Goal: Information Seeking & Learning: Find specific fact

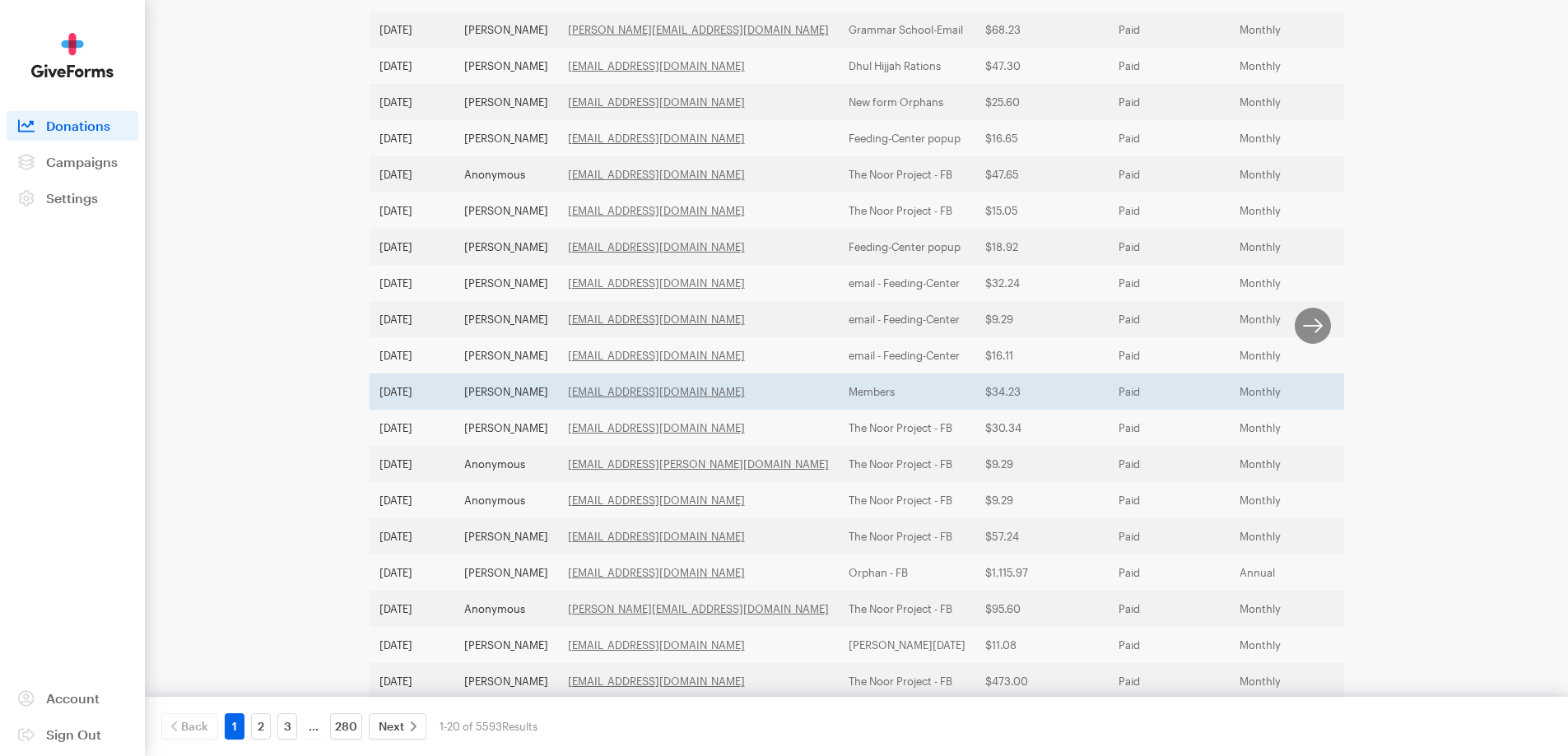
scroll to position [459, 0]
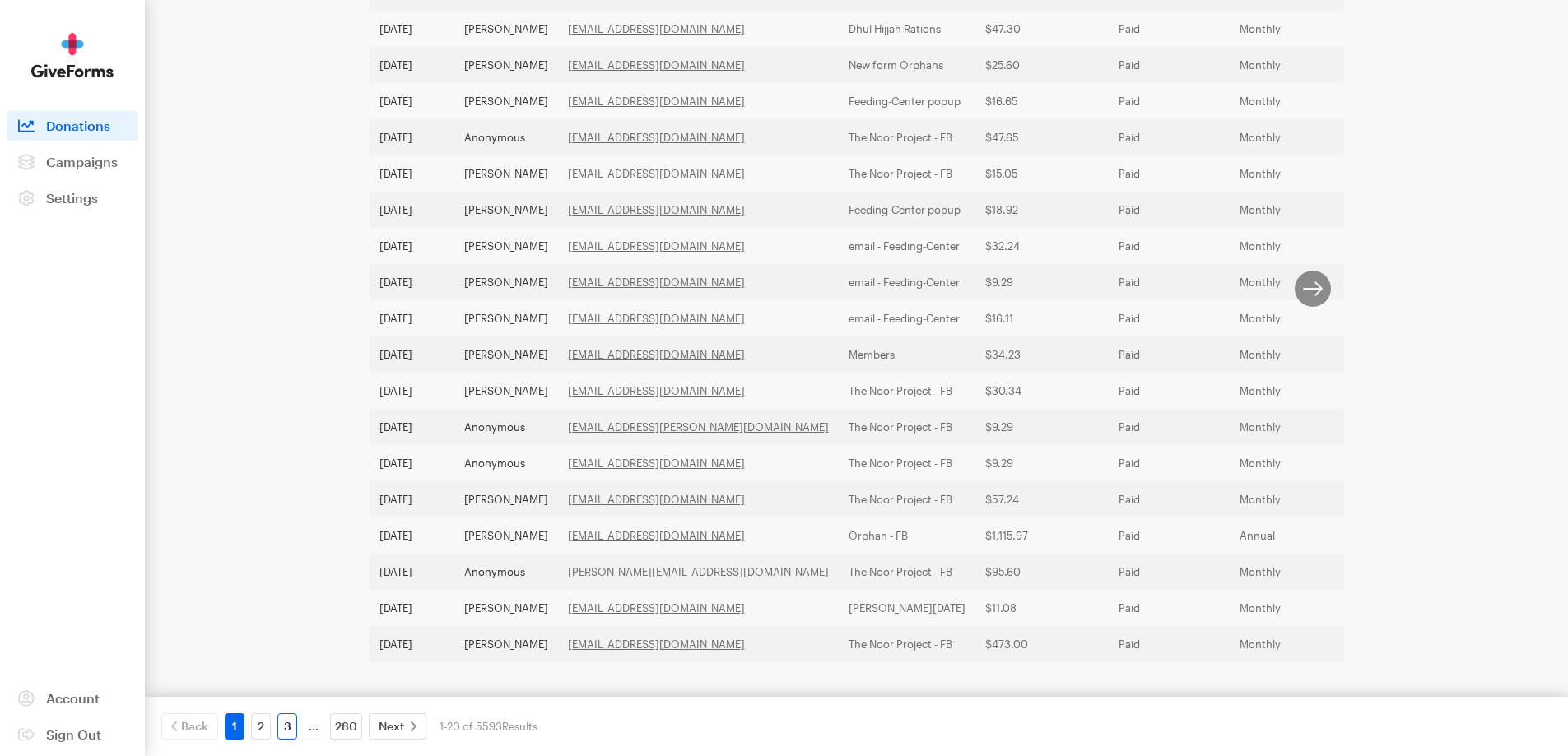
click at [294, 729] on link "3" at bounding box center [287, 726] width 20 height 27
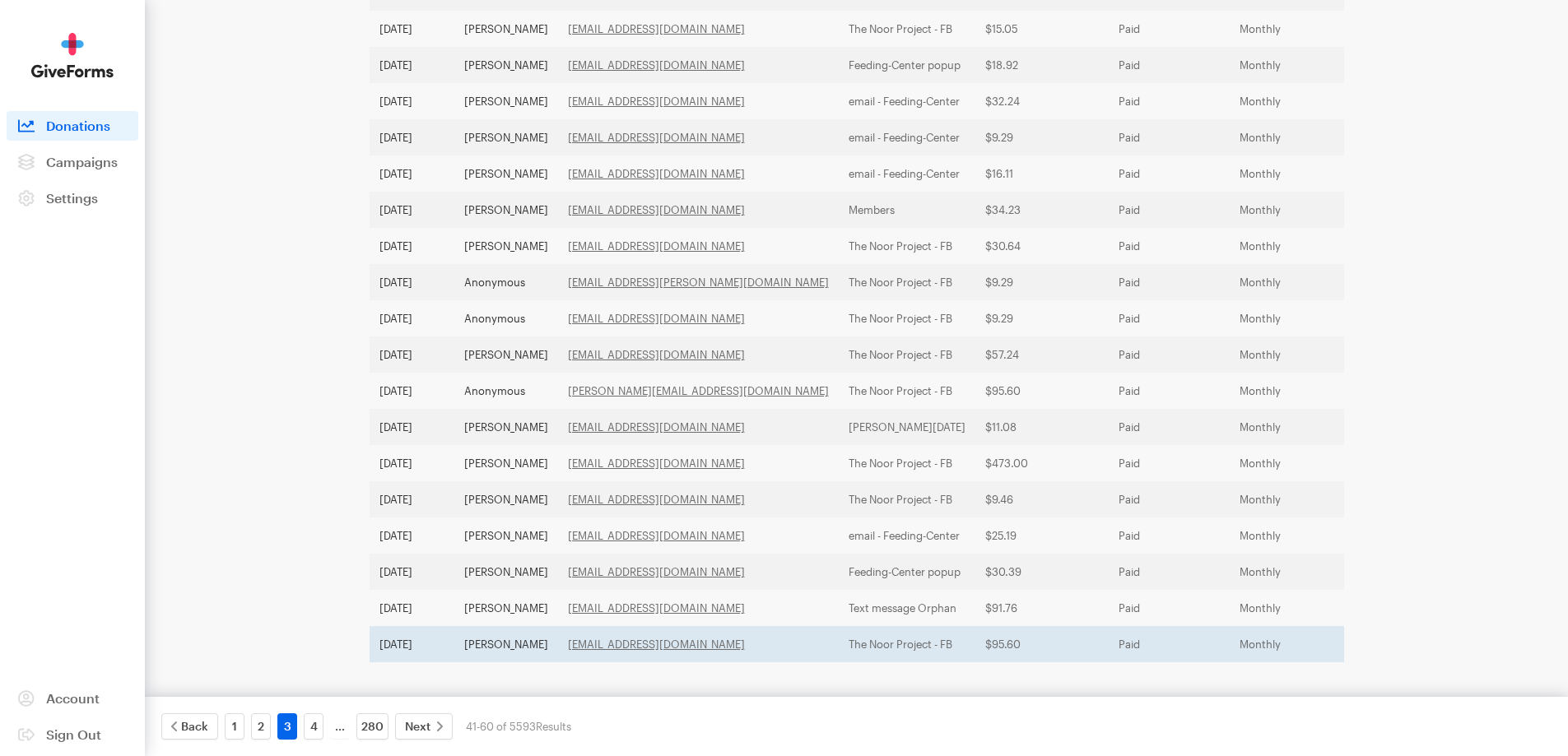
click at [424, 626] on td "Jun 30, 2025" at bounding box center [411, 644] width 85 height 37
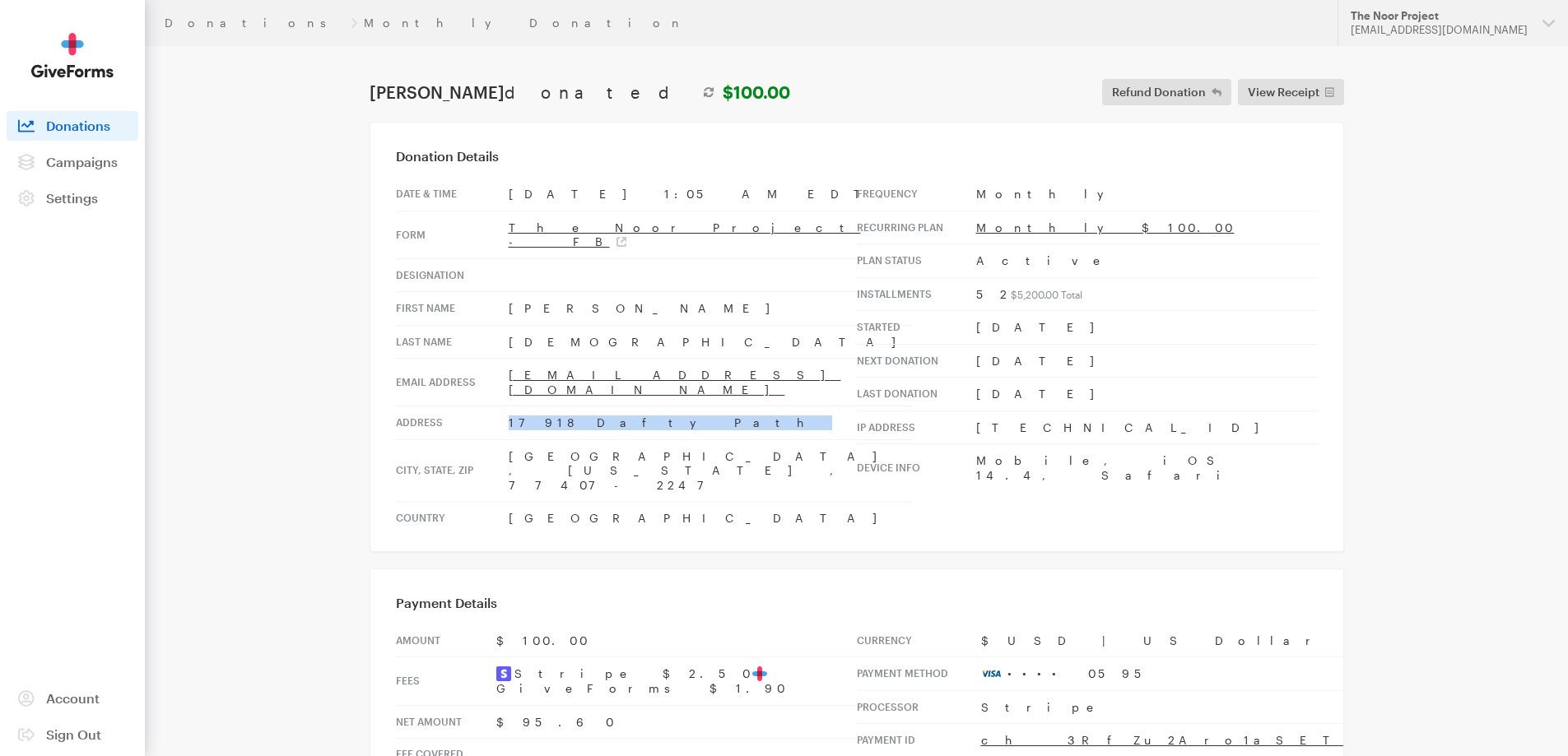
drag, startPoint x: 638, startPoint y: 402, endPoint x: 499, endPoint y: 399, distance: 139.0
click at [499, 407] on tr "Address 17918 Dafty Path" at bounding box center [654, 423] width 516 height 34
copy tr "17918 Dafty Path"
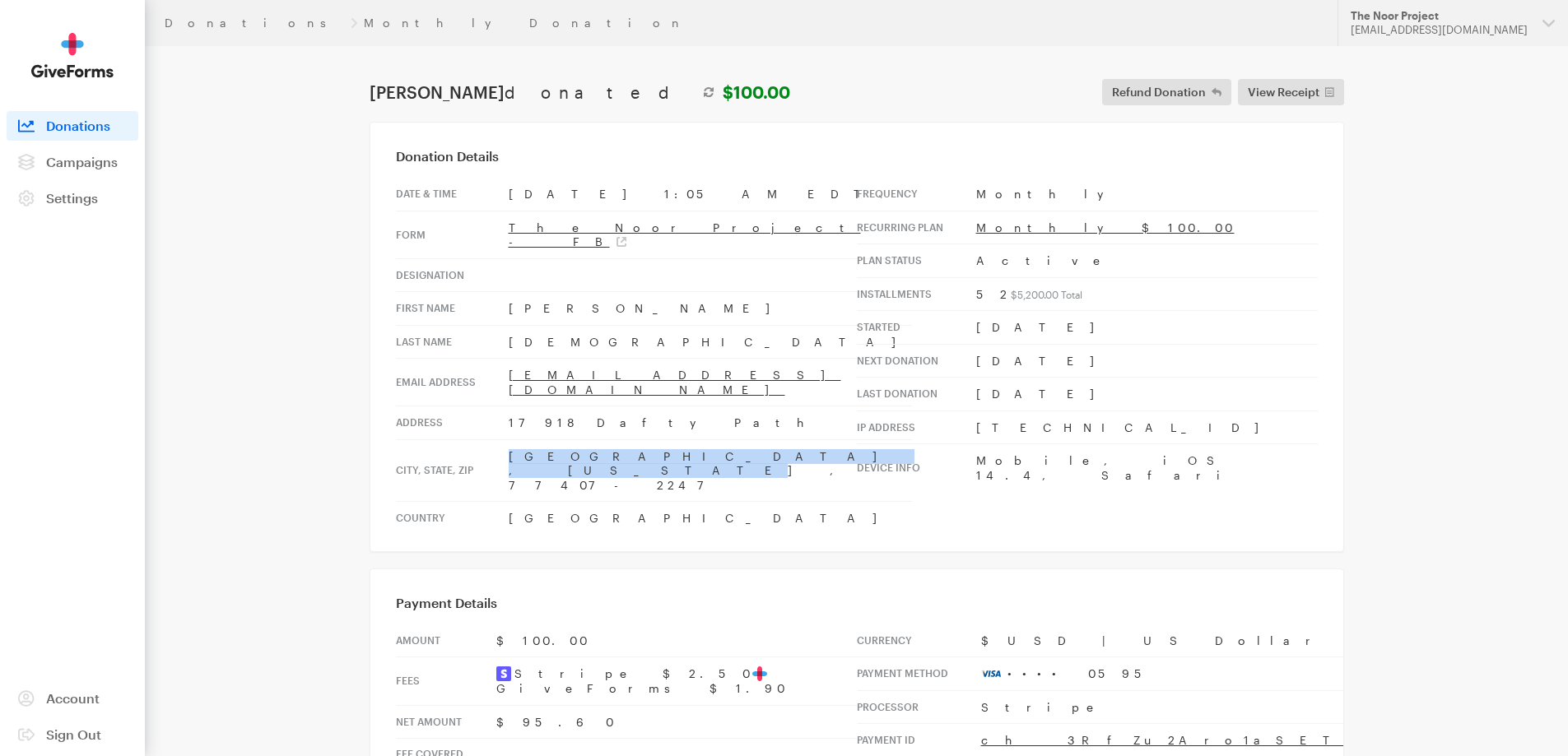
drag, startPoint x: 696, startPoint y: 432, endPoint x: 503, endPoint y: 431, distance: 193.0
click at [503, 440] on tr "City, state, zip Richmond , Texas , 77407-2247" at bounding box center [654, 471] width 516 height 62
copy tr "Richmond , Texas , 77407-2247"
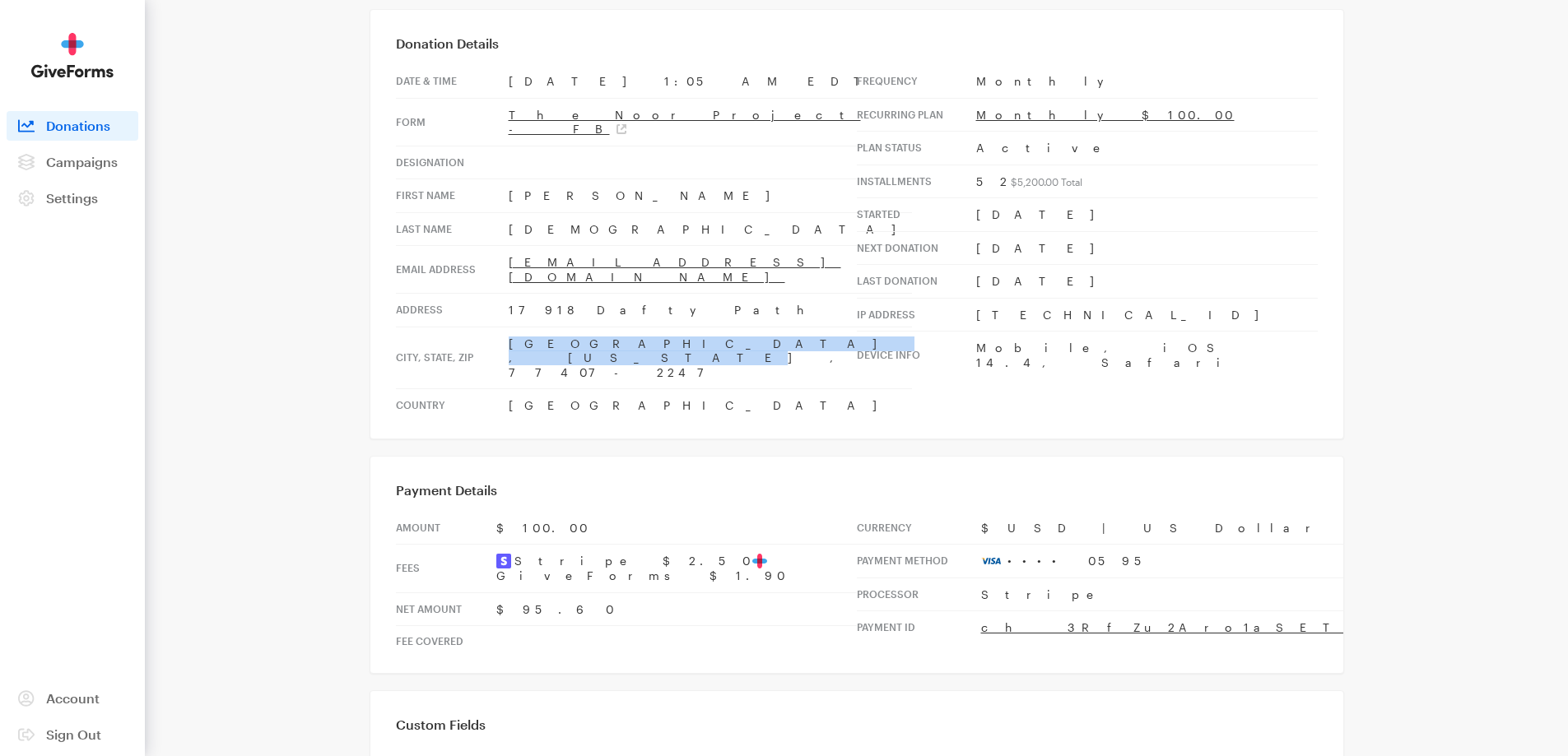
scroll to position [82, 0]
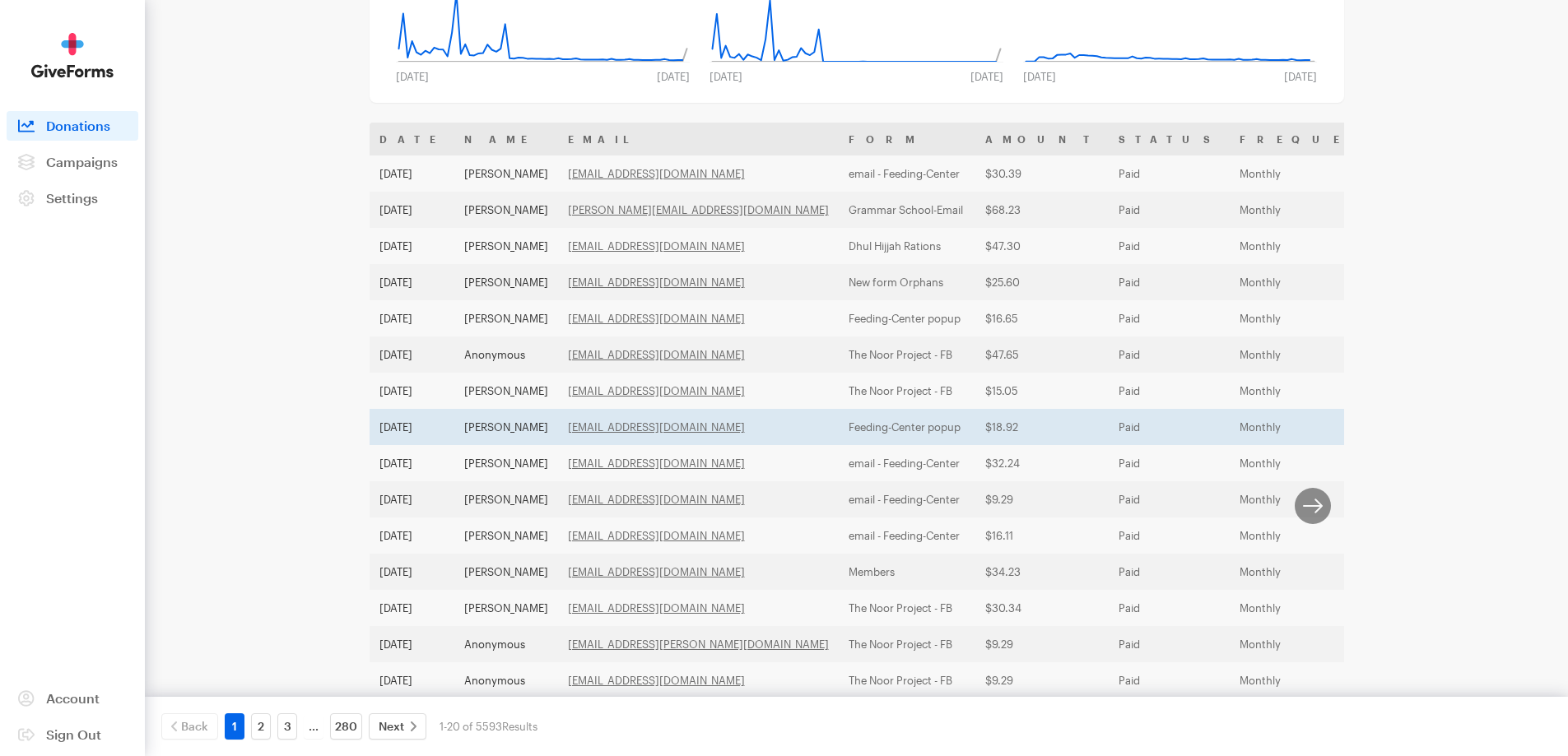
scroll to position [459, 0]
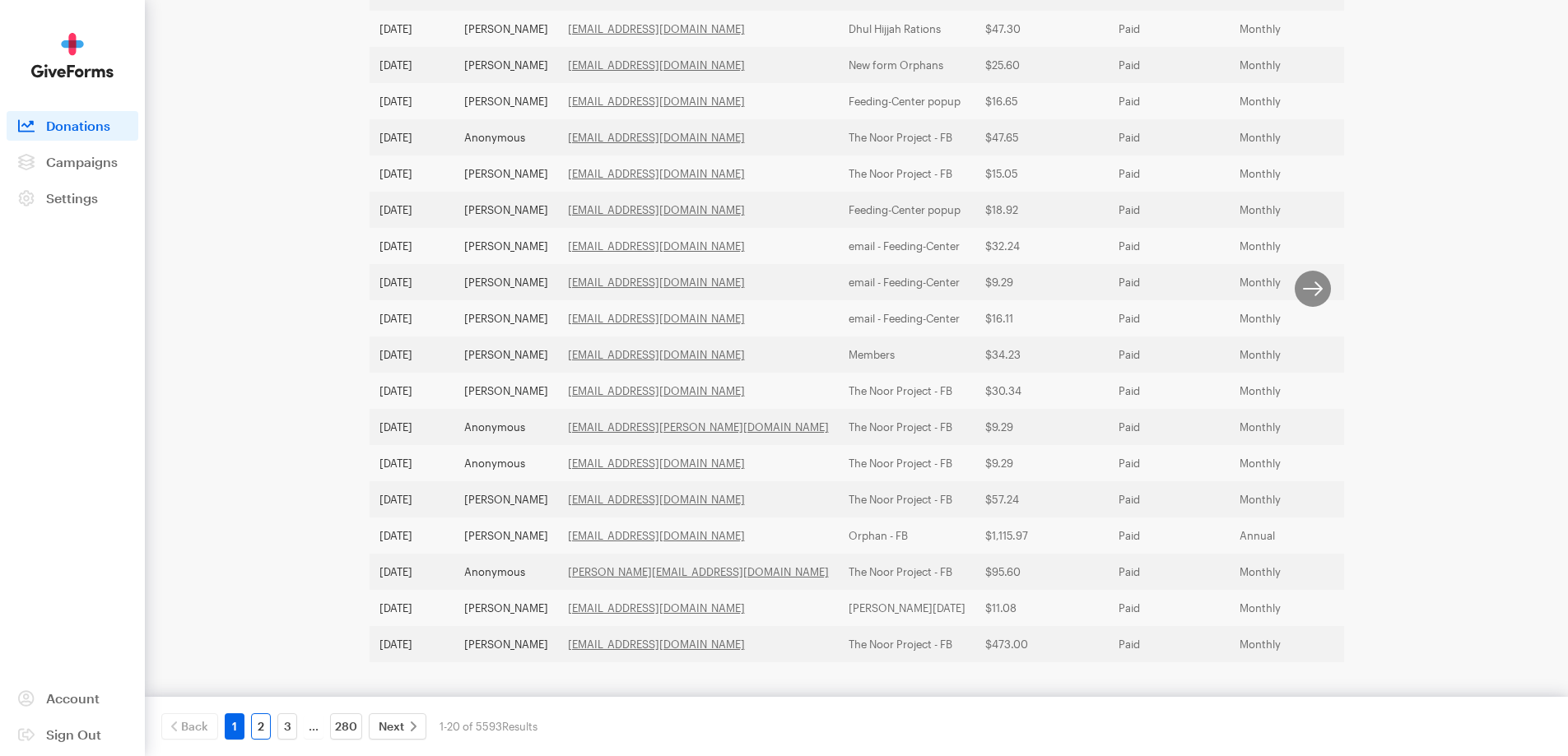
click at [262, 719] on link "2" at bounding box center [261, 726] width 20 height 27
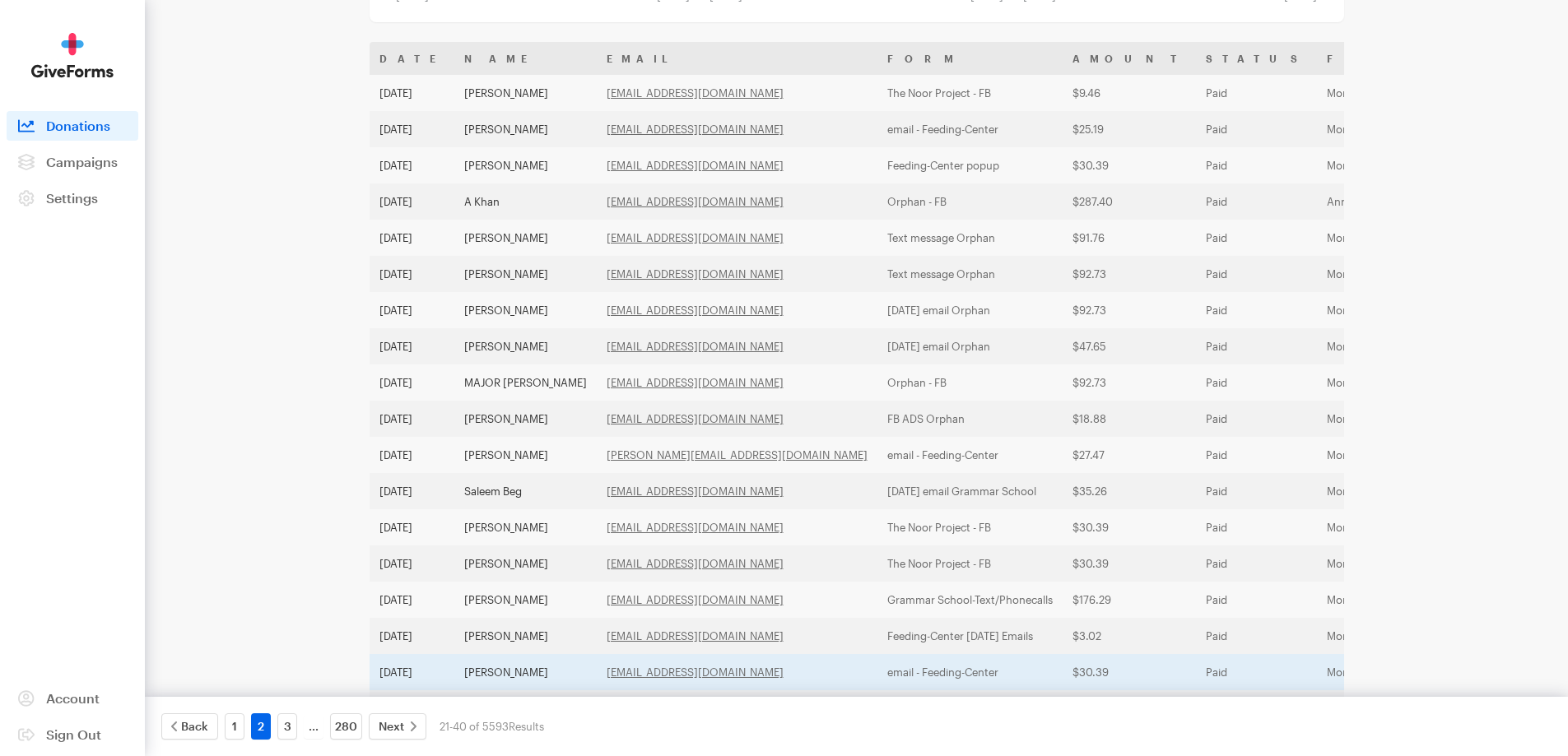
scroll to position [294, 0]
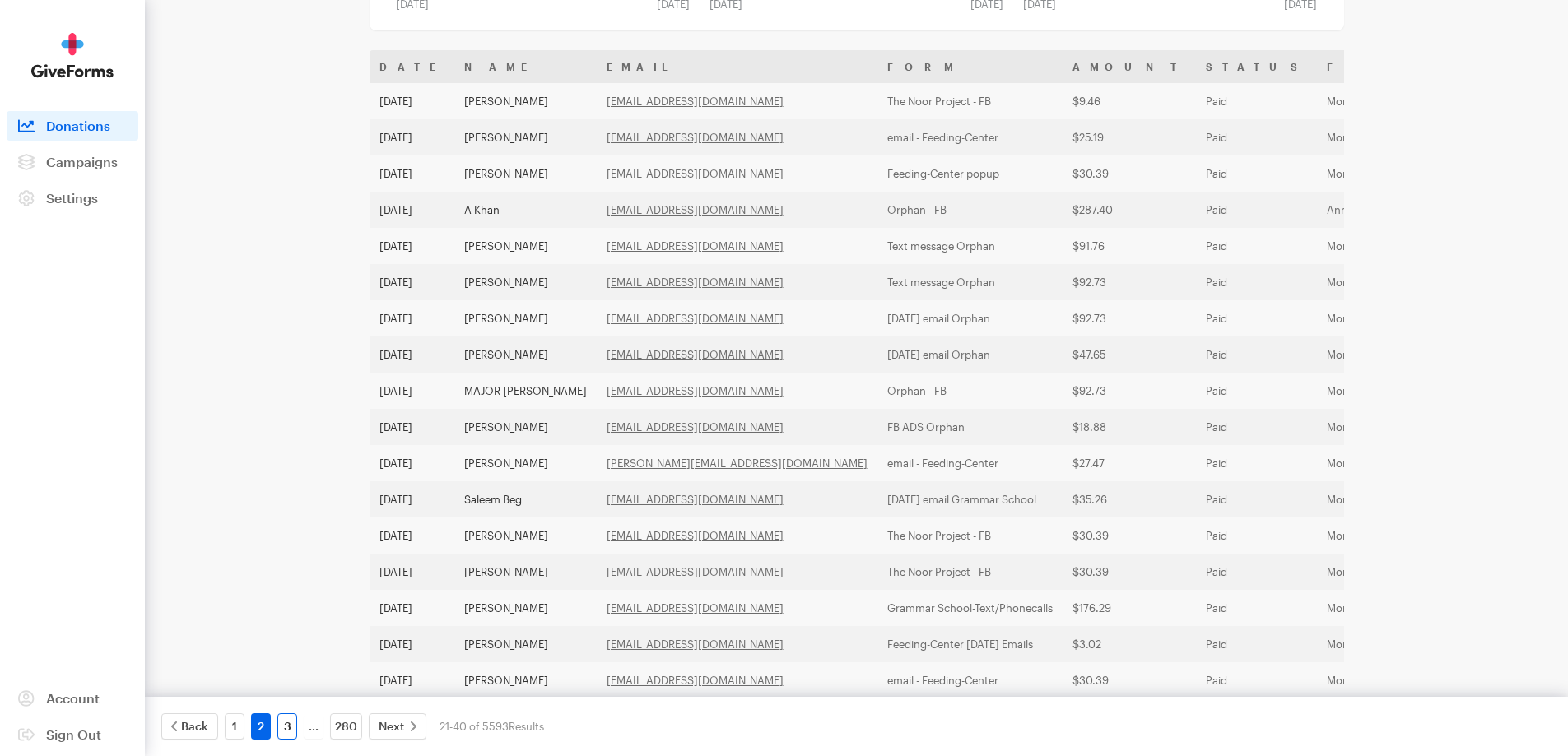
click at [277, 723] on link "3" at bounding box center [287, 726] width 20 height 27
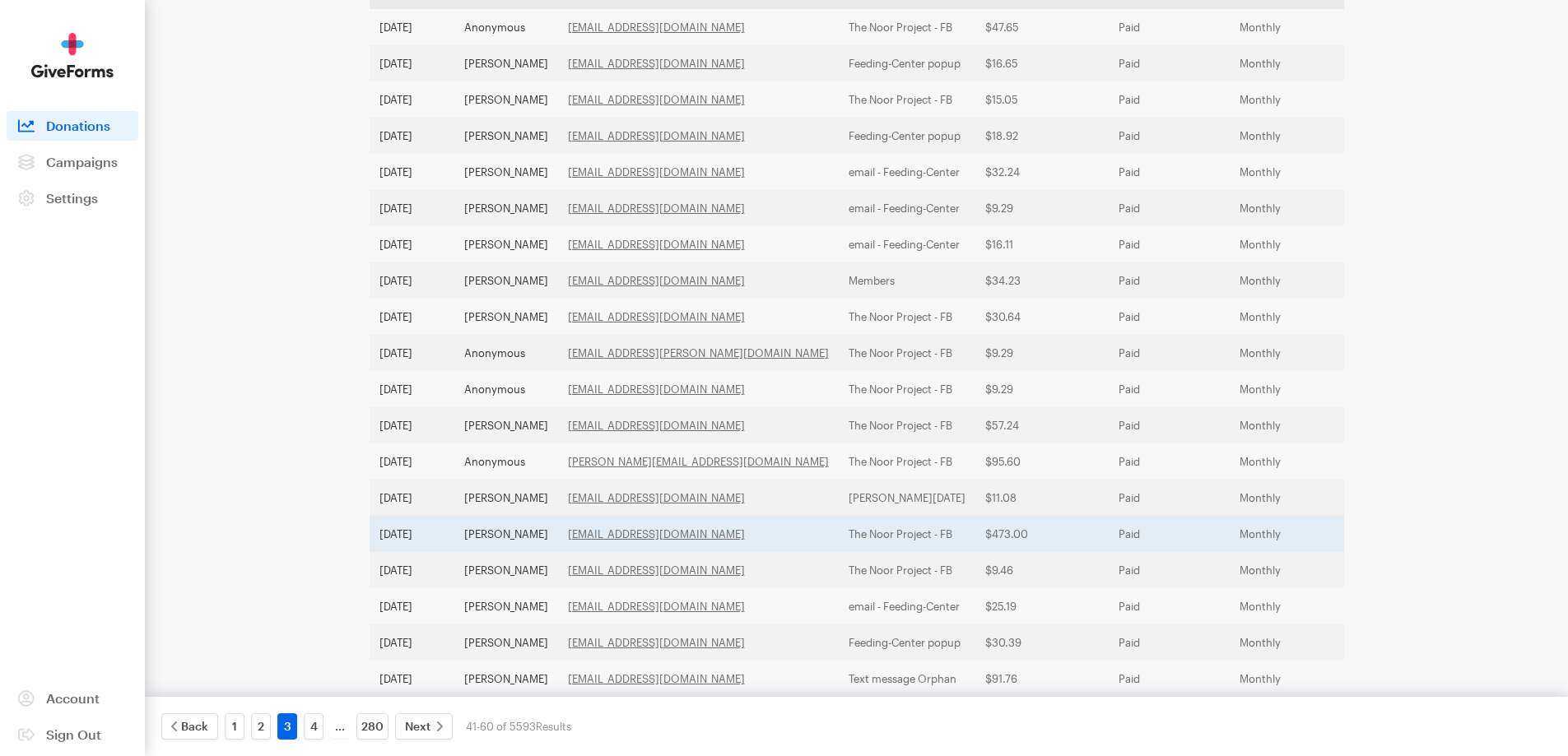
scroll to position [459, 0]
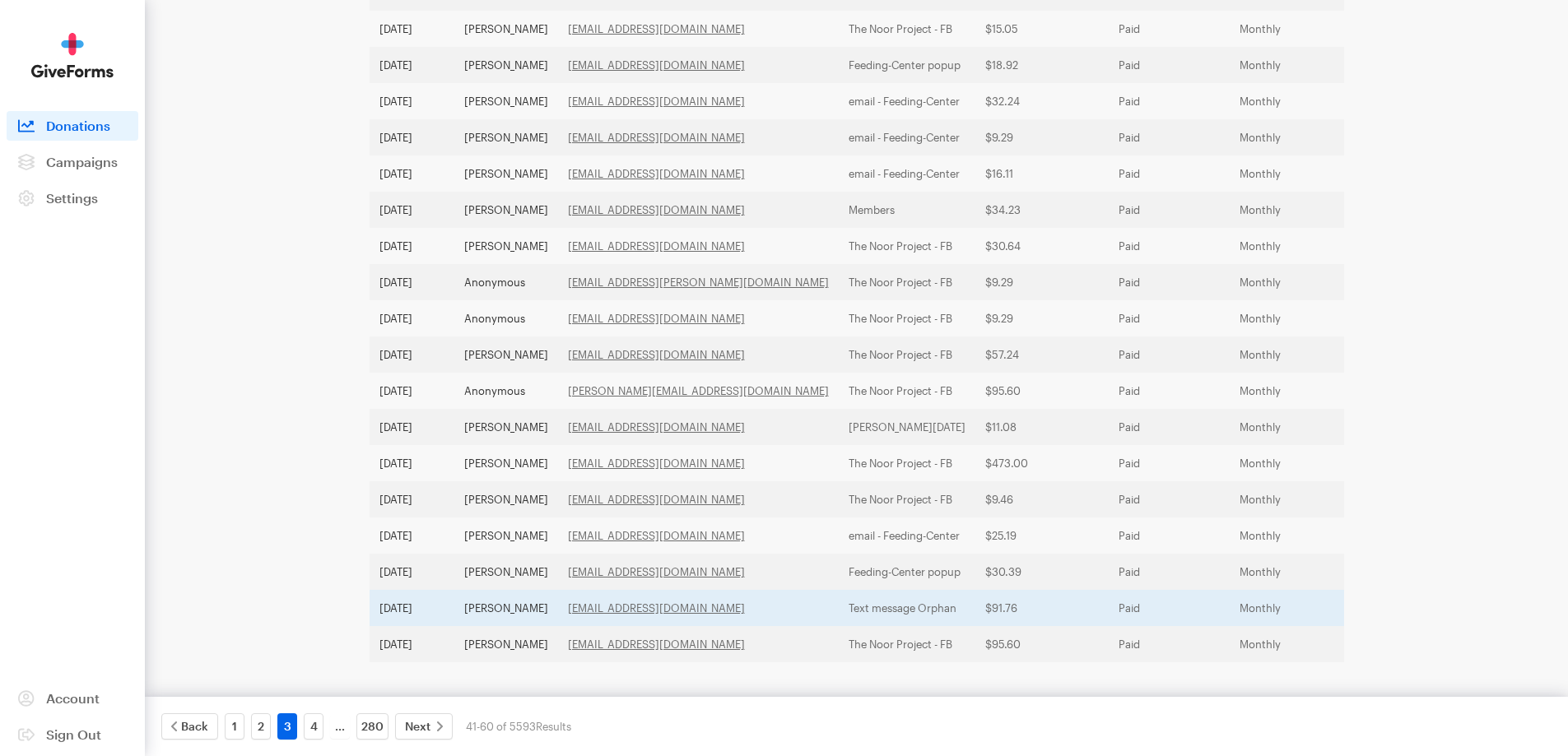
click at [506, 590] on td "[PERSON_NAME]" at bounding box center [506, 608] width 103 height 37
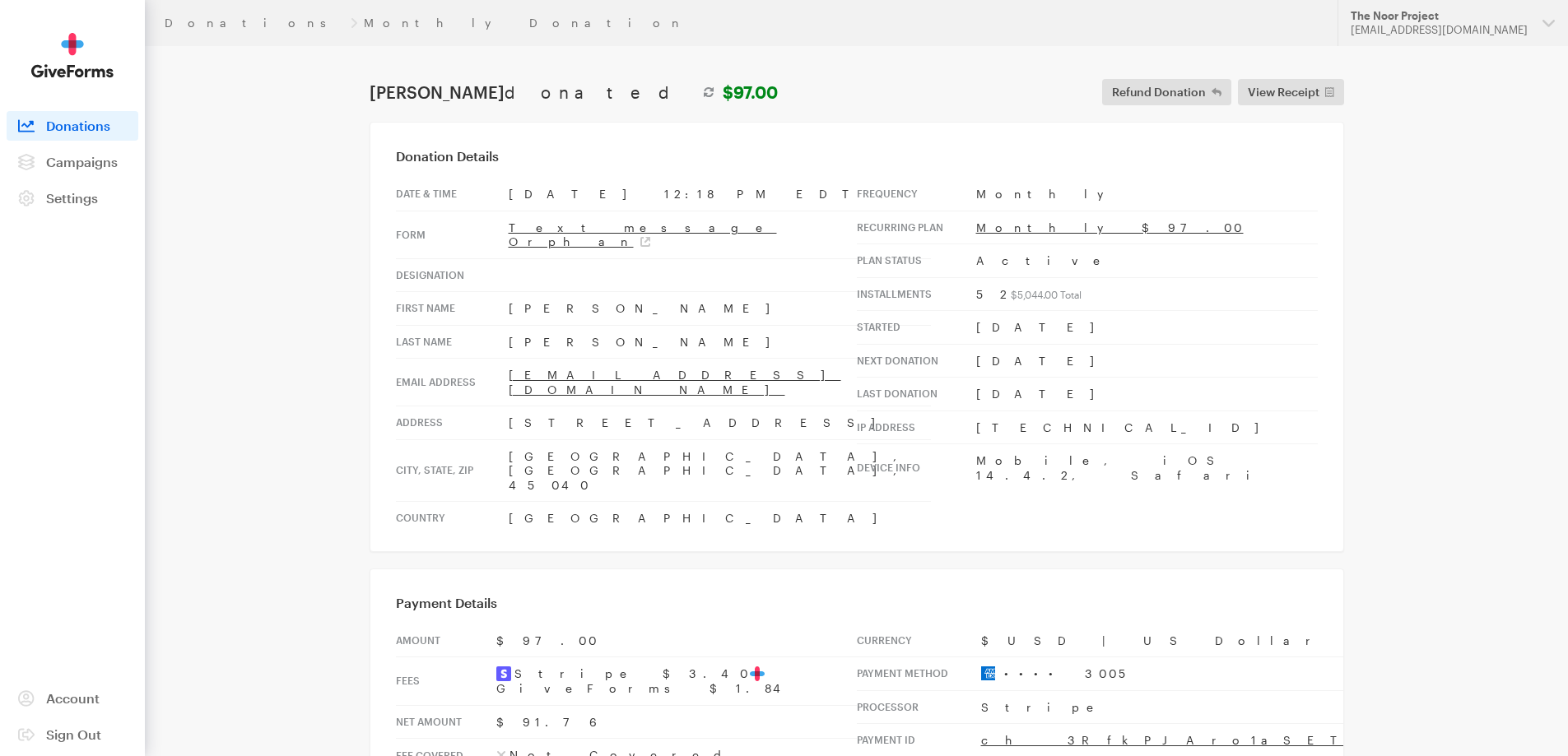
drag, startPoint x: 654, startPoint y: 396, endPoint x: 496, endPoint y: 378, distance: 159.0
click at [496, 407] on tr "Address 6902 Lexington Park Blvd" at bounding box center [663, 423] width 535 height 34
copy tr "6902 Lexington Park Blvd"
click at [528, 440] on td "Mason, OH, 45040" at bounding box center [720, 471] width 422 height 62
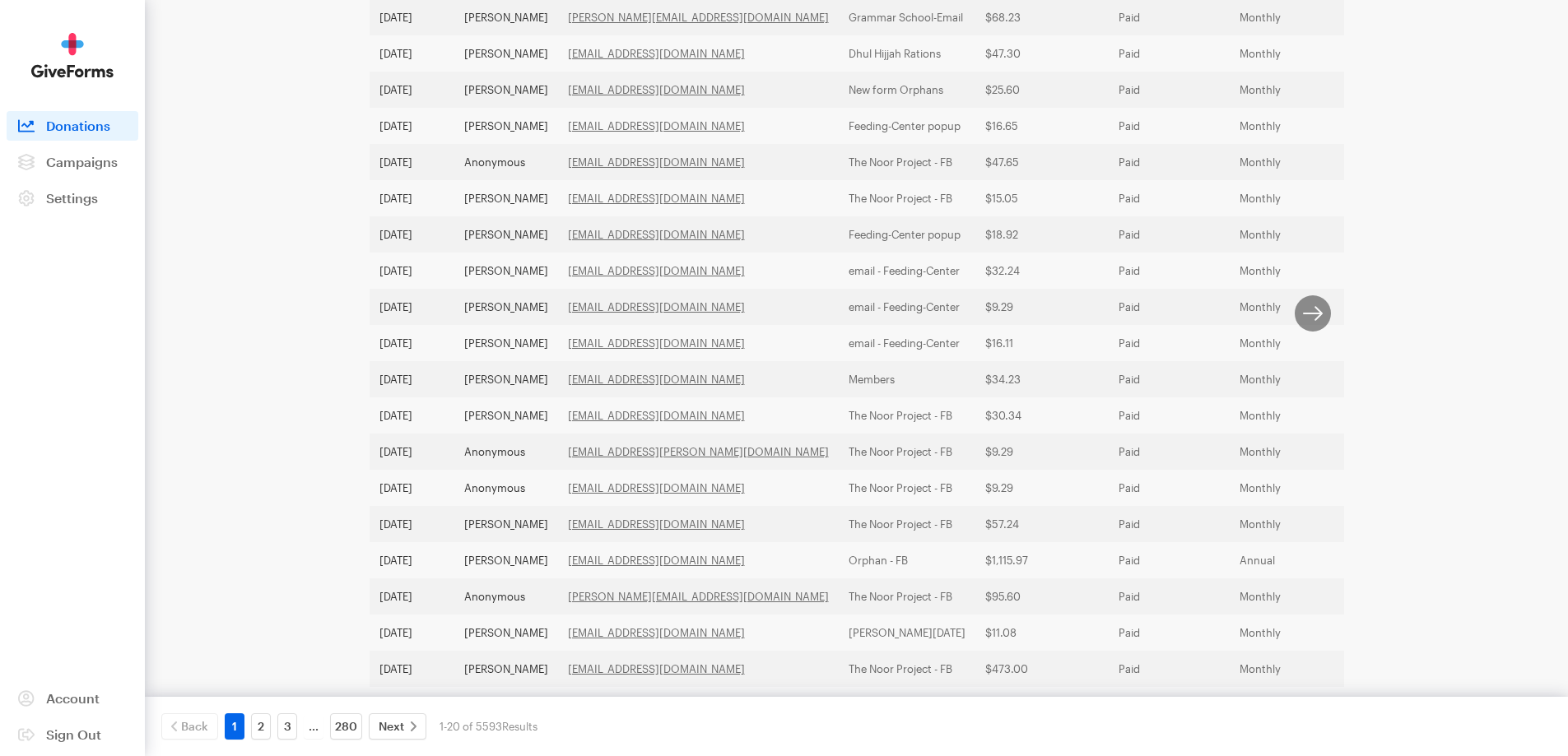
scroll to position [448, 0]
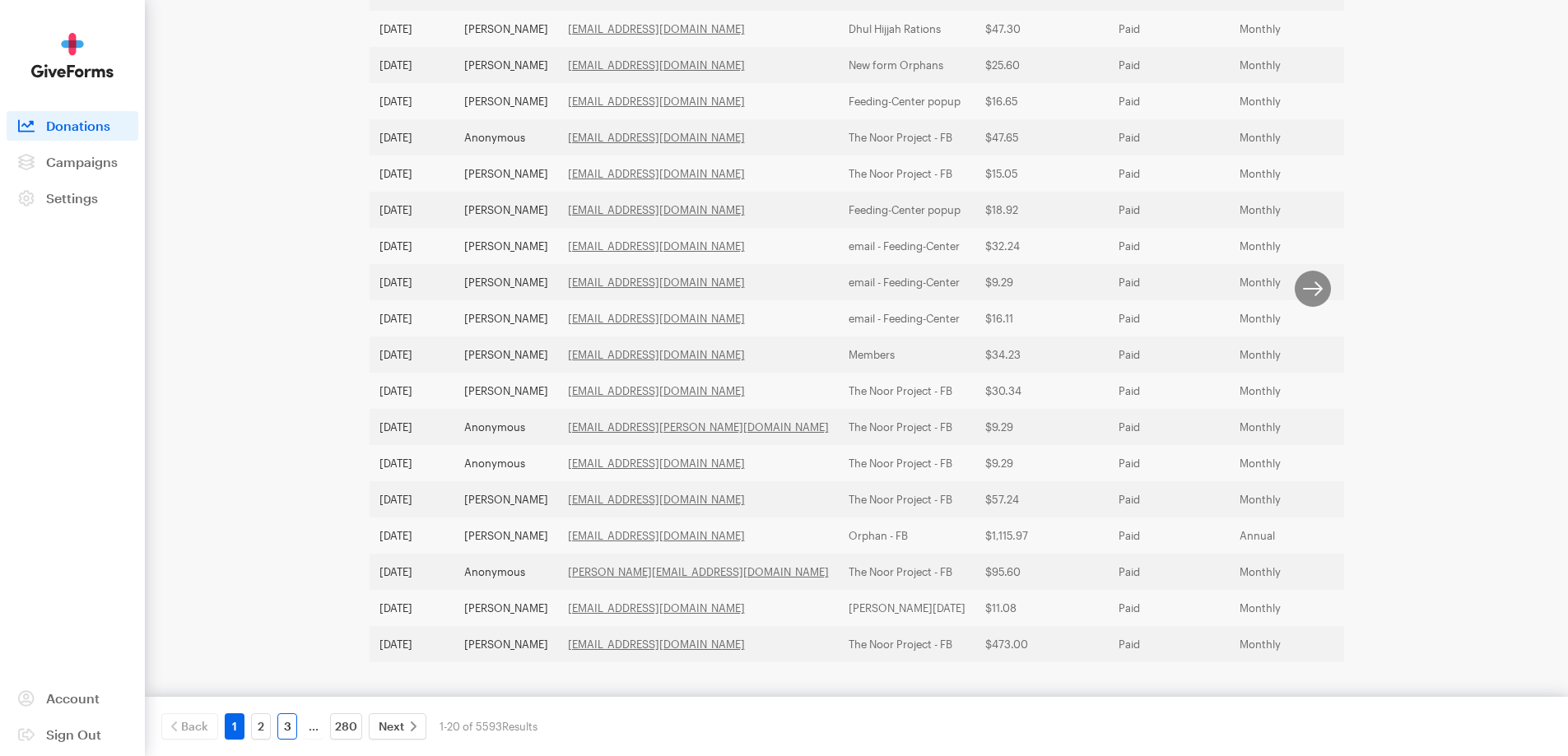
click at [287, 721] on link "3" at bounding box center [287, 726] width 20 height 27
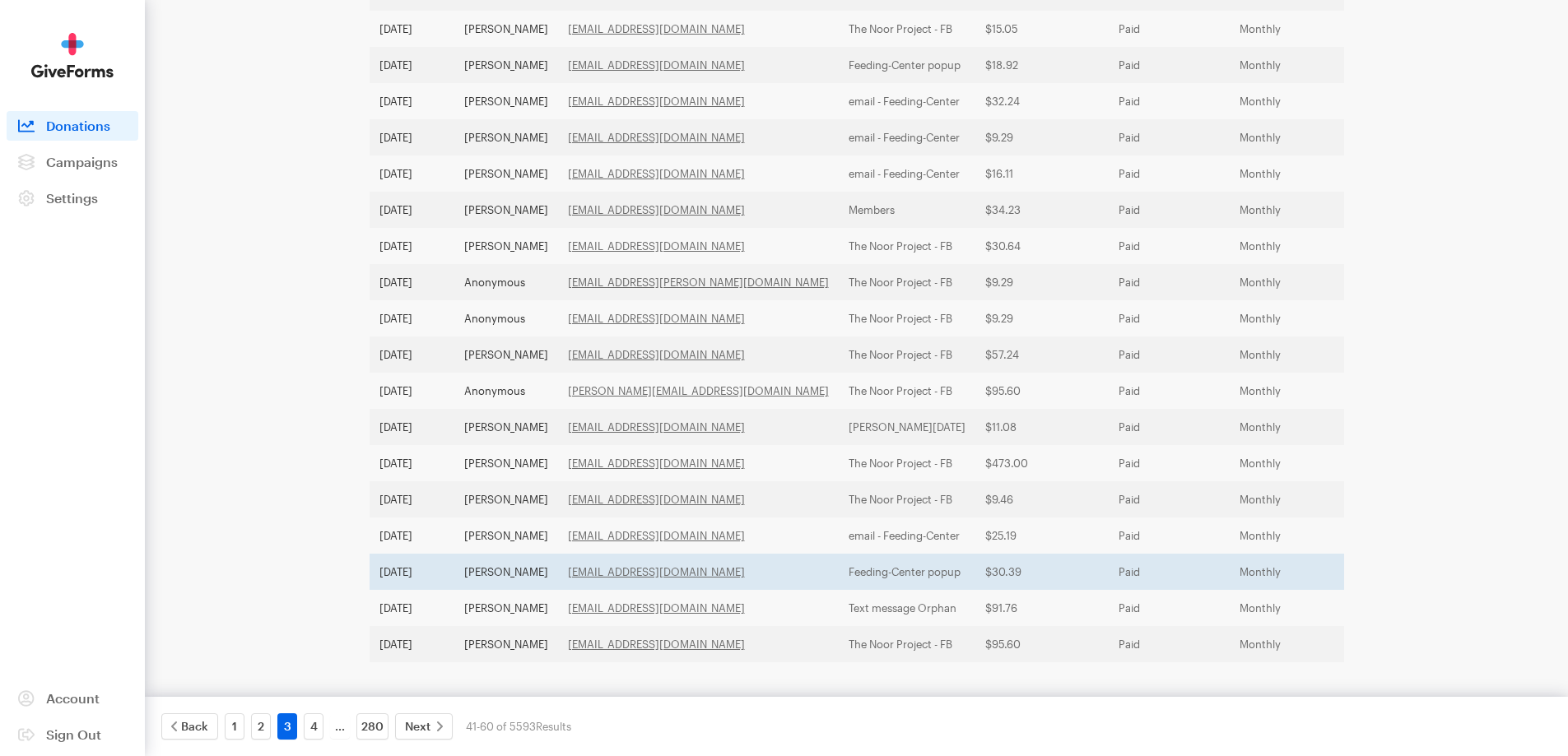
scroll to position [459, 0]
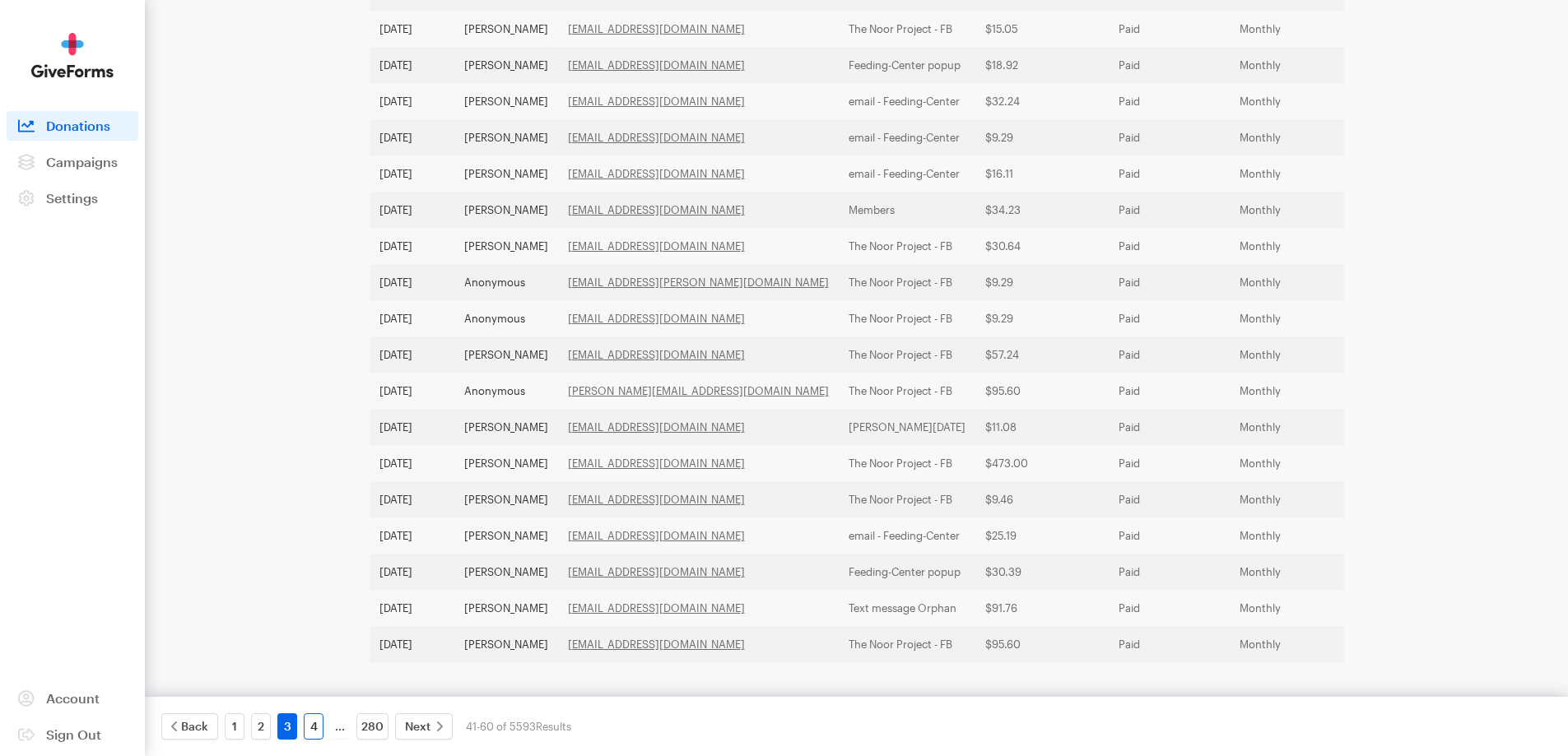
click at [312, 737] on link "4" at bounding box center [314, 726] width 20 height 27
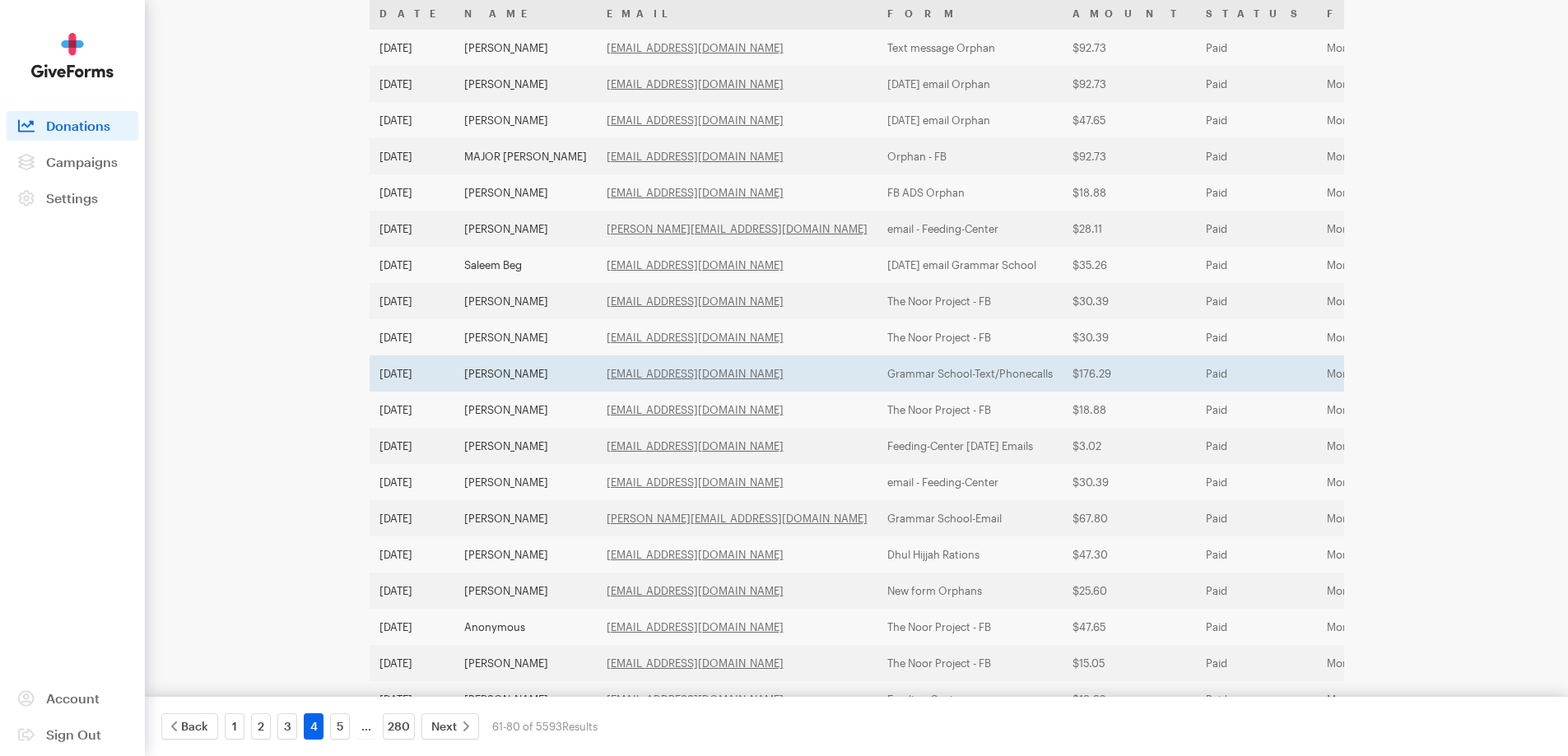
scroll to position [130, 0]
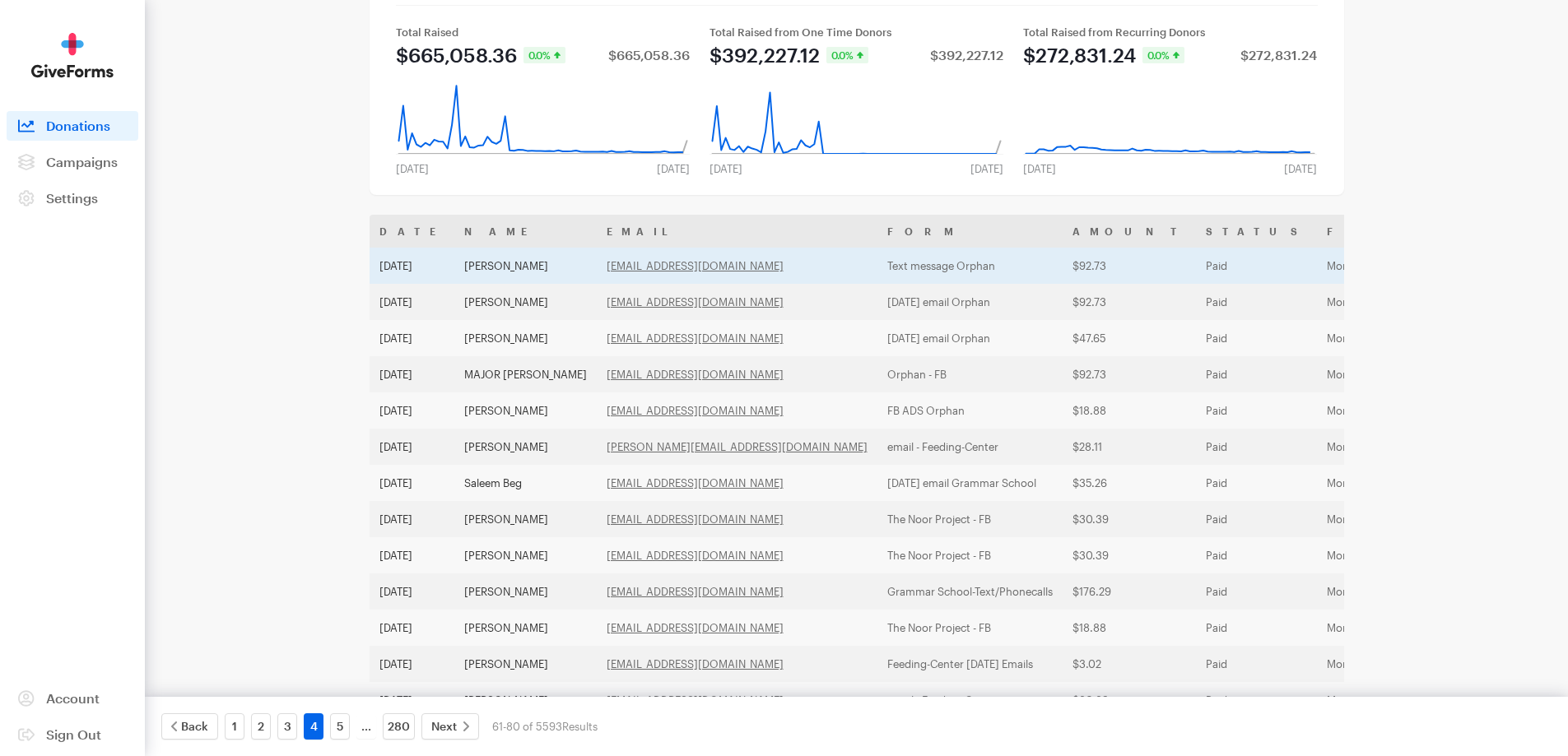
click at [511, 262] on td "Fauzia Ikram" at bounding box center [526, 266] width 143 height 37
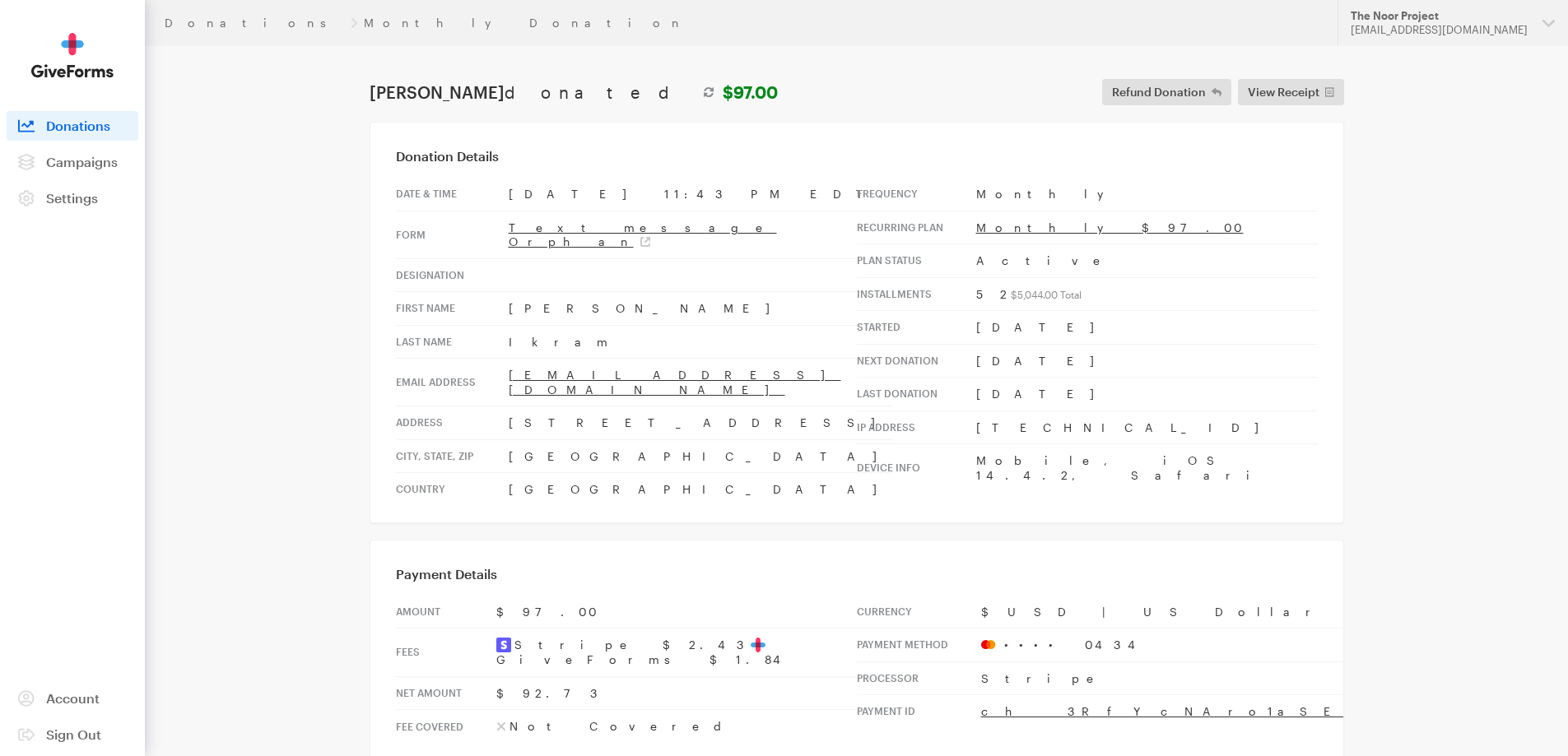
drag, startPoint x: 613, startPoint y: 394, endPoint x: 605, endPoint y: 399, distance: 9.4
click at [605, 407] on td "504 Timber Lane" at bounding box center [700, 423] width 384 height 34
drag, startPoint x: 616, startPoint y: 391, endPoint x: 442, endPoint y: 378, distance: 174.5
click at [442, 407] on tr "Address 504 Timber Lane" at bounding box center [645, 423] width 497 height 34
copy tr "504 Timber Lane"
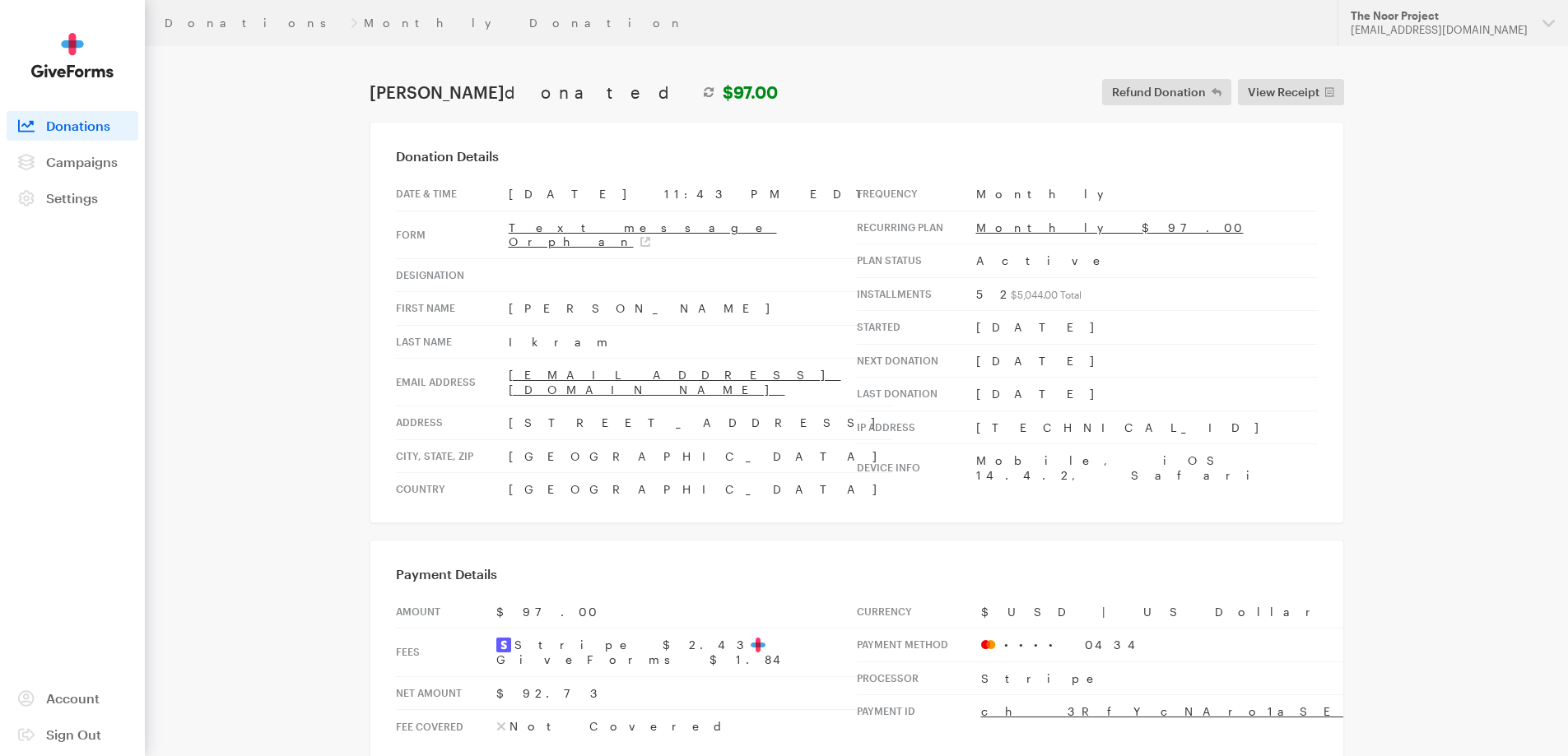
click at [573, 440] on td "Panama City, FL, 32405" at bounding box center [700, 456] width 384 height 34
drag, startPoint x: 571, startPoint y: 423, endPoint x: 494, endPoint y: 429, distance: 77.2
click at [494, 440] on tr "City, state, zip Panama City, FL, 32405" at bounding box center [645, 456] width 497 height 34
copy tr "Panama City"
click at [534, 367] on link "my3ghanis@bellsouth.net" at bounding box center [675, 382] width 333 height 29
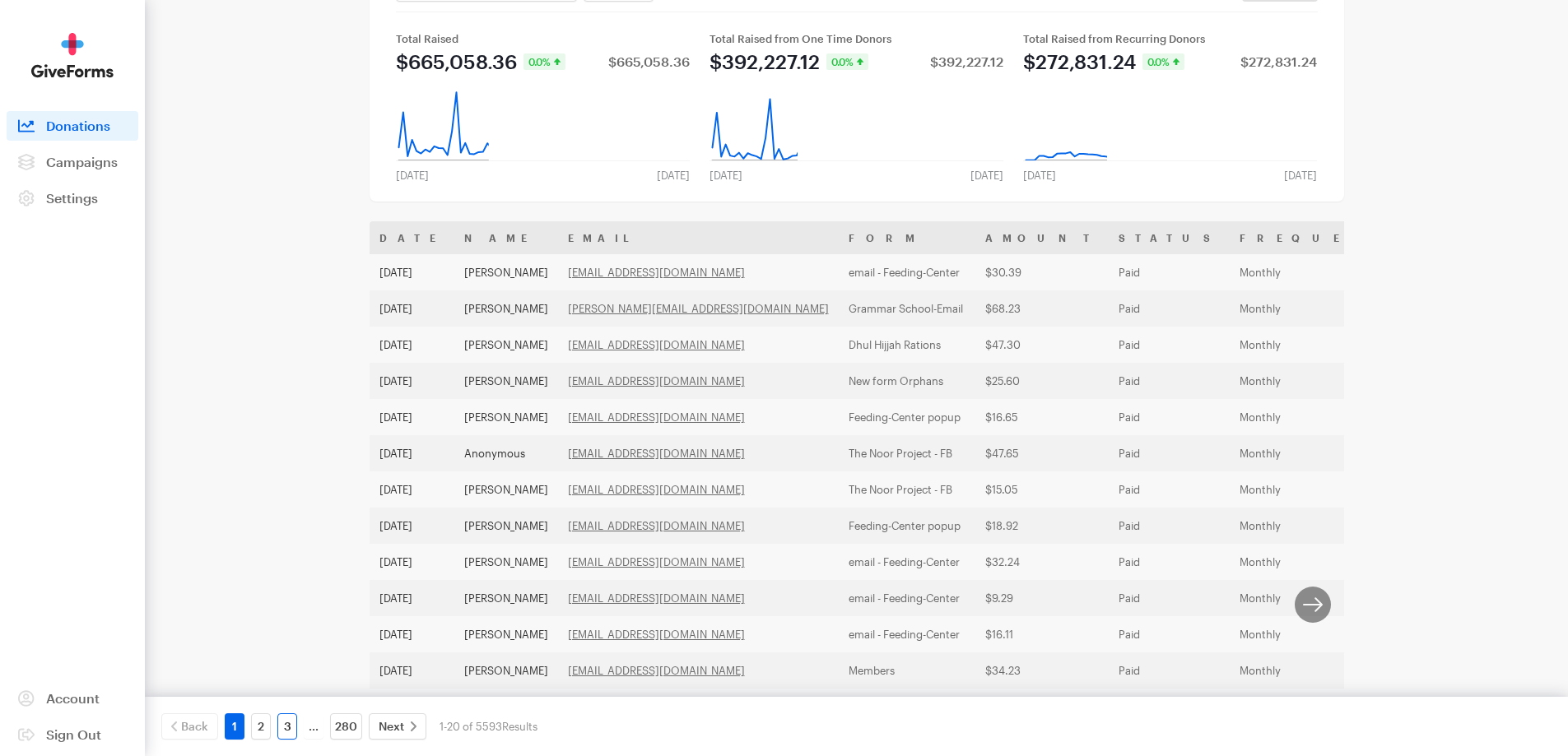
click at [285, 722] on link "3" at bounding box center [287, 726] width 20 height 27
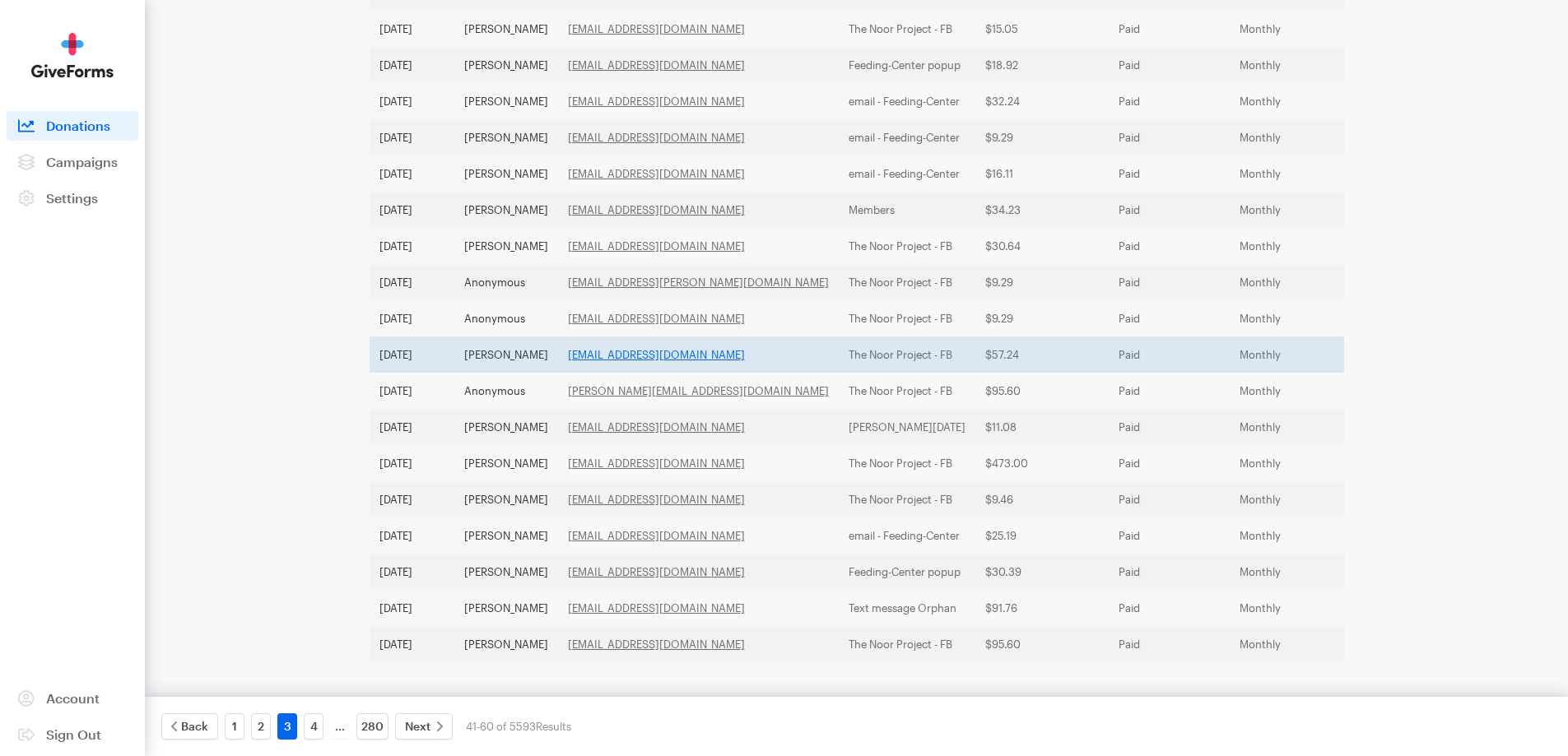
scroll to position [459, 0]
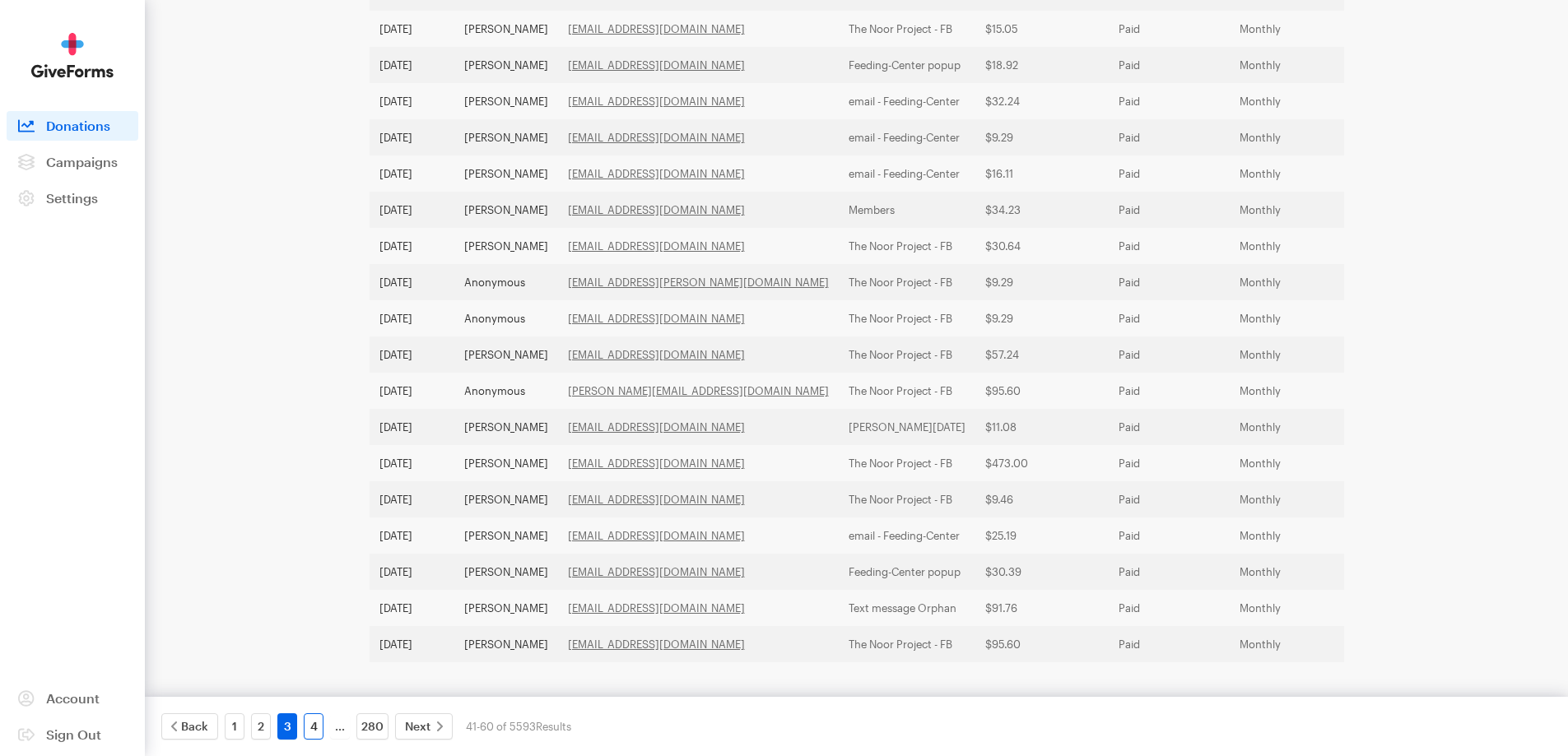
click at [316, 726] on link "4" at bounding box center [314, 726] width 20 height 27
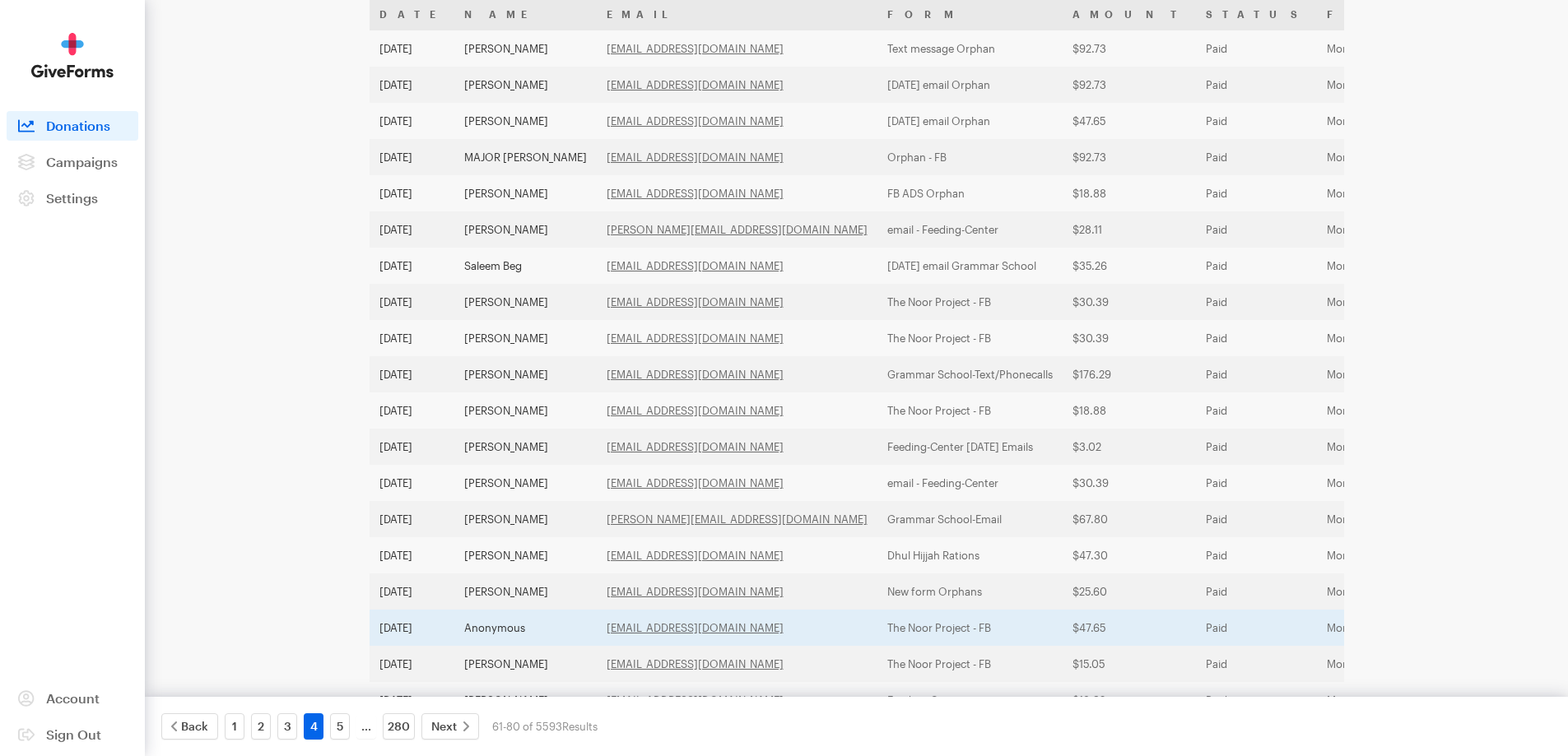
scroll to position [130, 0]
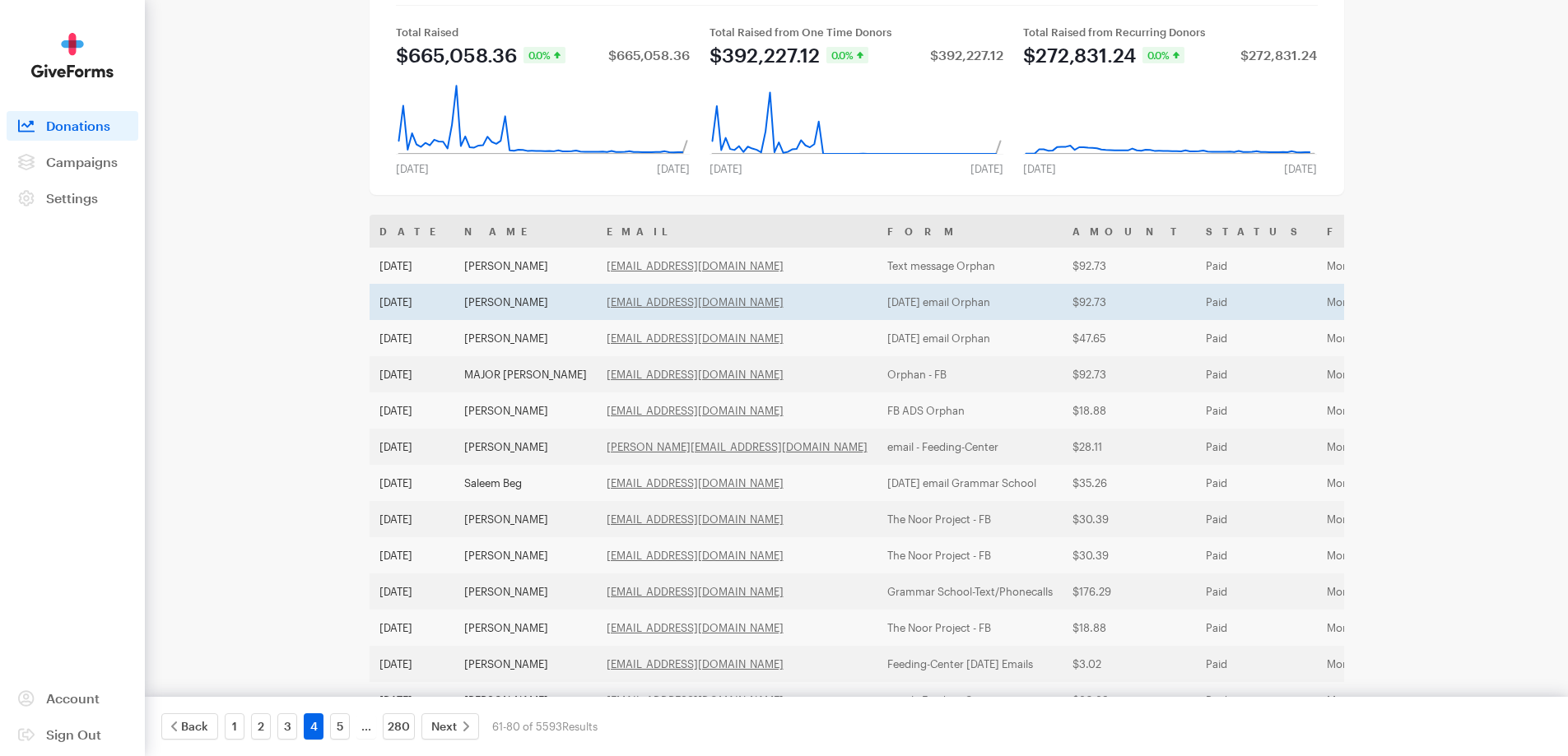
click at [515, 301] on td "[PERSON_NAME]" at bounding box center [526, 303] width 143 height 37
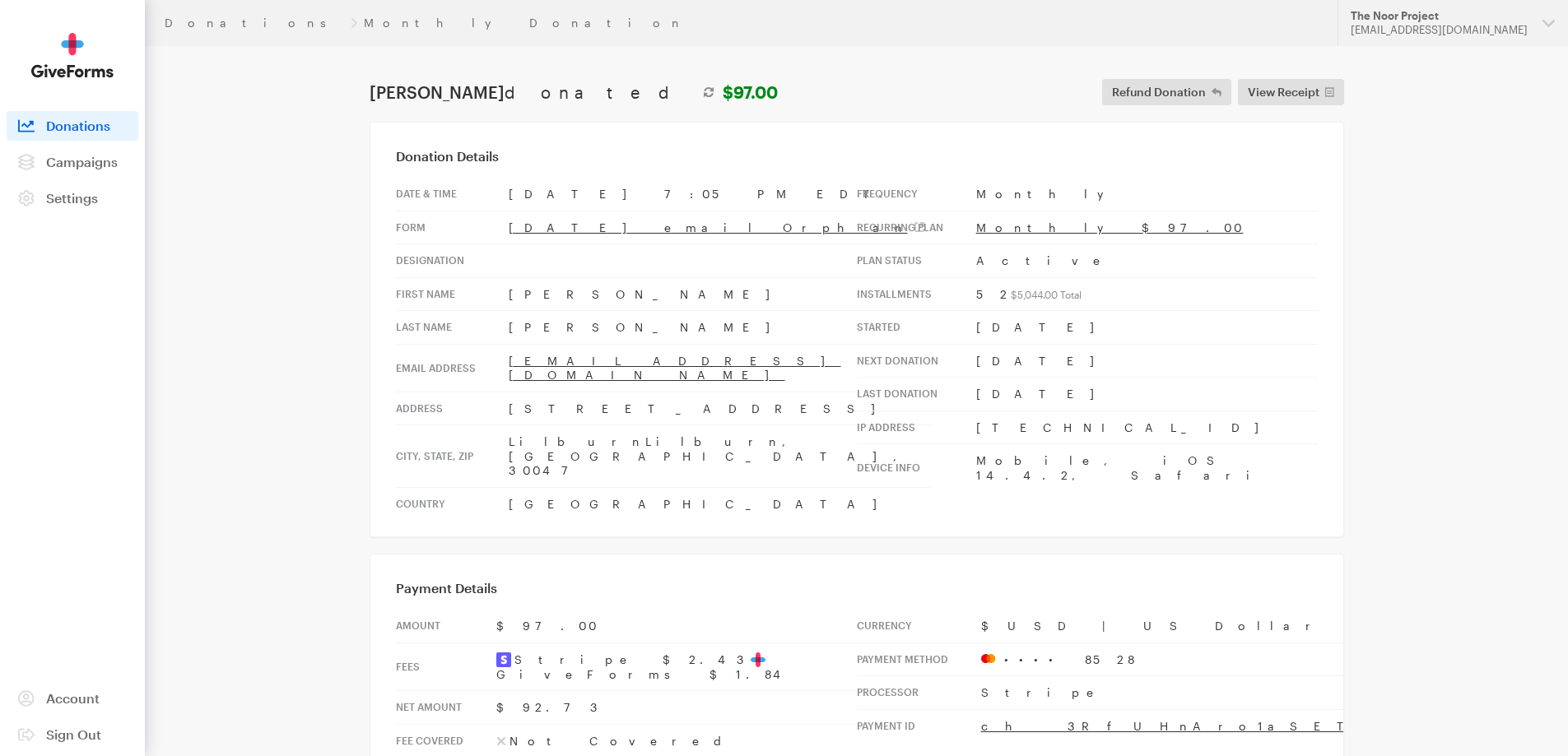
click at [589, 393] on td "[STREET_ADDRESS]" at bounding box center [720, 408] width 422 height 34
drag, startPoint x: 641, startPoint y: 391, endPoint x: 490, endPoint y: 403, distance: 151.5
click at [490, 403] on tr "Address [STREET_ADDRESS]" at bounding box center [663, 408] width 535 height 34
copy tr "[STREET_ADDRESS]"
drag, startPoint x: 582, startPoint y: 430, endPoint x: 507, endPoint y: 420, distance: 75.7
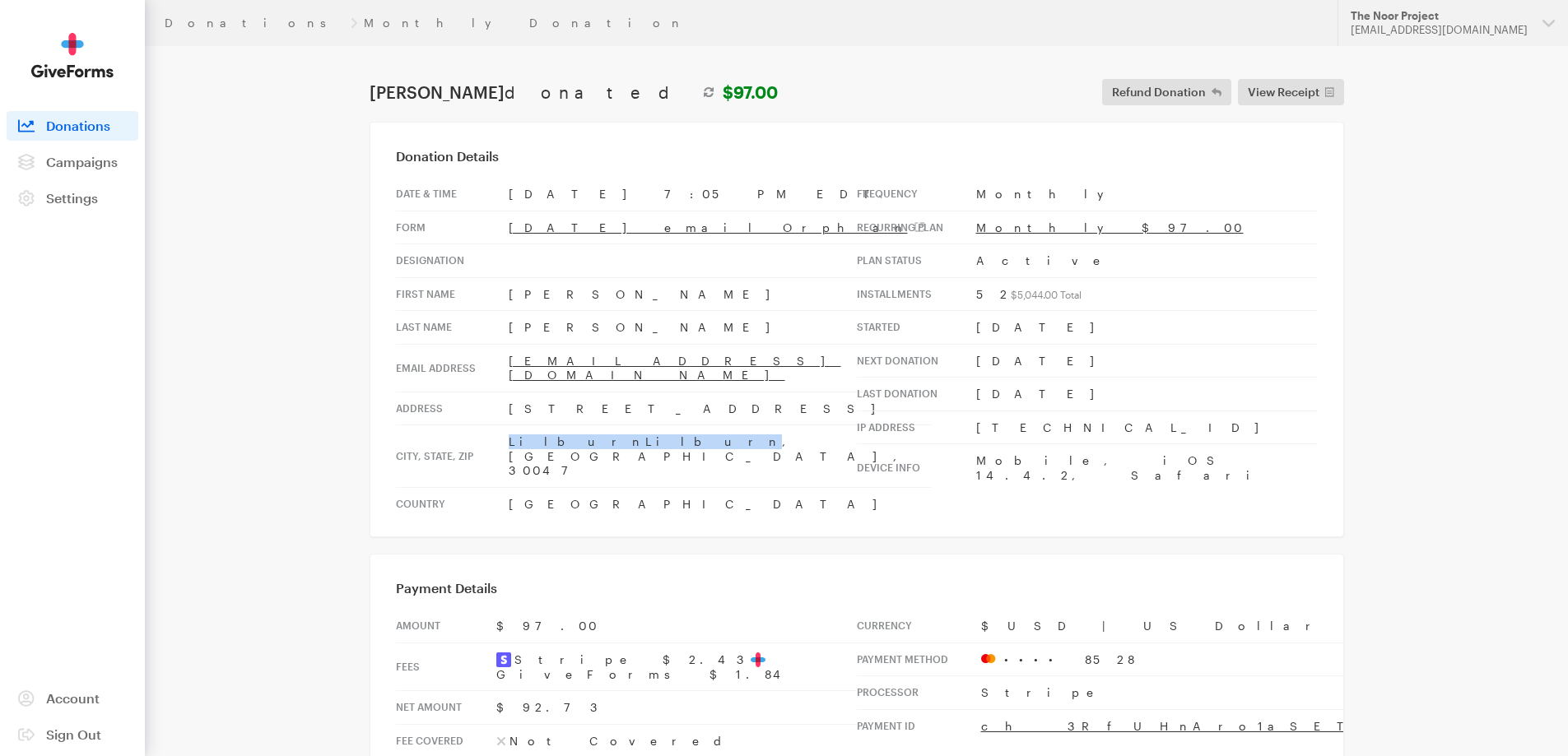
click at [508, 425] on td "LilburnLilburn, GA, 30047" at bounding box center [720, 456] width 422 height 62
copy td "LilburnLilburn"
click at [1081, 753] on main "Donations Monthly Donation Dewan Chowdhury donated $97.00 Refund Donation Refun…" at bounding box center [784, 457] width 1185 height 823
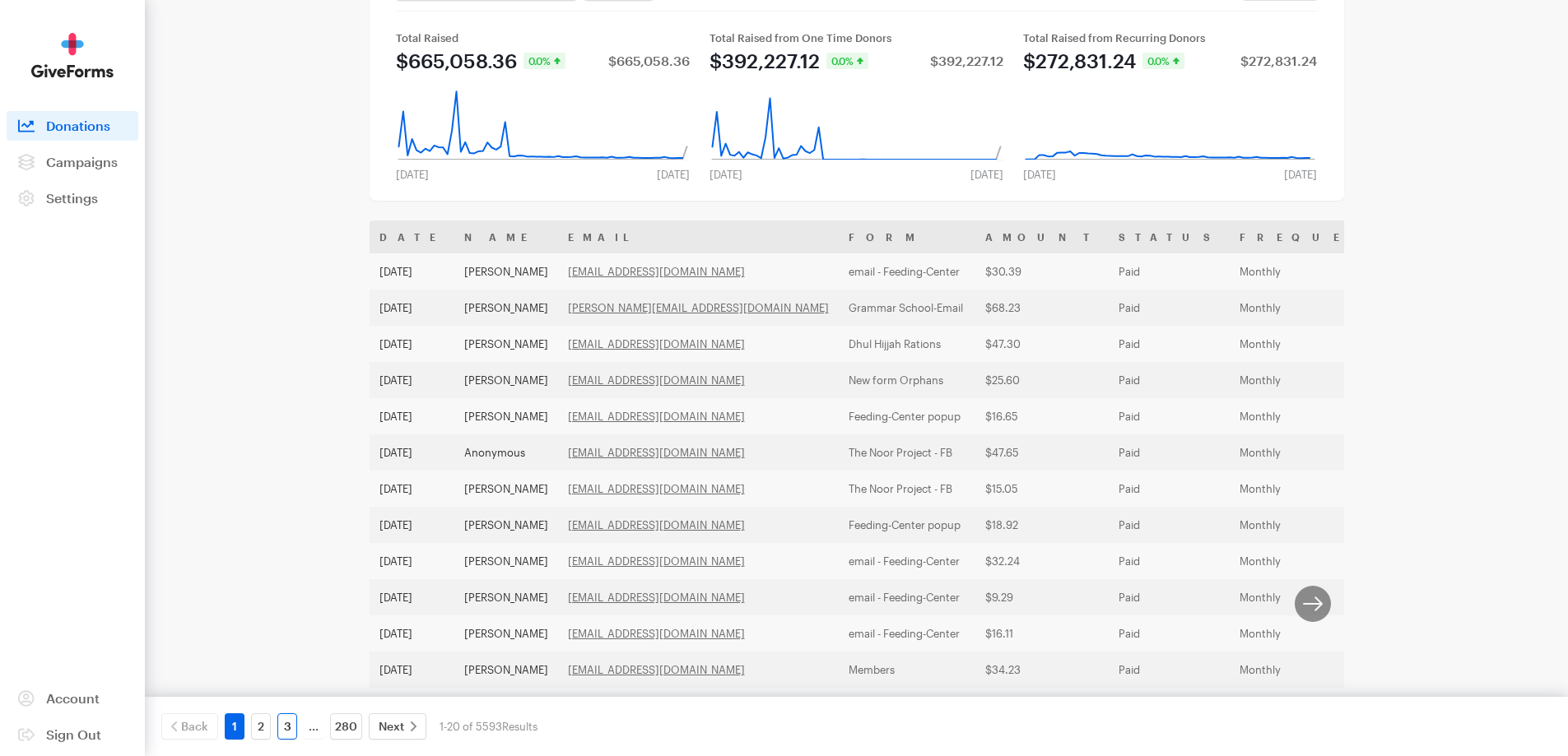
click at [293, 722] on link "3" at bounding box center [287, 726] width 20 height 27
click at [312, 729] on link "4" at bounding box center [314, 726] width 20 height 27
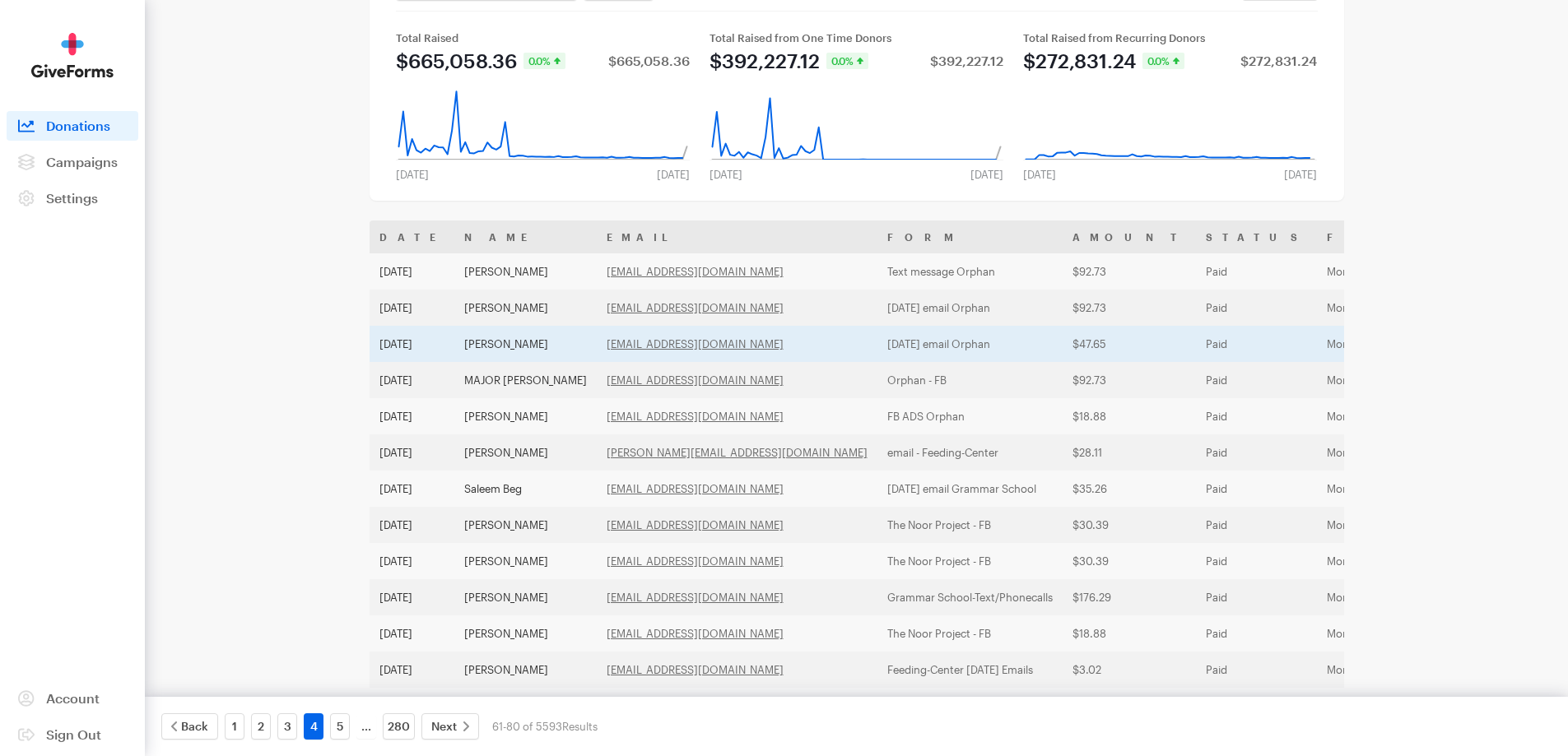
click at [476, 354] on td "Sarwar Ahmed" at bounding box center [526, 344] width 143 height 37
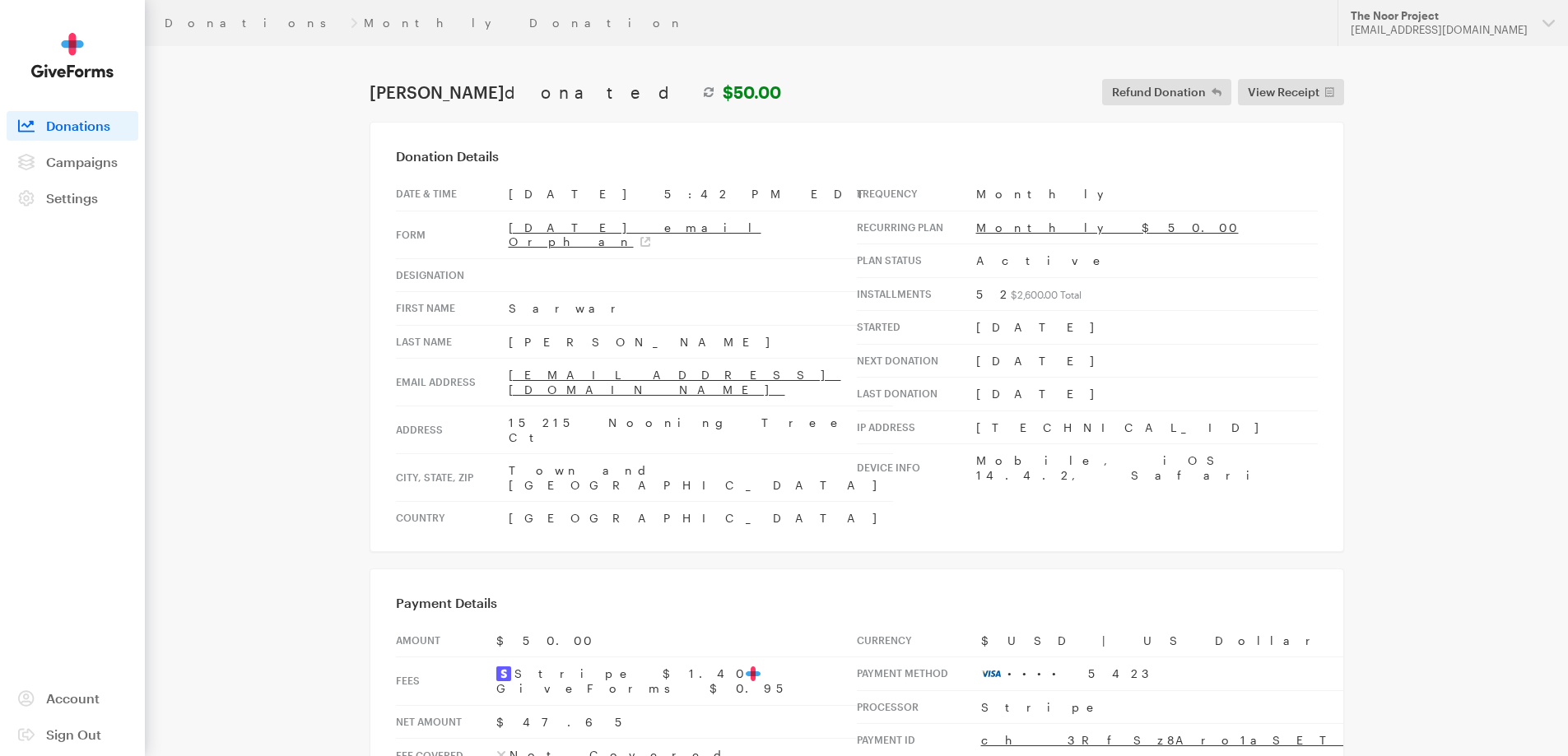
click at [603, 407] on td "15215 Nooning Tree Ct" at bounding box center [700, 431] width 384 height 48
drag, startPoint x: 668, startPoint y: 391, endPoint x: 490, endPoint y: 394, distance: 178.0
click at [490, 407] on tr "Address 15215 Nooning Tree Ct" at bounding box center [645, 431] width 497 height 48
copy tr "15215 Nooning Tree Ct"
click at [593, 454] on td "Town and CountryChesterfeild , MO, 63017" at bounding box center [700, 478] width 384 height 48
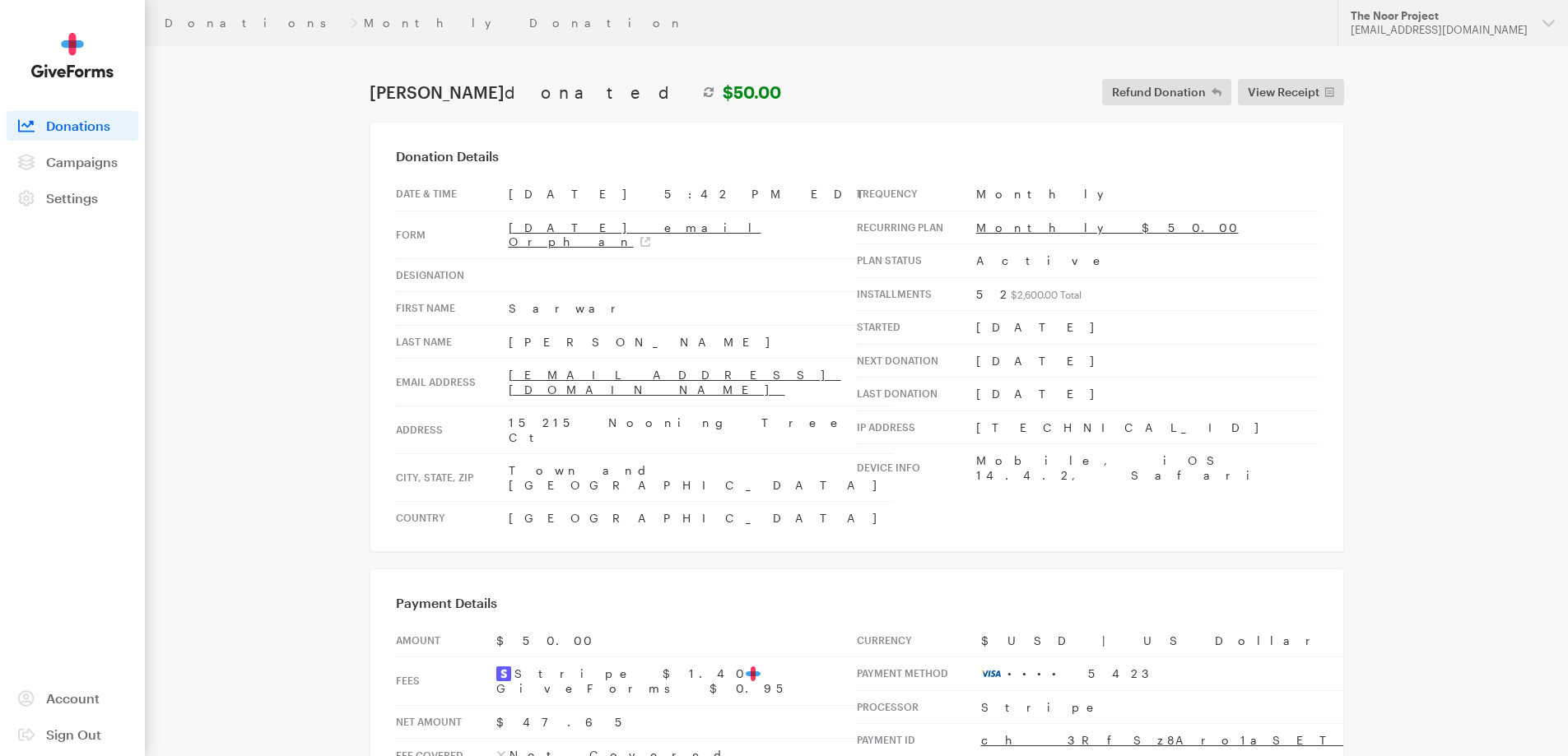
drag, startPoint x: 672, startPoint y: 427, endPoint x: 504, endPoint y: 421, distance: 168.1
click at [504, 454] on tr "City, state, zip Town and CountryChesterfeild , MO, 63017" at bounding box center [645, 478] width 497 height 48
copy tr "Town and CountryChesterfeild"
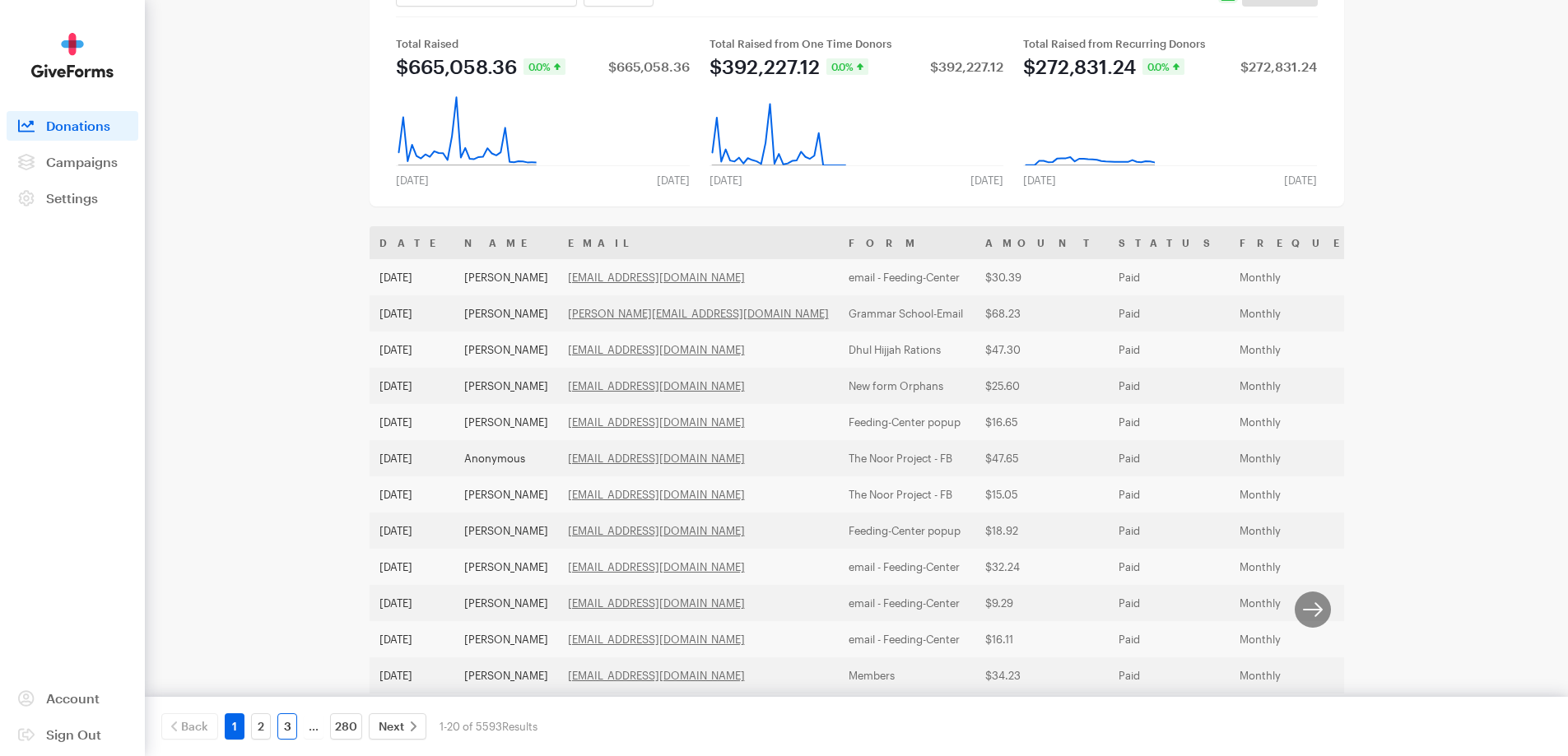
click at [279, 727] on link "3" at bounding box center [287, 726] width 20 height 27
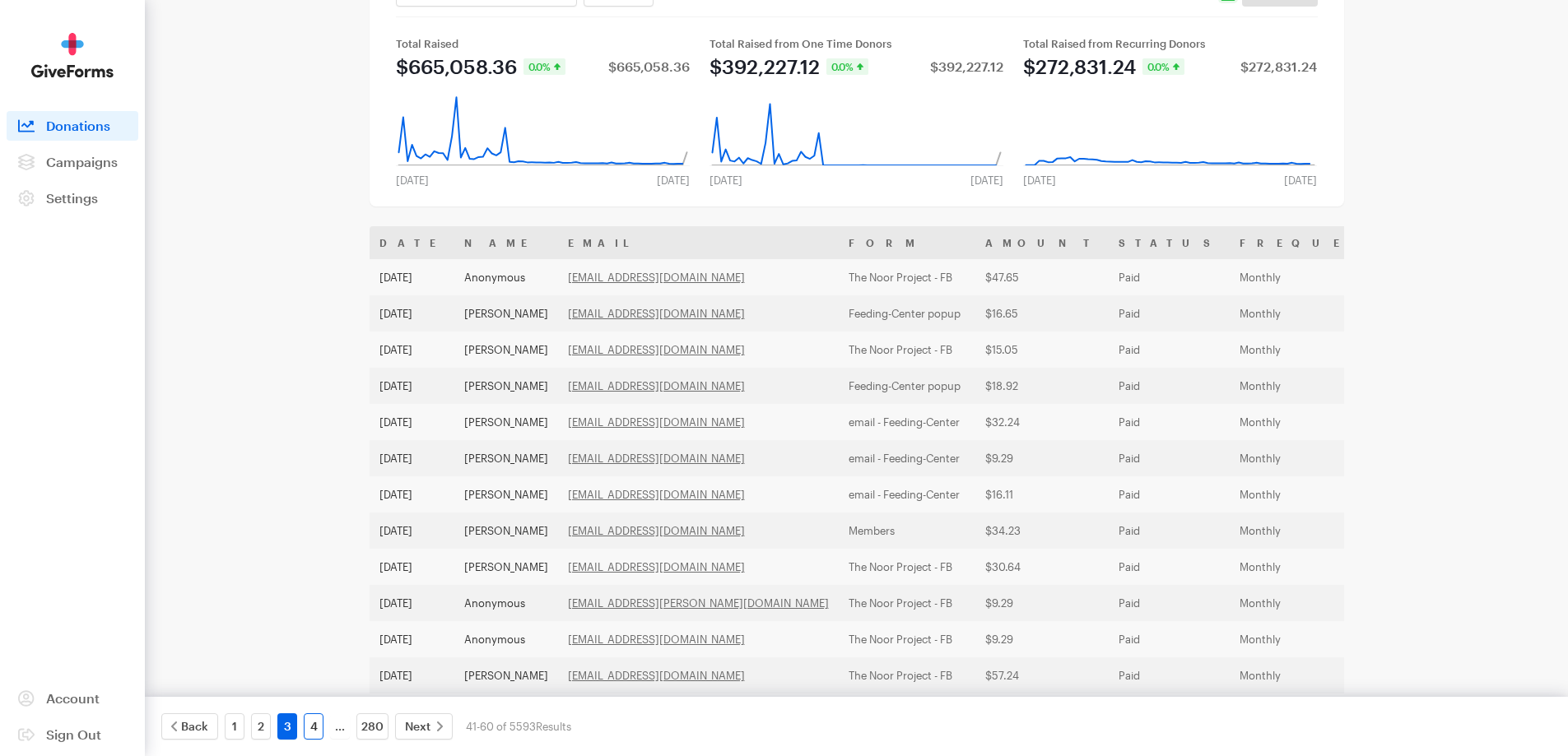
click at [321, 726] on link "4" at bounding box center [314, 726] width 20 height 27
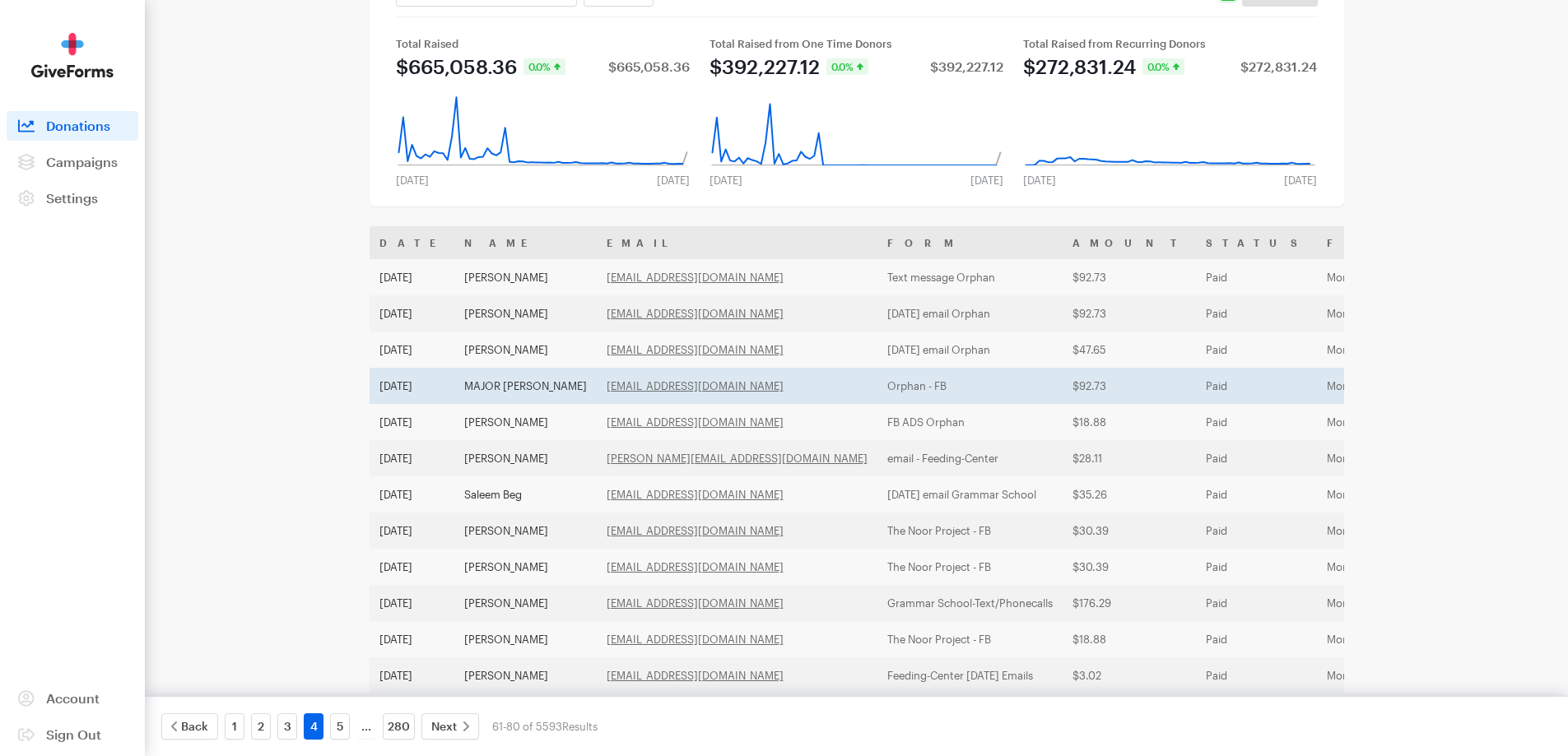
click at [486, 376] on td "MAJOR [PERSON_NAME]" at bounding box center [526, 386] width 143 height 37
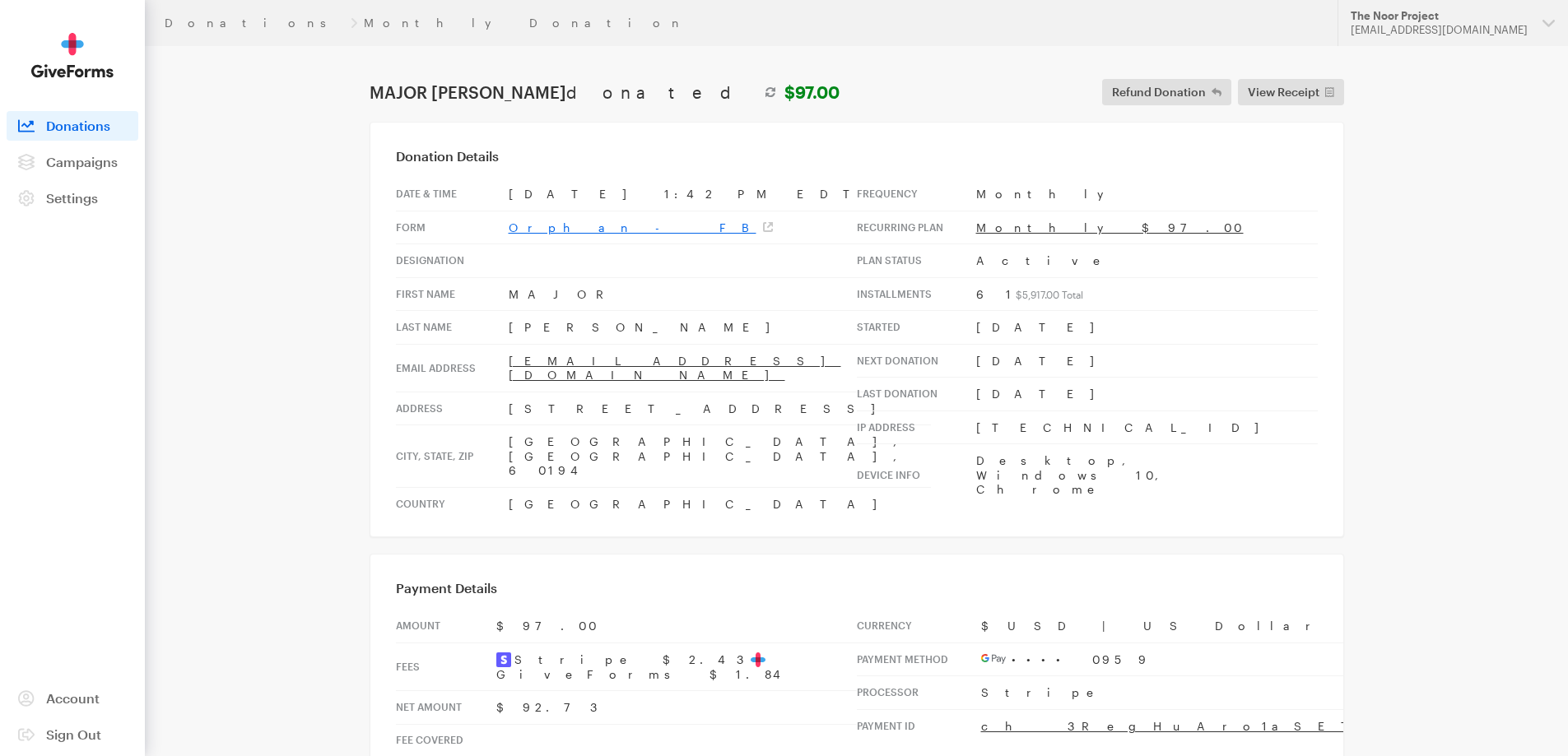
click at [551, 230] on link "Orphan - FB" at bounding box center [640, 227] width 264 height 14
drag, startPoint x: 674, startPoint y: 399, endPoint x: 505, endPoint y: 400, distance: 169.0
click at [505, 400] on tr "Address [STREET_ADDRESS]" at bounding box center [663, 408] width 535 height 34
copy tr "[STREET_ADDRESS]"
click at [1032, 750] on main "Donations Monthly Donation MAJOR [PERSON_NAME] donated $97.00 Refund Donation R…" at bounding box center [784, 455] width 1185 height 820
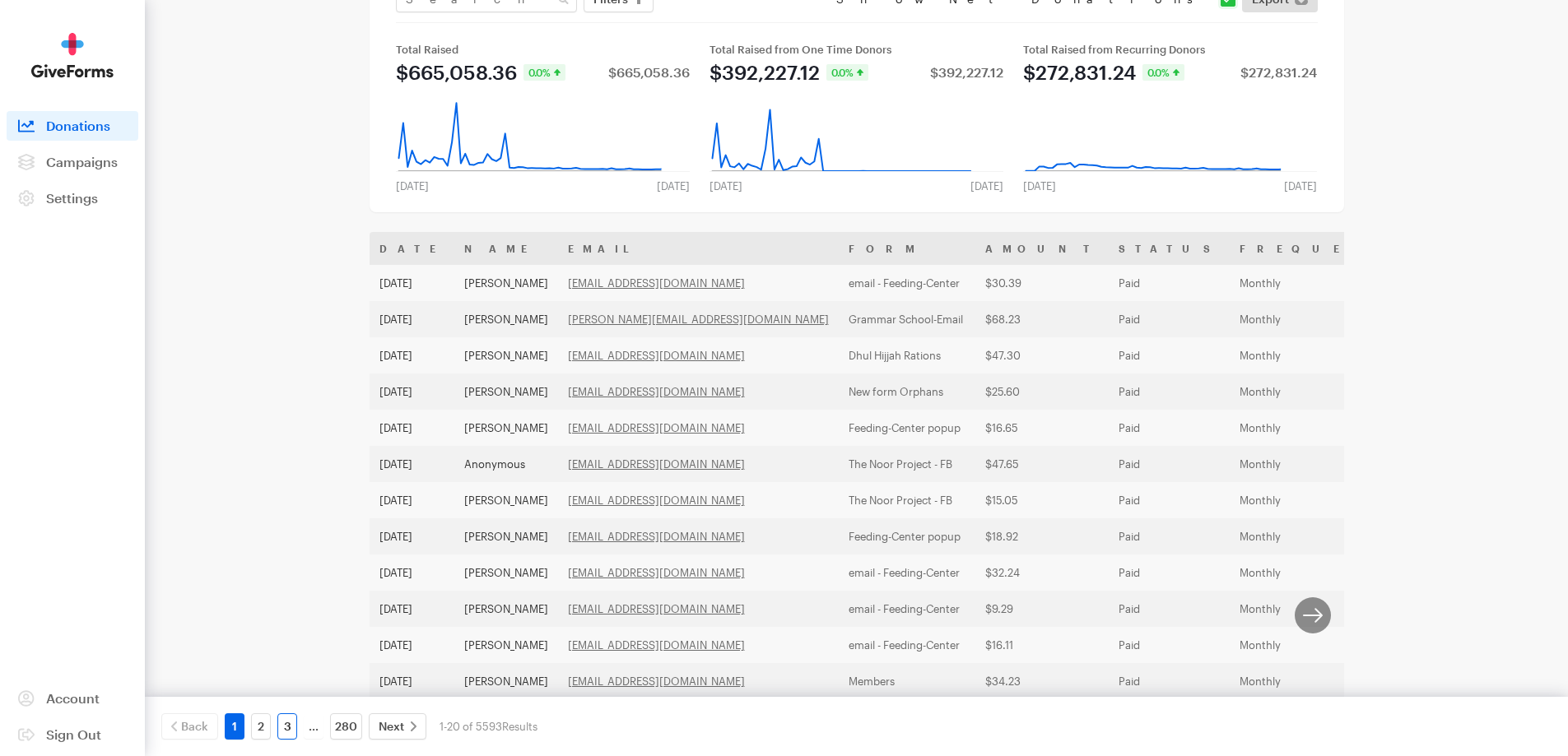
click at [285, 720] on link "3" at bounding box center [287, 726] width 20 height 27
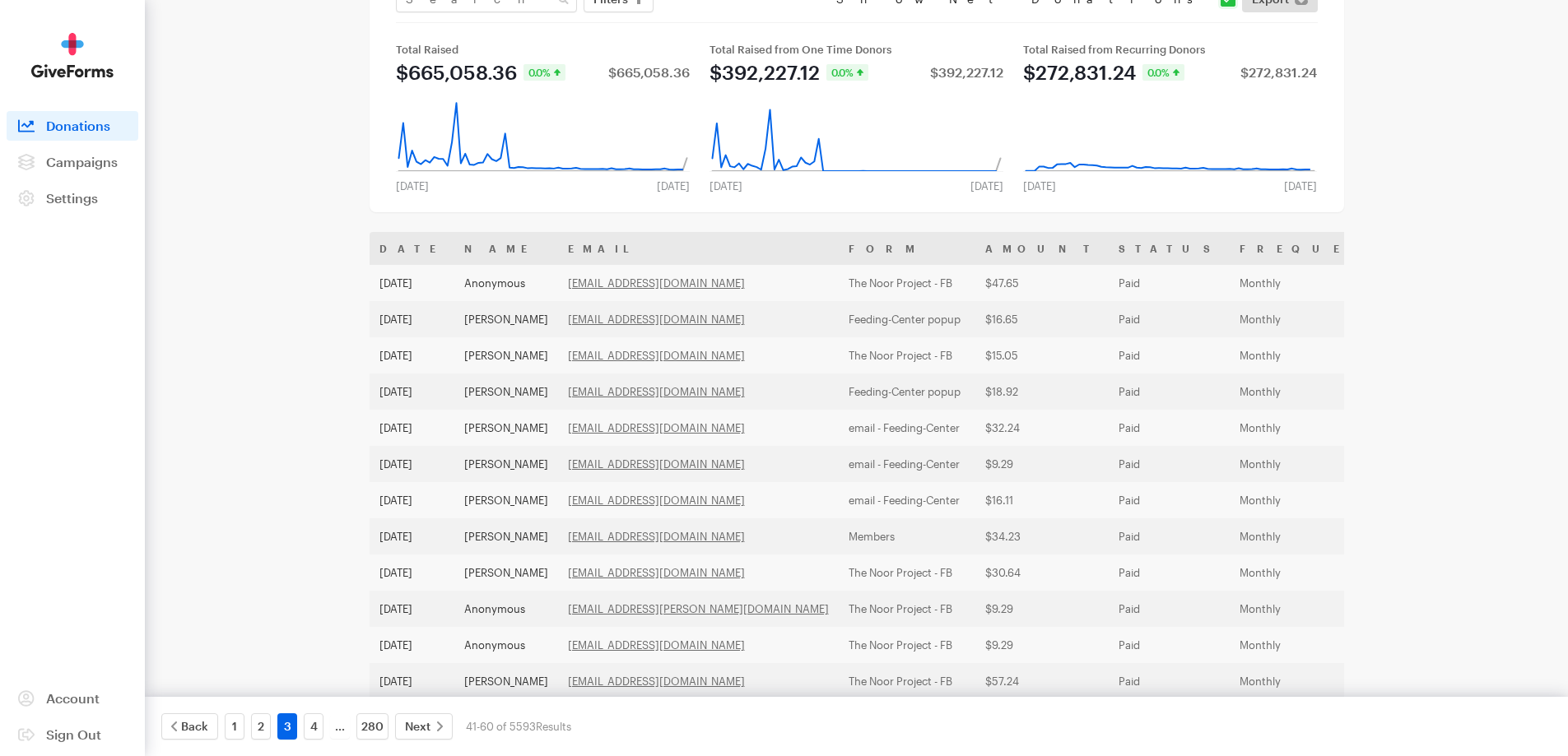
scroll to position [359, 0]
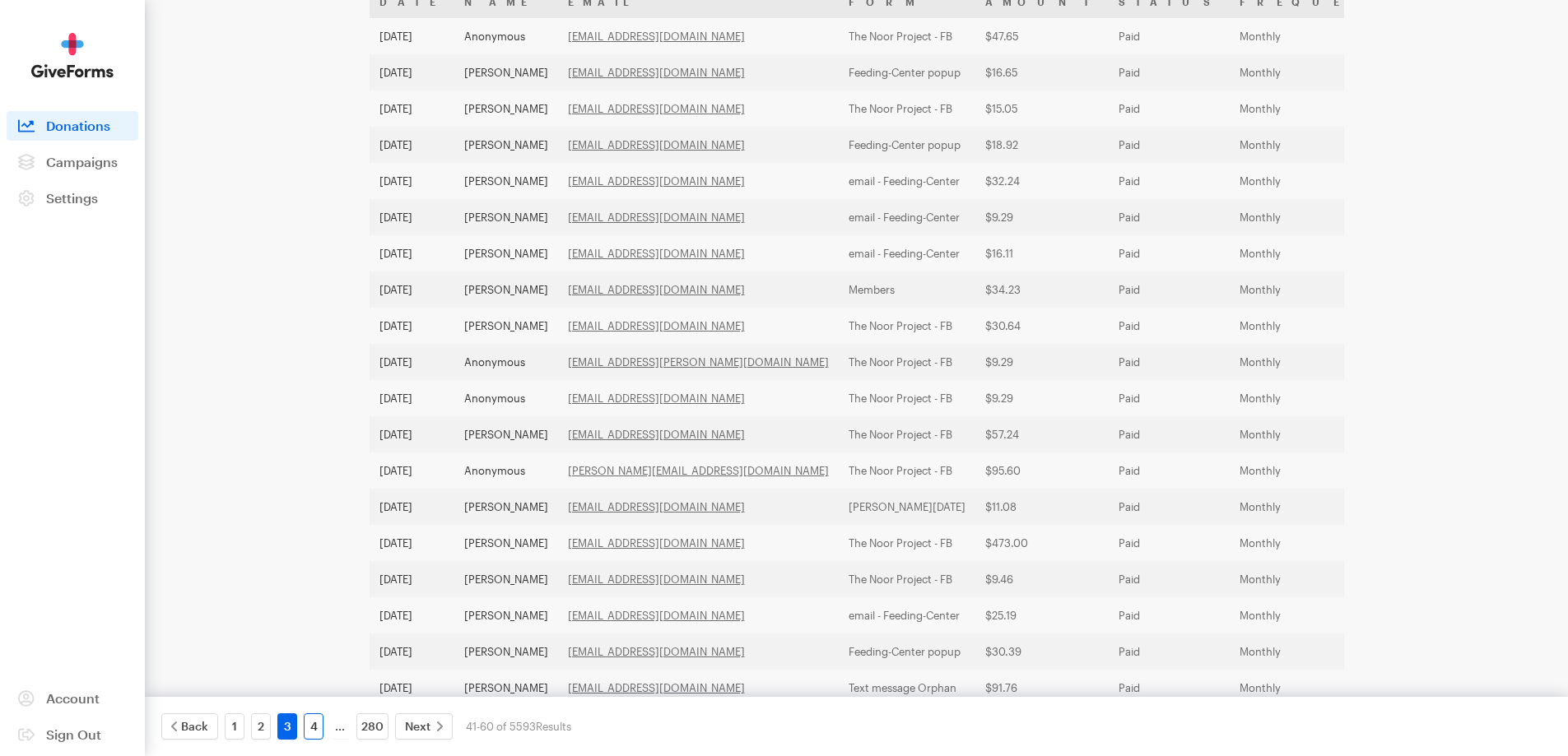
click at [306, 725] on link "4" at bounding box center [314, 726] width 20 height 27
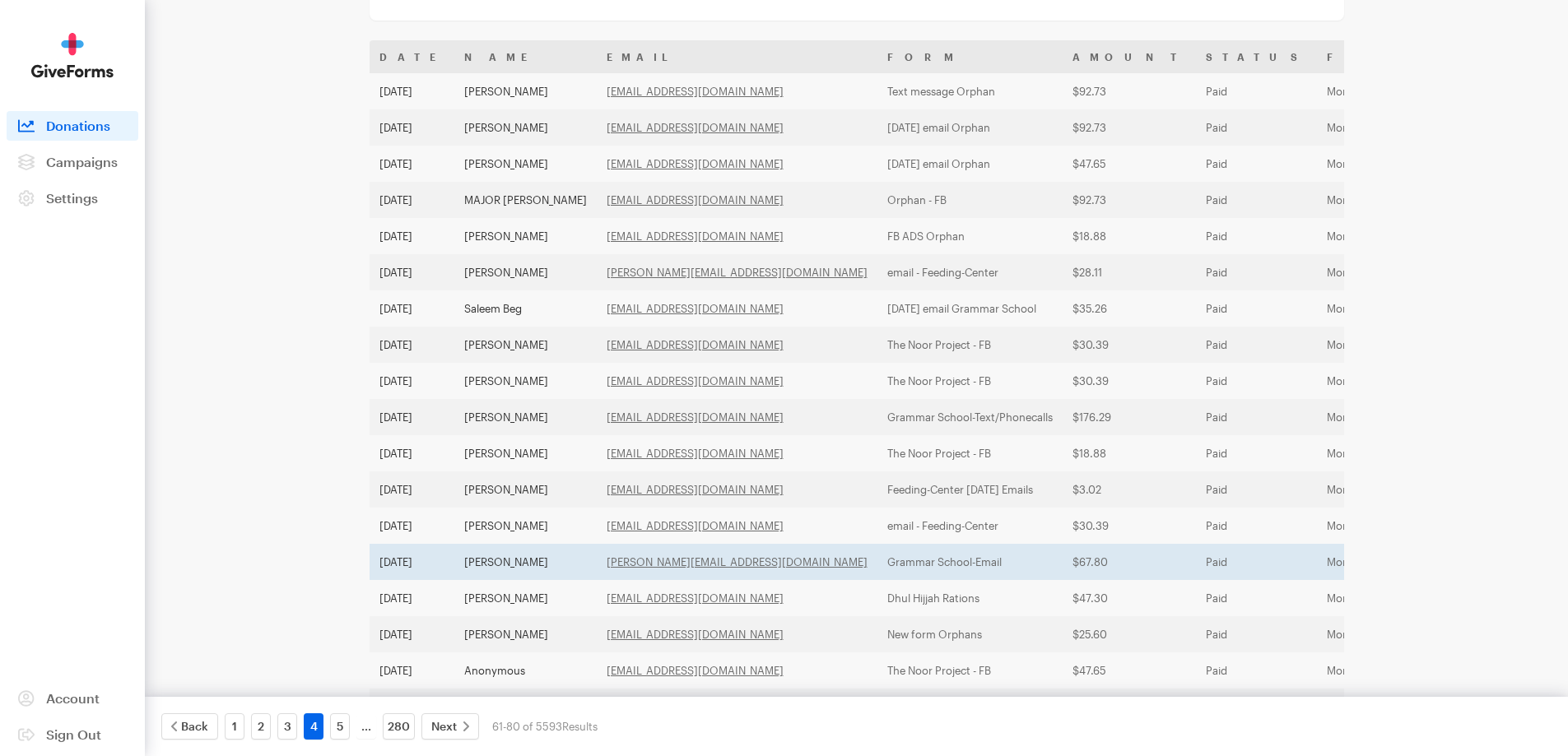
scroll to position [212, 0]
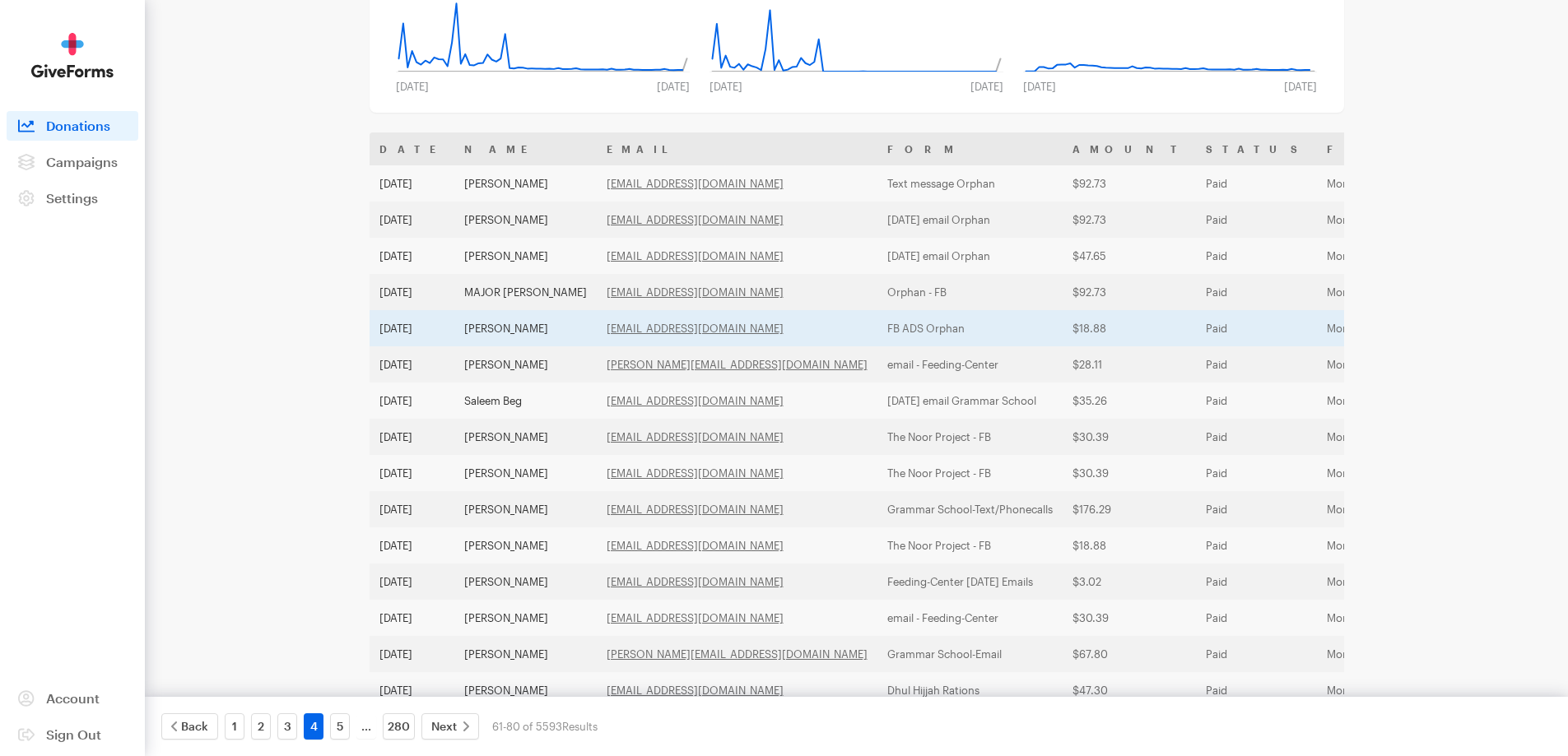
click at [507, 326] on td "[PERSON_NAME]" at bounding box center [526, 328] width 143 height 37
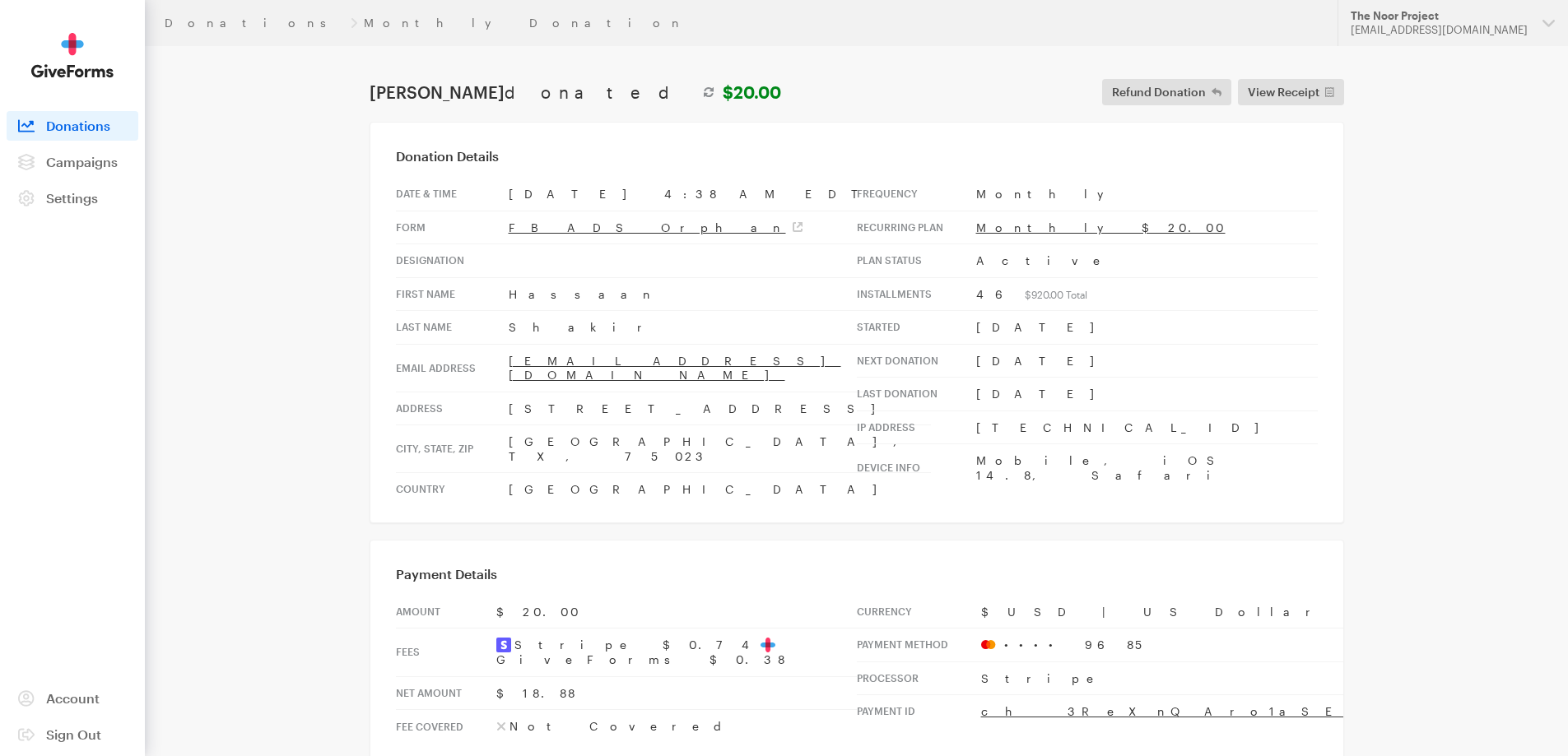
drag, startPoint x: 630, startPoint y: 394, endPoint x: 493, endPoint y: 394, distance: 137.0
click at [493, 394] on tr "Address [STREET_ADDRESS]" at bounding box center [663, 408] width 535 height 34
copy tr "[STREET_ADDRESS]"
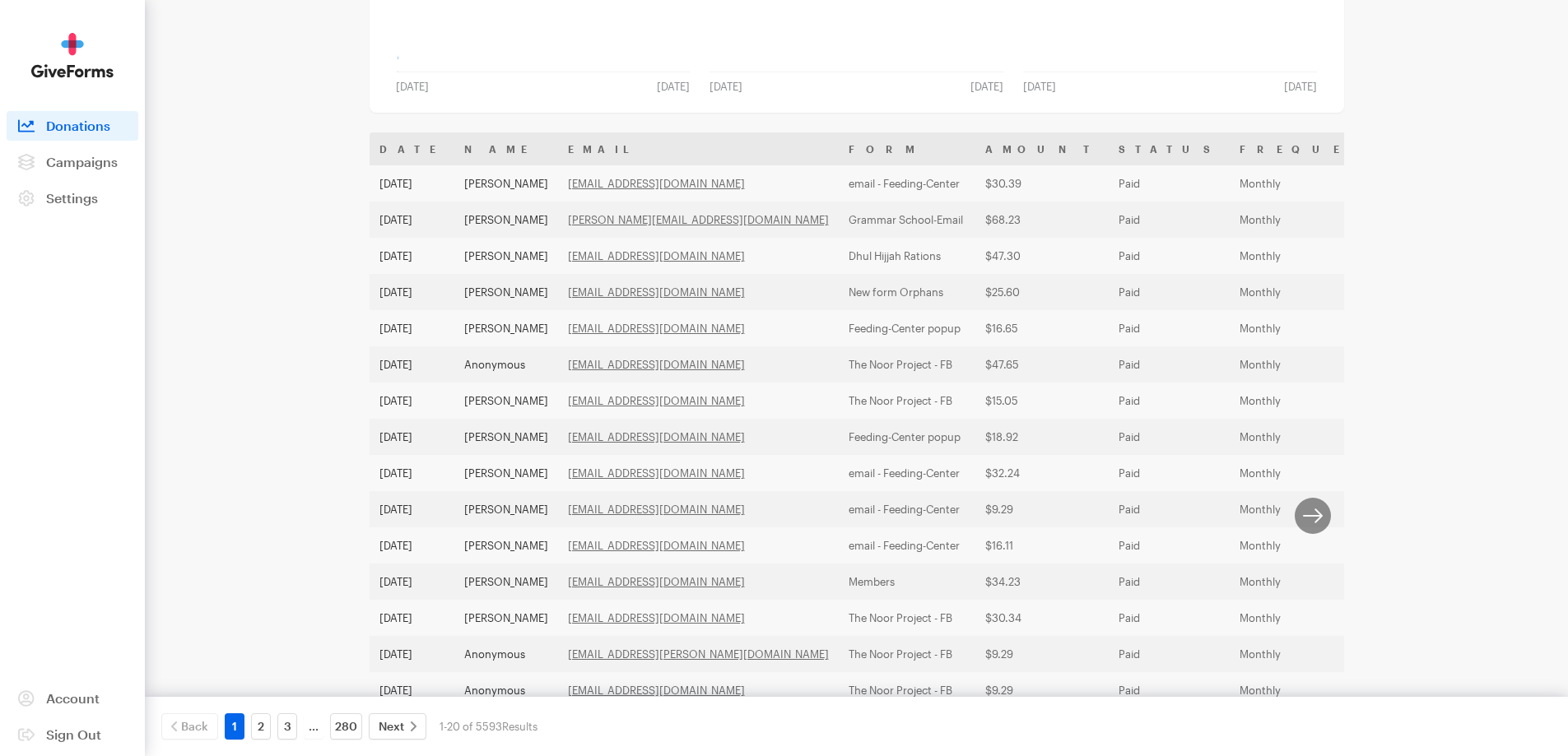
scroll to position [426, 0]
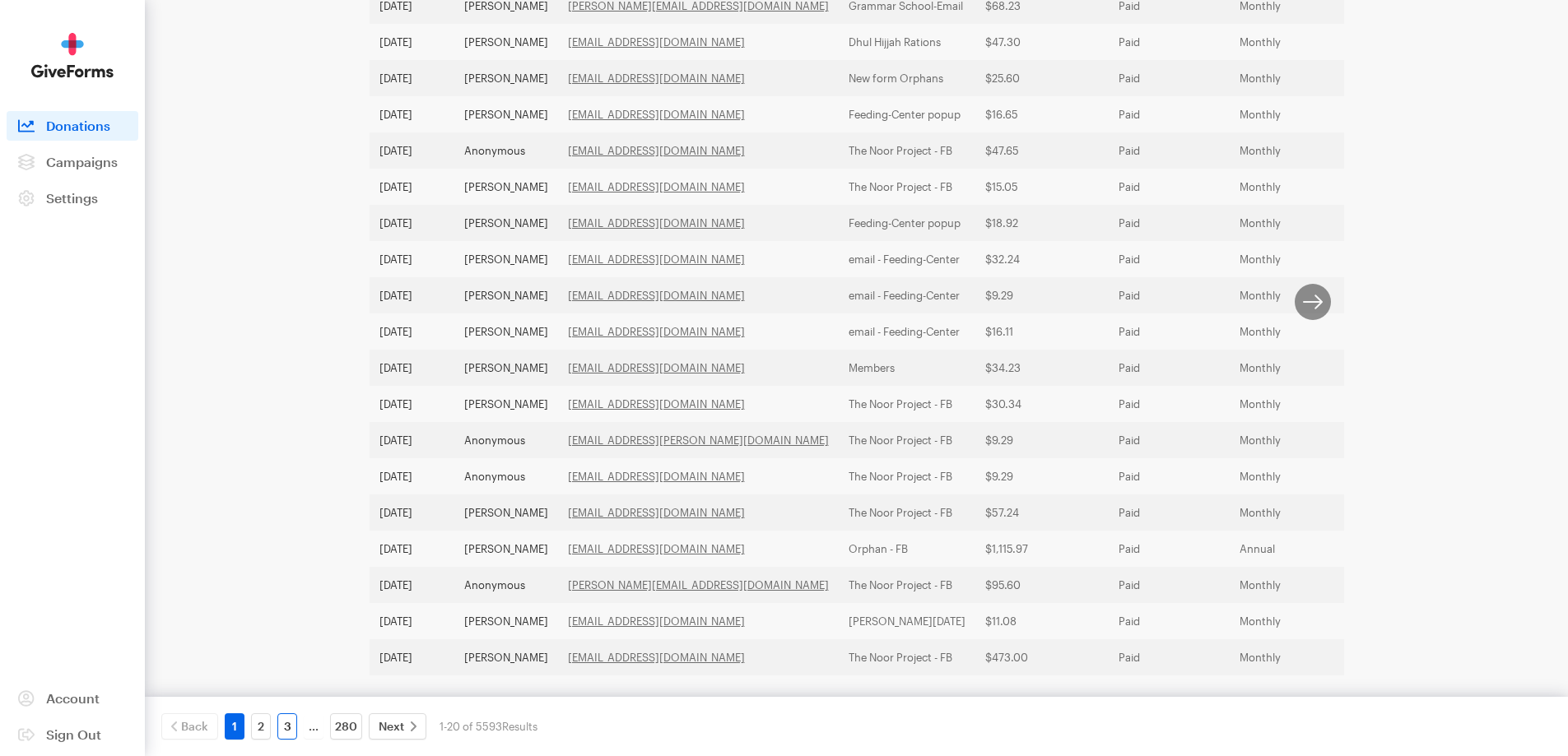
click at [283, 723] on link "3" at bounding box center [287, 726] width 20 height 27
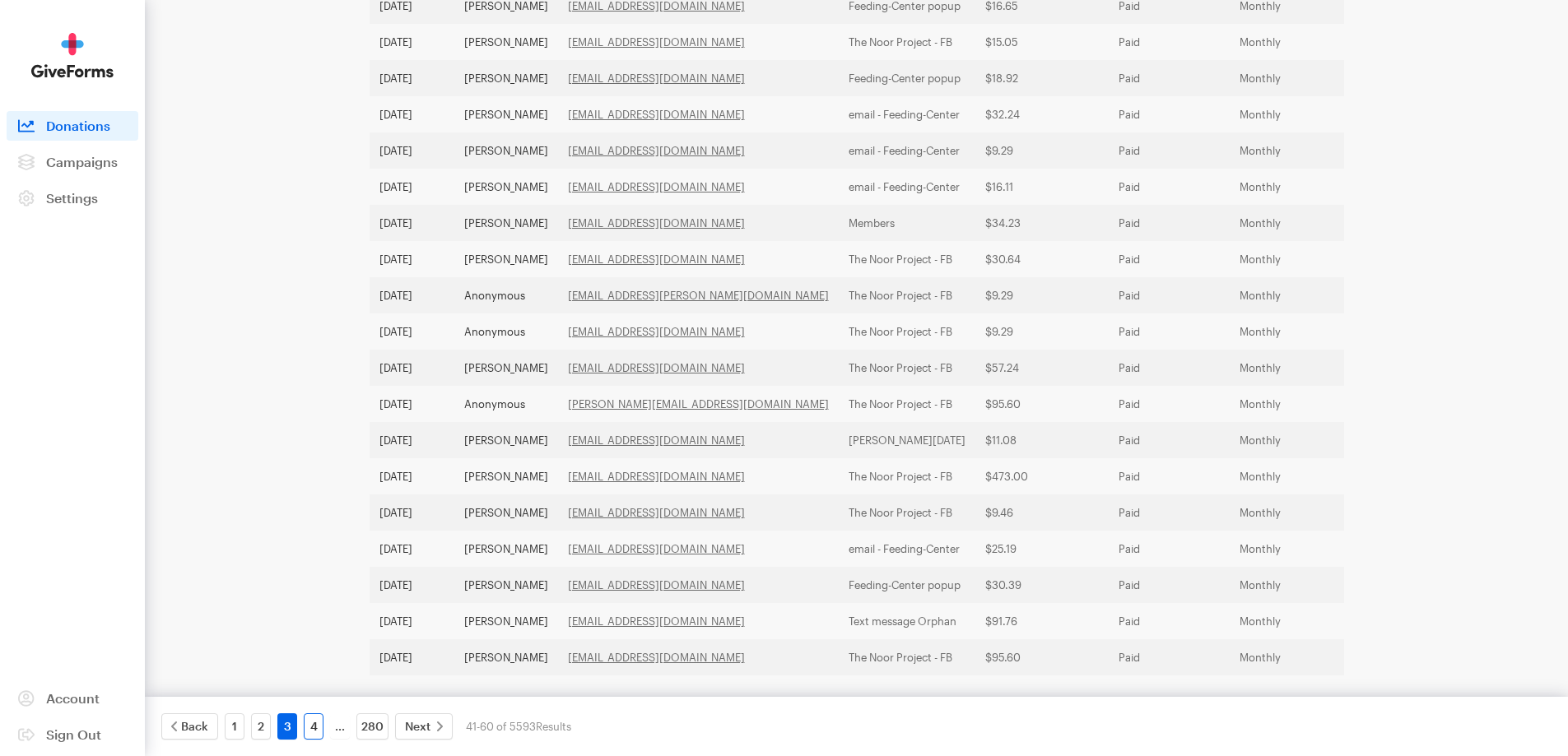
click at [315, 729] on link "4" at bounding box center [314, 726] width 20 height 27
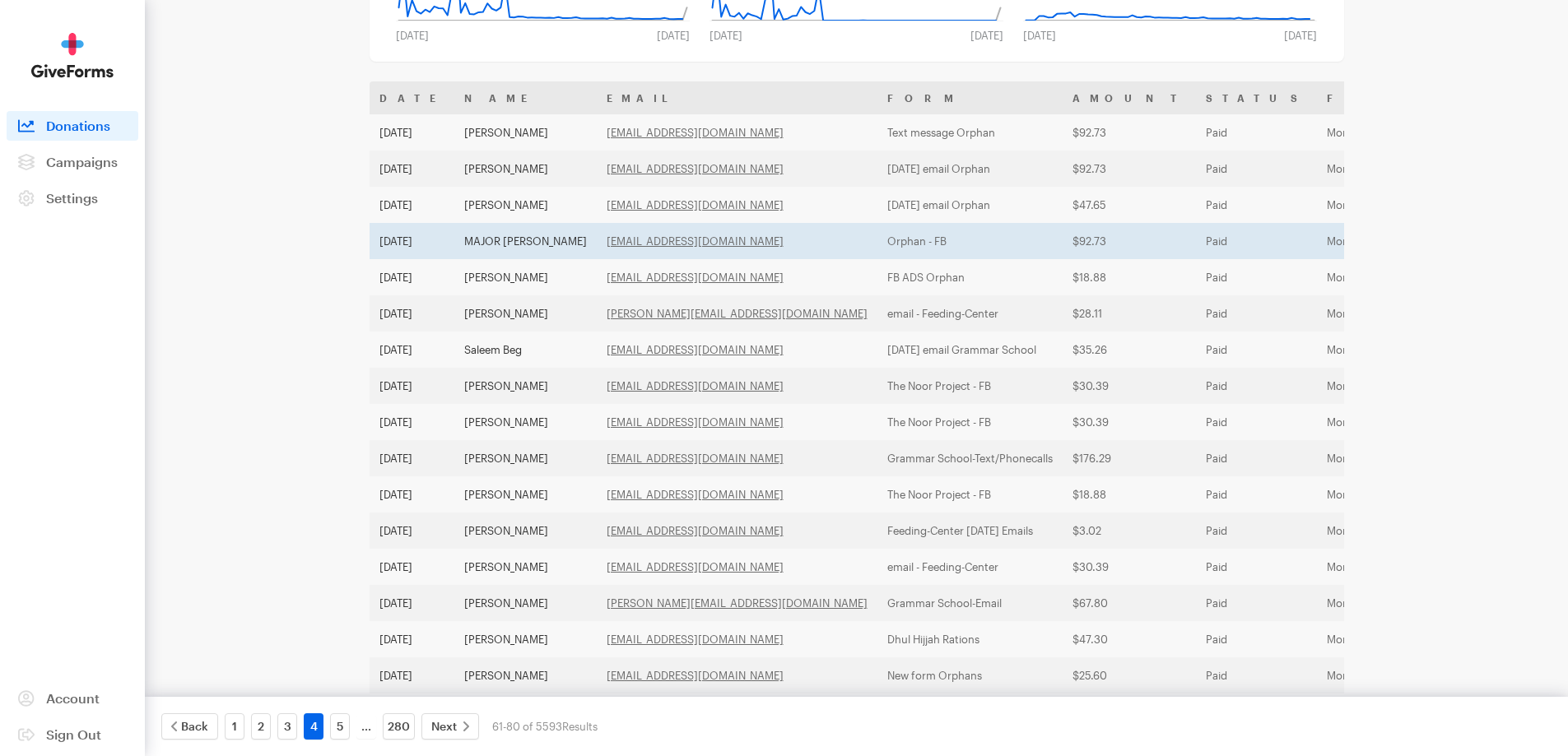
scroll to position [179, 0]
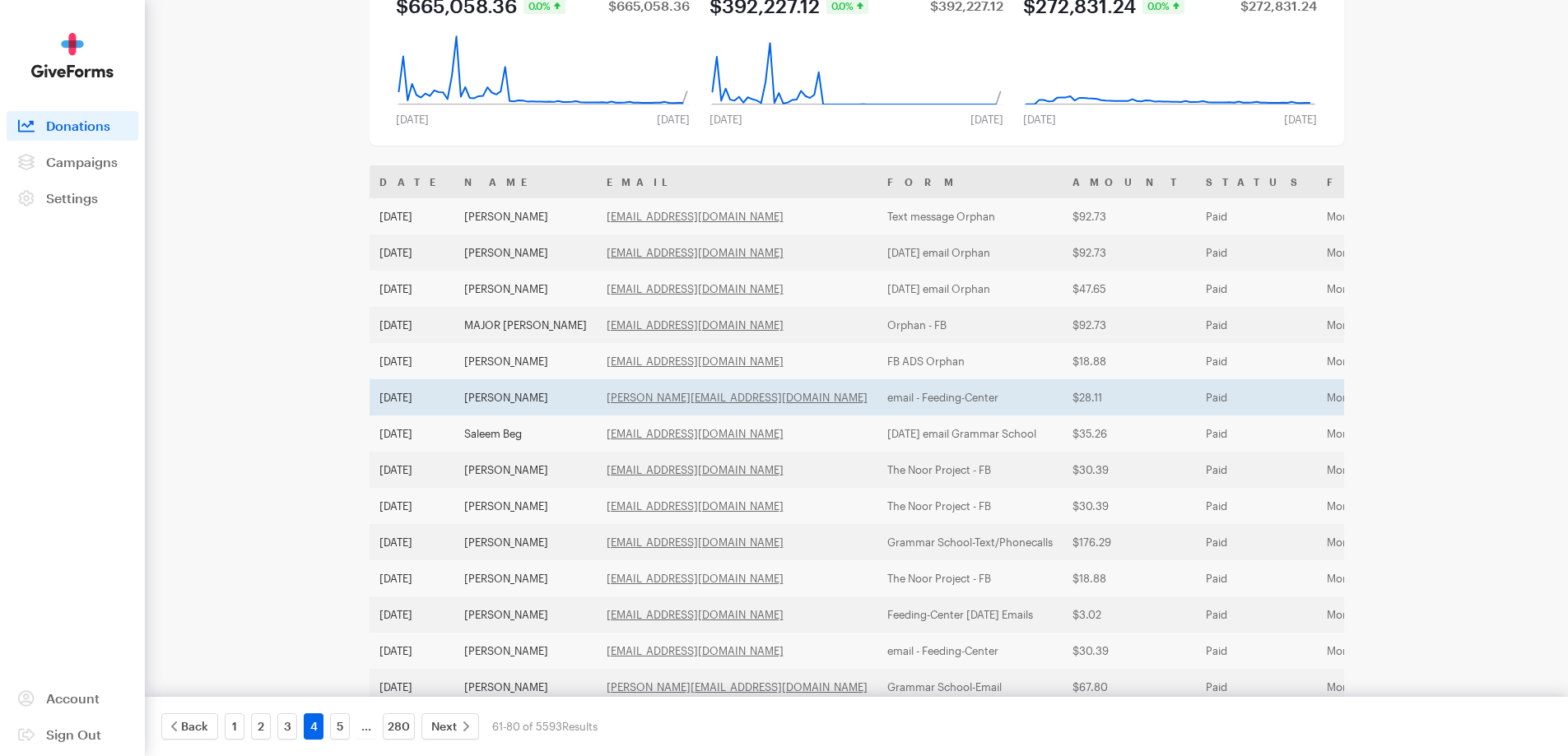
click at [517, 401] on td "[PERSON_NAME]" at bounding box center [526, 398] width 143 height 37
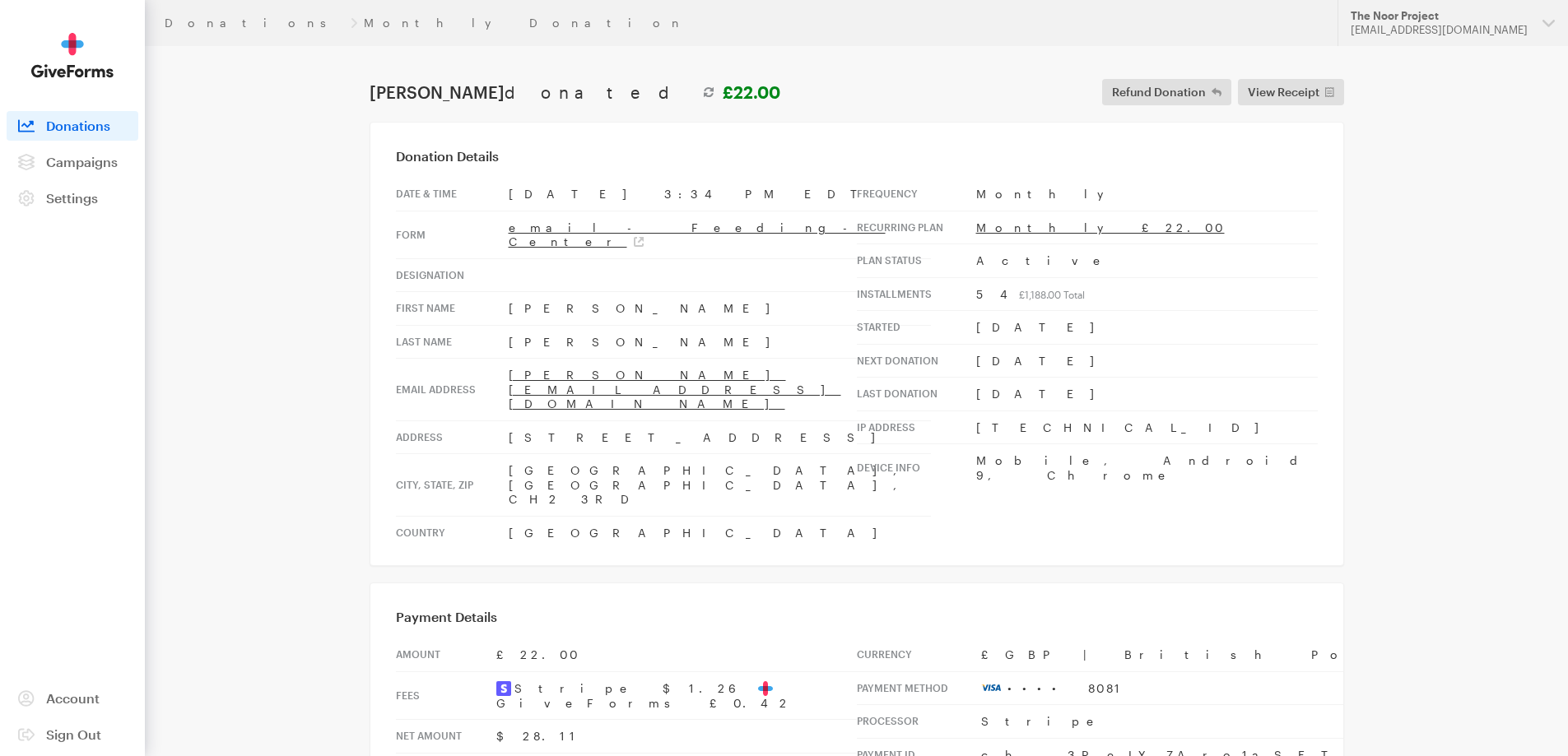
drag, startPoint x: 657, startPoint y: 389, endPoint x: 506, endPoint y: 383, distance: 151.1
click at [506, 421] on tr "Address 18 Shavington Avenue" at bounding box center [663, 437] width 535 height 34
copy tr "18 Shavington Avenue"
drag, startPoint x: 604, startPoint y: 430, endPoint x: 487, endPoint y: 431, distance: 117.0
click at [487, 454] on tr "City, state, zip Chester, Cheshire, CH2 3RD" at bounding box center [663, 485] width 535 height 62
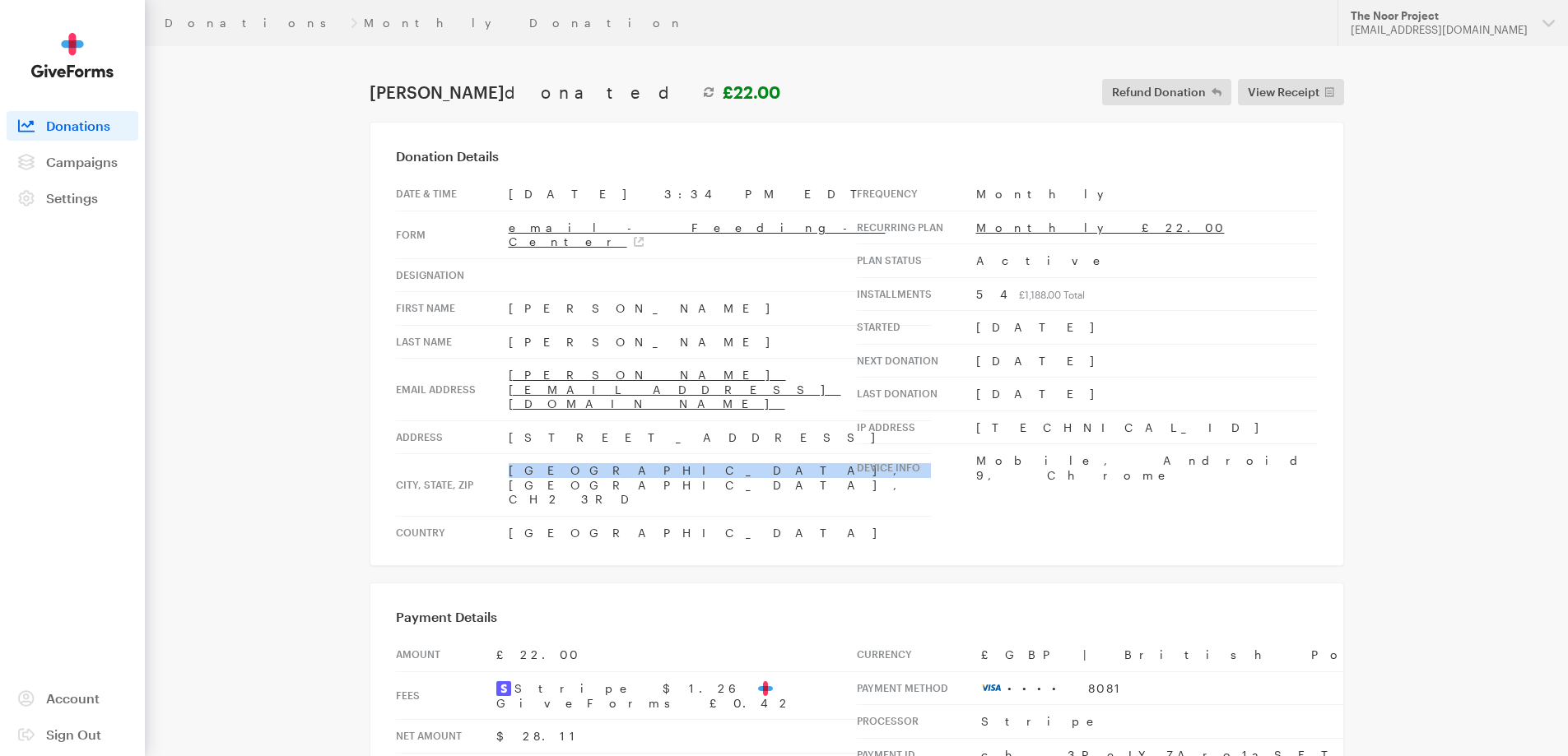
copy tr "Chester, Cheshire,"
click at [677, 454] on td "Chester, Cheshire, CH2 3RD" at bounding box center [720, 485] width 422 height 62
drag, startPoint x: 668, startPoint y: 433, endPoint x: 603, endPoint y: 435, distance: 65.0
click at [603, 454] on td "Chester, Cheshire, CH2 3RD" at bounding box center [720, 485] width 422 height 62
click at [628, 516] on td "United Kingdom" at bounding box center [720, 532] width 422 height 33
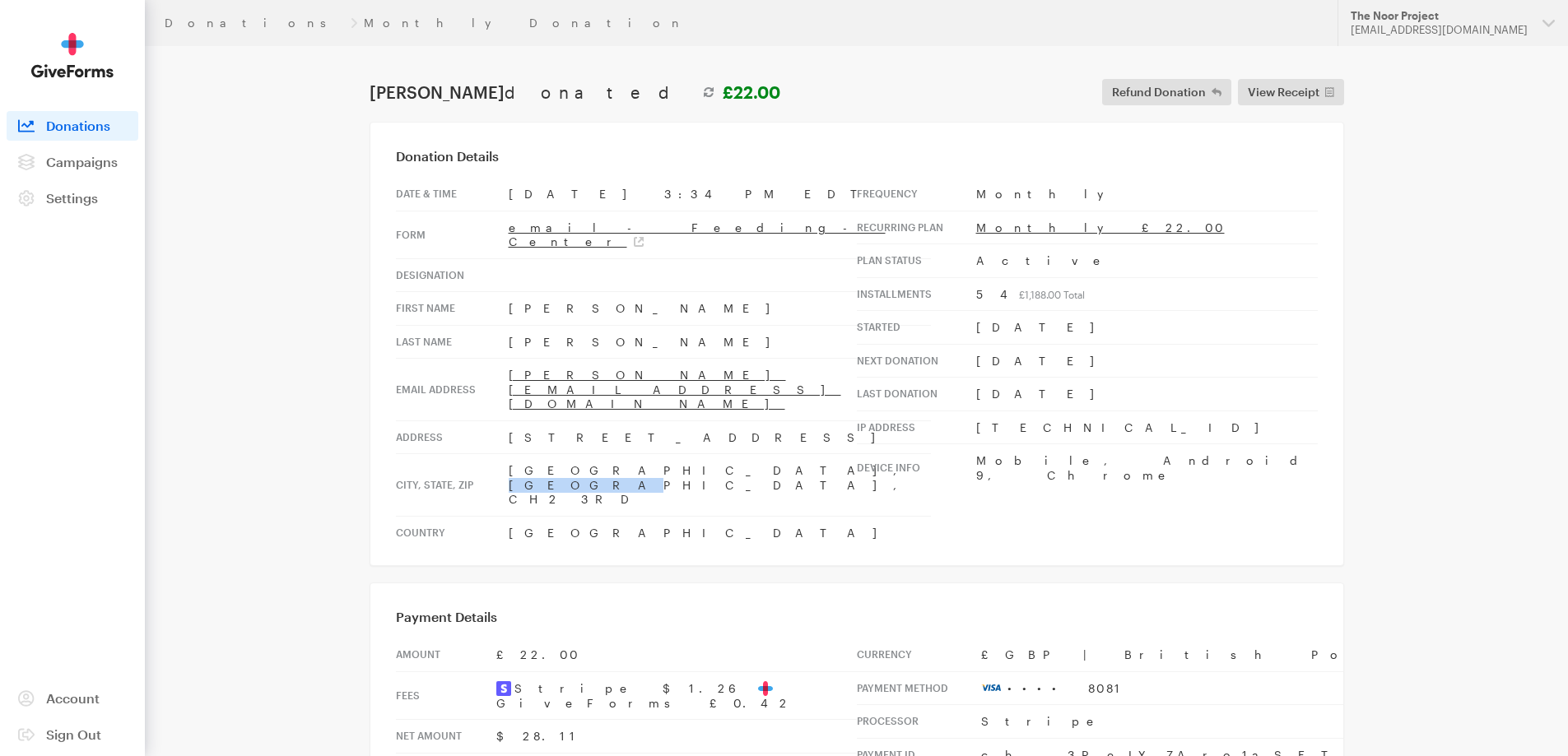
drag, startPoint x: 667, startPoint y: 427, endPoint x: 615, endPoint y: 431, distance: 52.2
click at [606, 454] on td "Chester, Cheshire, CH2 3RD" at bounding box center [720, 485] width 422 height 62
copy td "CH2 3RD"
click at [572, 516] on td "United Kingdom" at bounding box center [720, 532] width 422 height 33
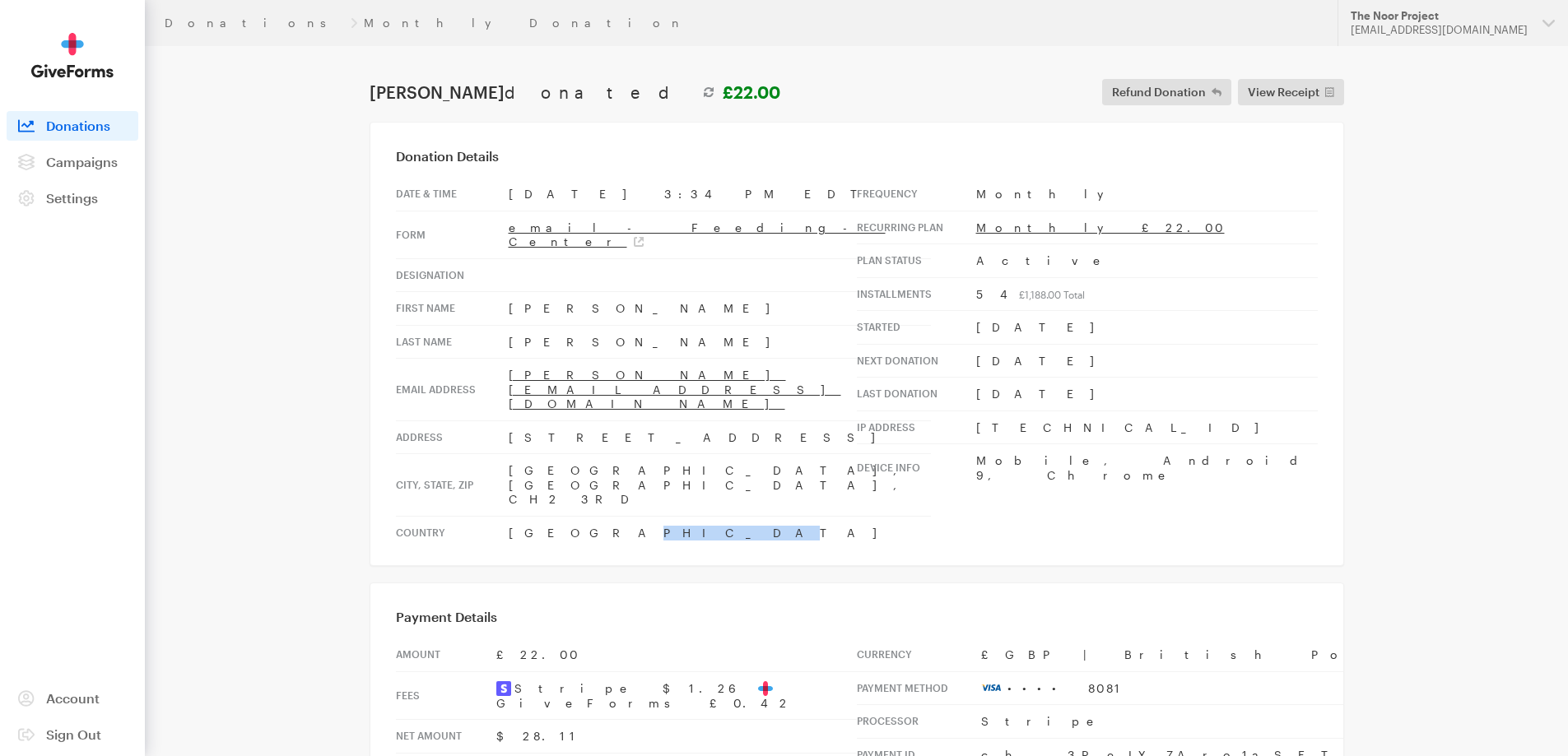
copy td "Kingdom"
drag, startPoint x: 711, startPoint y: 367, endPoint x: 506, endPoint y: 349, distance: 205.8
click at [506, 358] on tr "Email address sameena.khanlodhi@gmail.com" at bounding box center [663, 389] width 535 height 62
copy tr "[PERSON_NAME][EMAIL_ADDRESS][DOMAIN_NAME]"
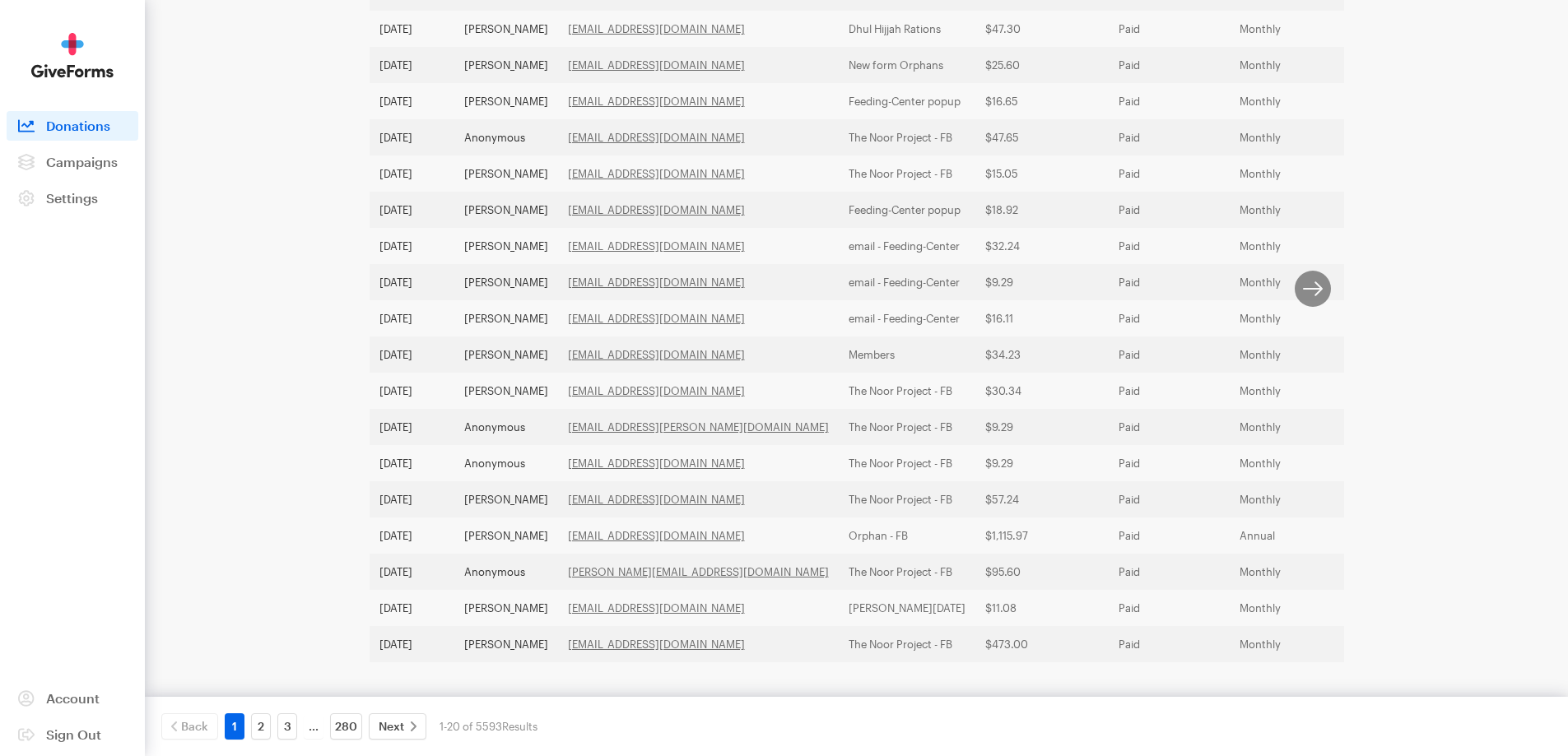
scroll to position [426, 0]
click at [287, 728] on link "3" at bounding box center [287, 726] width 20 height 27
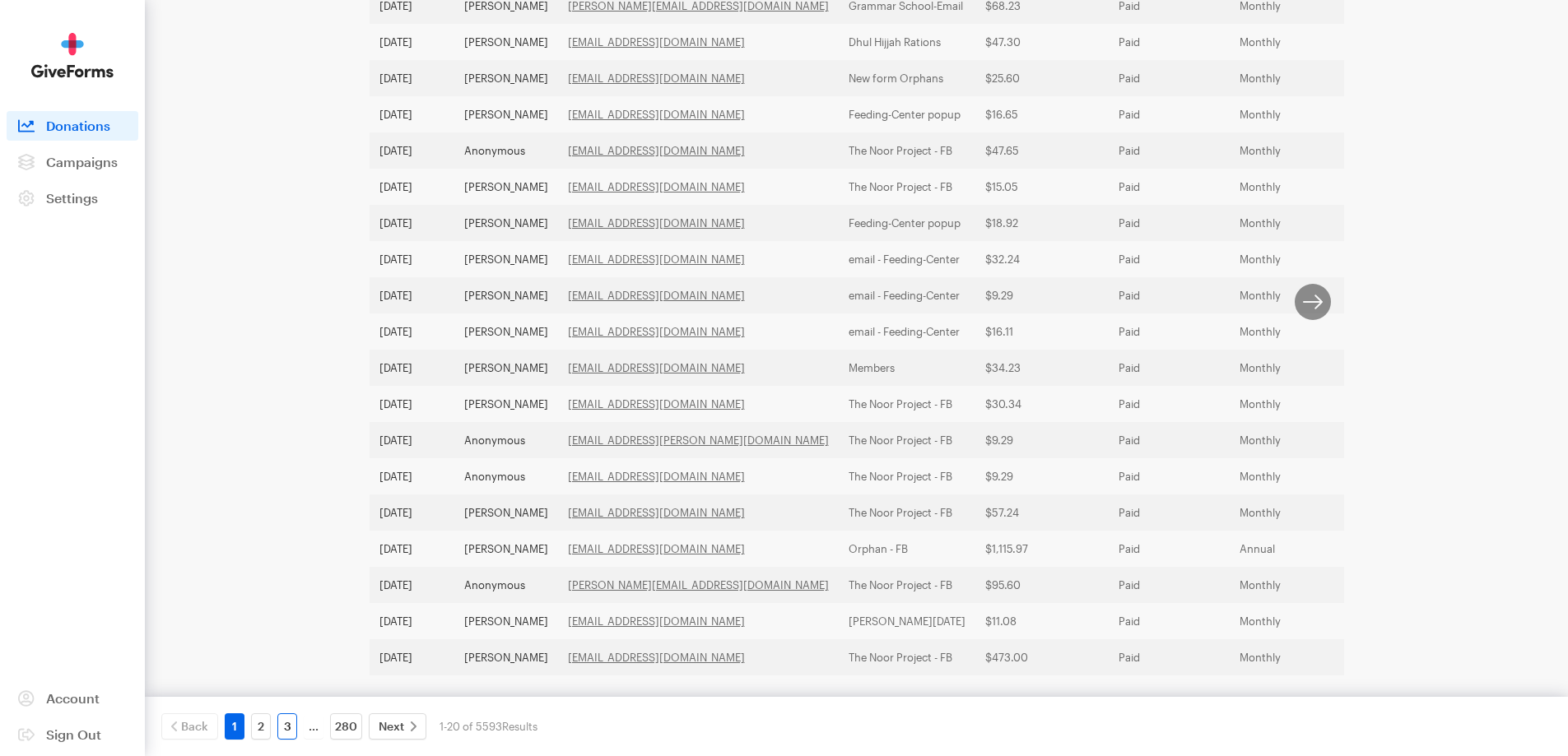
scroll to position [459, 0]
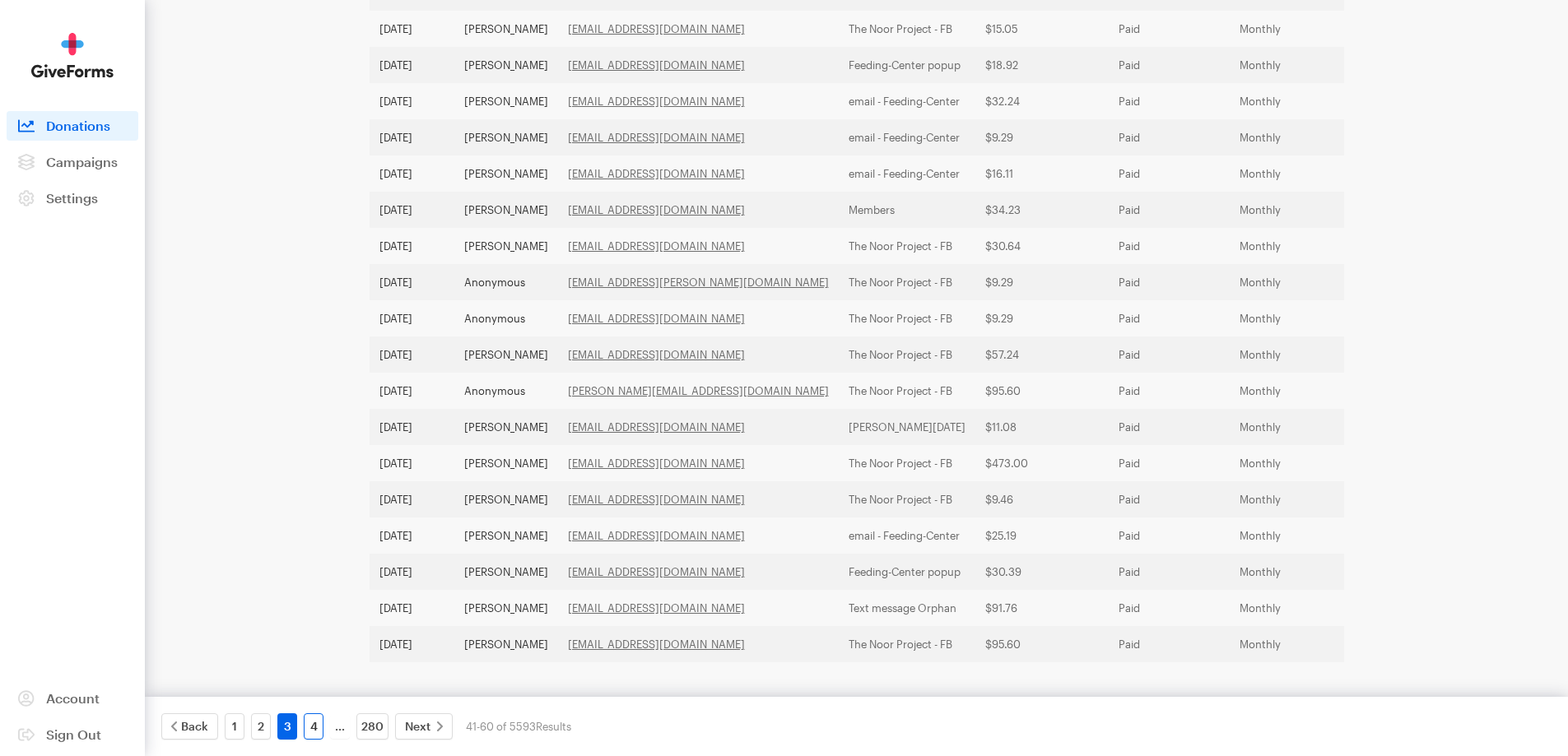
click at [313, 727] on link "4" at bounding box center [314, 726] width 20 height 27
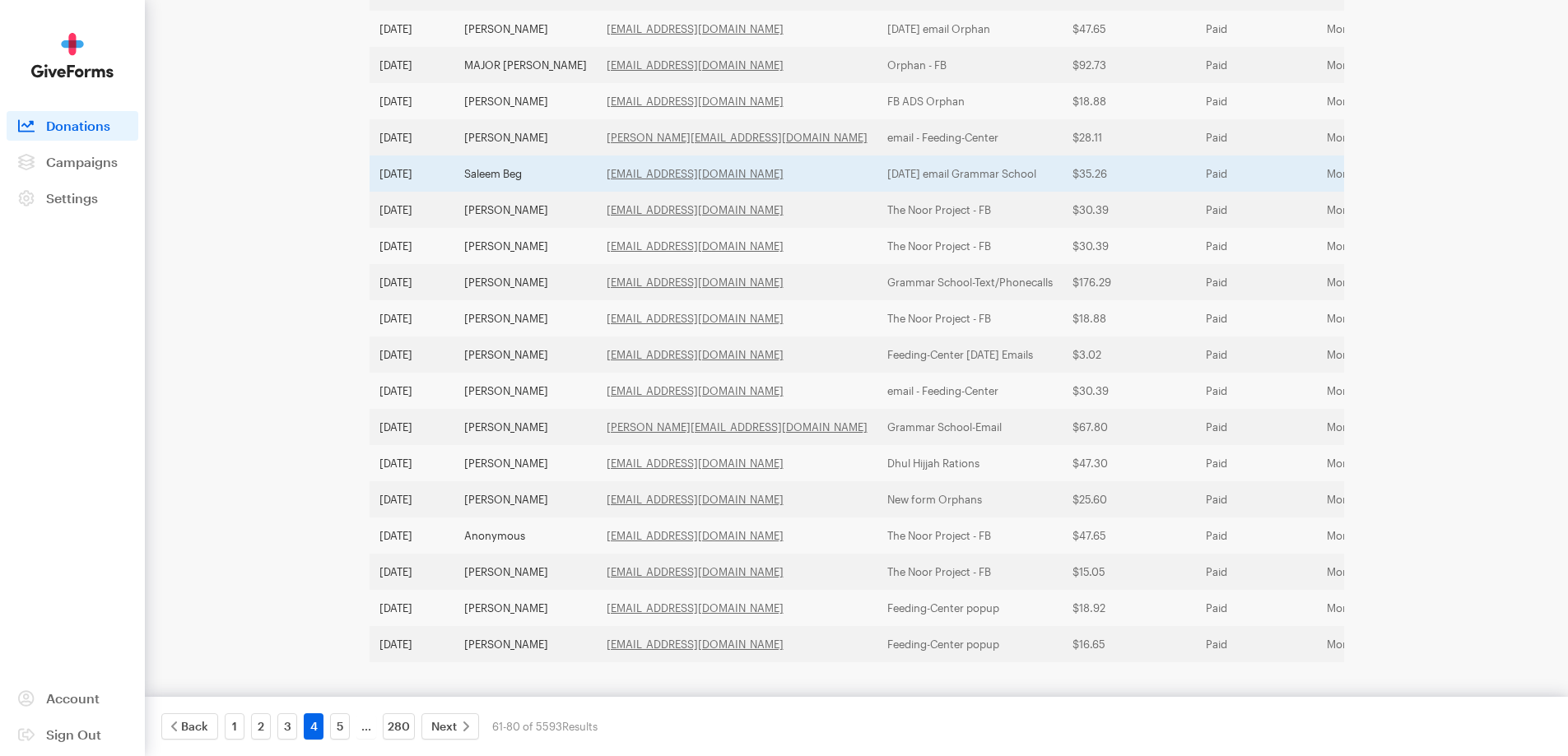
click at [480, 155] on td "Saleem Beg" at bounding box center [526, 174] width 143 height 37
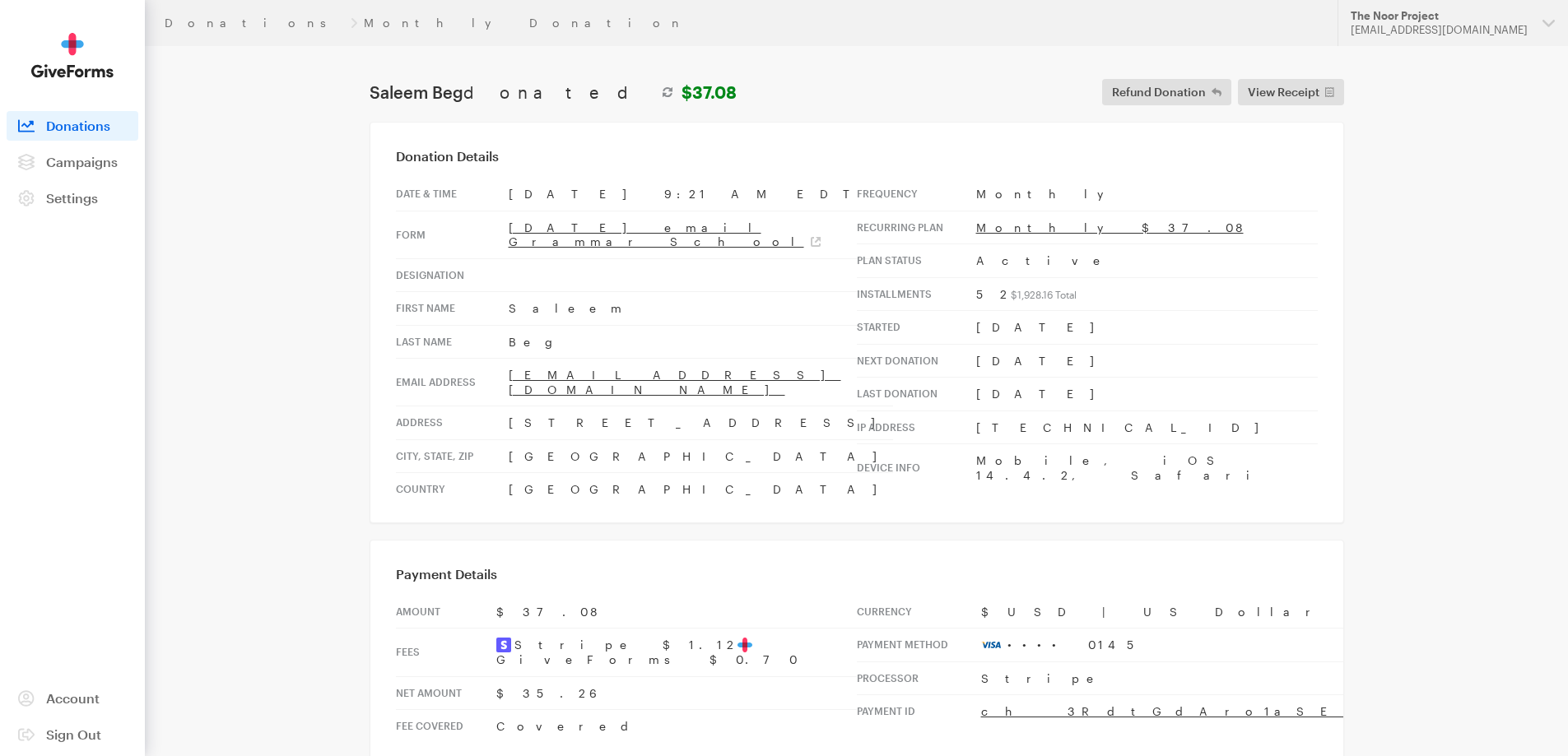
drag, startPoint x: 640, startPoint y: 397, endPoint x: 489, endPoint y: 387, distance: 151.3
click at [489, 407] on tr "Address 23749 N Hillfarm rd" at bounding box center [645, 423] width 497 height 34
copy tr "23749 N Hillfarm rd"
click at [629, 474] on td "United States" at bounding box center [700, 490] width 384 height 33
drag, startPoint x: 592, startPoint y: 428, endPoint x: 508, endPoint y: 426, distance: 84.0
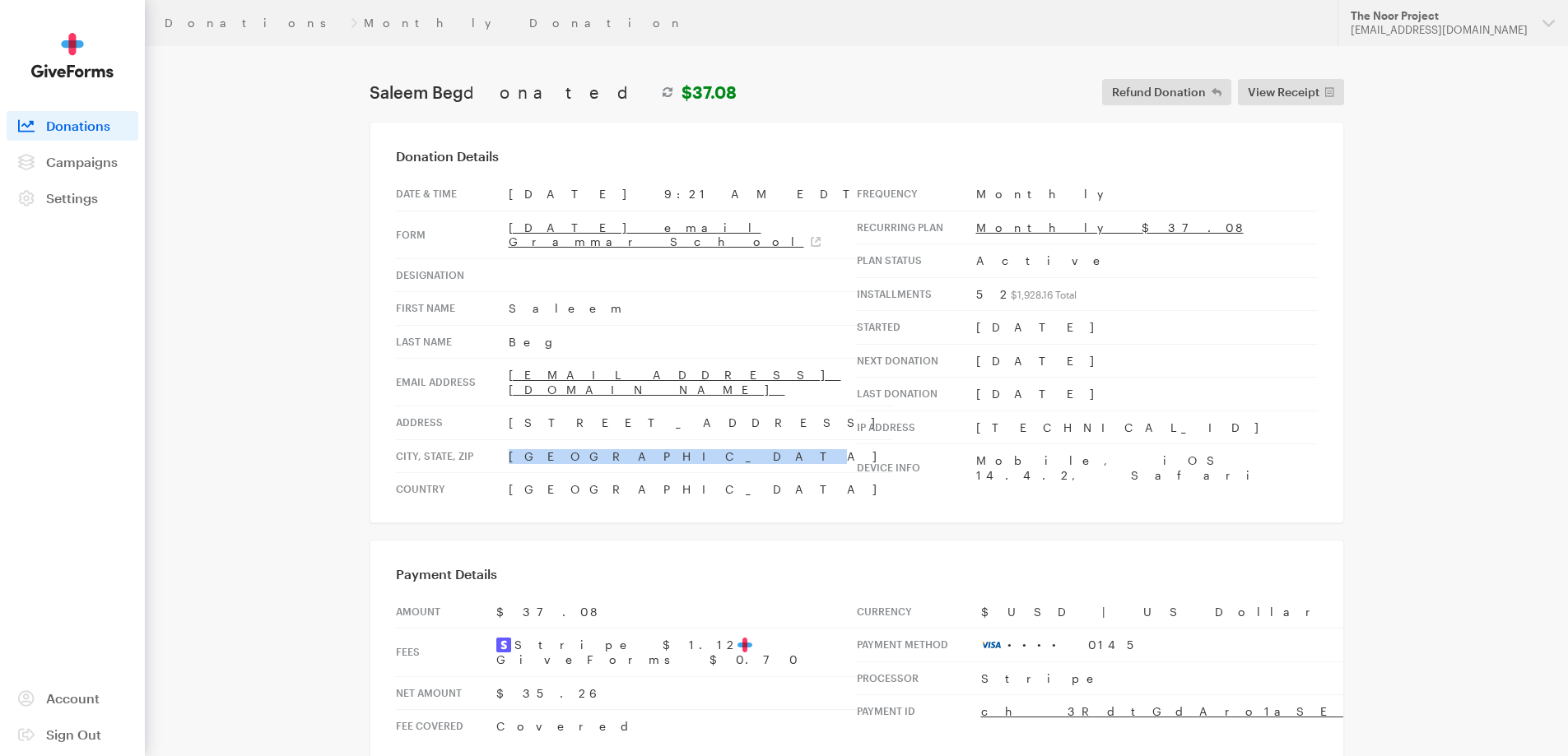
click at [508, 440] on td "Lake Barrington , IL, 60010" at bounding box center [700, 456] width 384 height 34
copy td "Lake Barrington"
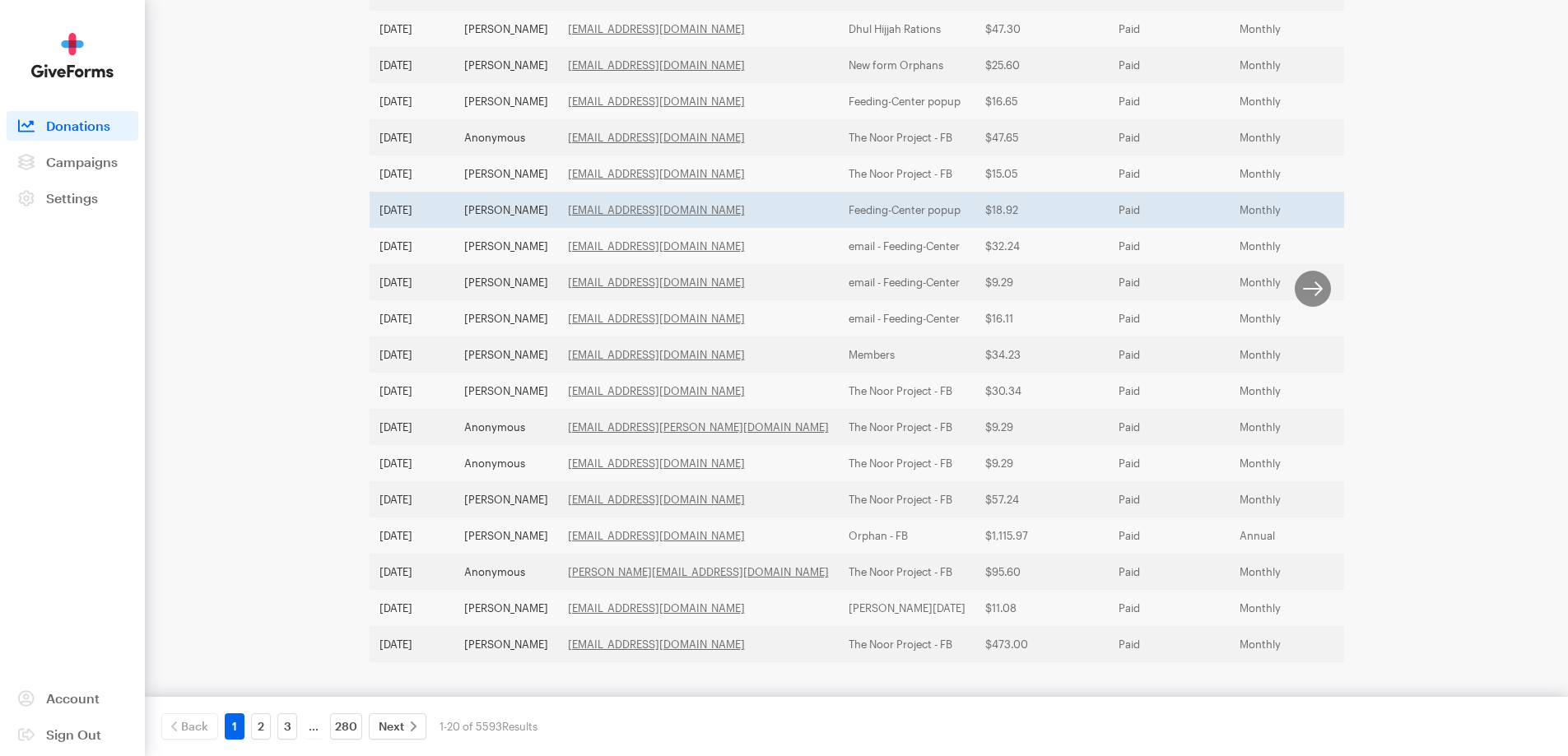
scroll to position [459, 0]
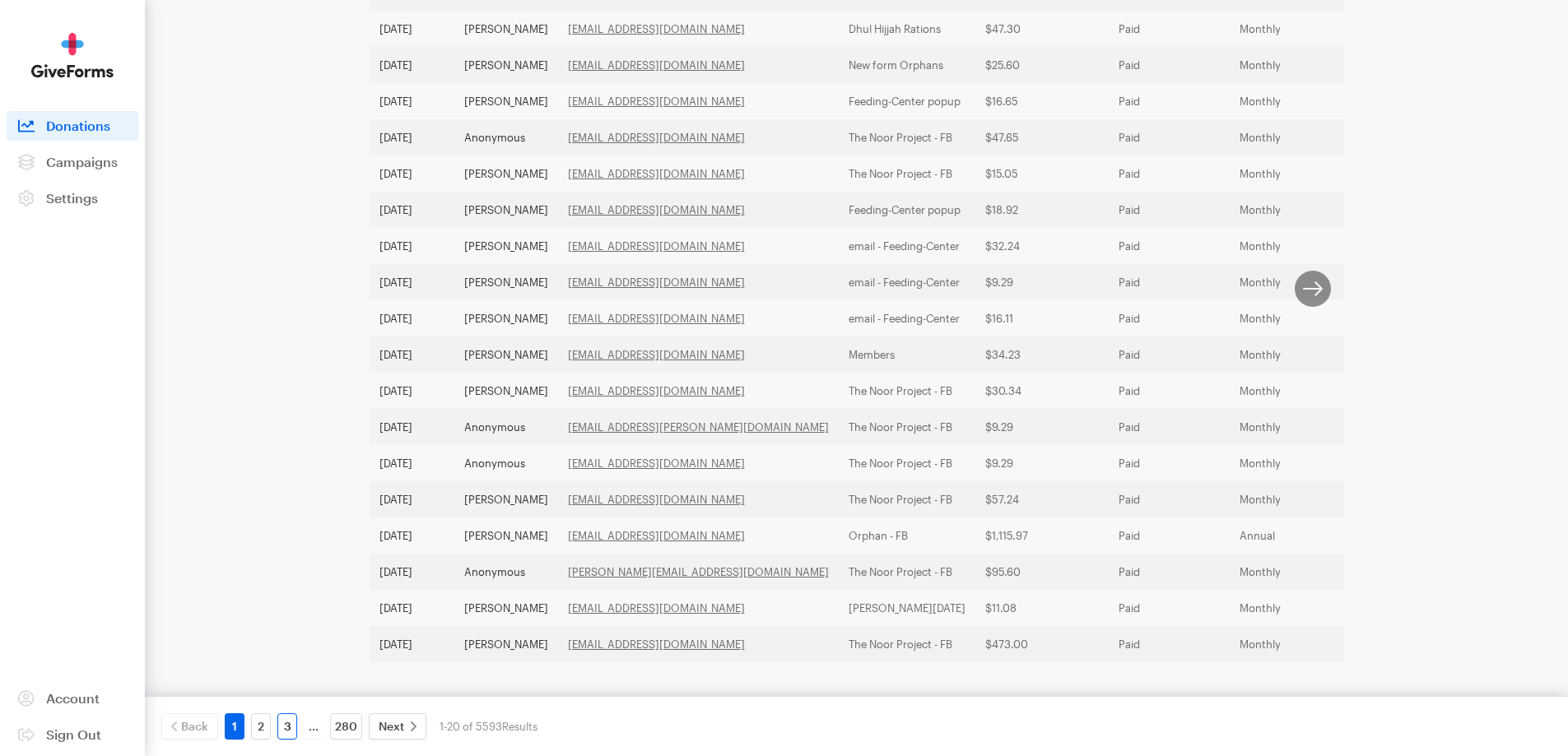
click at [289, 728] on link "3" at bounding box center [287, 726] width 20 height 27
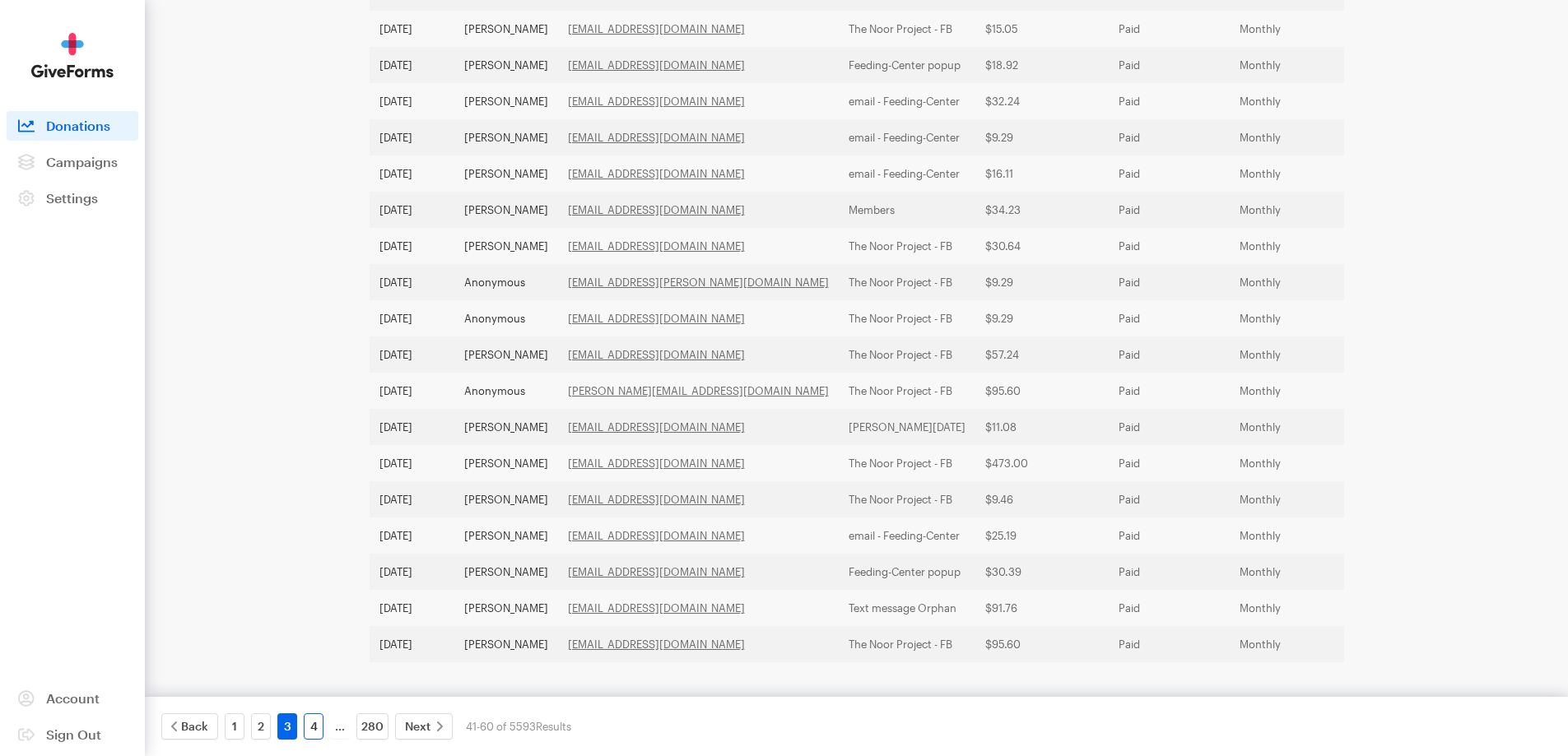
click at [308, 726] on link "4" at bounding box center [314, 726] width 20 height 27
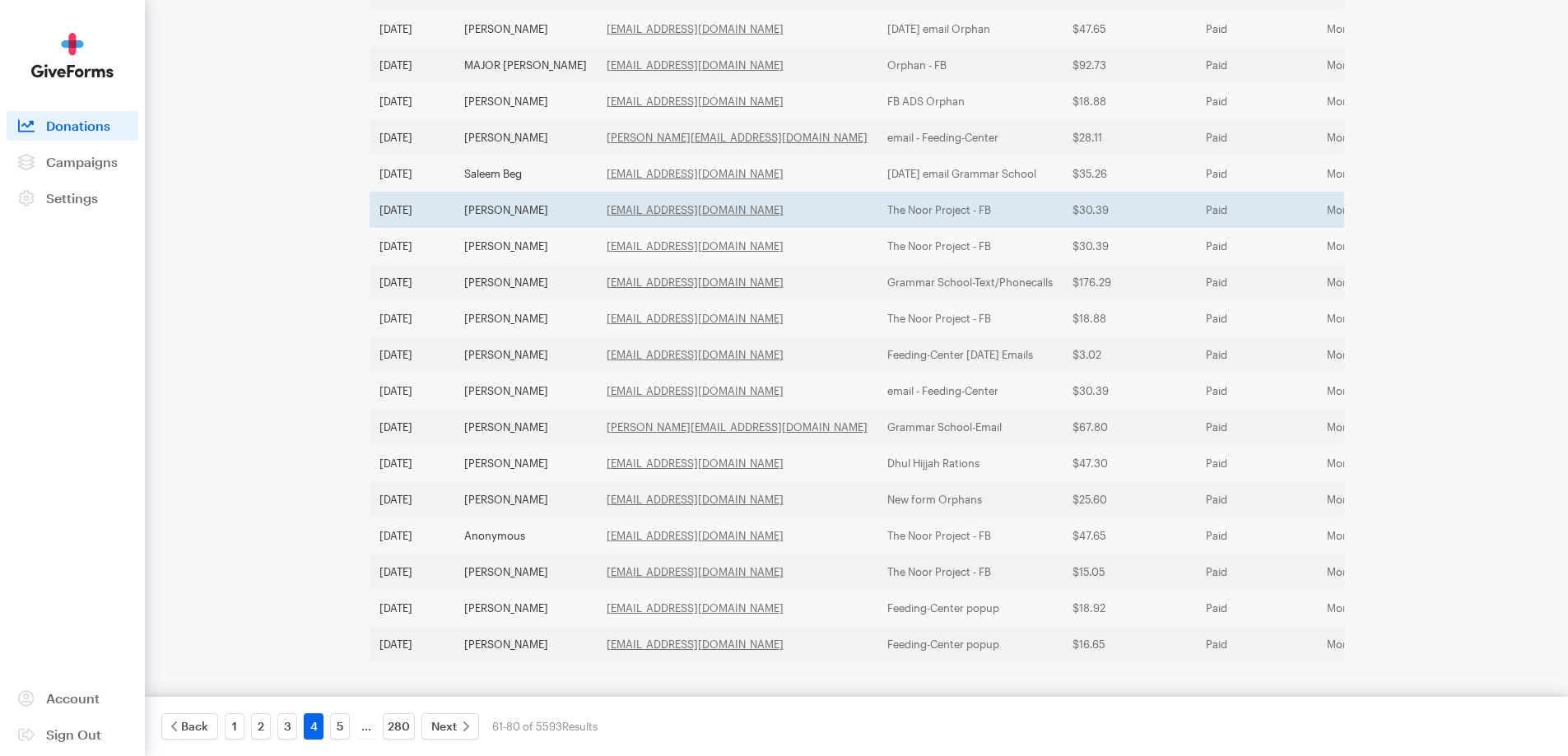
click at [515, 192] on td "[PERSON_NAME]" at bounding box center [526, 210] width 143 height 37
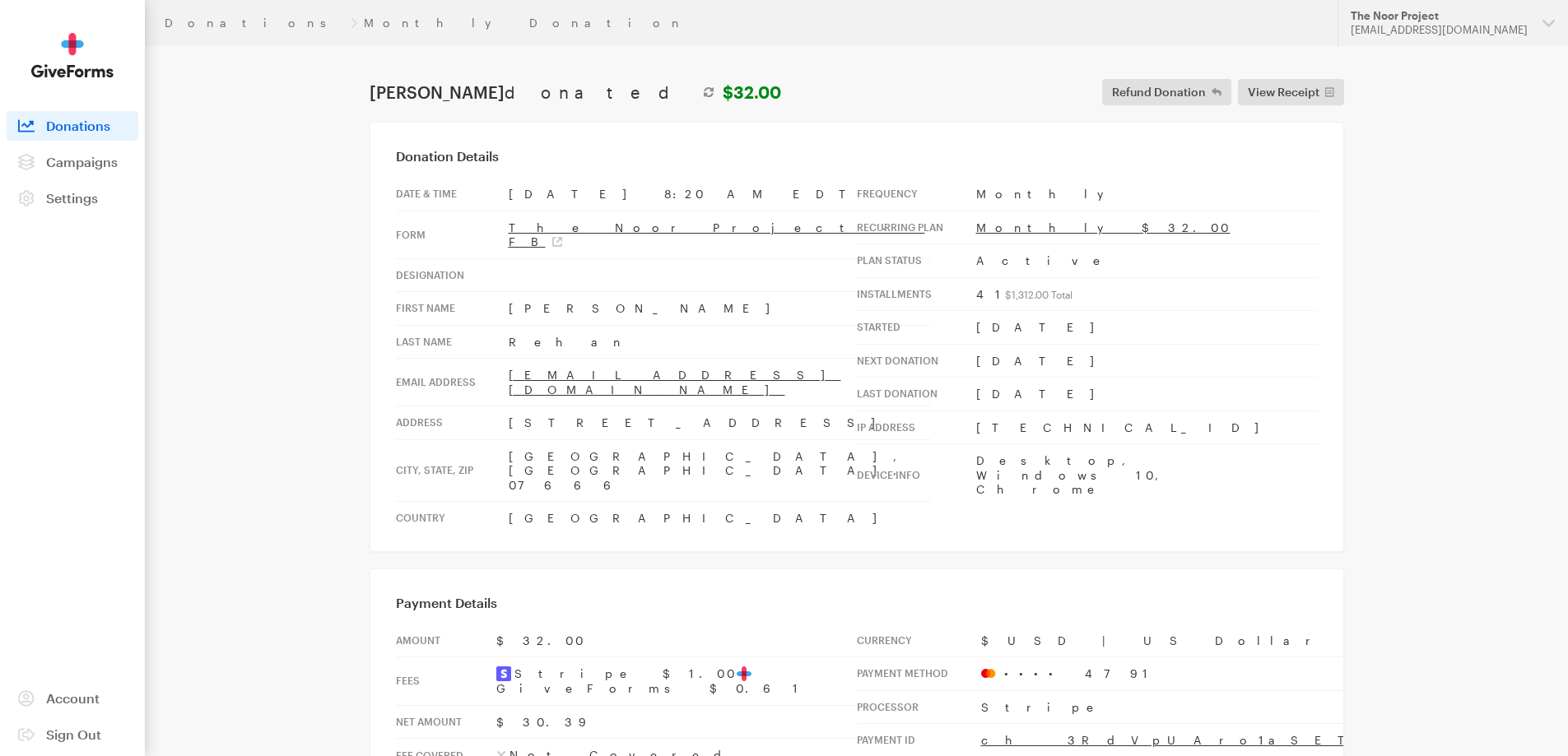
drag, startPoint x: 638, startPoint y: 394, endPoint x: 499, endPoint y: 391, distance: 139.0
click at [499, 407] on tr "Address [STREET_ADDRESS]" at bounding box center [663, 423] width 535 height 34
copy tr "506 Cumberland Ave"
drag, startPoint x: 550, startPoint y: 426, endPoint x: 490, endPoint y: 421, distance: 60.2
click at [490, 440] on tr "City, state, zip Teaneck, NJ, 07666" at bounding box center [663, 471] width 535 height 62
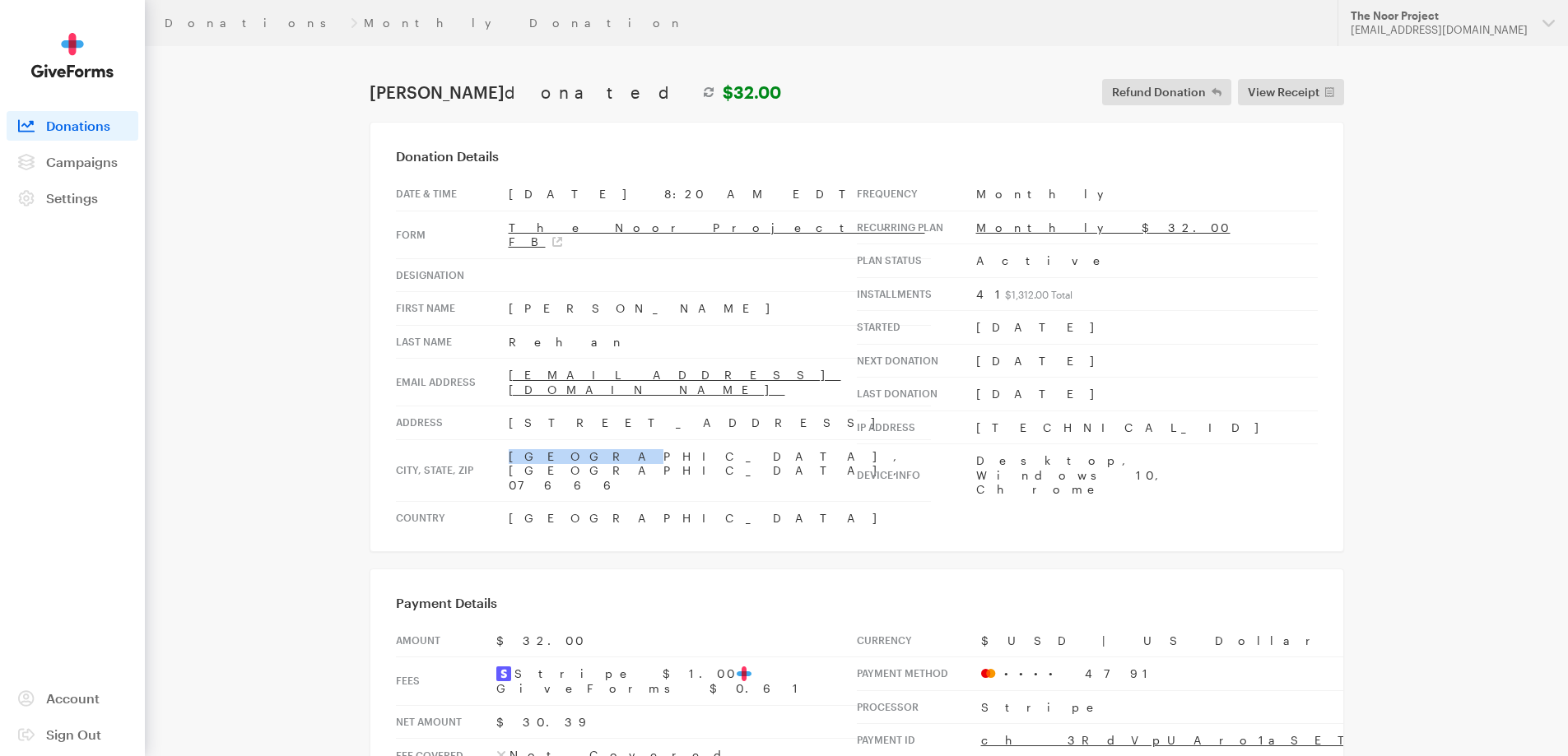
copy tr "Teaneck"
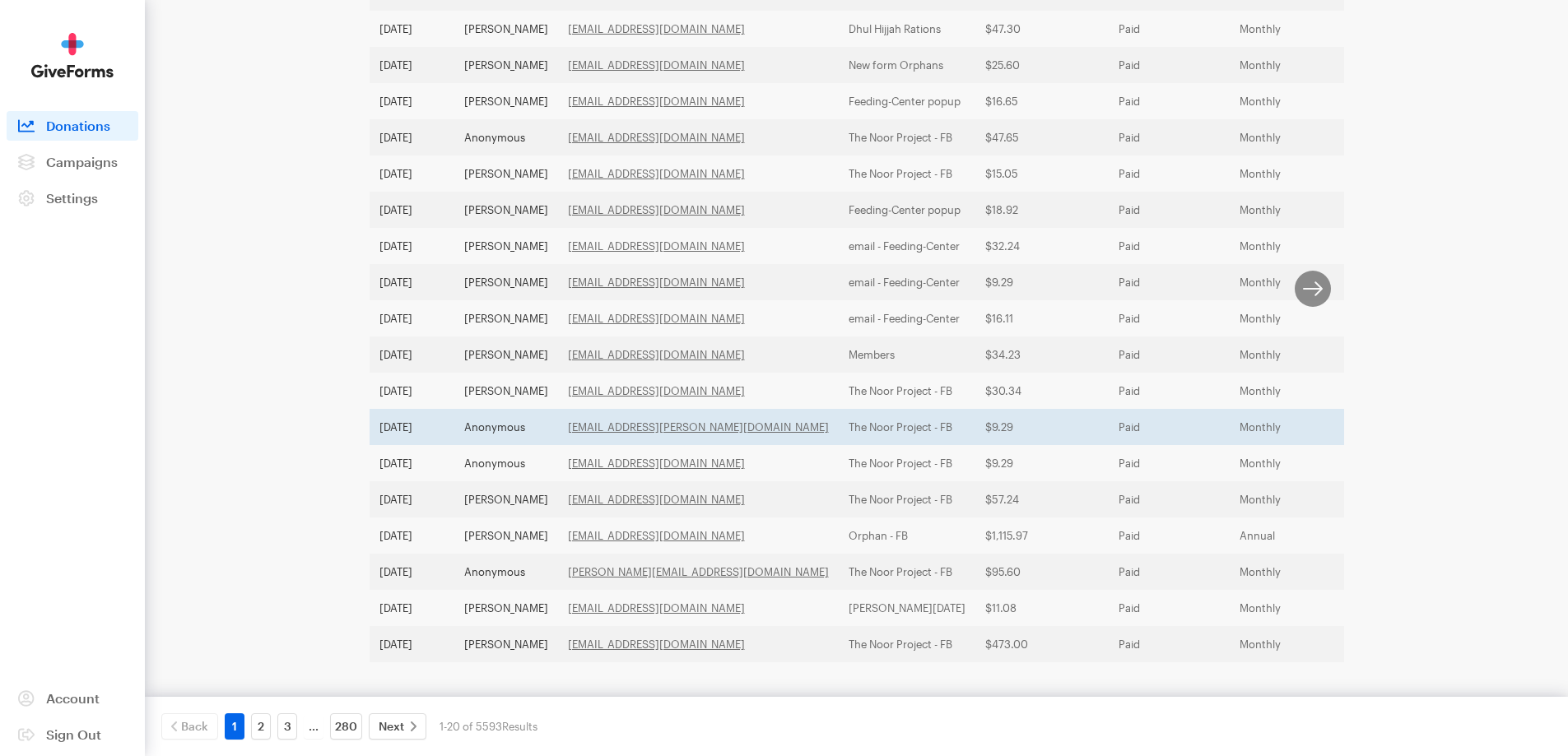
scroll to position [459, 0]
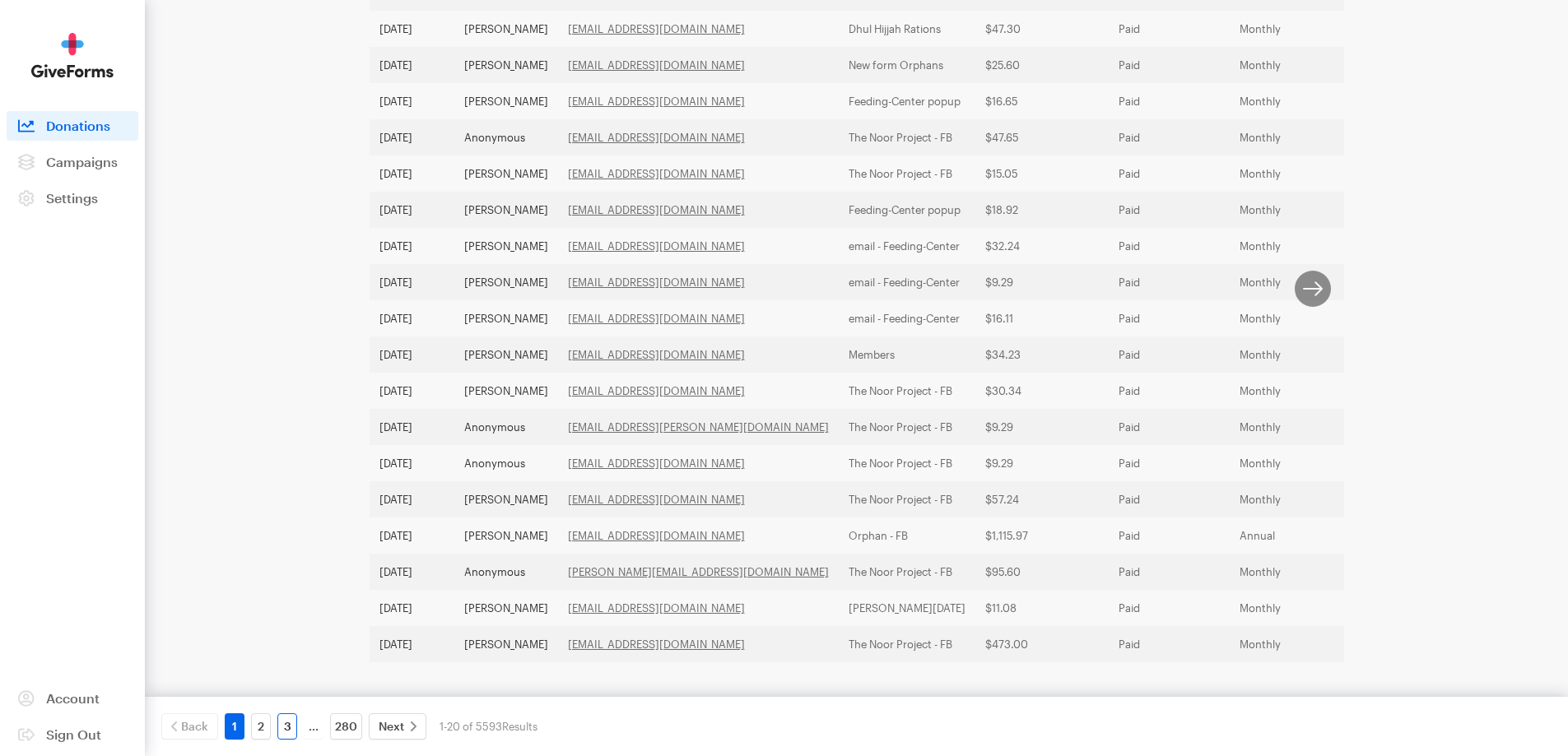
click at [288, 719] on link "3" at bounding box center [287, 726] width 20 height 27
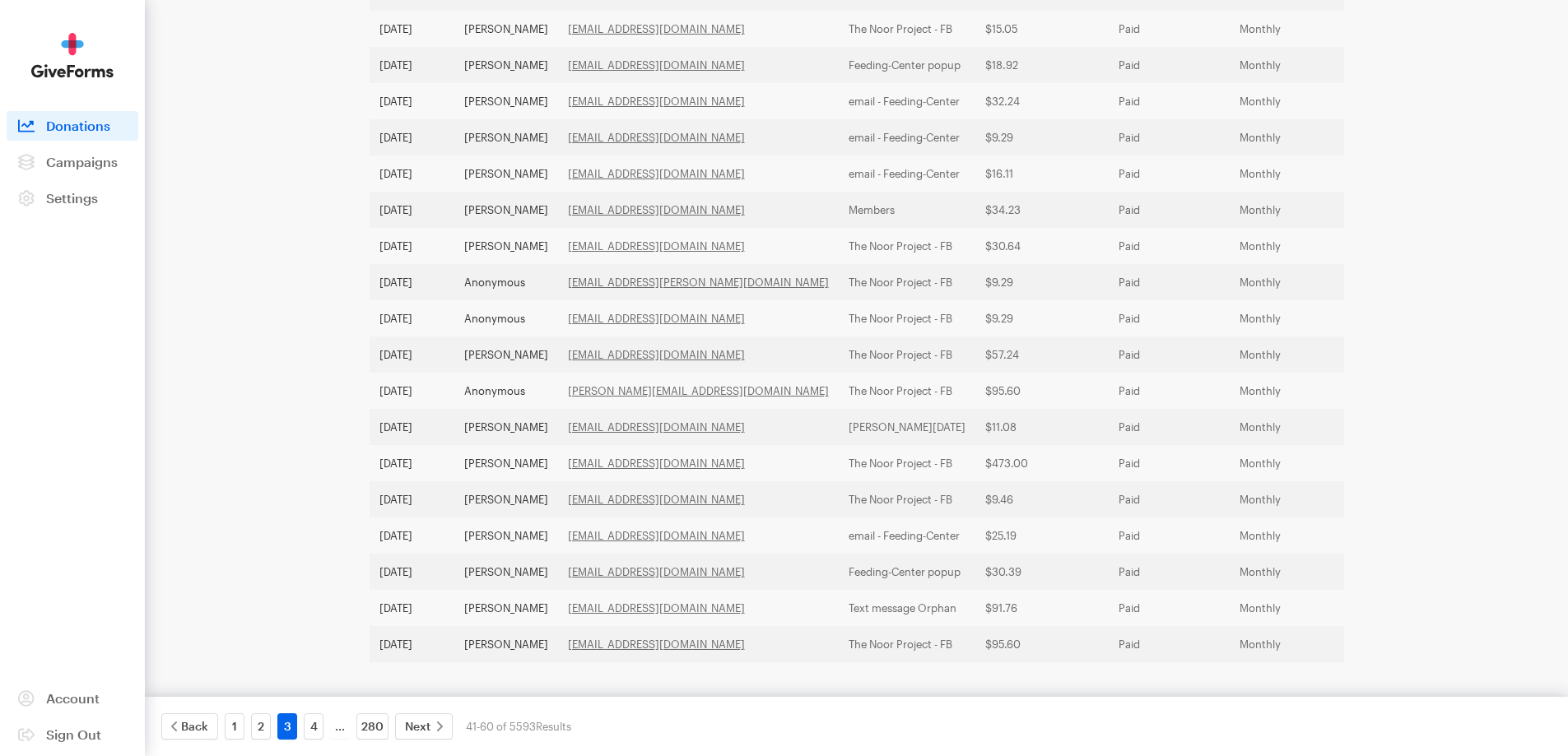
click at [325, 729] on div "4" at bounding box center [314, 726] width 27 height 27
click at [315, 726] on link "4" at bounding box center [314, 726] width 20 height 27
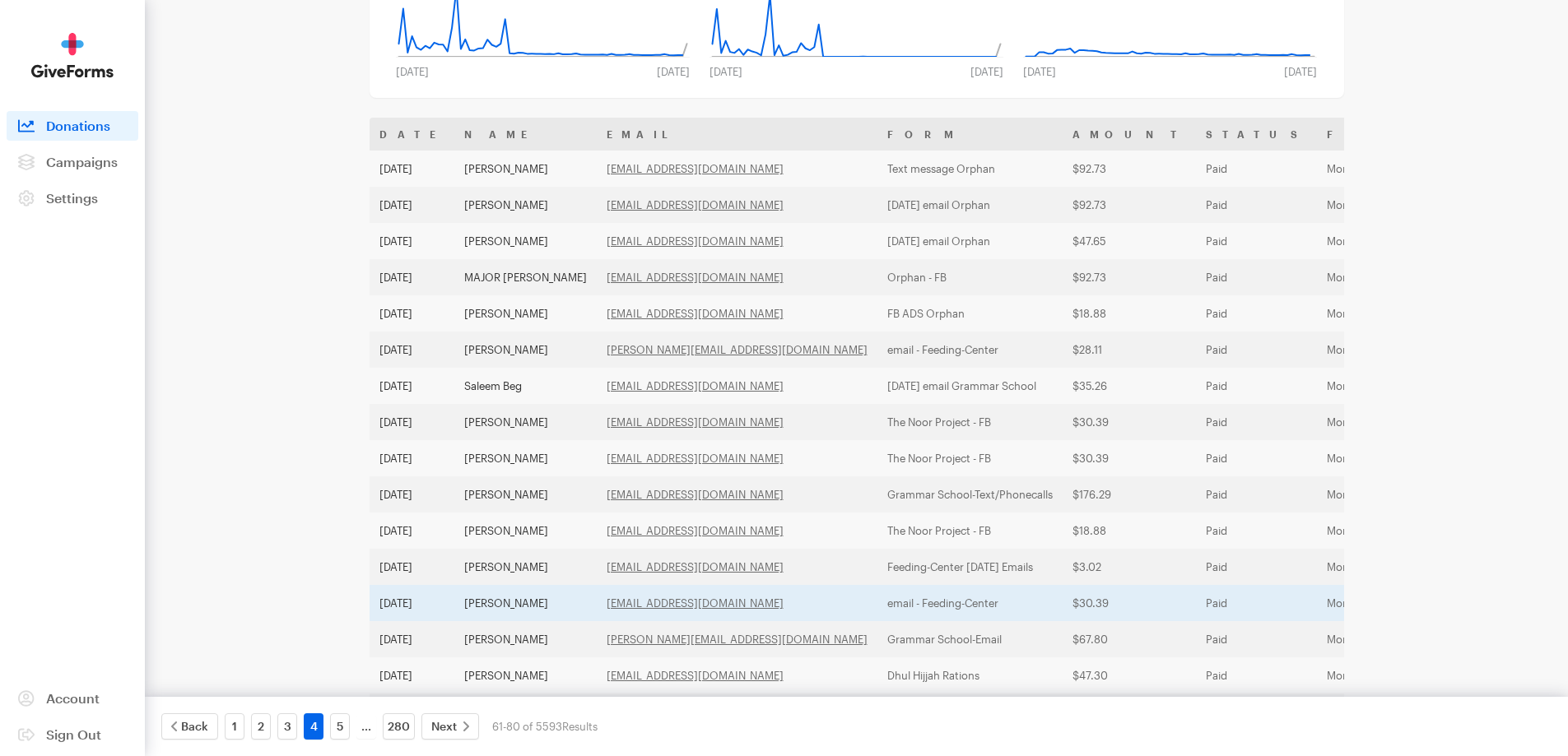
scroll to position [212, 0]
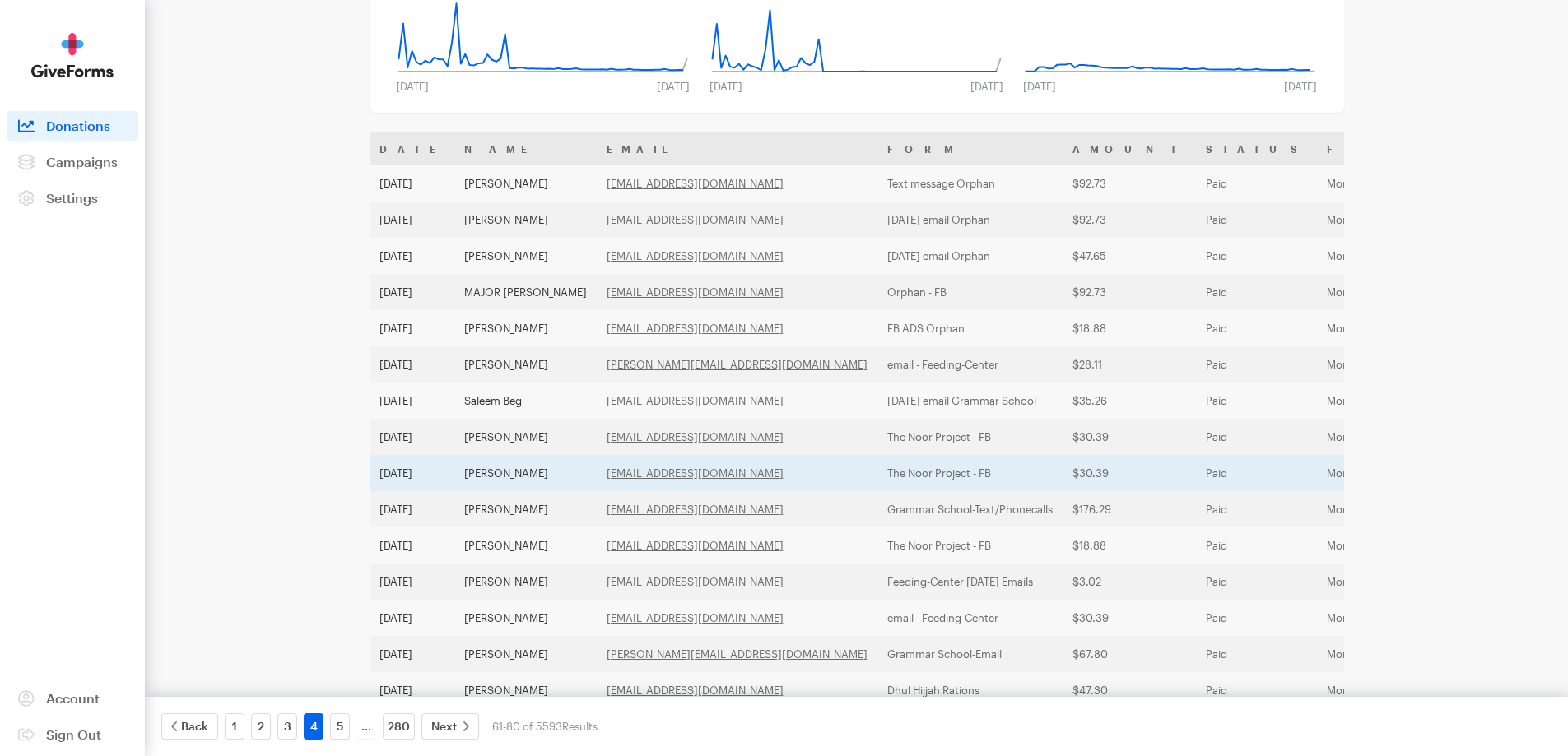
click at [472, 474] on td "[PERSON_NAME]" at bounding box center [526, 474] width 143 height 37
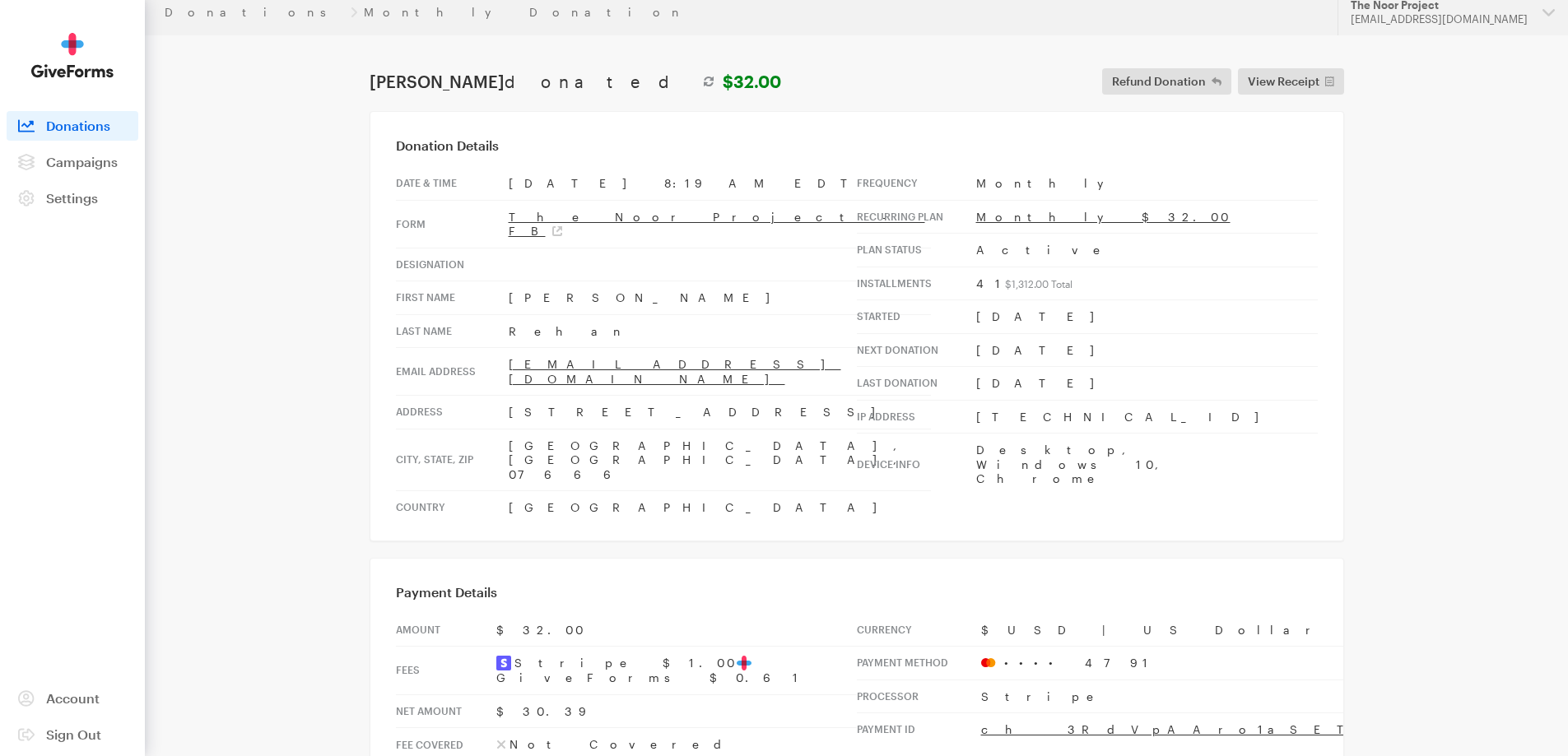
scroll to position [82, 0]
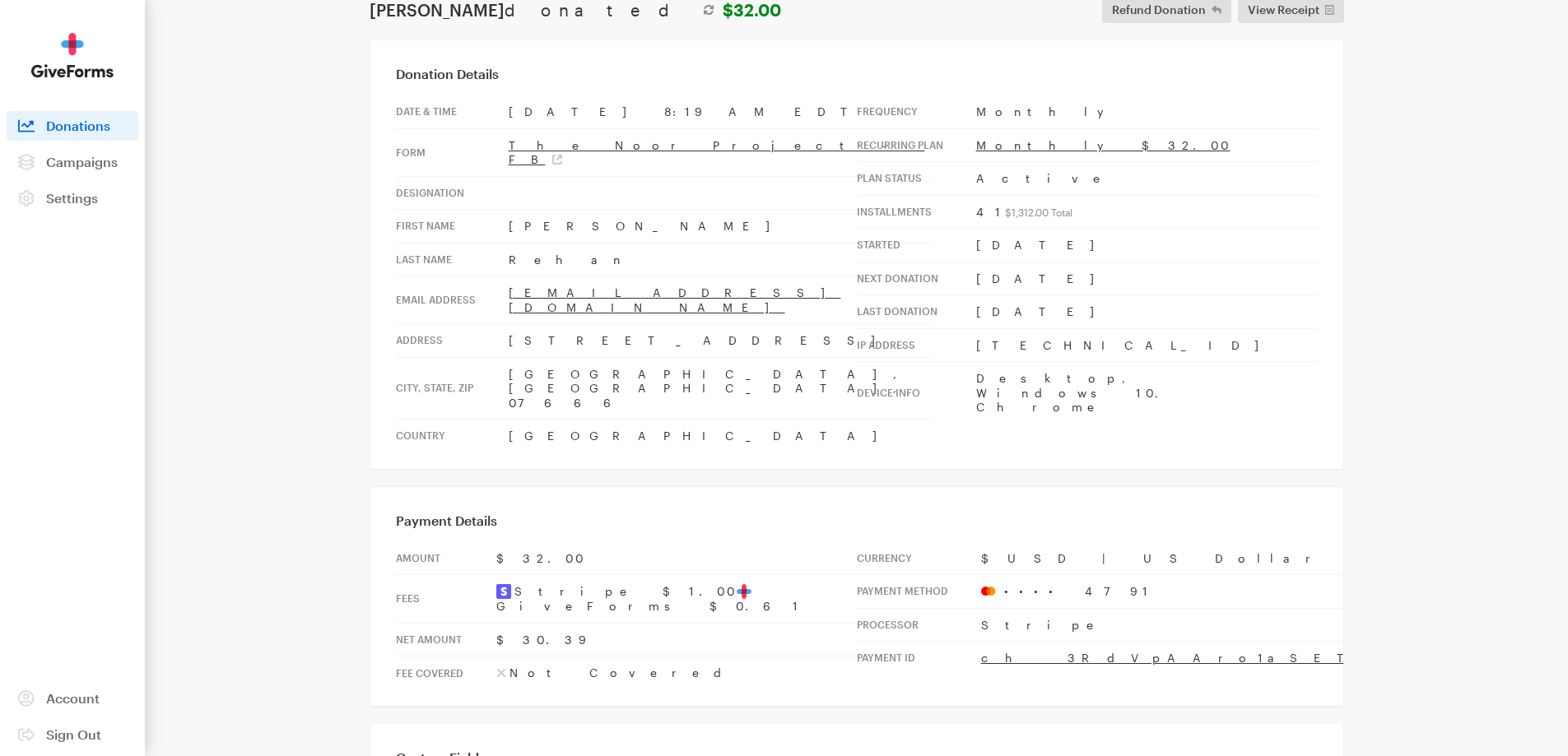
drag, startPoint x: 655, startPoint y: 318, endPoint x: 500, endPoint y: 314, distance: 155.1
click at [500, 325] on tr "Address 506 Cumberland Ave" at bounding box center [663, 341] width 535 height 34
copy tr "506 Cumberland Ave"
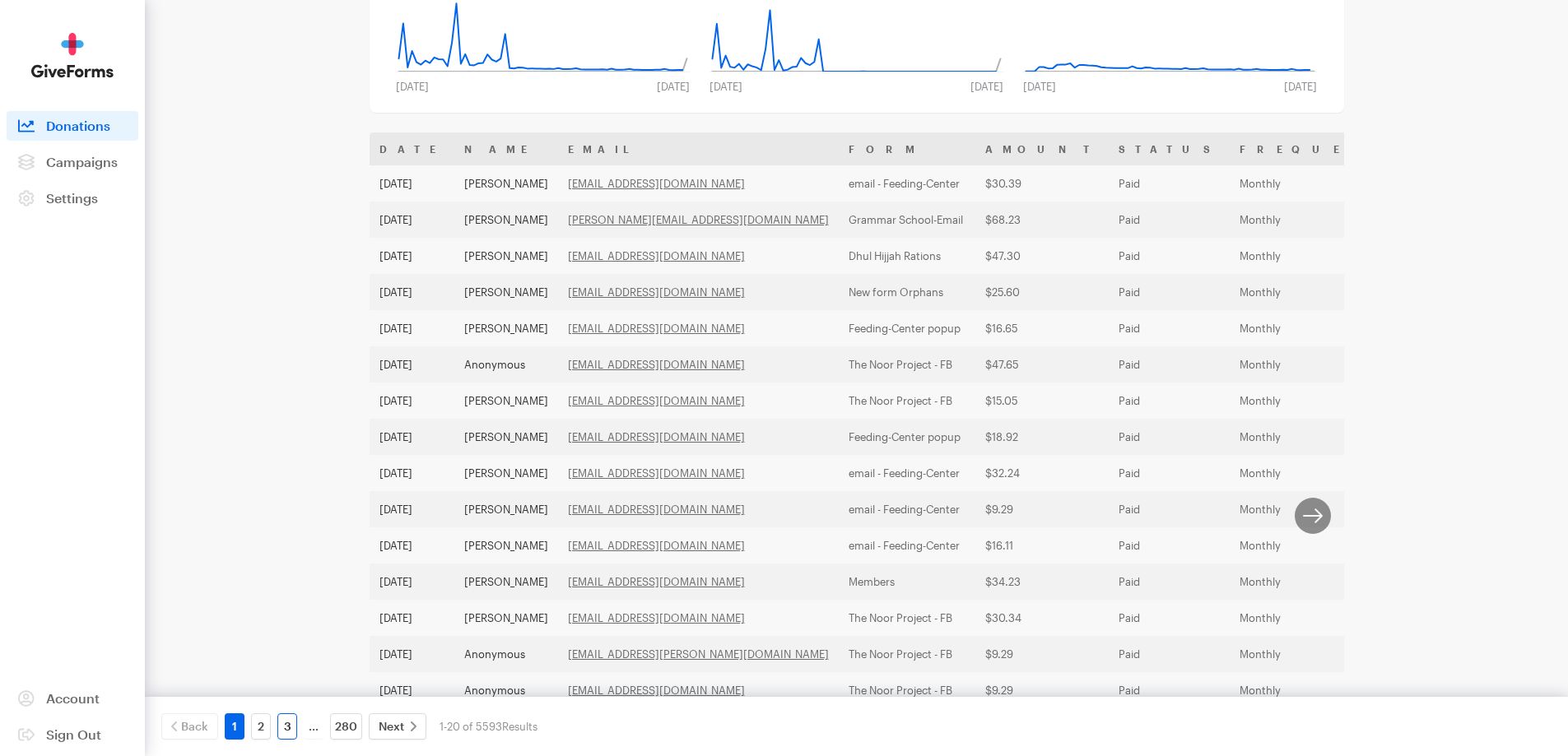
click at [291, 729] on link "3" at bounding box center [287, 726] width 20 height 27
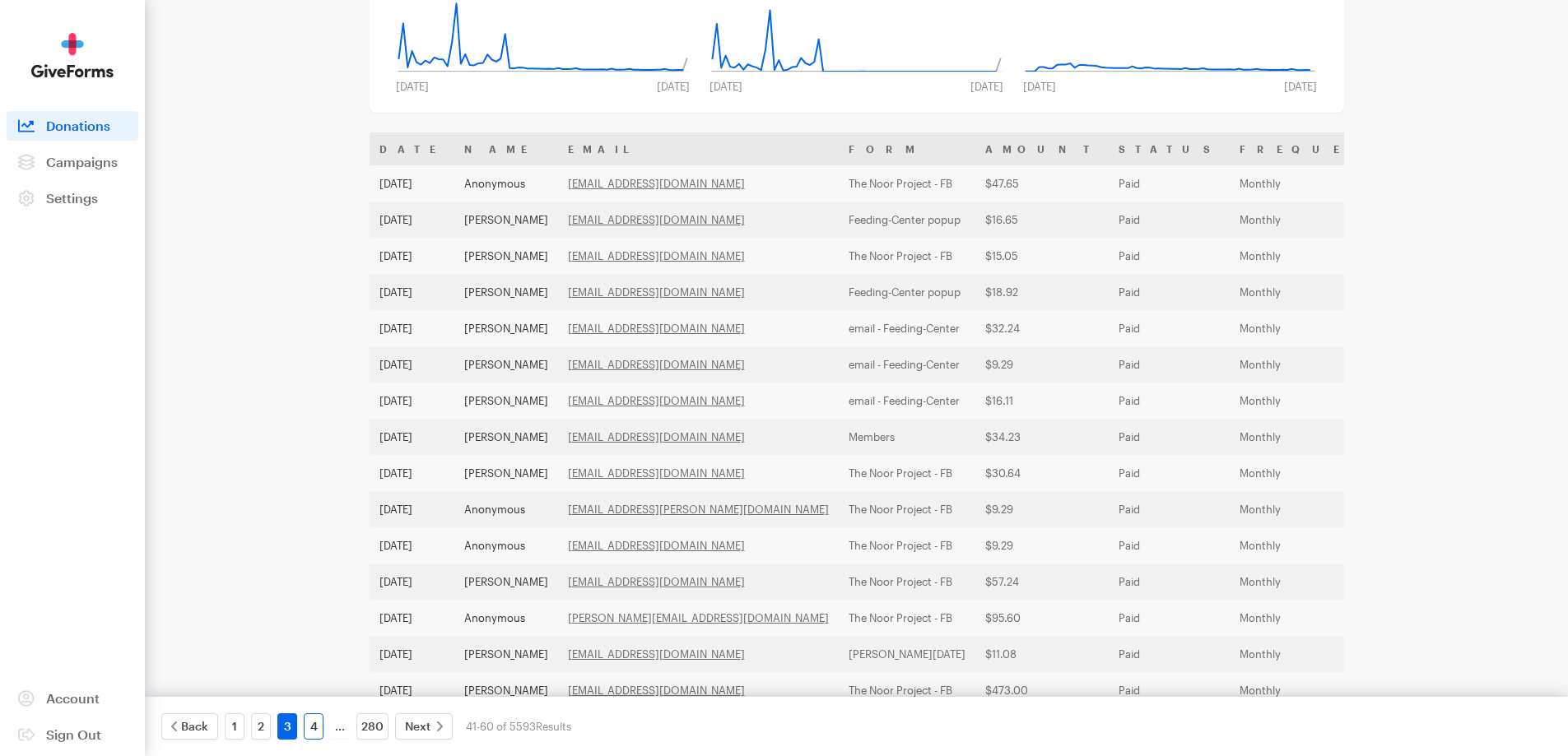
click at [318, 727] on link "4" at bounding box center [314, 726] width 20 height 27
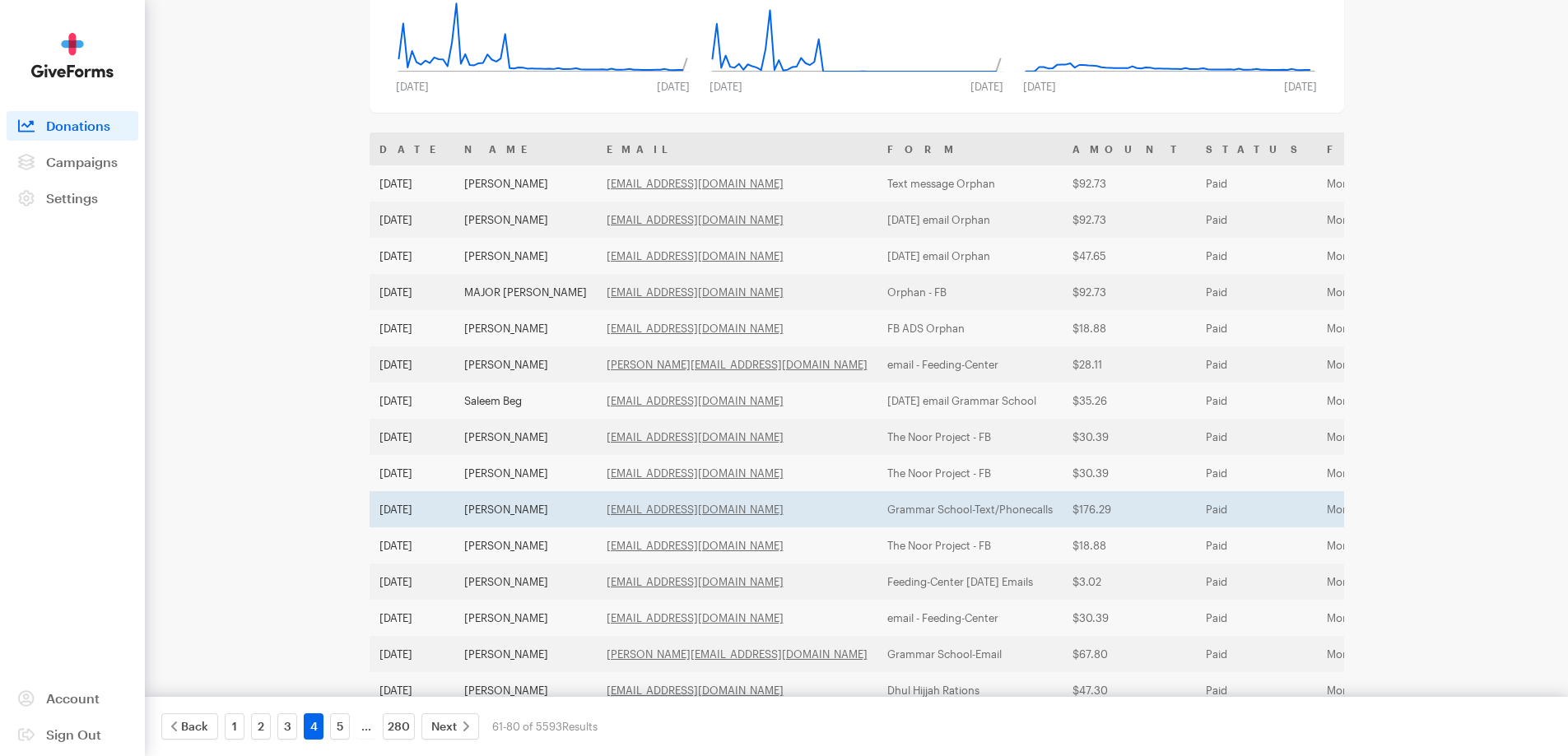
click at [469, 505] on td "[PERSON_NAME]" at bounding box center [526, 509] width 143 height 37
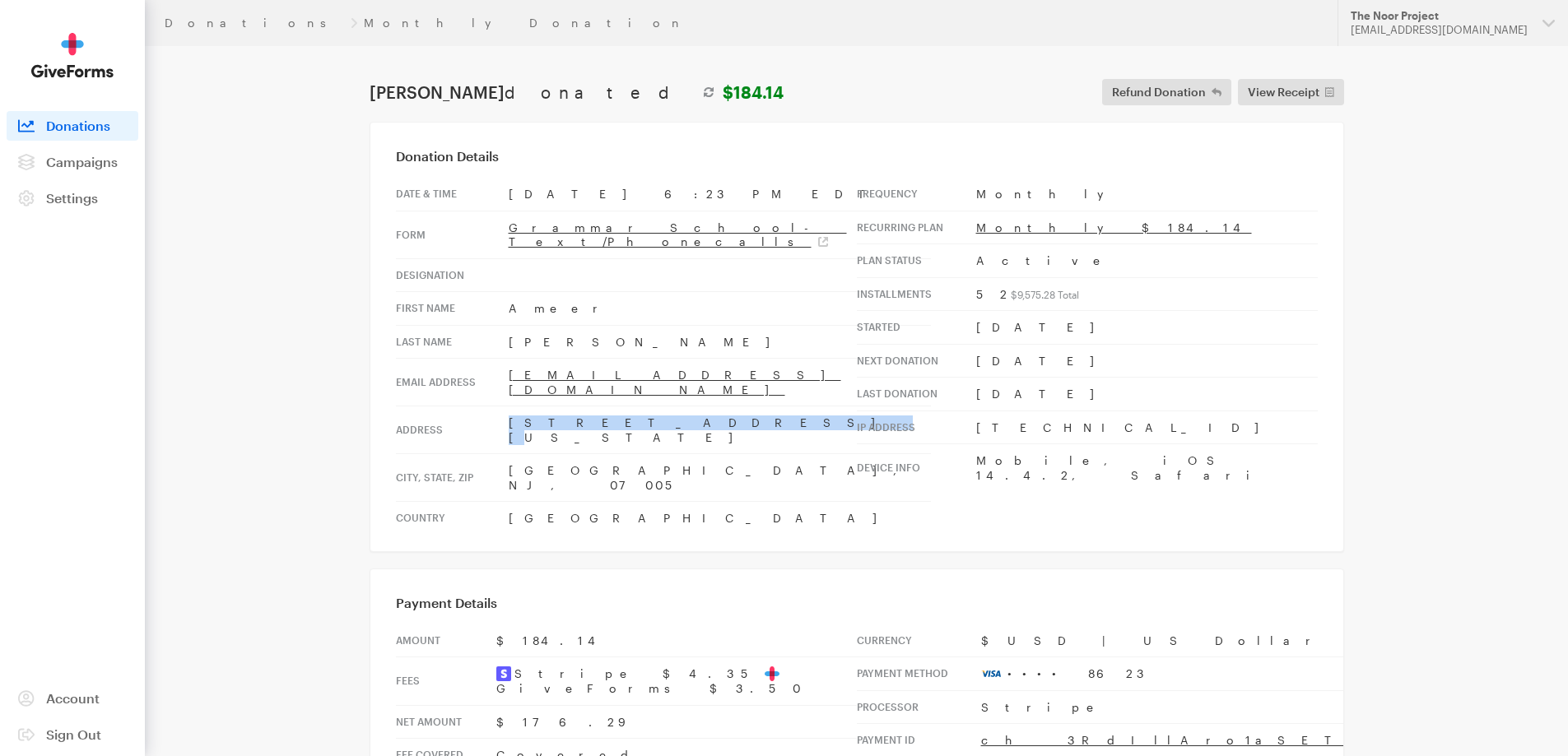
drag, startPoint x: 618, startPoint y: 399, endPoint x: 498, endPoint y: 406, distance: 120.2
click at [498, 407] on tr "Address 510 Washington St" at bounding box center [663, 431] width 535 height 48
copy tr "510 Washington St"
click at [531, 454] on td "Boonto, NJ, 07005" at bounding box center [720, 478] width 422 height 48
drag, startPoint x: 546, startPoint y: 424, endPoint x: 498, endPoint y: 430, distance: 48.4
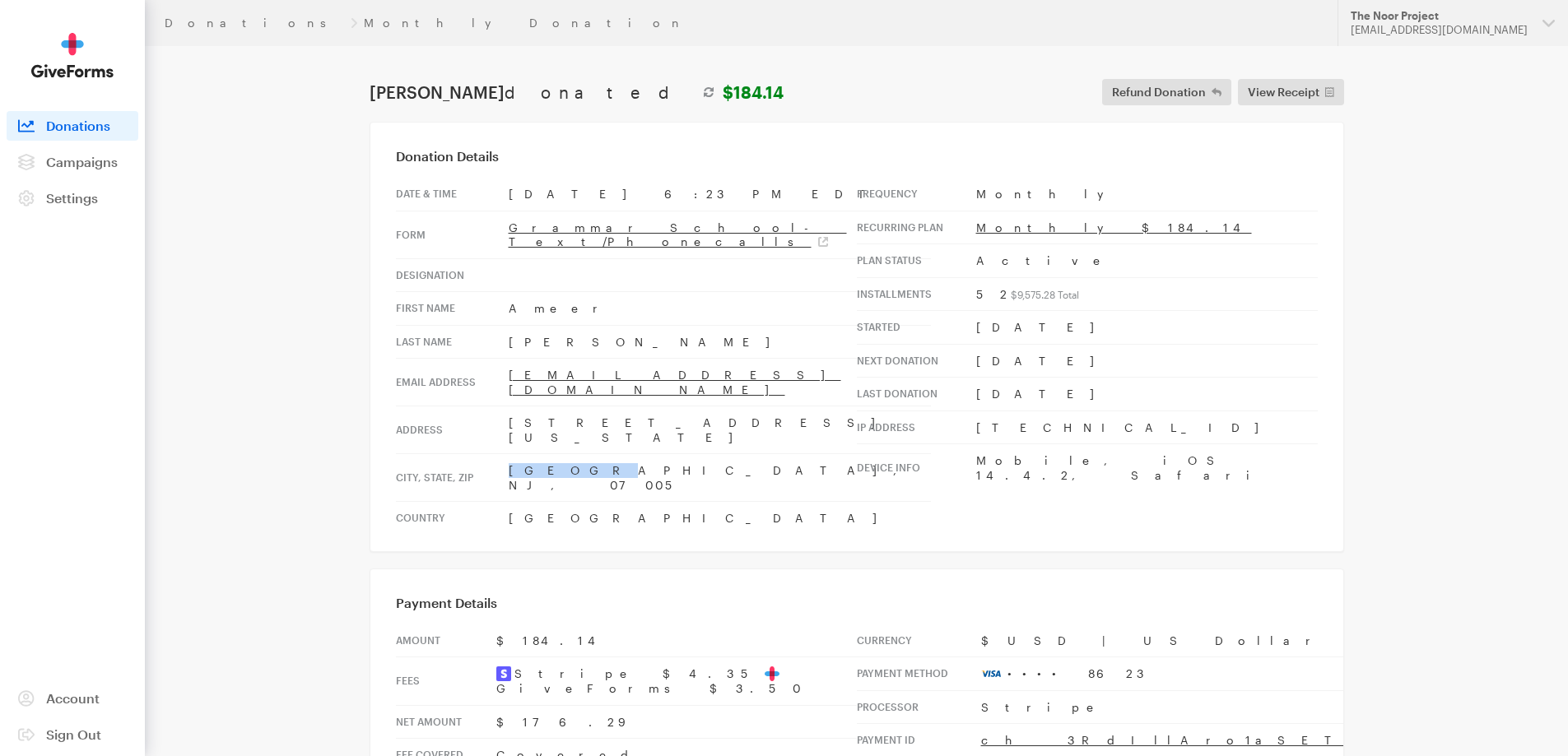
click at [498, 454] on tr "City, state, zip Boonto, NJ, 07005" at bounding box center [663, 478] width 535 height 48
copy tr "Boonto"
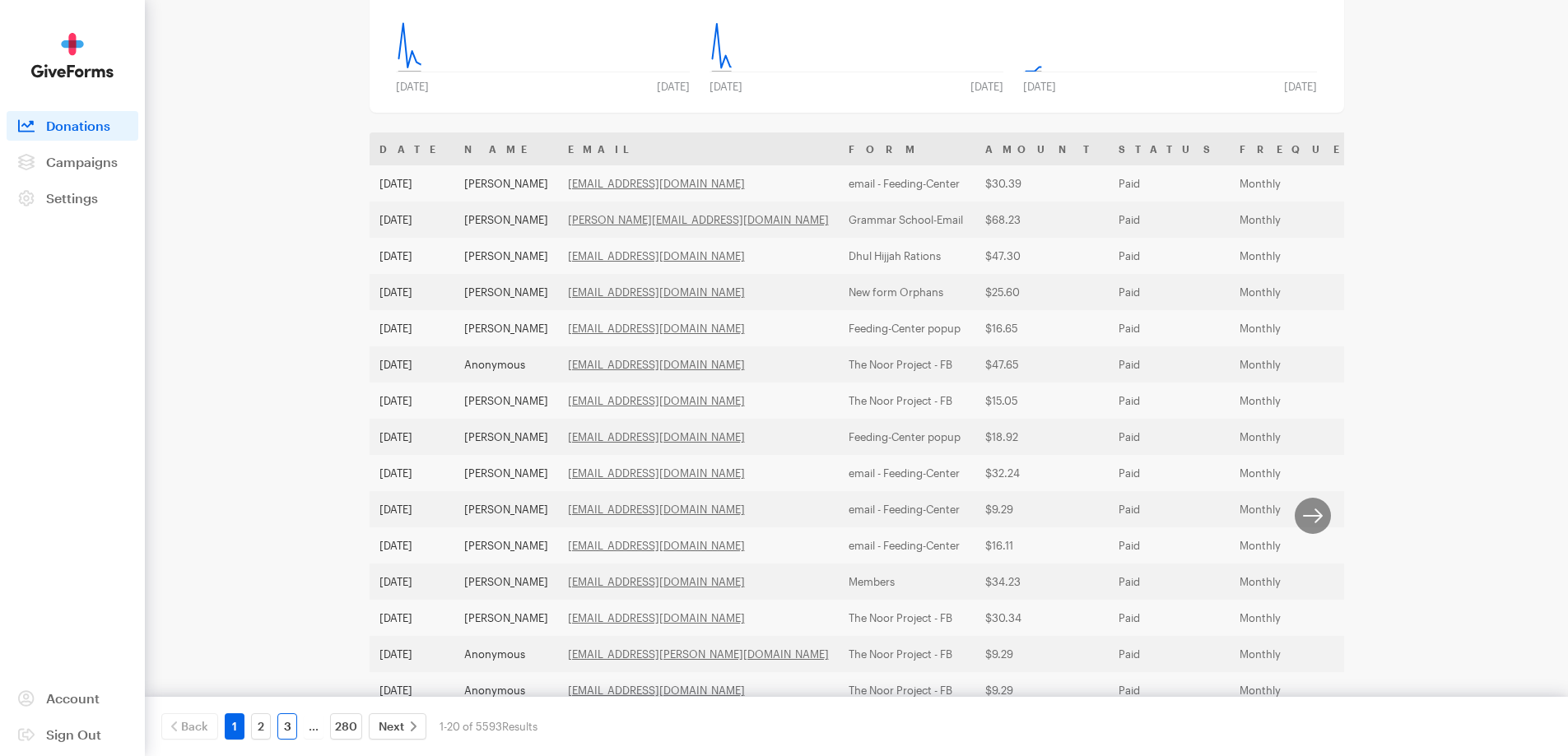
click at [283, 726] on link "3" at bounding box center [287, 726] width 20 height 27
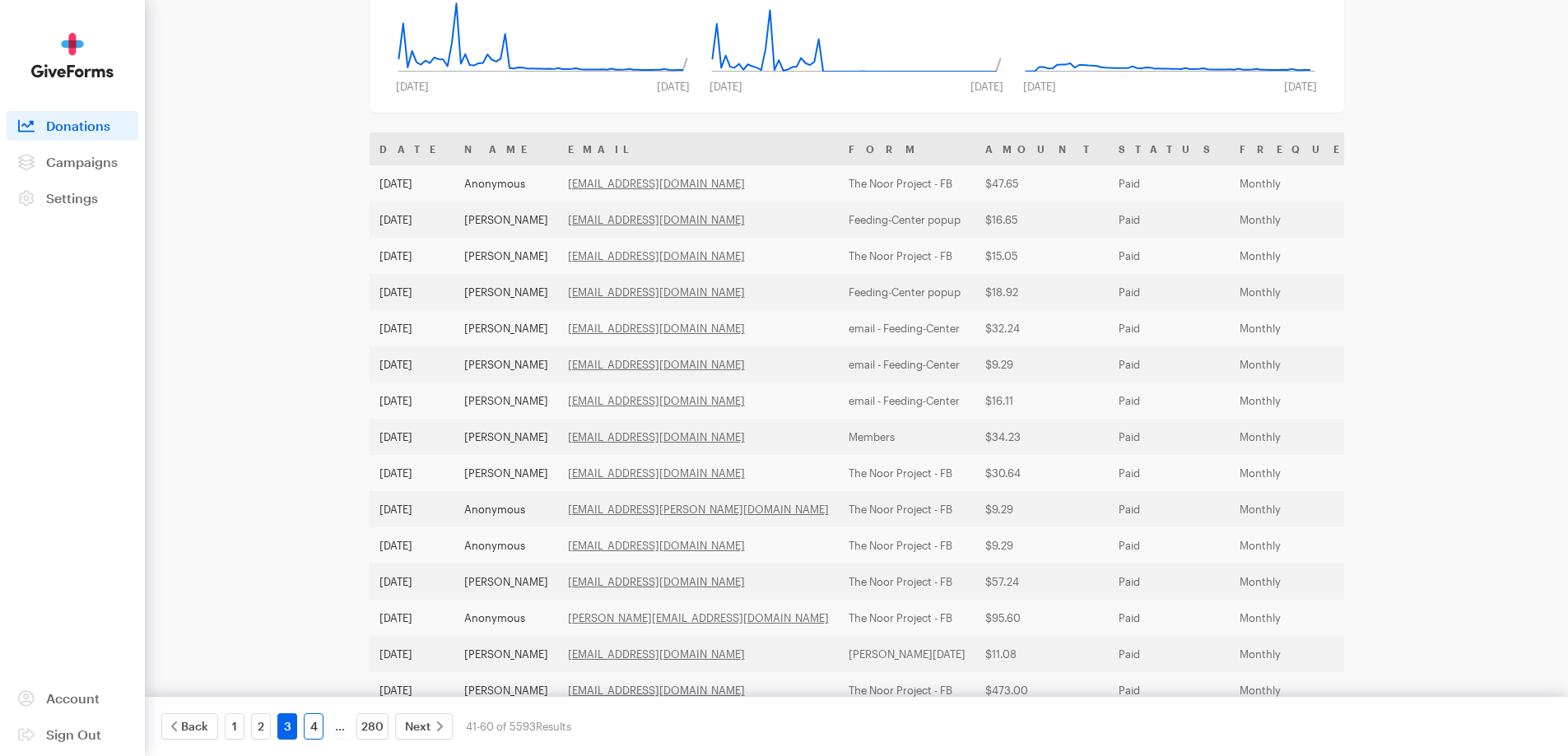
click at [321, 724] on link "4" at bounding box center [314, 726] width 20 height 27
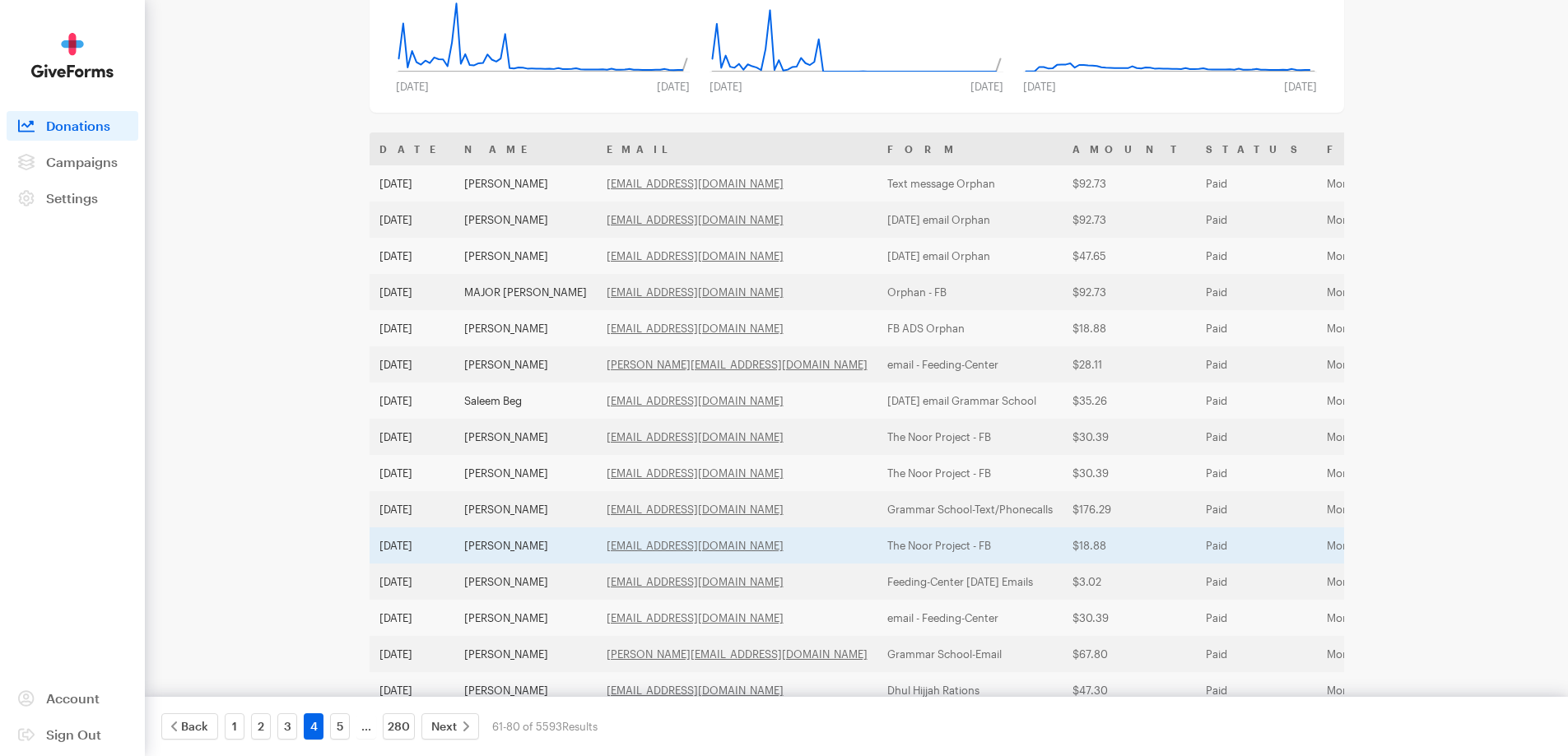
click at [486, 546] on td "[PERSON_NAME]" at bounding box center [526, 546] width 143 height 37
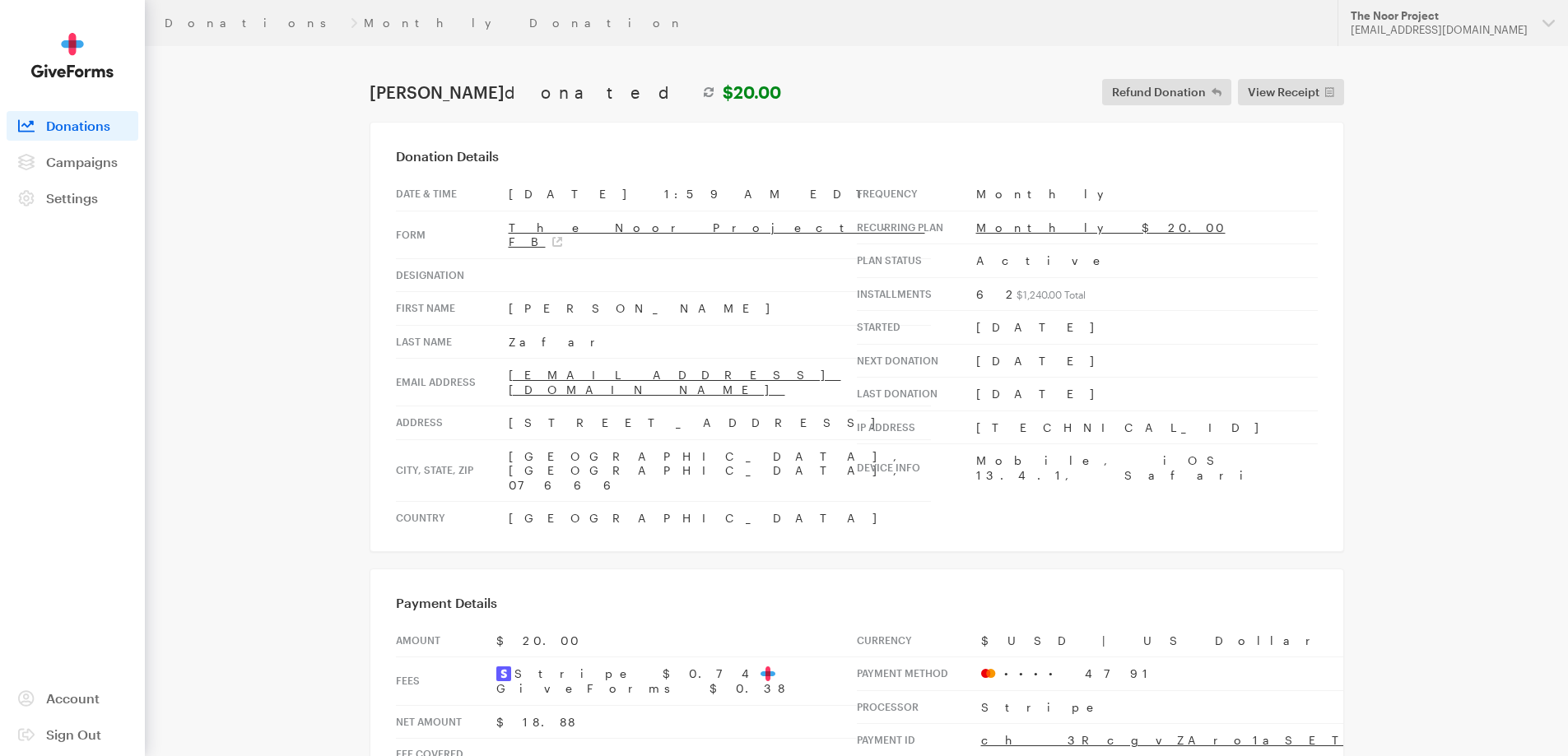
drag, startPoint x: 641, startPoint y: 395, endPoint x: 503, endPoint y: 389, distance: 138.1
click at [503, 407] on tr "Address [STREET_ADDRESS]" at bounding box center [663, 423] width 535 height 34
copy tr "[STREET_ADDRESS]"
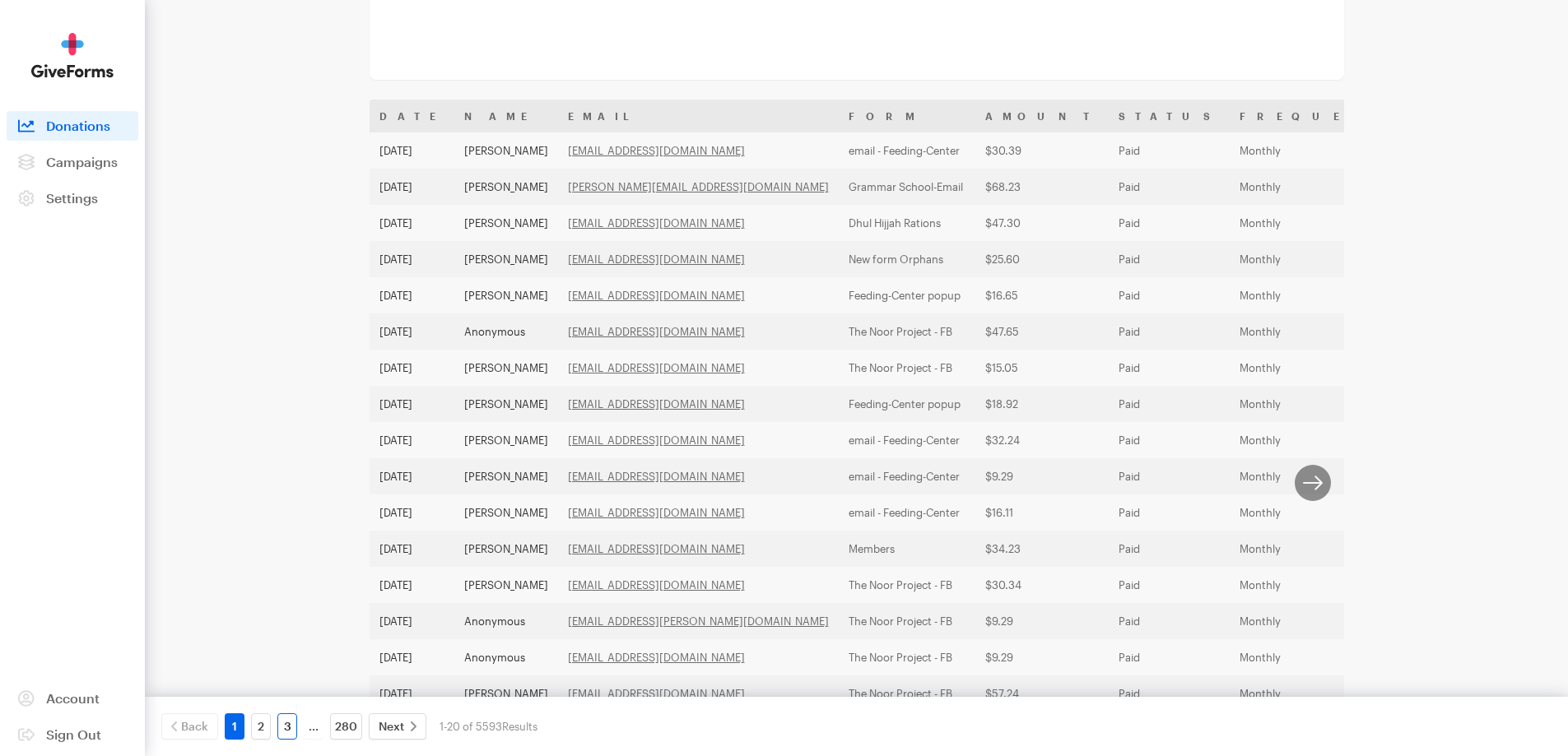
click at [281, 720] on link "3" at bounding box center [287, 726] width 20 height 27
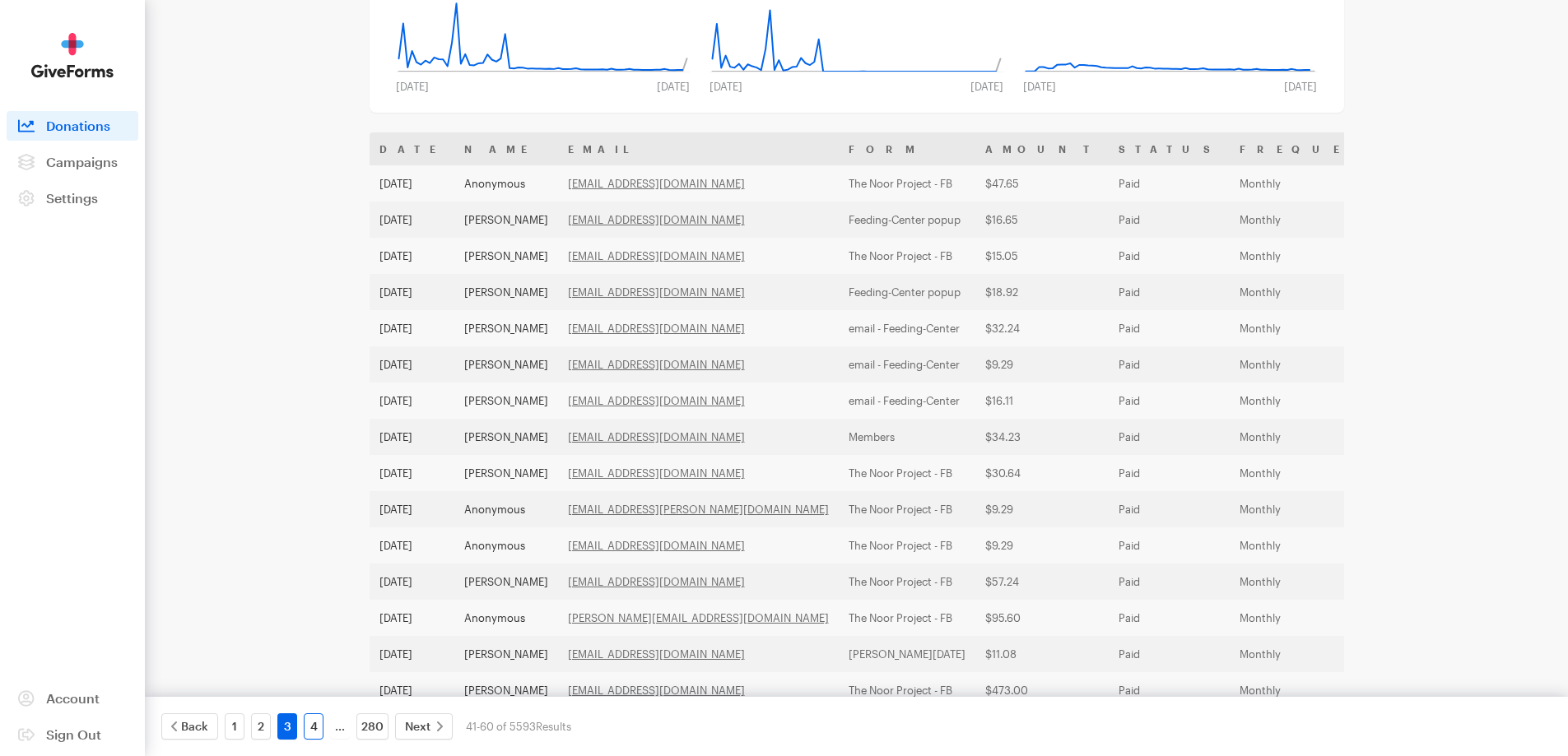
click at [318, 725] on link "4" at bounding box center [314, 726] width 20 height 27
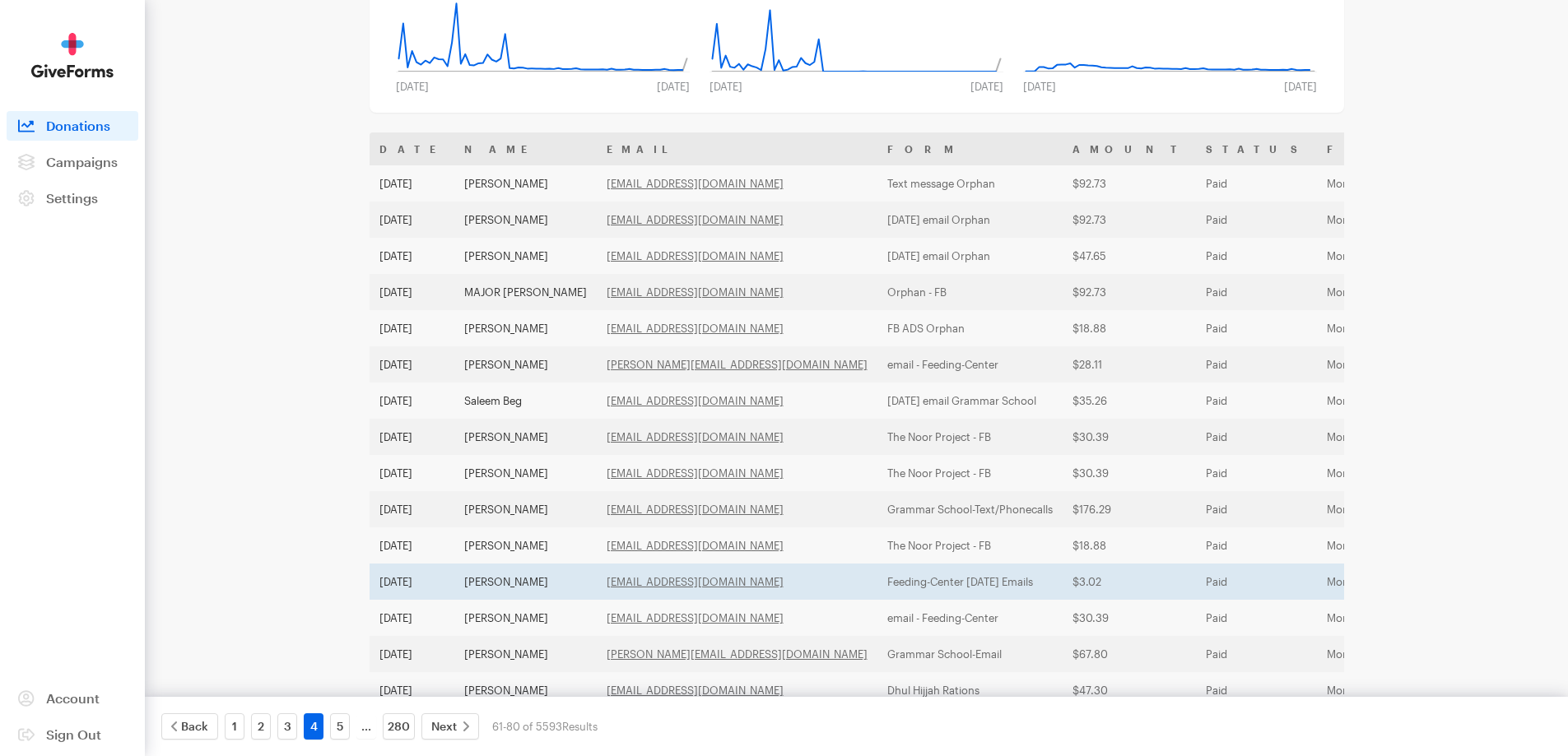
click at [517, 568] on td "Faizal Satar" at bounding box center [526, 582] width 143 height 37
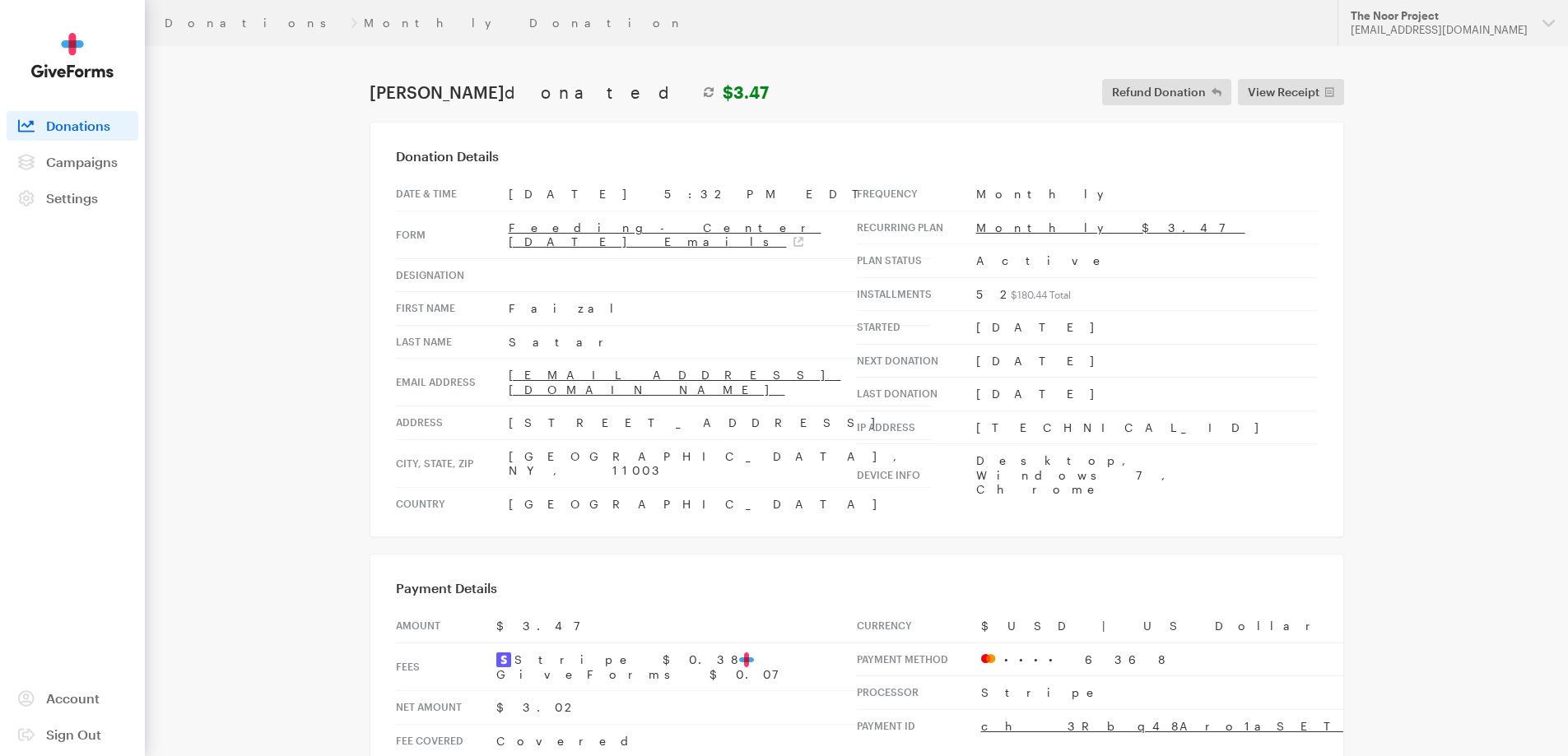
drag, startPoint x: 637, startPoint y: 391, endPoint x: 475, endPoint y: 387, distance: 162.0
click at [475, 407] on tr "Address [STREET_ADDRESS]" at bounding box center [663, 423] width 535 height 34
copy tr "[STREET_ADDRESS]"
click at [571, 440] on td "[GEOGRAPHIC_DATA], NY, 11003" at bounding box center [720, 463] width 422 height 48
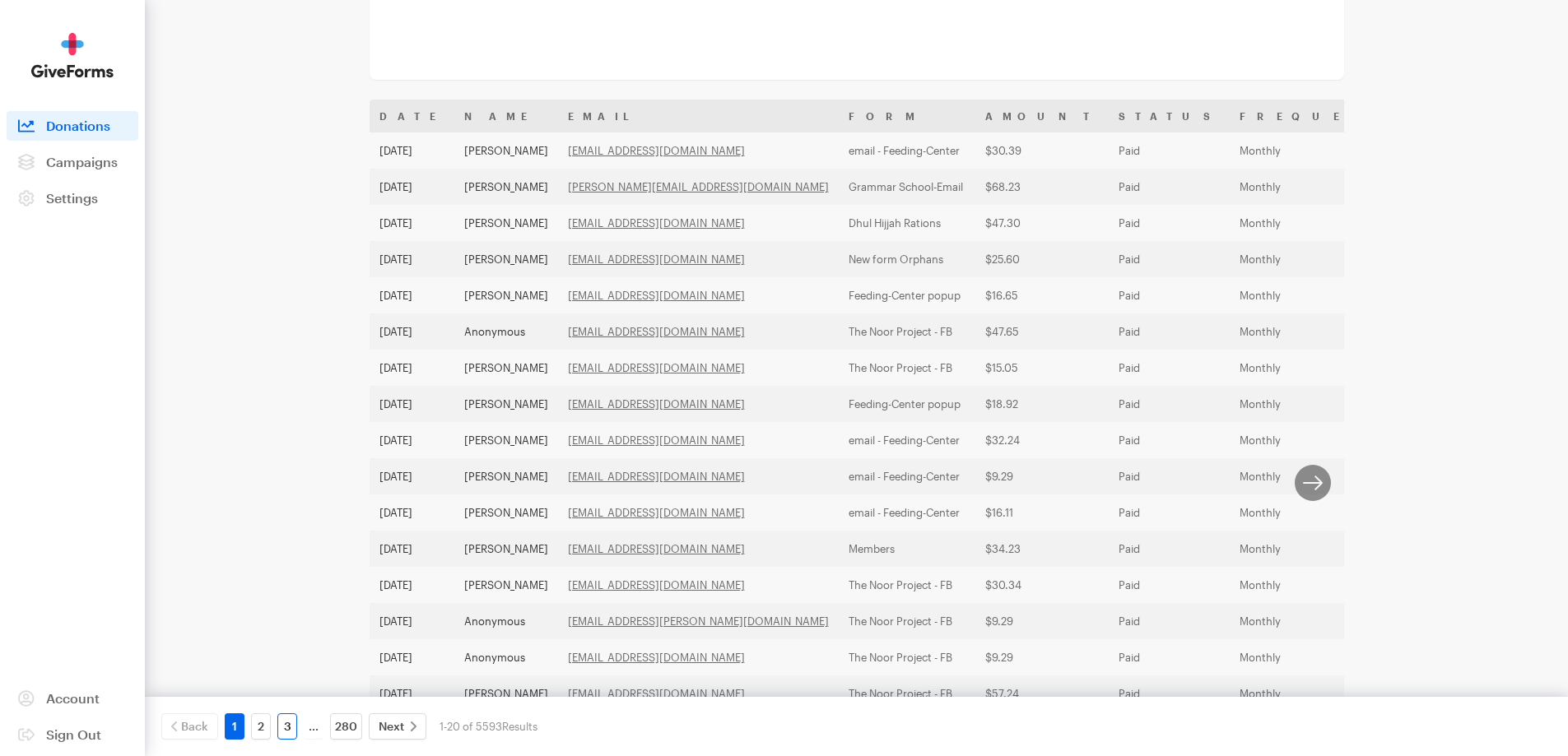
click at [277, 726] on link "3" at bounding box center [287, 726] width 20 height 27
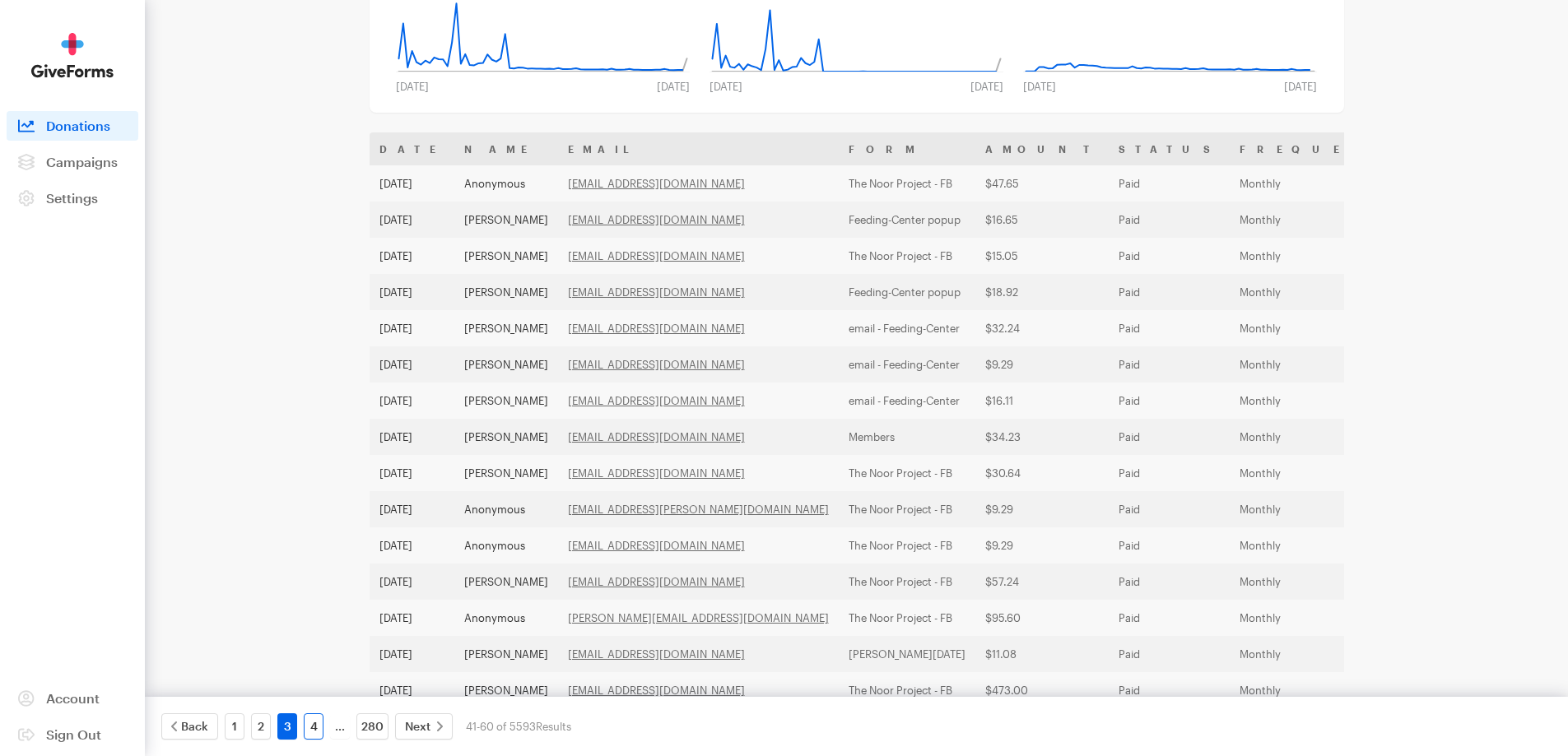
click at [315, 729] on link "4" at bounding box center [314, 726] width 20 height 27
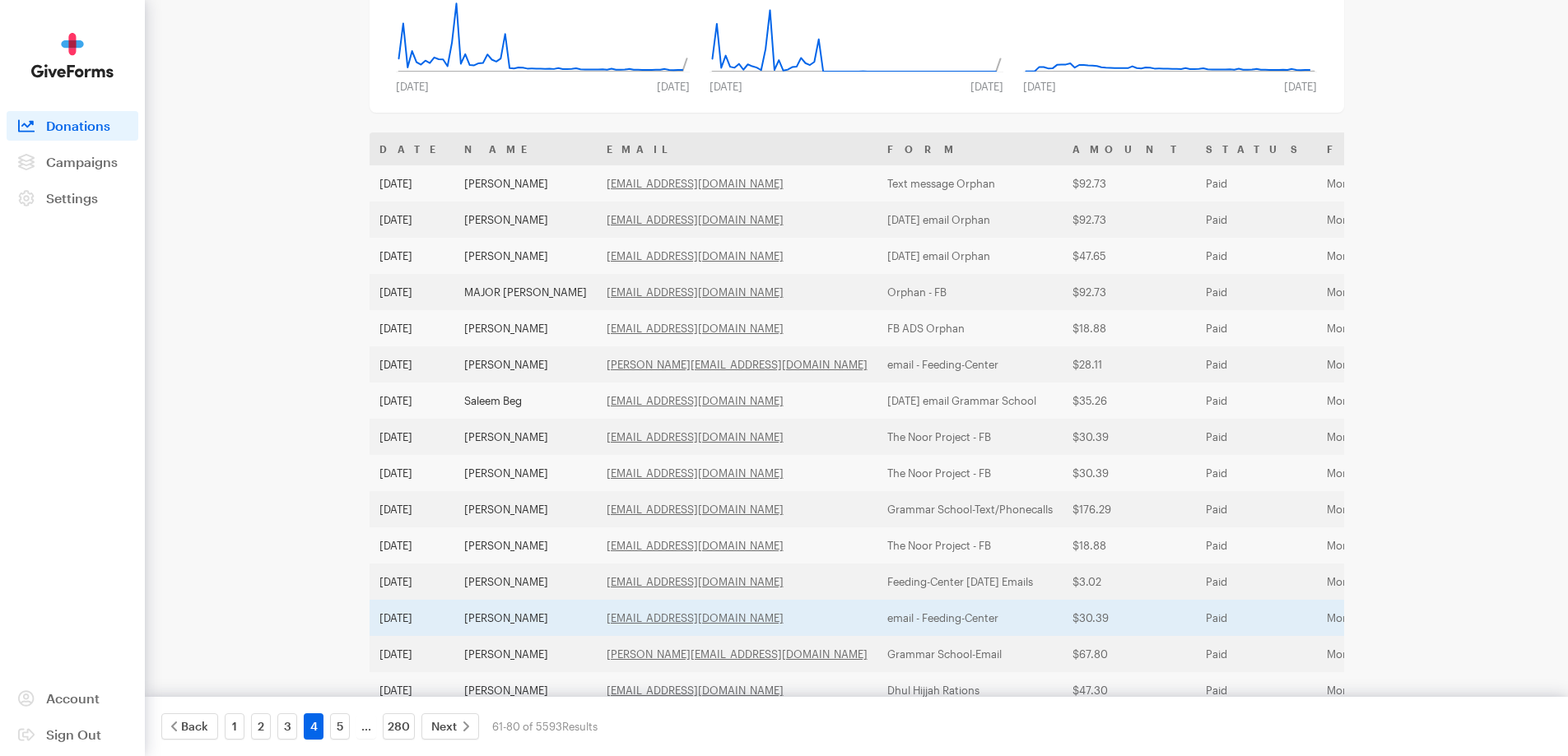
click at [505, 617] on td "[PERSON_NAME]" at bounding box center [526, 618] width 143 height 37
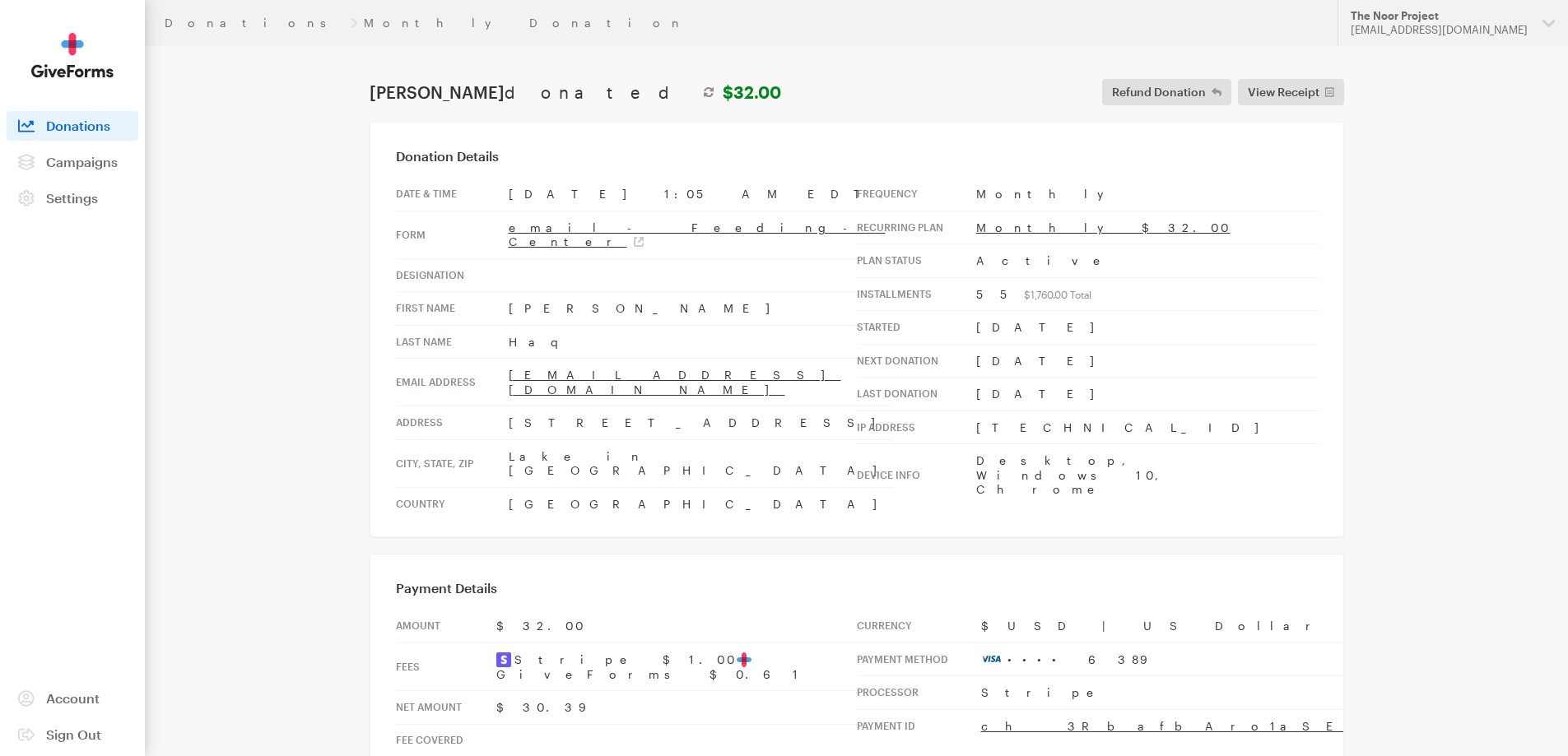
drag, startPoint x: 638, startPoint y: 399, endPoint x: 506, endPoint y: 383, distance: 133.0
click at [506, 407] on tr "Address [STREET_ADDRESS]" at bounding box center [645, 423] width 497 height 34
copy tr "[STREET_ADDRESS]"
drag, startPoint x: 591, startPoint y: 421, endPoint x: 490, endPoint y: 425, distance: 101.1
click at [490, 440] on tr "City, state, [GEOGRAPHIC_DATA] in the [GEOGRAPHIC_DATA], [GEOGRAPHIC_DATA], 601…" at bounding box center [645, 463] width 497 height 48
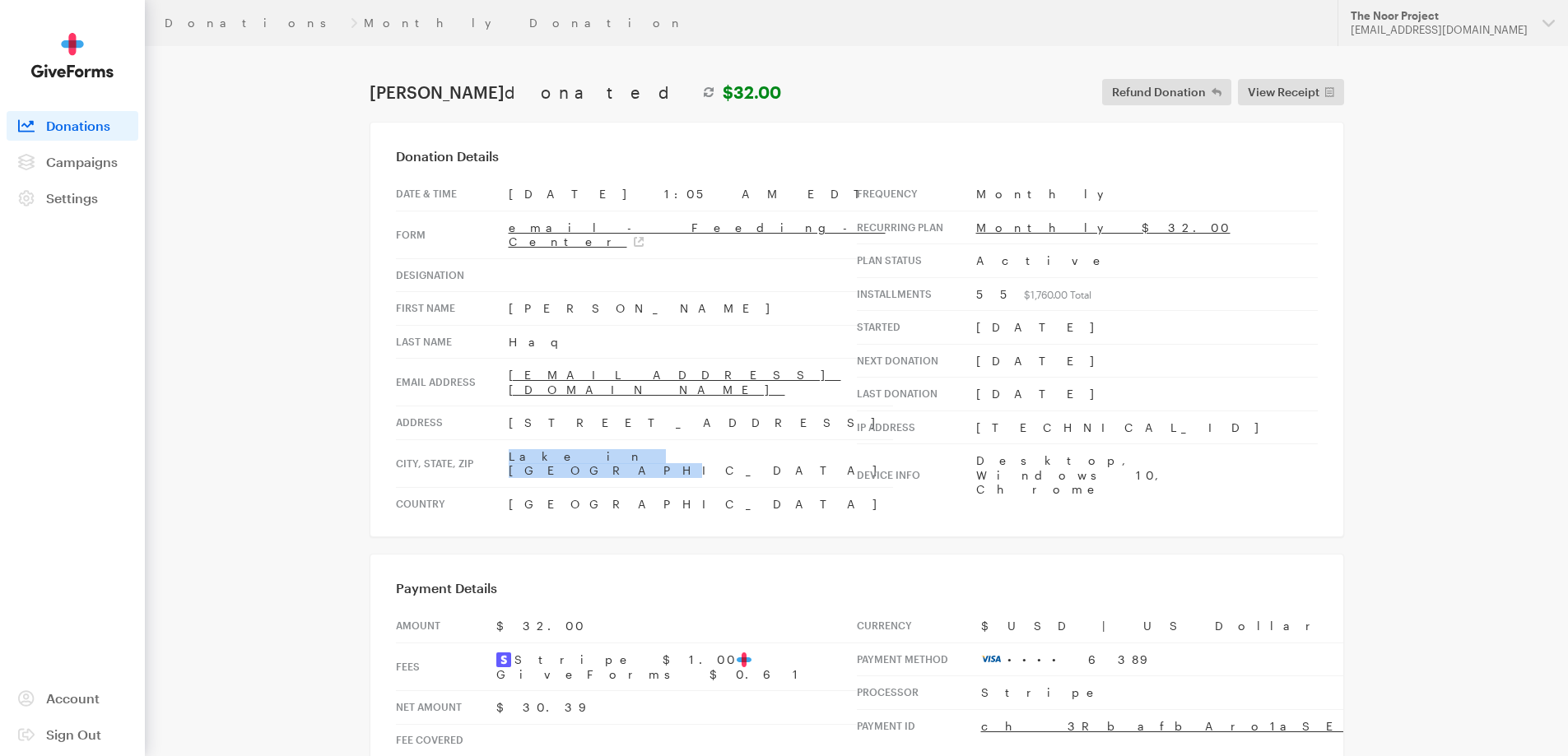
copy tr "Lake in the Hills"
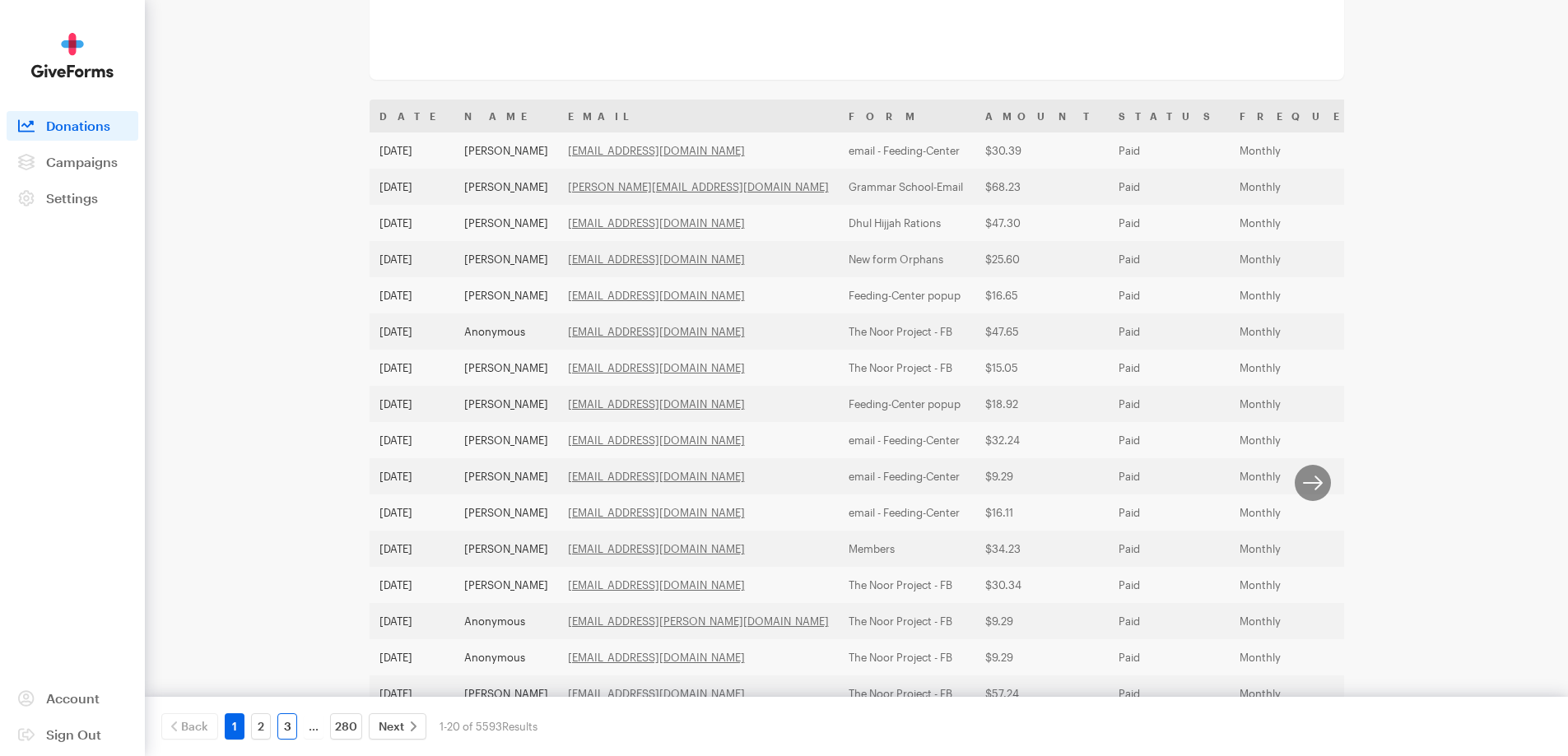
click at [282, 729] on link "3" at bounding box center [287, 726] width 20 height 27
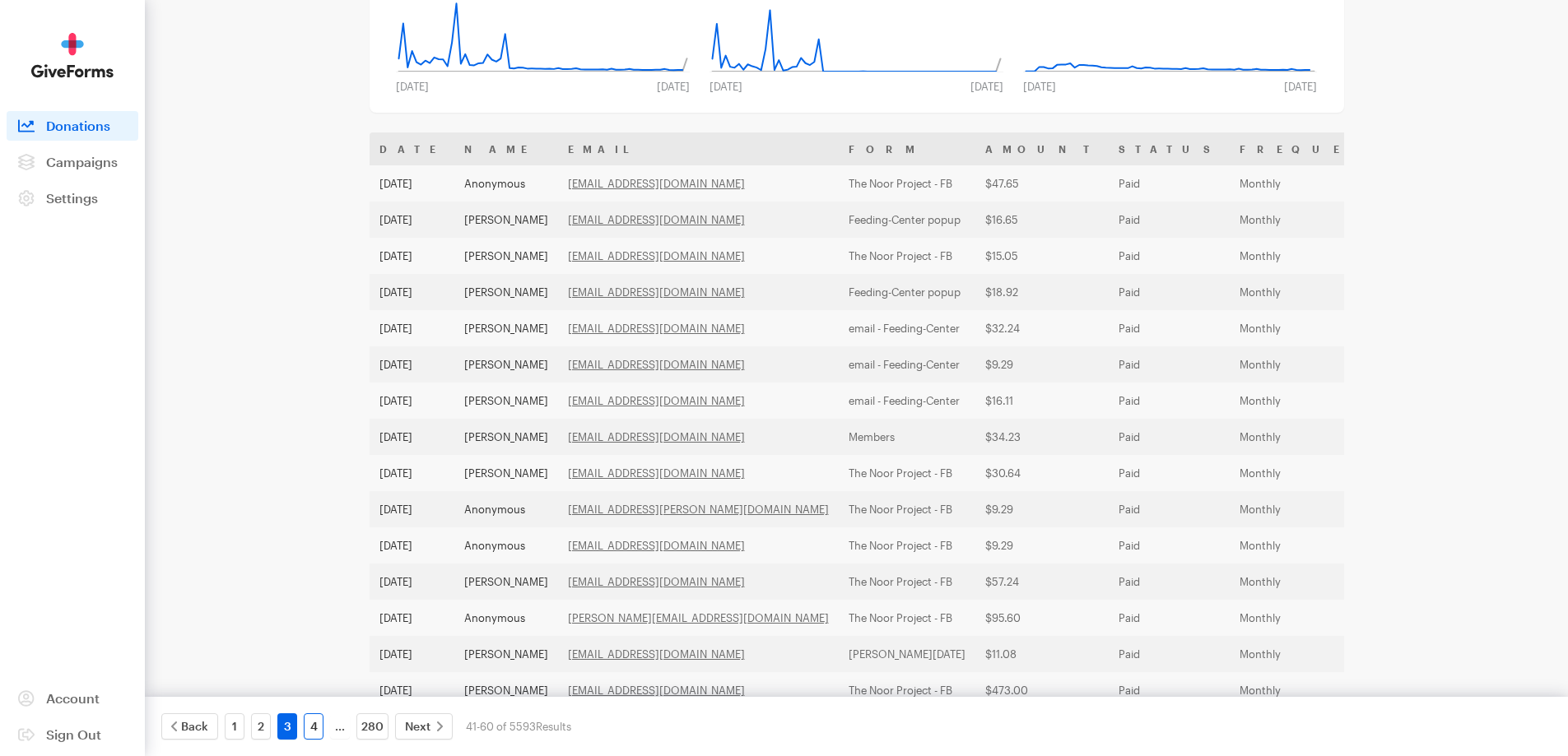
click at [319, 725] on link "4" at bounding box center [314, 726] width 20 height 27
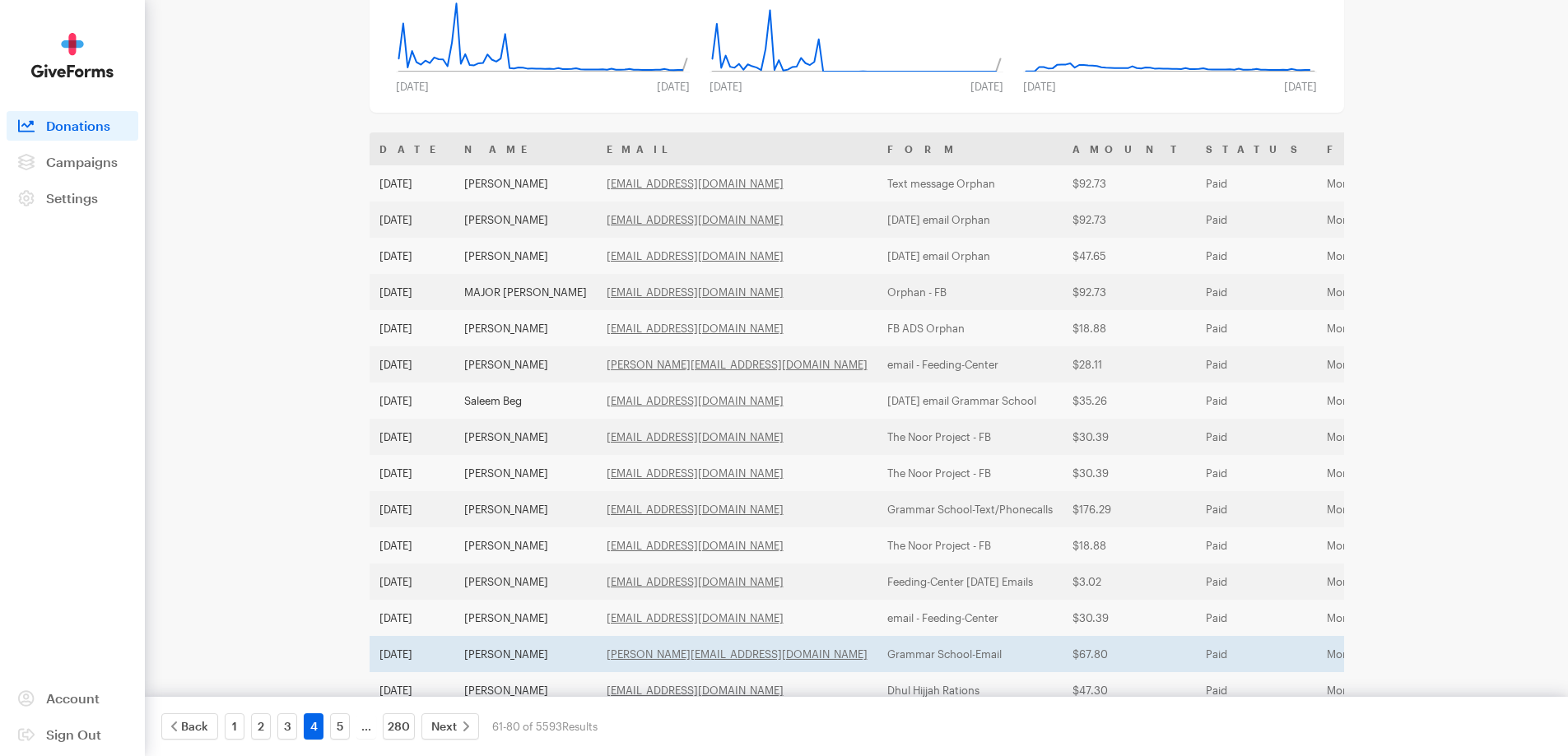
click at [533, 656] on td "[PERSON_NAME]" at bounding box center [526, 655] width 143 height 37
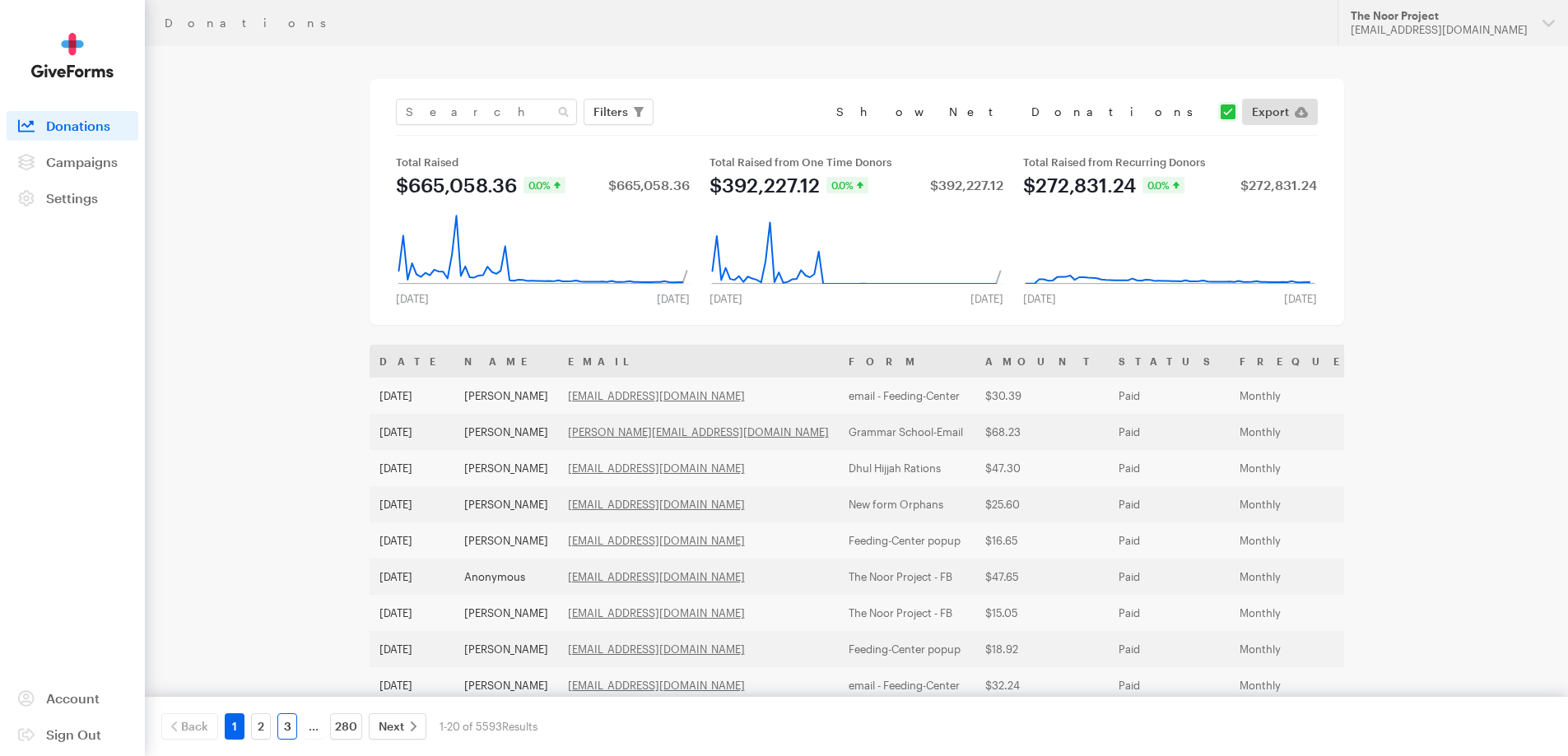
click at [290, 723] on link "3" at bounding box center [287, 726] width 20 height 27
click at [322, 727] on link "4" at bounding box center [314, 726] width 20 height 27
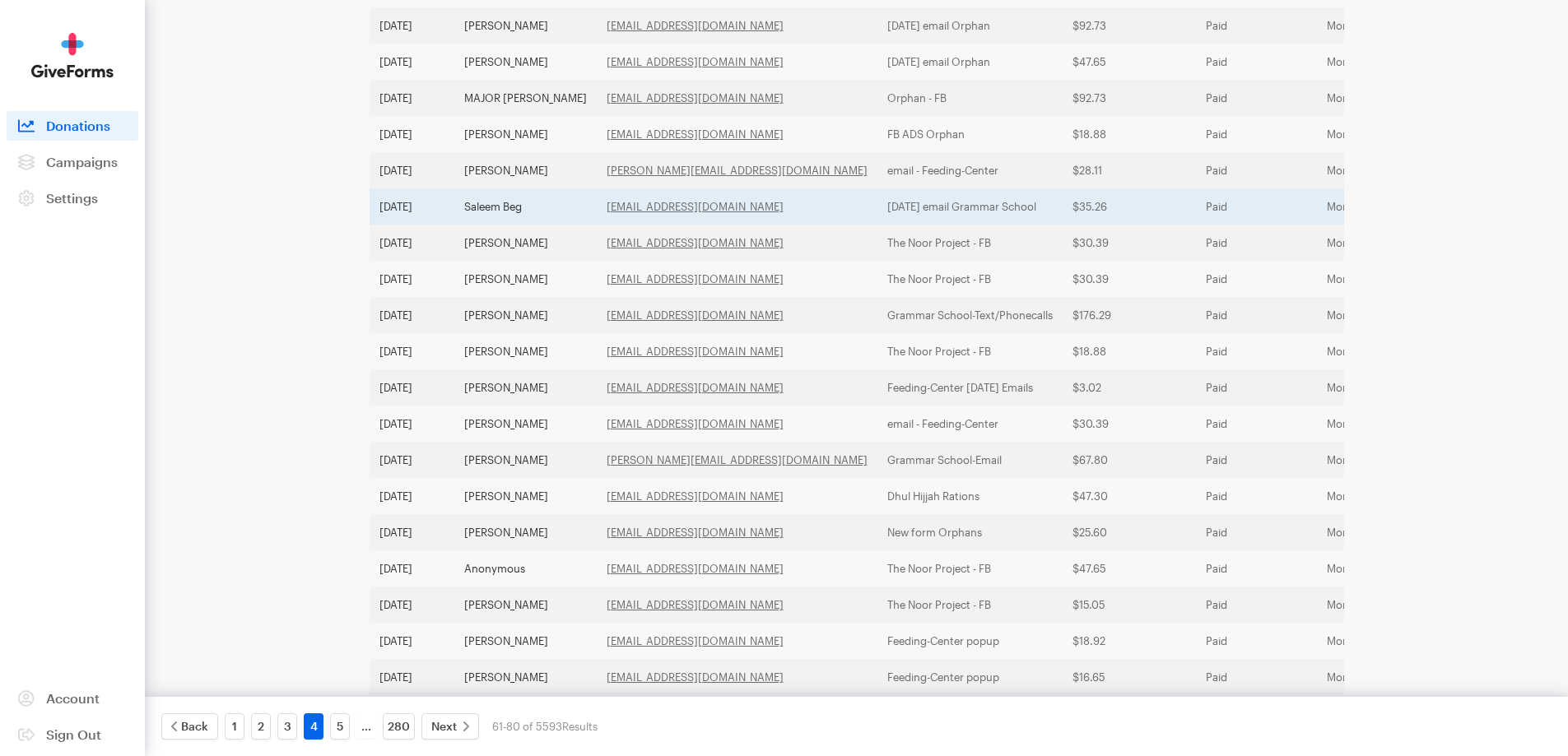
scroll to position [411, 0]
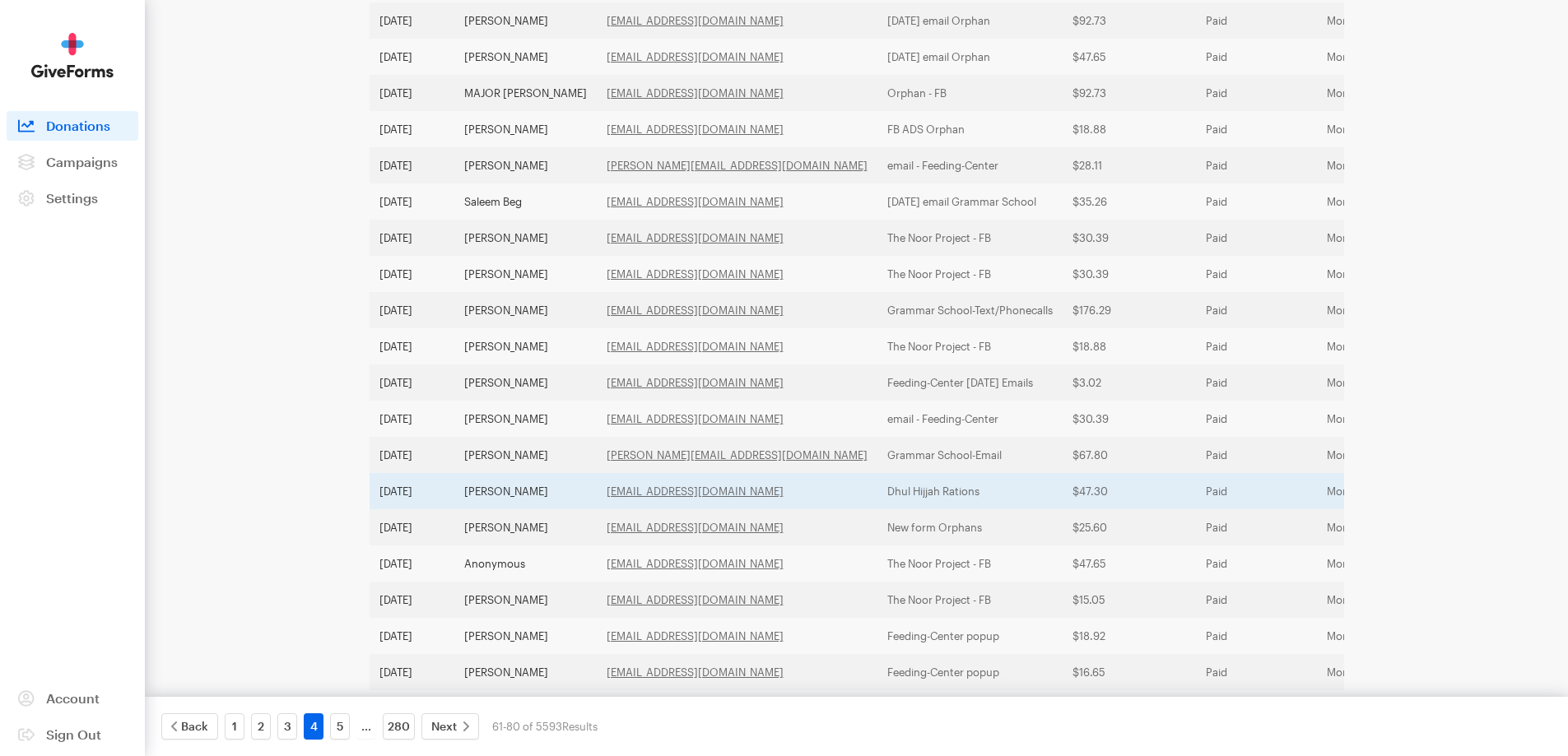
click at [499, 494] on td "[PERSON_NAME]" at bounding box center [526, 492] width 143 height 37
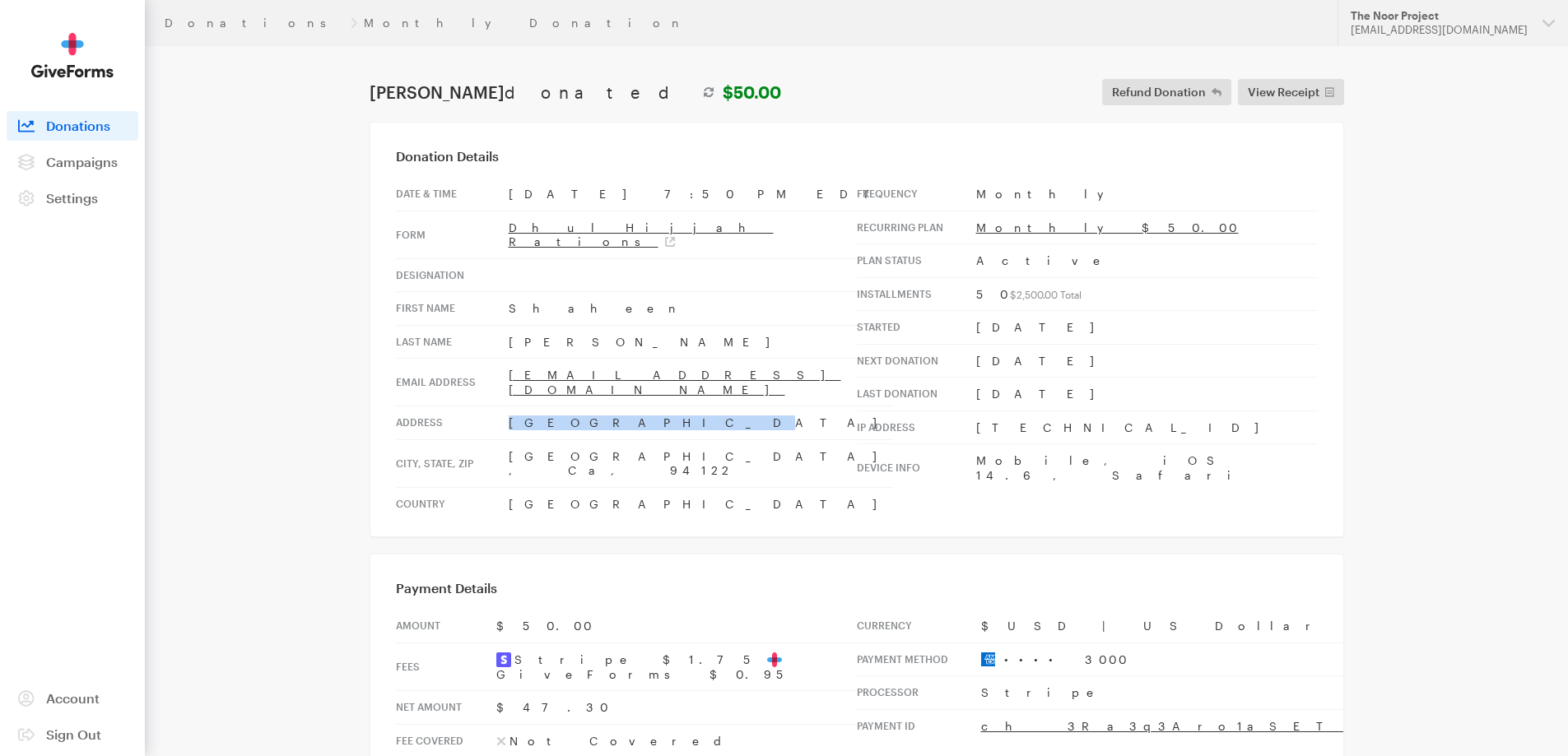
drag, startPoint x: 581, startPoint y: 394, endPoint x: 473, endPoint y: 400, distance: 108.2
click at [473, 407] on tr "Address 1270 19th Ave" at bounding box center [645, 423] width 497 height 34
copy tr "1270 19th Ave"
click at [558, 440] on td "San Francisco , Ca, 94122" at bounding box center [700, 463] width 384 height 48
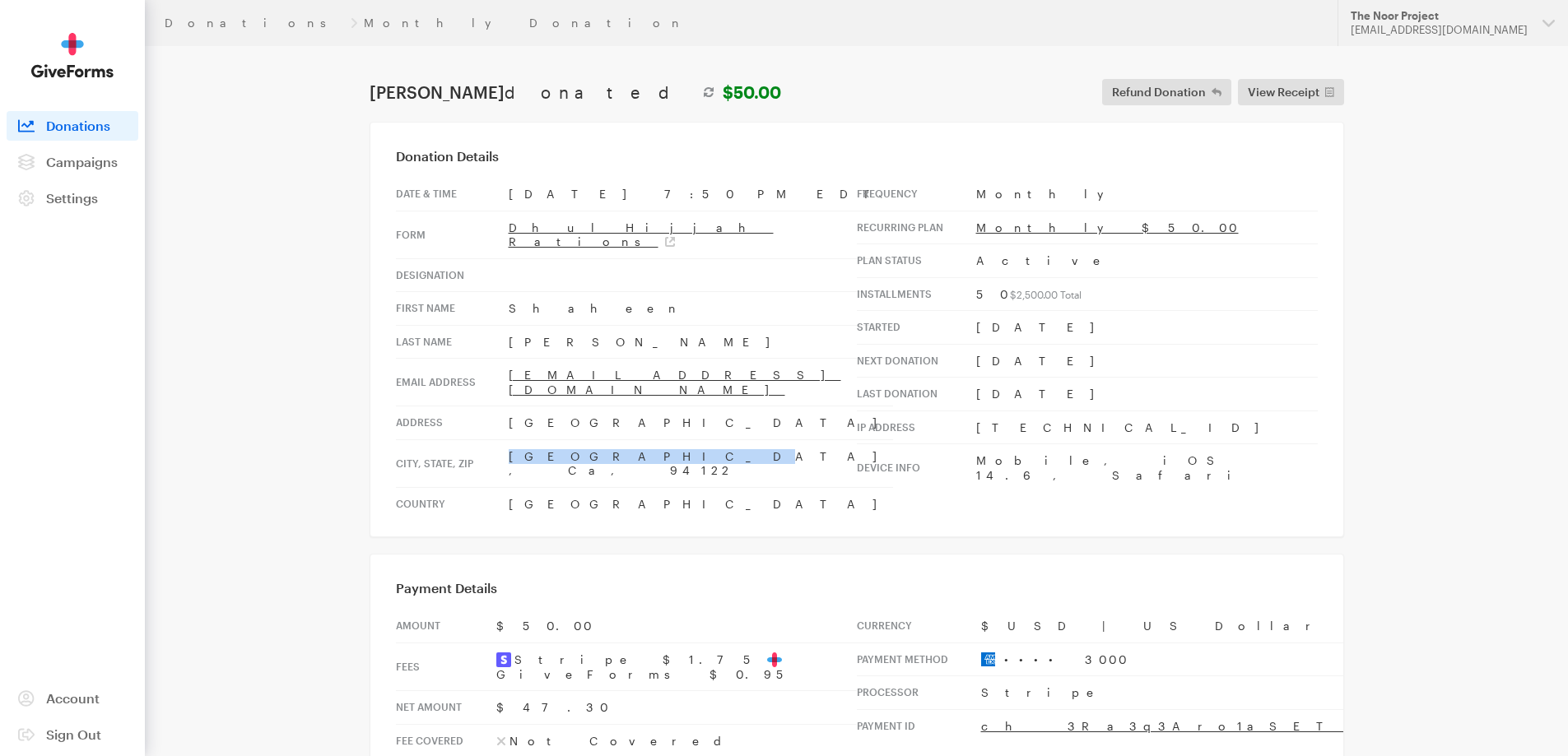
drag, startPoint x: 581, startPoint y: 426, endPoint x: 507, endPoint y: 432, distance: 74.2
click at [508, 440] on td "San Francisco , Ca, 94122" at bounding box center [700, 463] width 384 height 48
copy td "San Francisco"
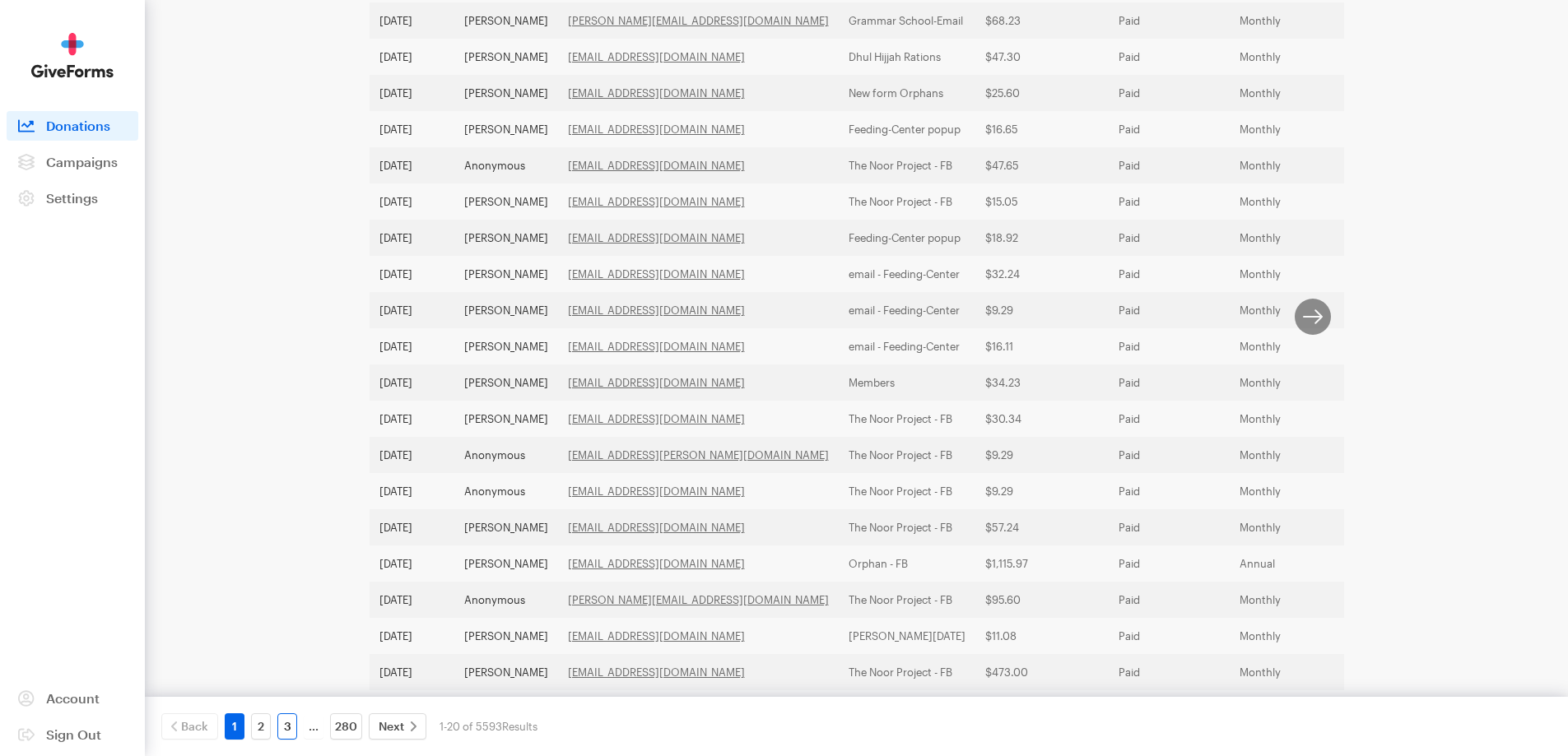
click at [292, 725] on link "3" at bounding box center [287, 726] width 20 height 27
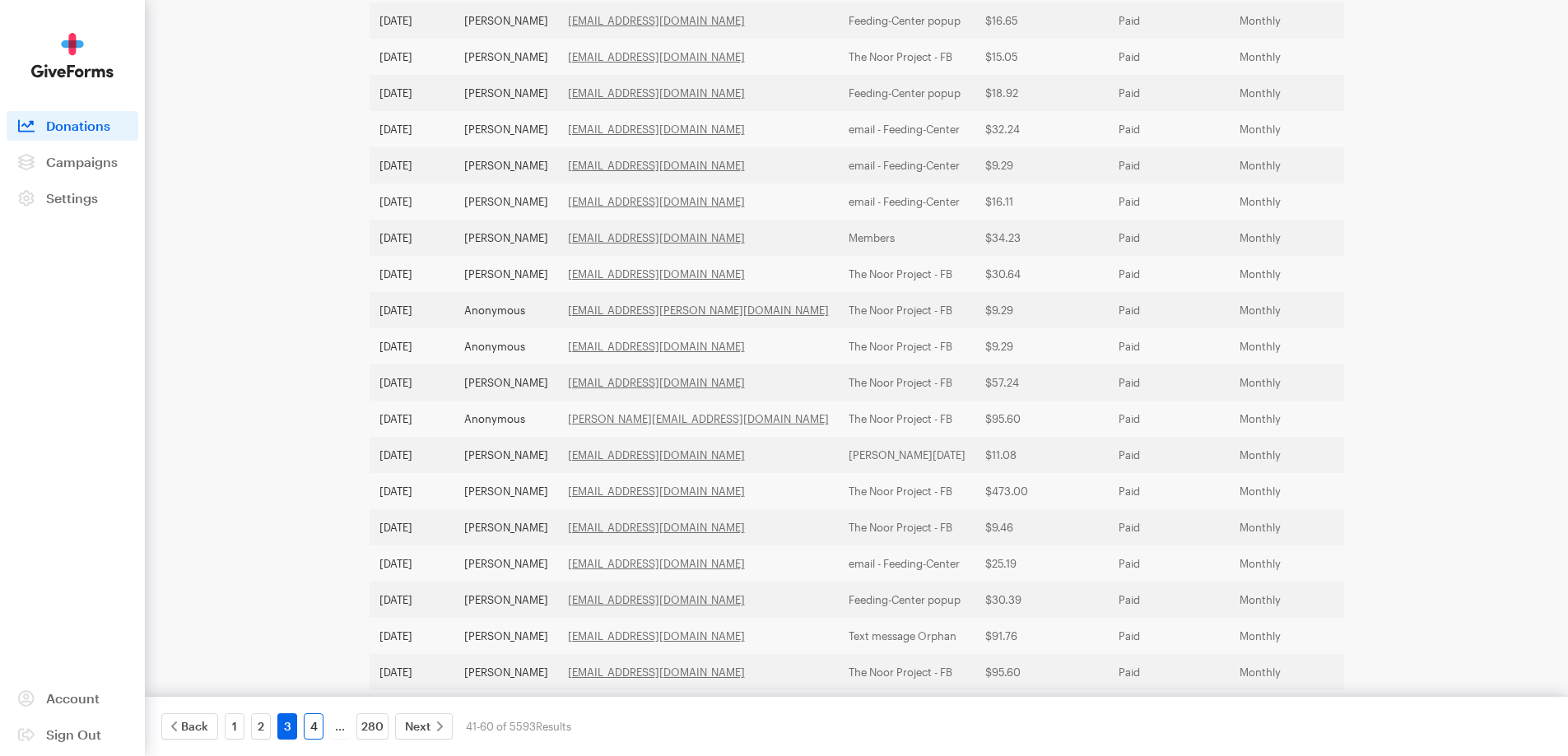
click at [311, 735] on link "4" at bounding box center [314, 726] width 20 height 27
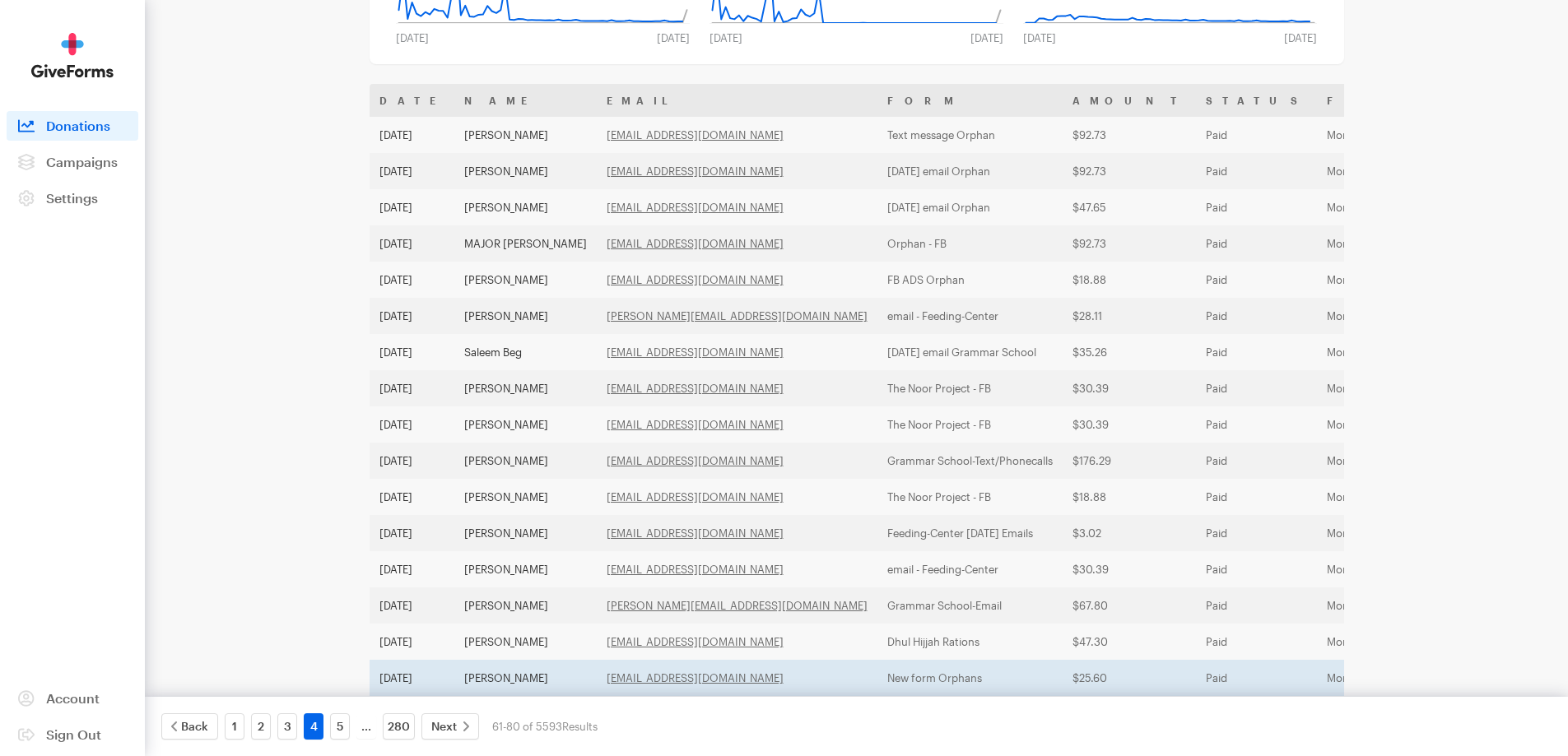
scroll to position [459, 0]
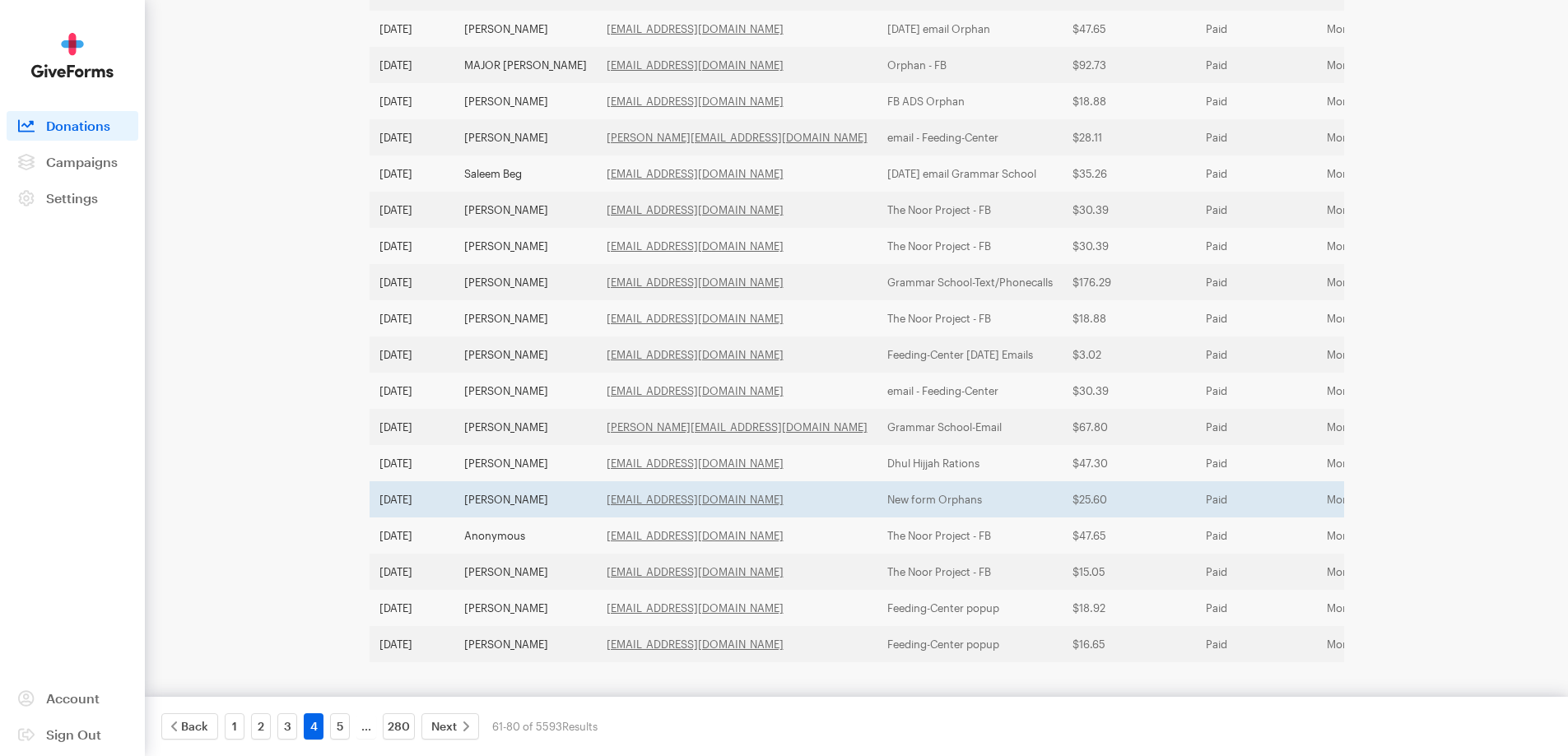
click at [513, 482] on td "[PERSON_NAME]" at bounding box center [526, 500] width 143 height 37
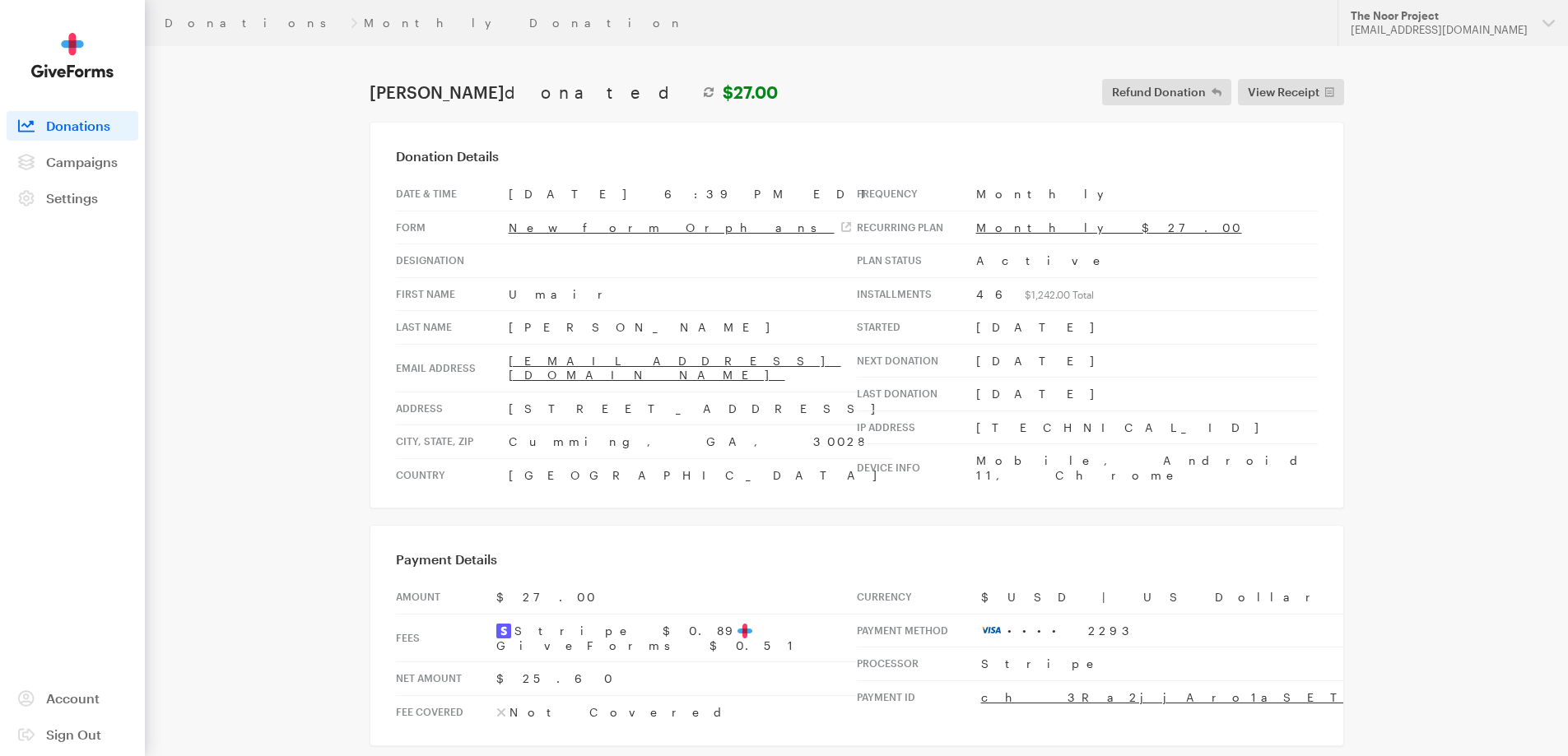
drag, startPoint x: 652, startPoint y: 396, endPoint x: 508, endPoint y: 400, distance: 144.1
click at [508, 400] on td "[STREET_ADDRESS]" at bounding box center [700, 408] width 384 height 34
copy td "3805 hunters walk way"
drag, startPoint x: 559, startPoint y: 424, endPoint x: 504, endPoint y: 424, distance: 55.0
click at [504, 425] on tr "City, state, zip Cumming, GA, 30028" at bounding box center [645, 442] width 497 height 34
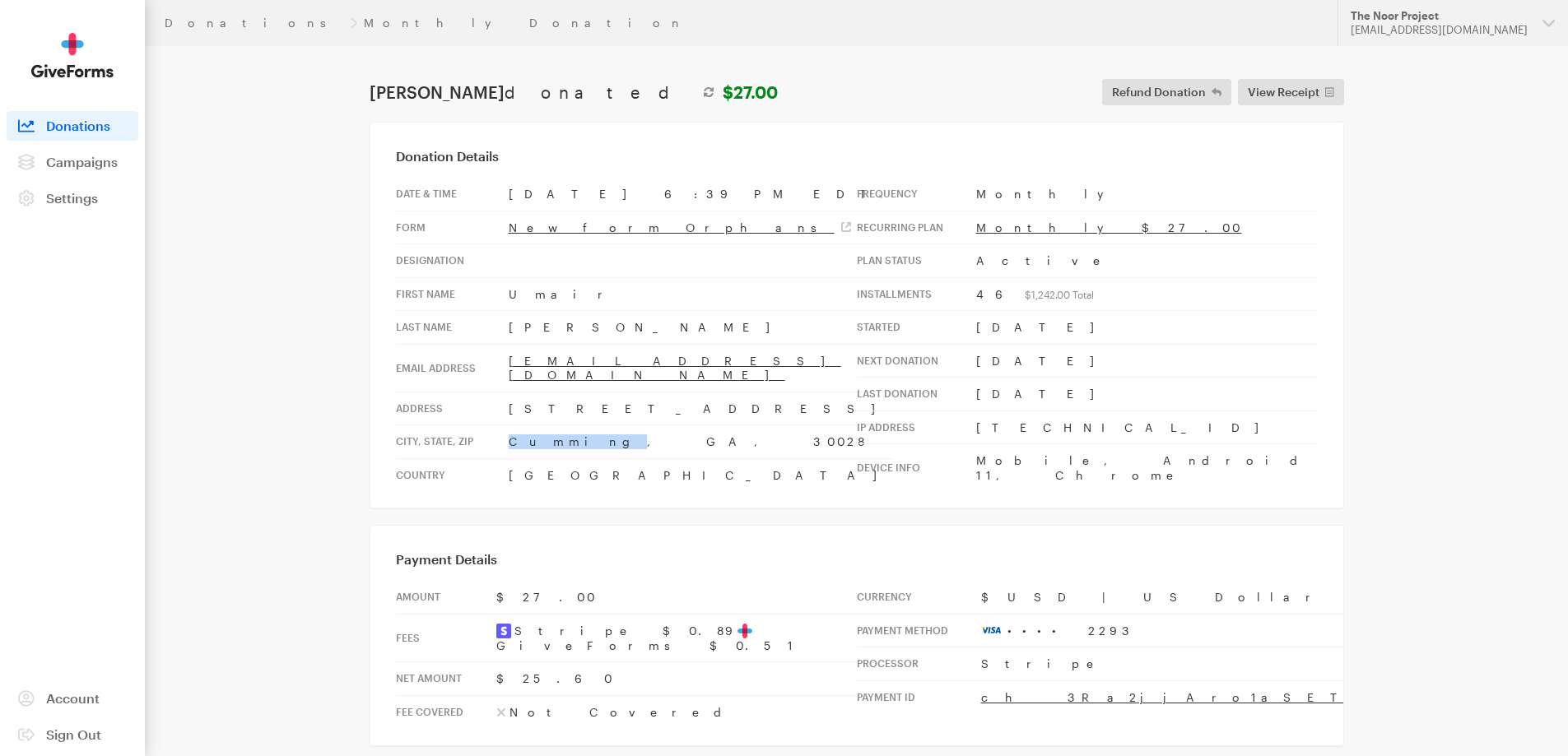
copy tr "Cumming"
drag, startPoint x: 585, startPoint y: 425, endPoint x: 566, endPoint y: 430, distance: 19.6
click at [566, 430] on td "Cumming, GA, 30028" at bounding box center [700, 442] width 384 height 34
drag, startPoint x: 601, startPoint y: 421, endPoint x: 566, endPoint y: 433, distance: 37.0
click at [566, 433] on td "Cumming, GA, 30028" at bounding box center [700, 442] width 384 height 34
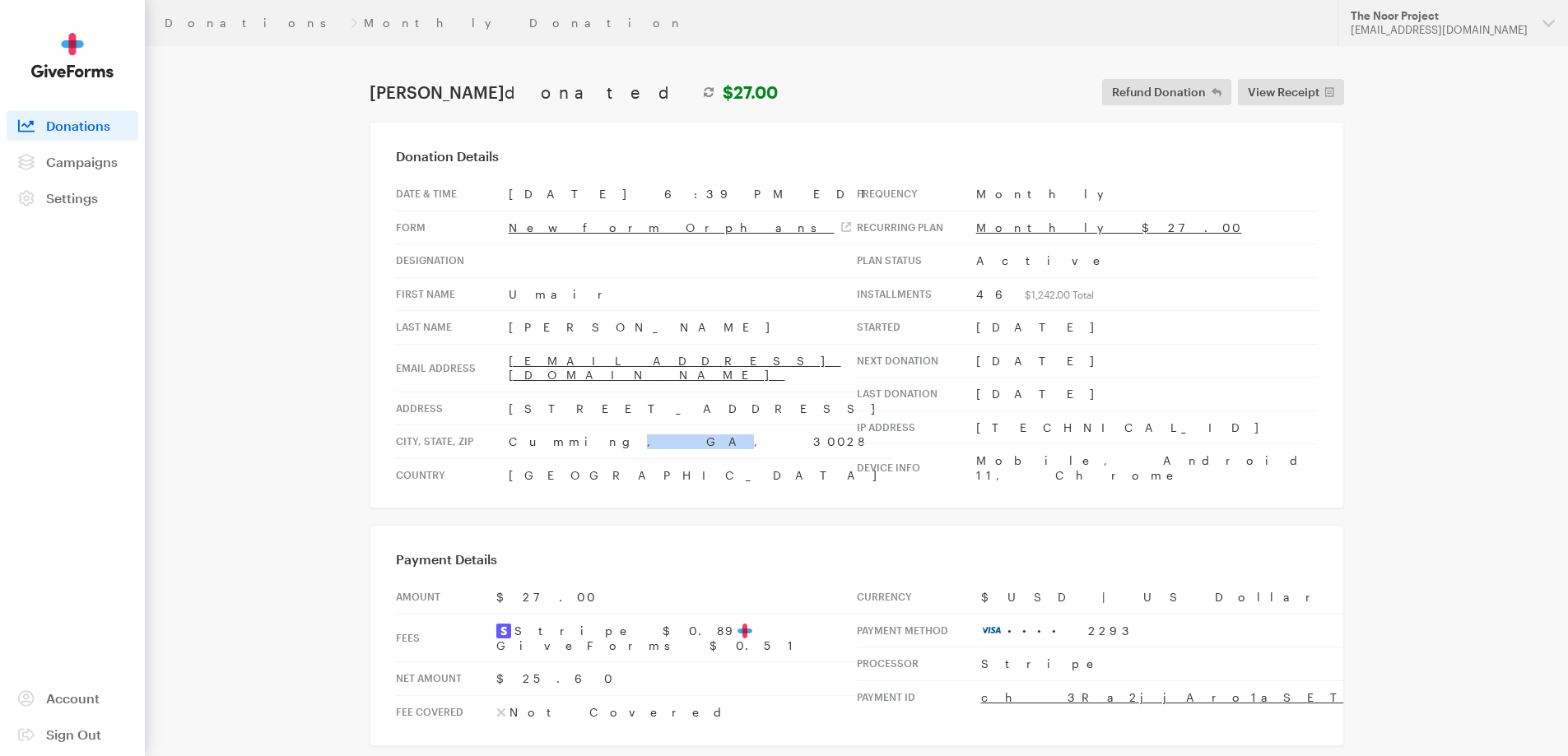
drag, startPoint x: 580, startPoint y: 422, endPoint x: 558, endPoint y: 424, distance: 22.1
click at [558, 425] on td "Cumming, GA, 30028" at bounding box center [700, 442] width 384 height 34
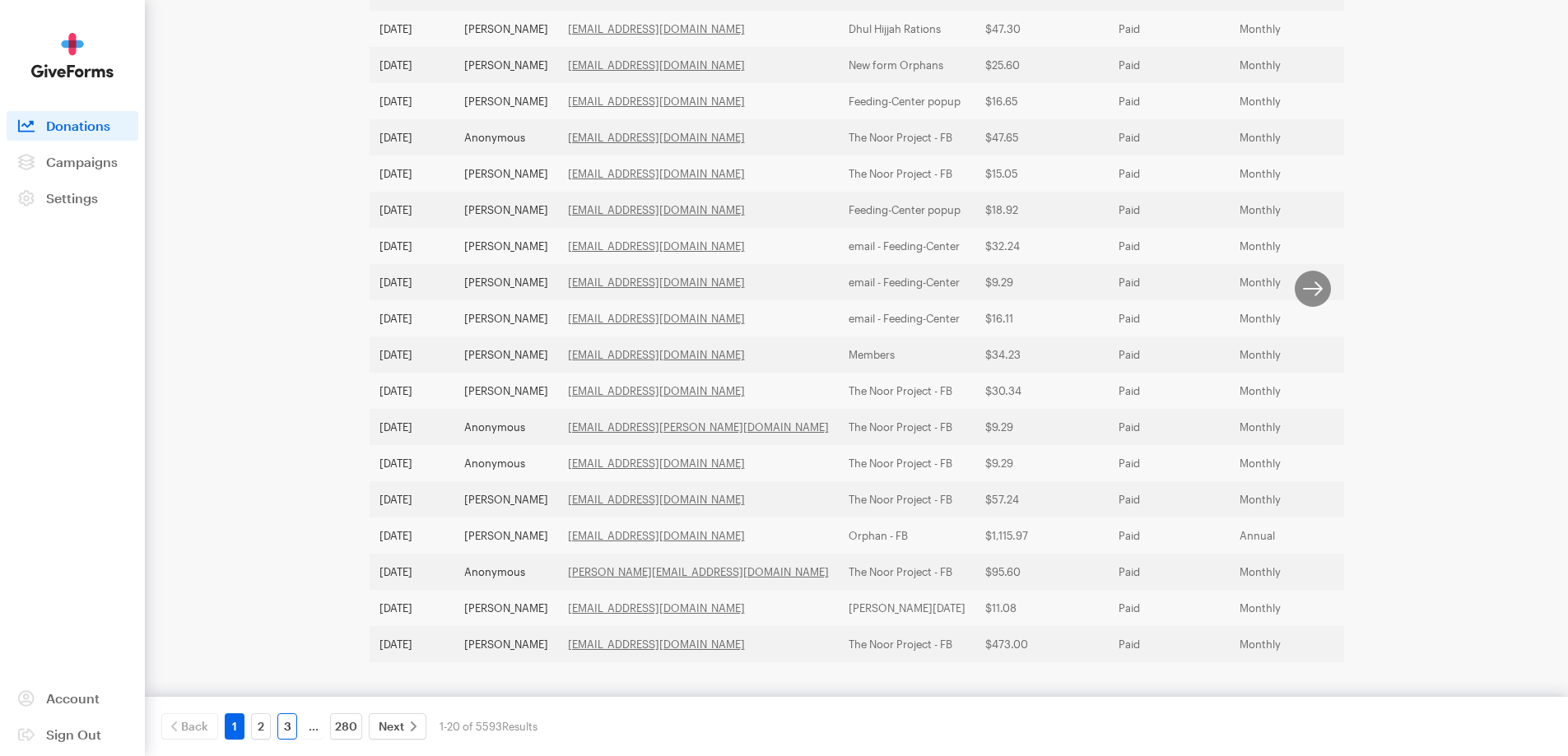
scroll to position [448, 0]
click at [295, 727] on link "3" at bounding box center [287, 726] width 20 height 27
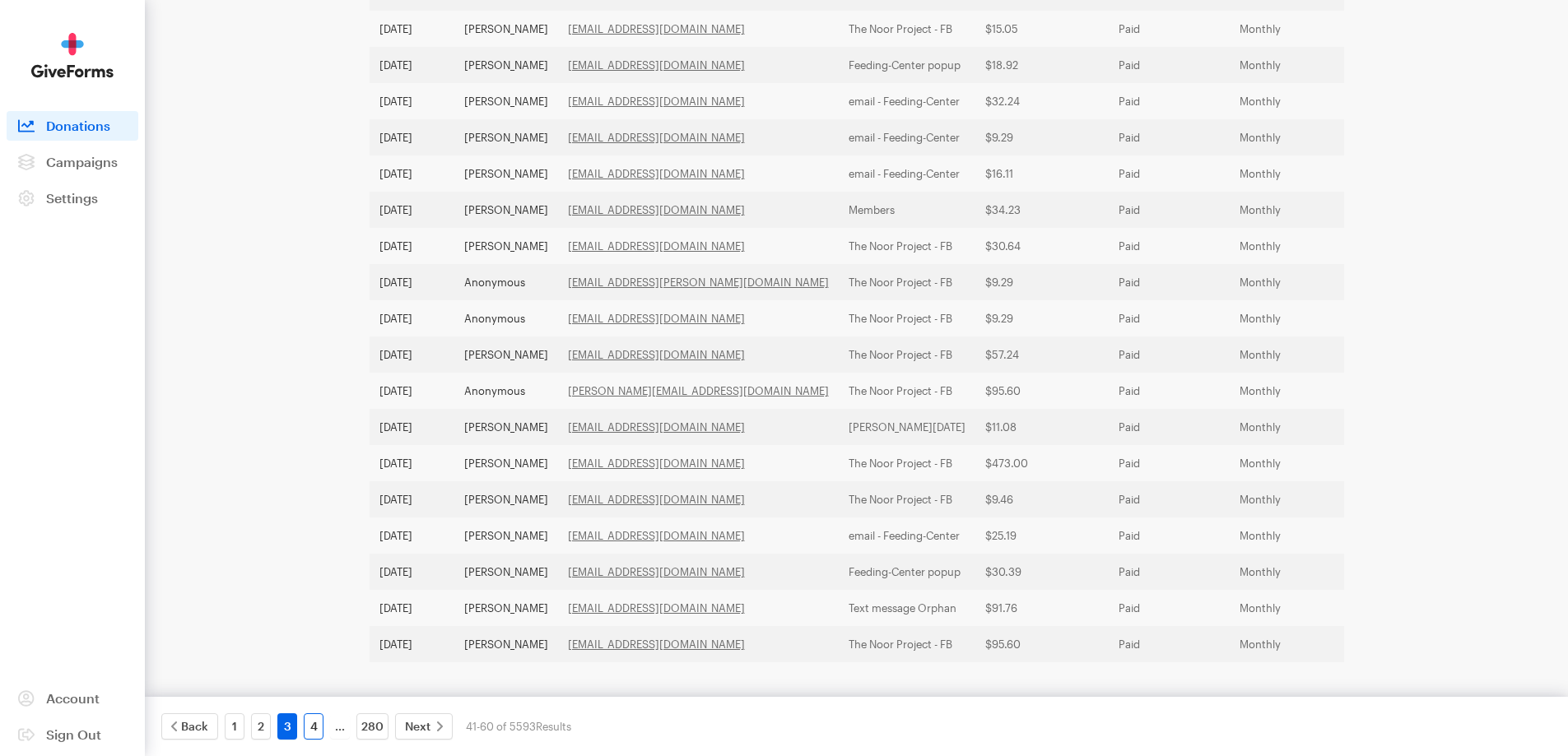
click at [320, 721] on link "4" at bounding box center [314, 726] width 20 height 27
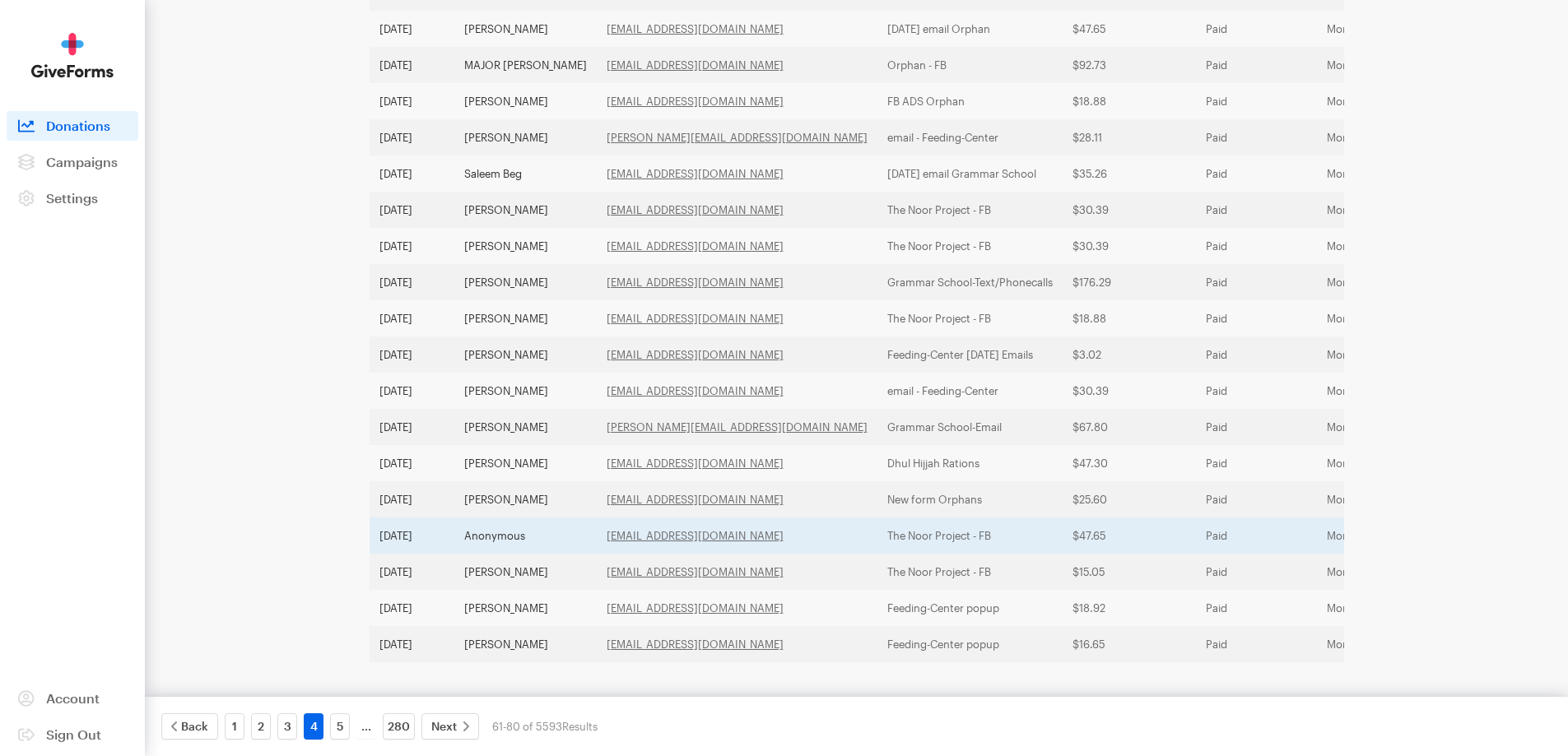
click at [488, 526] on td "Anonymous" at bounding box center [526, 536] width 143 height 37
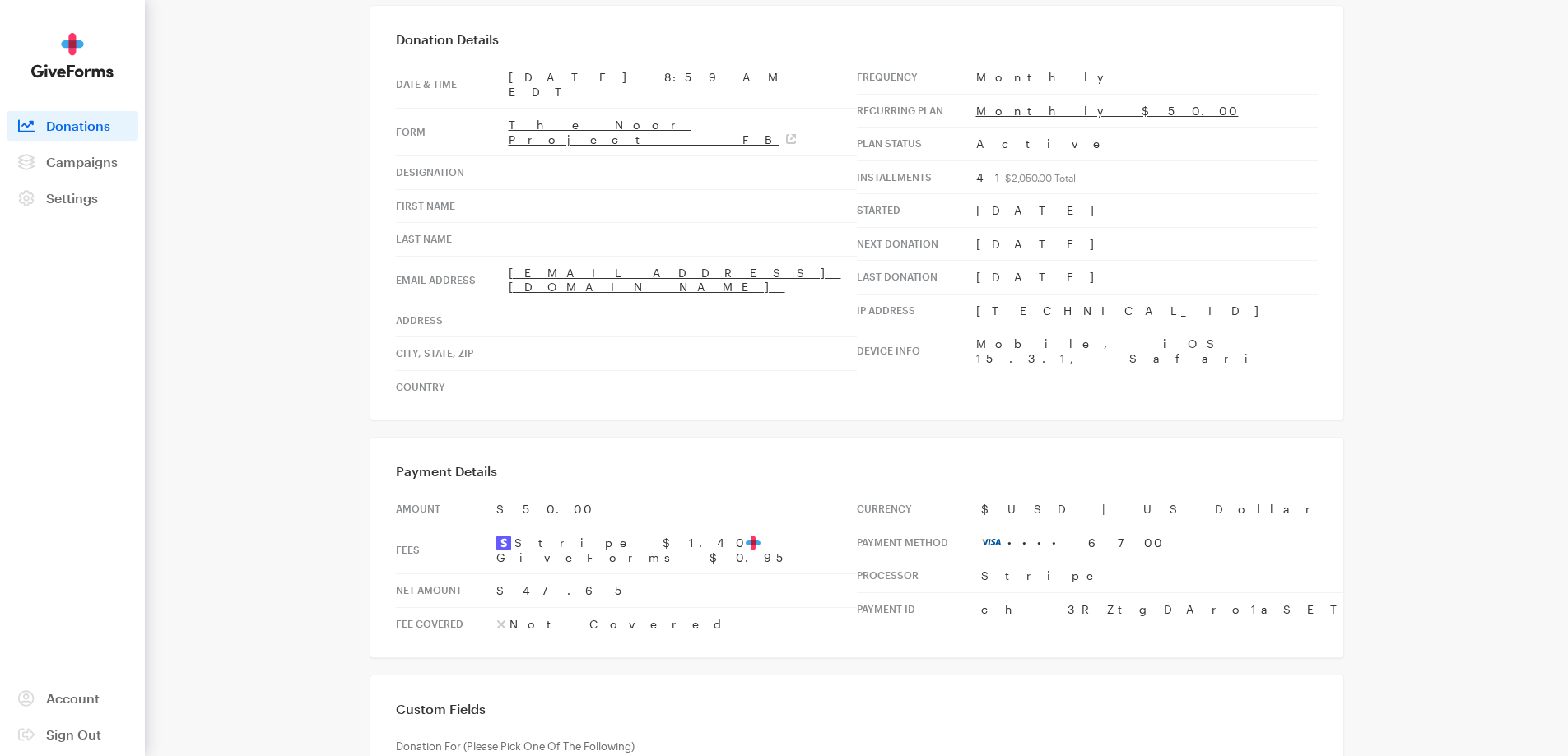
scroll to position [82, 0]
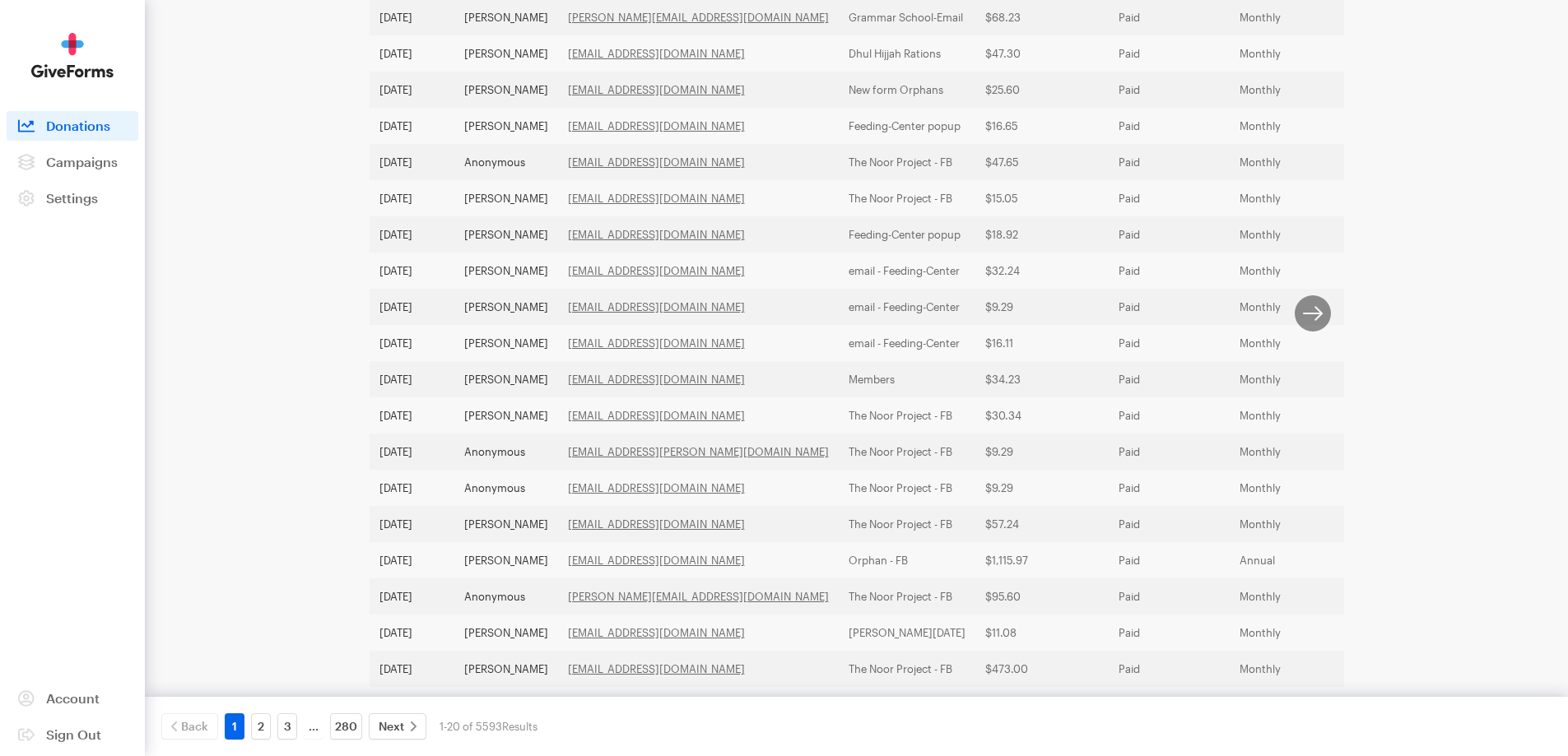
scroll to position [448, 0]
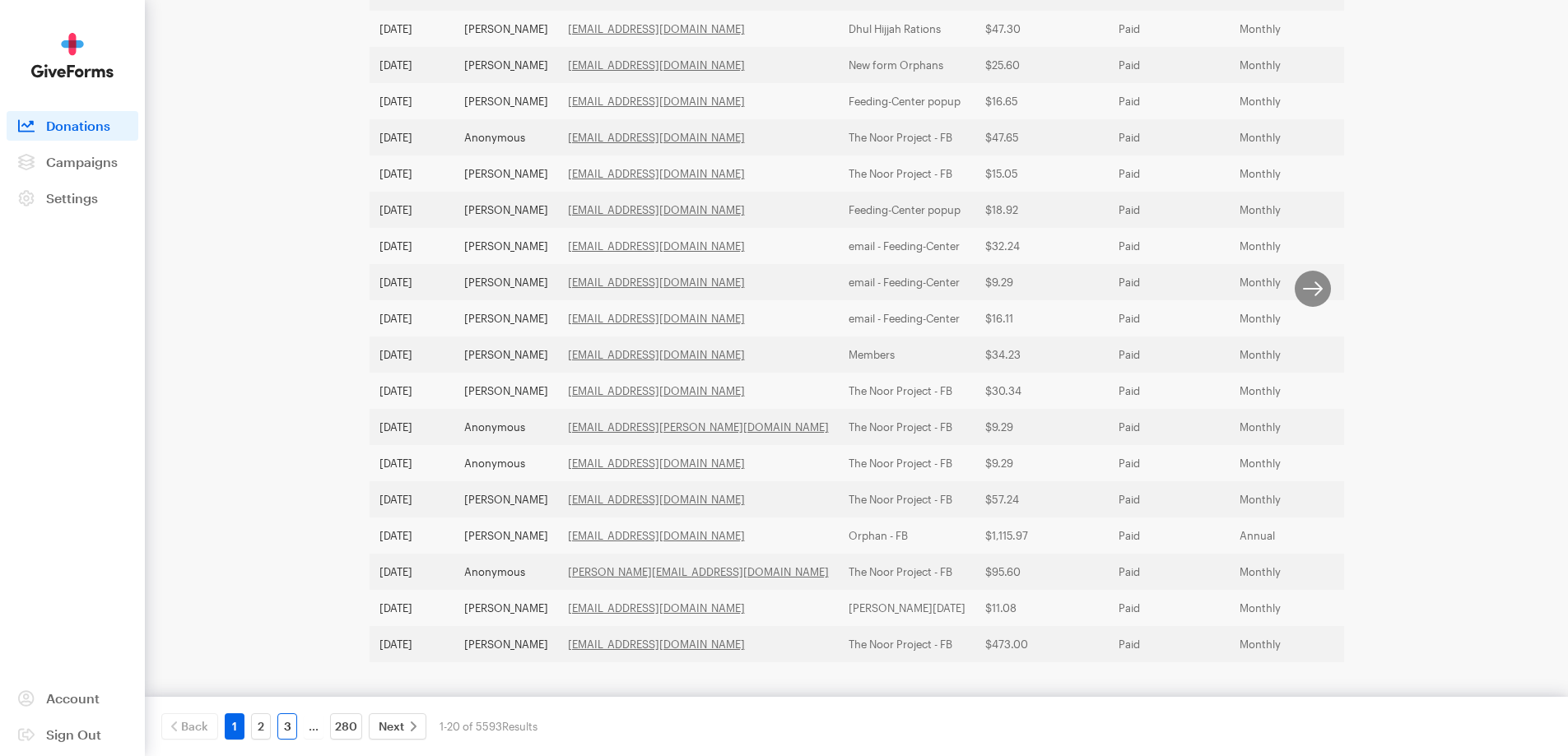
click at [282, 724] on link "3" at bounding box center [287, 726] width 20 height 27
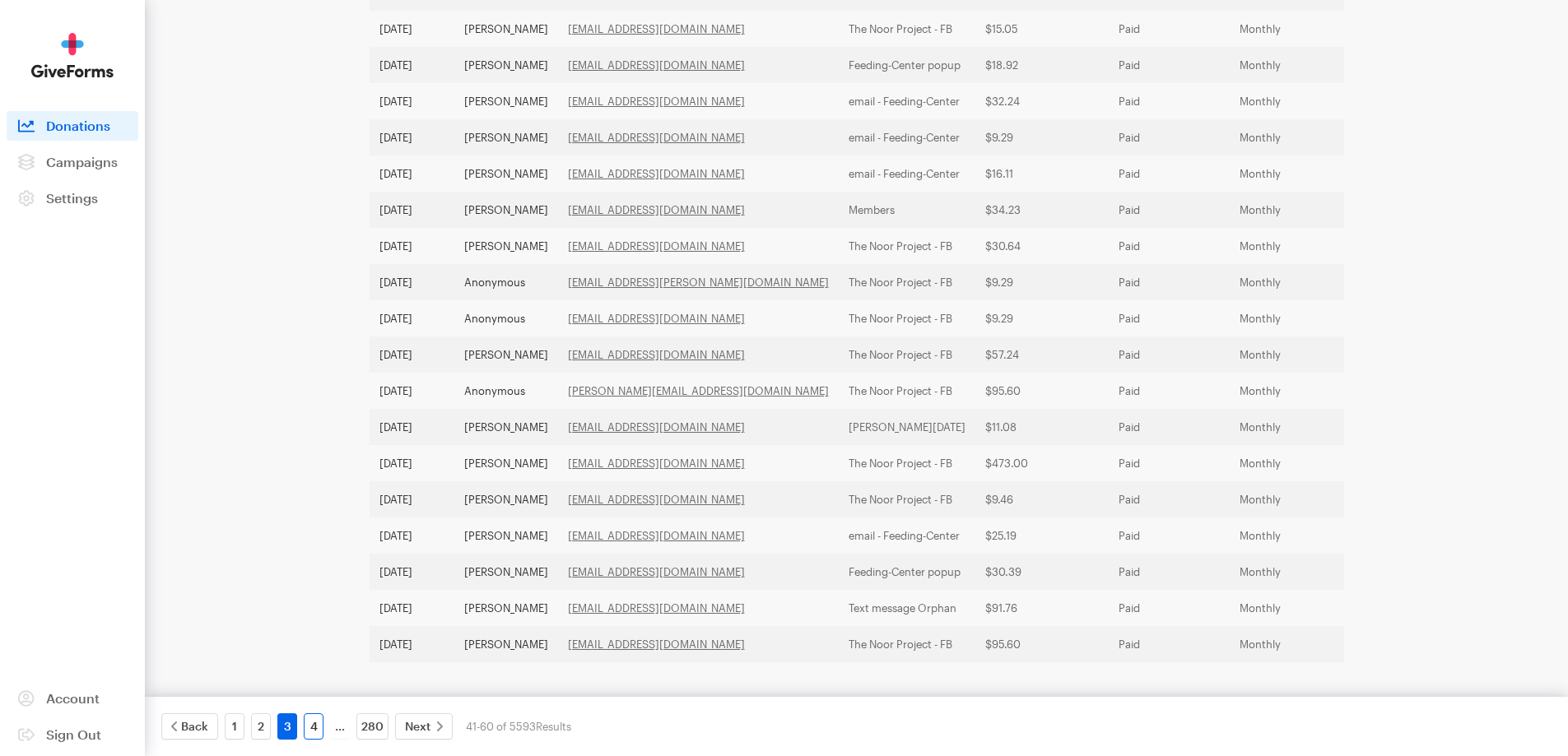
click at [308, 721] on link "4" at bounding box center [314, 726] width 20 height 27
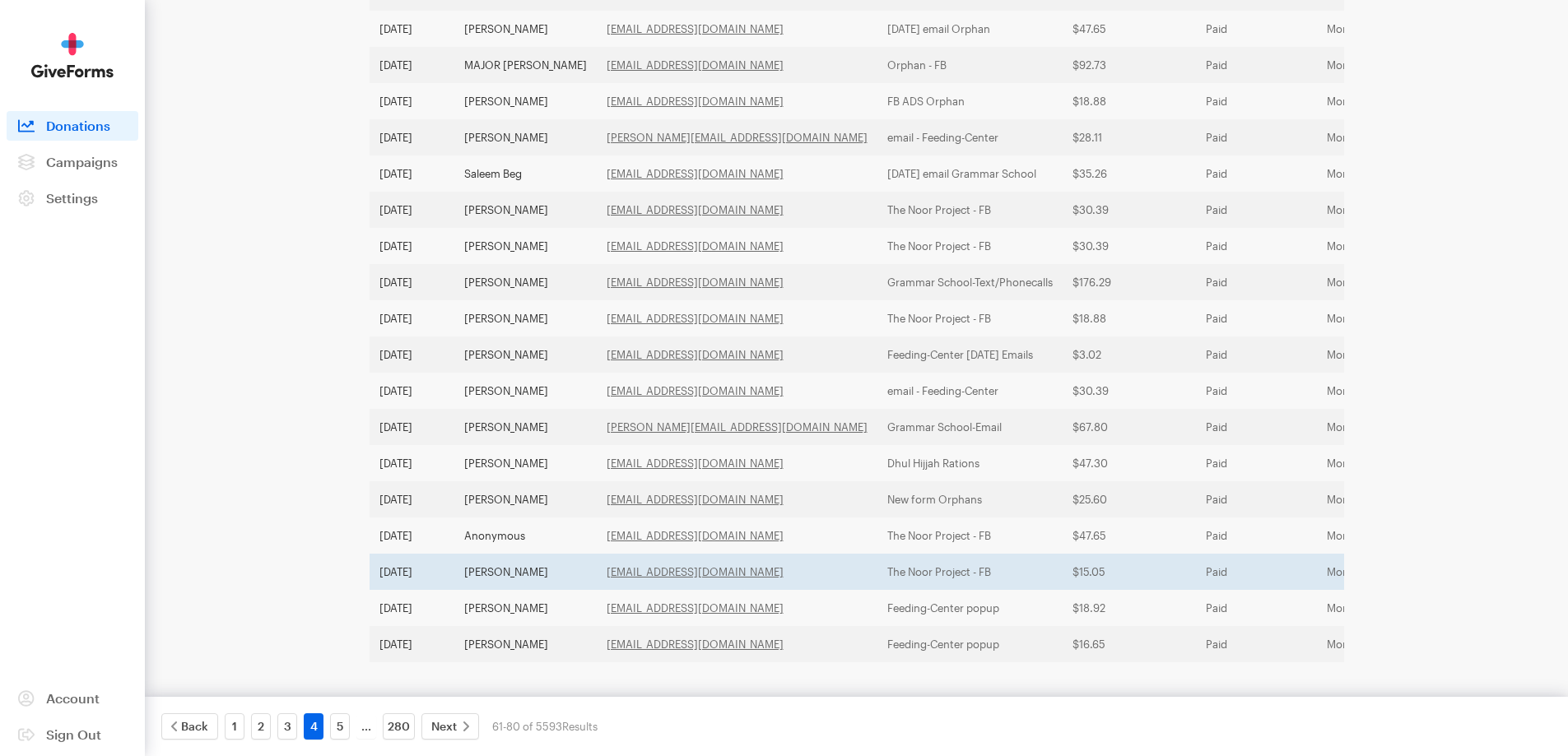
click at [482, 569] on td "Sarwath Khalidi" at bounding box center [526, 572] width 143 height 37
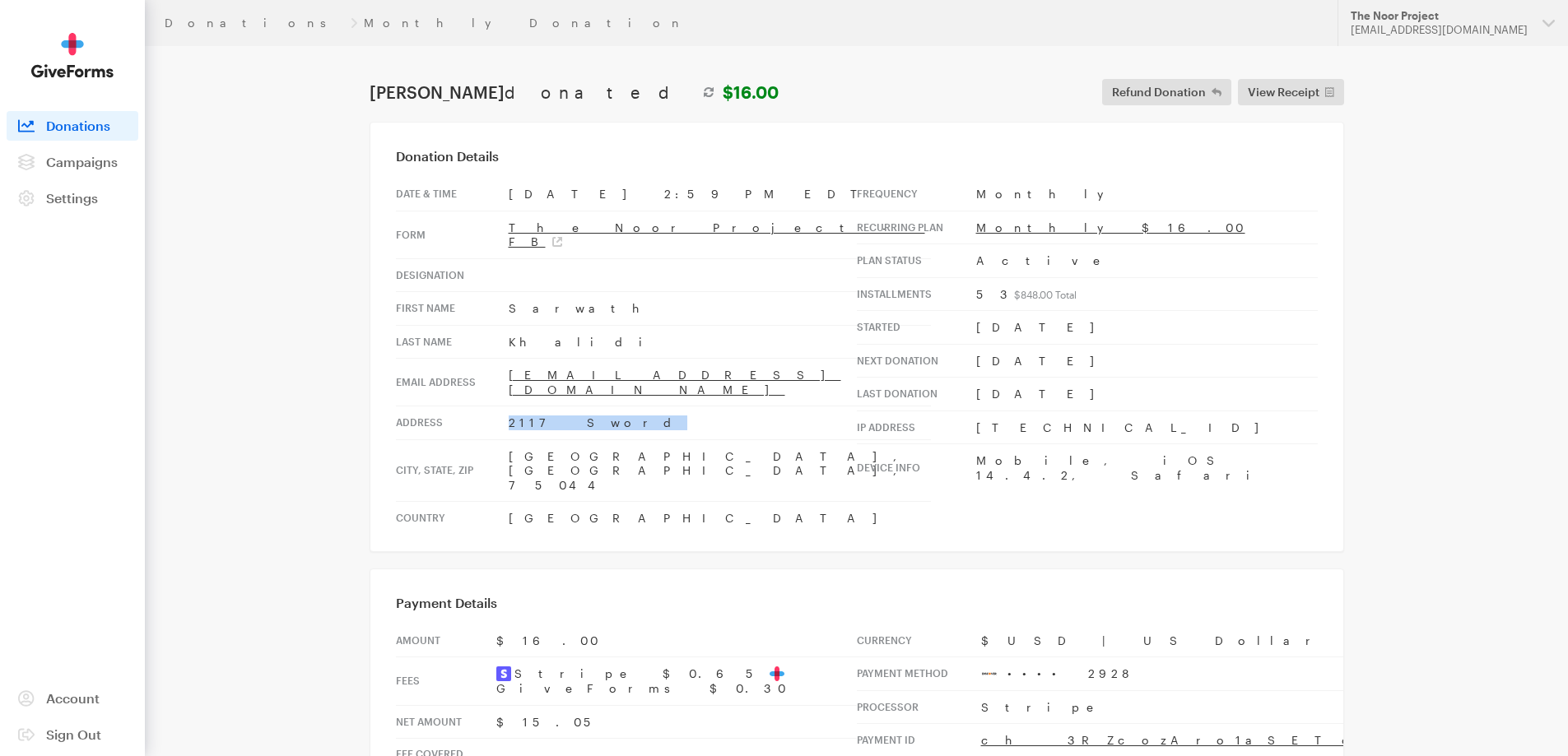
drag, startPoint x: 598, startPoint y: 401, endPoint x: 493, endPoint y: 399, distance: 105.0
click at [493, 407] on tr "Address 2117 Sword" at bounding box center [663, 423] width 535 height 34
copy tr "2117 Sword"
click at [555, 440] on td "Garland, TX, 75044" at bounding box center [720, 471] width 422 height 62
drag, startPoint x: 552, startPoint y: 424, endPoint x: 496, endPoint y: 425, distance: 56.0
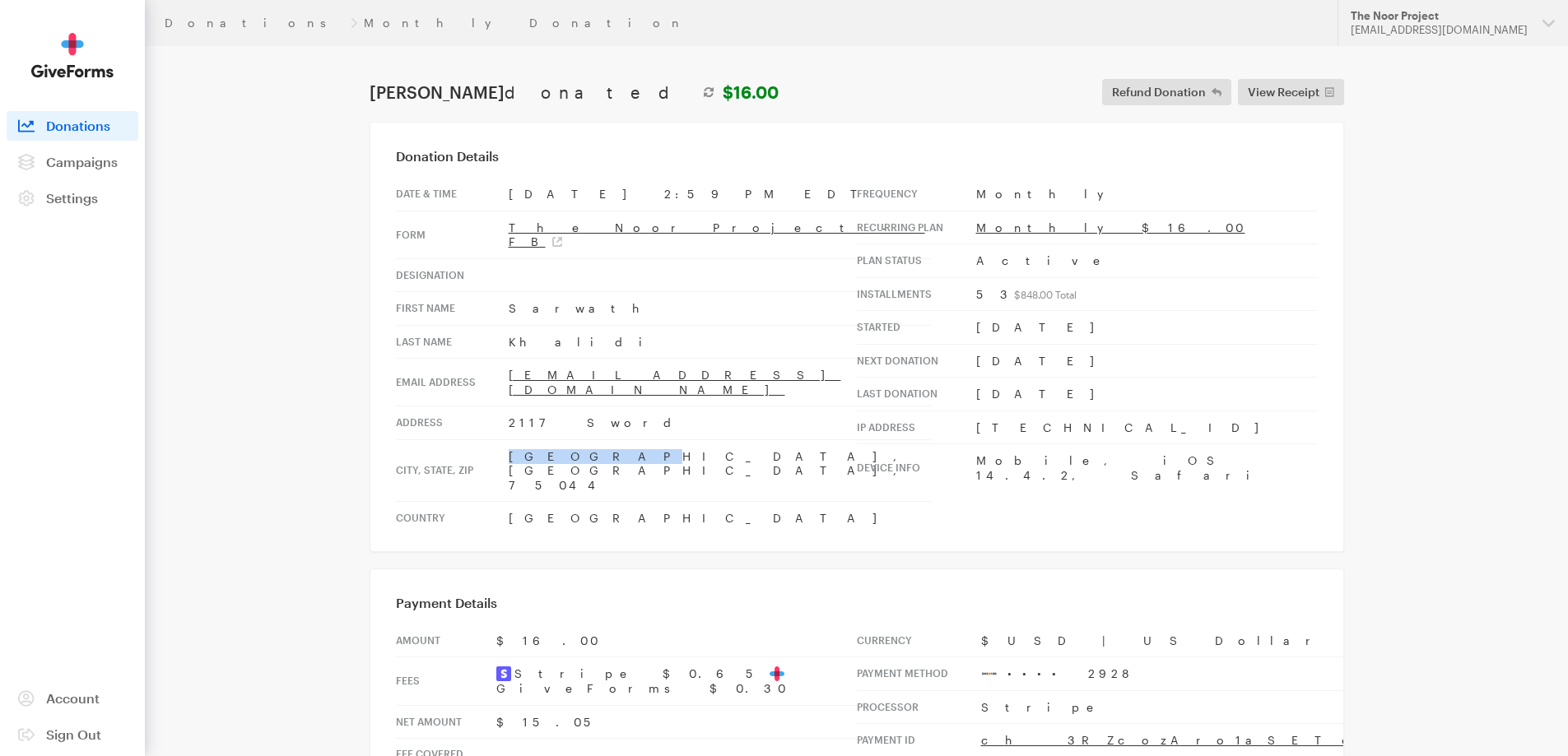
click at [496, 440] on tr "City, state, zip Garland, TX, 75044" at bounding box center [663, 471] width 535 height 62
copy tr "Garland,"
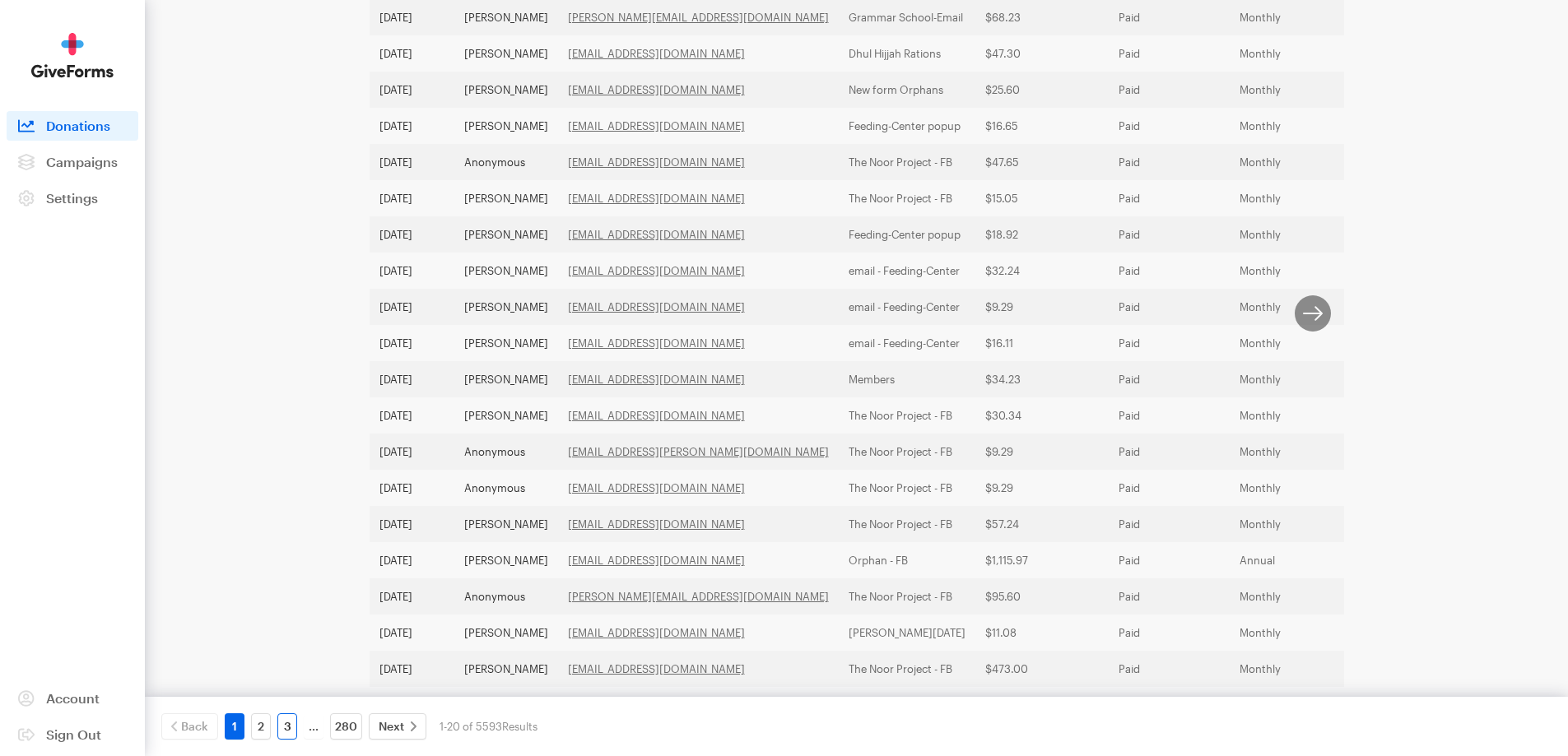
scroll to position [448, 0]
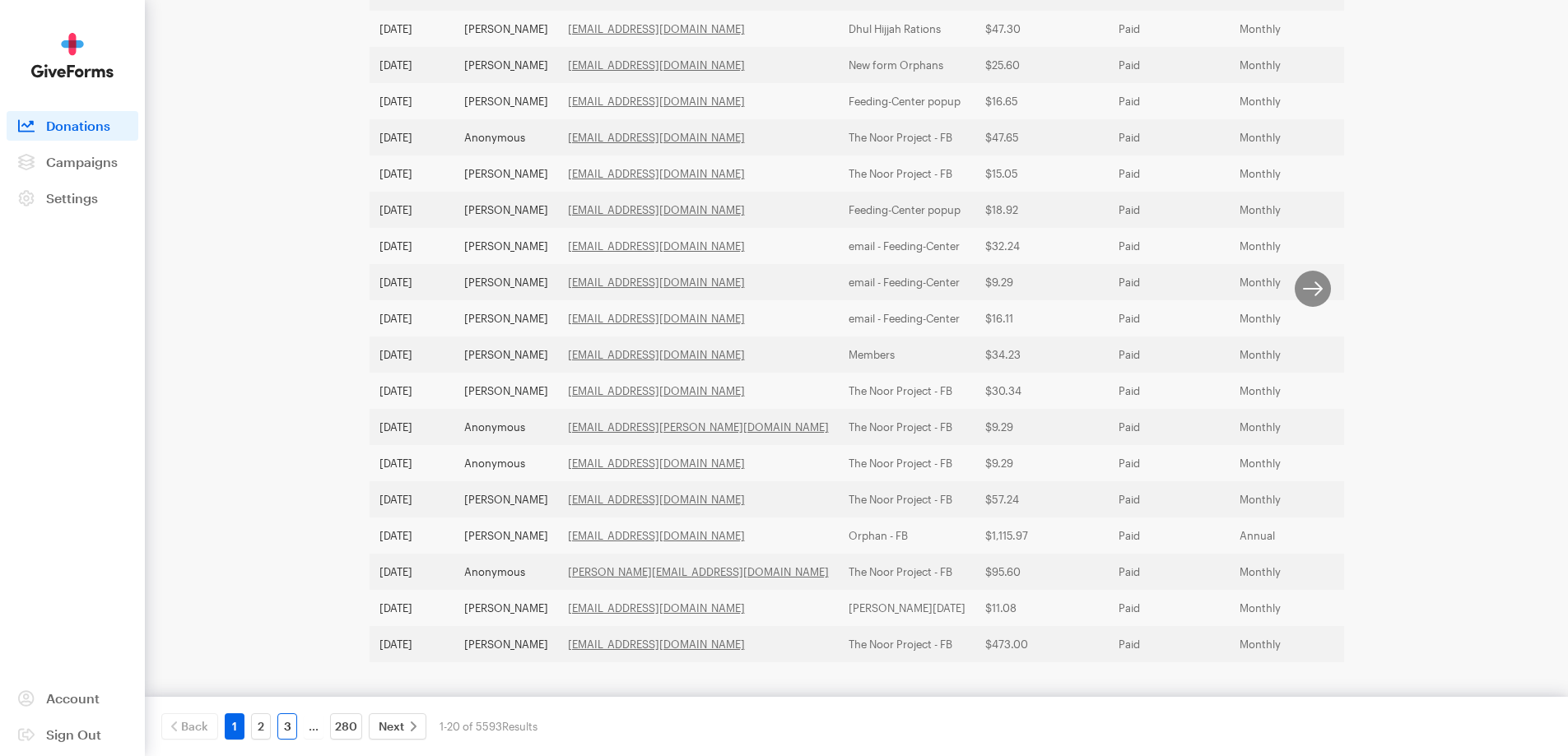
click at [286, 726] on link "3" at bounding box center [287, 726] width 20 height 27
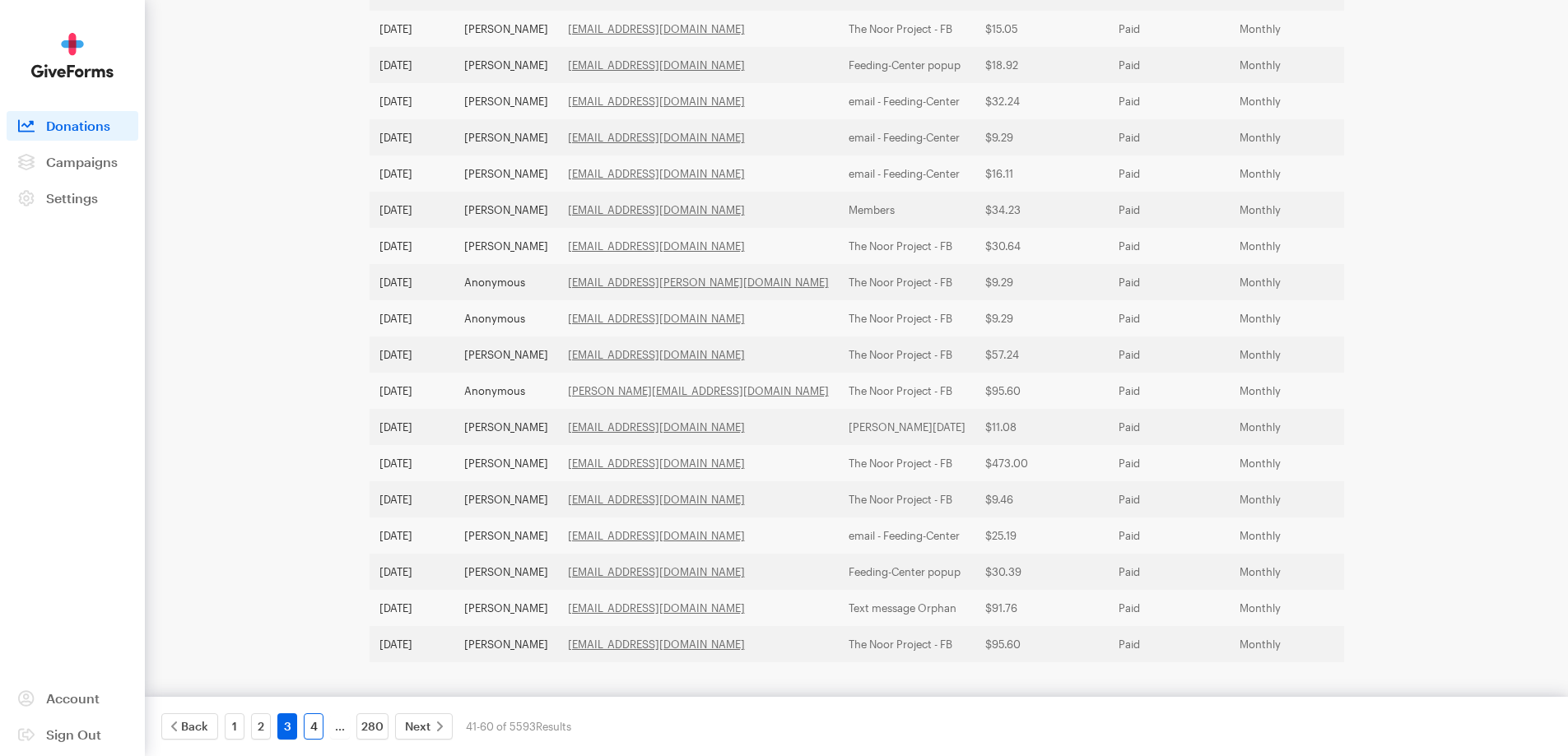
click at [313, 723] on link "4" at bounding box center [314, 726] width 20 height 27
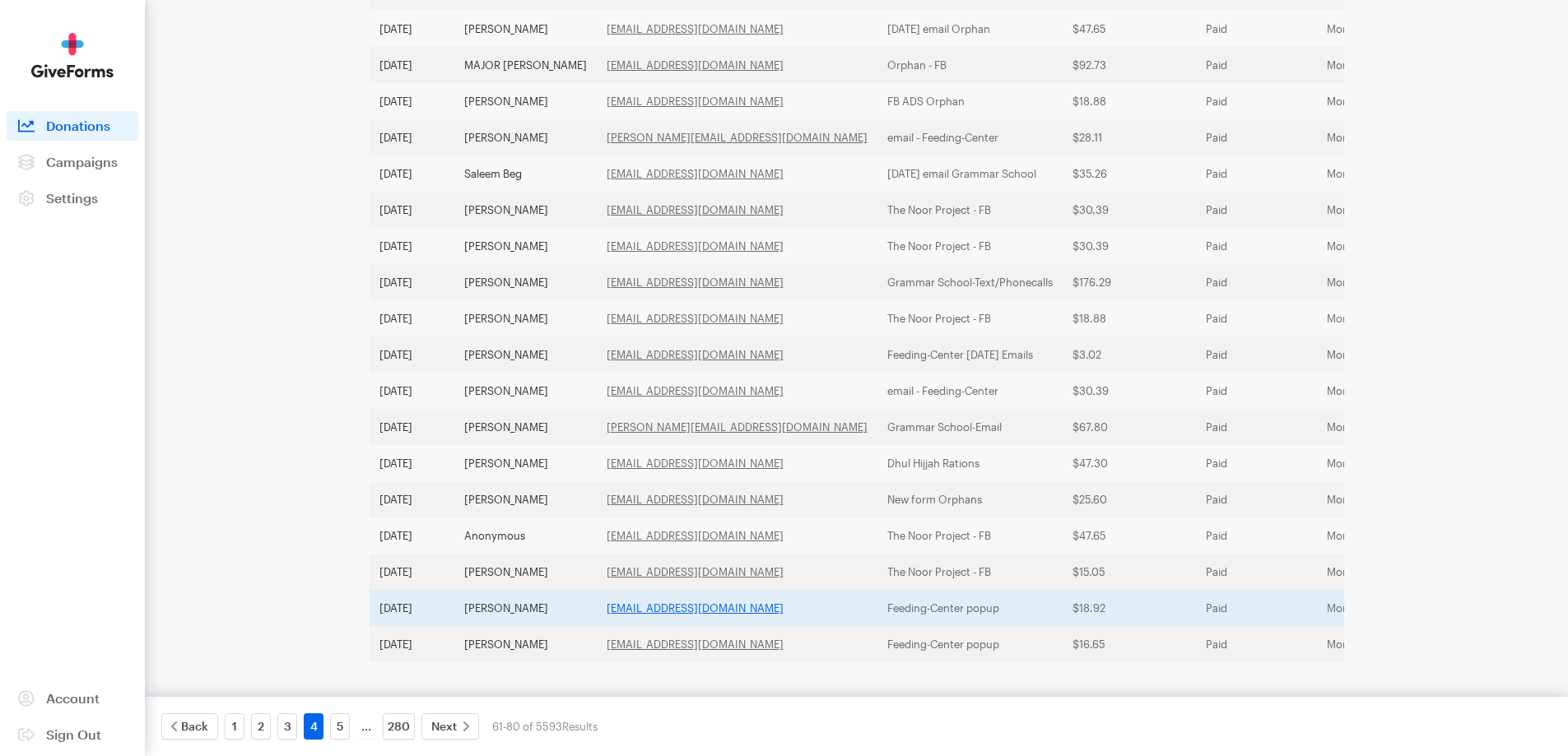
click at [613, 603] on link "[EMAIL_ADDRESS][DOMAIN_NAME]" at bounding box center [695, 608] width 177 height 13
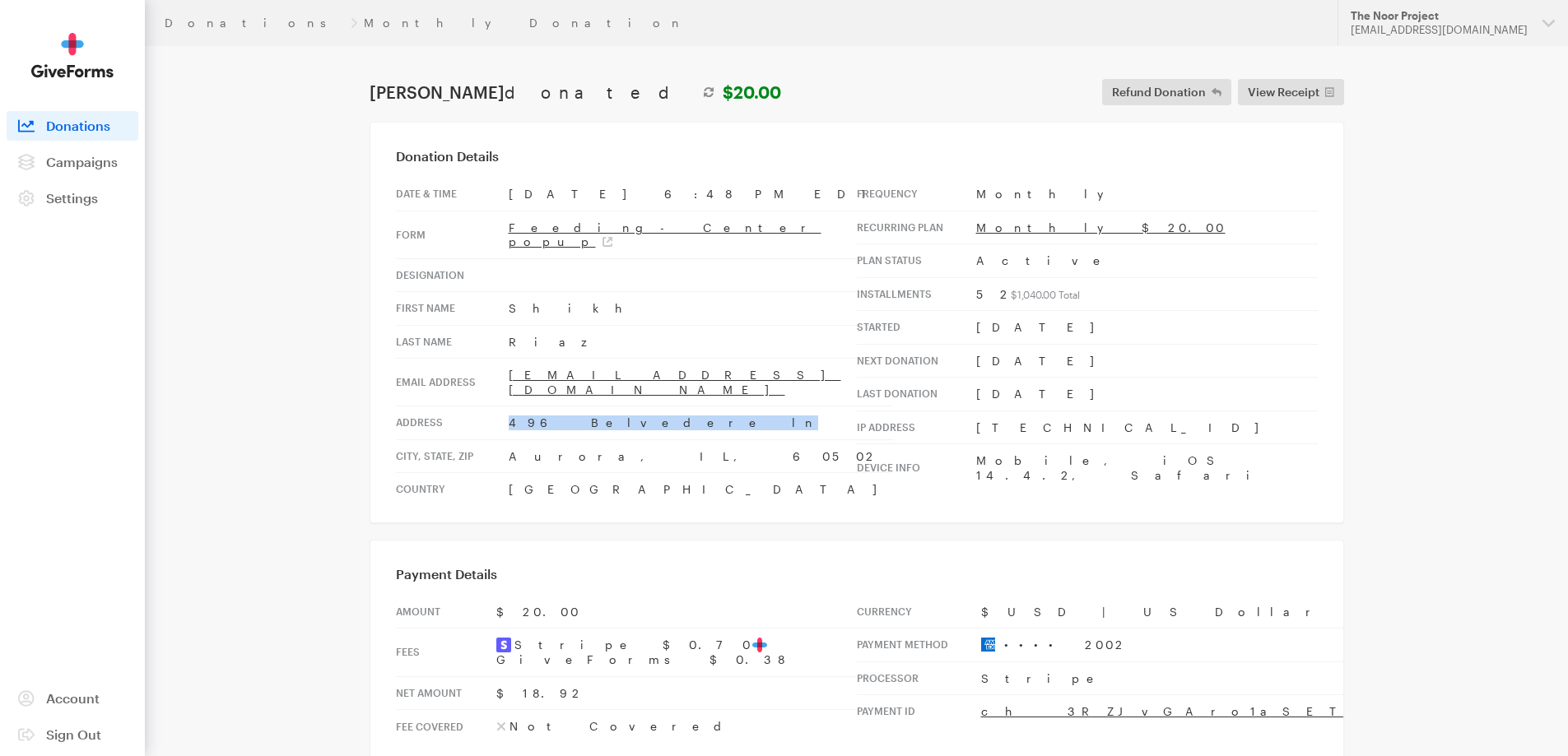
drag, startPoint x: 620, startPoint y: 394, endPoint x: 485, endPoint y: 394, distance: 135.0
click at [485, 407] on tr "Address [STREET_ADDRESS]" at bounding box center [645, 423] width 497 height 34
copy tr "496 Belvedere ln"
drag, startPoint x: 544, startPoint y: 427, endPoint x: 505, endPoint y: 427, distance: 39.0
click at [505, 440] on tr "City, state, zip Aurora, IL, 60502" at bounding box center [645, 456] width 497 height 34
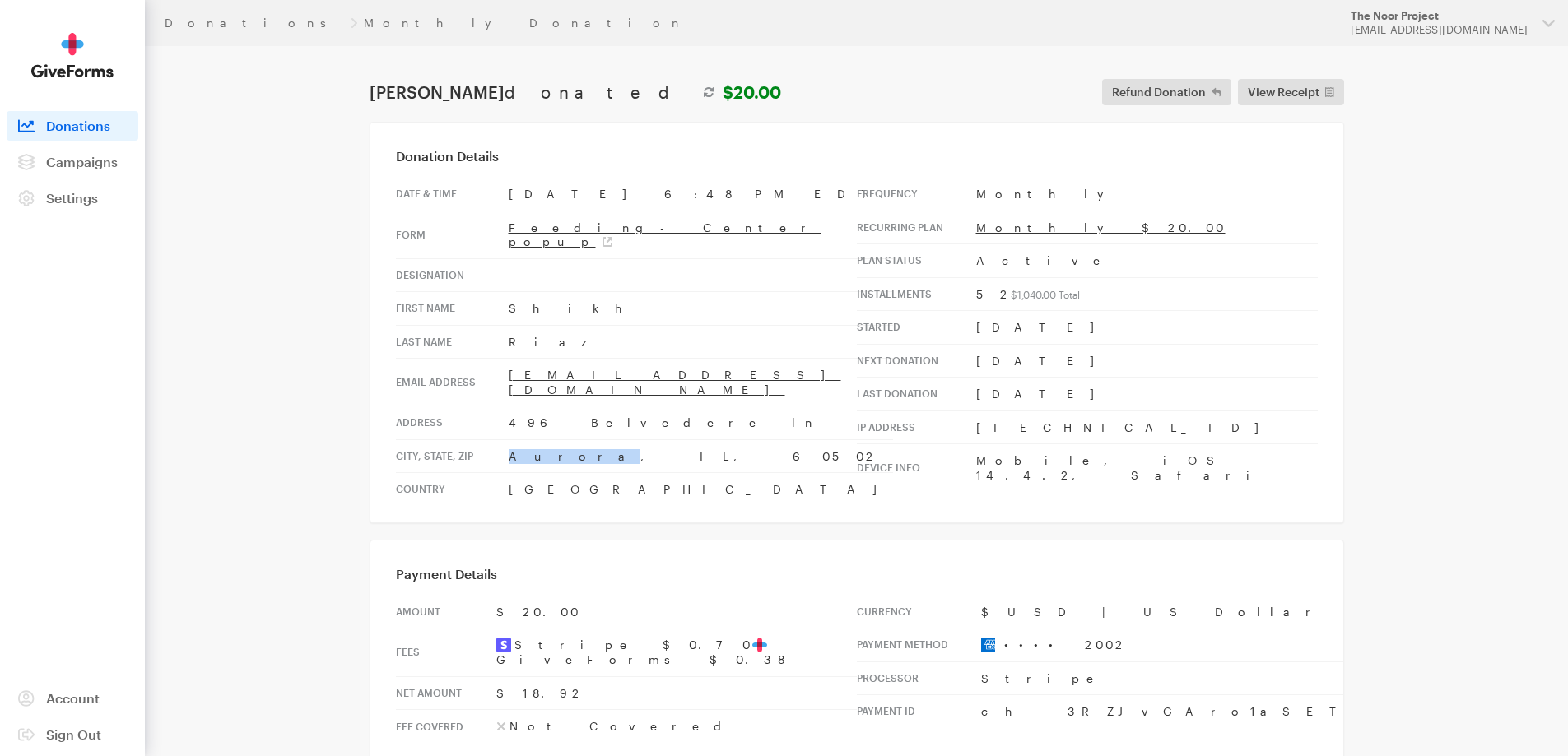
copy tr "Aurora"
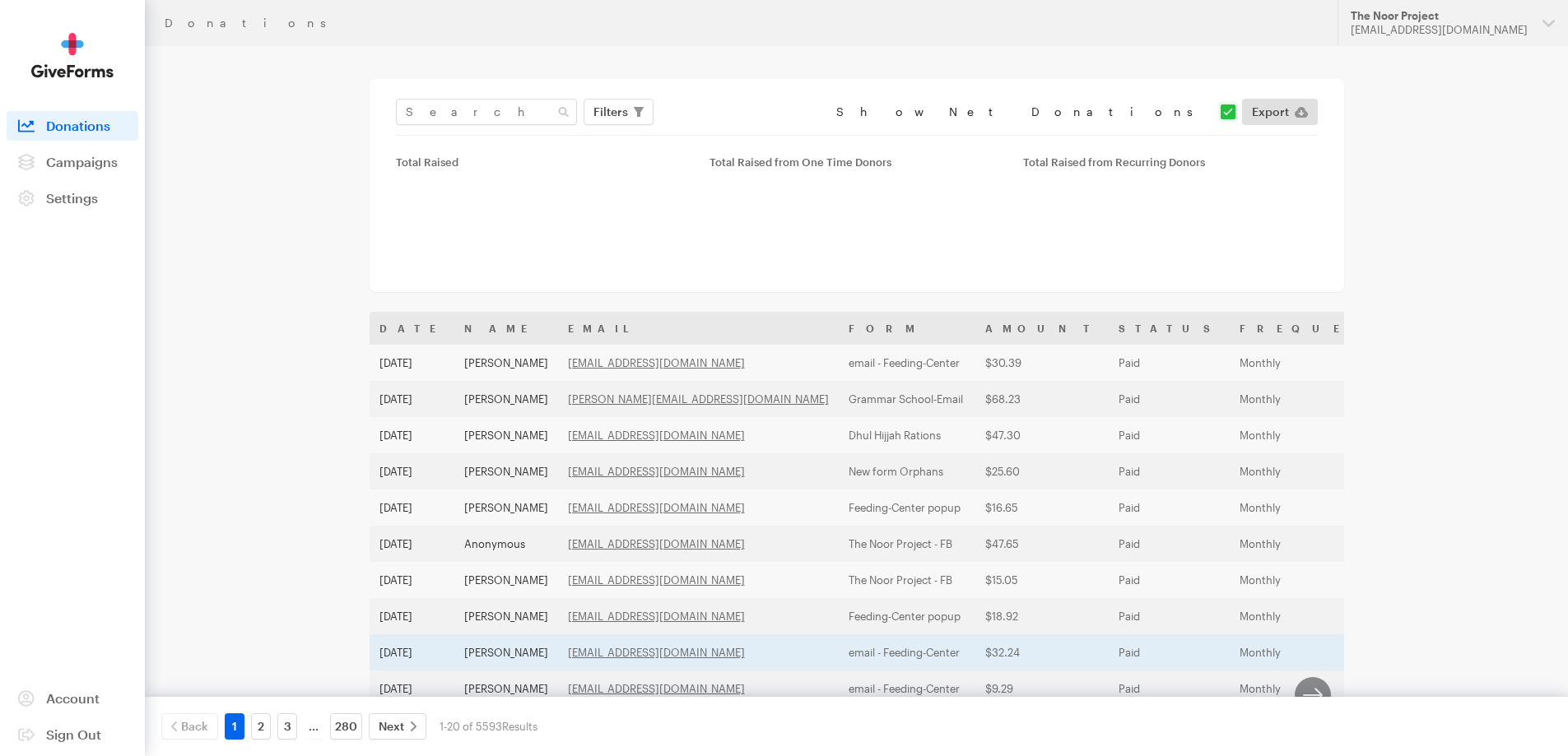
scroll to position [247, 0]
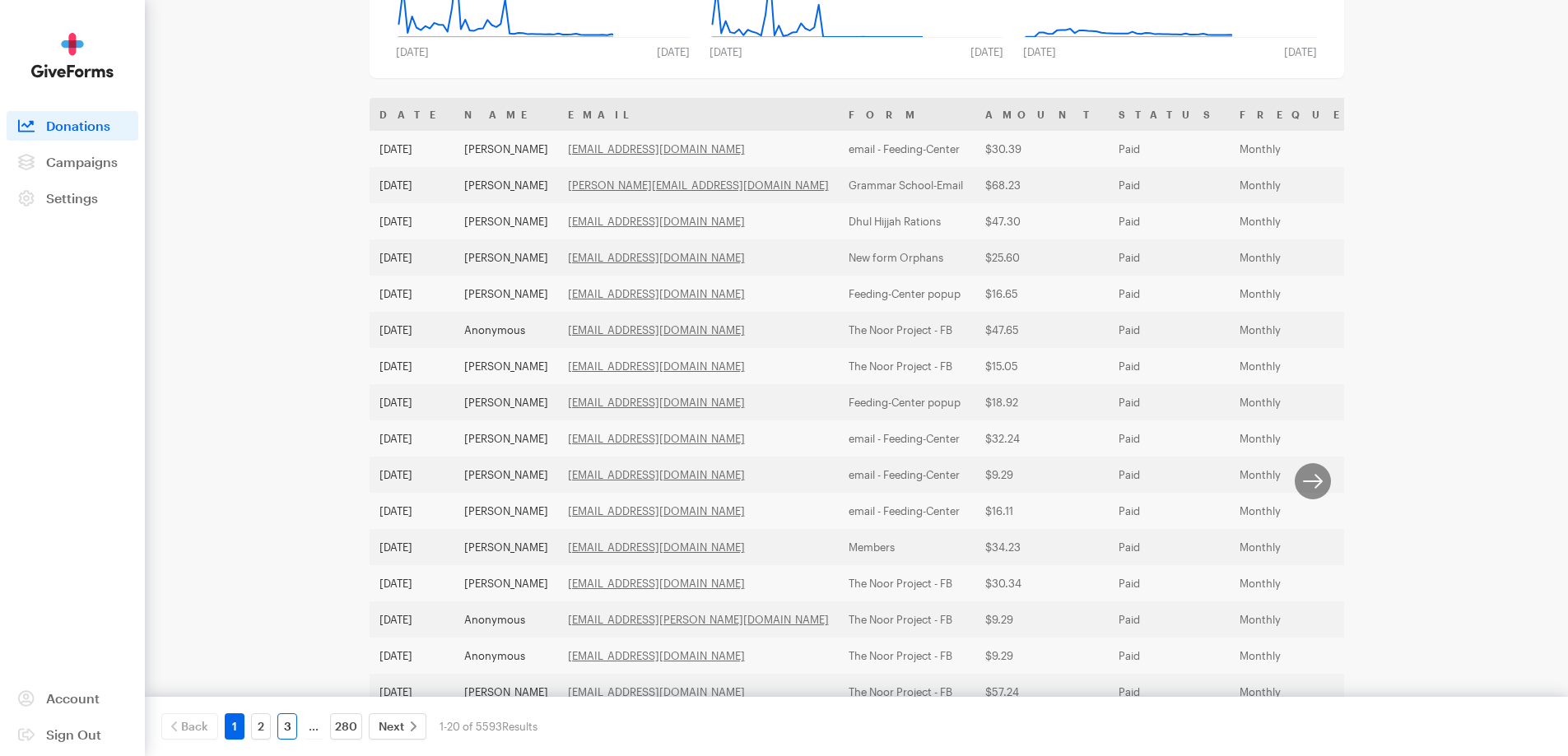
click at [285, 731] on link "3" at bounding box center [287, 726] width 20 height 27
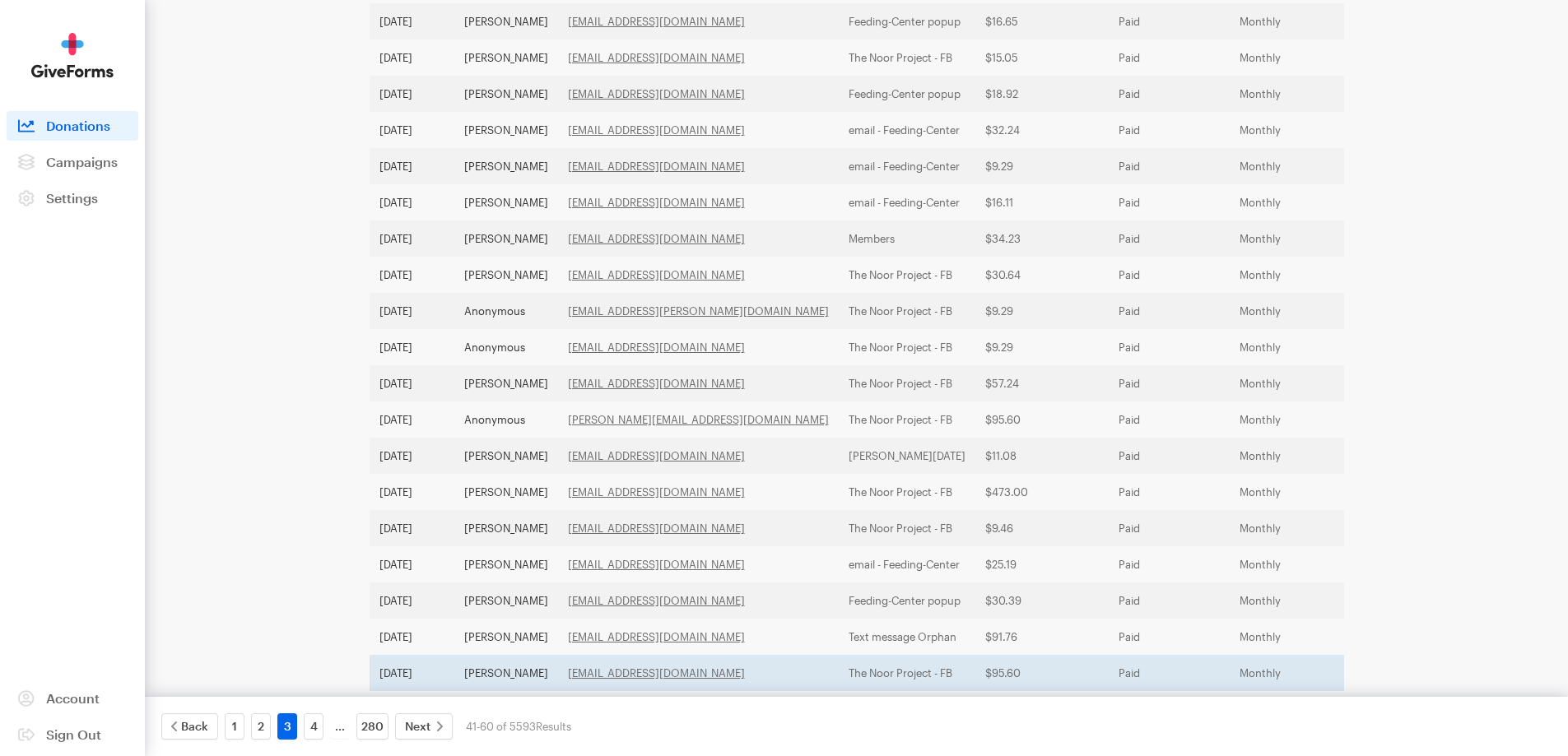
scroll to position [411, 0]
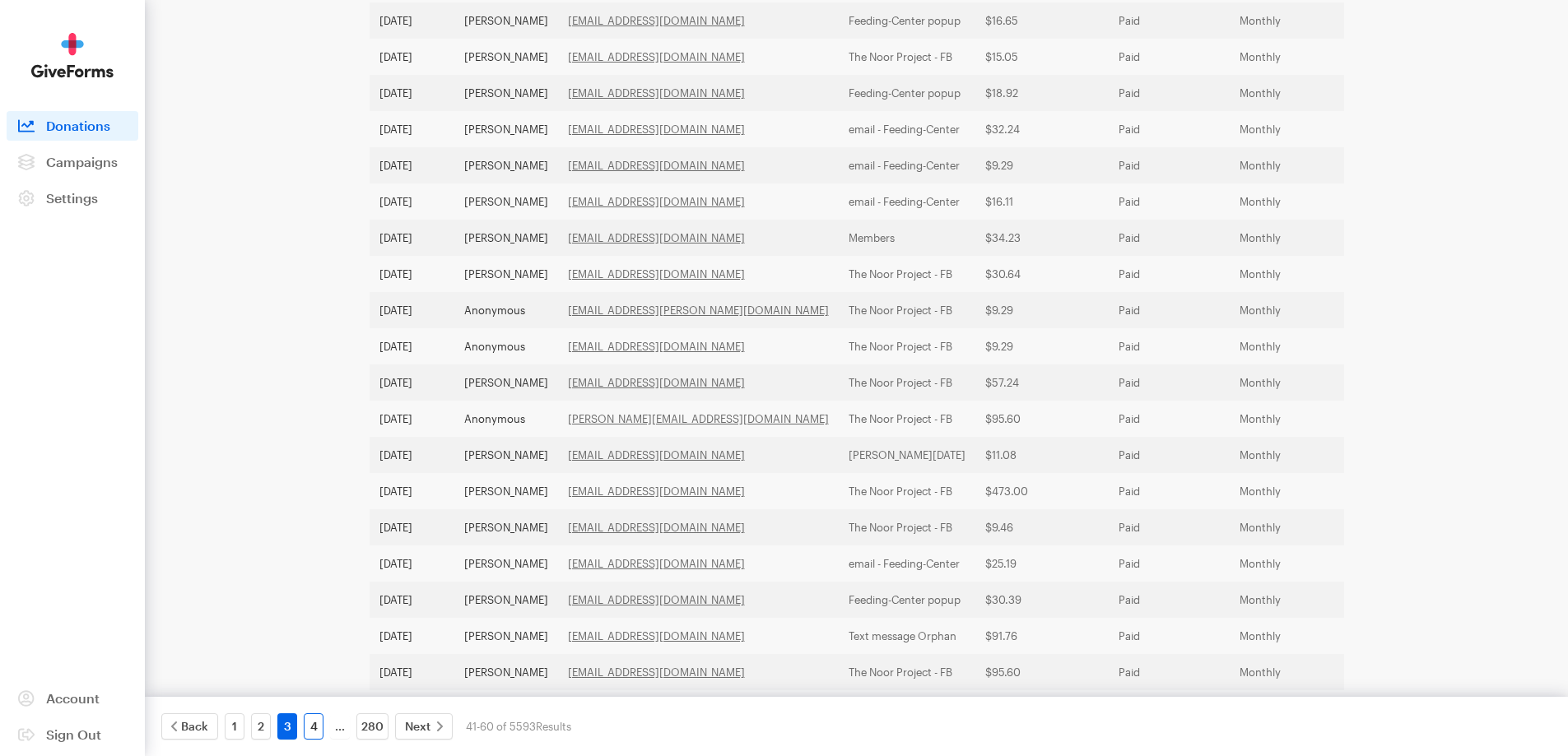
click at [315, 714] on link "4" at bounding box center [314, 726] width 20 height 27
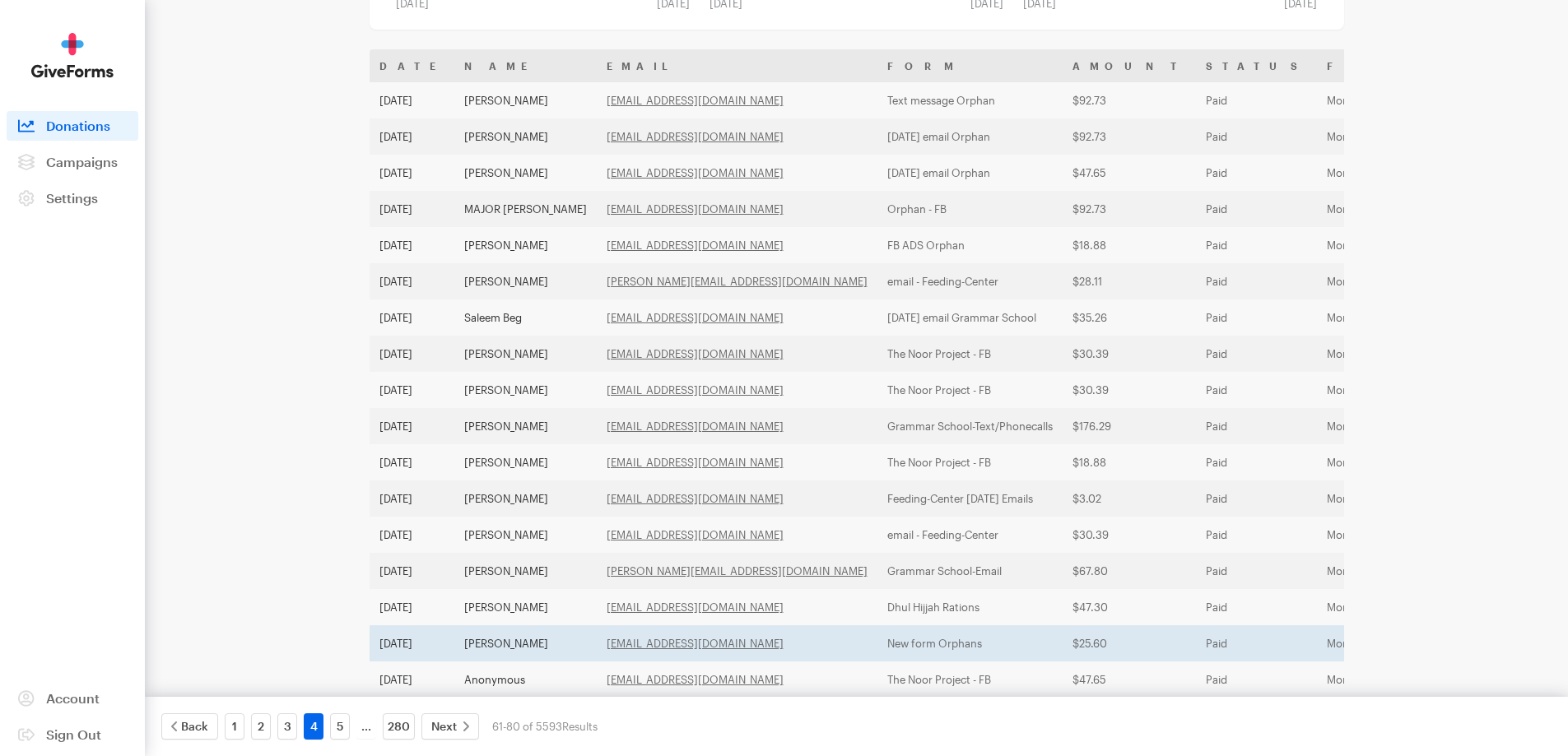
scroll to position [459, 0]
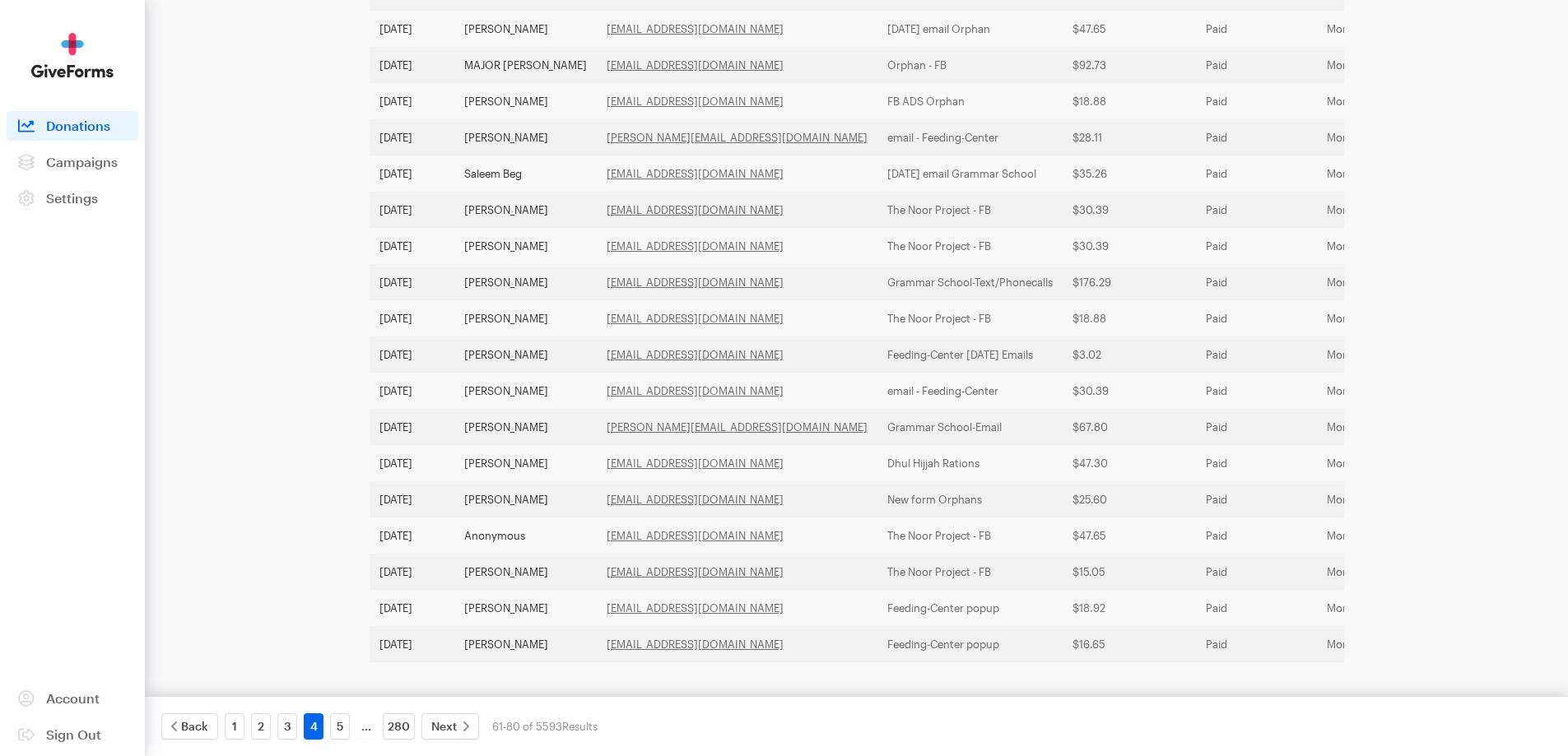
drag, startPoint x: 480, startPoint y: 623, endPoint x: 321, endPoint y: 593, distance: 161.8
click at [321, 593] on main "Donations Filters Clear Filters Apply Date Jul 23, 2025 - Aug 19, 2025 Forms Gr…" at bounding box center [784, 181] width 1185 height 1149
click at [341, 729] on link "5" at bounding box center [340, 726] width 20 height 27
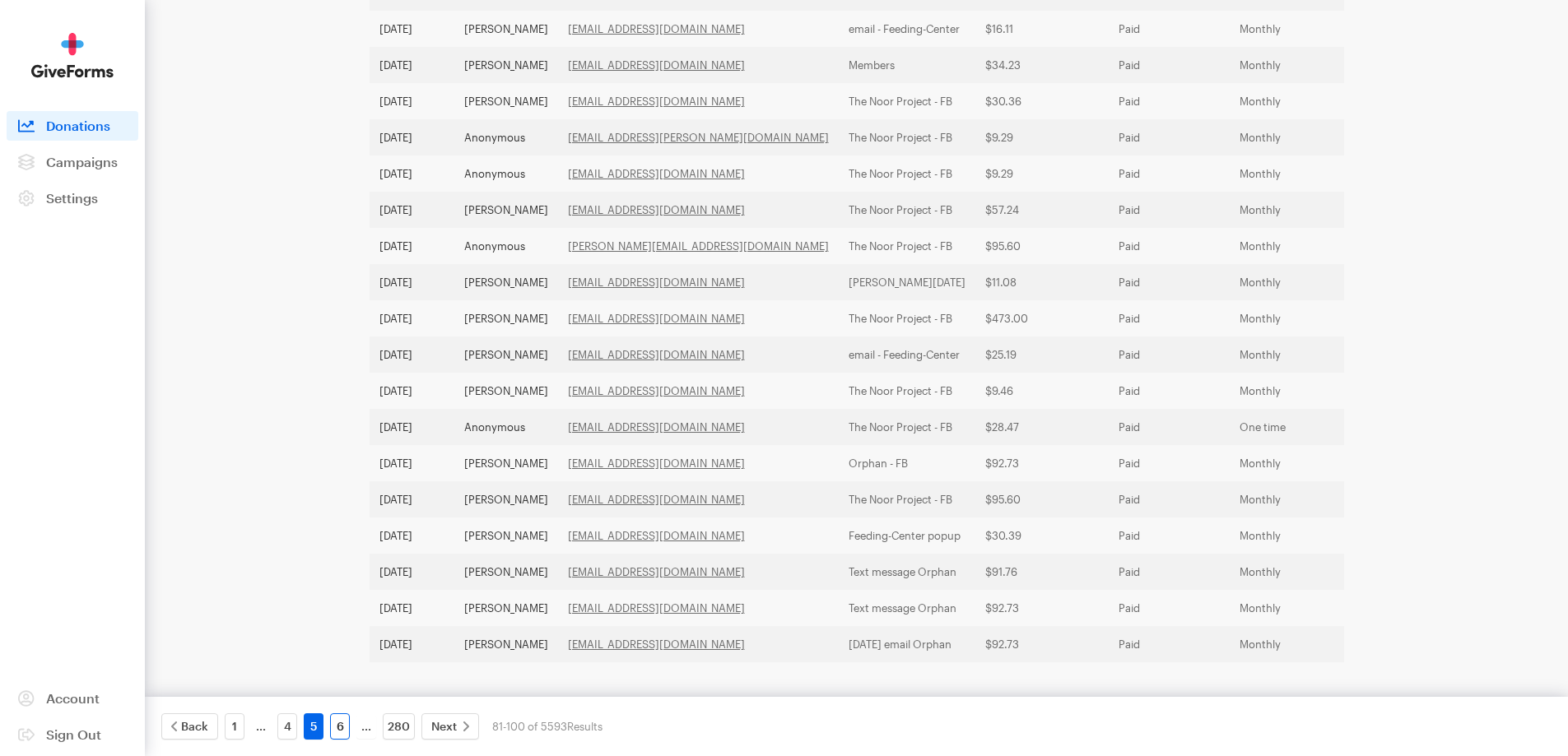
click at [342, 720] on link "6" at bounding box center [340, 726] width 20 height 27
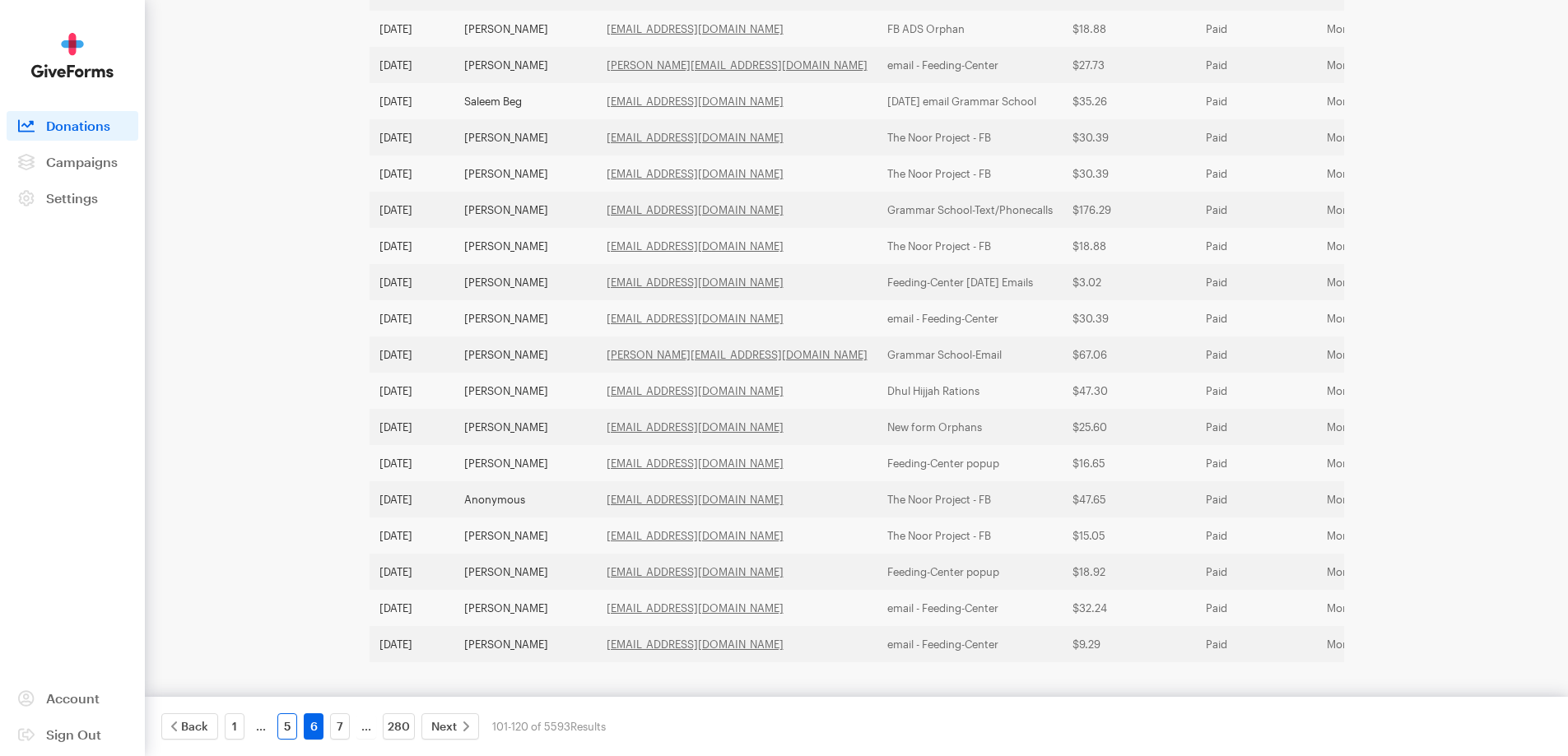
click at [293, 723] on link "5" at bounding box center [287, 726] width 20 height 27
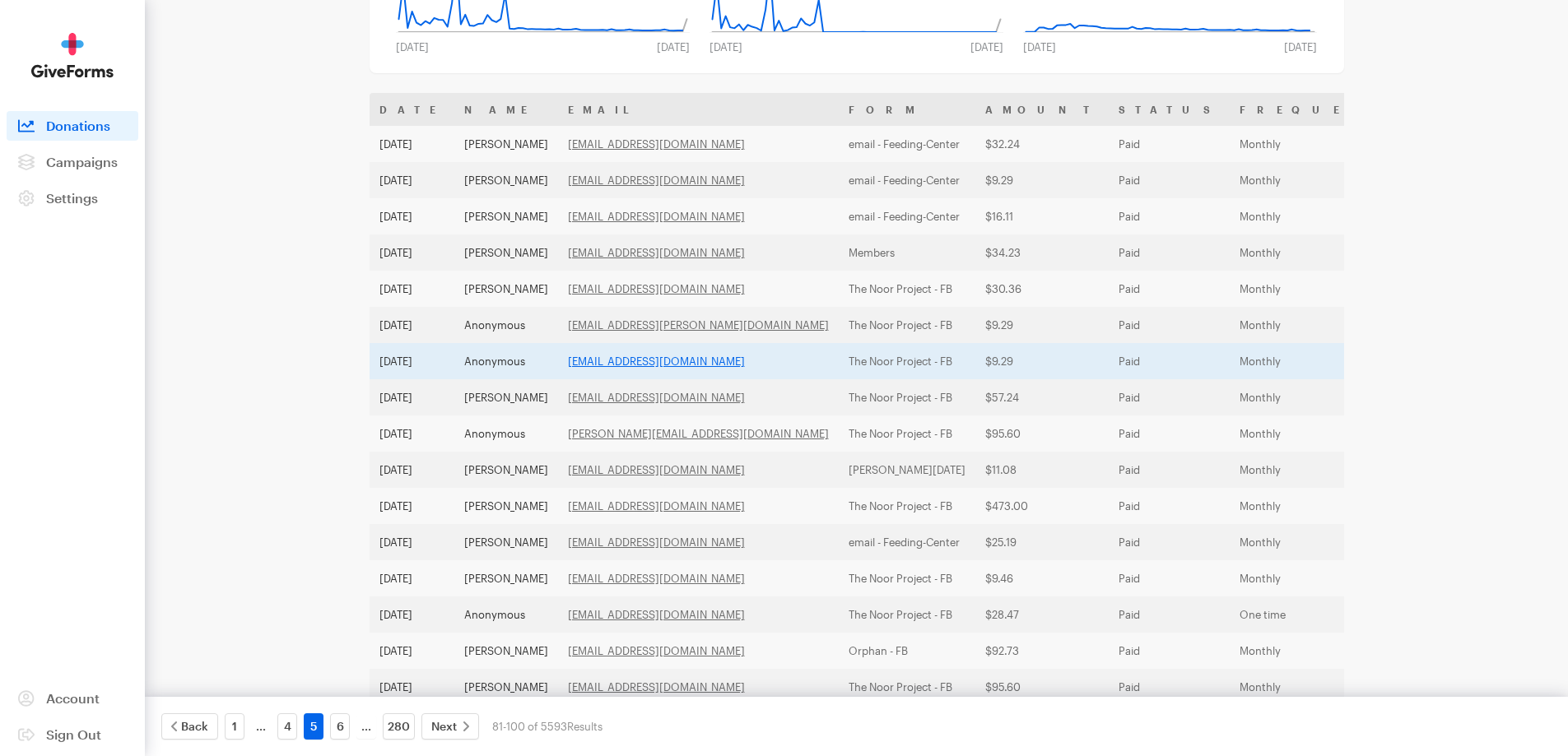
scroll to position [212, 0]
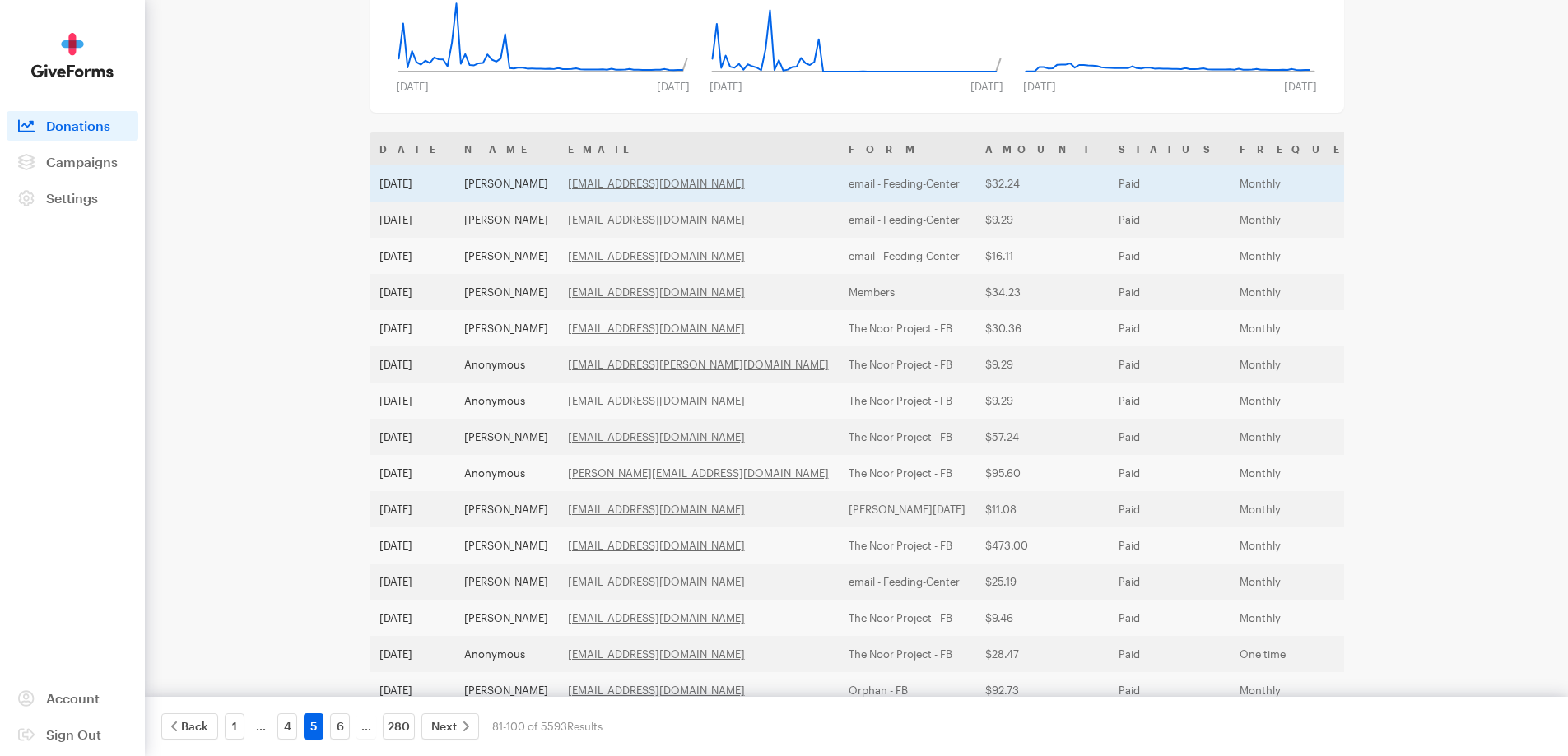
click at [510, 187] on td "[PERSON_NAME]" at bounding box center [506, 184] width 103 height 37
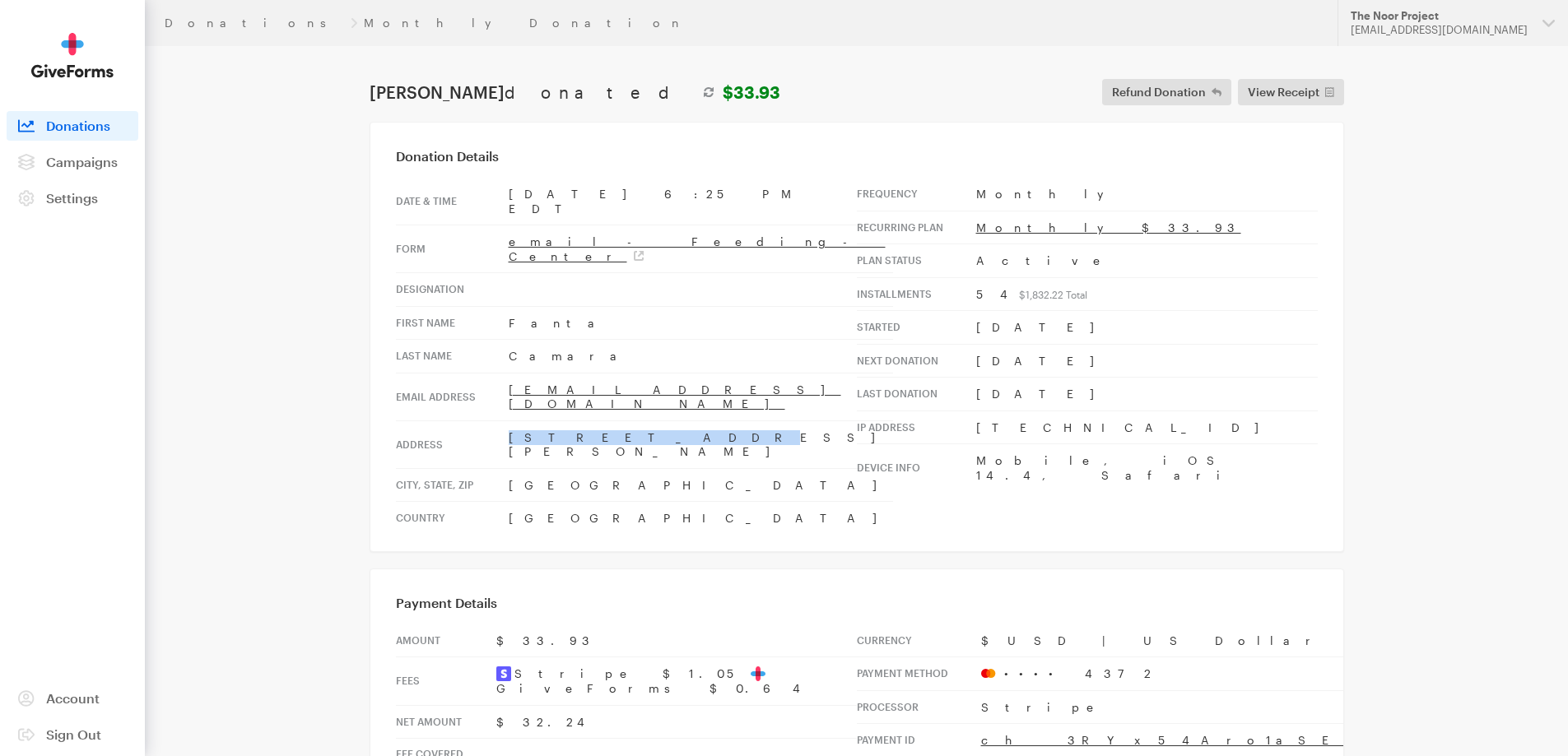
drag, startPoint x: 625, startPoint y: 402, endPoint x: 480, endPoint y: 398, distance: 145.1
click at [480, 421] on tr "Address 410 Alden Rd" at bounding box center [645, 444] width 497 height 48
copy tr "410 Alden Rd"
drag, startPoint x: 626, startPoint y: 424, endPoint x: 507, endPoint y: 428, distance: 119.1
click at [508, 468] on td "Woodbridge Township, NJ, 07001" at bounding box center [700, 484] width 384 height 34
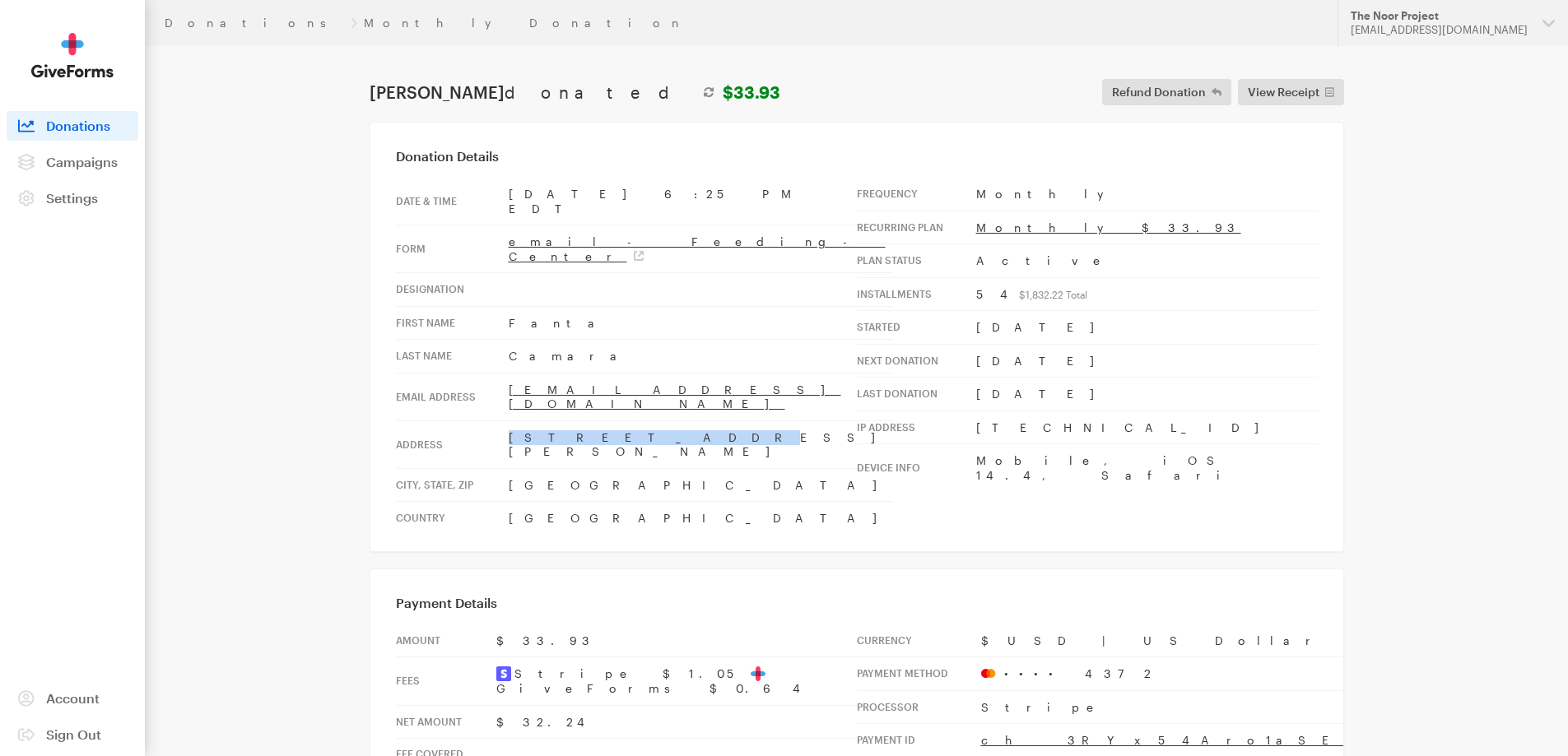
copy td "Woodbridge Township"
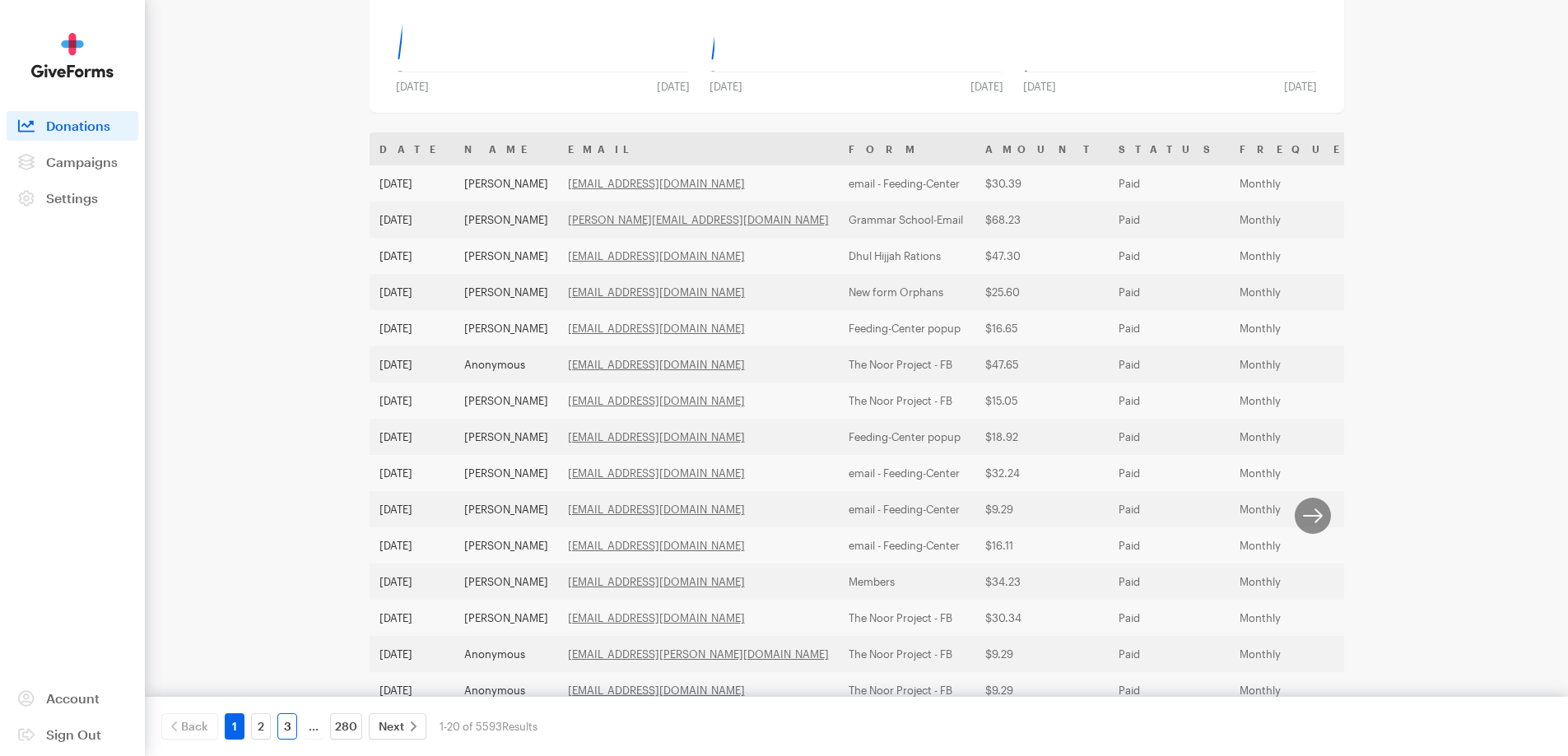
click at [283, 722] on link "3" at bounding box center [287, 726] width 20 height 27
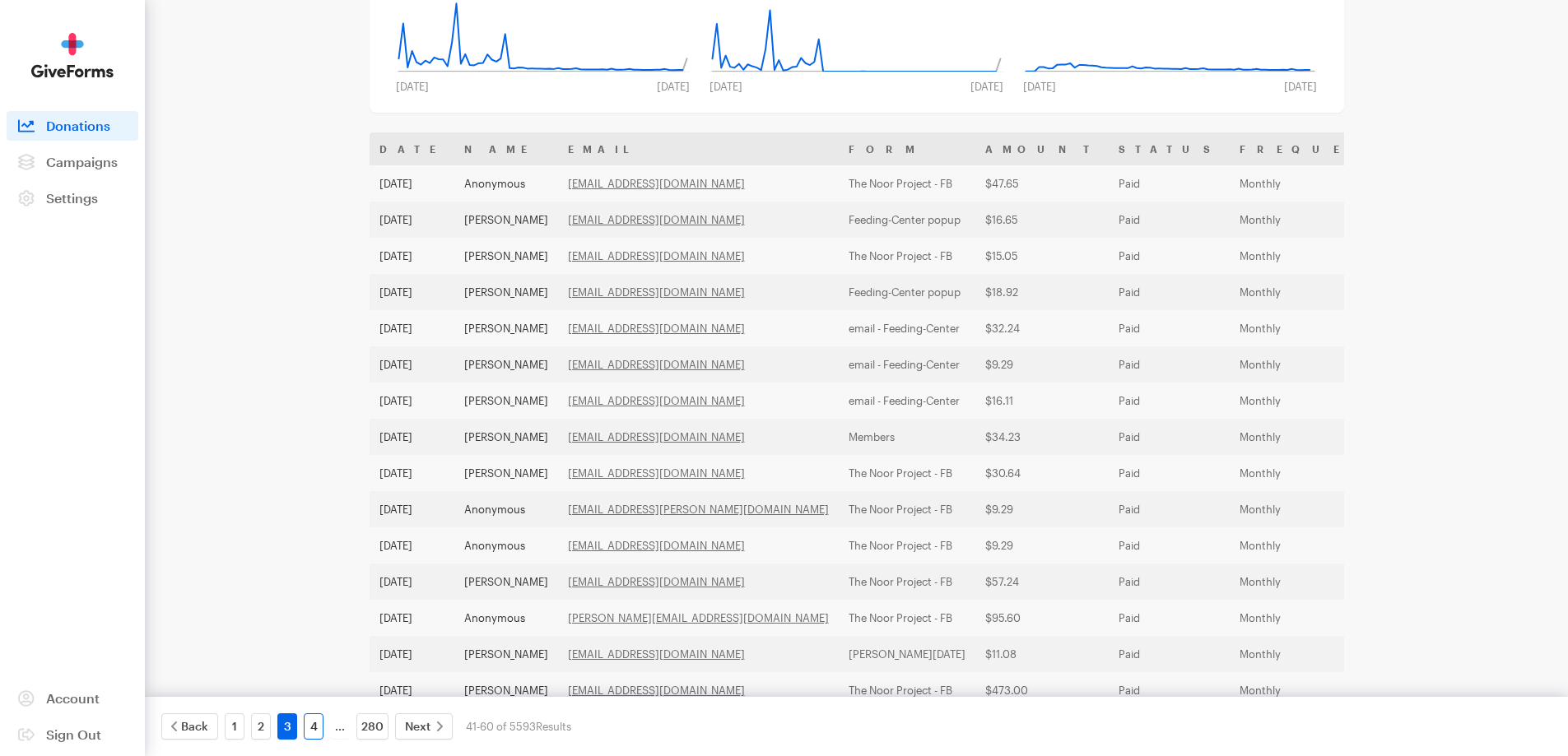
click at [304, 720] on link "4" at bounding box center [314, 726] width 20 height 27
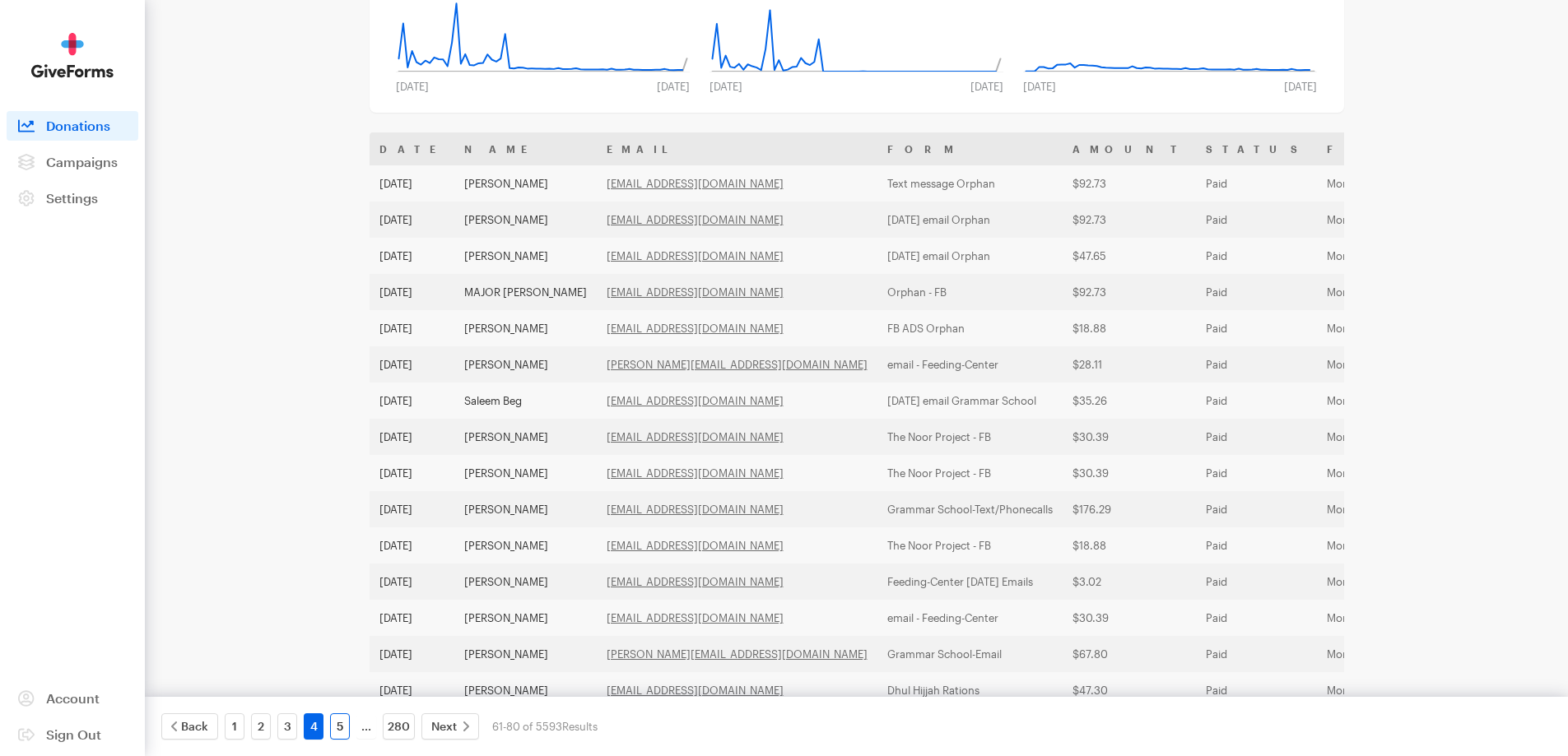
click at [346, 723] on link "5" at bounding box center [340, 726] width 20 height 27
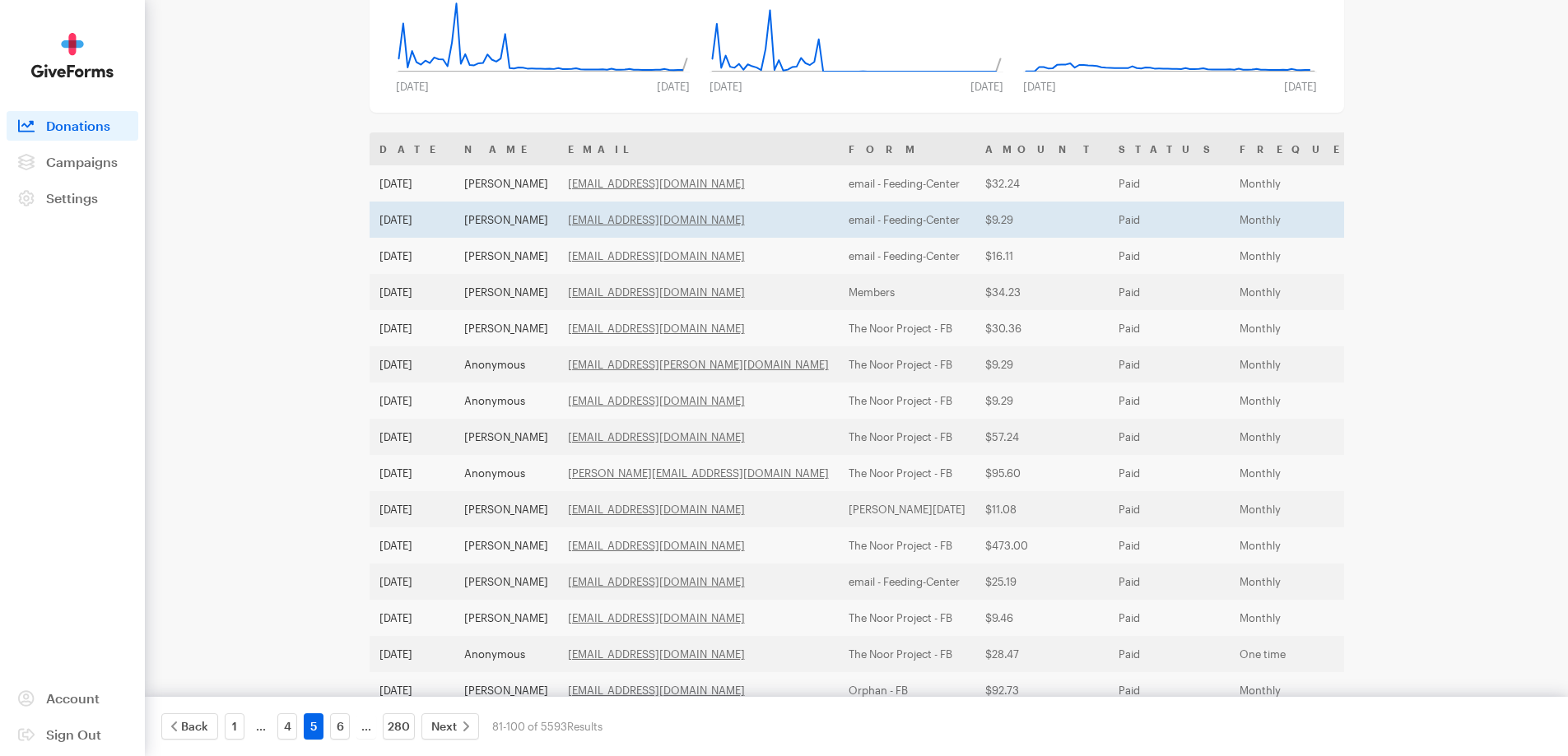
click at [490, 216] on td "[PERSON_NAME]" at bounding box center [506, 220] width 103 height 37
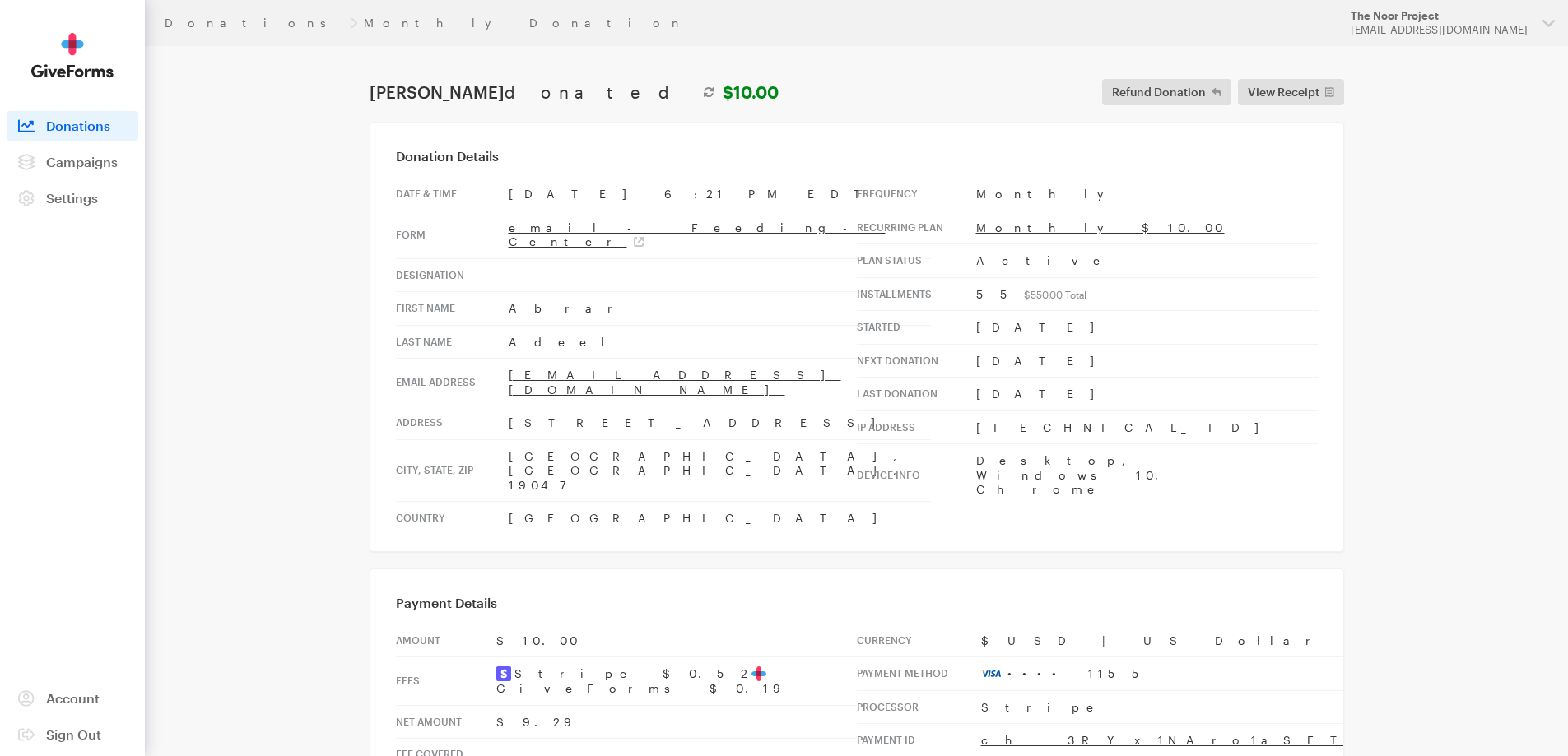
drag, startPoint x: 645, startPoint y: 391, endPoint x: 476, endPoint y: 381, distance: 169.3
click at [476, 407] on tr "Address [STREET_ADDRESS]" at bounding box center [663, 423] width 535 height 34
copy tr "[STREET_ADDRESS]"
drag, startPoint x: 565, startPoint y: 421, endPoint x: 504, endPoint y: 426, distance: 61.2
click at [504, 440] on tr "City, state, zip Langhorne, [GEOGRAPHIC_DATA], 19047" at bounding box center [663, 471] width 535 height 62
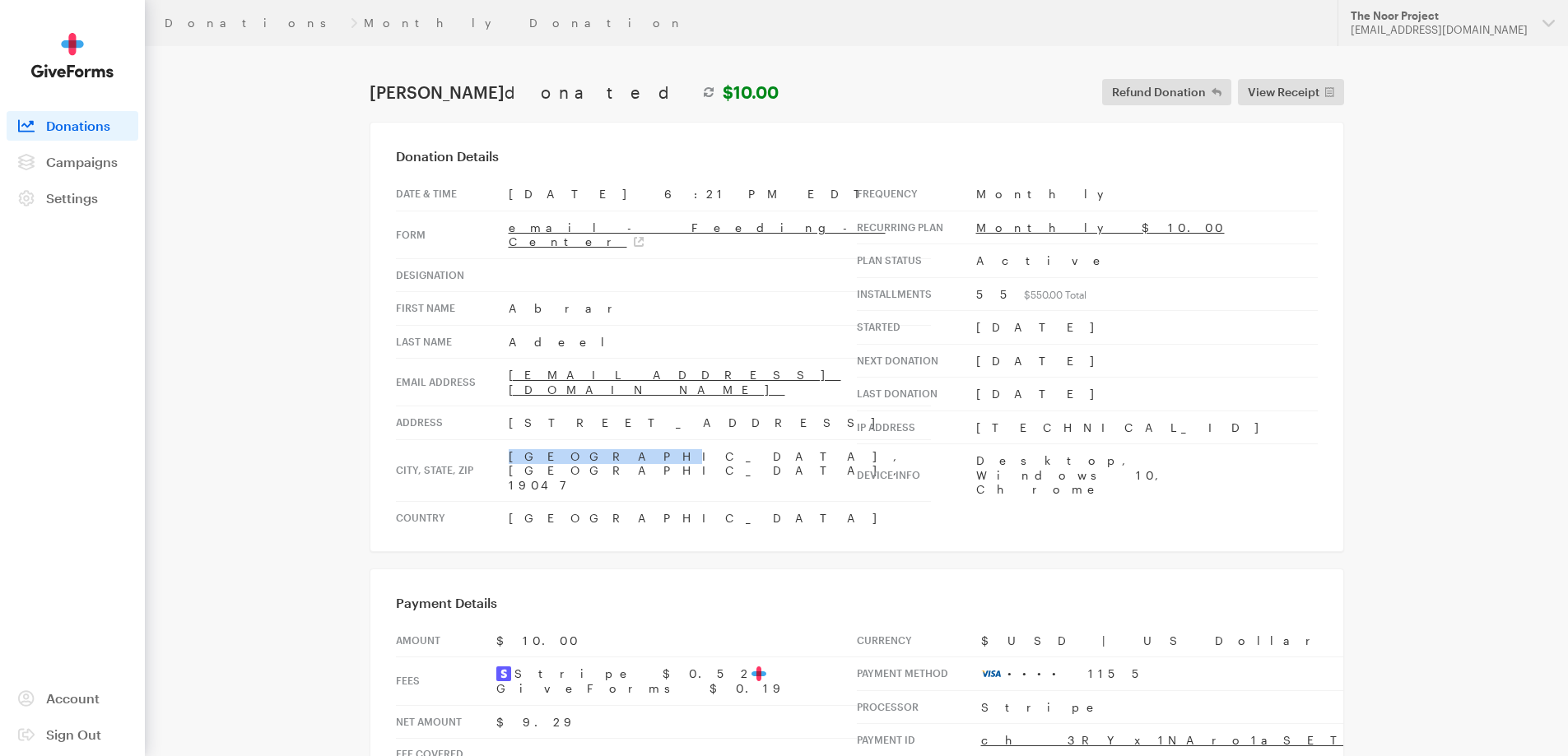
copy tr "Langhorne"
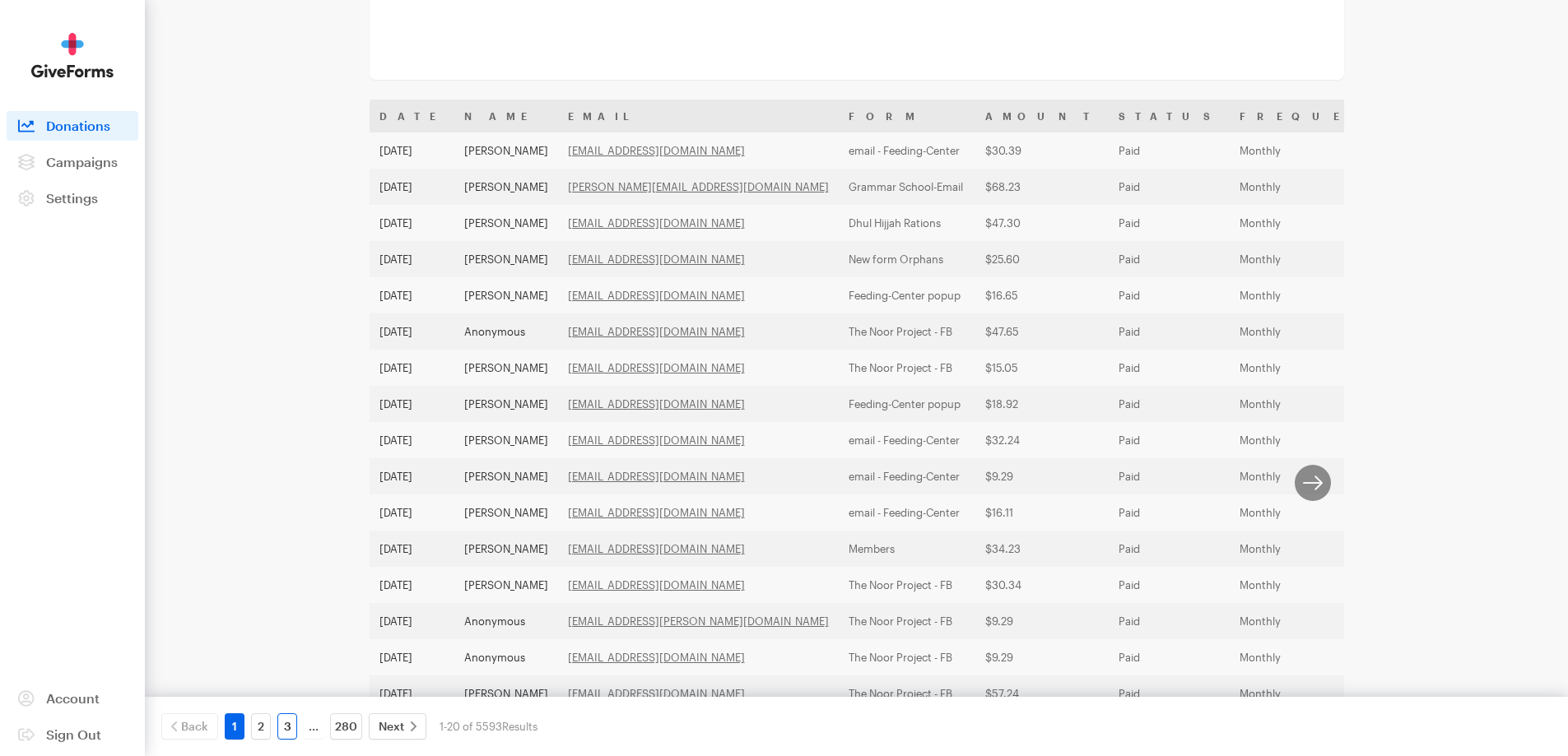
click at [289, 731] on link "3" at bounding box center [287, 726] width 20 height 27
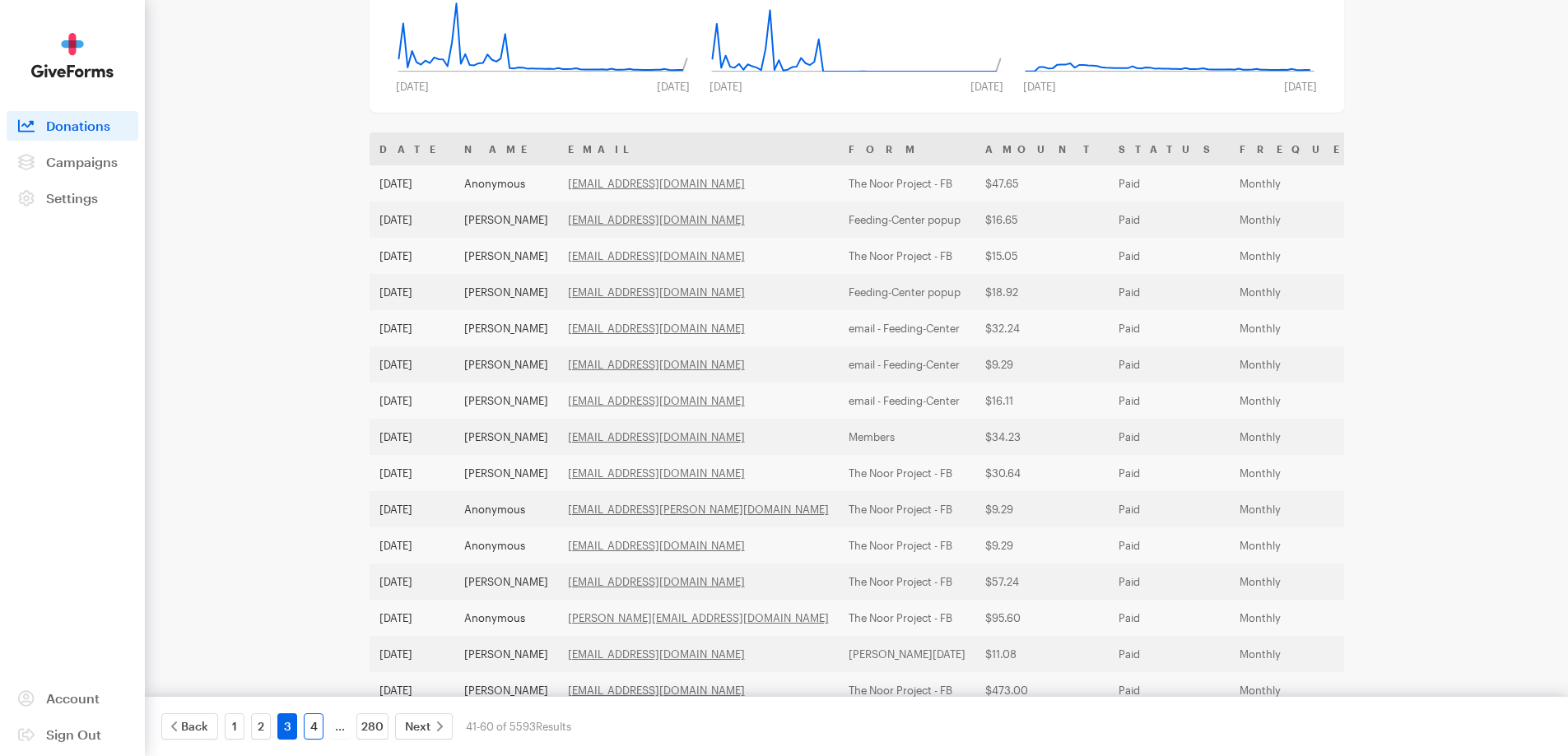
click at [312, 730] on link "4" at bounding box center [314, 726] width 20 height 27
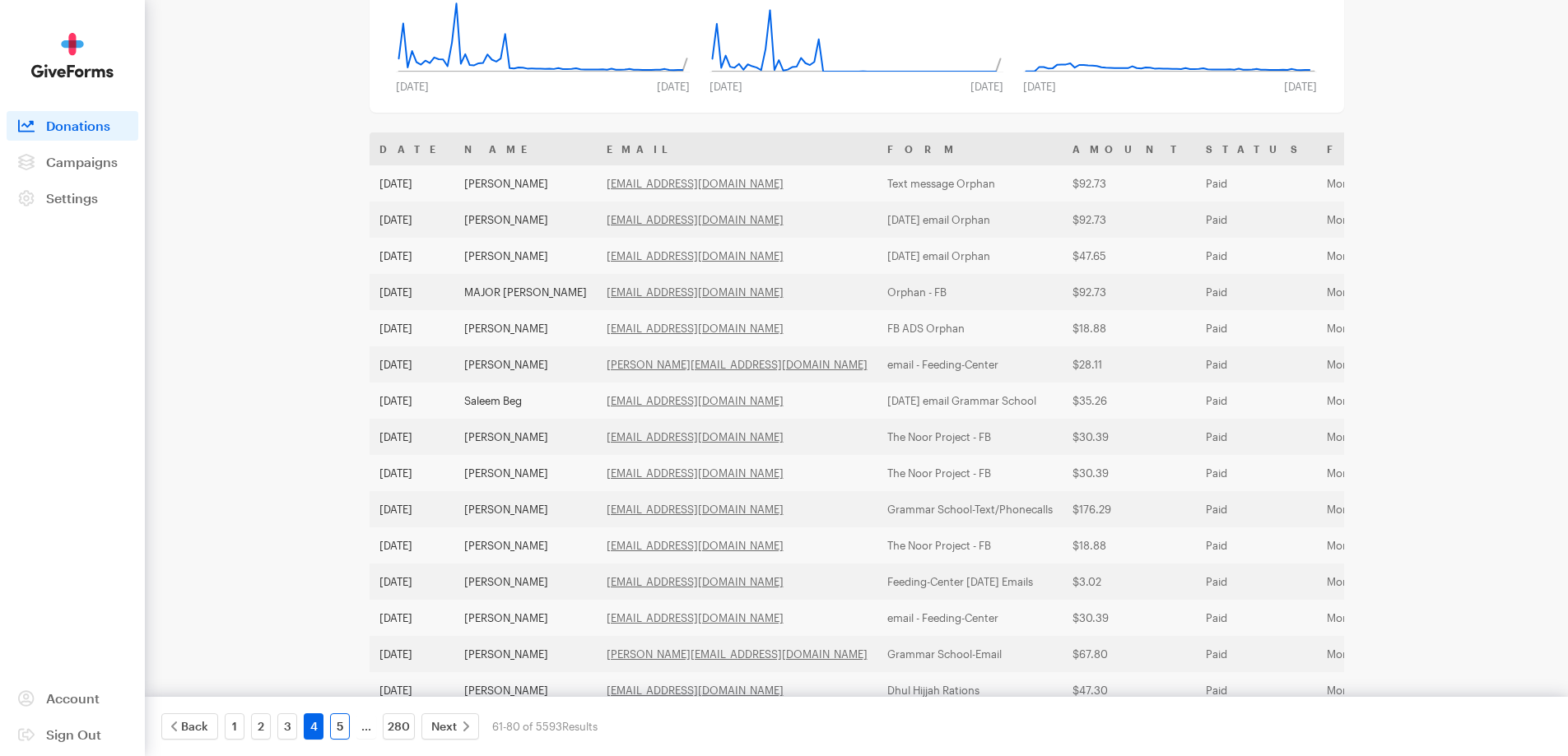
click at [337, 733] on link "5" at bounding box center [340, 726] width 20 height 27
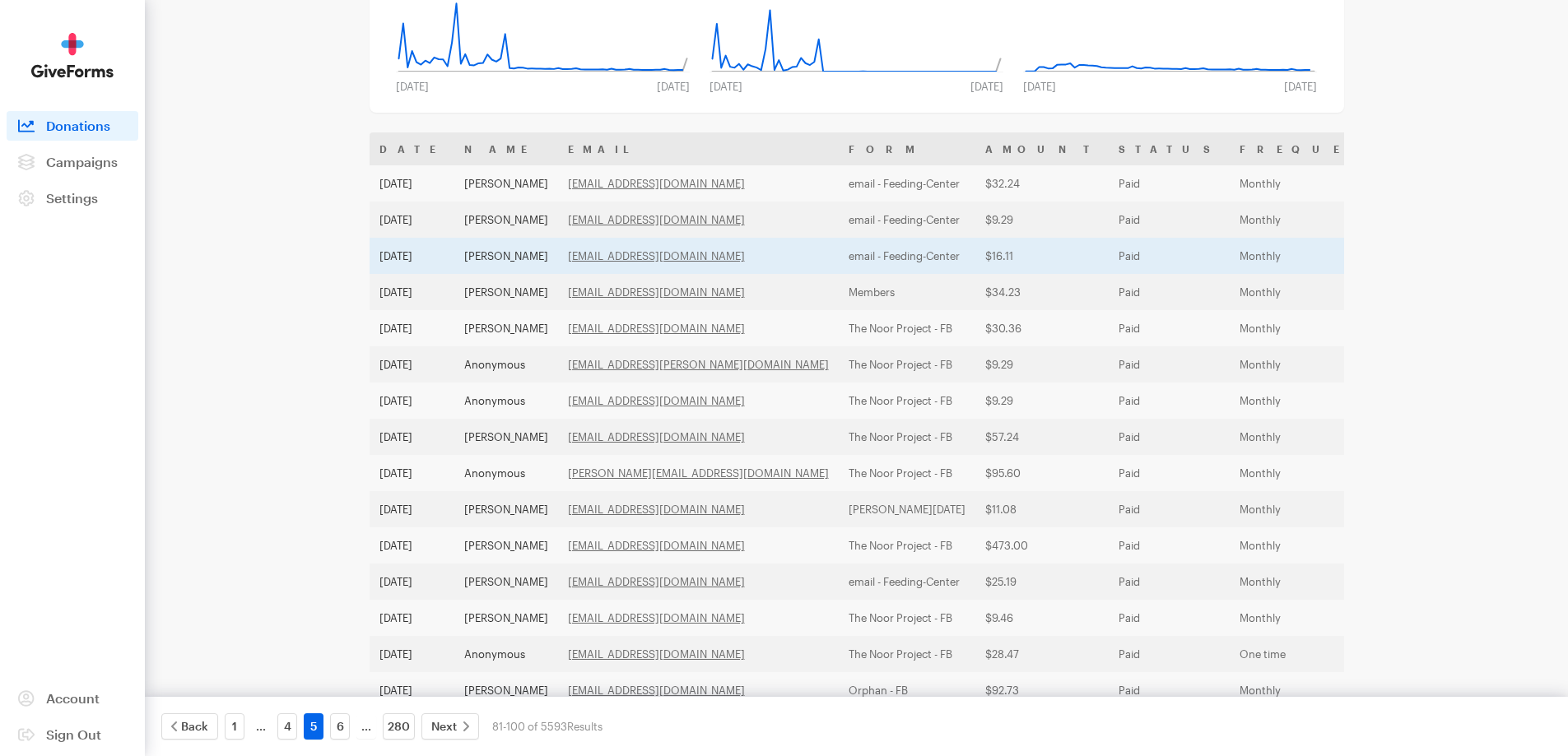
click at [539, 250] on td "Mohammed Sheikh" at bounding box center [506, 256] width 103 height 37
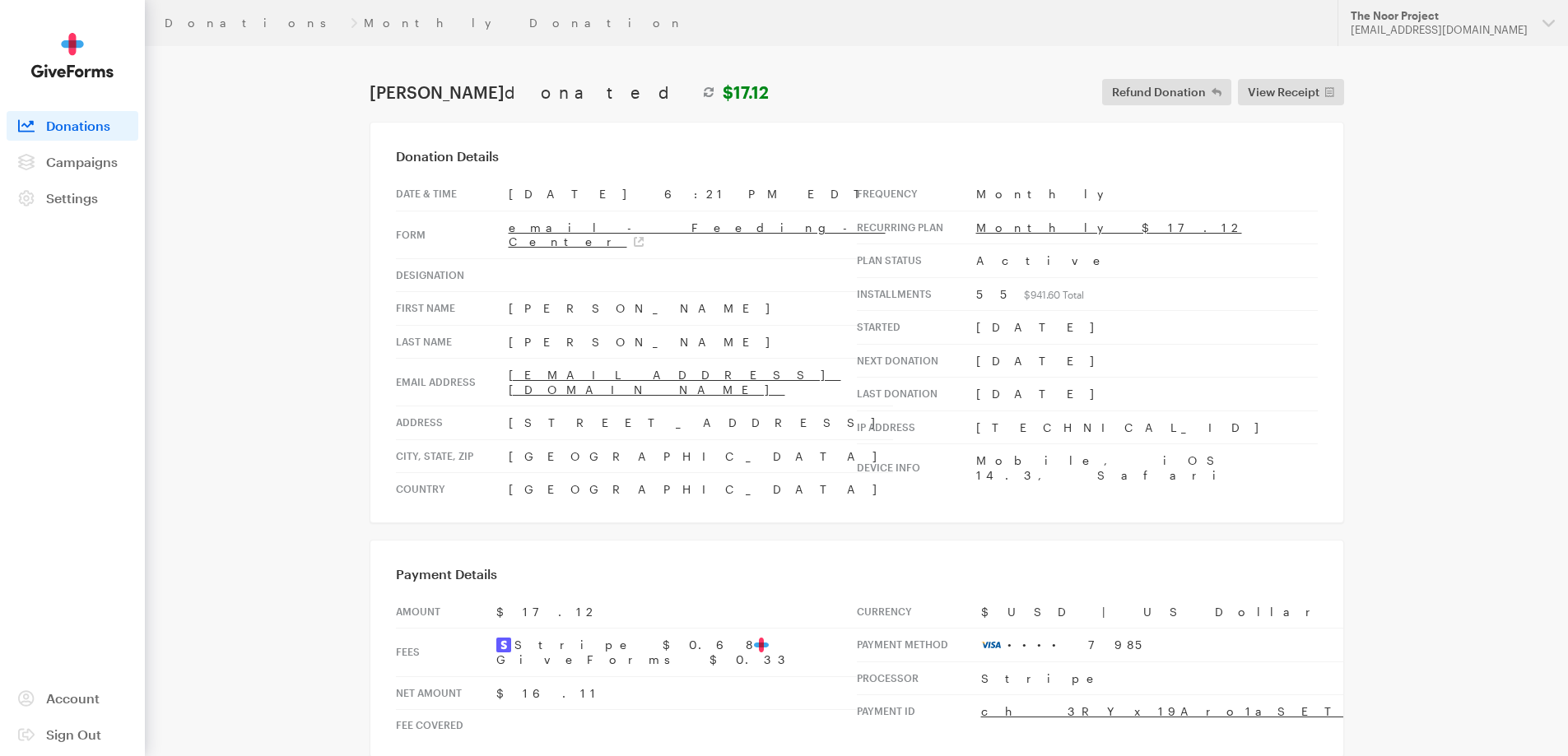
drag, startPoint x: 642, startPoint y: 396, endPoint x: 511, endPoint y: 389, distance: 131.2
click at [511, 407] on td "408 Plymouth Road" at bounding box center [700, 423] width 384 height 34
click at [518, 407] on td "408 Plymouth Road" at bounding box center [700, 423] width 384 height 34
drag, startPoint x: 633, startPoint y: 391, endPoint x: 496, endPoint y: 394, distance: 137.0
click at [496, 407] on tr "Address 408 Plymouth Road" at bounding box center [645, 423] width 497 height 34
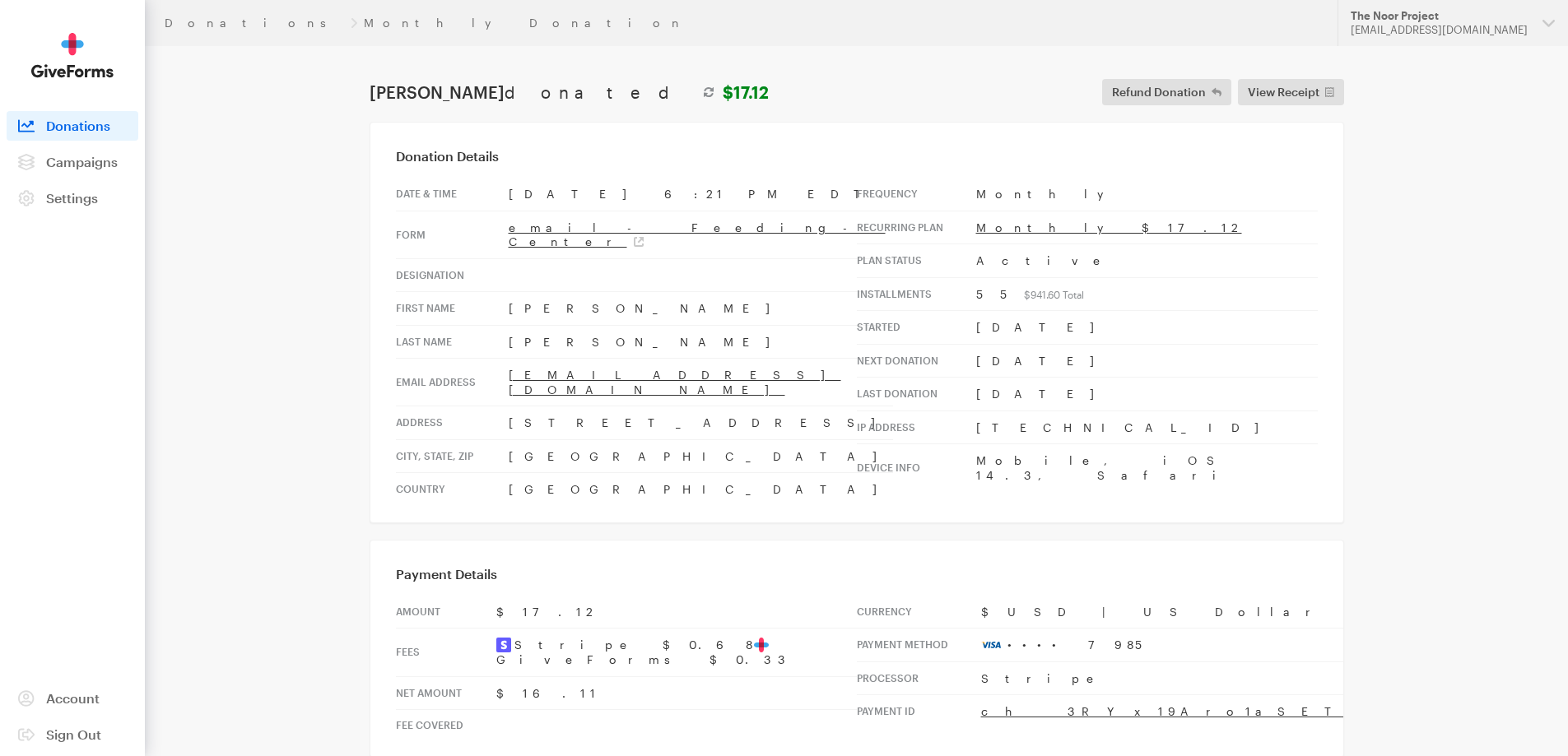
copy tr "408 Plymouth Road"
drag, startPoint x: 594, startPoint y: 424, endPoint x: 490, endPoint y: 426, distance: 104.0
click at [490, 440] on tr "City, state, zip North Brunswick, NJ, 08902" at bounding box center [645, 456] width 497 height 34
copy tr "North Brunswick"
click at [613, 440] on td "North Brunswick, NJ, 08902" at bounding box center [700, 456] width 384 height 34
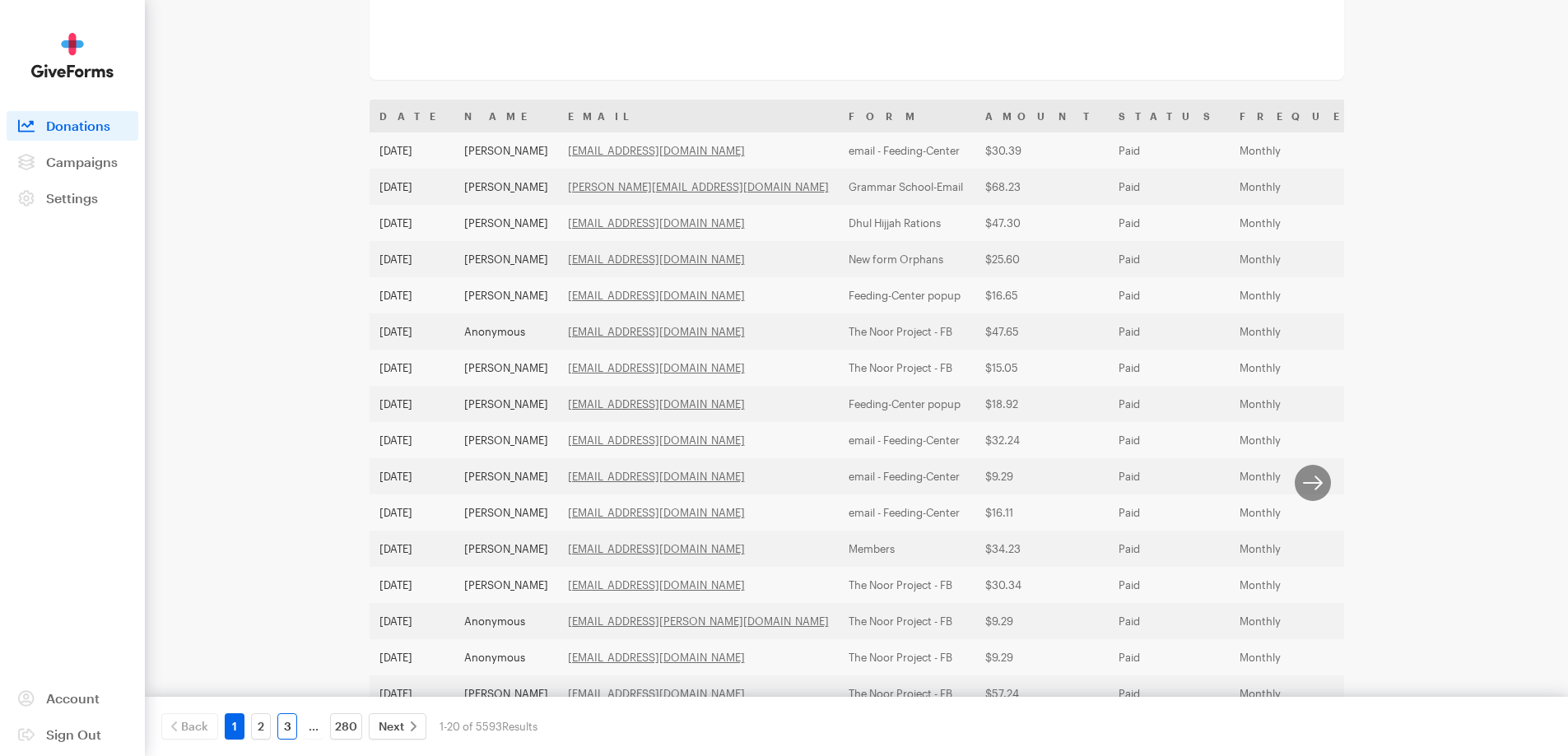
click at [279, 737] on link "3" at bounding box center [287, 726] width 20 height 27
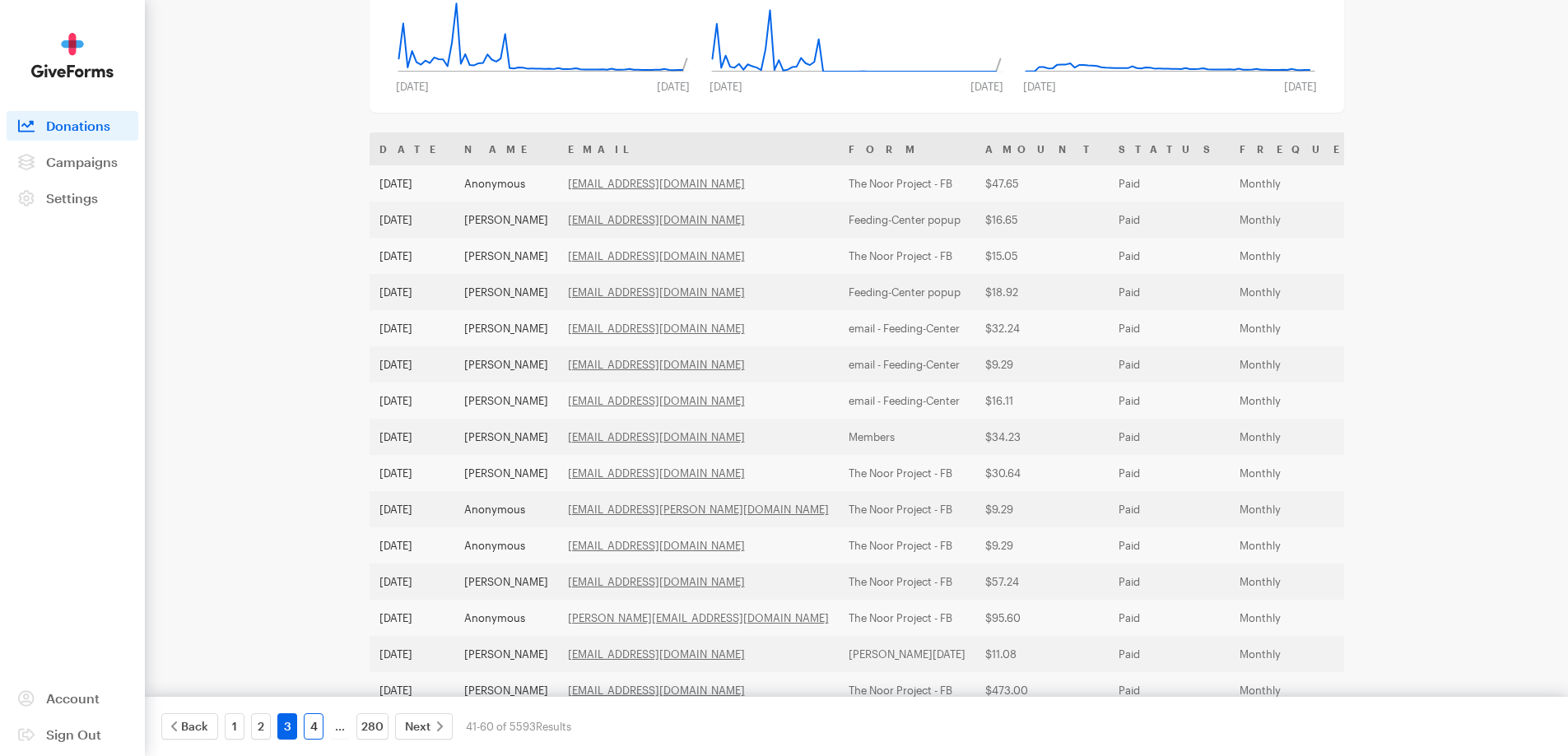
click at [319, 728] on link "4" at bounding box center [314, 726] width 20 height 27
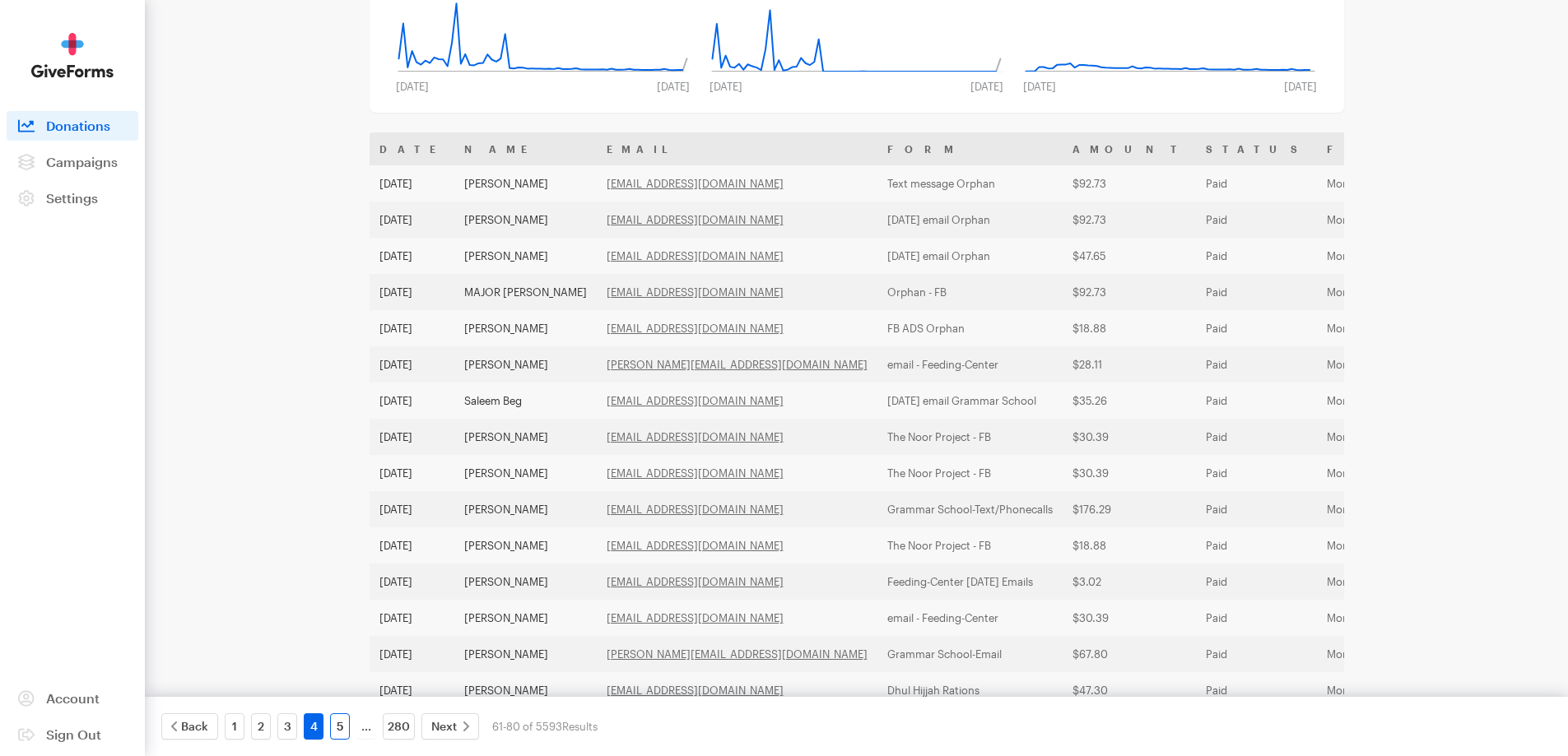
click at [332, 725] on link "5" at bounding box center [340, 726] width 20 height 27
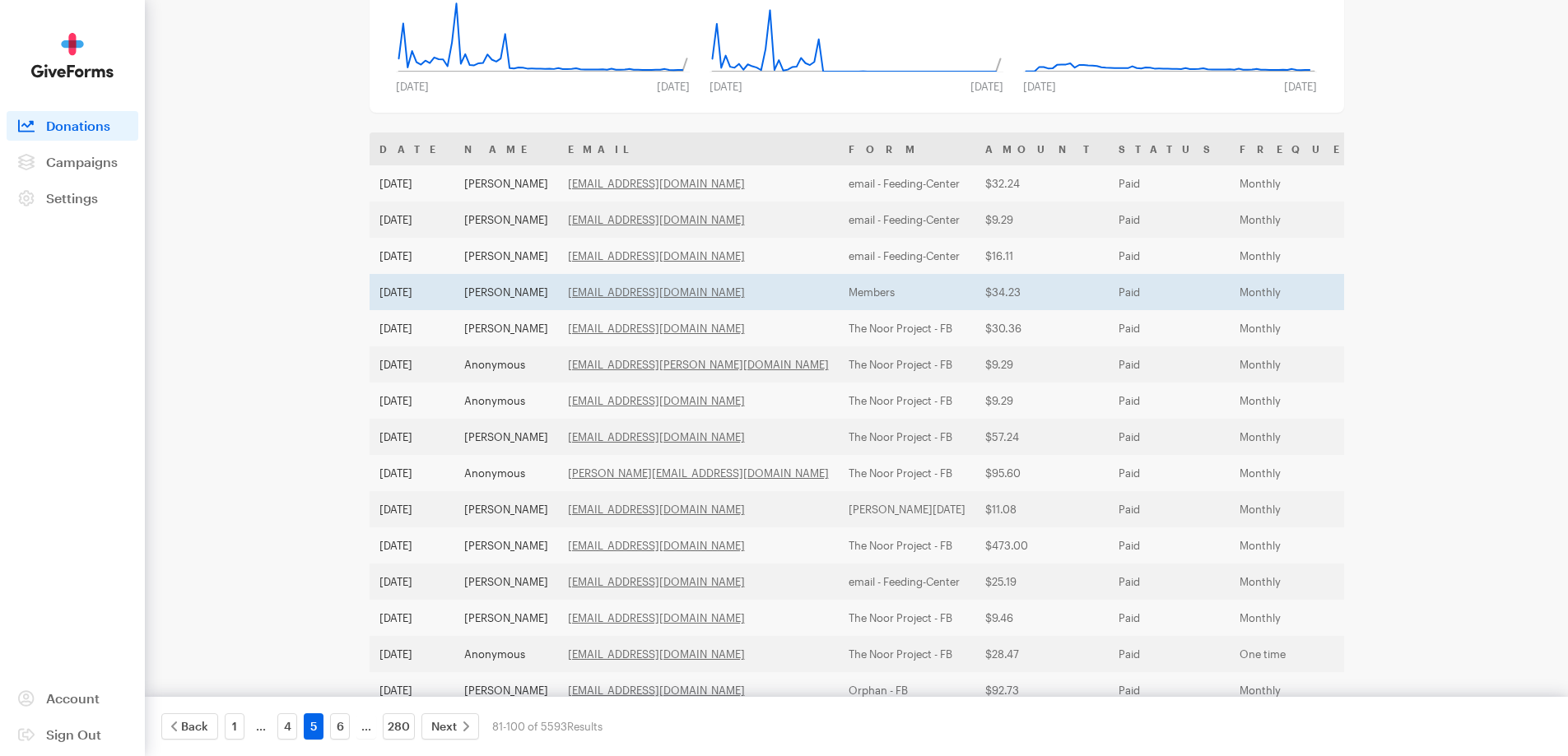
click at [484, 287] on td "[PERSON_NAME]" at bounding box center [506, 293] width 103 height 37
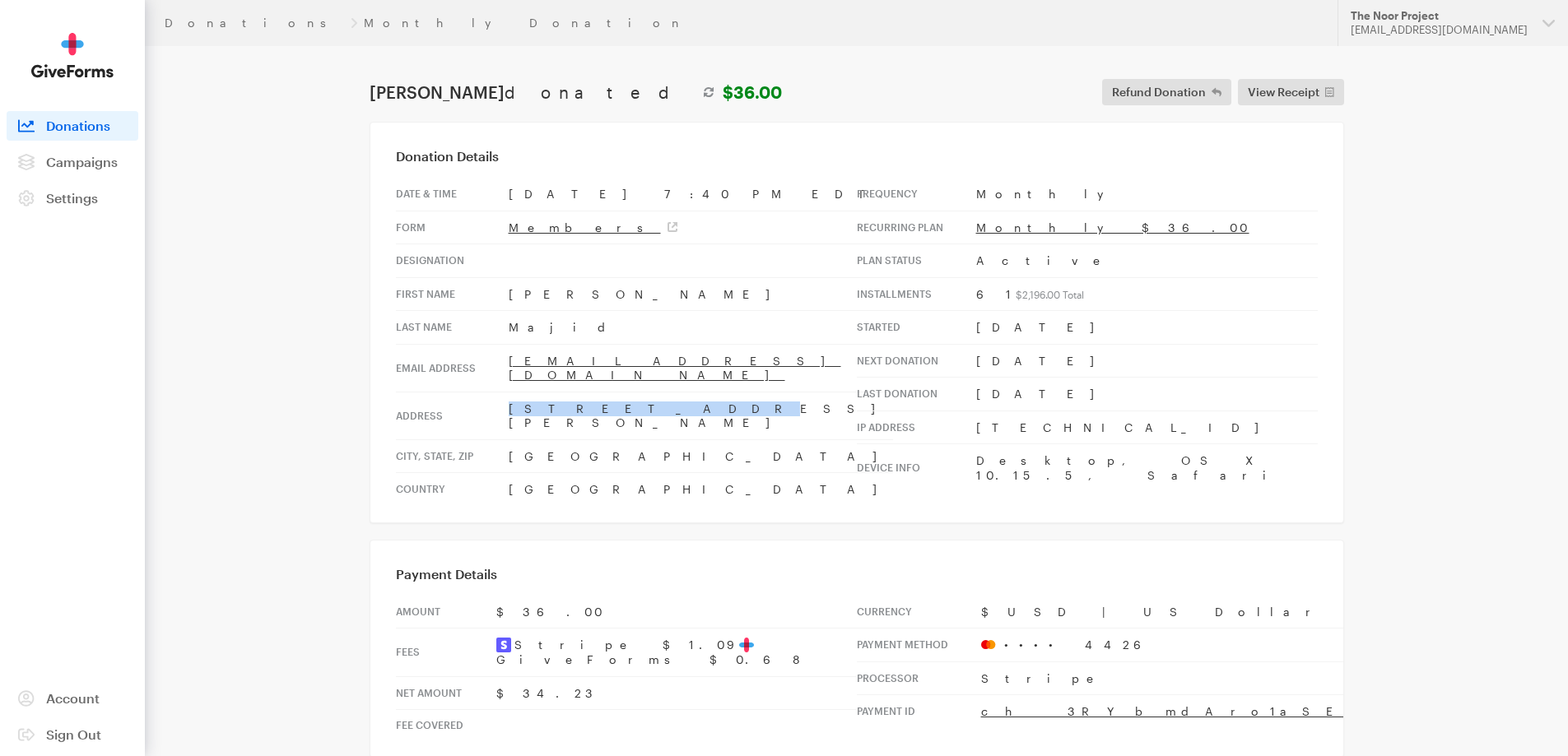
drag, startPoint x: 593, startPoint y: 399, endPoint x: 502, endPoint y: 389, distance: 91.5
click at [502, 391] on tr "Address [STREET_ADDRESS][PERSON_NAME]" at bounding box center [645, 415] width 497 height 48
copy tr "[STREET_ADDRESS][PERSON_NAME]"
click at [542, 440] on td "[GEOGRAPHIC_DATA]" at bounding box center [700, 456] width 384 height 34
drag, startPoint x: 547, startPoint y: 422, endPoint x: 494, endPoint y: 426, distance: 53.2
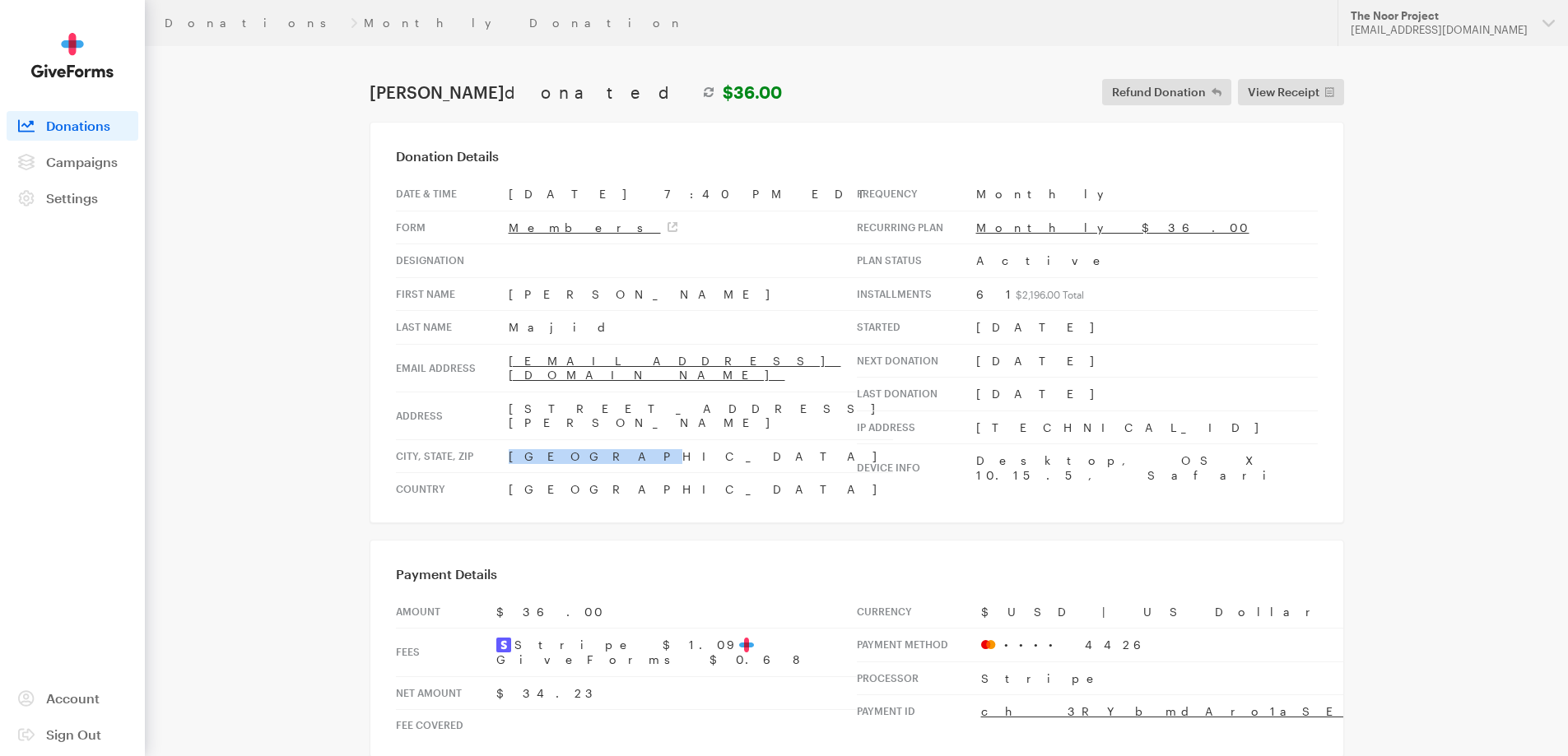
click at [494, 440] on tr "City, state, [GEOGRAPHIC_DATA], [GEOGRAPHIC_DATA], 07011" at bounding box center [645, 456] width 497 height 34
copy tr "Clifton,"
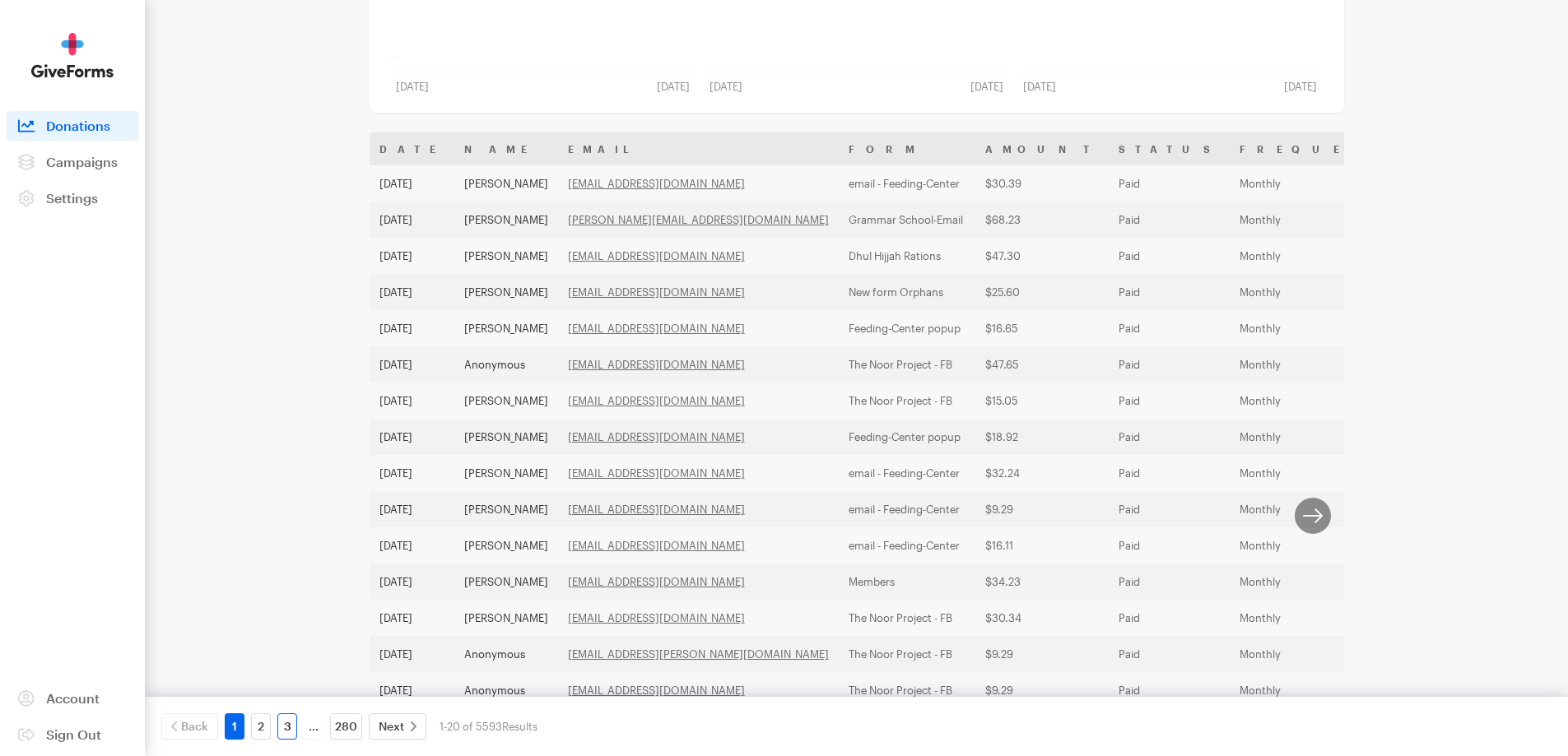
click at [293, 727] on link "3" at bounding box center [287, 726] width 20 height 27
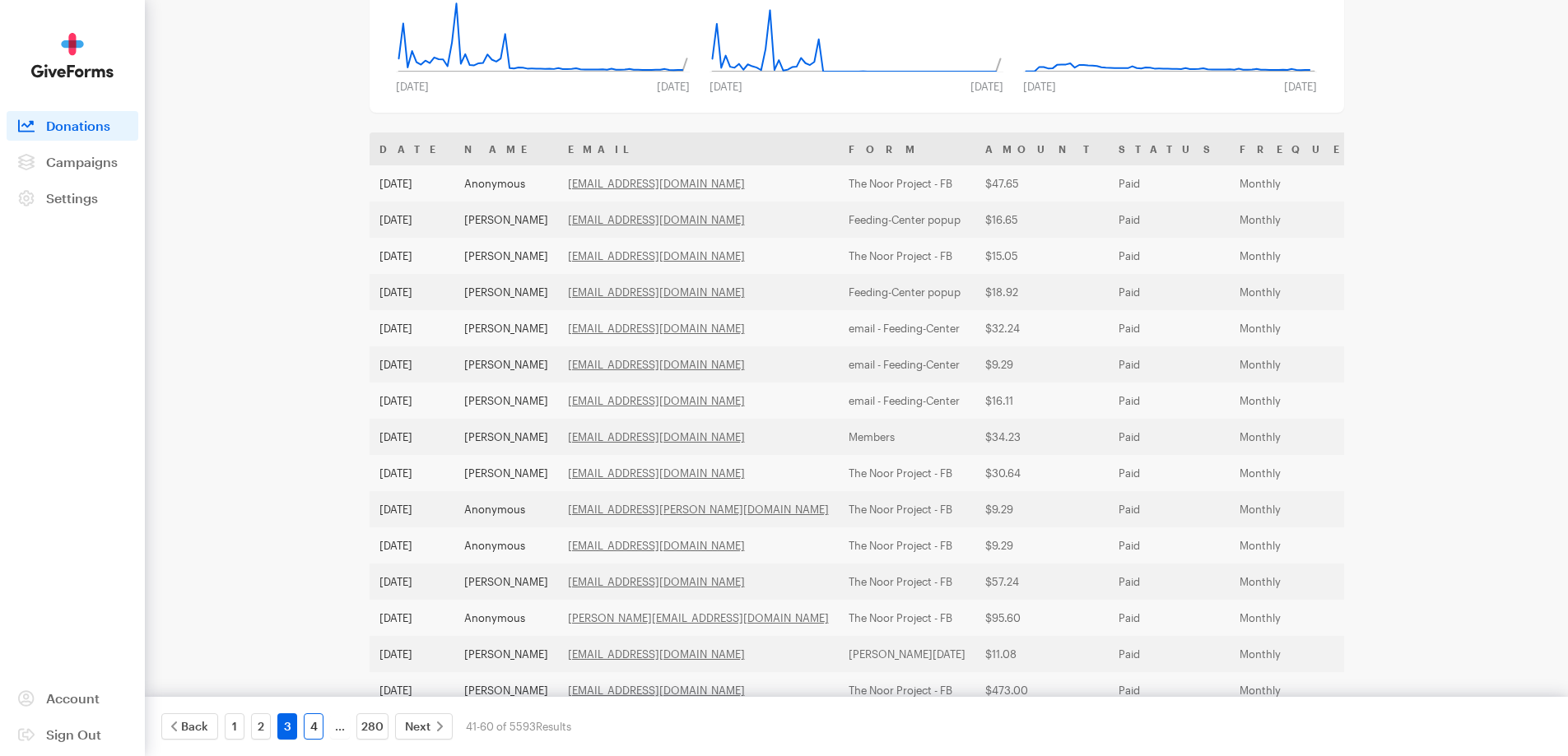
click at [308, 729] on link "4" at bounding box center [314, 726] width 20 height 27
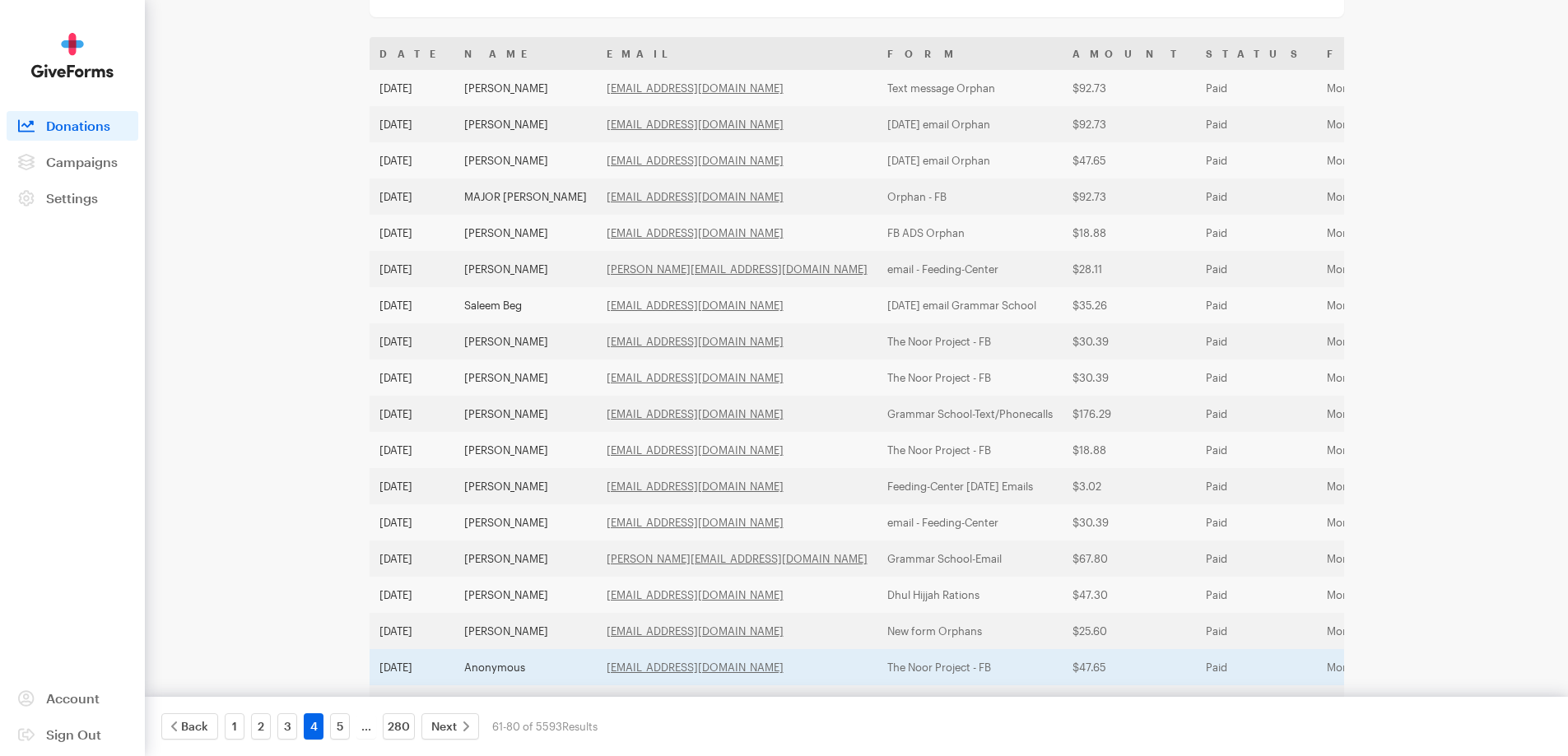
scroll to position [459, 0]
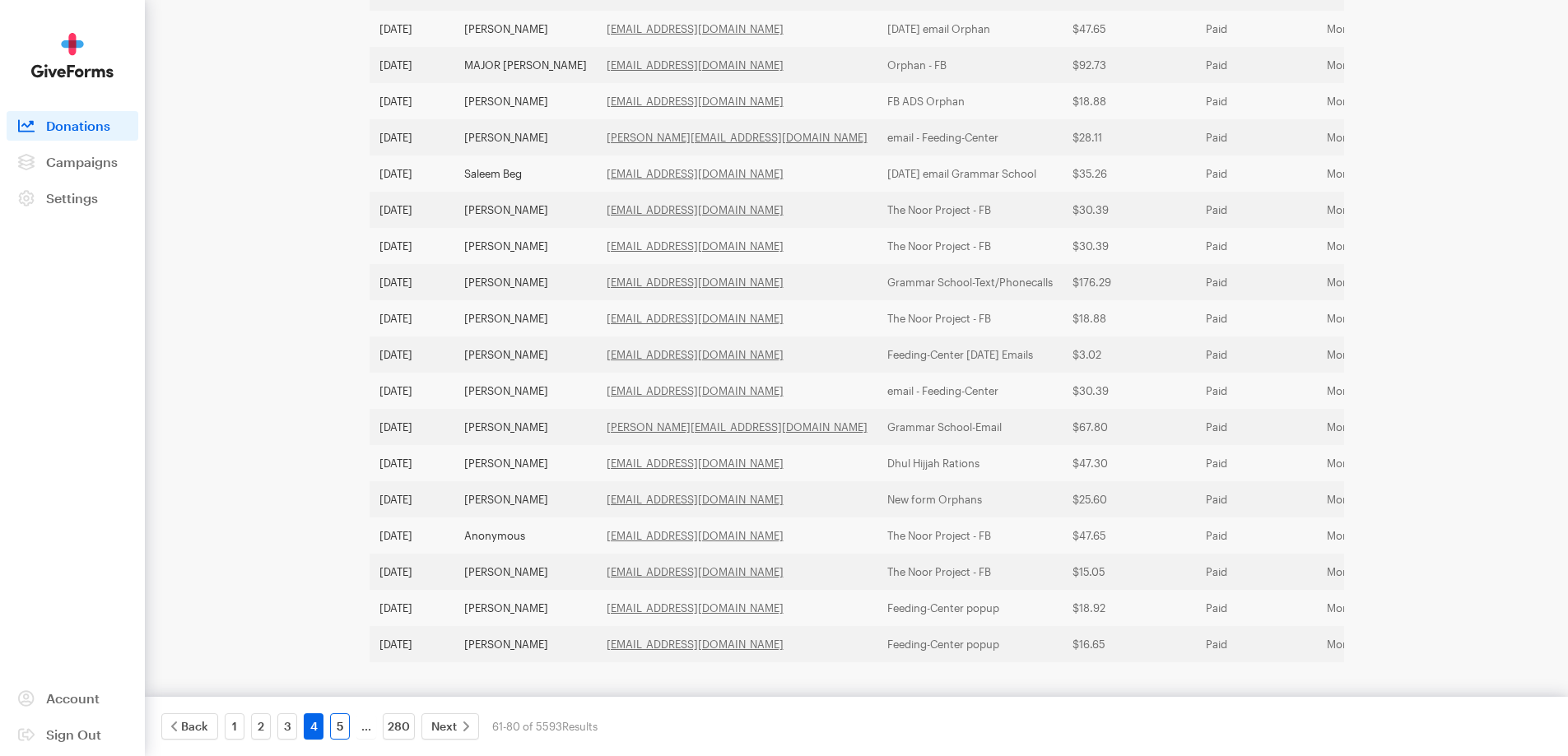
click at [335, 727] on link "5" at bounding box center [340, 726] width 20 height 27
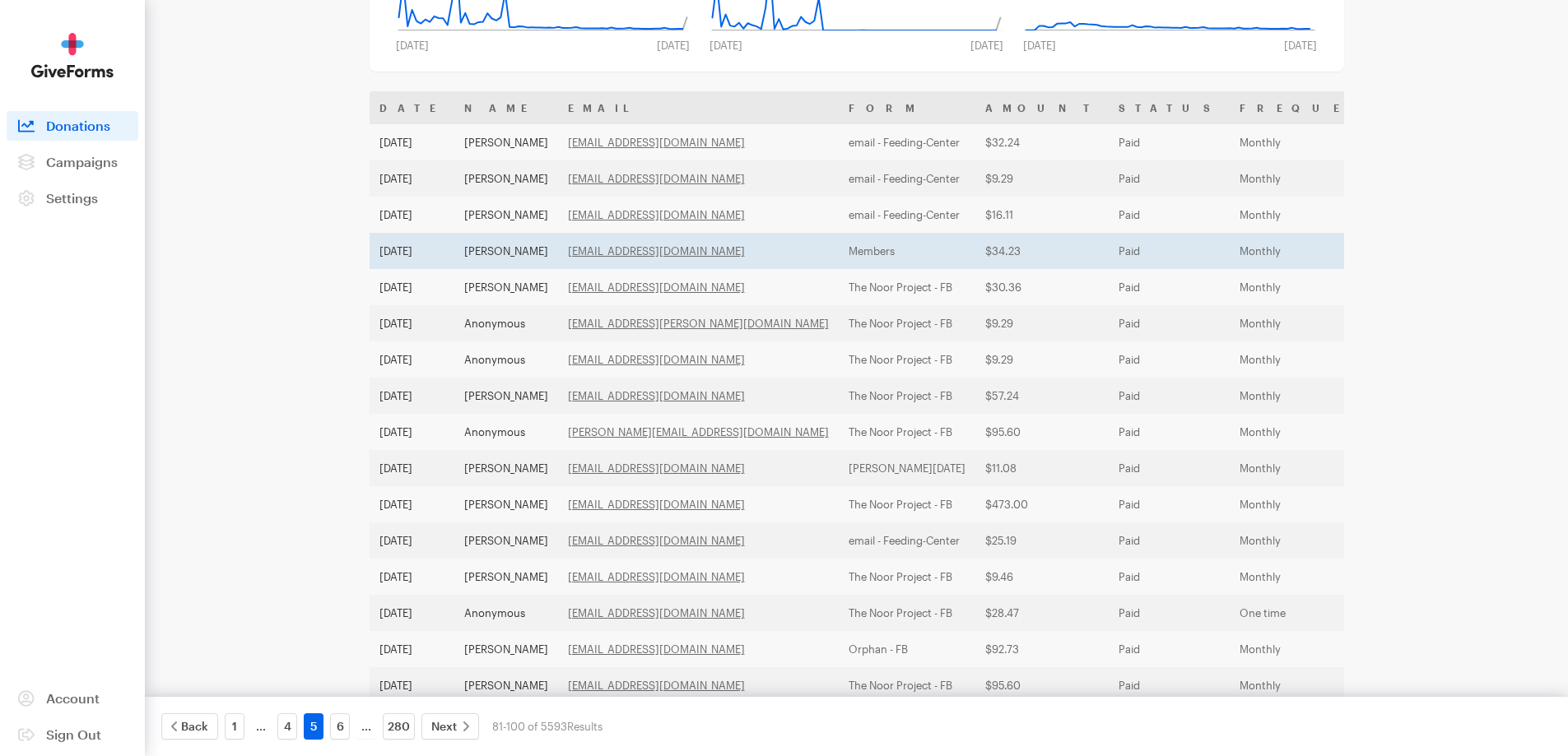
scroll to position [212, 0]
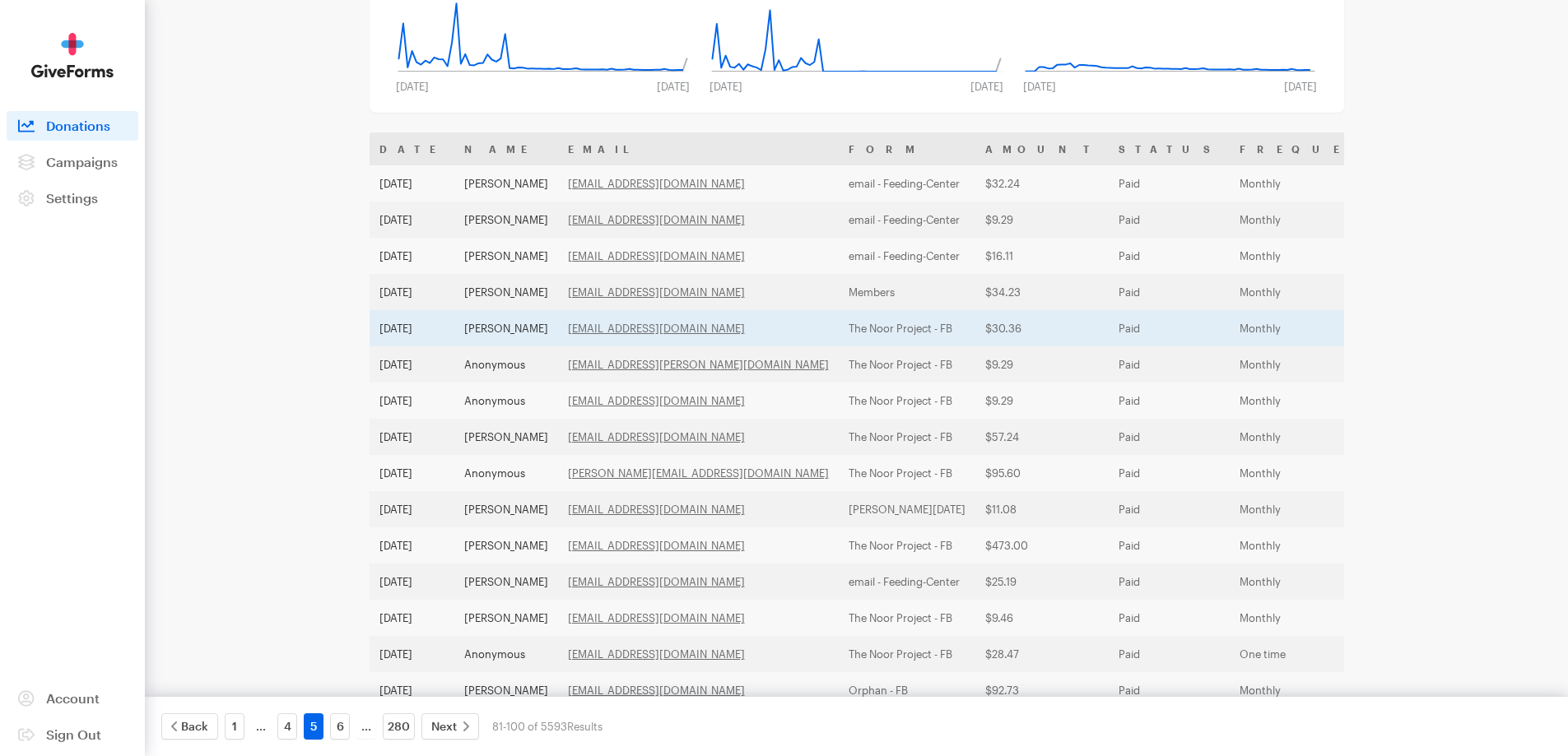
click at [498, 331] on td "Ayu Abdullah" at bounding box center [506, 328] width 103 height 37
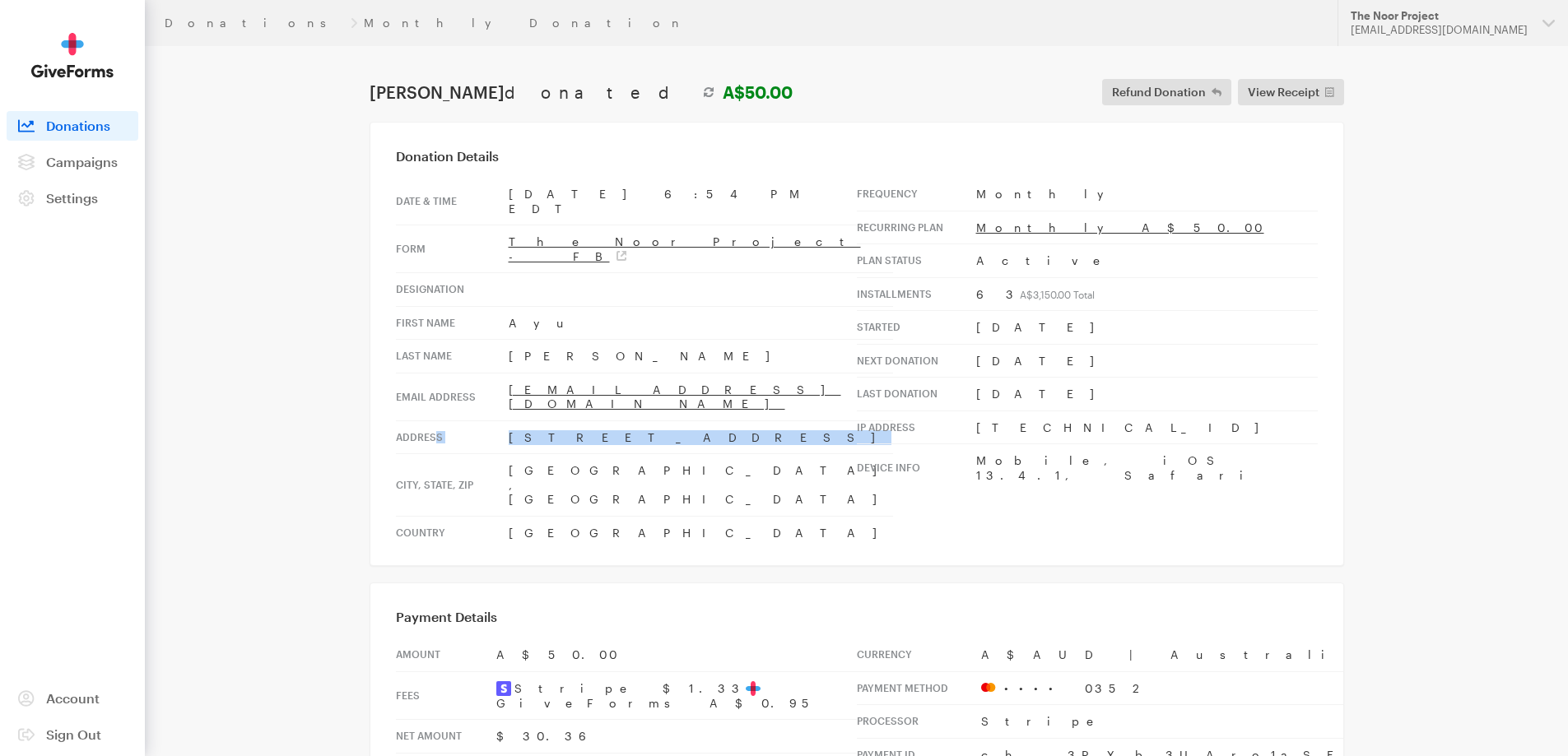
drag, startPoint x: 615, startPoint y: 391, endPoint x: 435, endPoint y: 390, distance: 180.0
click at [435, 421] on tr "Address [STREET_ADDRESS]" at bounding box center [645, 437] width 497 height 34
click at [513, 421] on td "1 Berringa Court" at bounding box center [700, 437] width 384 height 34
drag, startPoint x: 645, startPoint y: 393, endPoint x: 494, endPoint y: 395, distance: 151.0
click at [494, 421] on tr "Address 1 Berringa Court" at bounding box center [645, 437] width 497 height 34
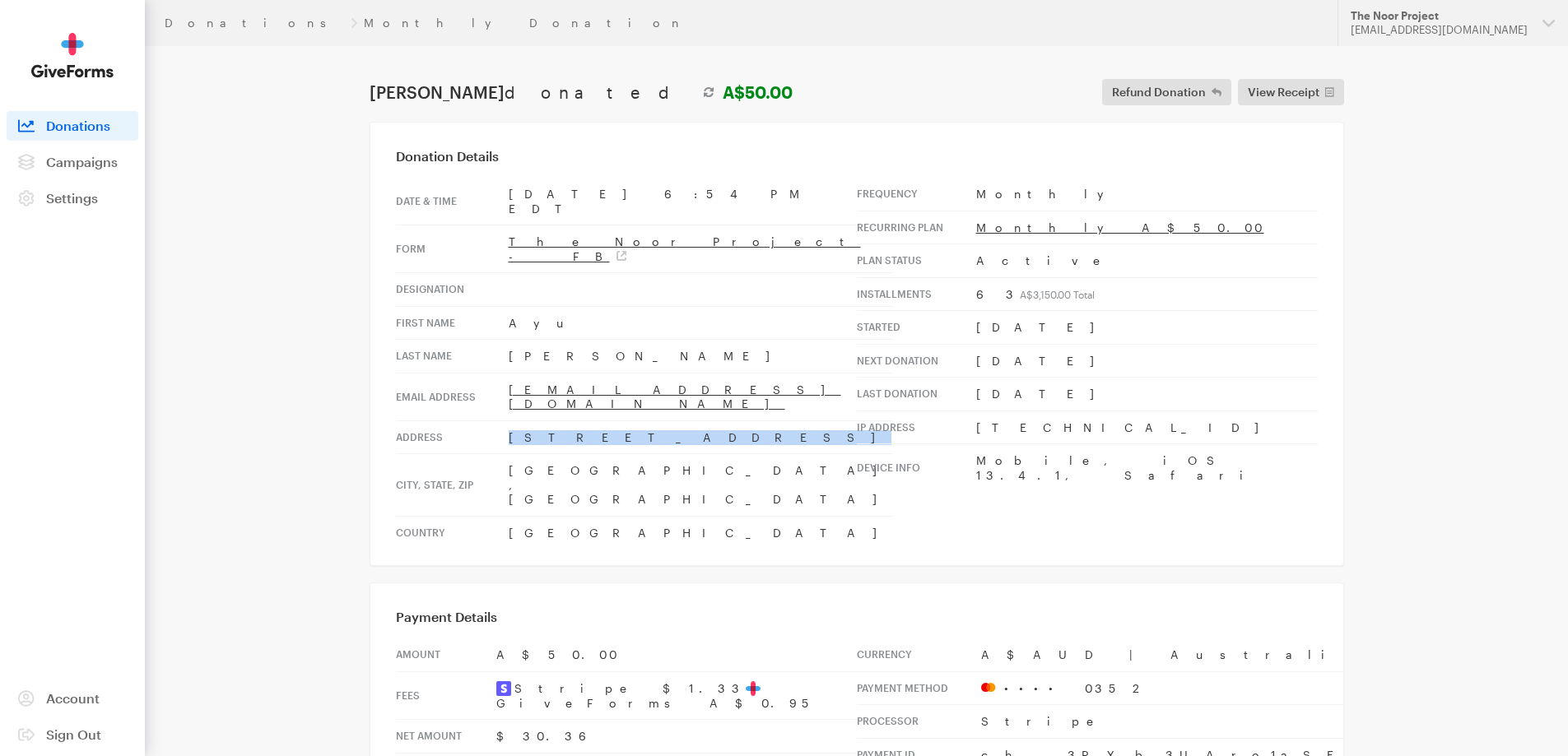
copy tr "1 Berringa Court"
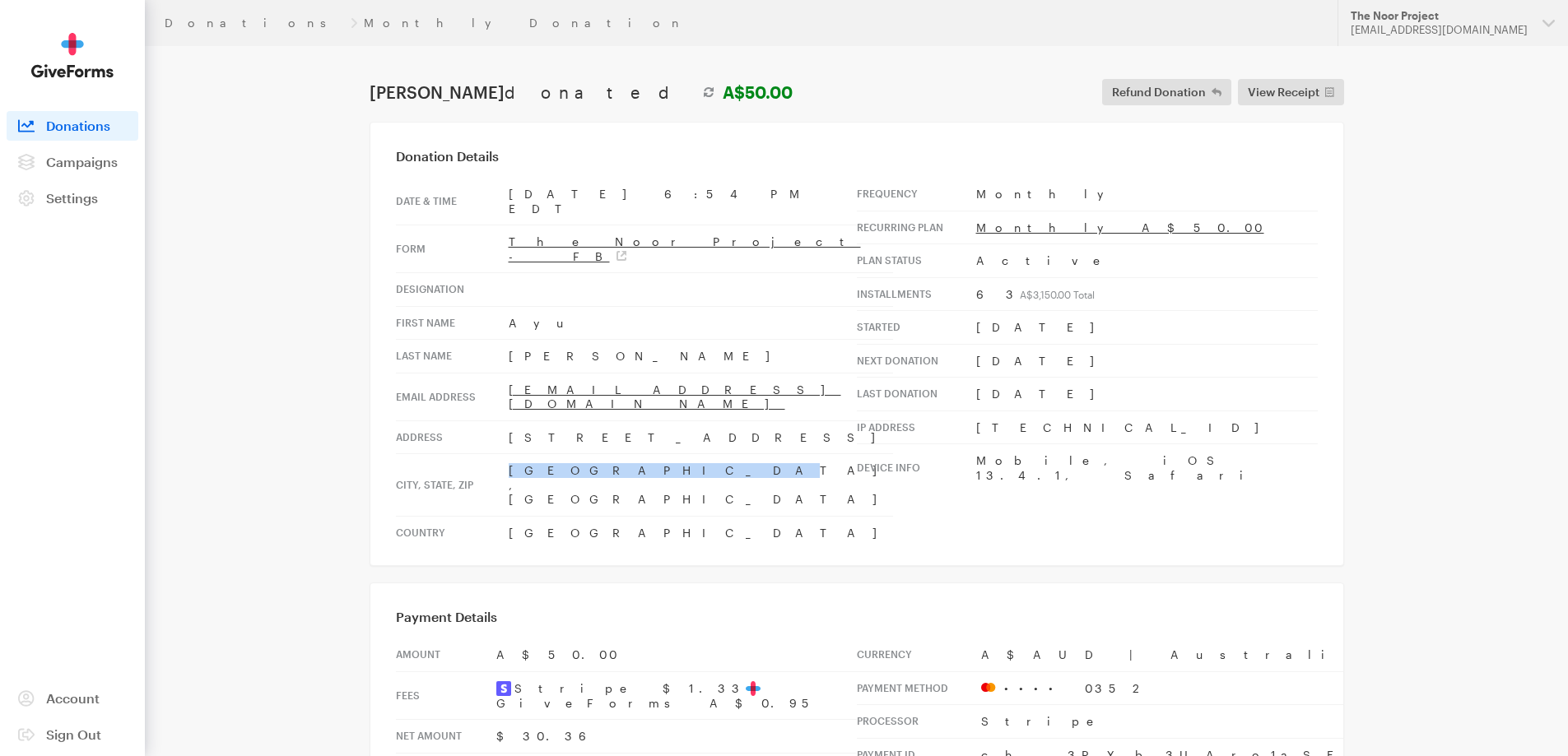
drag, startPoint x: 597, startPoint y: 422, endPoint x: 504, endPoint y: 432, distance: 93.5
click at [508, 454] on td "Meadow Heights , Victoria" at bounding box center [700, 485] width 384 height 62
copy td "Meadow Heights"
drag, startPoint x: 573, startPoint y: 332, endPoint x: 503, endPoint y: 333, distance: 70.0
click at [503, 340] on tr "Last Name Abdullah" at bounding box center [645, 357] width 497 height 34
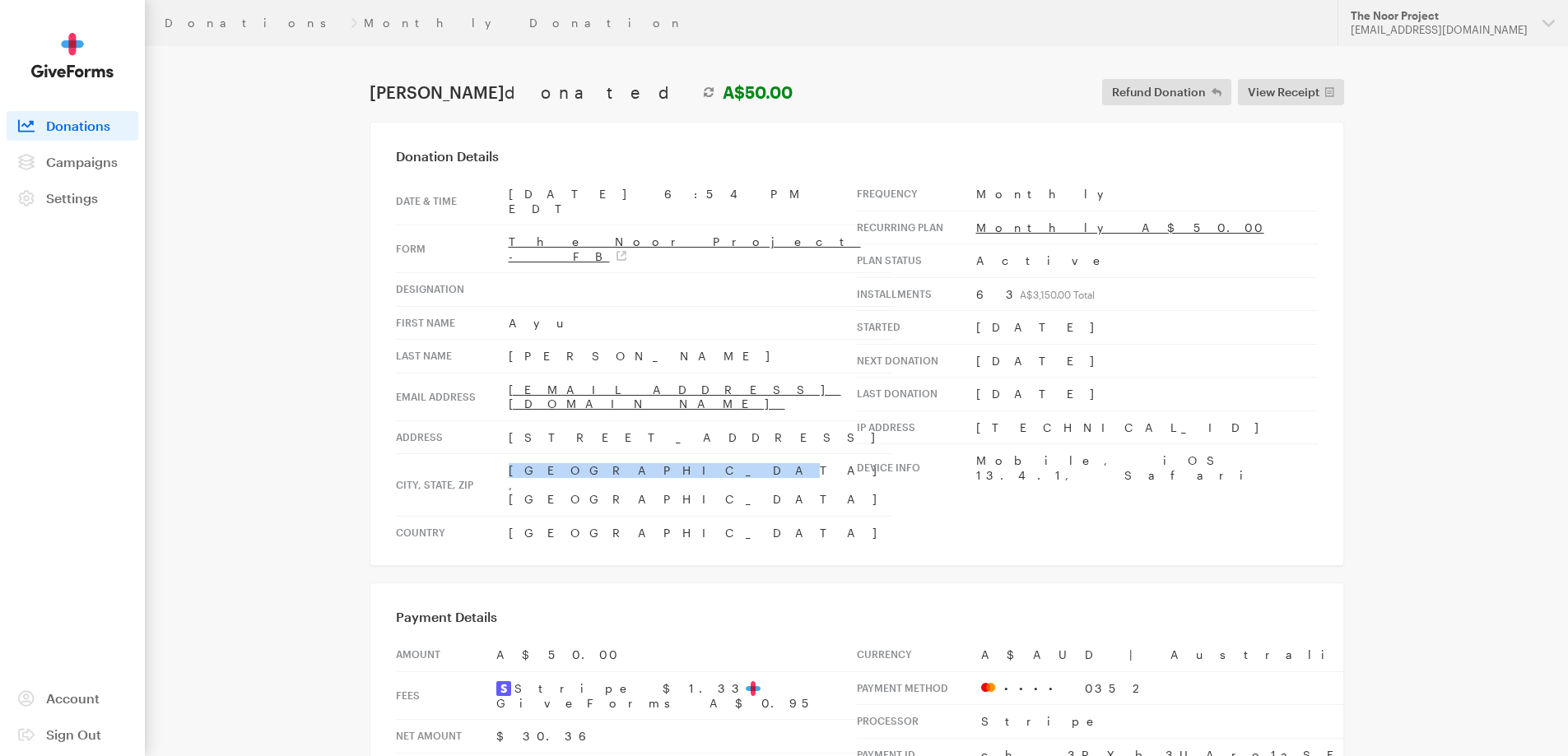
copy tr "Abdullah"
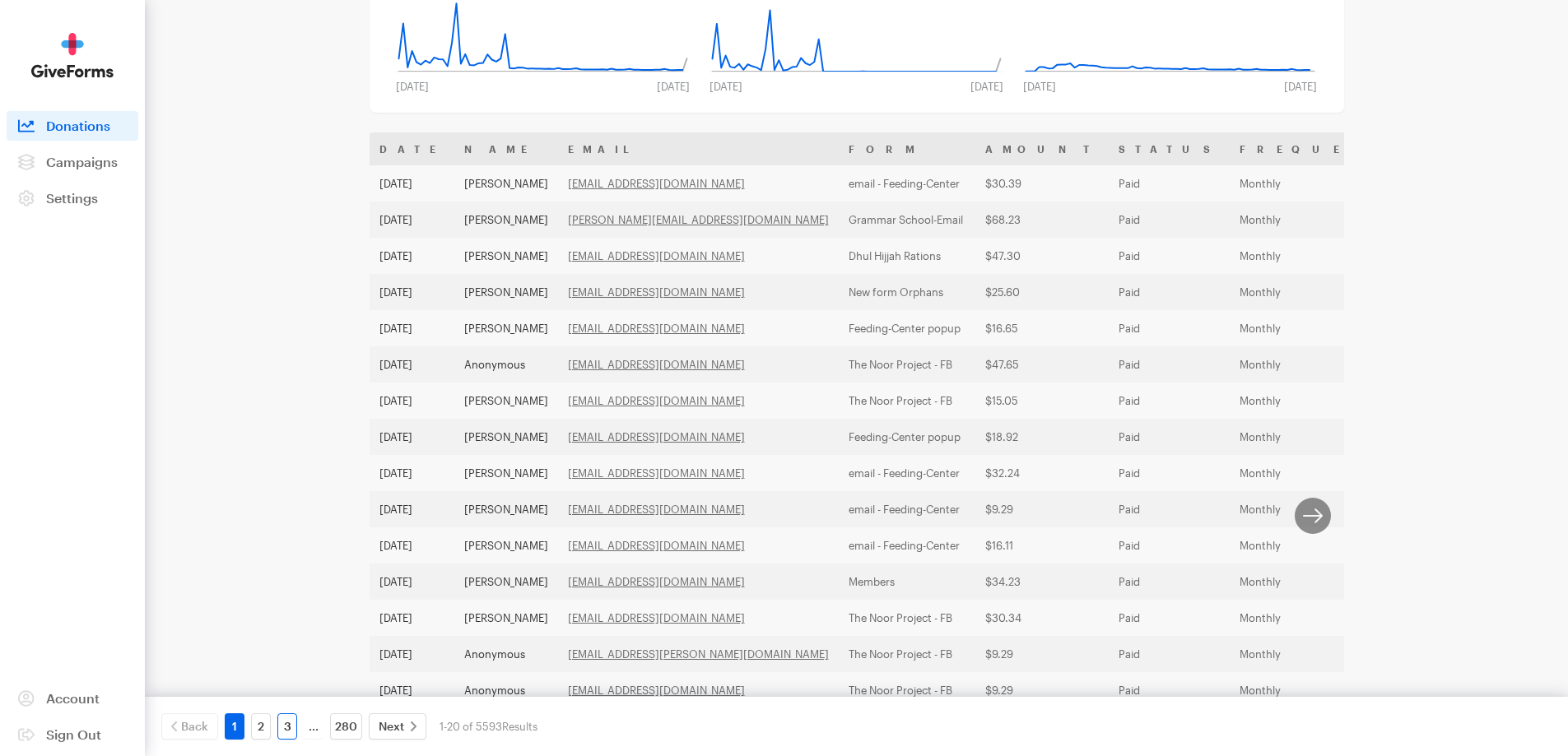
click at [284, 718] on link "3" at bounding box center [287, 726] width 20 height 27
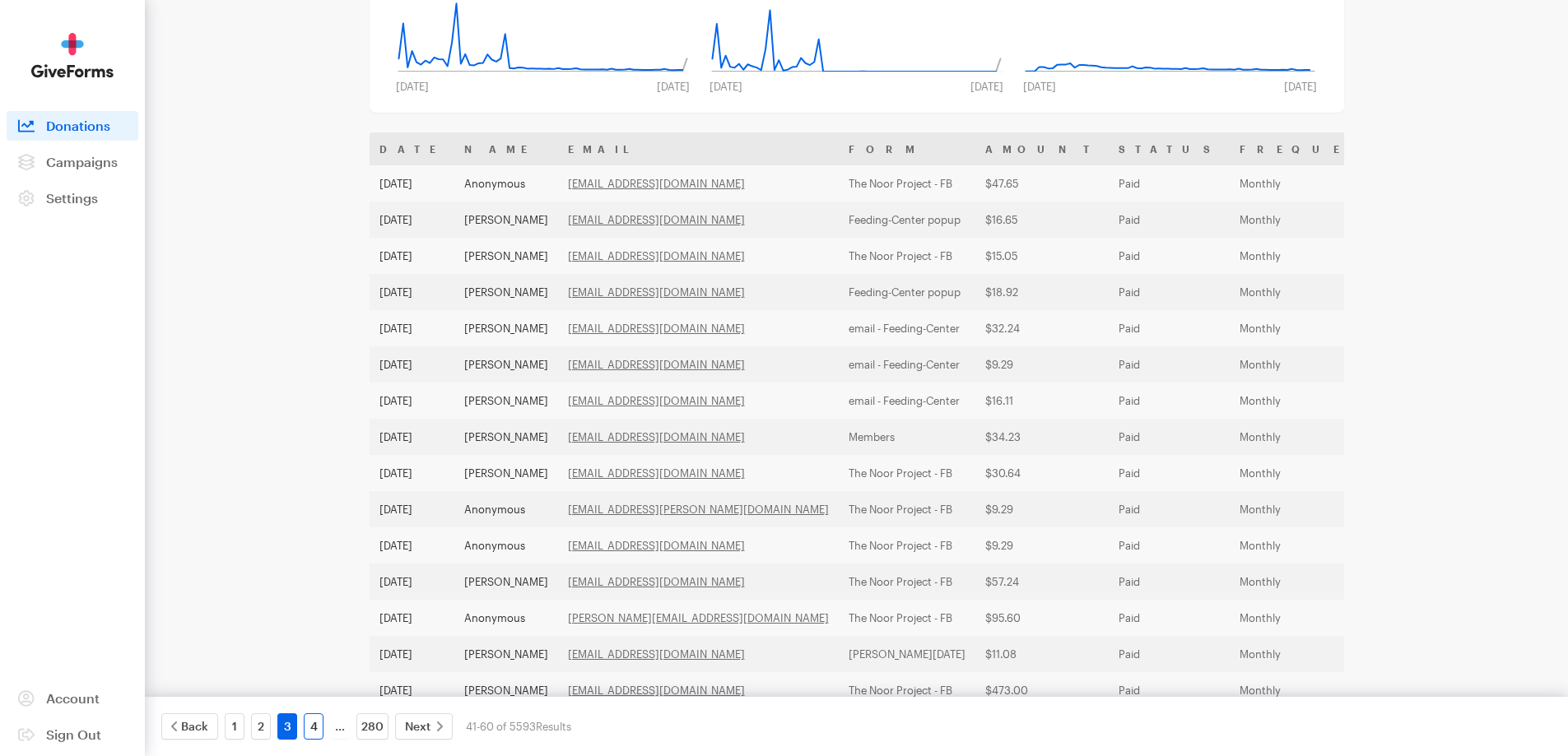
click at [317, 725] on link "4" at bounding box center [314, 726] width 20 height 27
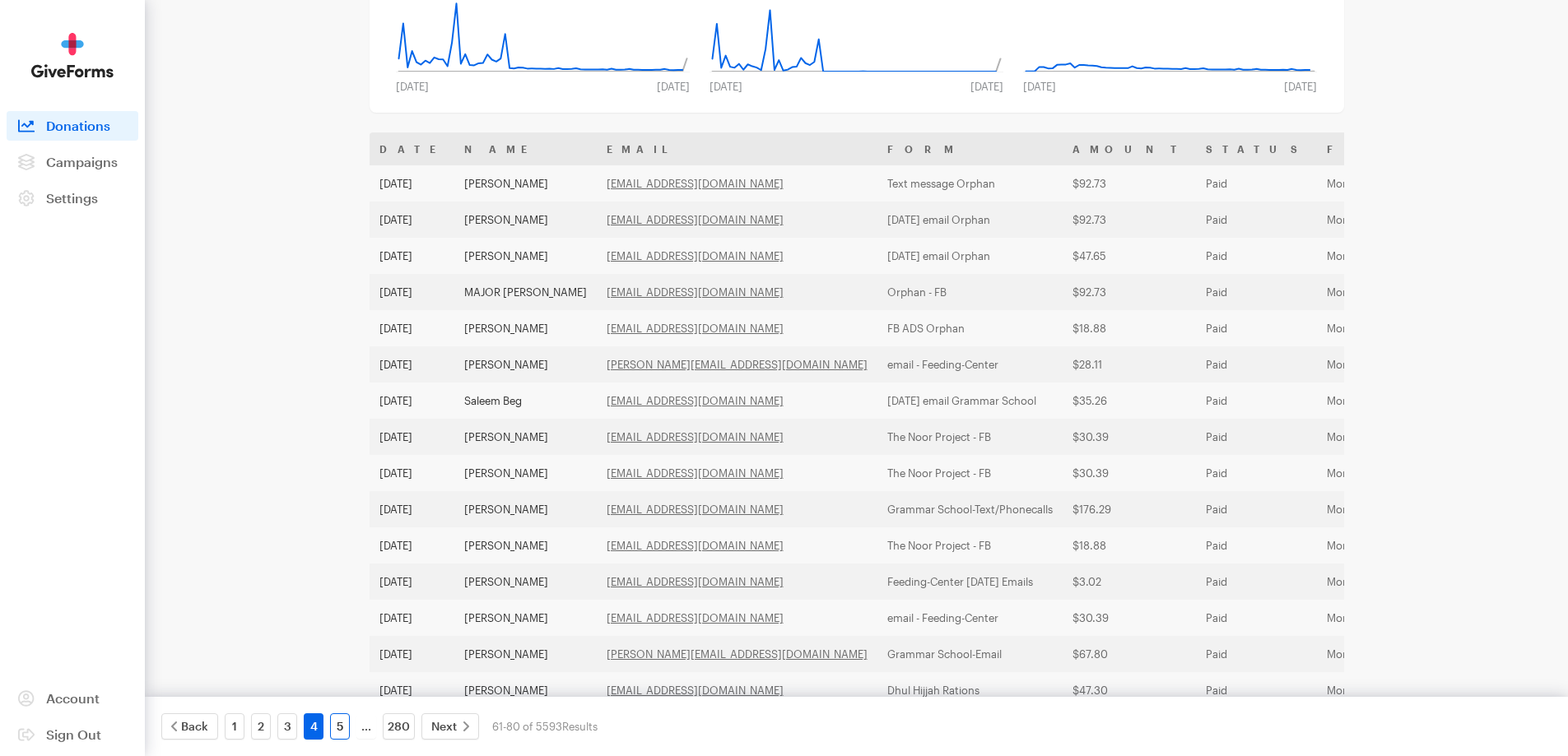
click at [338, 727] on link "5" at bounding box center [340, 726] width 20 height 27
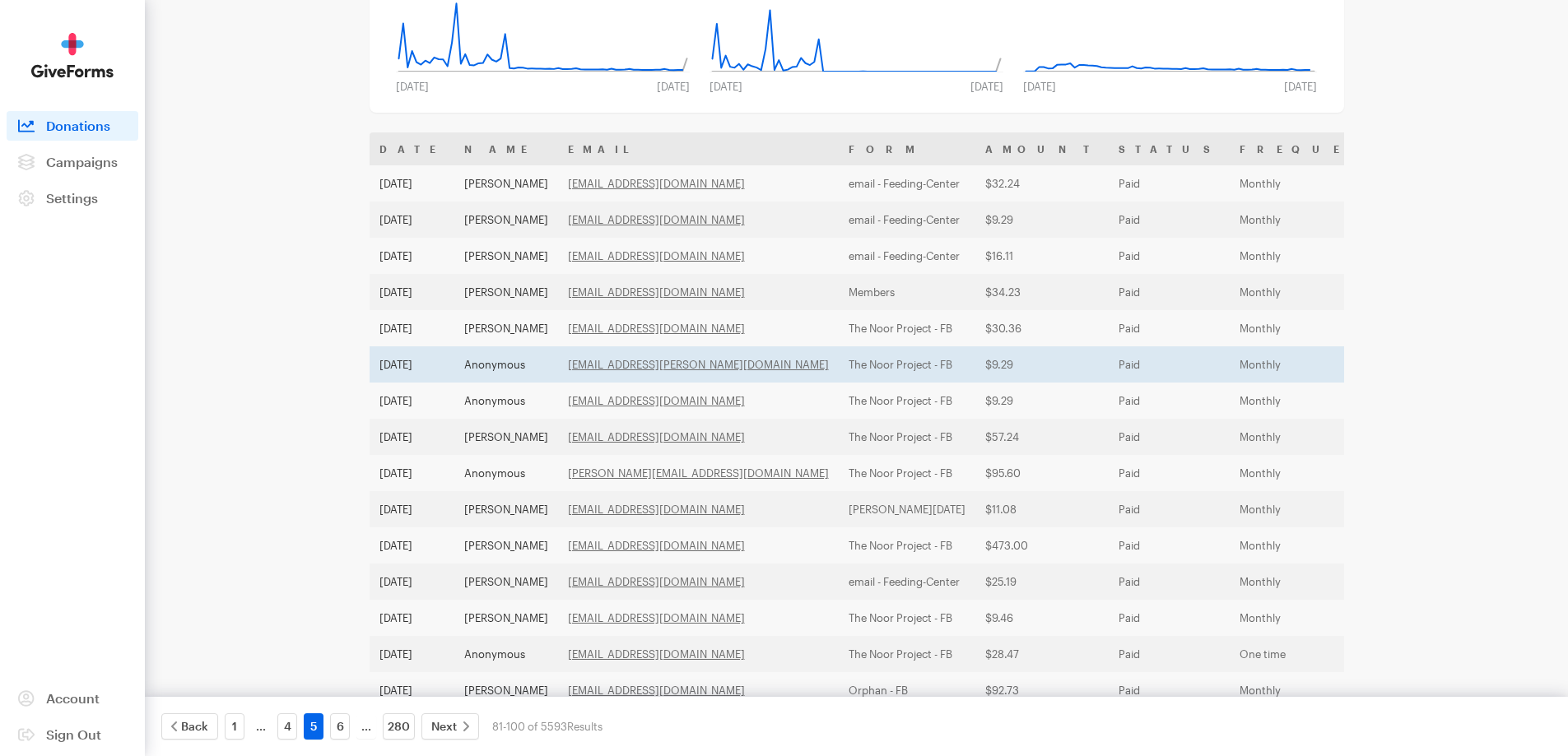
click at [513, 359] on td "Anonymous" at bounding box center [506, 365] width 103 height 37
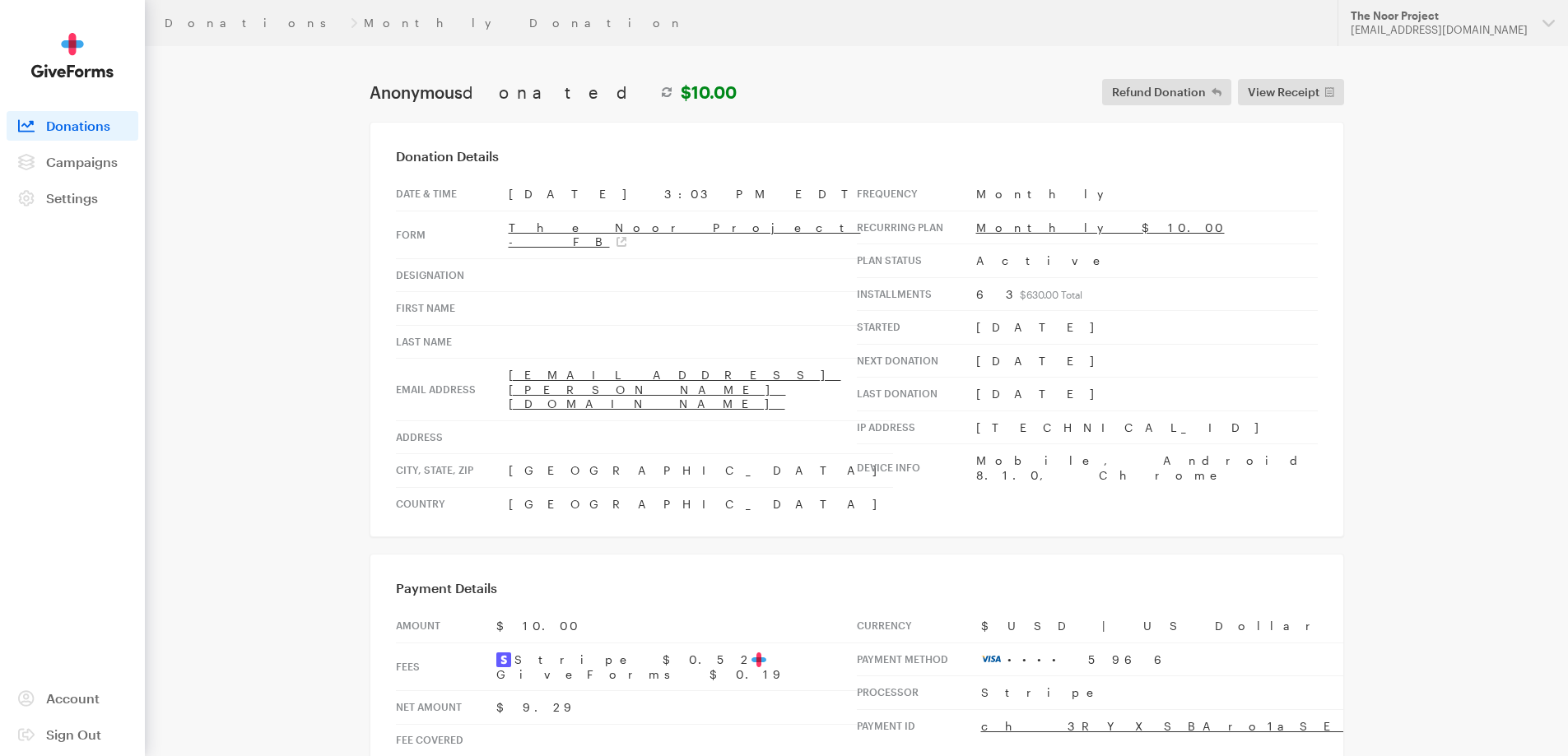
drag, startPoint x: 507, startPoint y: 425, endPoint x: 624, endPoint y: 428, distance: 117.0
click at [624, 454] on td "[GEOGRAPHIC_DATA]" at bounding box center [700, 471] width 384 height 34
copy td "[GEOGRAPHIC_DATA]"
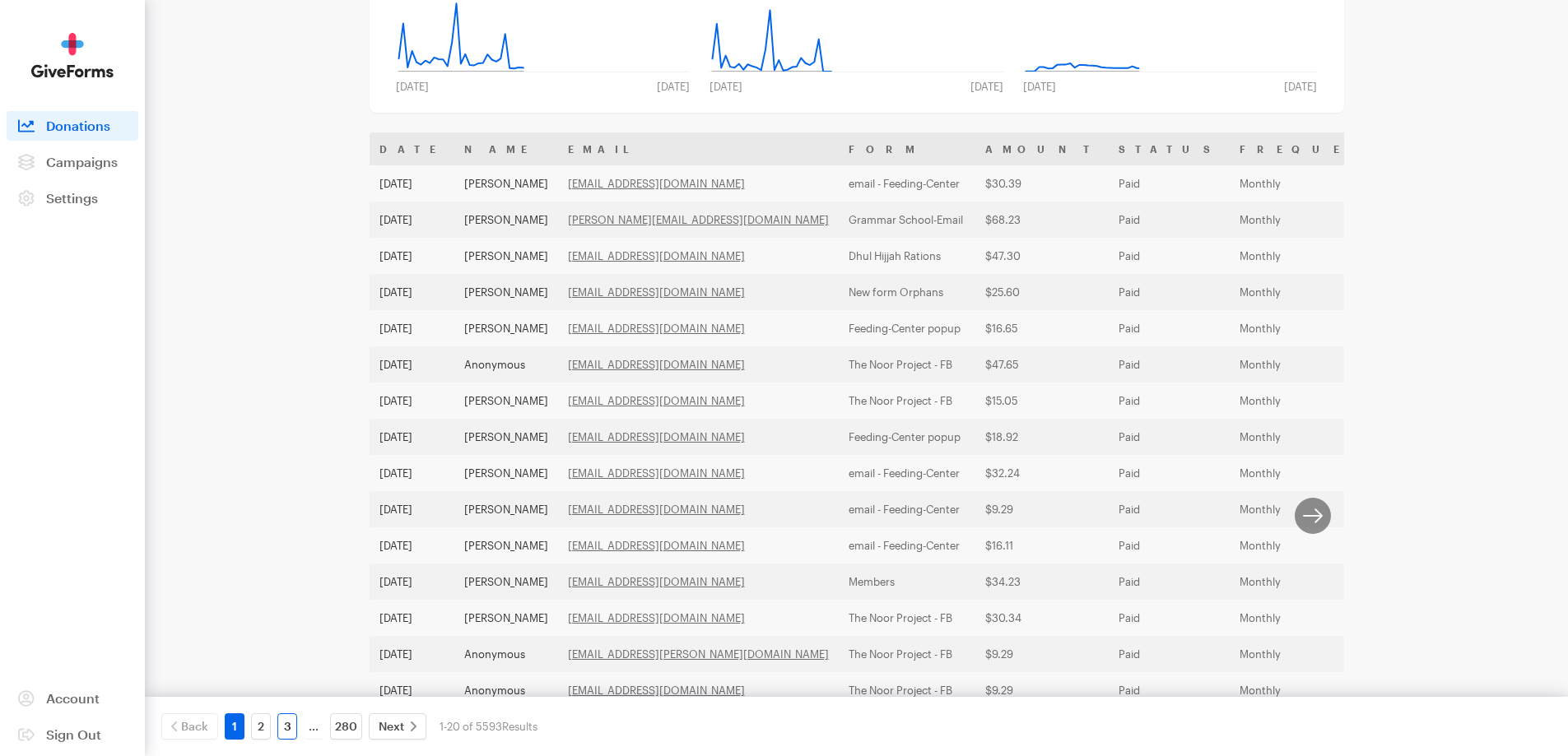
click at [288, 725] on link "3" at bounding box center [287, 726] width 20 height 27
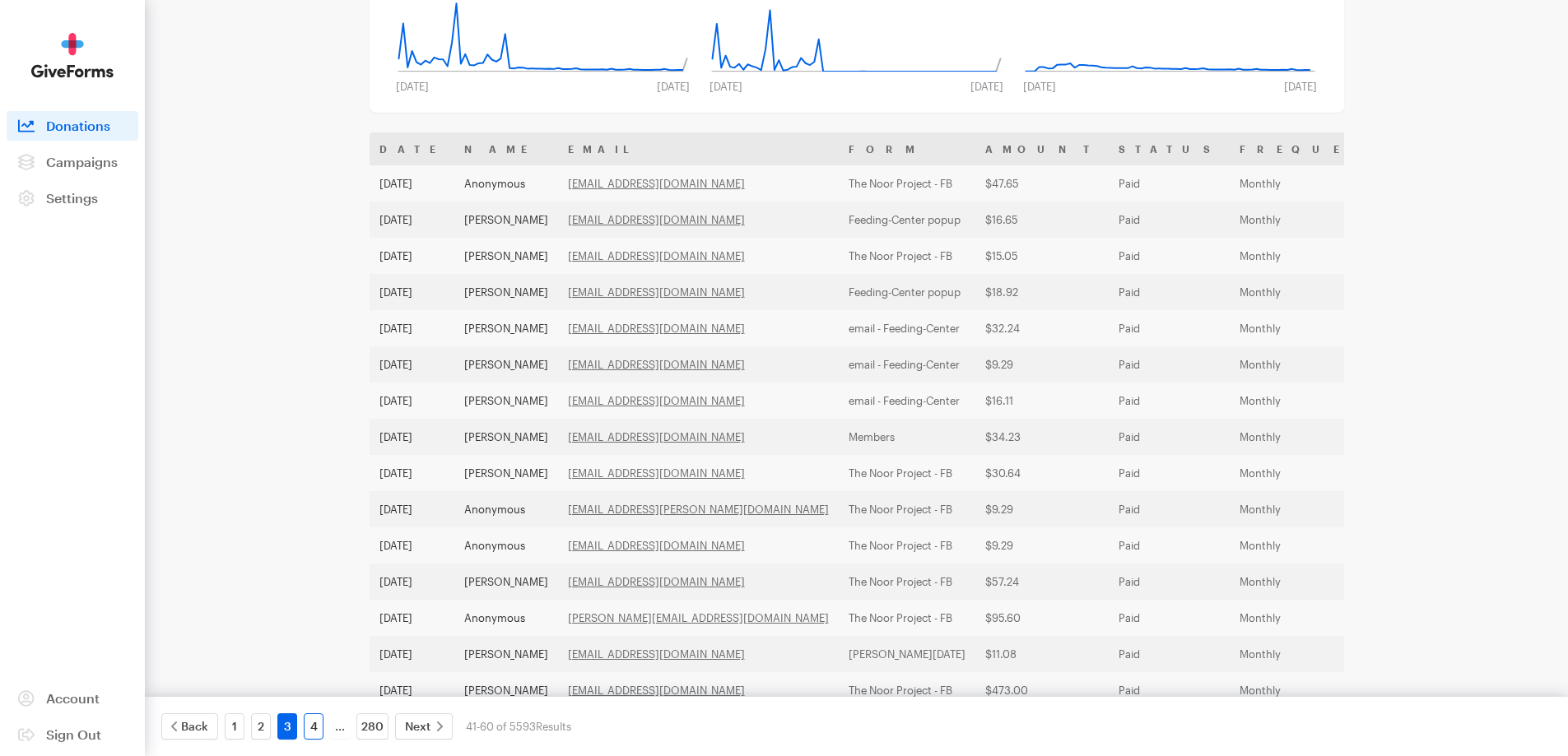
click at [316, 729] on link "4" at bounding box center [314, 726] width 20 height 27
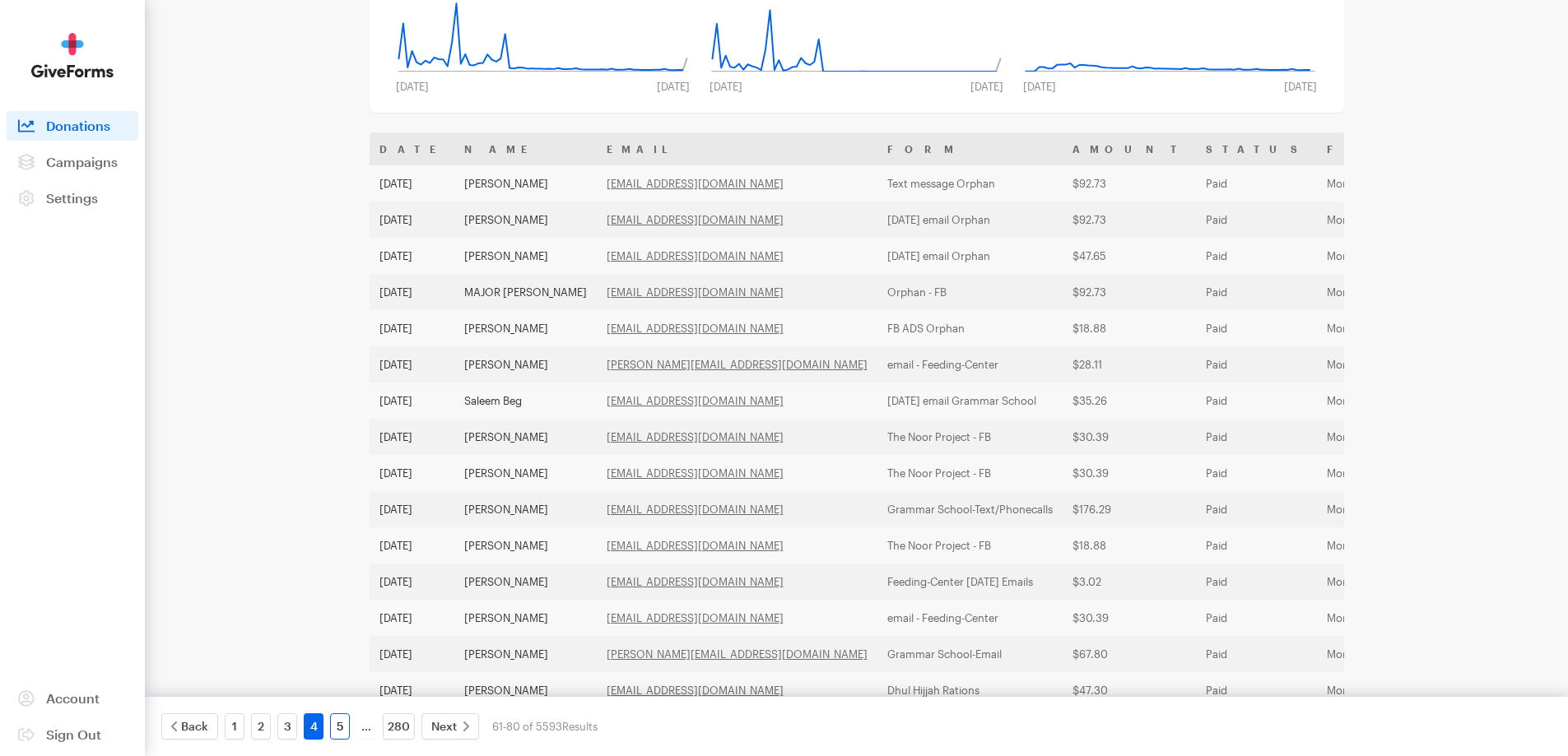
click at [347, 724] on link "5" at bounding box center [340, 726] width 20 height 27
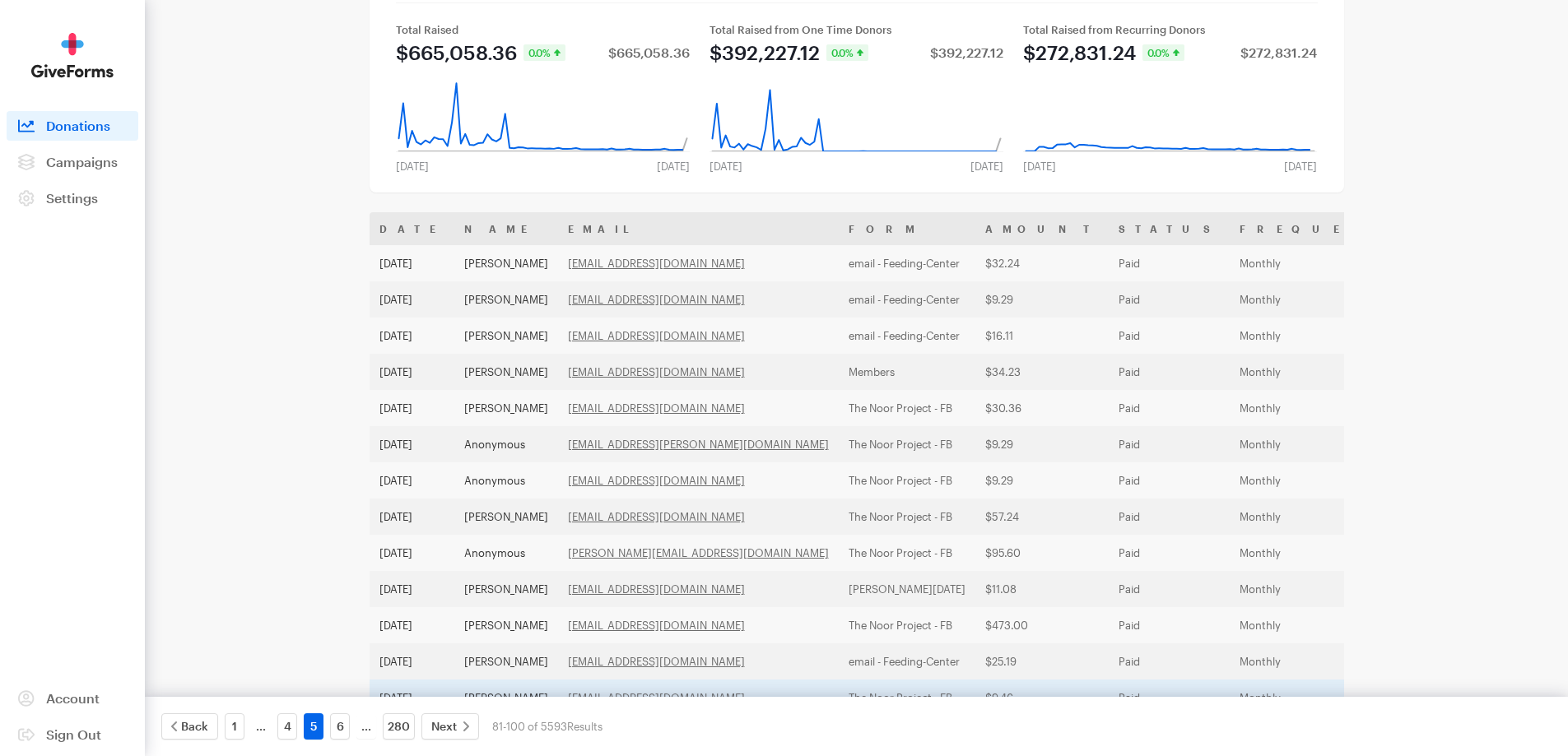
scroll to position [130, 0]
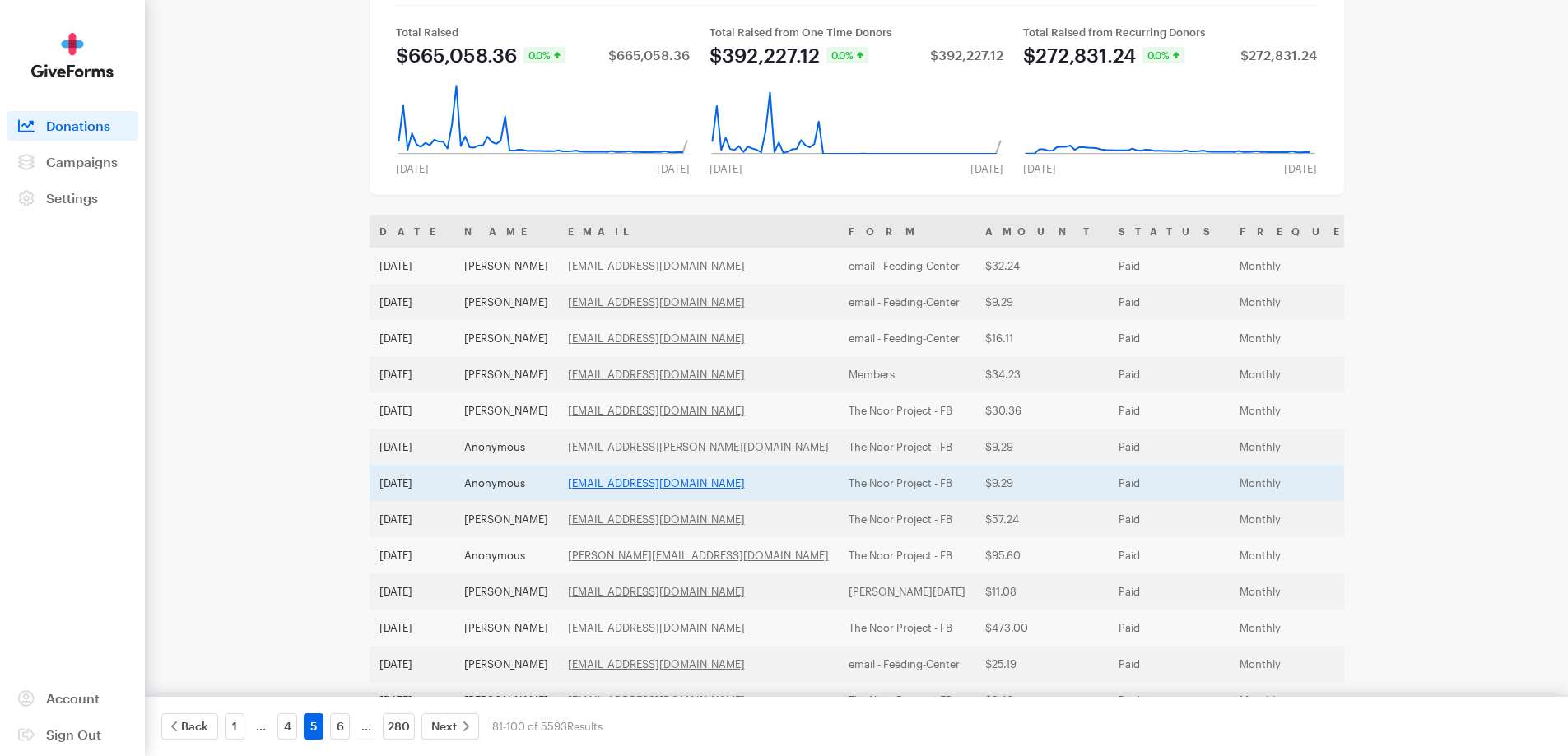
click at [637, 489] on link "[EMAIL_ADDRESS][DOMAIN_NAME]" at bounding box center [656, 483] width 177 height 13
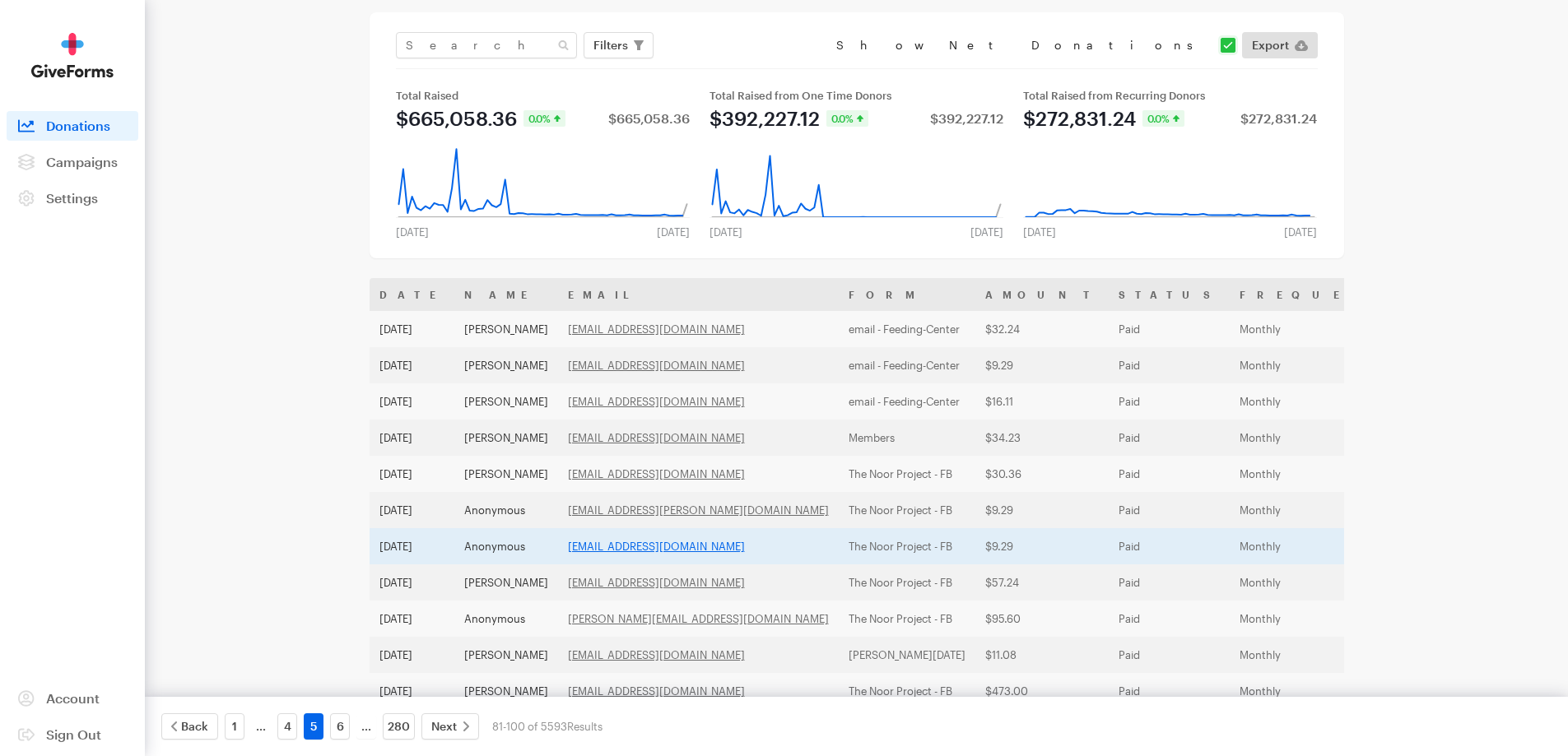
scroll to position [0, 0]
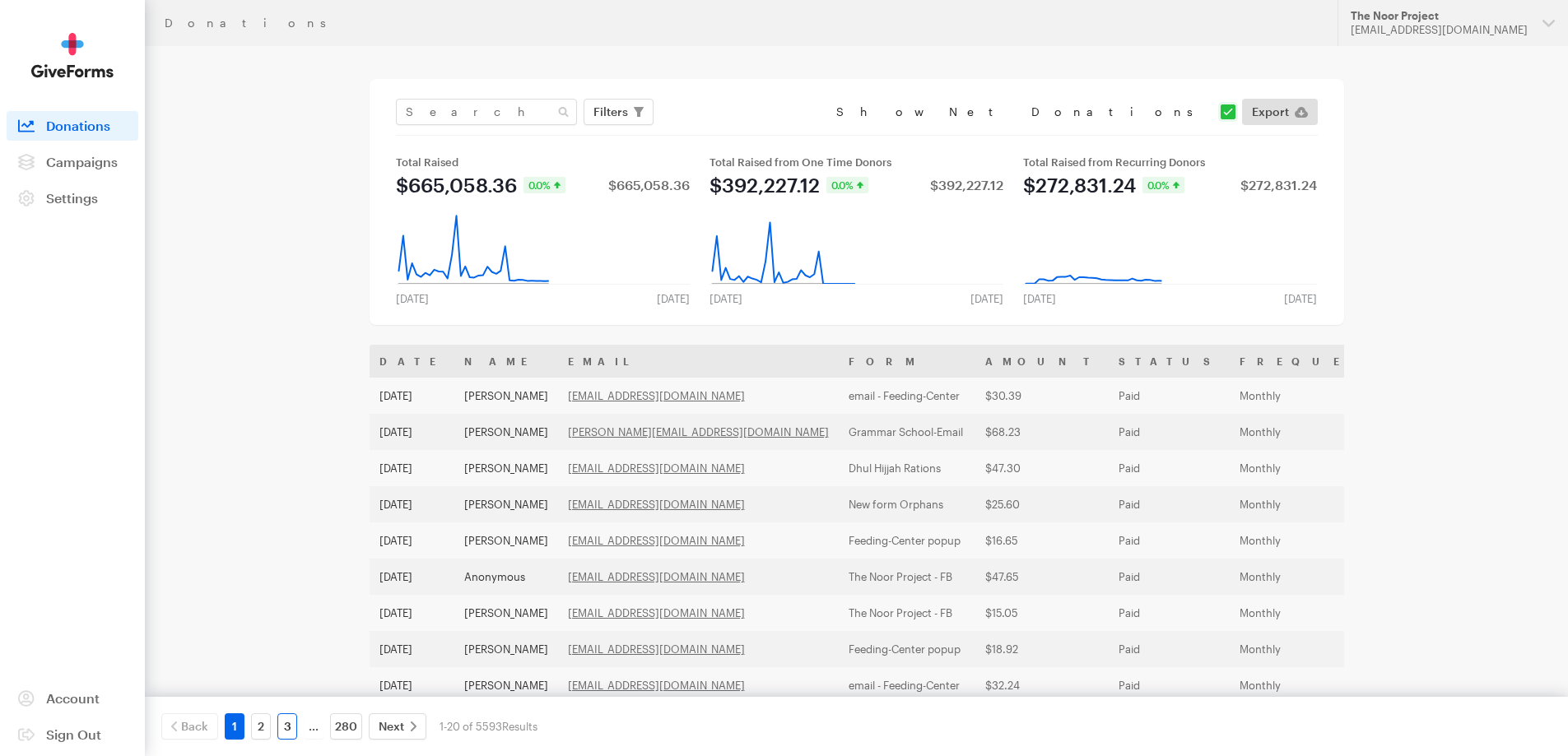
click at [292, 729] on link "3" at bounding box center [287, 726] width 20 height 27
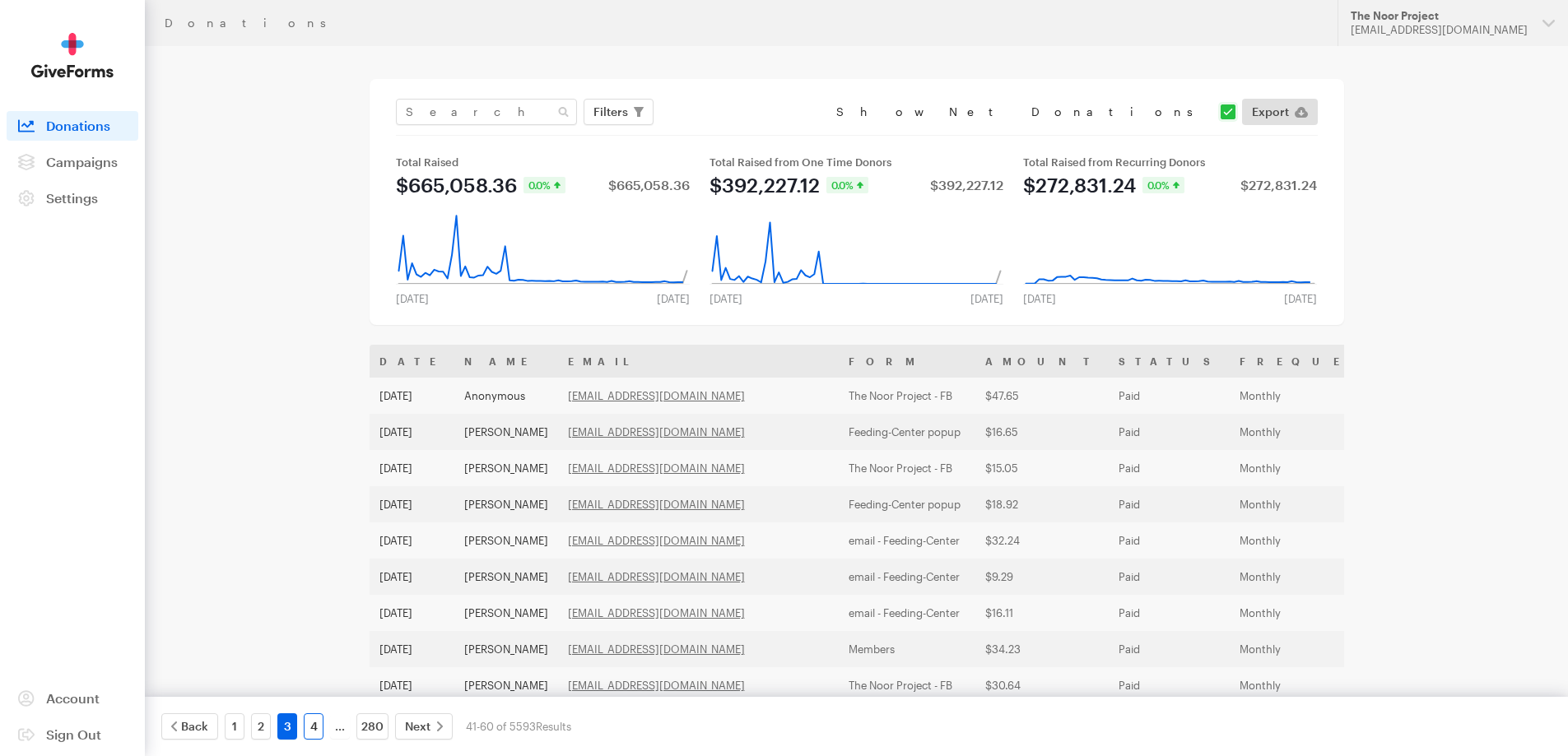
click at [319, 722] on link "4" at bounding box center [314, 726] width 20 height 27
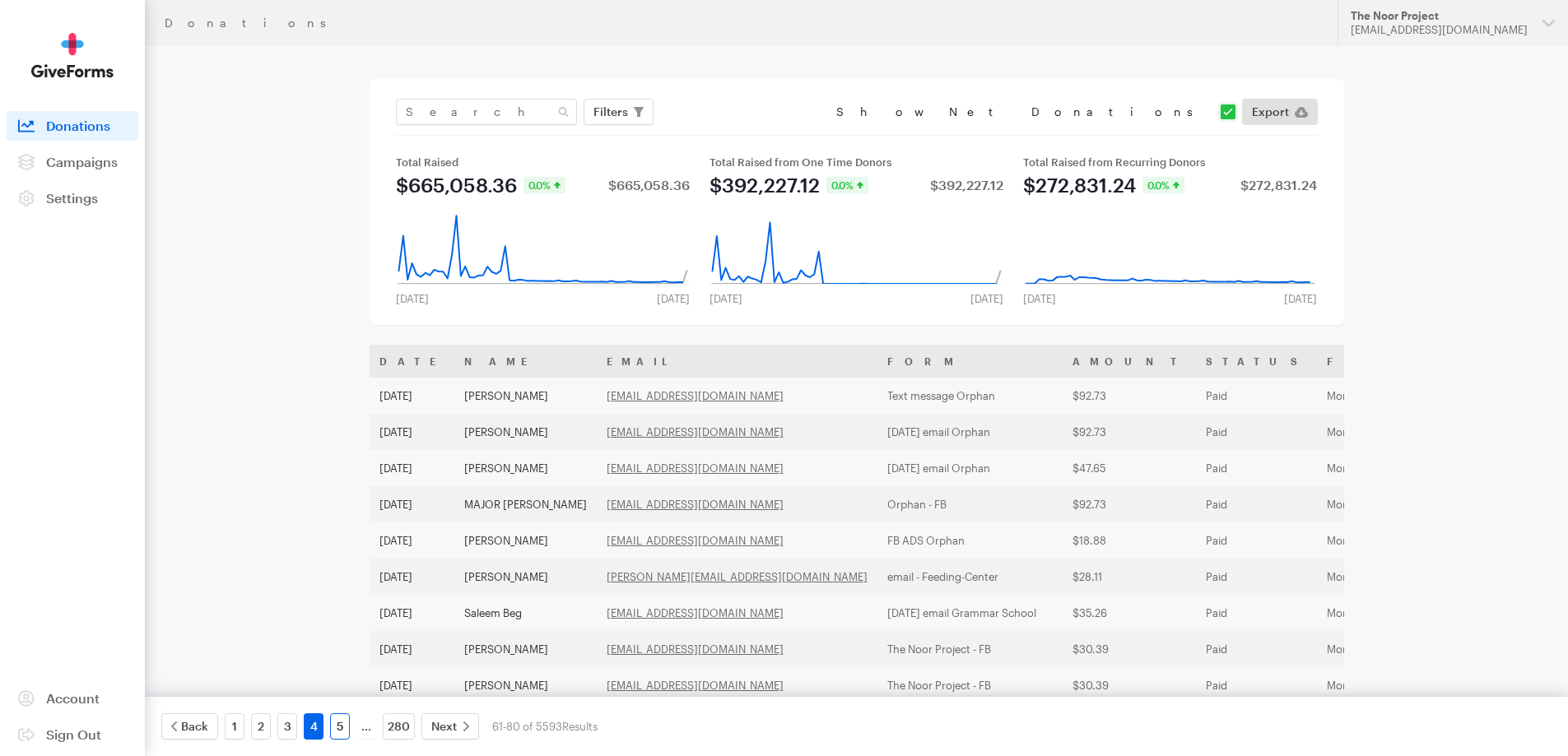
click at [334, 729] on link "5" at bounding box center [340, 726] width 20 height 27
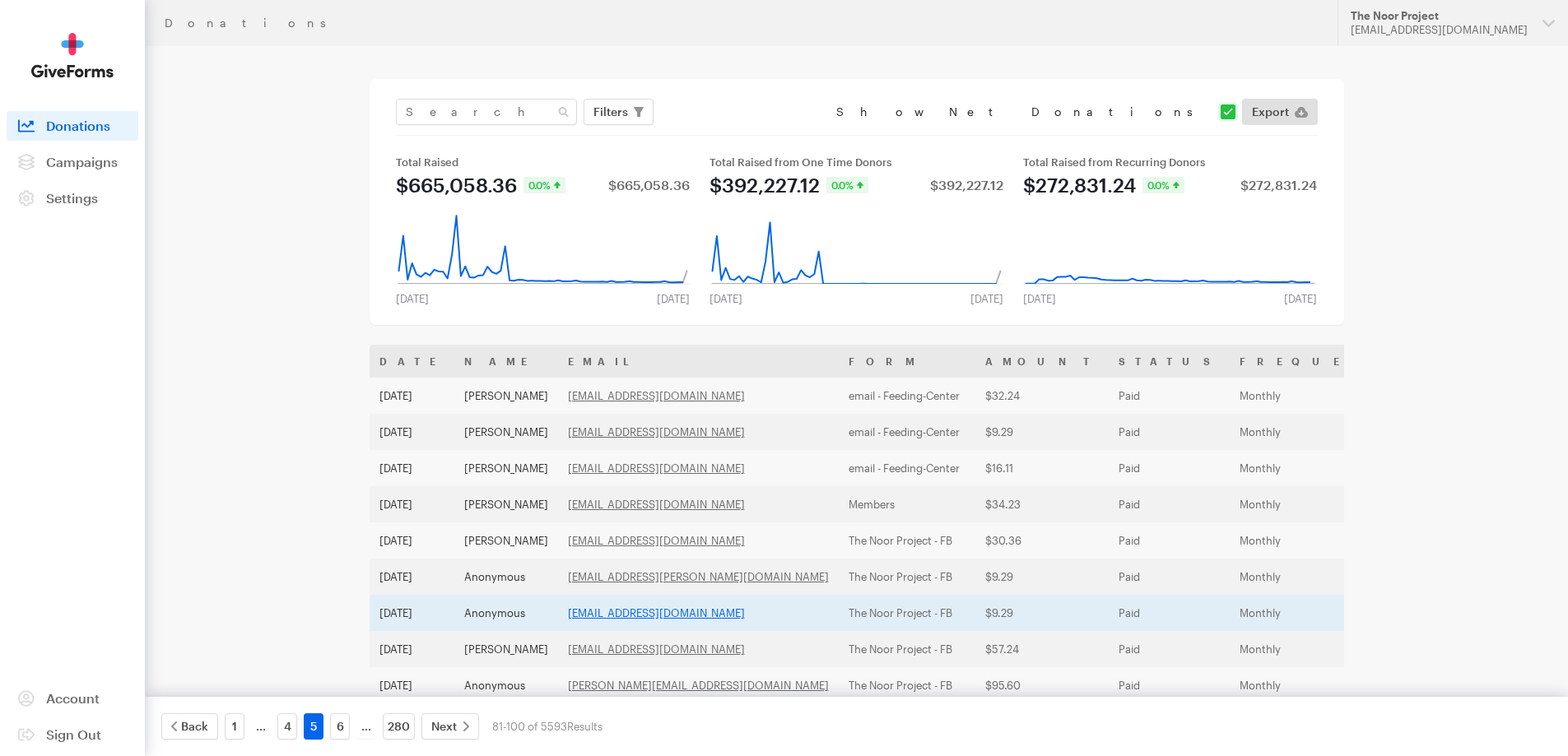
scroll to position [82, 0]
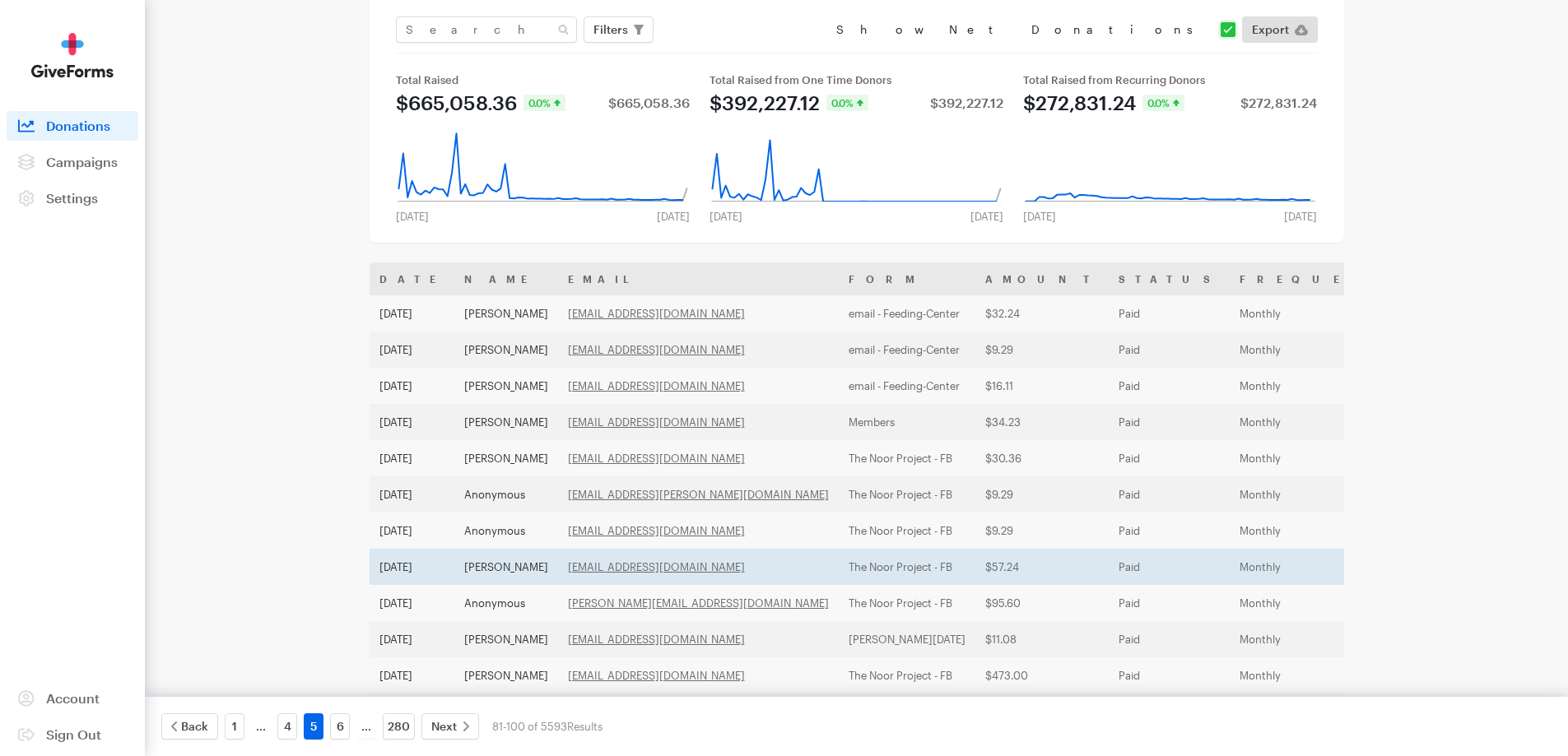
click at [496, 566] on td "[PERSON_NAME]" at bounding box center [506, 567] width 103 height 37
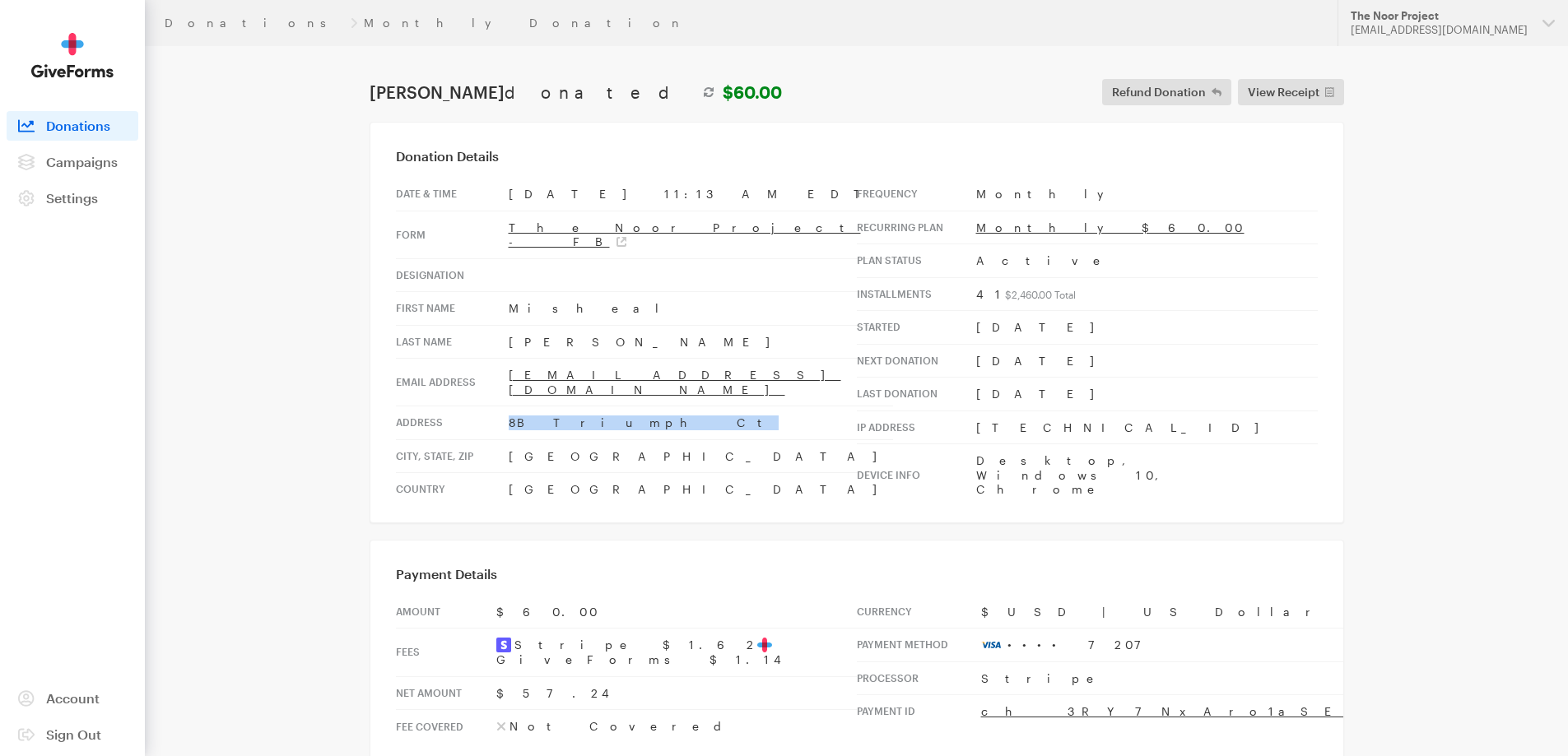
drag, startPoint x: 619, startPoint y: 396, endPoint x: 494, endPoint y: 385, distance: 125.5
click at [494, 407] on tr "Address 8B Triumph Ct" at bounding box center [645, 423] width 497 height 34
copy tr "8B Triumph Ct"
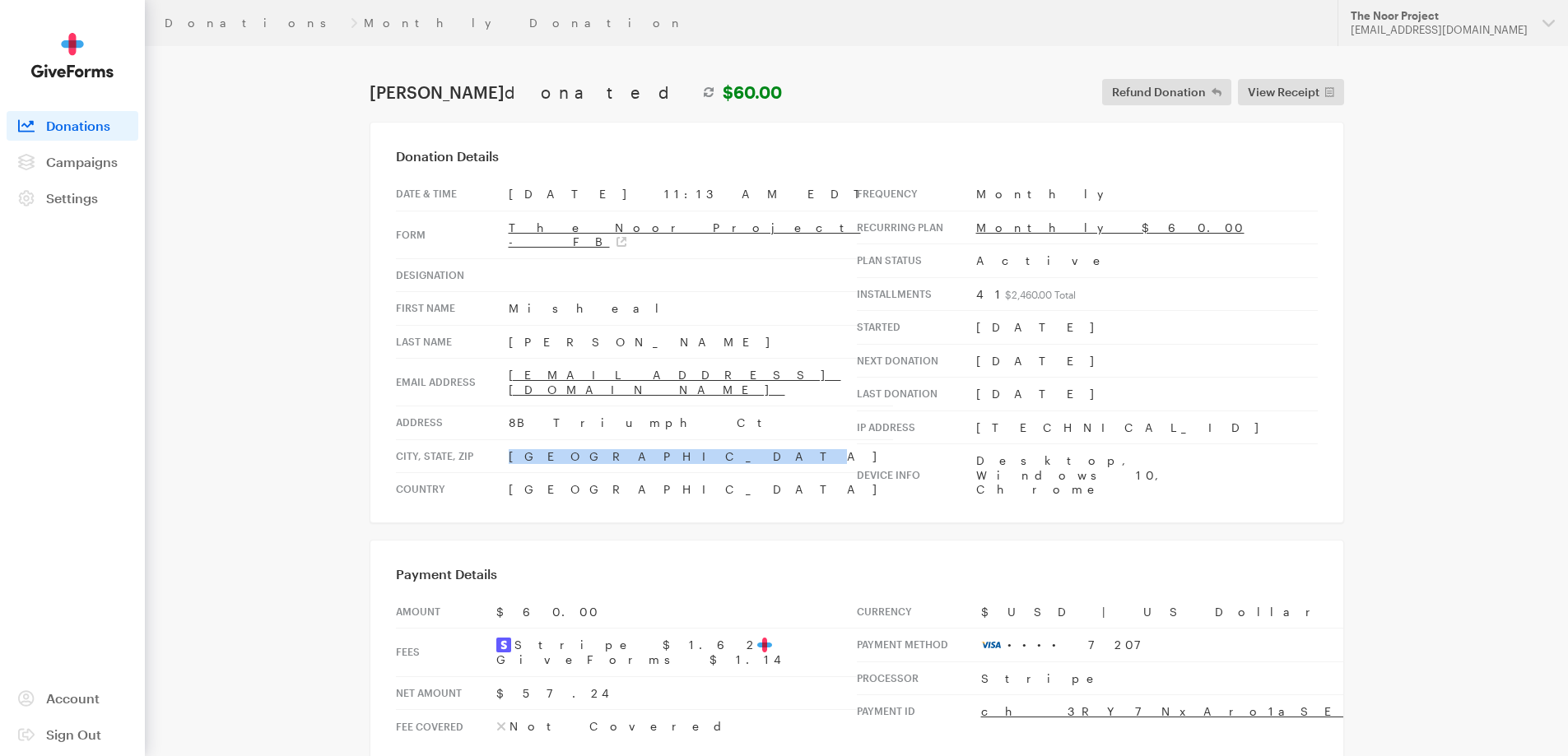
drag, startPoint x: 590, startPoint y: 426, endPoint x: 508, endPoint y: 431, distance: 82.2
click at [508, 440] on td "East Rutherford, NJ, 07073" at bounding box center [700, 456] width 384 height 34
copy td "East Rutherford"
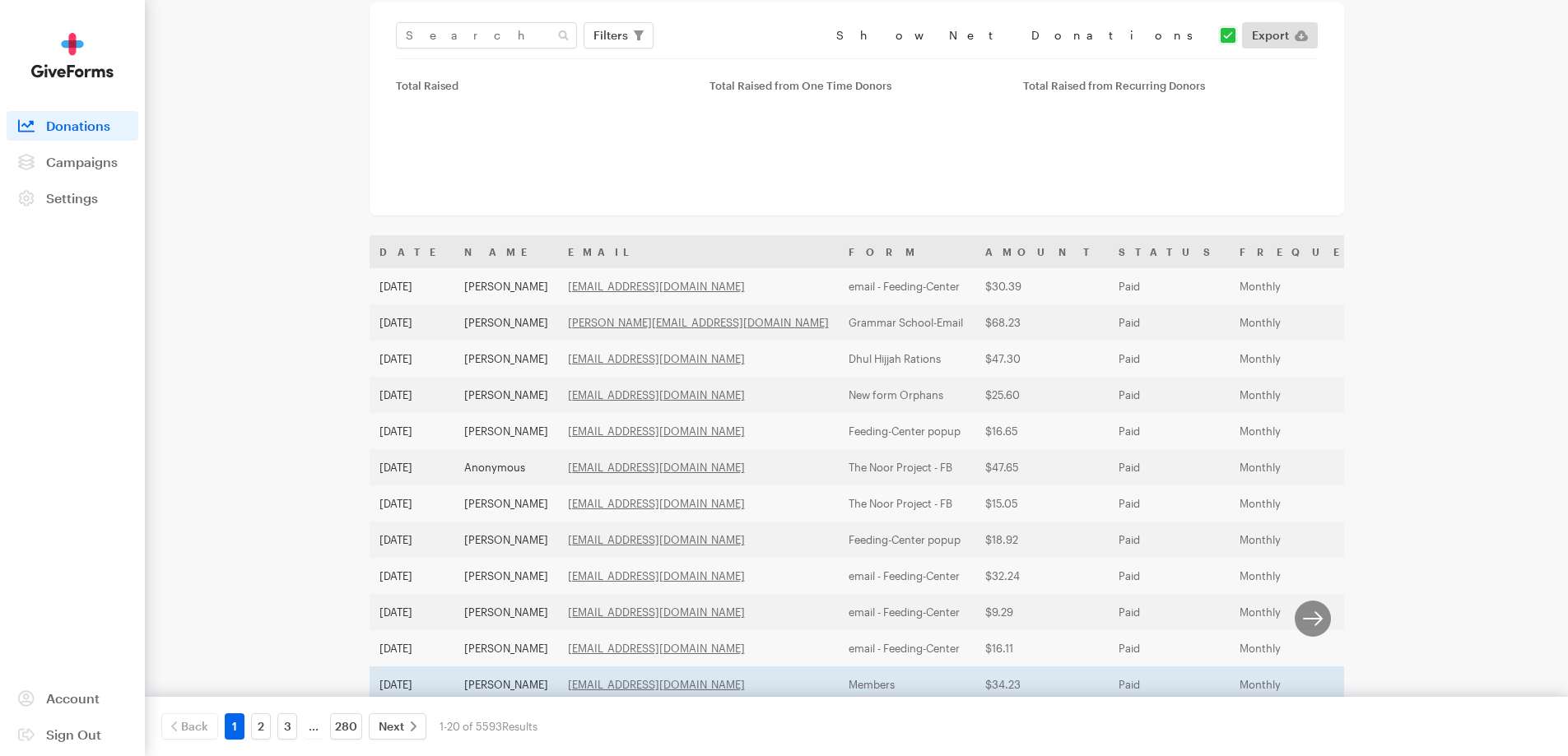
scroll to position [77, 0]
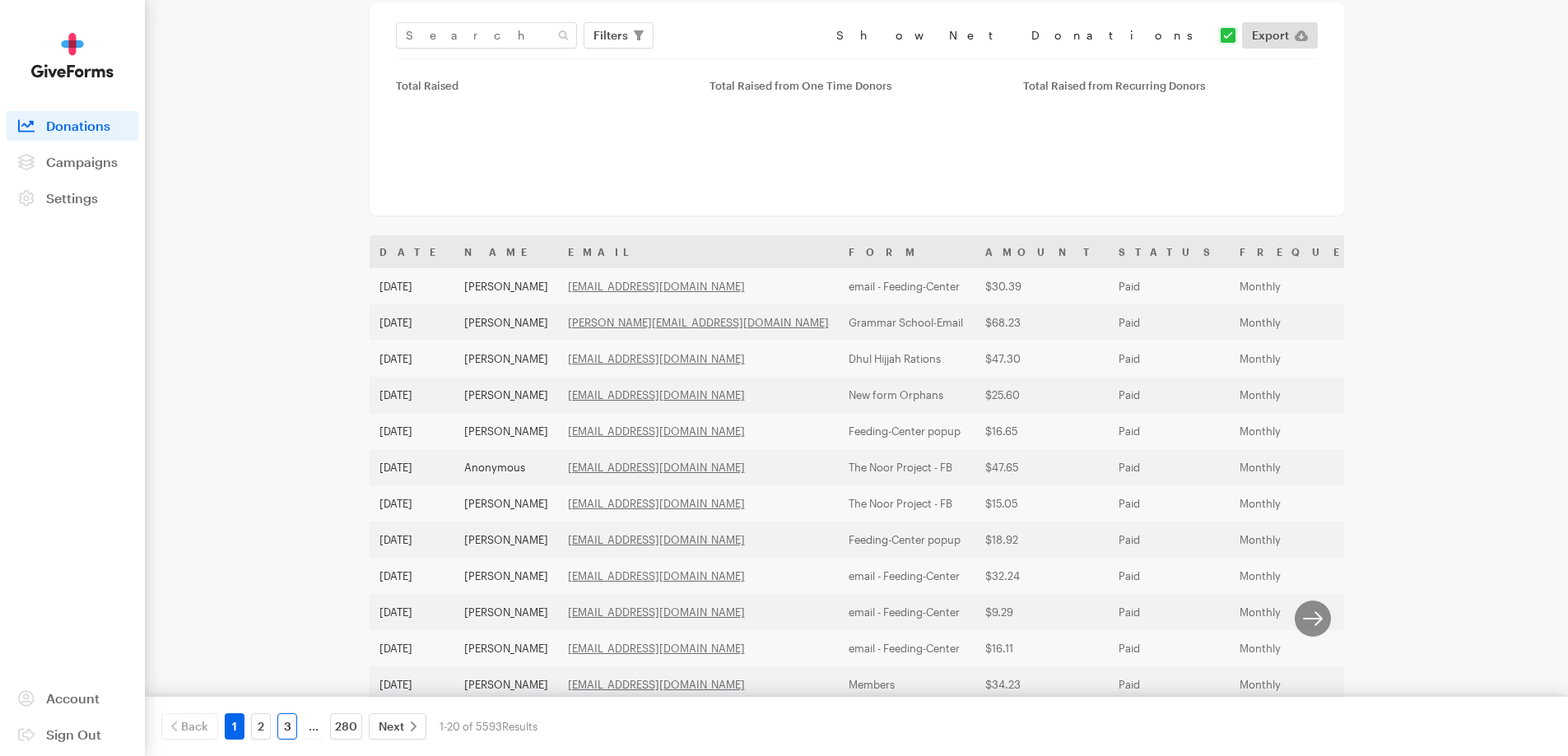
click at [291, 727] on link "3" at bounding box center [287, 726] width 20 height 27
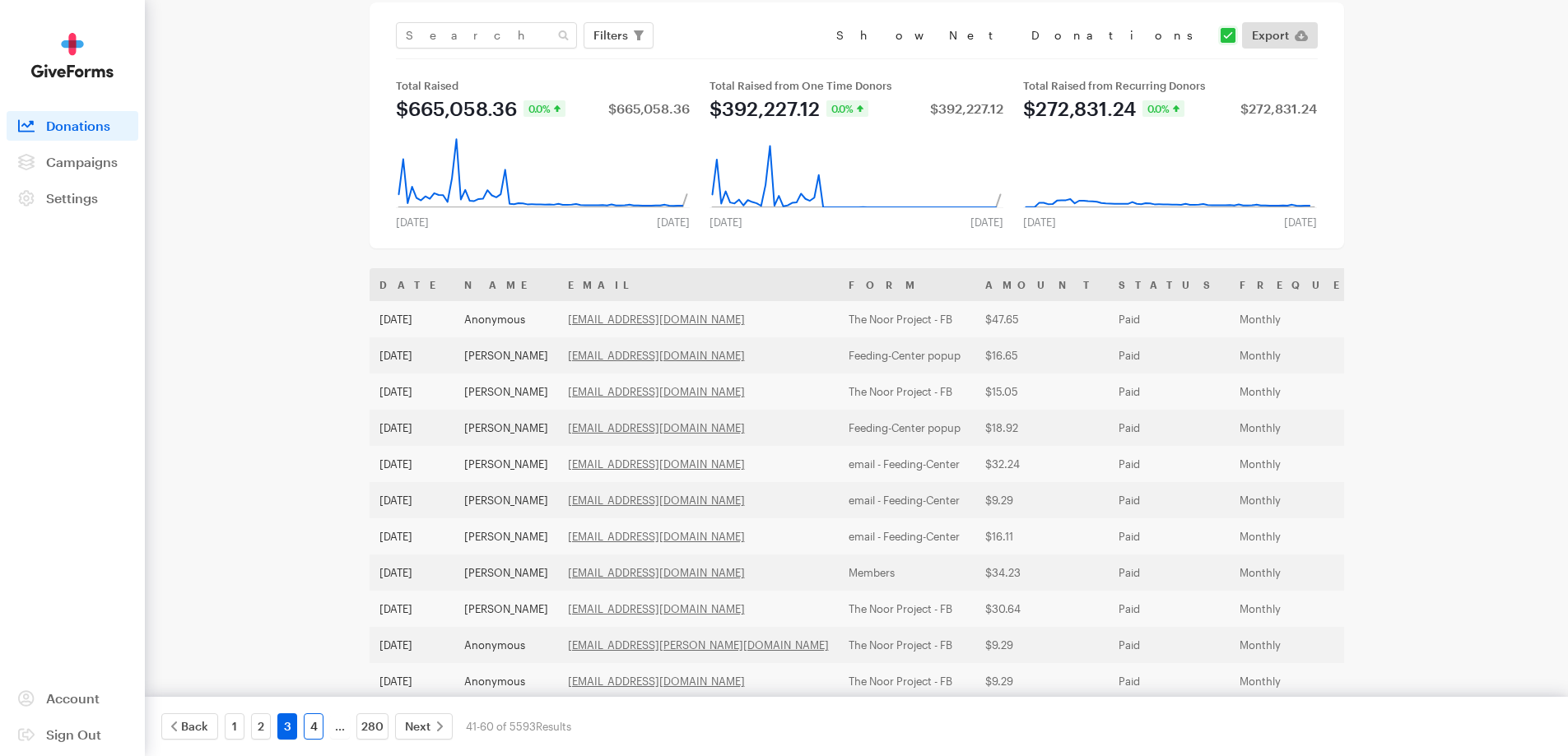
click at [315, 729] on link "4" at bounding box center [314, 726] width 20 height 27
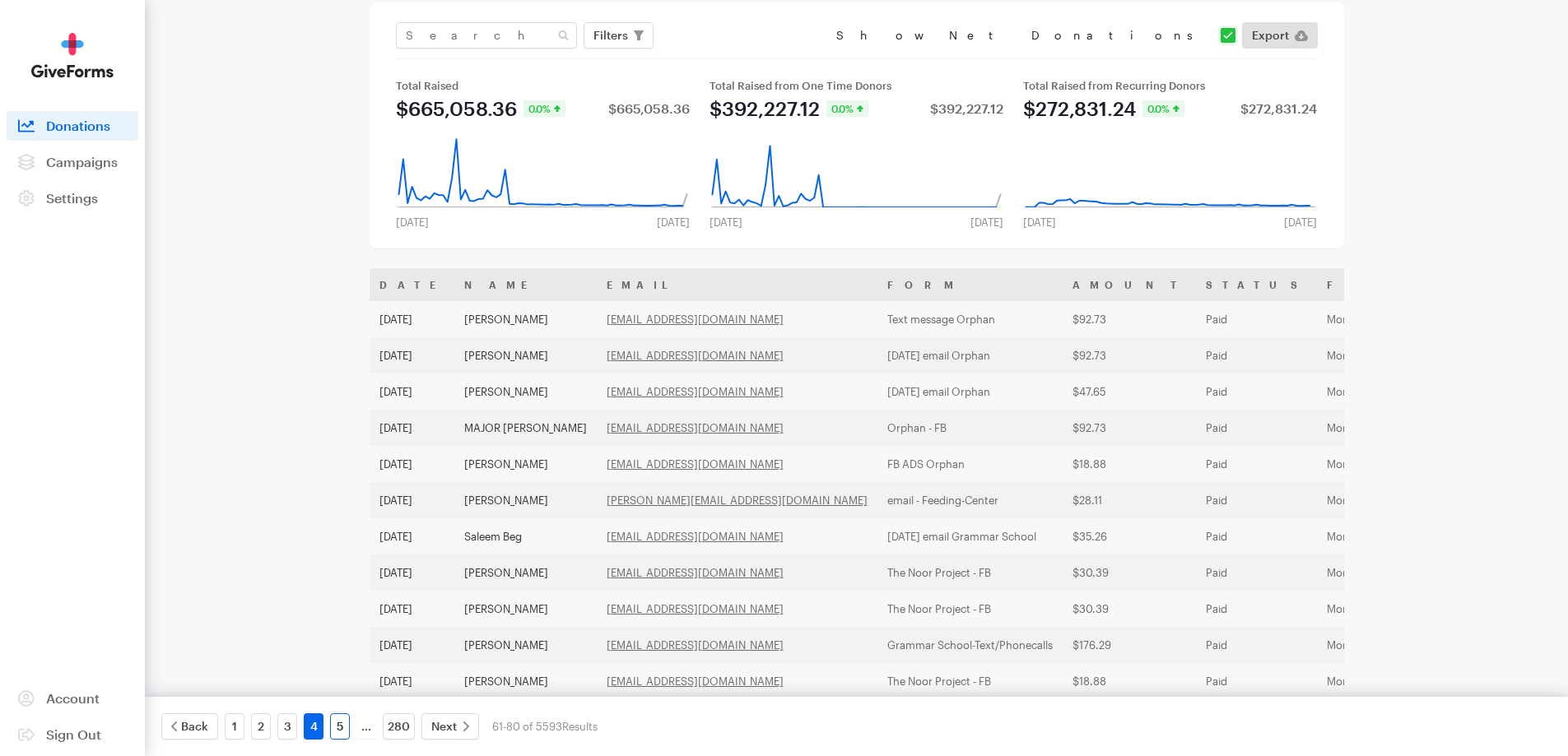
click at [346, 729] on link "5" at bounding box center [340, 726] width 20 height 27
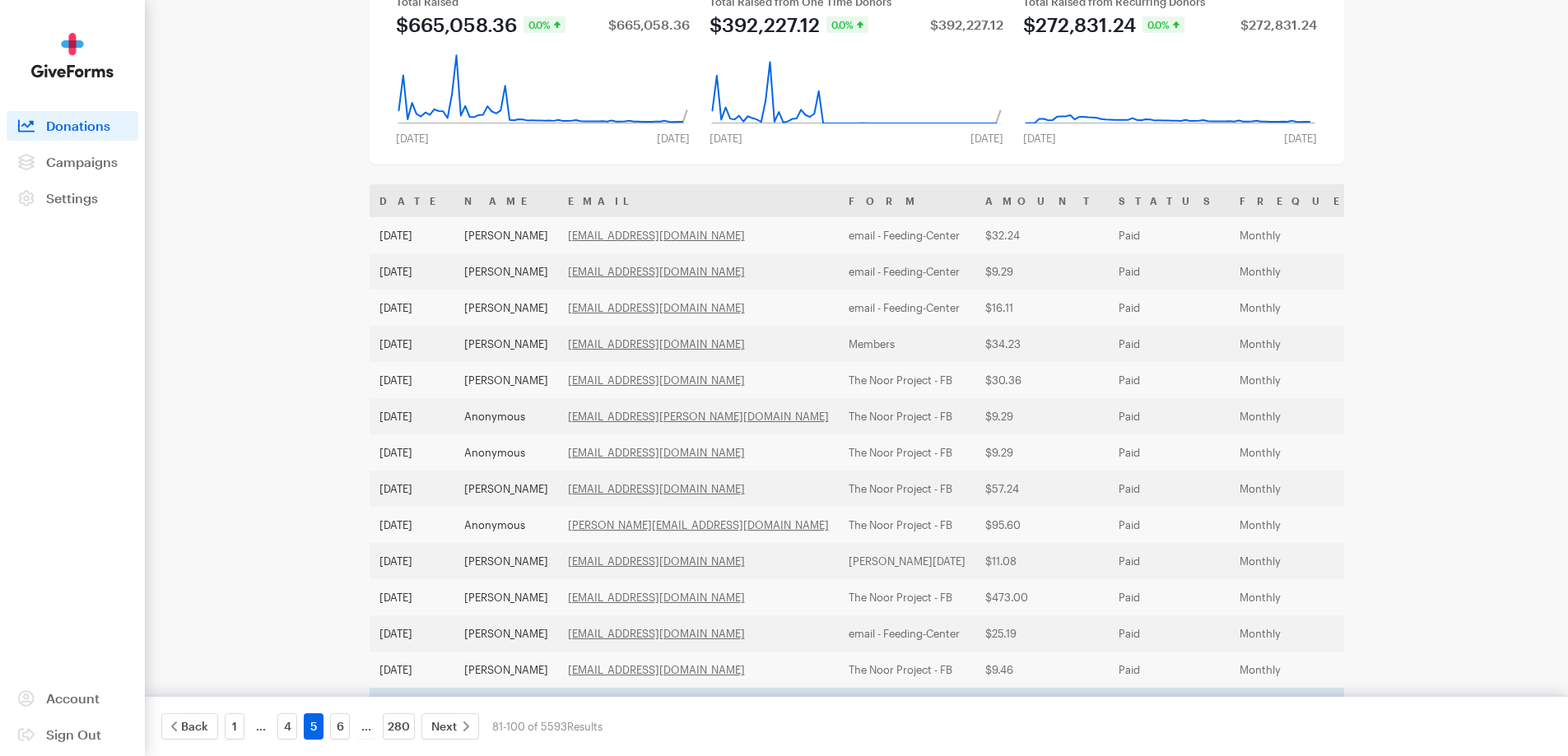
scroll to position [159, 0]
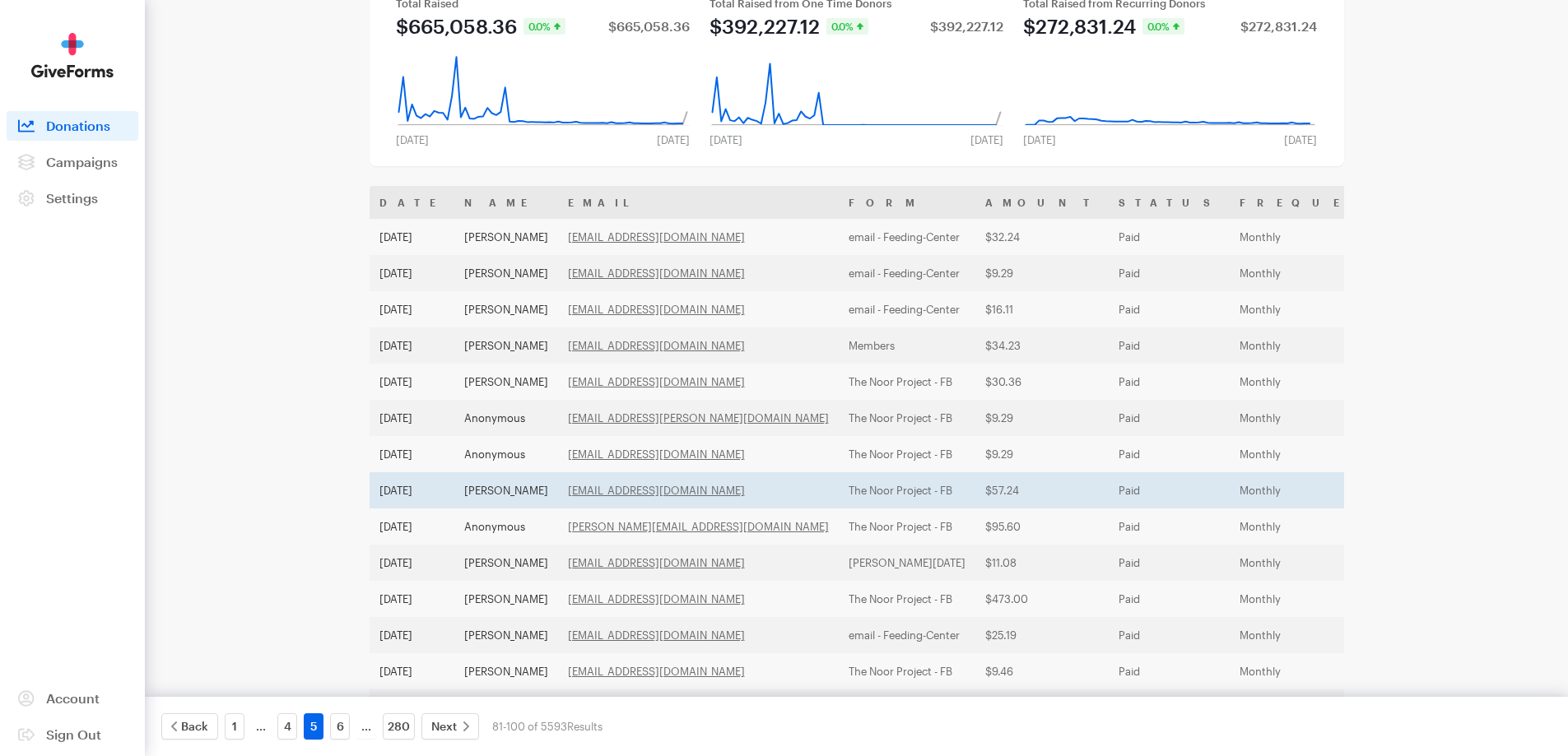
click at [505, 491] on td "[PERSON_NAME]" at bounding box center [506, 491] width 103 height 37
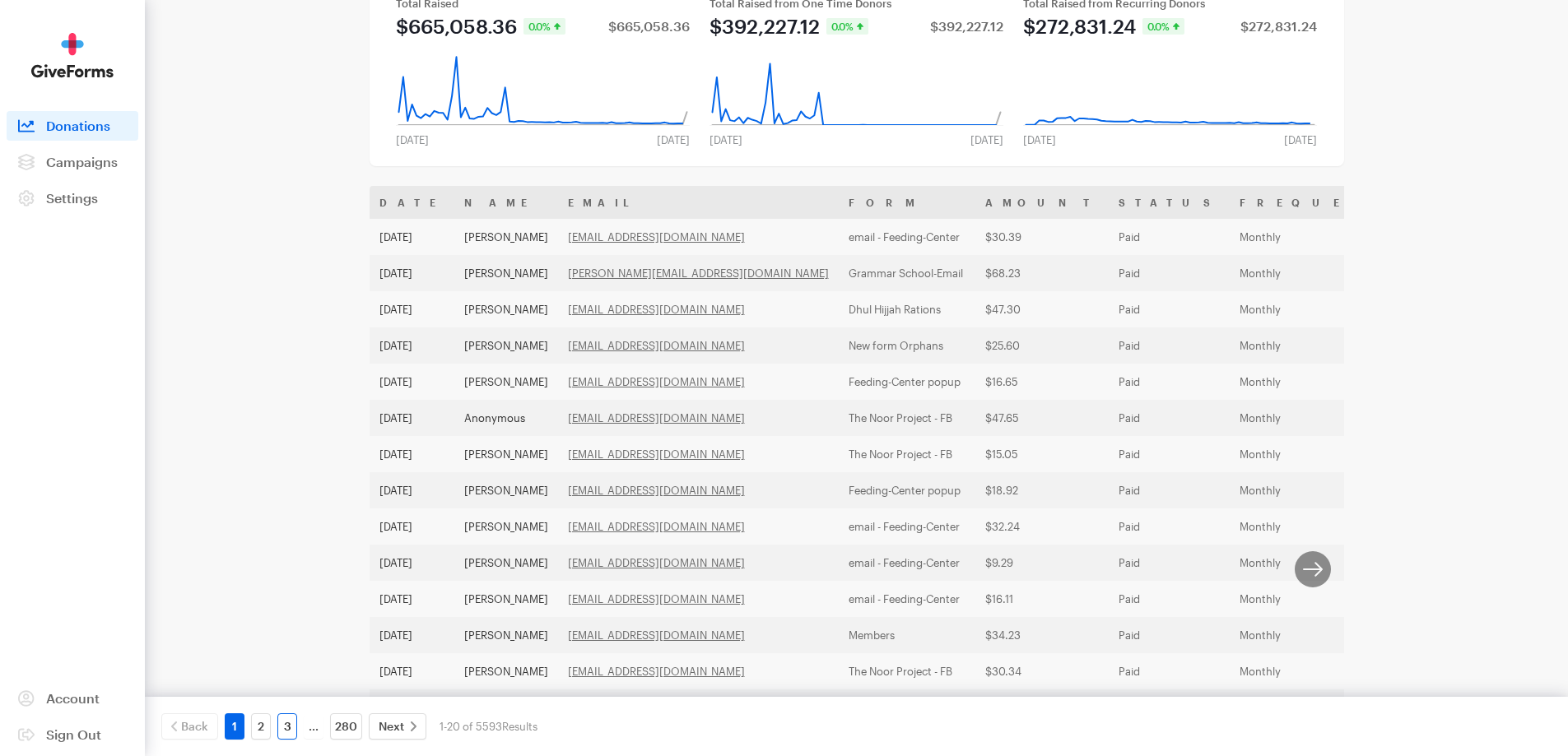
click at [287, 729] on link "3" at bounding box center [287, 726] width 20 height 27
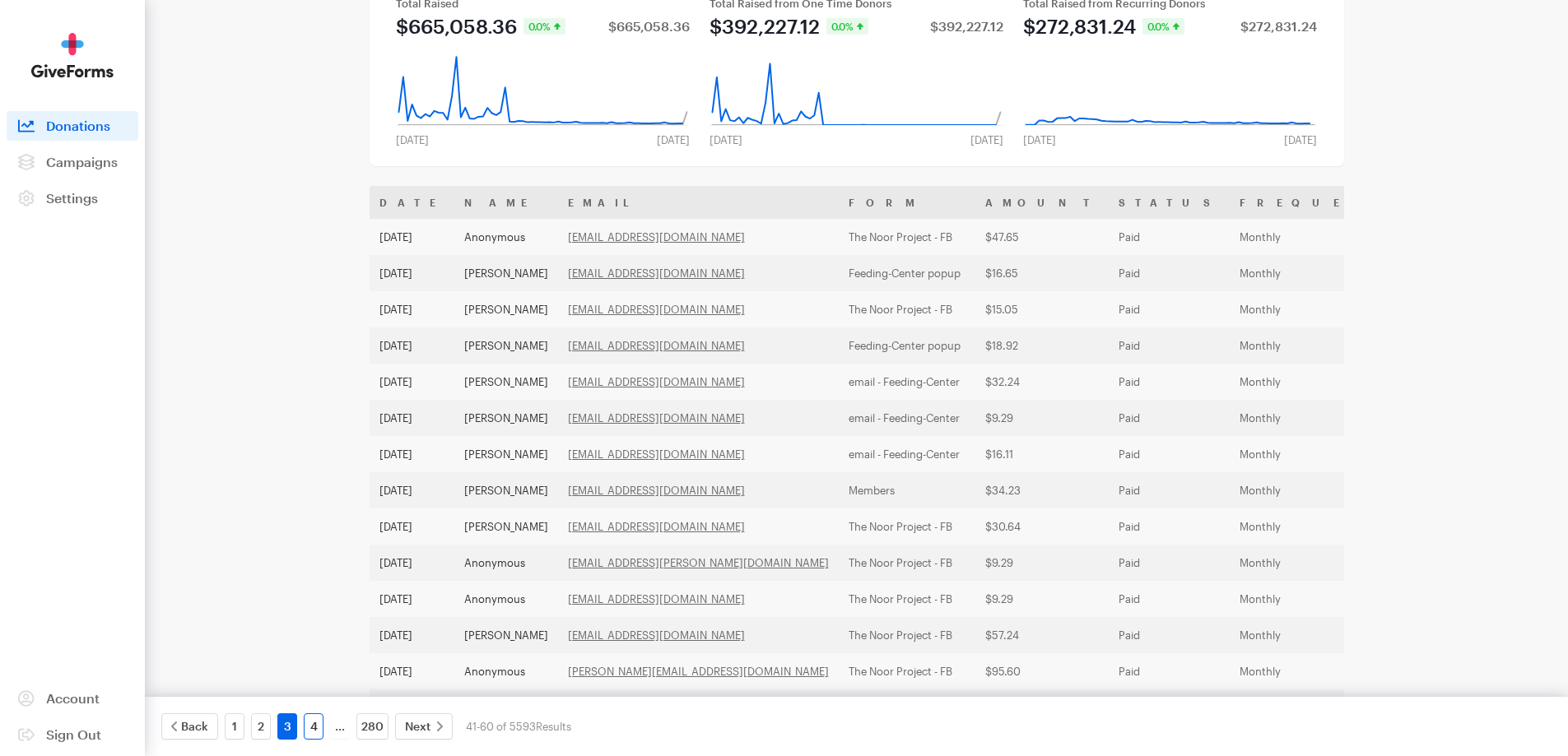
click at [315, 728] on link "4" at bounding box center [314, 726] width 20 height 27
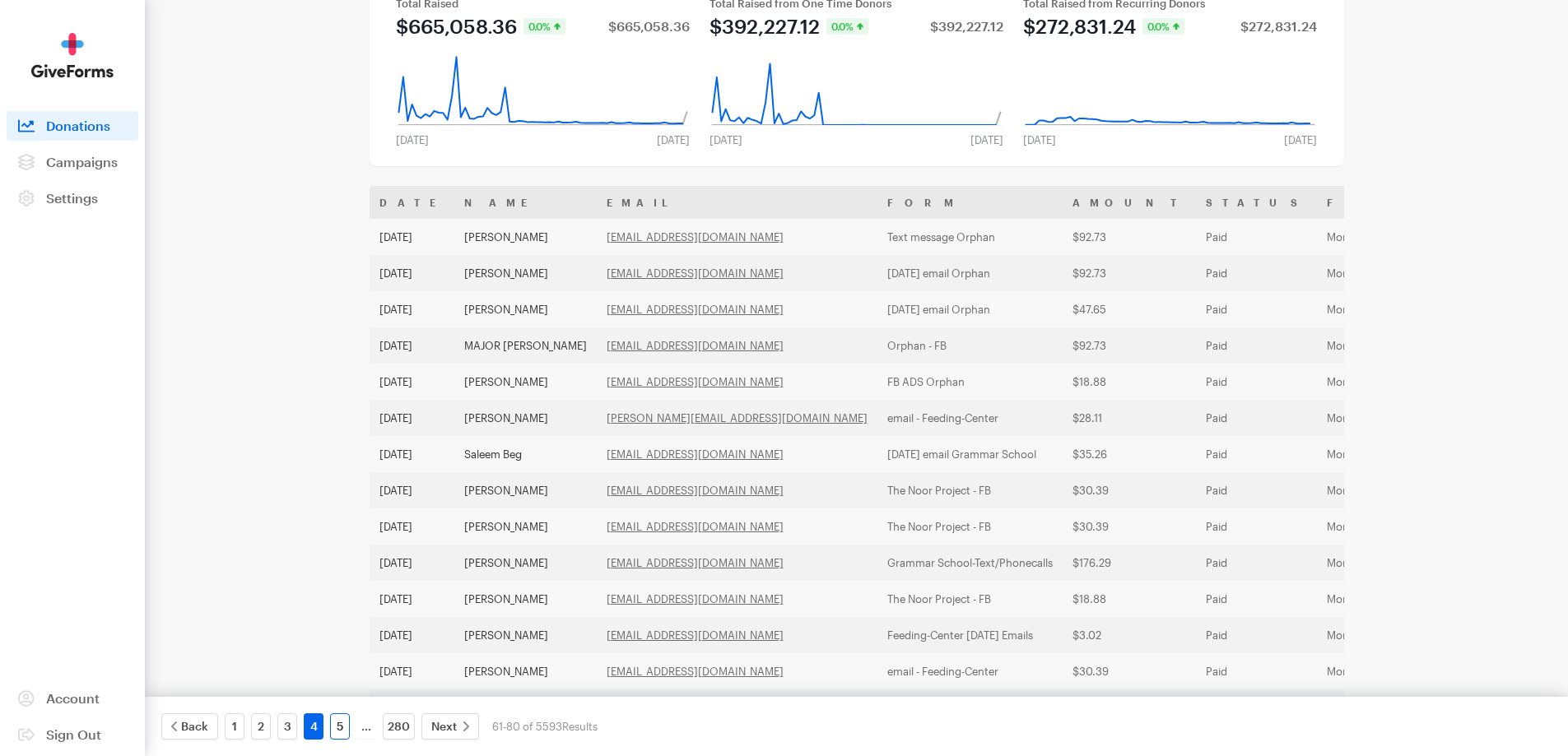
click at [345, 728] on link "5" at bounding box center [340, 726] width 20 height 27
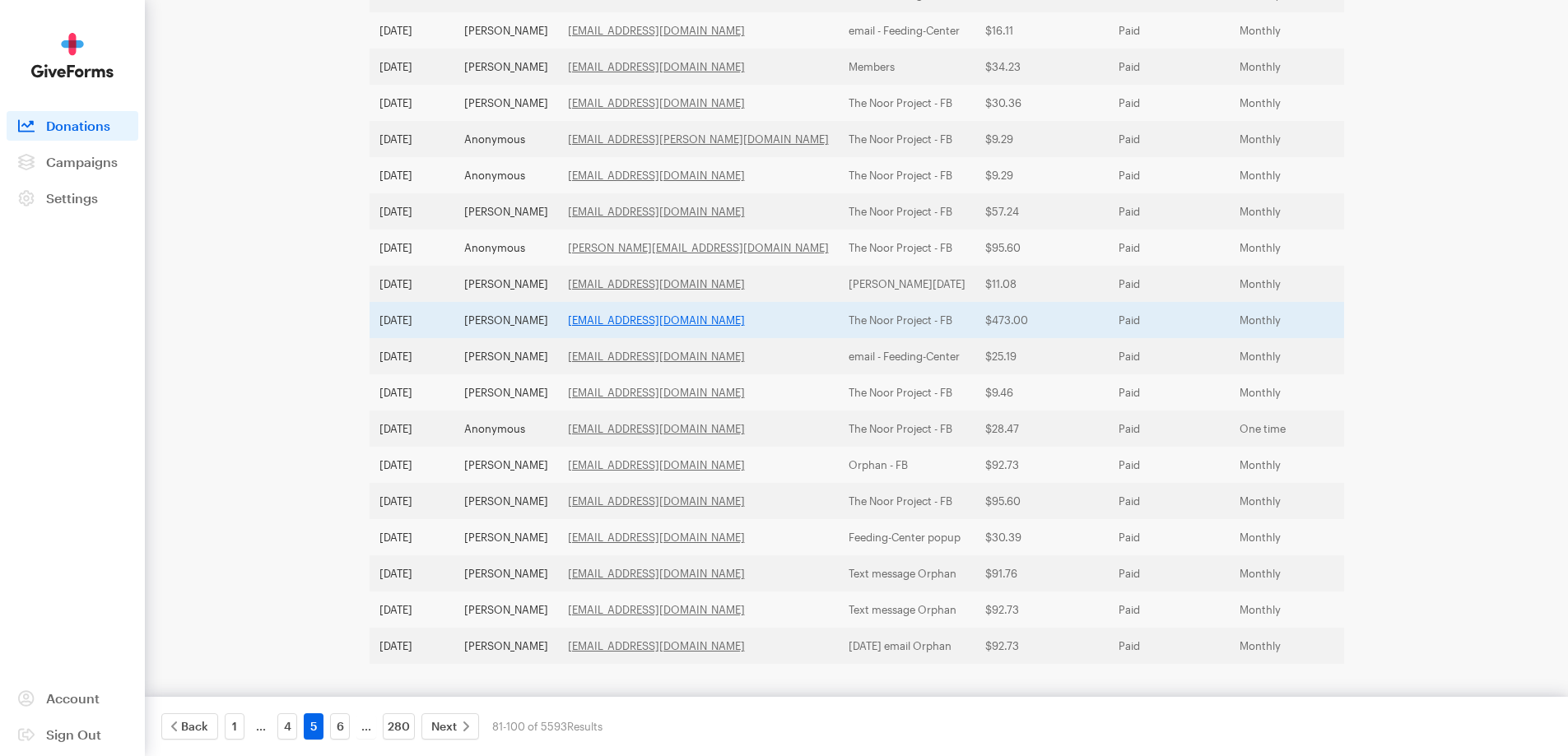
scroll to position [459, 0]
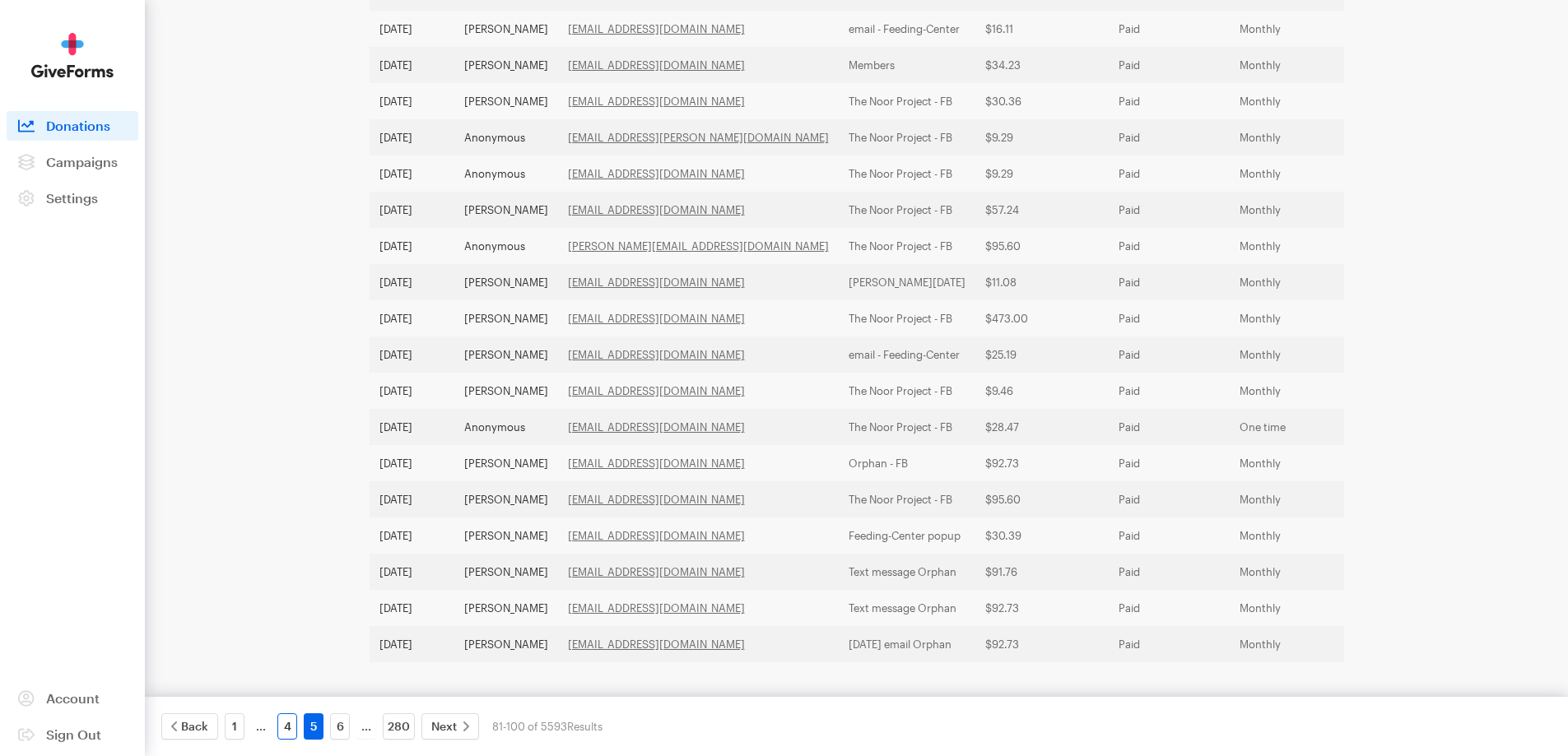
click at [280, 723] on link "4" at bounding box center [287, 726] width 20 height 27
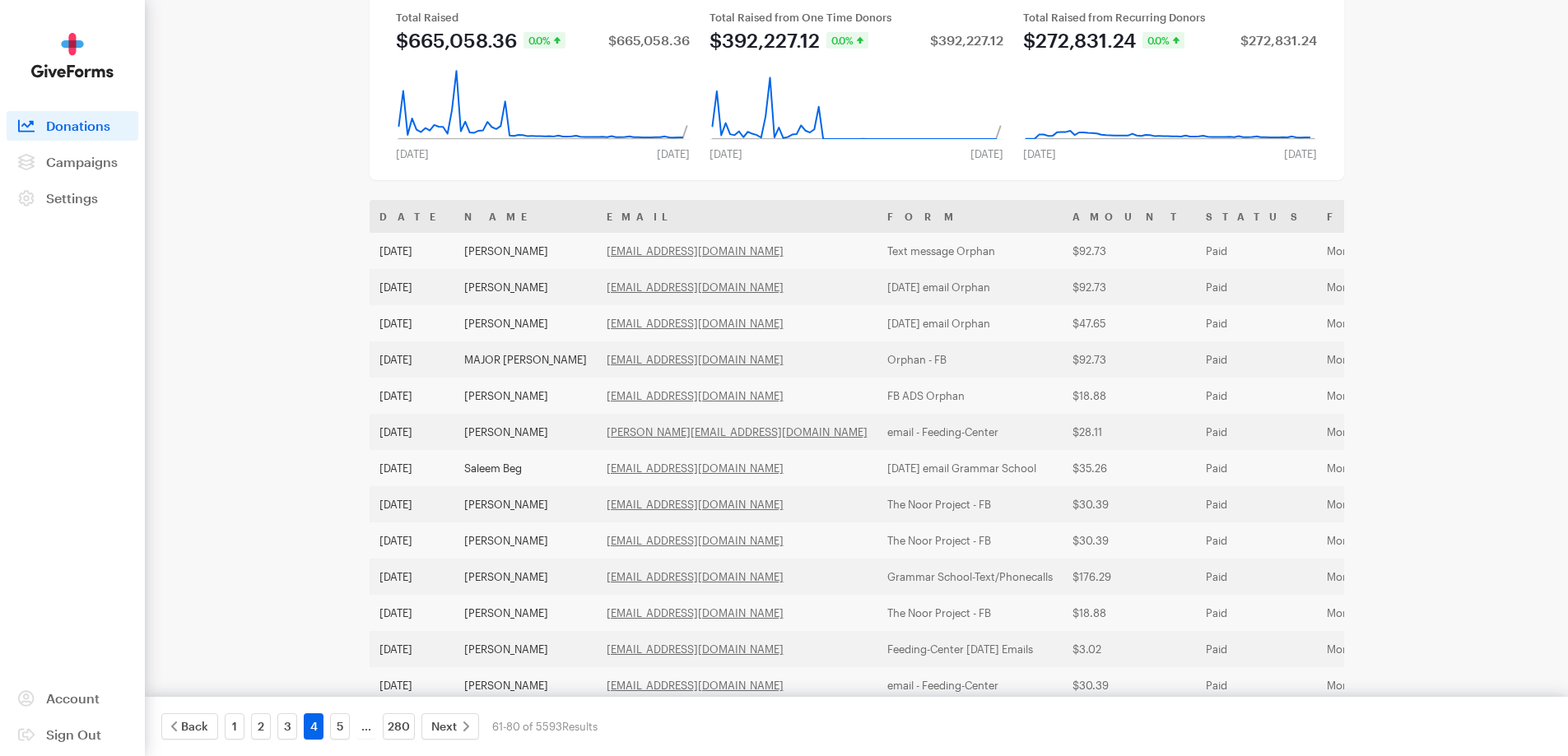
scroll to position [377, 0]
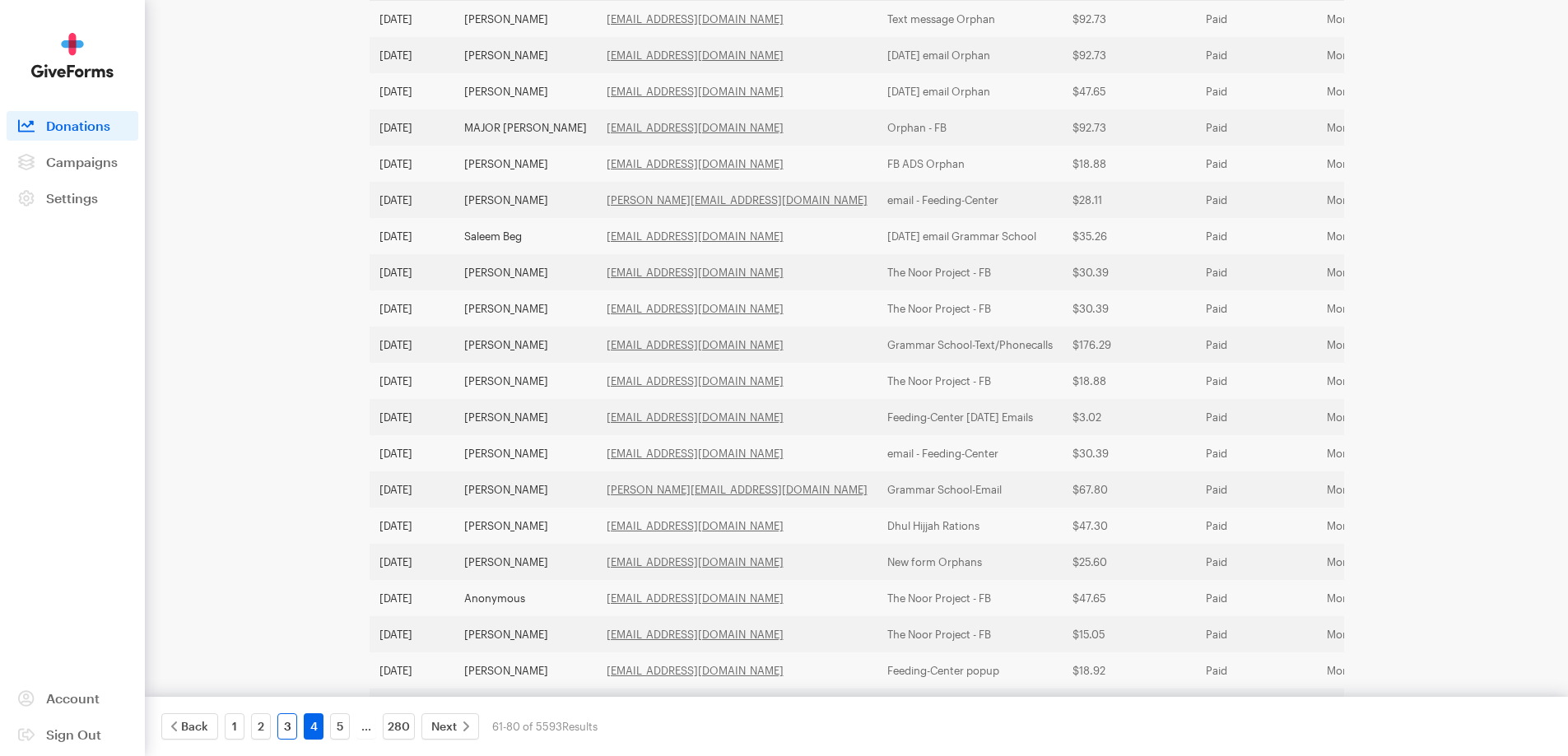
click at [291, 733] on link "3" at bounding box center [287, 726] width 20 height 27
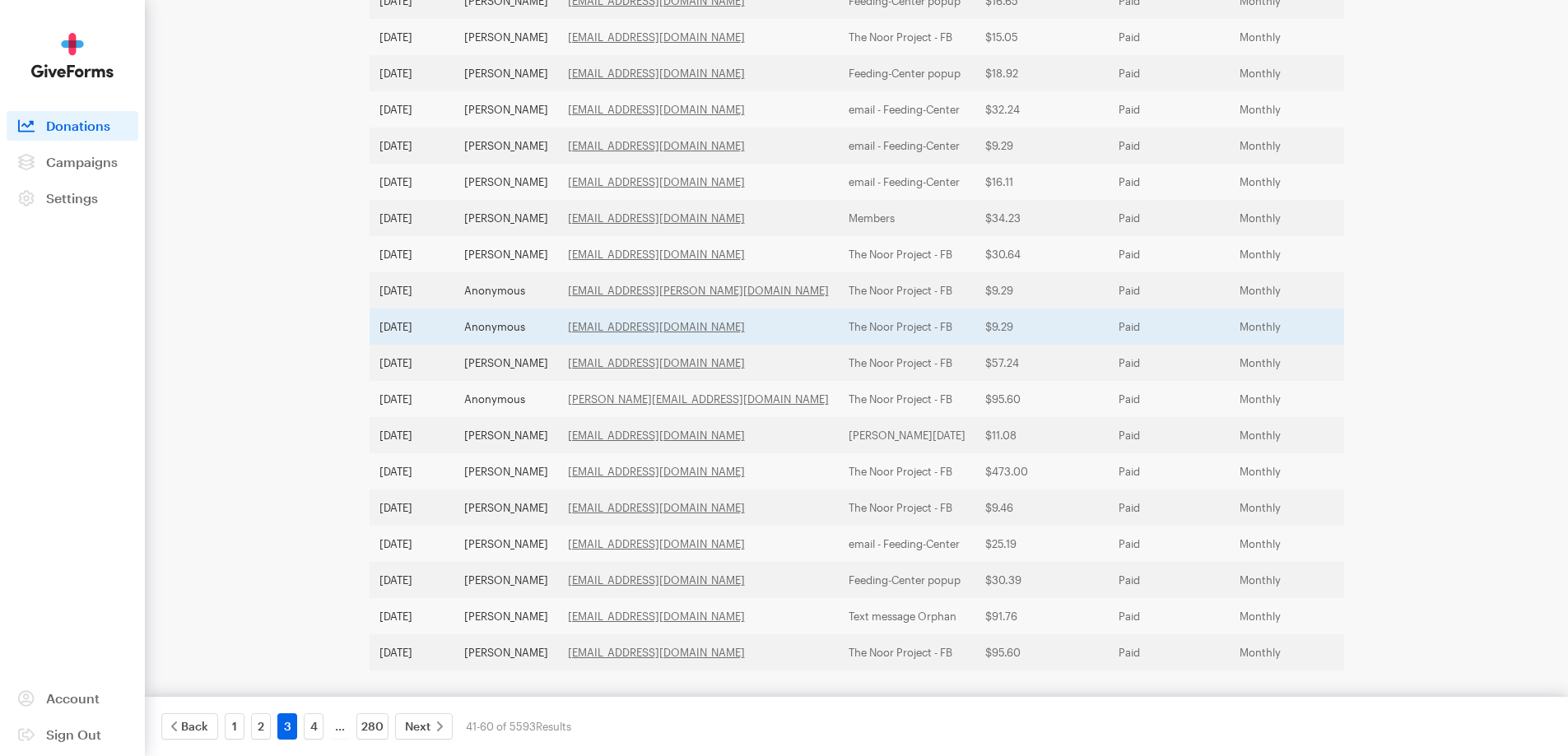
scroll to position [459, 0]
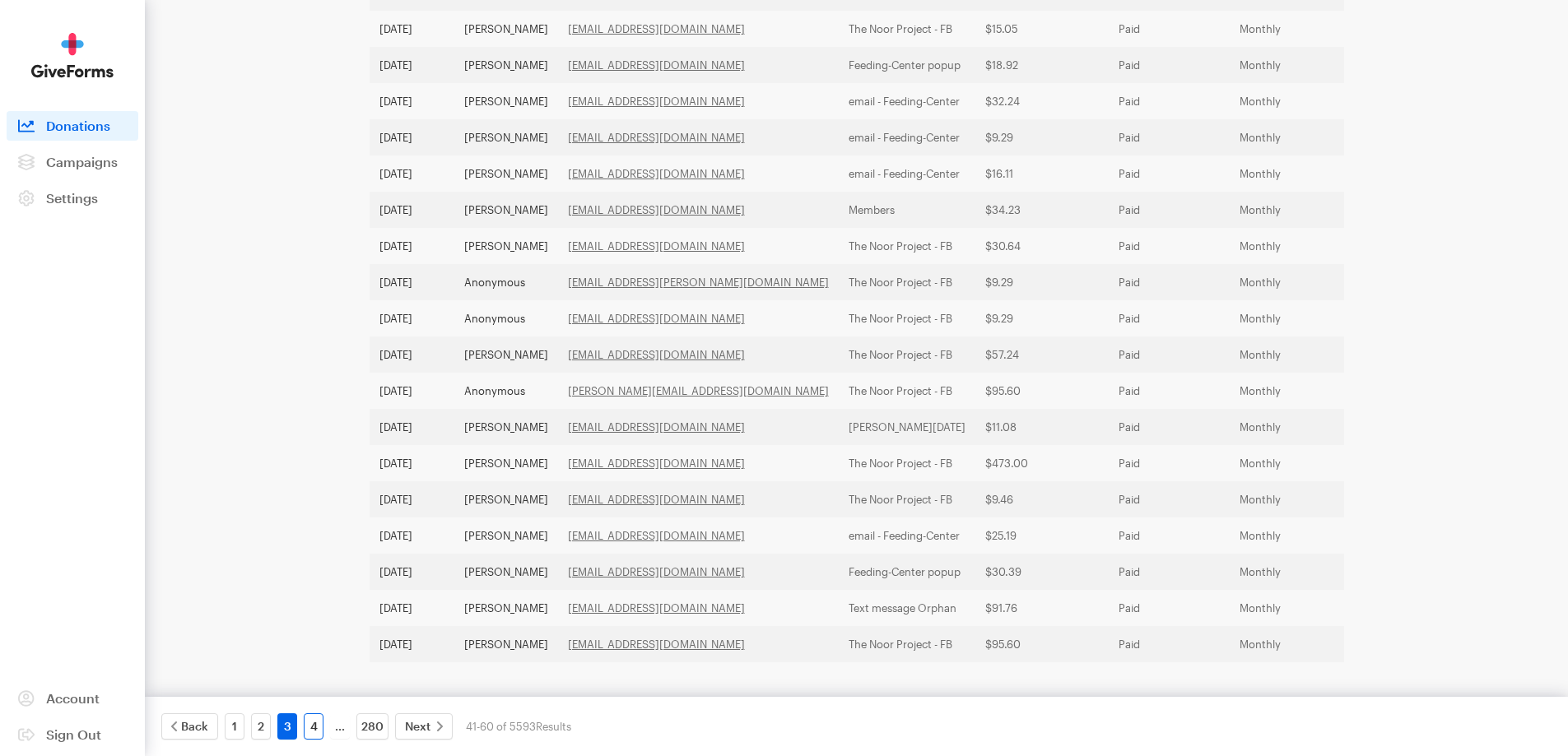
click at [316, 729] on link "4" at bounding box center [314, 726] width 20 height 27
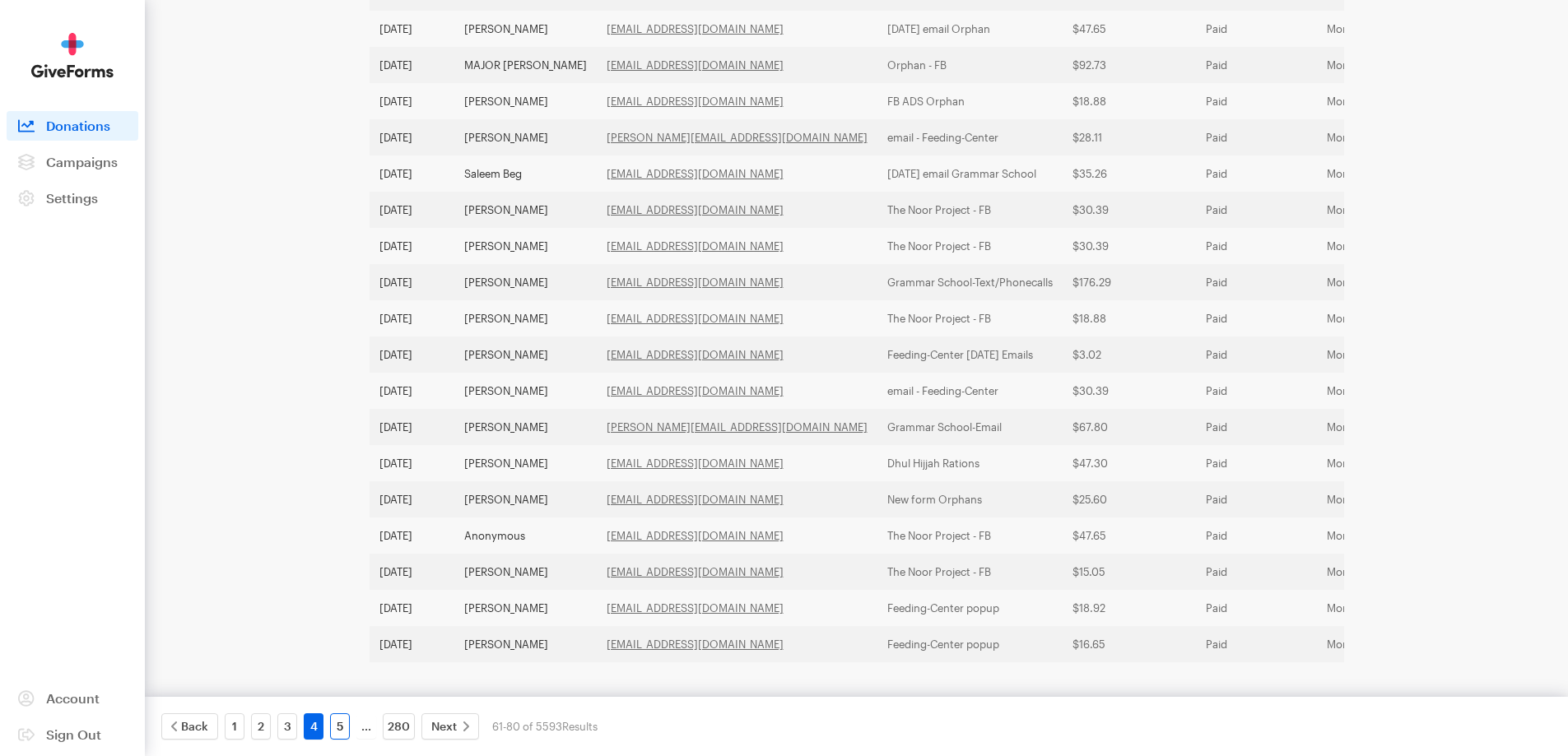
click at [338, 733] on link "5" at bounding box center [340, 726] width 20 height 27
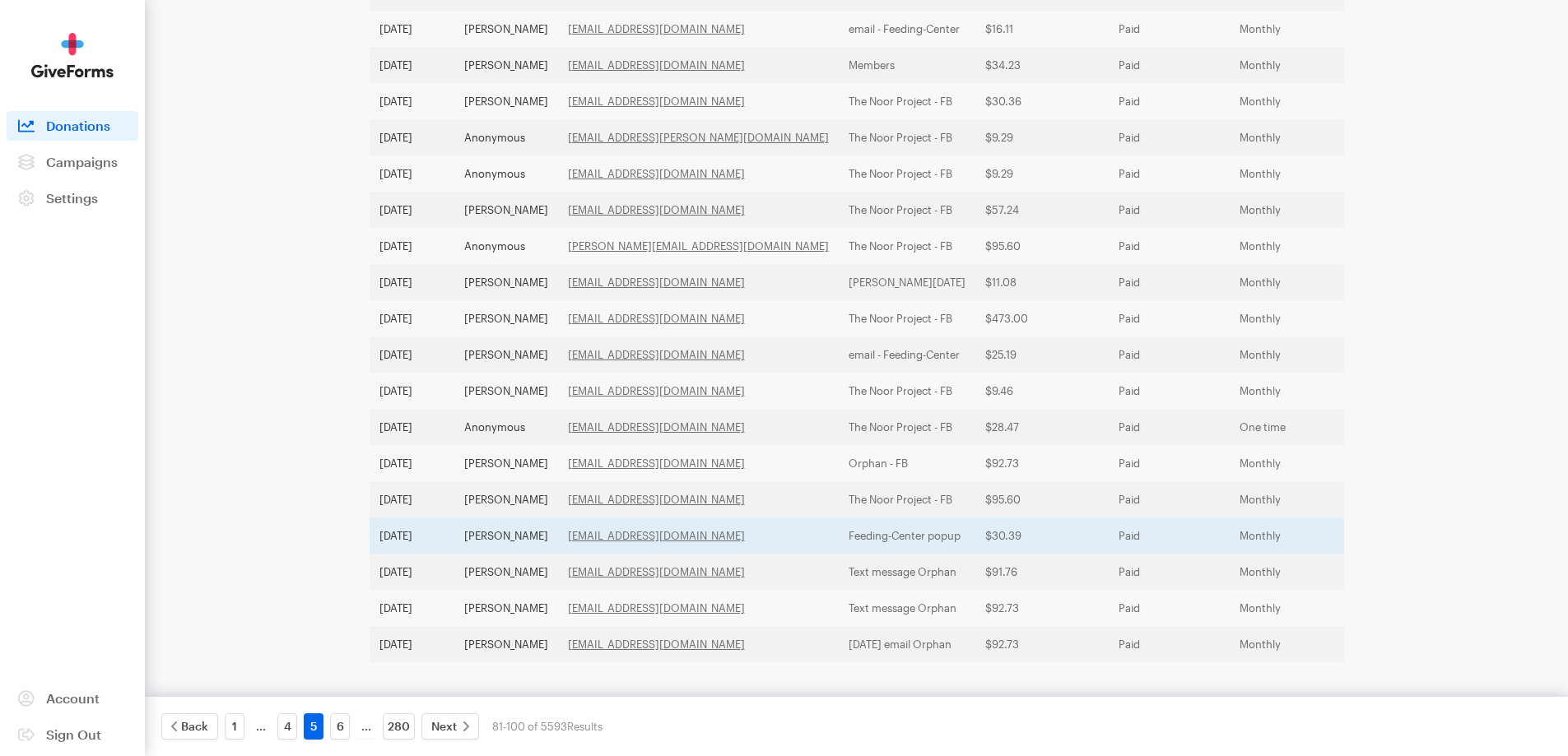
scroll to position [294, 0]
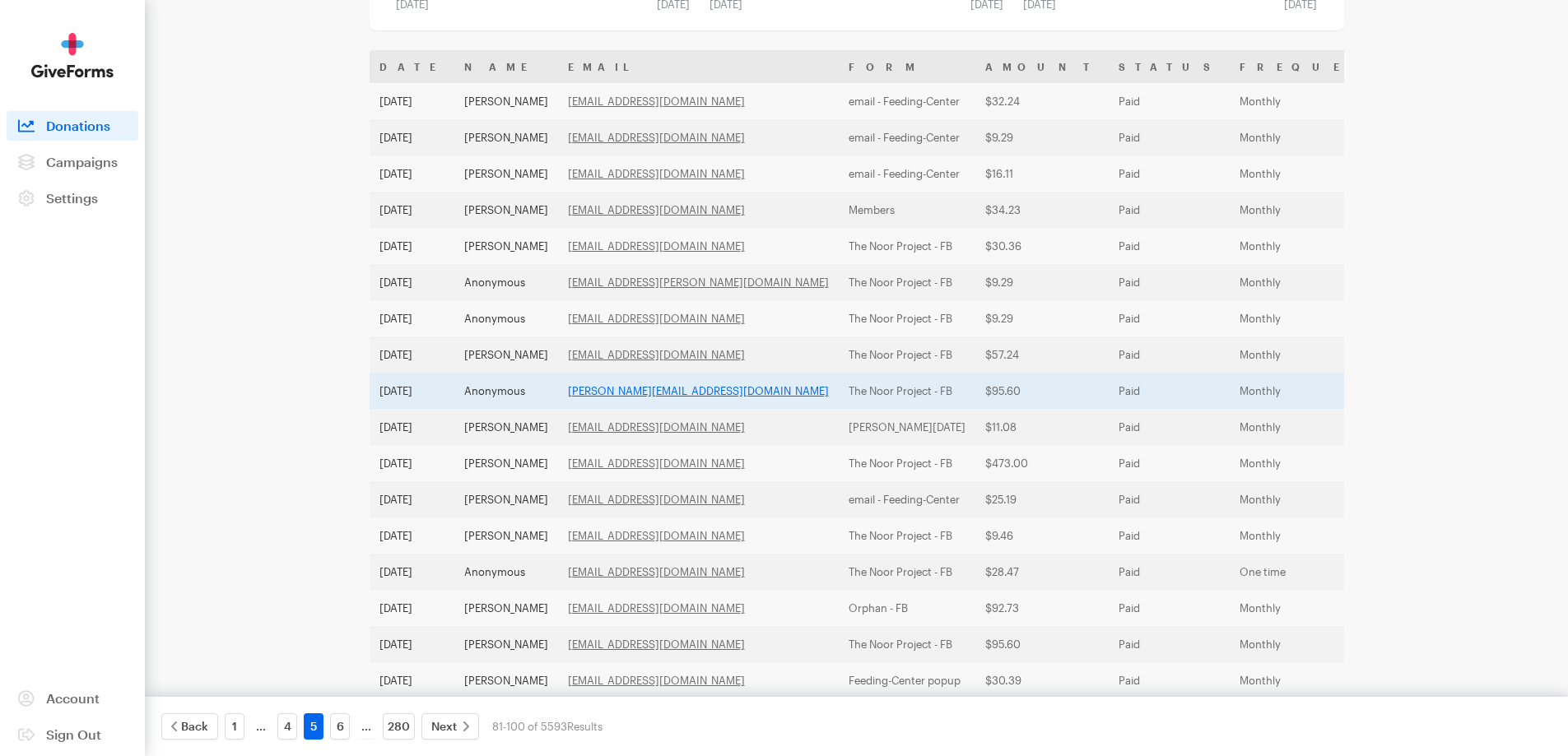
click at [644, 392] on link "[PERSON_NAME][EMAIL_ADDRESS][DOMAIN_NAME]" at bounding box center [698, 390] width 261 height 13
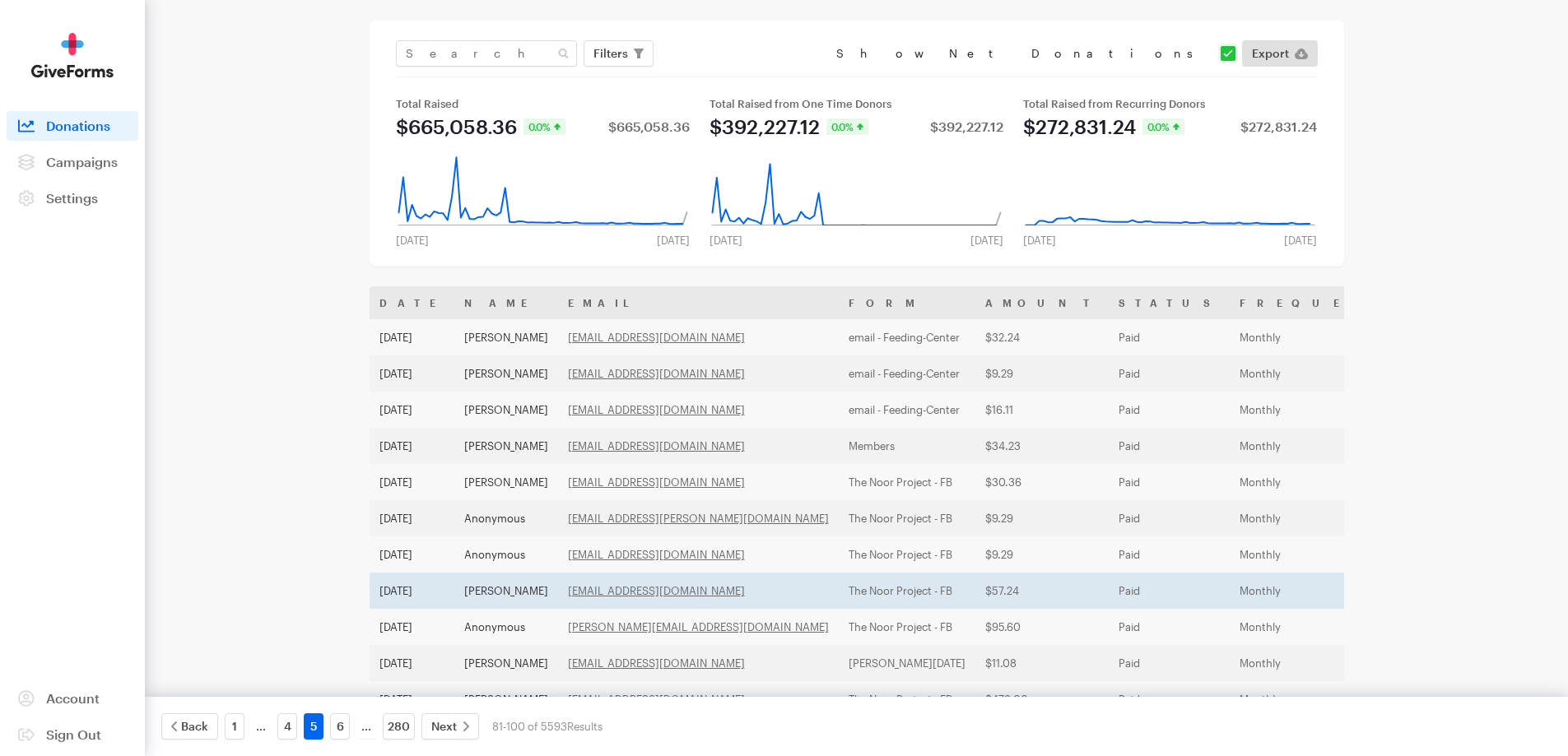
scroll to position [0, 0]
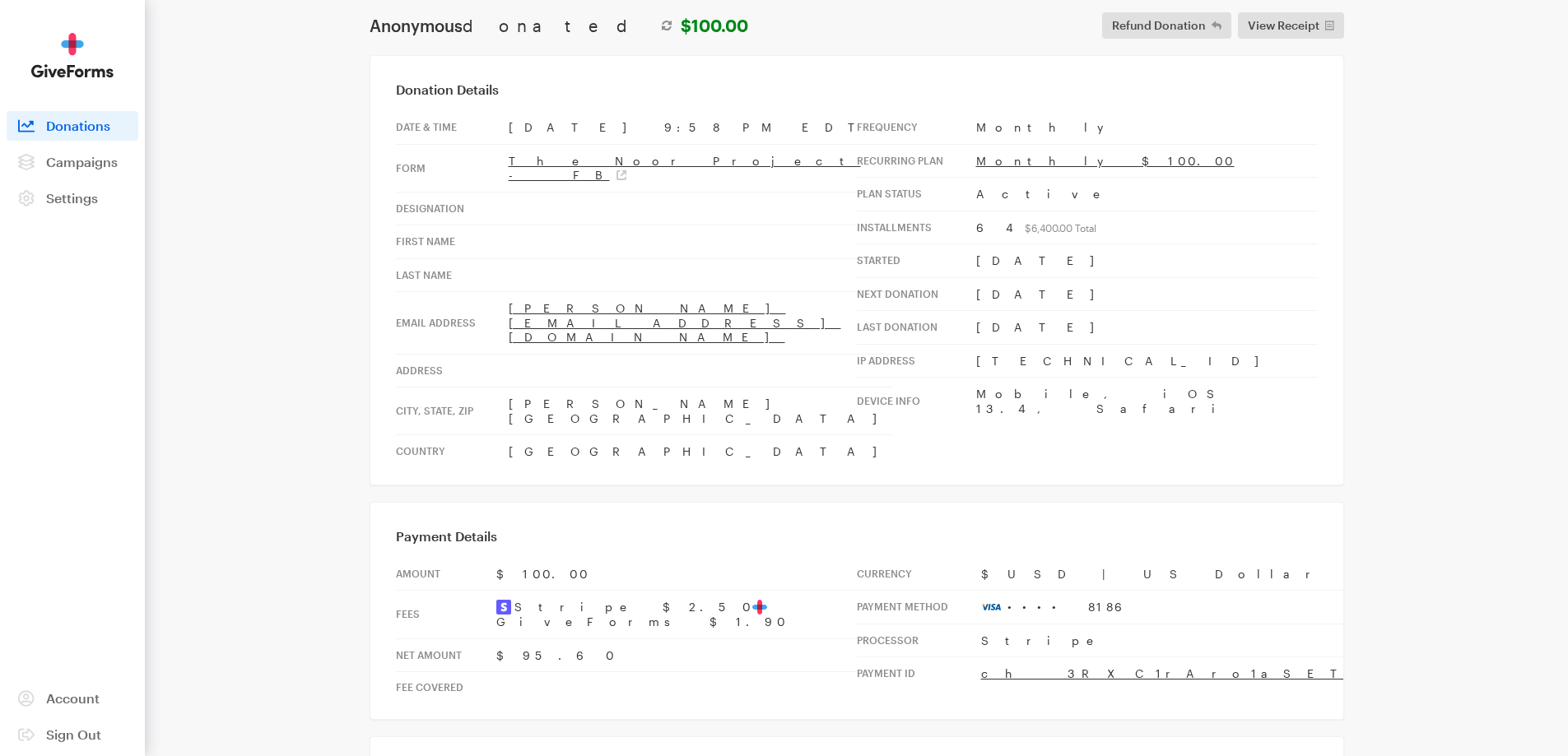
scroll to position [165, 0]
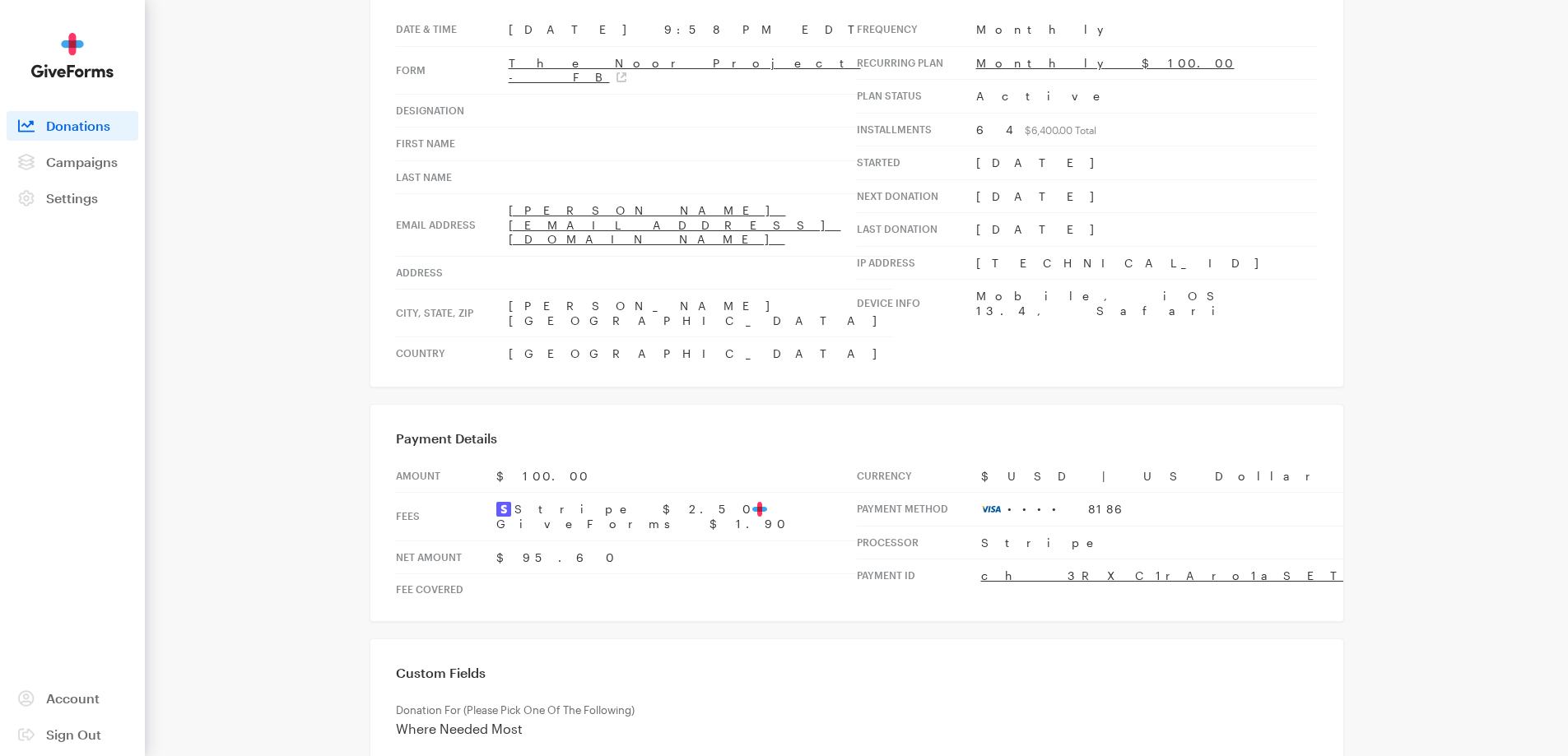
click at [618, 290] on td "[PERSON_NAME][GEOGRAPHIC_DATA]" at bounding box center [700, 314] width 384 height 48
drag, startPoint x: 582, startPoint y: 259, endPoint x: 478, endPoint y: 262, distance: 104.0
click at [478, 290] on tr "City, state, [GEOGRAPHIC_DATA][PERSON_NAME][DEMOGRAPHIC_DATA] , [GEOGRAPHIC_DAT…" at bounding box center [645, 314] width 497 height 48
copy tr "[PERSON_NAME][DEMOGRAPHIC_DATA]"
click at [594, 290] on td "[PERSON_NAME][GEOGRAPHIC_DATA]" at bounding box center [700, 314] width 384 height 48
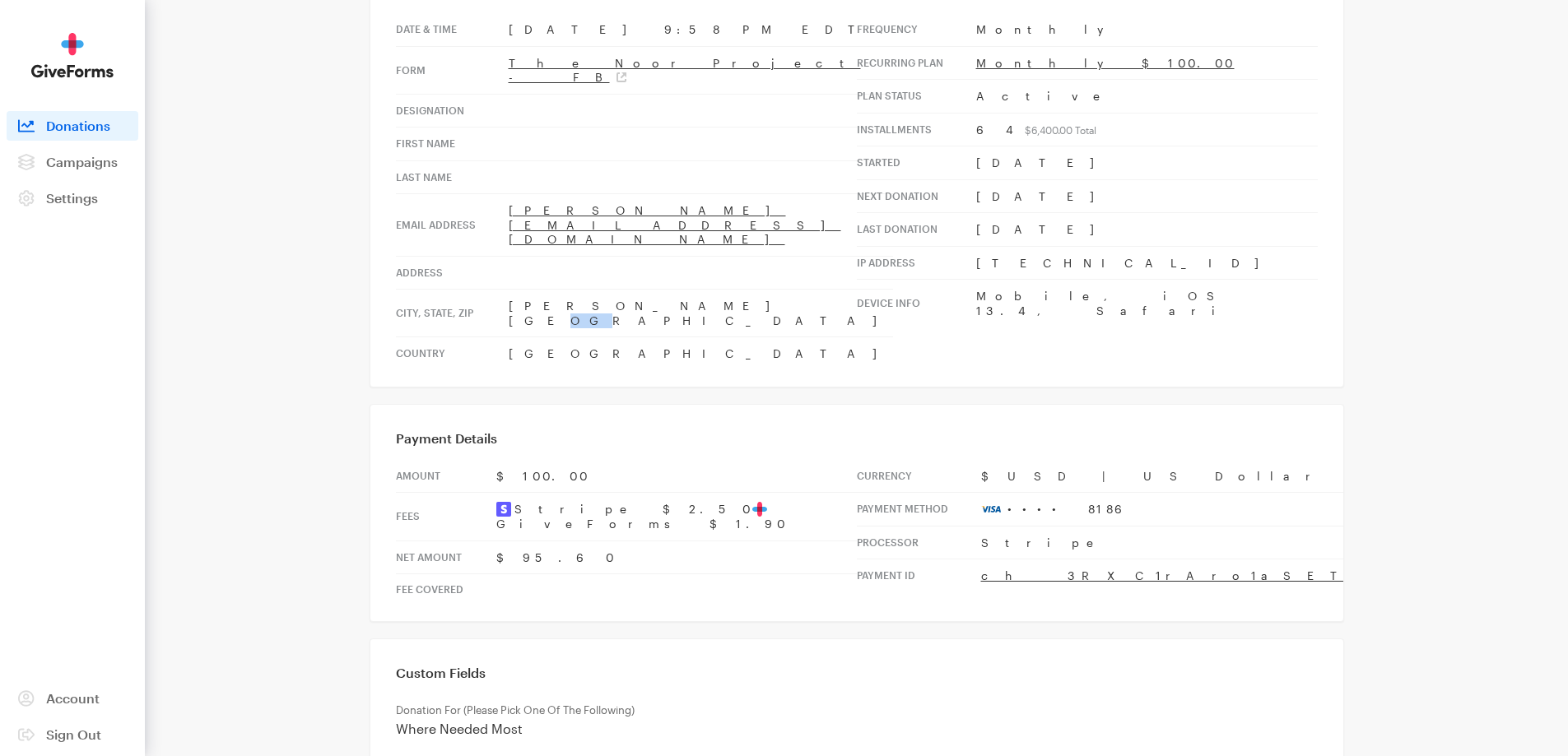
drag, startPoint x: 604, startPoint y: 258, endPoint x: 593, endPoint y: 264, distance: 12.5
click at [593, 290] on td "[PERSON_NAME][GEOGRAPHIC_DATA]" at bounding box center [700, 314] width 384 height 48
copy td "FL"
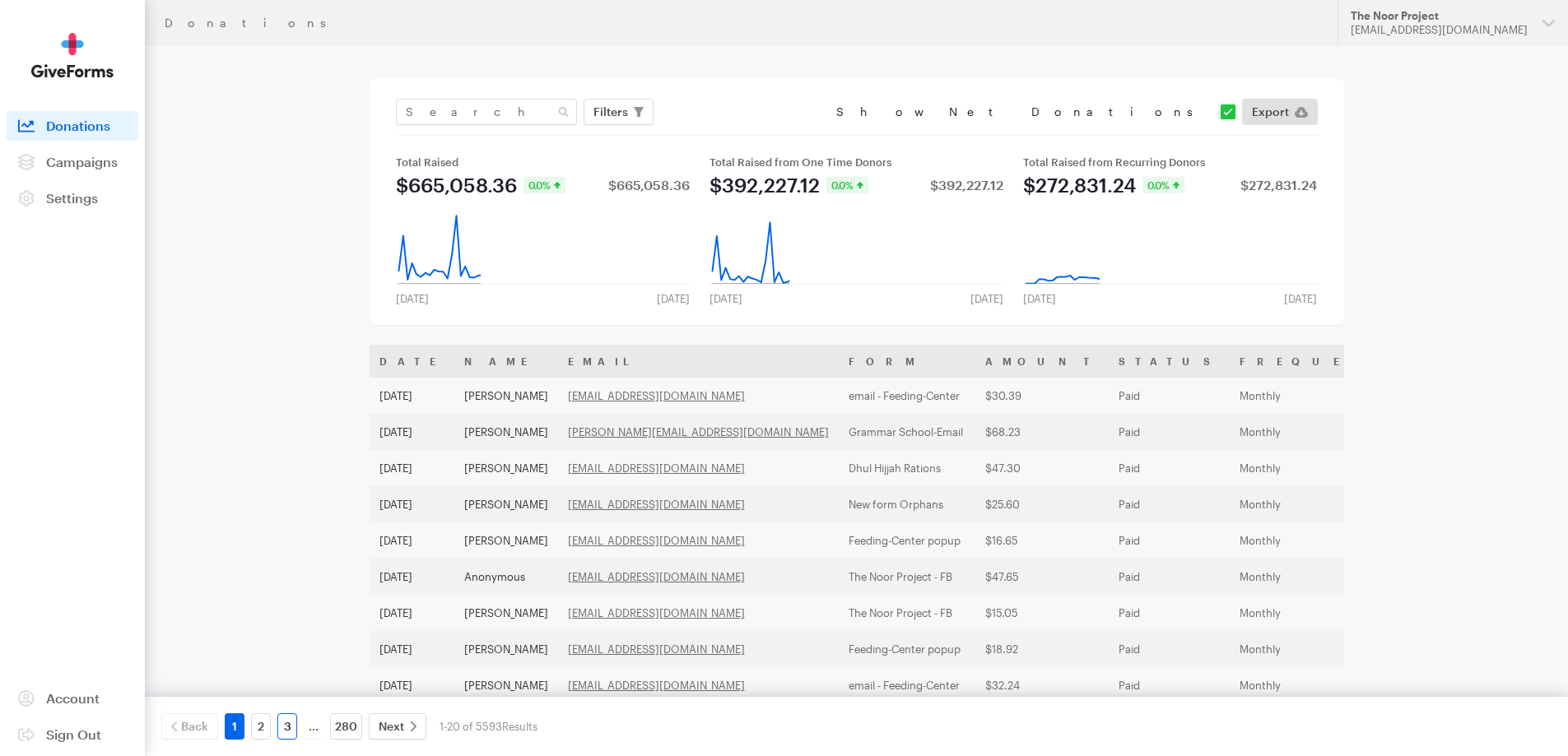
click at [289, 721] on link "3" at bounding box center [287, 726] width 20 height 27
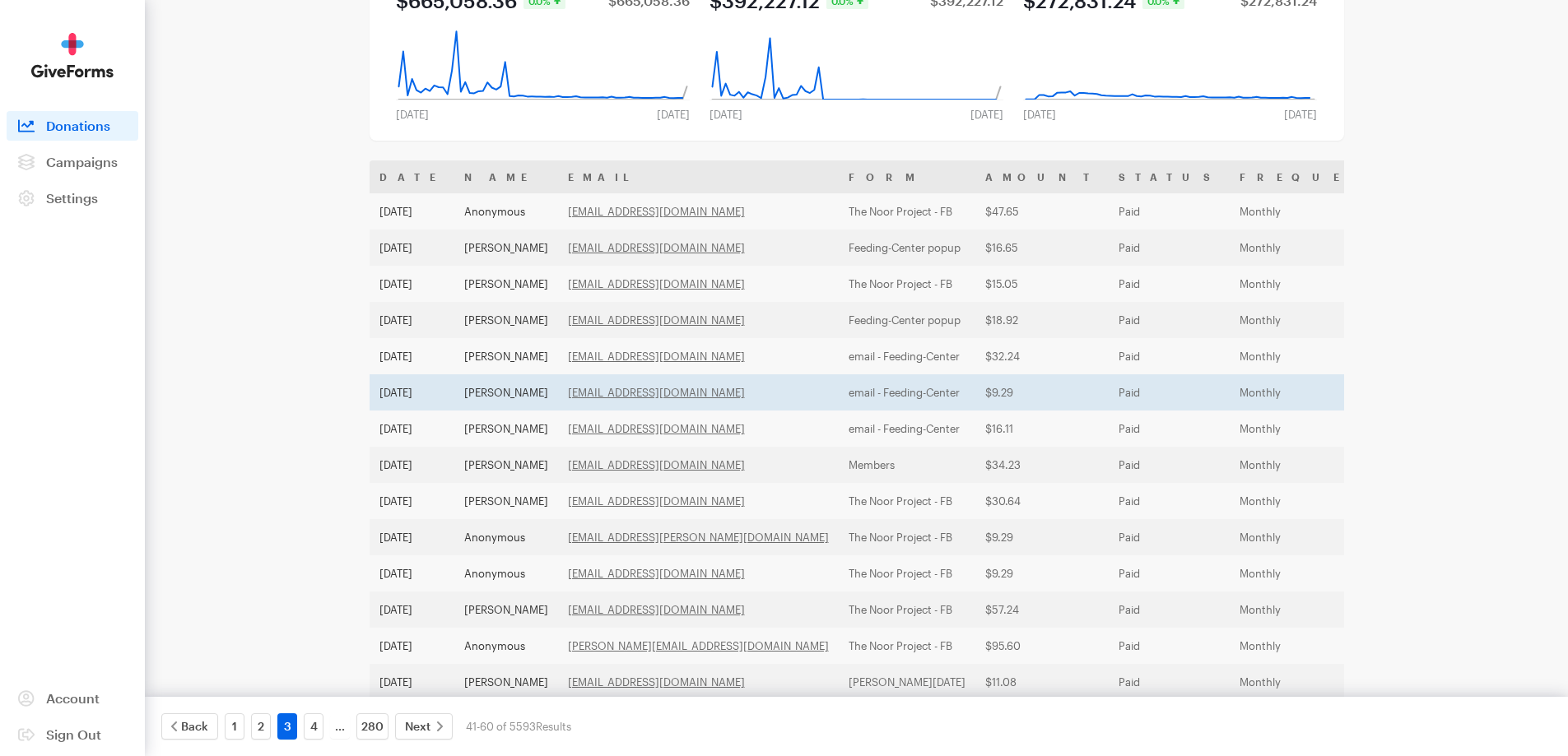
scroll to position [329, 0]
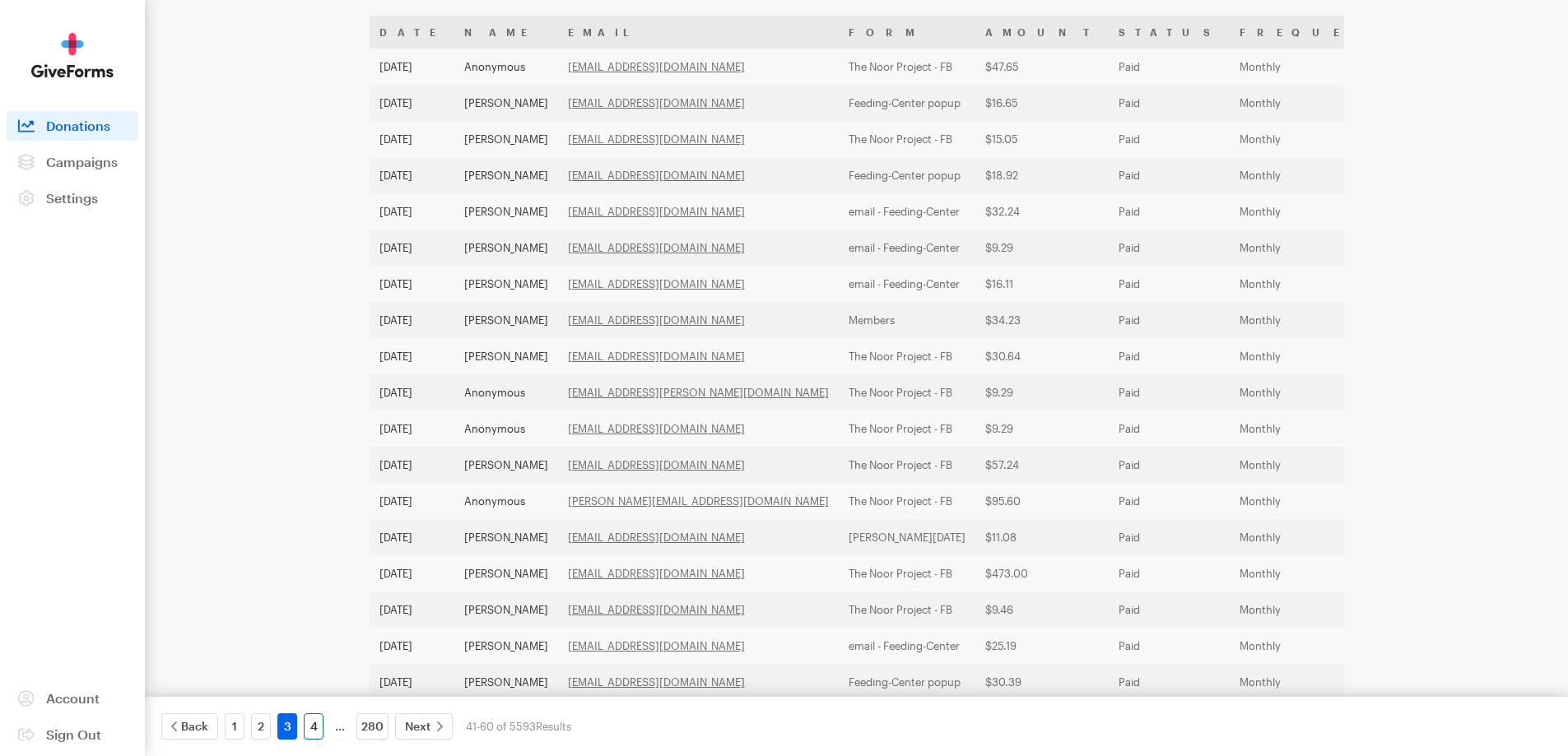
click at [307, 732] on link "4" at bounding box center [314, 726] width 20 height 27
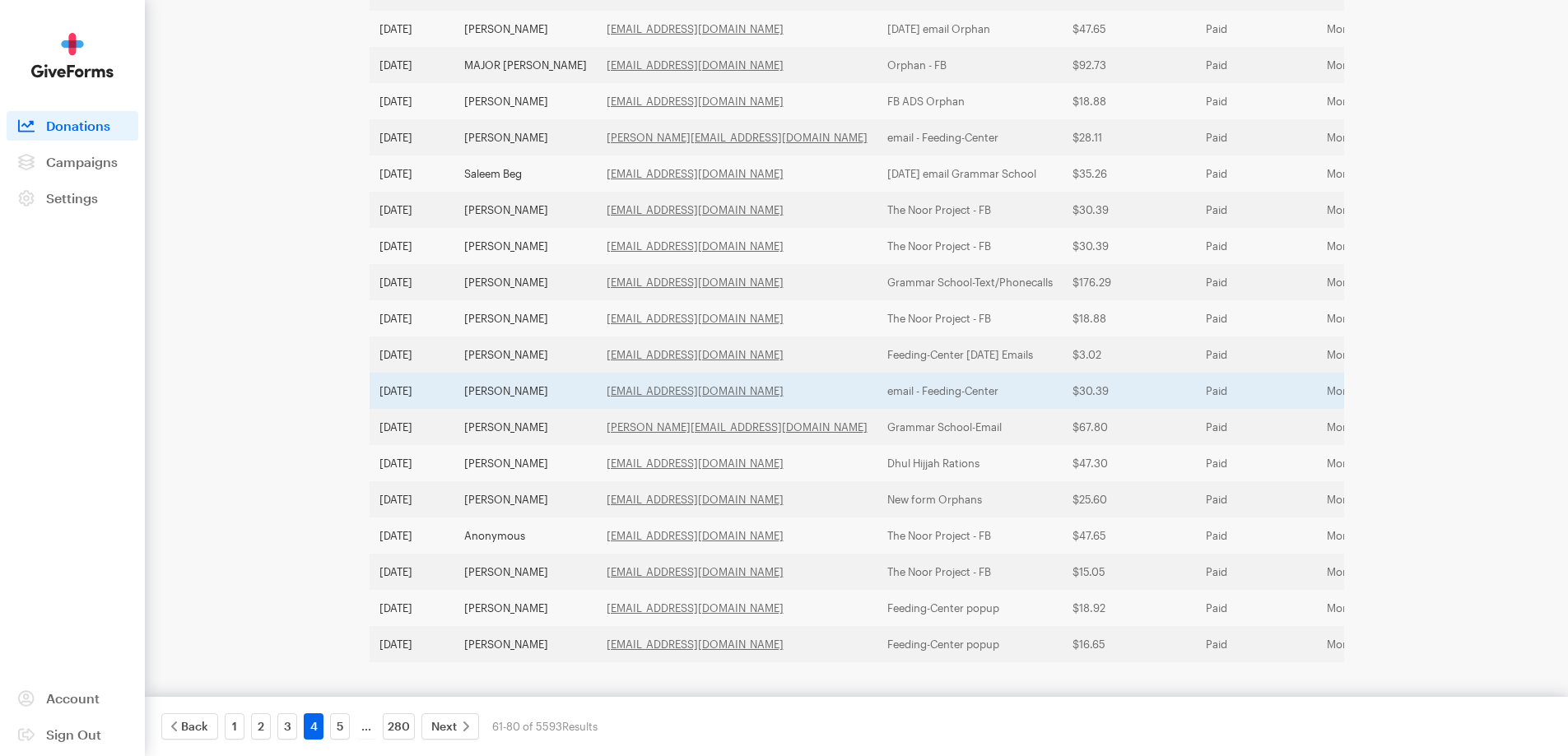
scroll to position [459, 0]
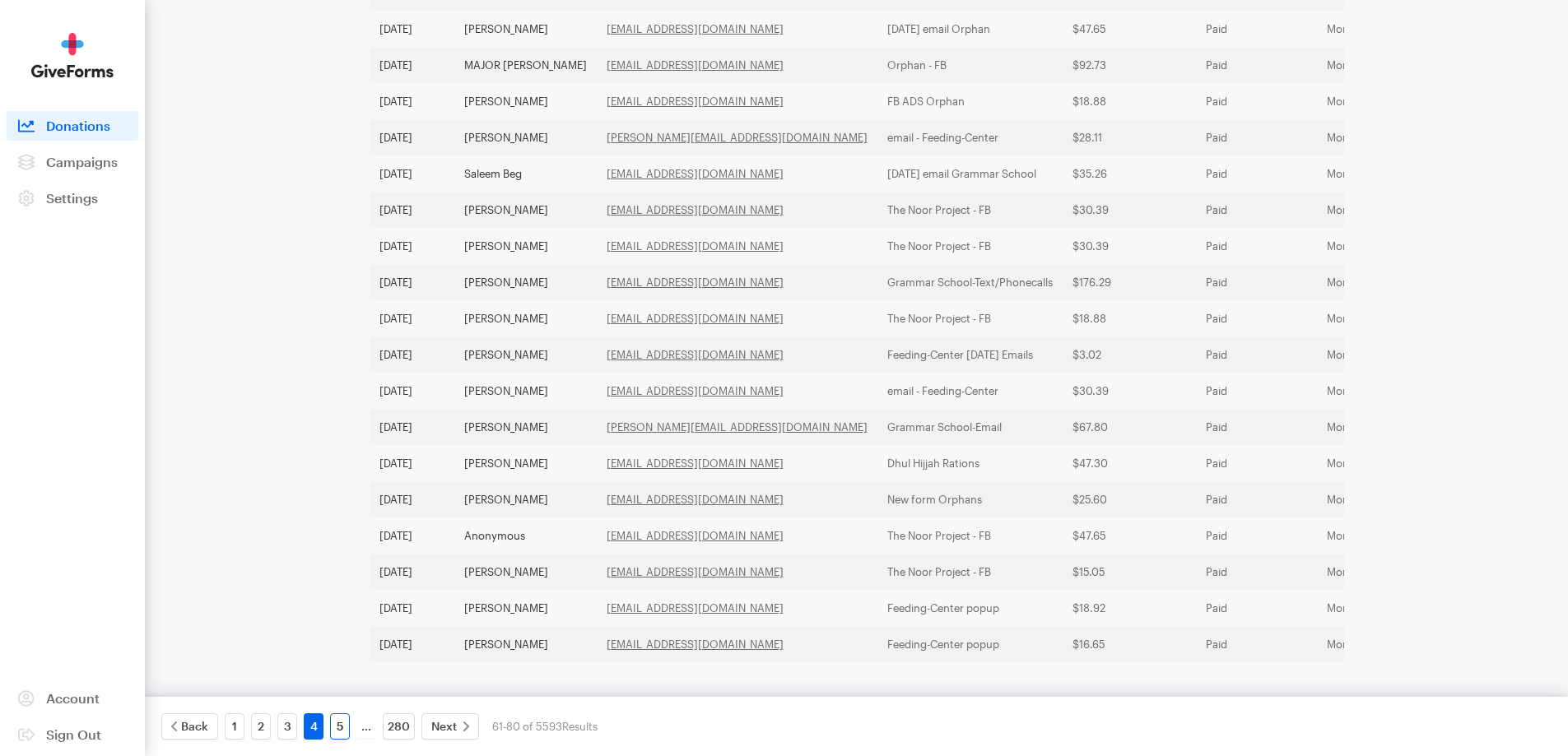
click at [335, 729] on link "5" at bounding box center [340, 726] width 20 height 27
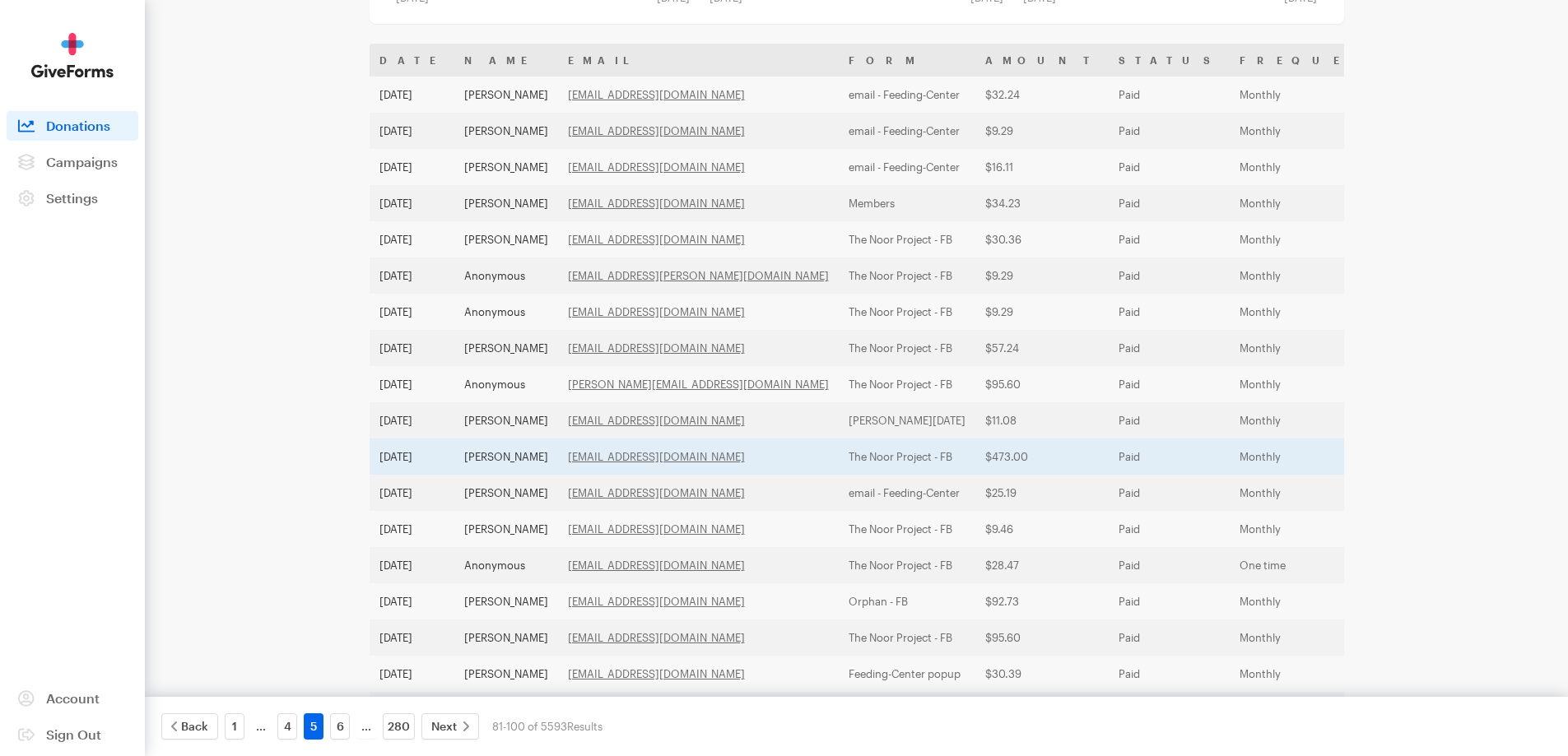
scroll to position [294, 0]
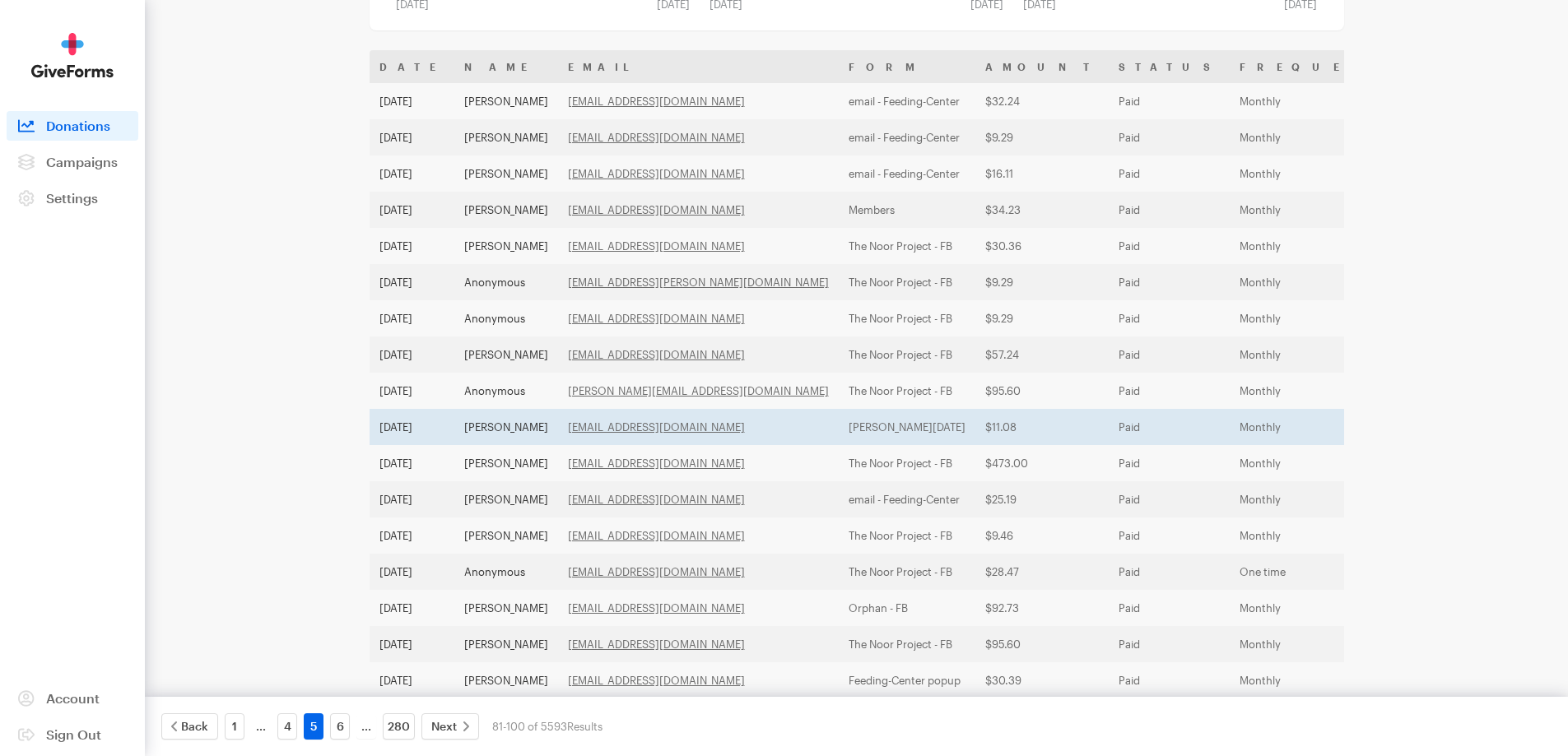
click at [517, 421] on td "[PERSON_NAME]" at bounding box center [506, 427] width 103 height 37
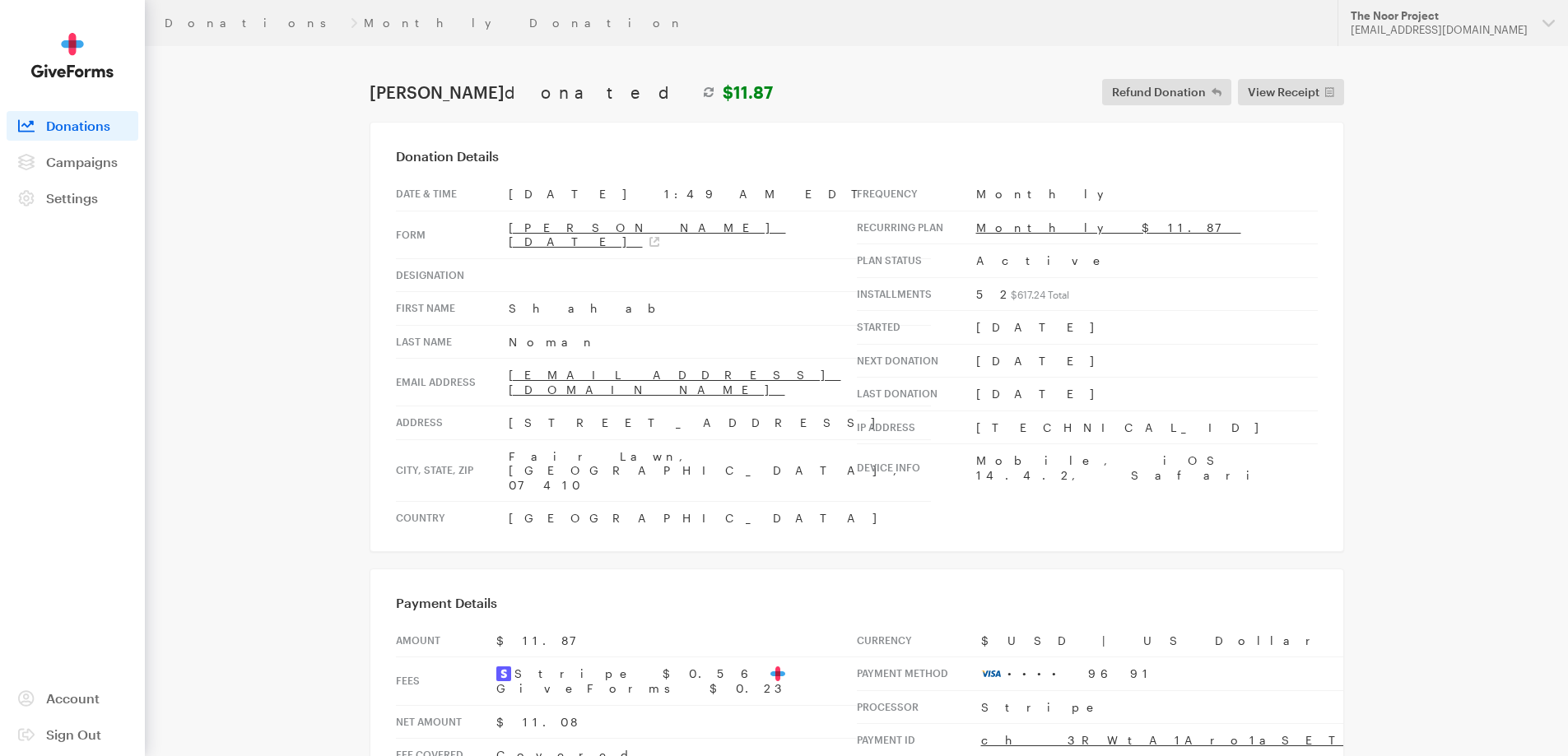
drag, startPoint x: 604, startPoint y: 297, endPoint x: 490, endPoint y: 290, distance: 114.2
click at [487, 293] on tr "First Name [GEOGRAPHIC_DATA]" at bounding box center [663, 309] width 535 height 34
click at [595, 440] on td "Fair Lawn, [GEOGRAPHIC_DATA], 07410" at bounding box center [720, 471] width 422 height 62
drag, startPoint x: 616, startPoint y: 398, endPoint x: 496, endPoint y: 387, distance: 120.5
click at [496, 407] on tr "Address [STREET_ADDRESS]" at bounding box center [663, 423] width 535 height 34
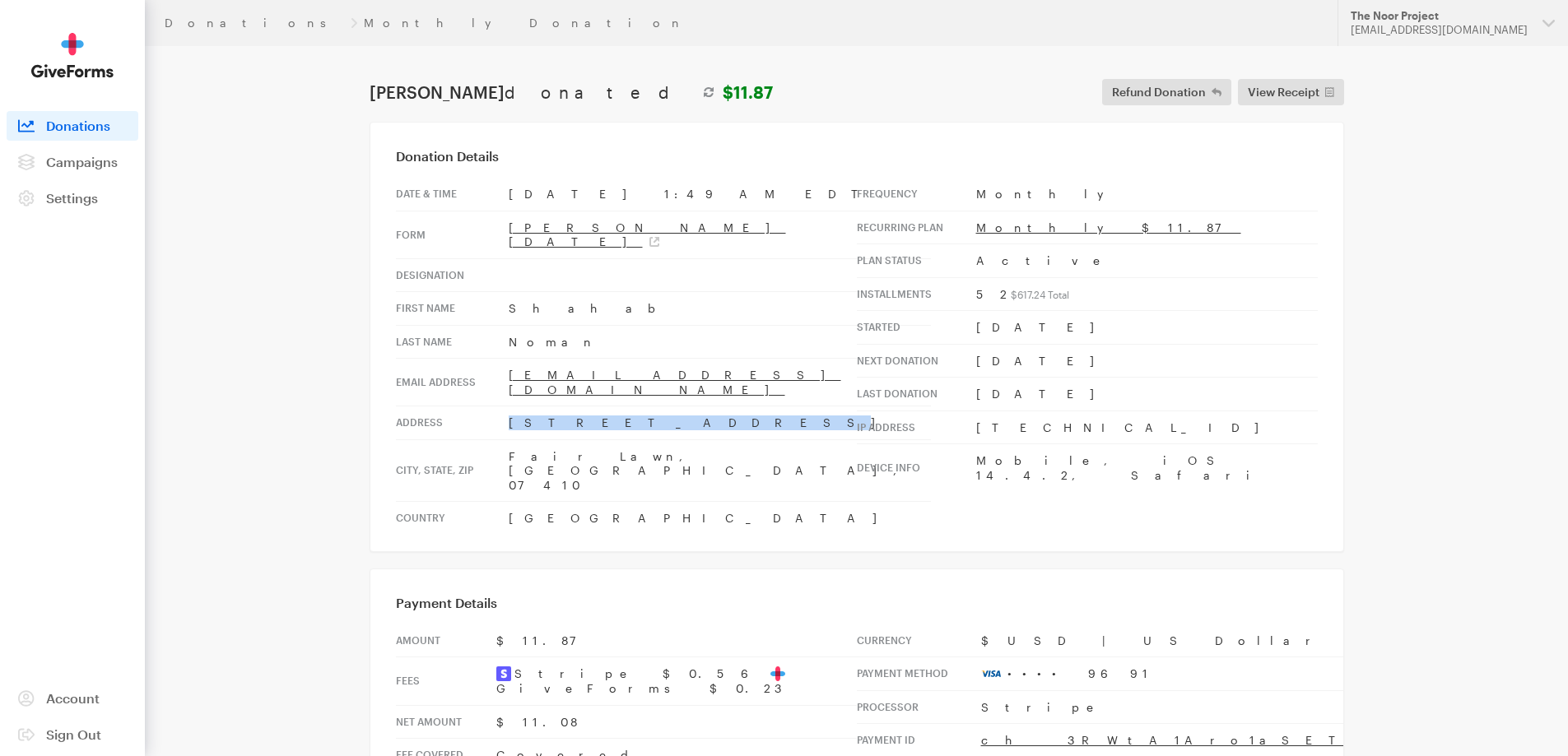
copy tr "4-51 2nd Street"
click at [553, 502] on td "[GEOGRAPHIC_DATA]" at bounding box center [720, 518] width 422 height 33
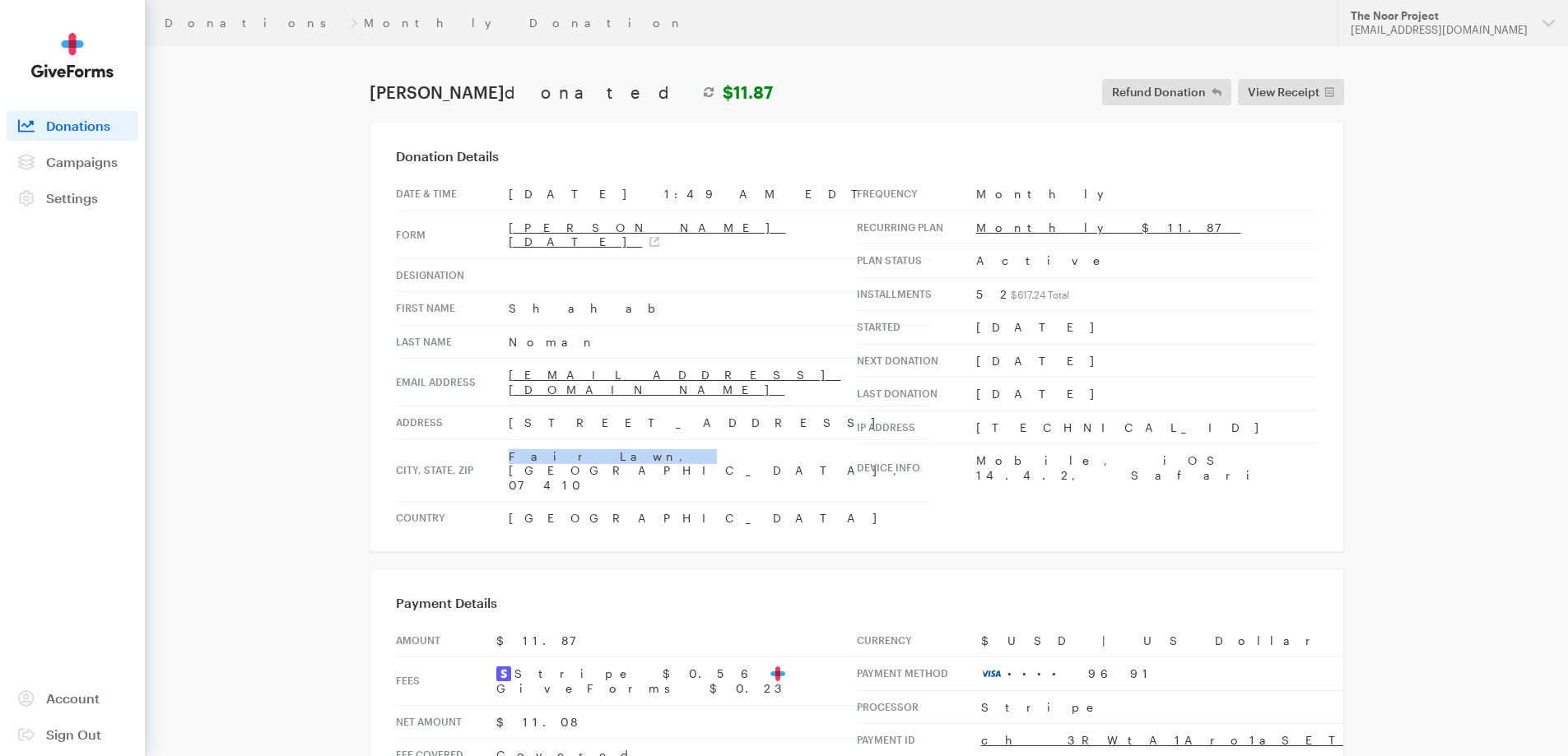
drag, startPoint x: 560, startPoint y: 423, endPoint x: 499, endPoint y: 422, distance: 61.0
click at [499, 440] on tr "City, state, zip Fair Lawn, NJ, 07410" at bounding box center [663, 471] width 535 height 62
copy tr "Fair Lawn,"
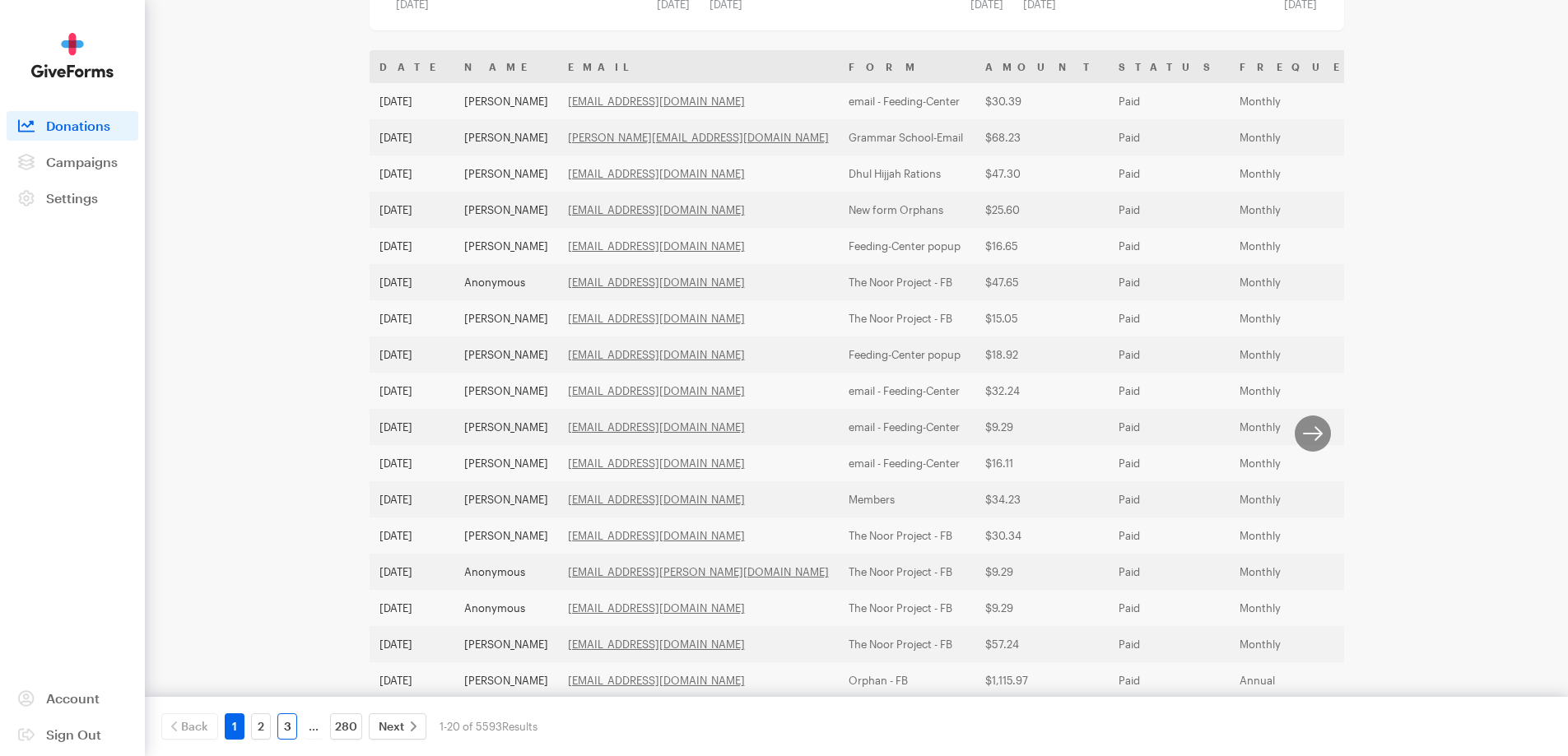
click at [289, 731] on link "3" at bounding box center [287, 726] width 20 height 27
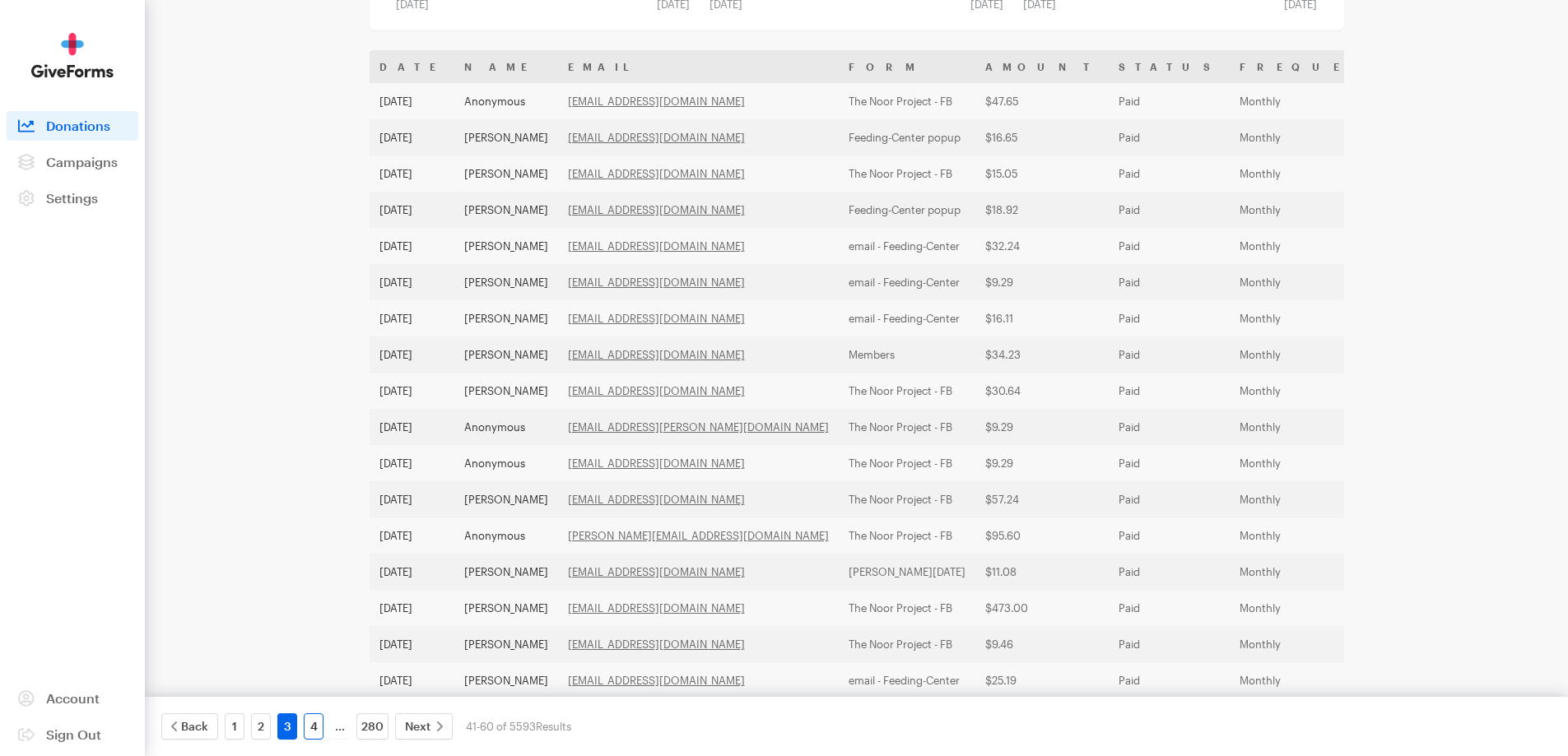
click at [315, 723] on link "4" at bounding box center [314, 726] width 20 height 27
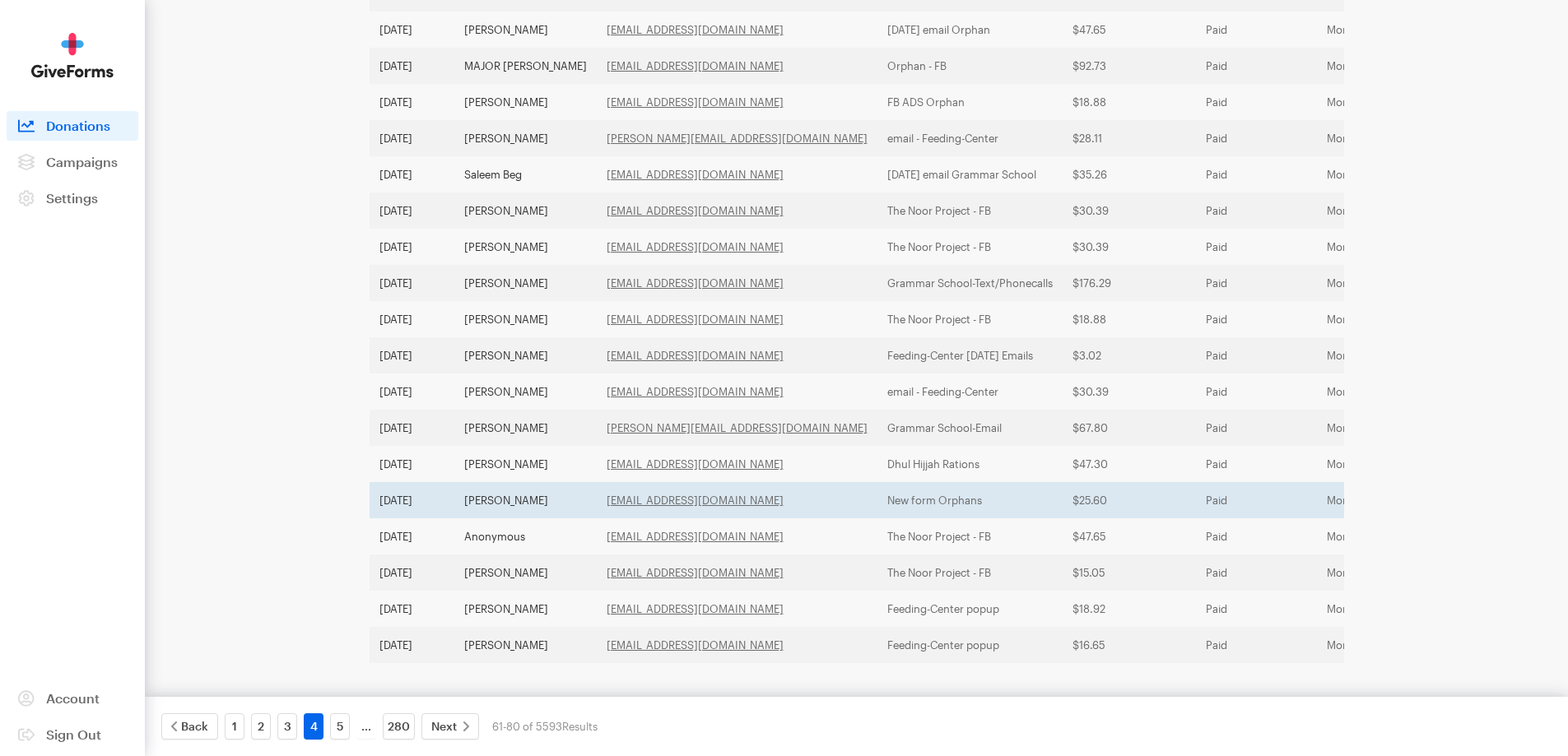
scroll to position [459, 0]
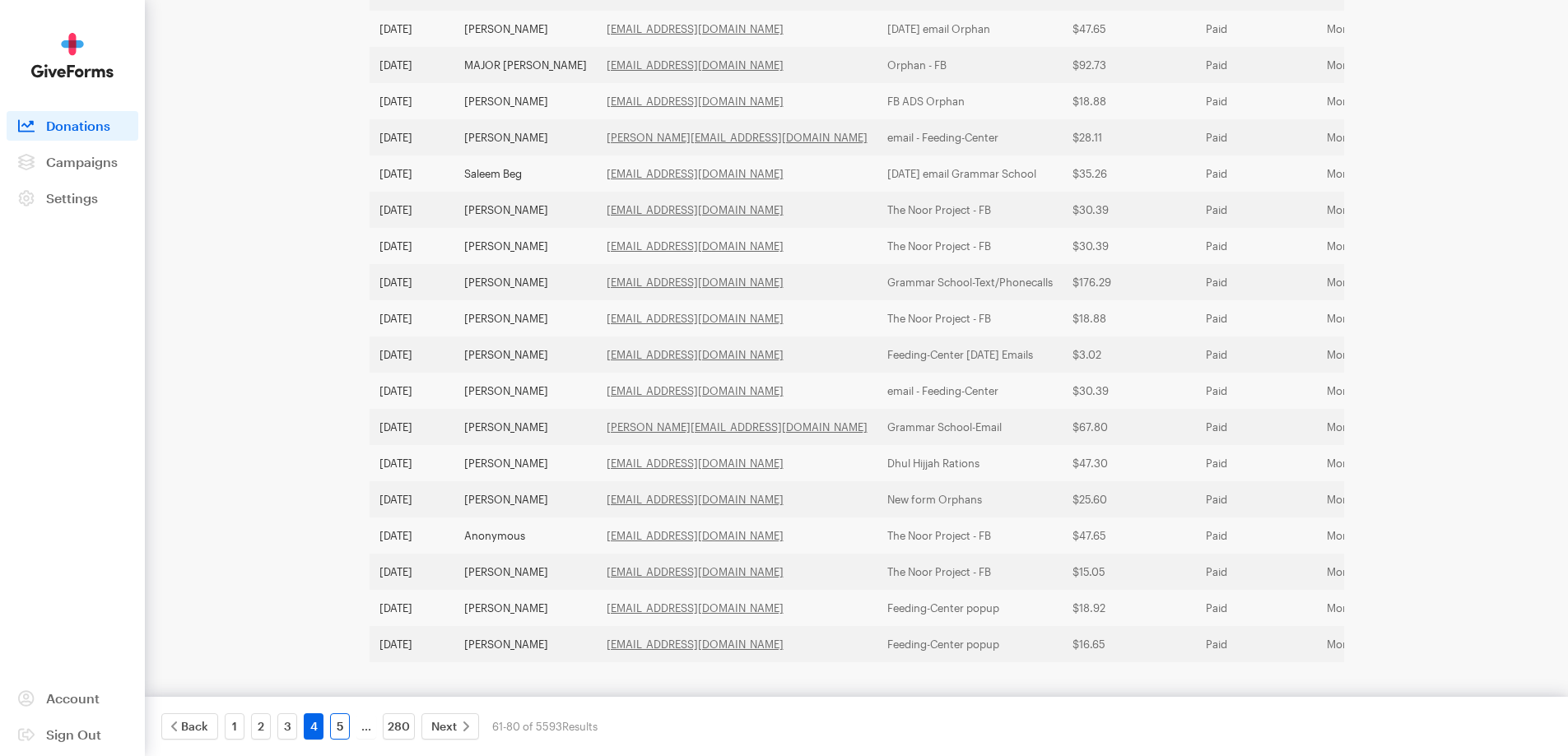
click at [344, 719] on link "5" at bounding box center [340, 726] width 20 height 27
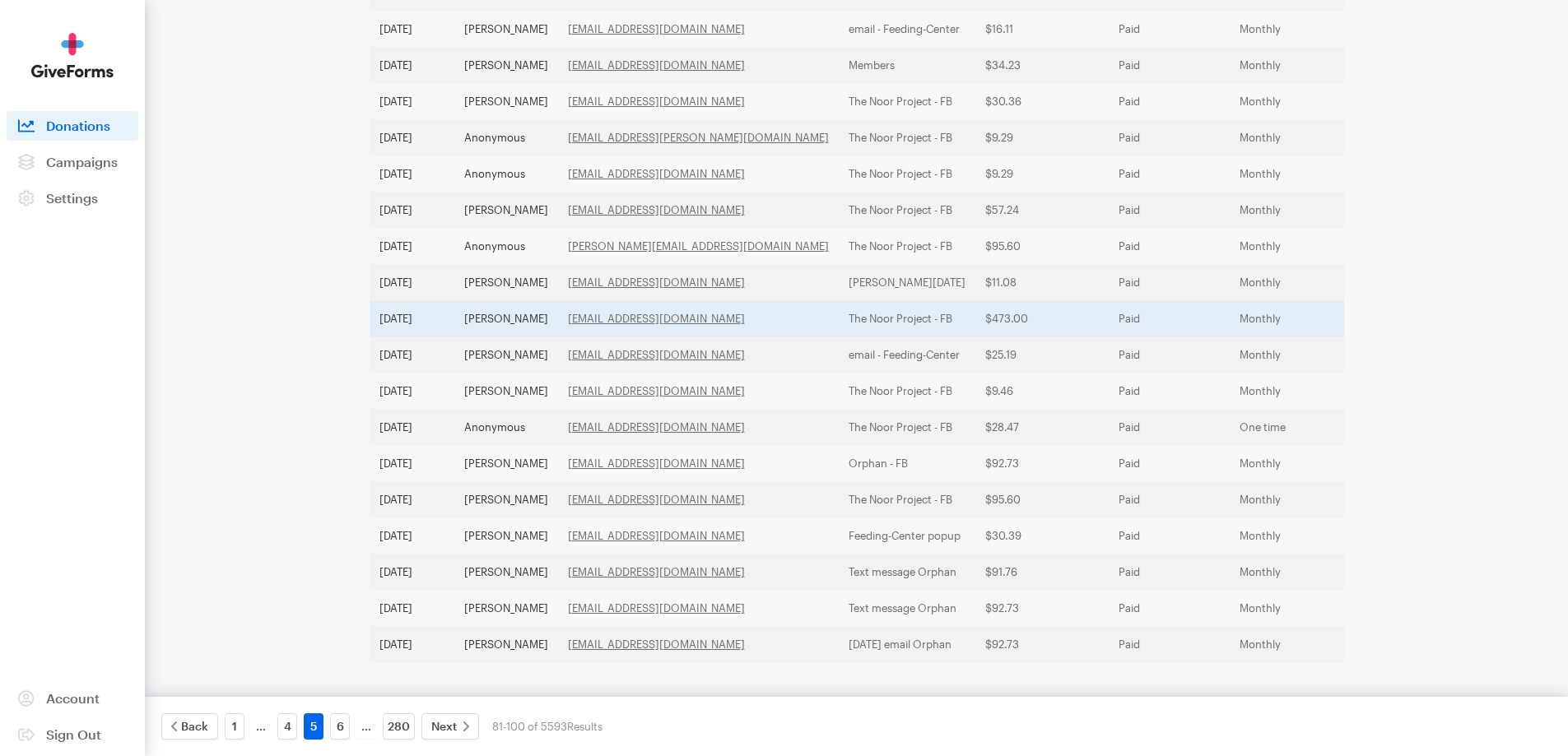
click at [500, 301] on td "[PERSON_NAME]" at bounding box center [506, 319] width 103 height 37
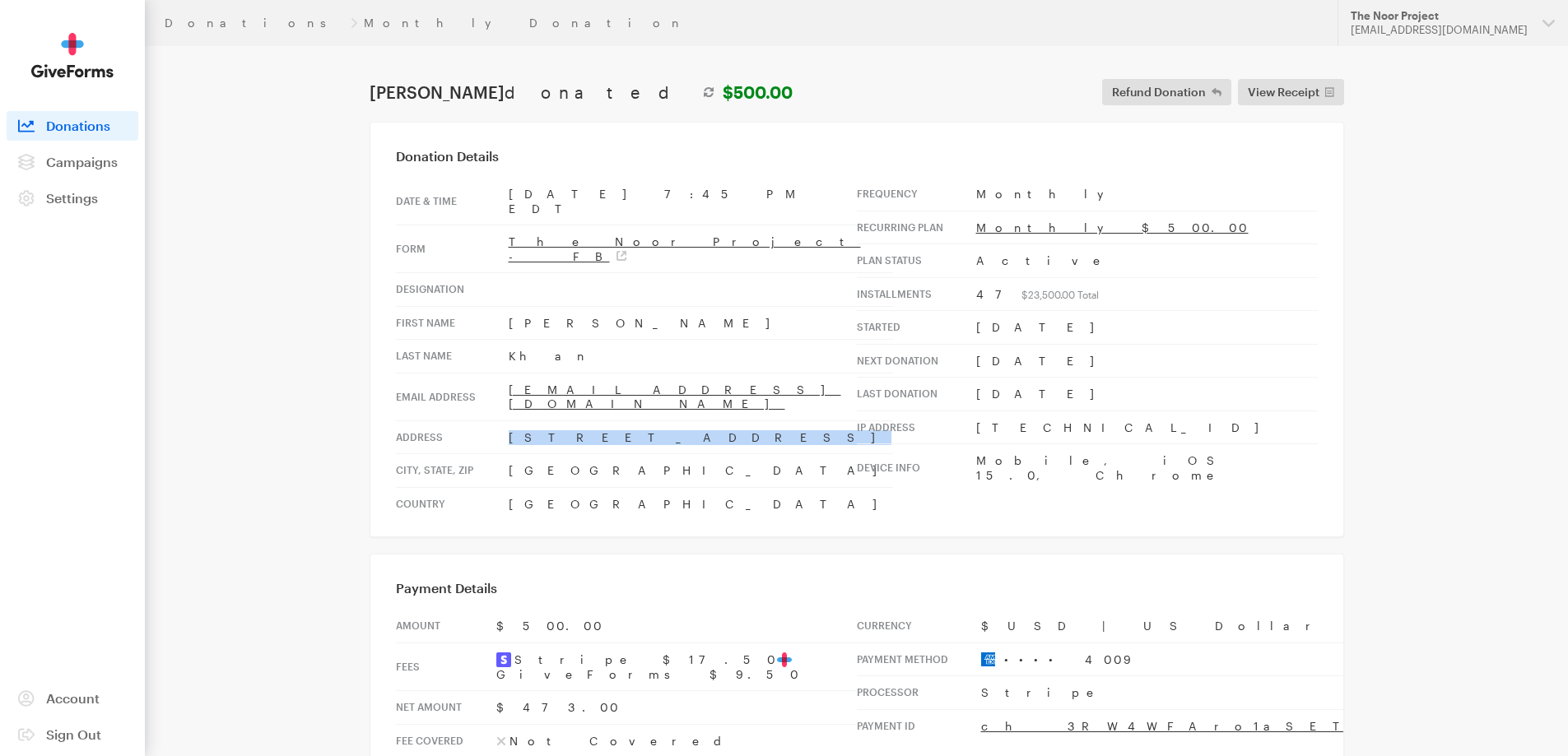
drag, startPoint x: 611, startPoint y: 399, endPoint x: 504, endPoint y: 397, distance: 107.0
click at [504, 421] on tr "Address [STREET_ADDRESS]" at bounding box center [645, 437] width 497 height 34
copy tr "202 Pleasant Ave"
drag, startPoint x: 568, startPoint y: 426, endPoint x: 501, endPoint y: 426, distance: 67.0
click at [501, 454] on tr "City, state, zip Bergenfield, NJ, 07621" at bounding box center [645, 471] width 497 height 34
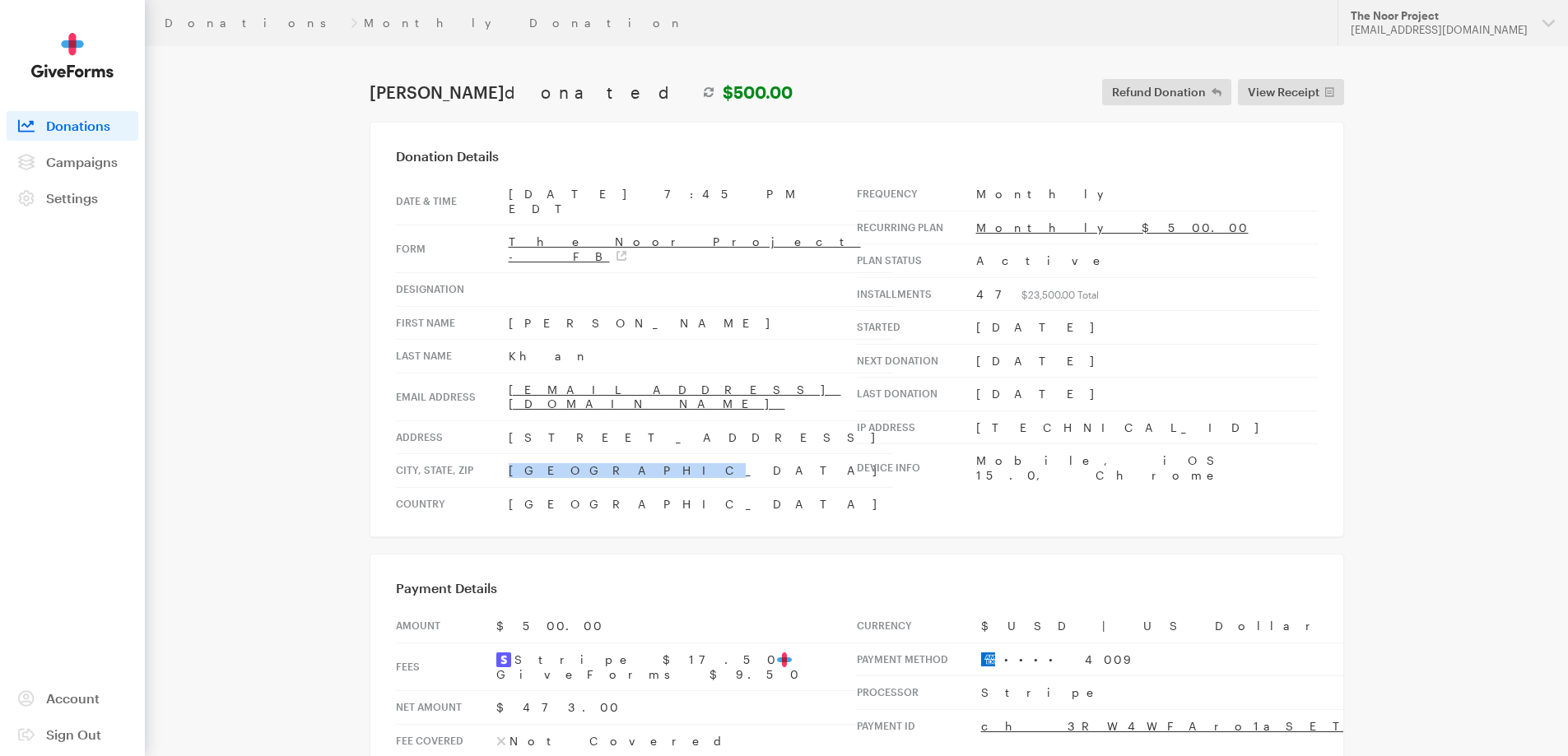
copy tr "Bergenfield"
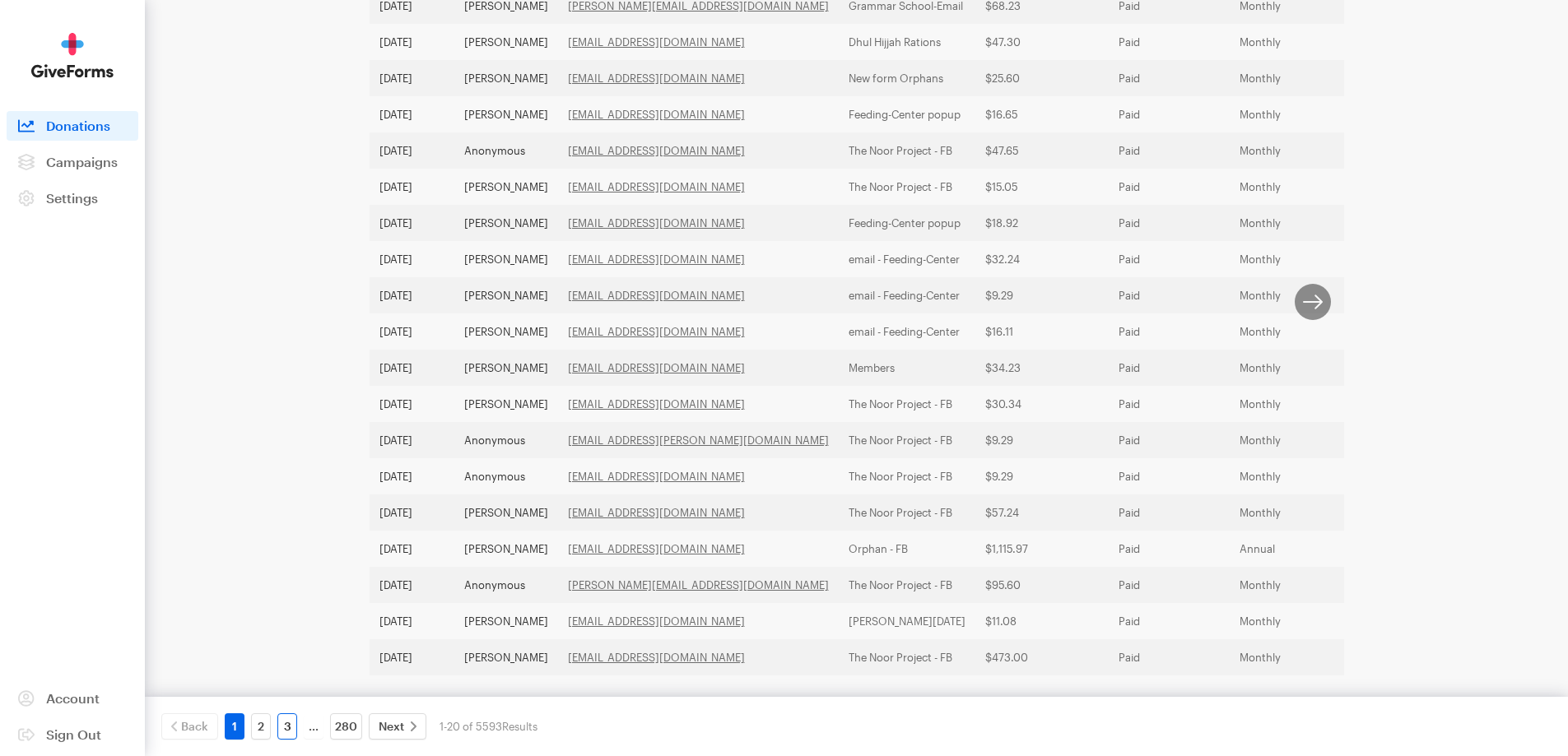
scroll to position [459, 0]
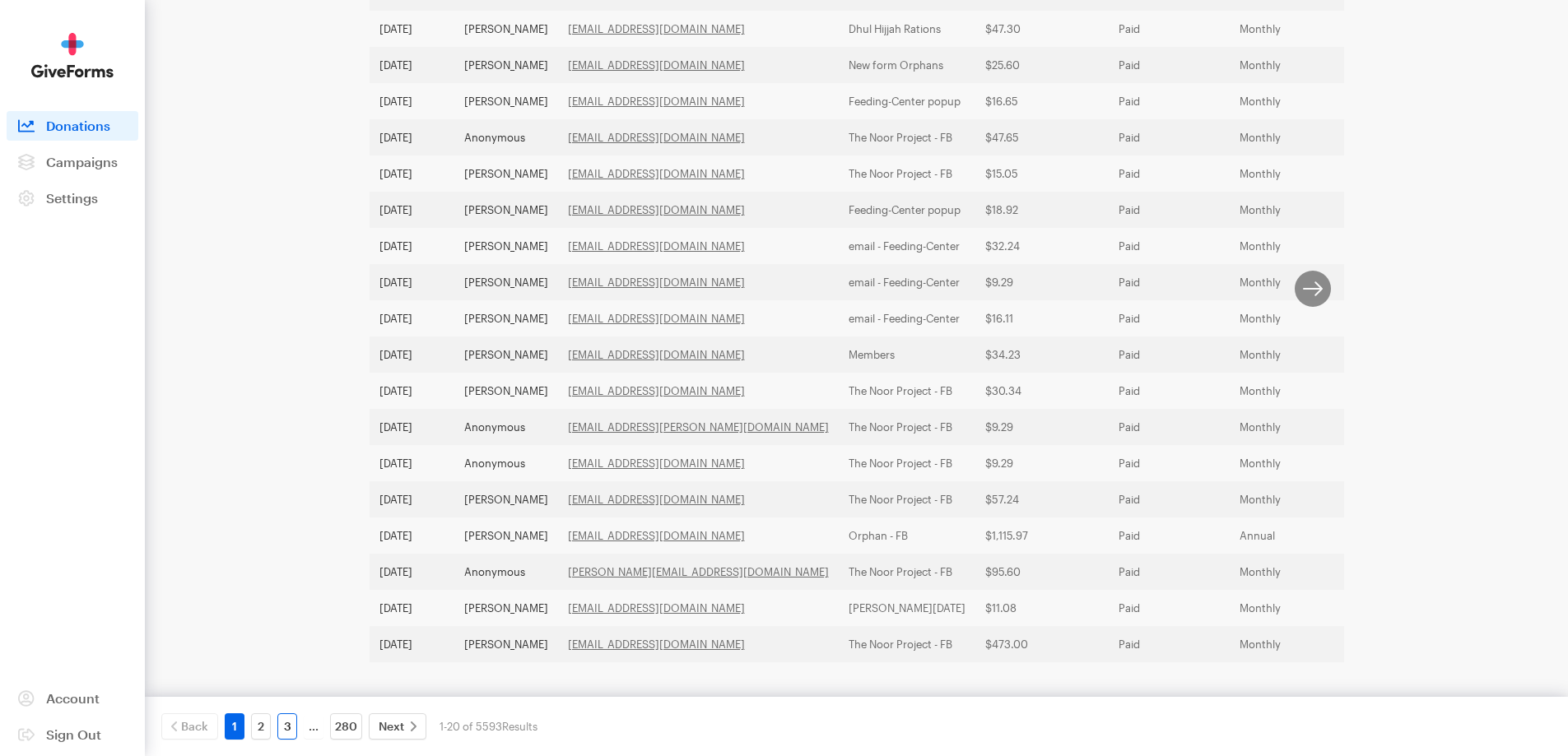
click at [287, 733] on link "3" at bounding box center [287, 726] width 20 height 27
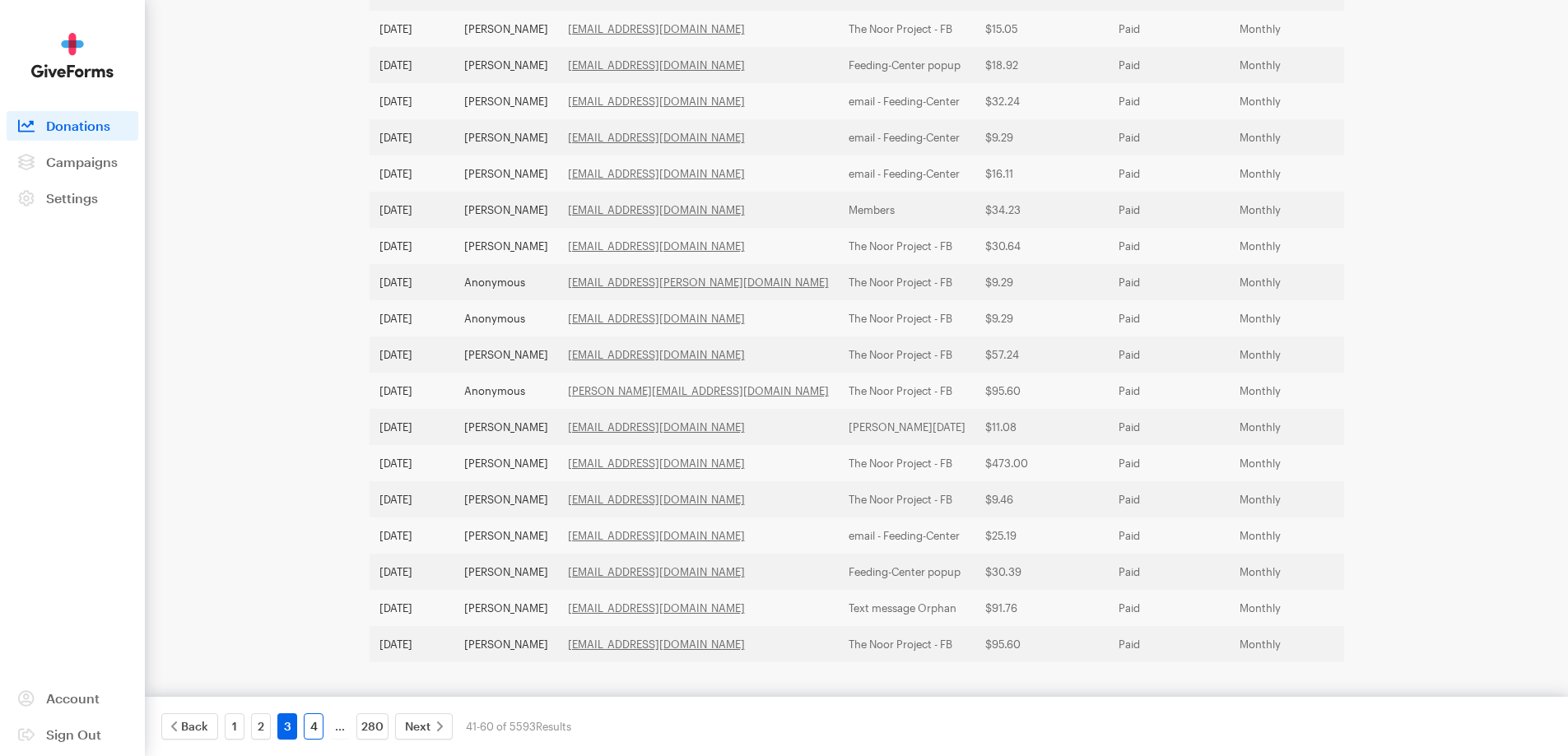
click at [312, 729] on link "4" at bounding box center [314, 726] width 20 height 27
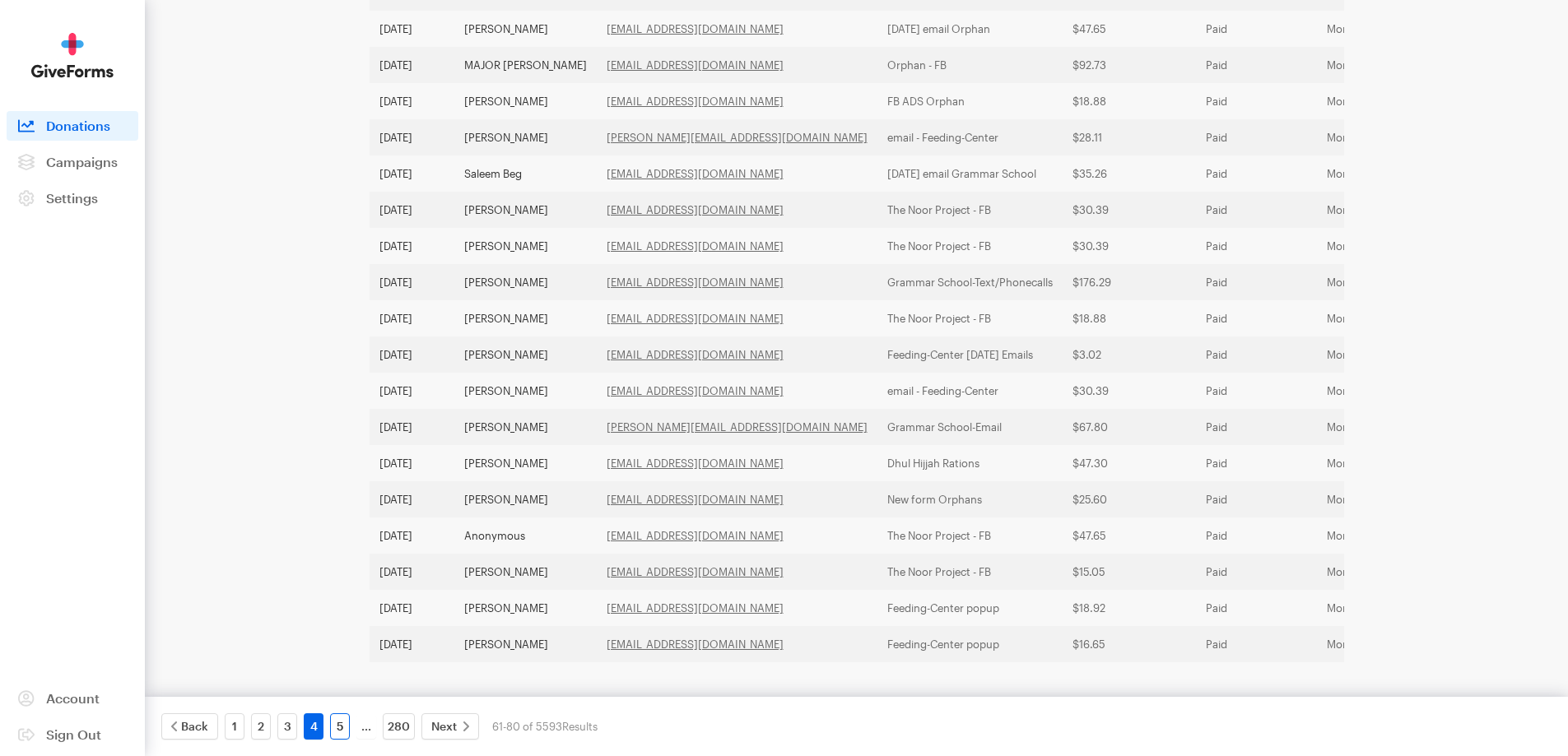
click at [336, 727] on link "5" at bounding box center [340, 726] width 20 height 27
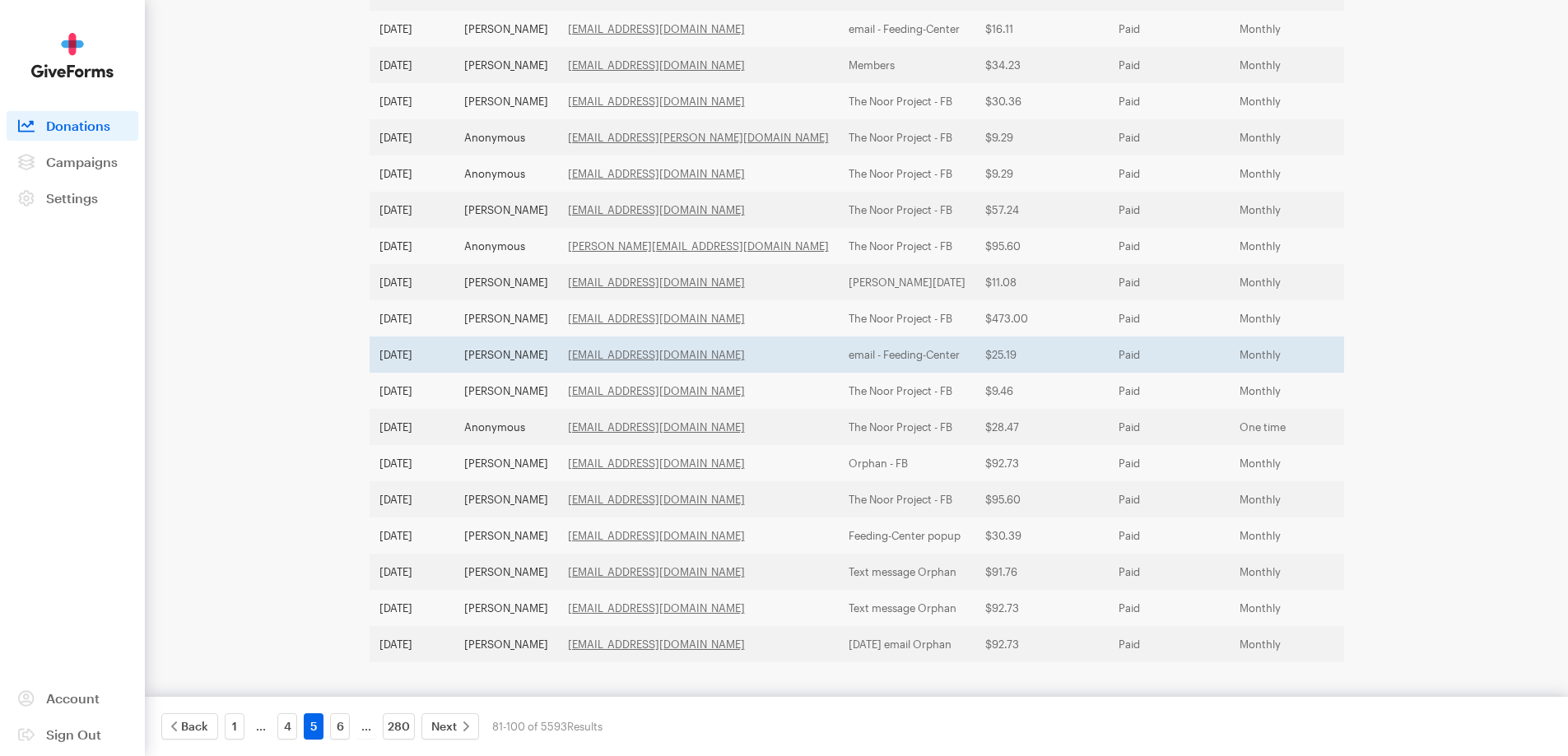
click at [515, 336] on td "Sarwar Ahmed" at bounding box center [506, 355] width 103 height 37
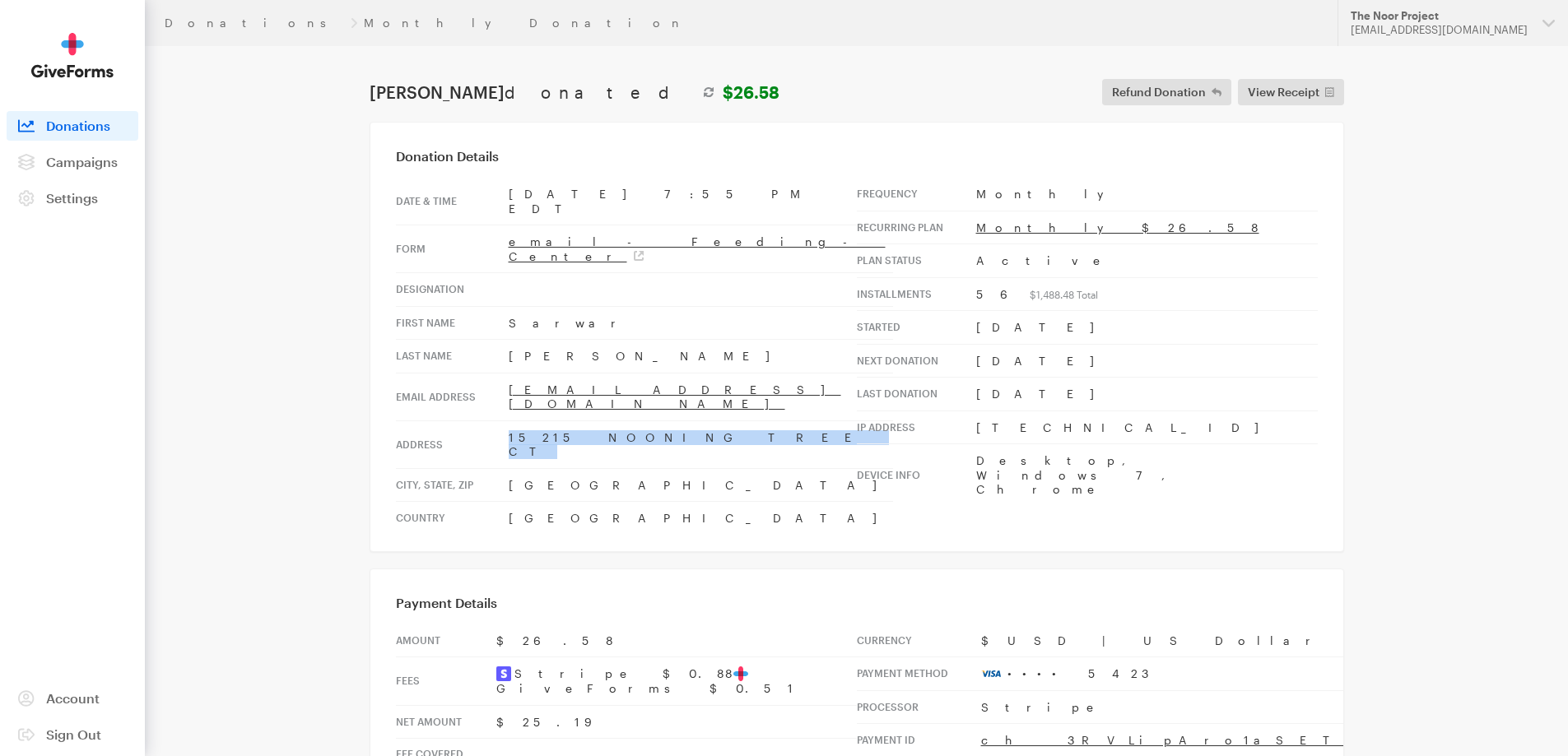
drag, startPoint x: 660, startPoint y: 389, endPoint x: 501, endPoint y: 389, distance: 159.0
click at [501, 421] on tr "Address 15215 NOONING TREE CT" at bounding box center [645, 444] width 497 height 48
copy tr "15215 NOONING TREE CT"
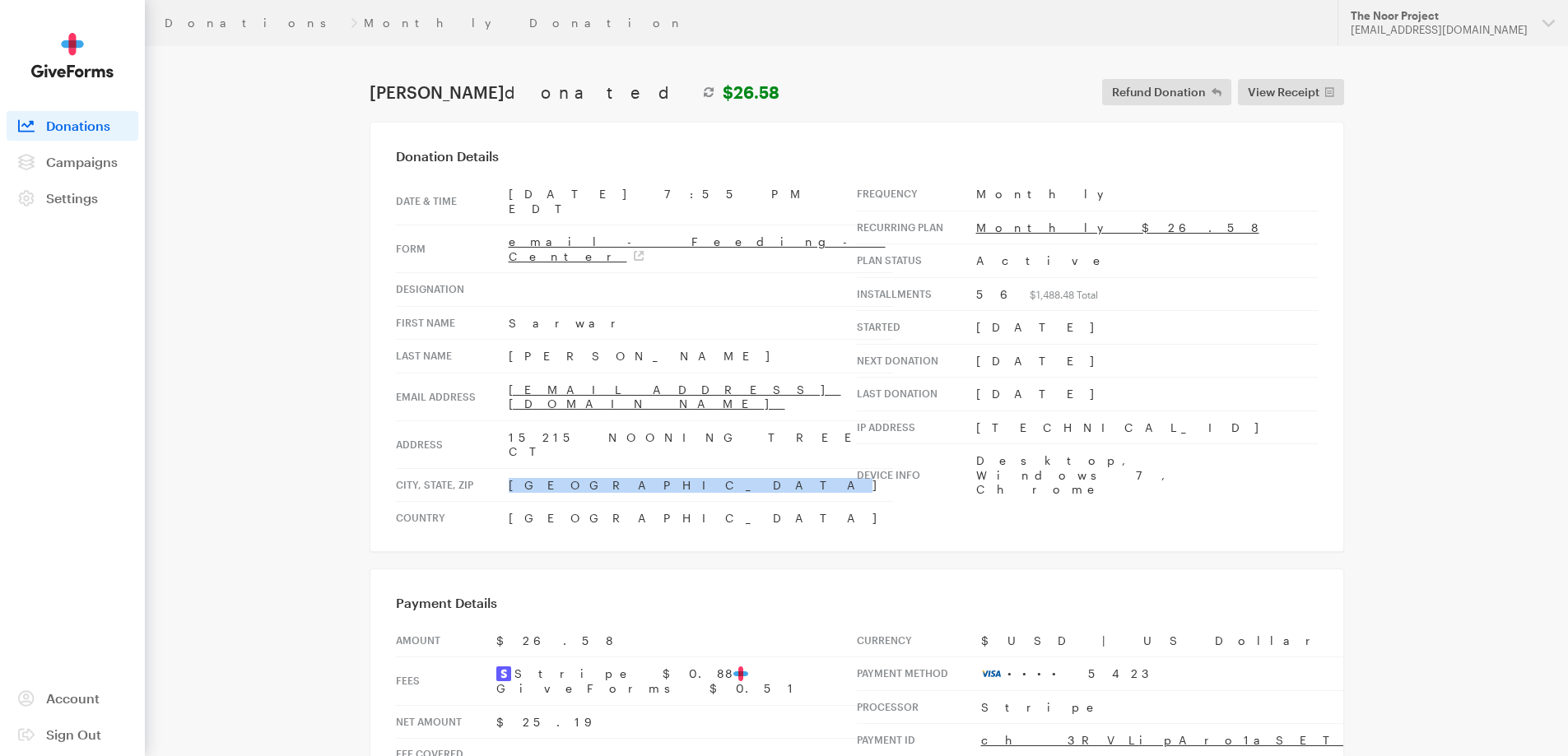
drag, startPoint x: 605, startPoint y: 425, endPoint x: 498, endPoint y: 428, distance: 107.0
click at [498, 468] on tr "City, state, zip Town and Country, MO, 63017" at bounding box center [645, 484] width 497 height 34
copy tr "Town and Country"
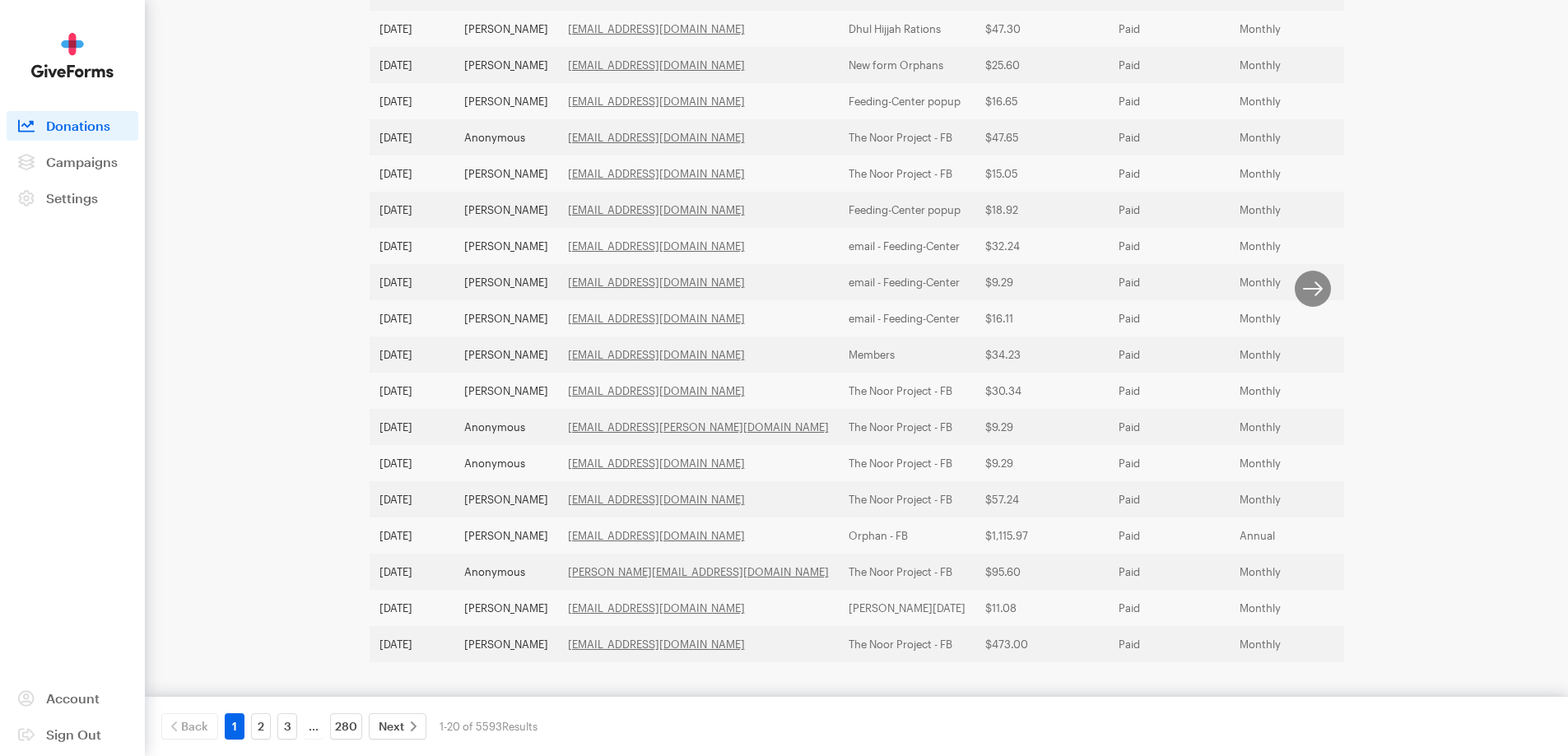
scroll to position [426, 0]
click at [292, 731] on link "3" at bounding box center [287, 726] width 20 height 27
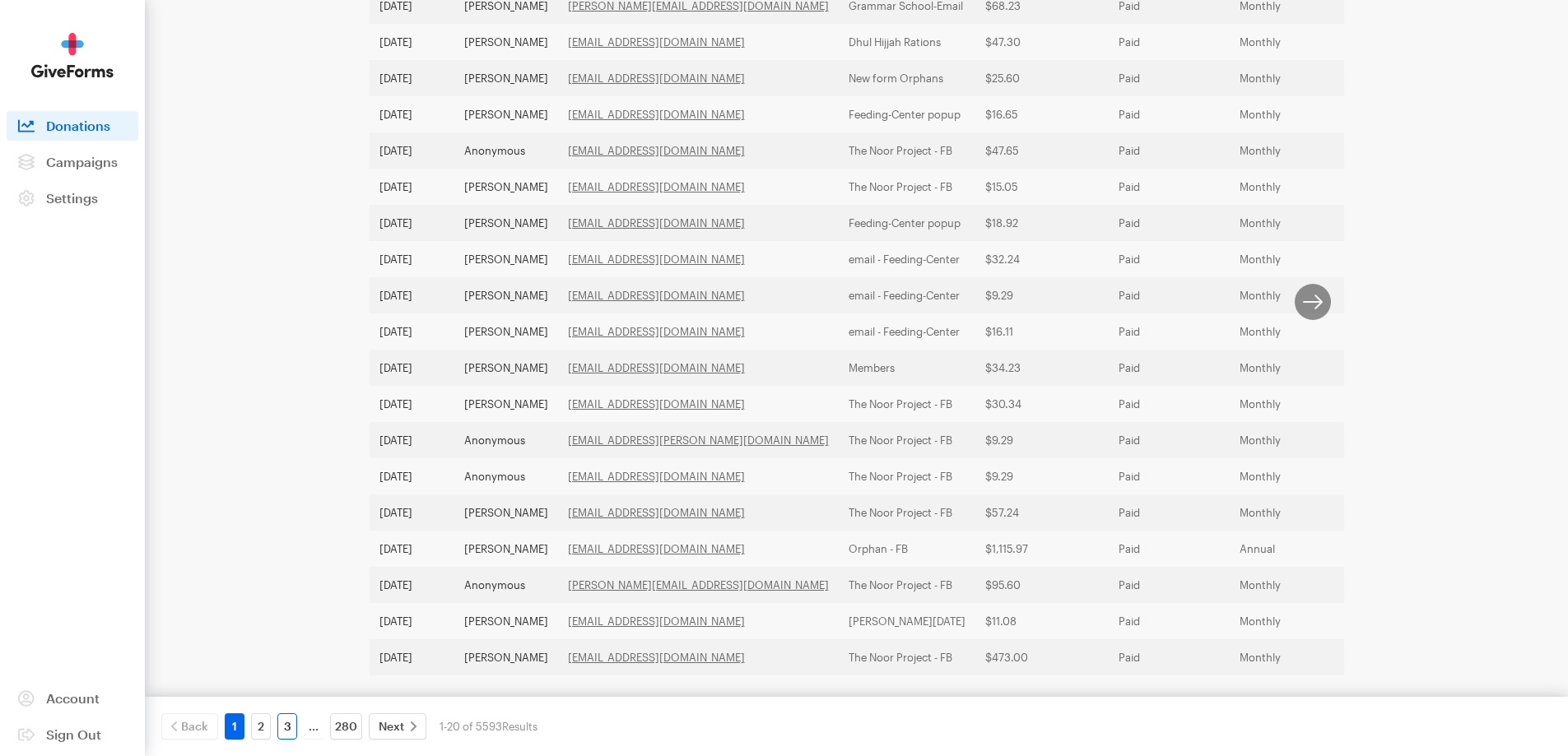
scroll to position [459, 0]
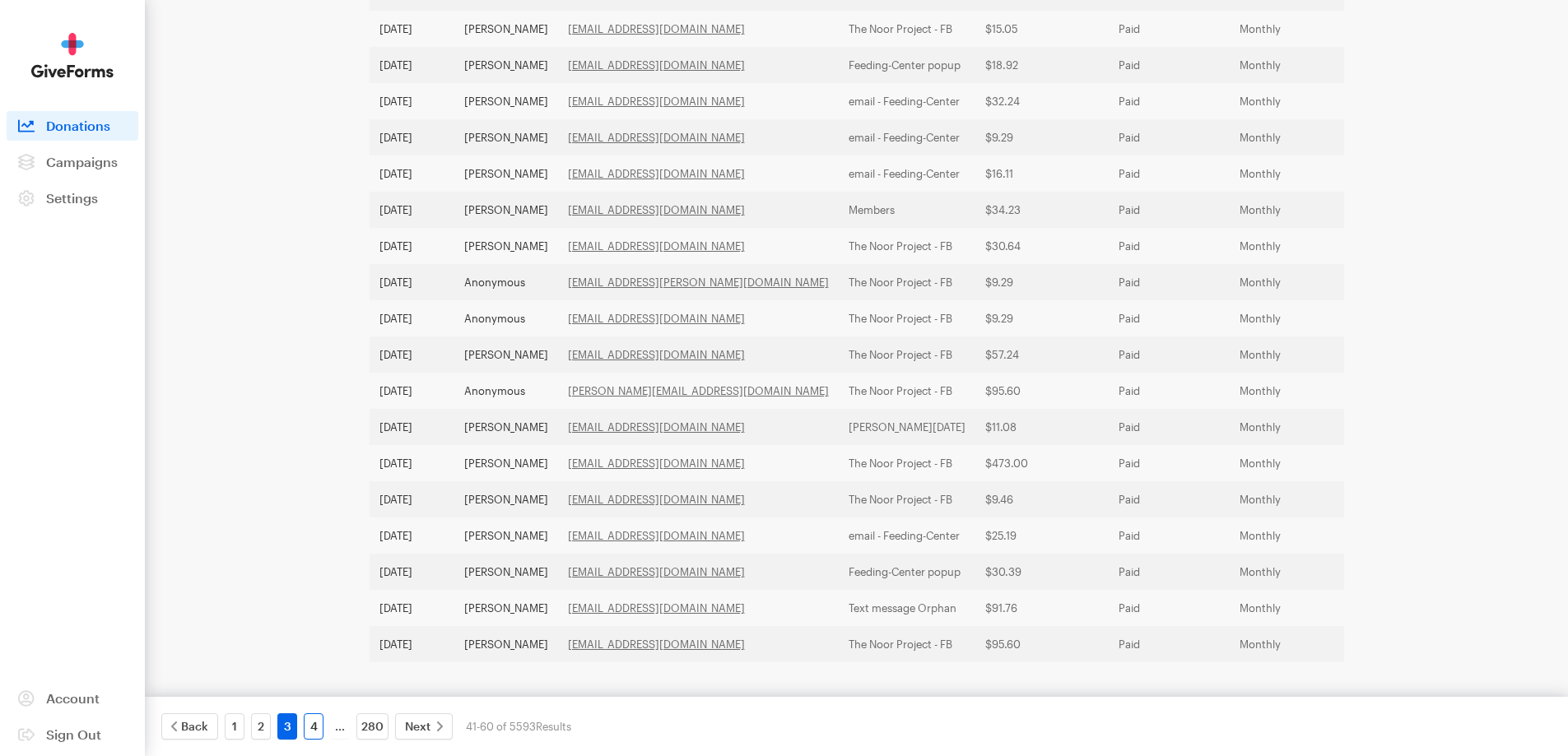
click at [318, 729] on link "4" at bounding box center [314, 726] width 20 height 27
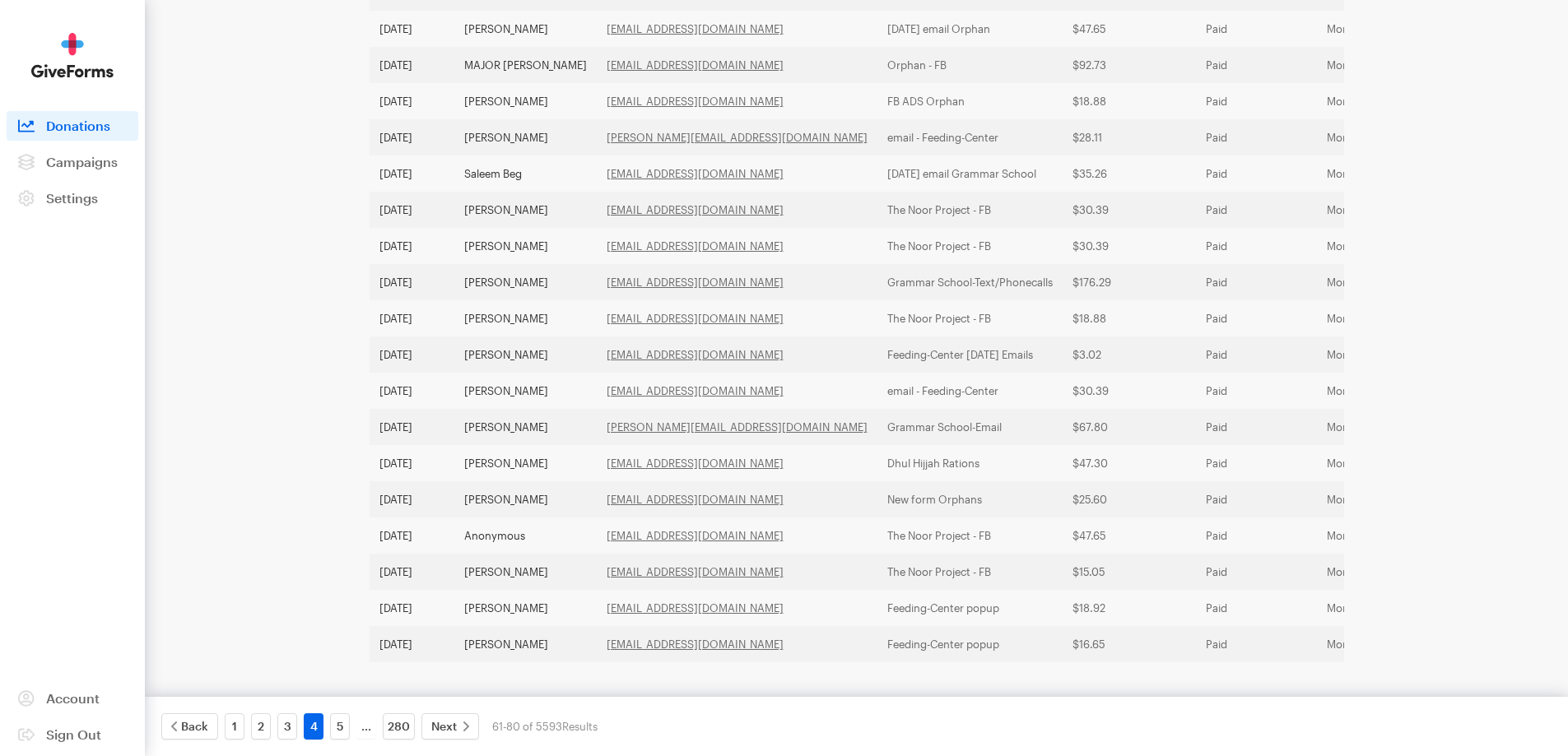
click at [328, 720] on div "5" at bounding box center [339, 726] width 27 height 27
click at [331, 724] on link "5" at bounding box center [340, 726] width 20 height 27
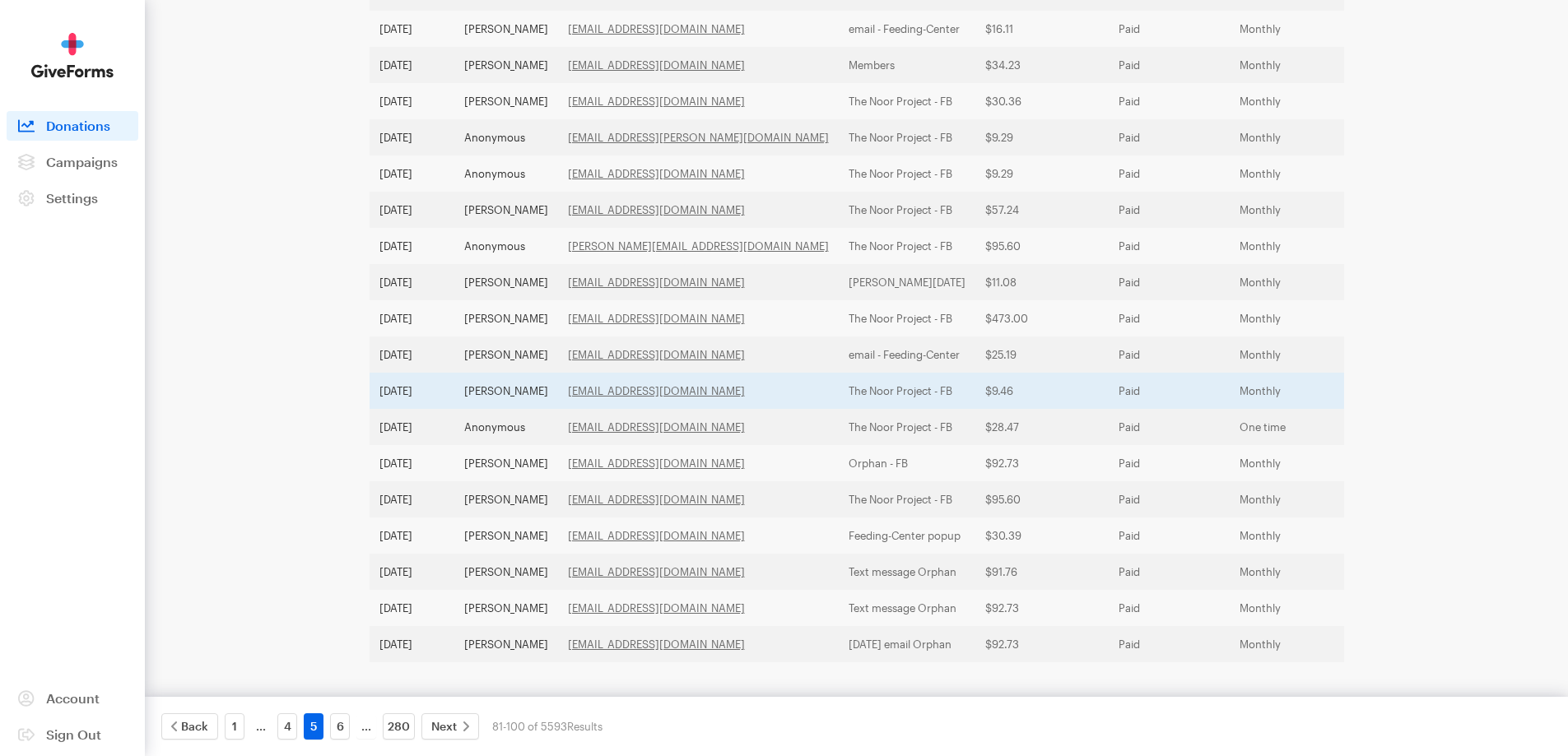
click at [509, 374] on td "[PERSON_NAME]" at bounding box center [506, 391] width 103 height 37
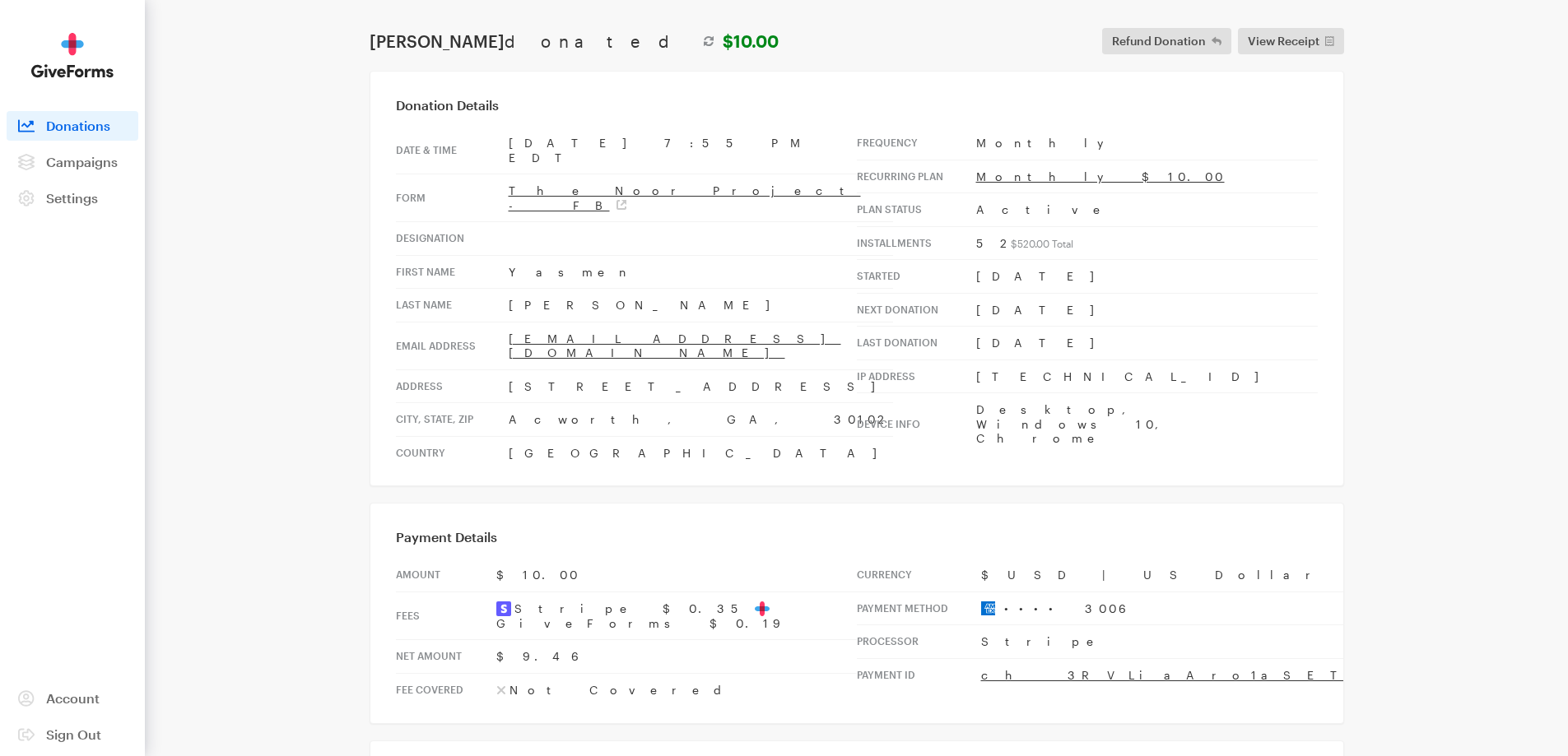
scroll to position [82, 0]
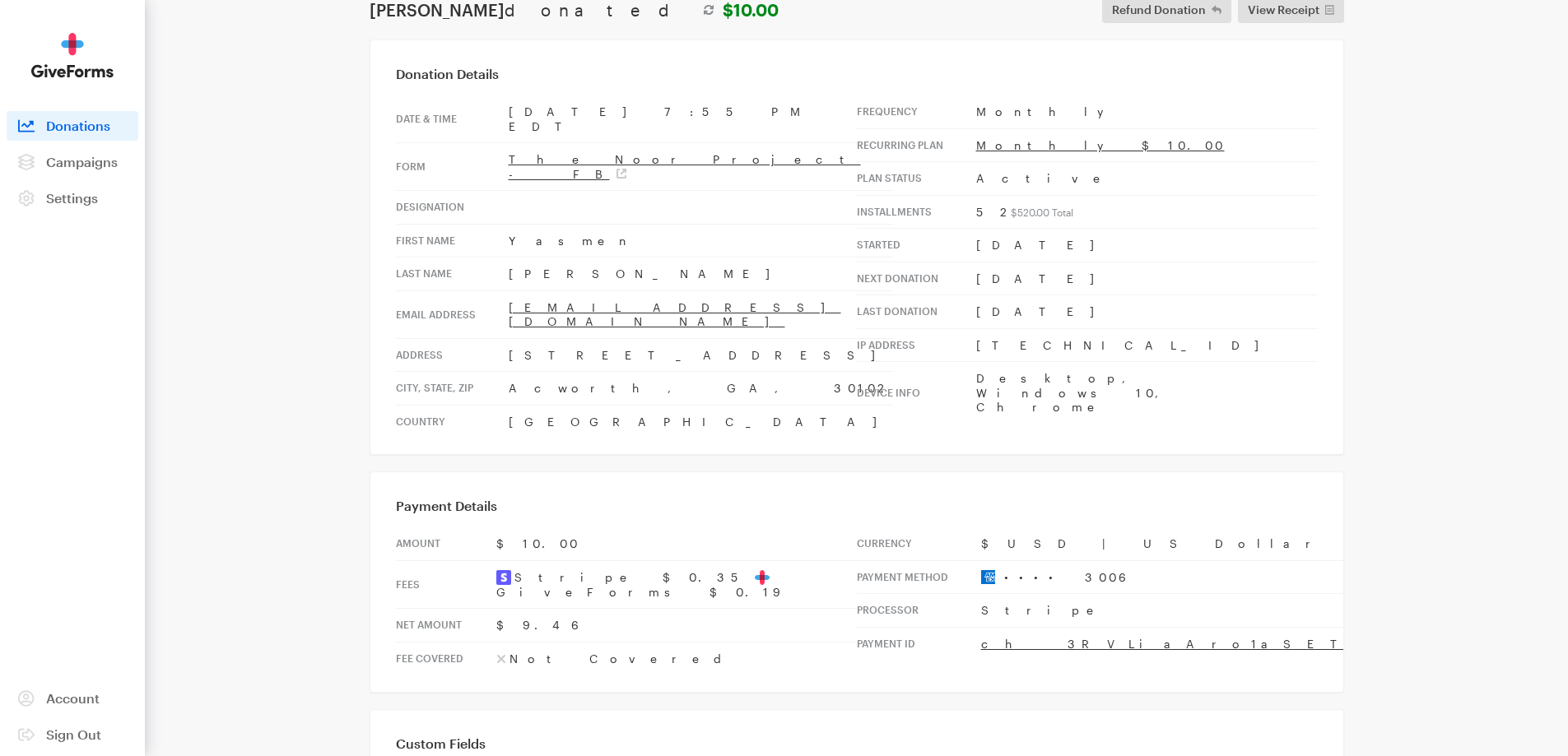
drag, startPoint x: 615, startPoint y: 313, endPoint x: 480, endPoint y: 301, distance: 135.5
click at [480, 338] on tr "Address 604 Wexford Court" at bounding box center [645, 355] width 497 height 34
copy tr "604 Wexford Court"
click at [549, 372] on td "Acworth, GA, 30102" at bounding box center [700, 389] width 384 height 34
drag, startPoint x: 552, startPoint y: 344, endPoint x: 498, endPoint y: 346, distance: 54.0
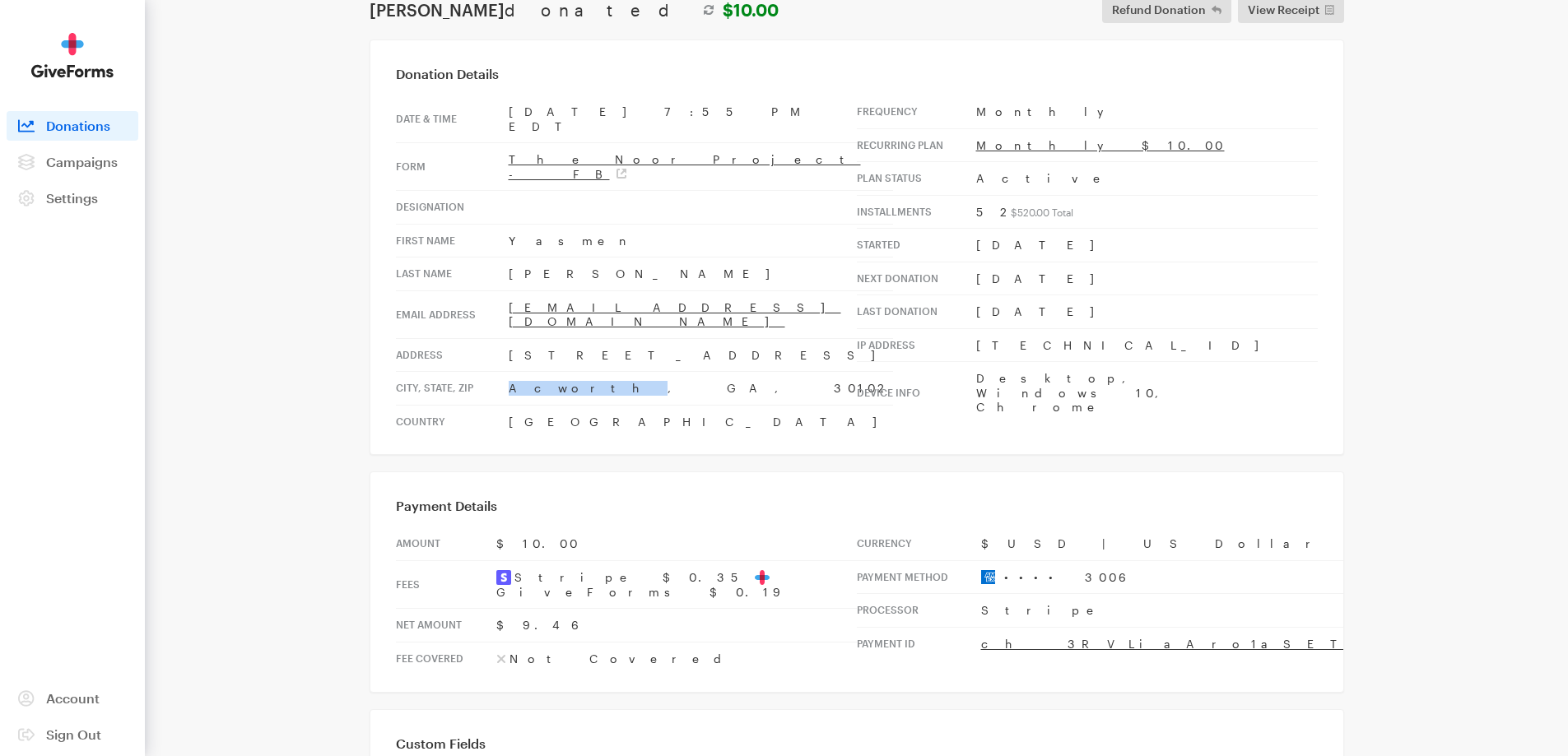
click at [498, 372] on tr "City, state, zip Acworth, GA, 30102" at bounding box center [645, 389] width 497 height 34
copy tr "Acworth"
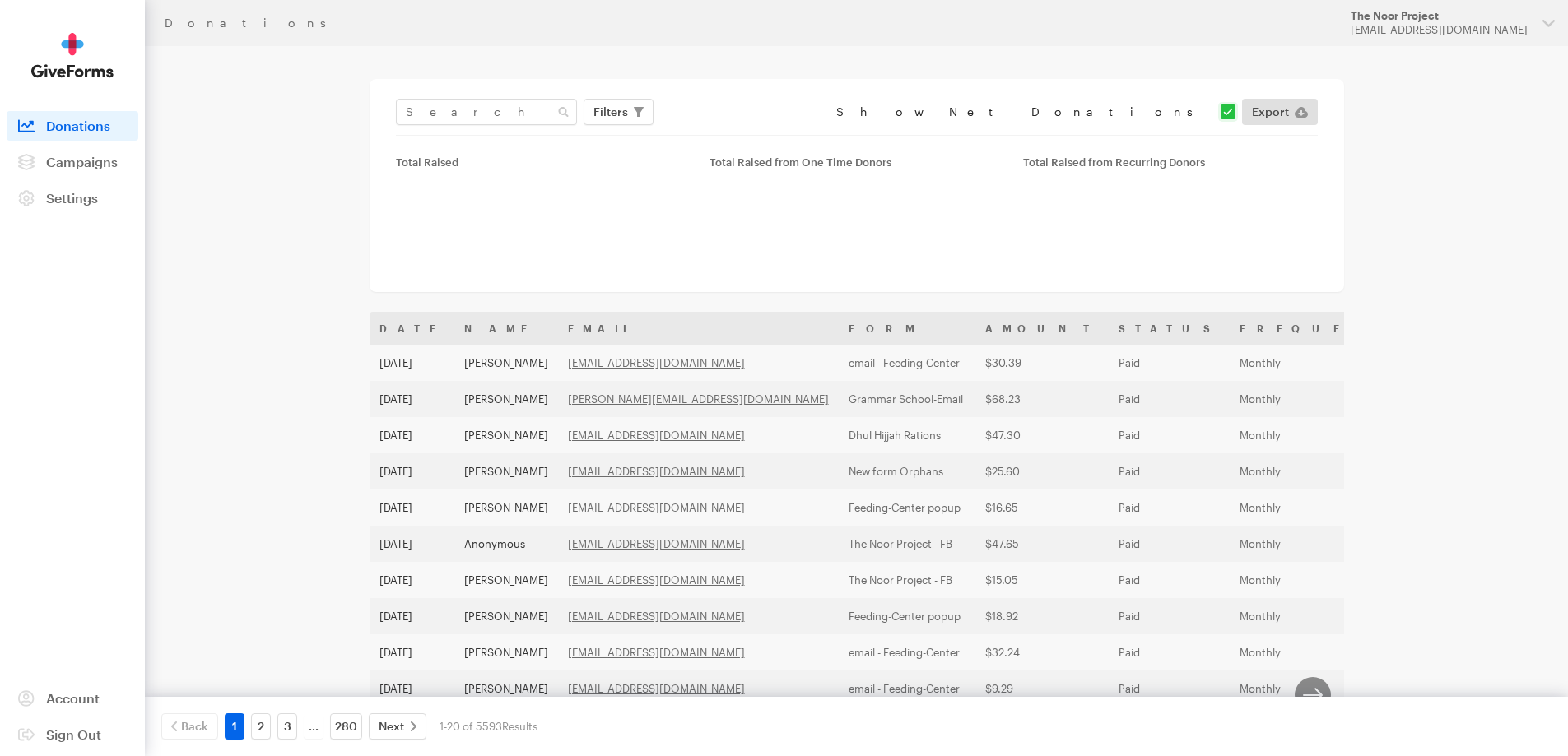
scroll to position [426, 0]
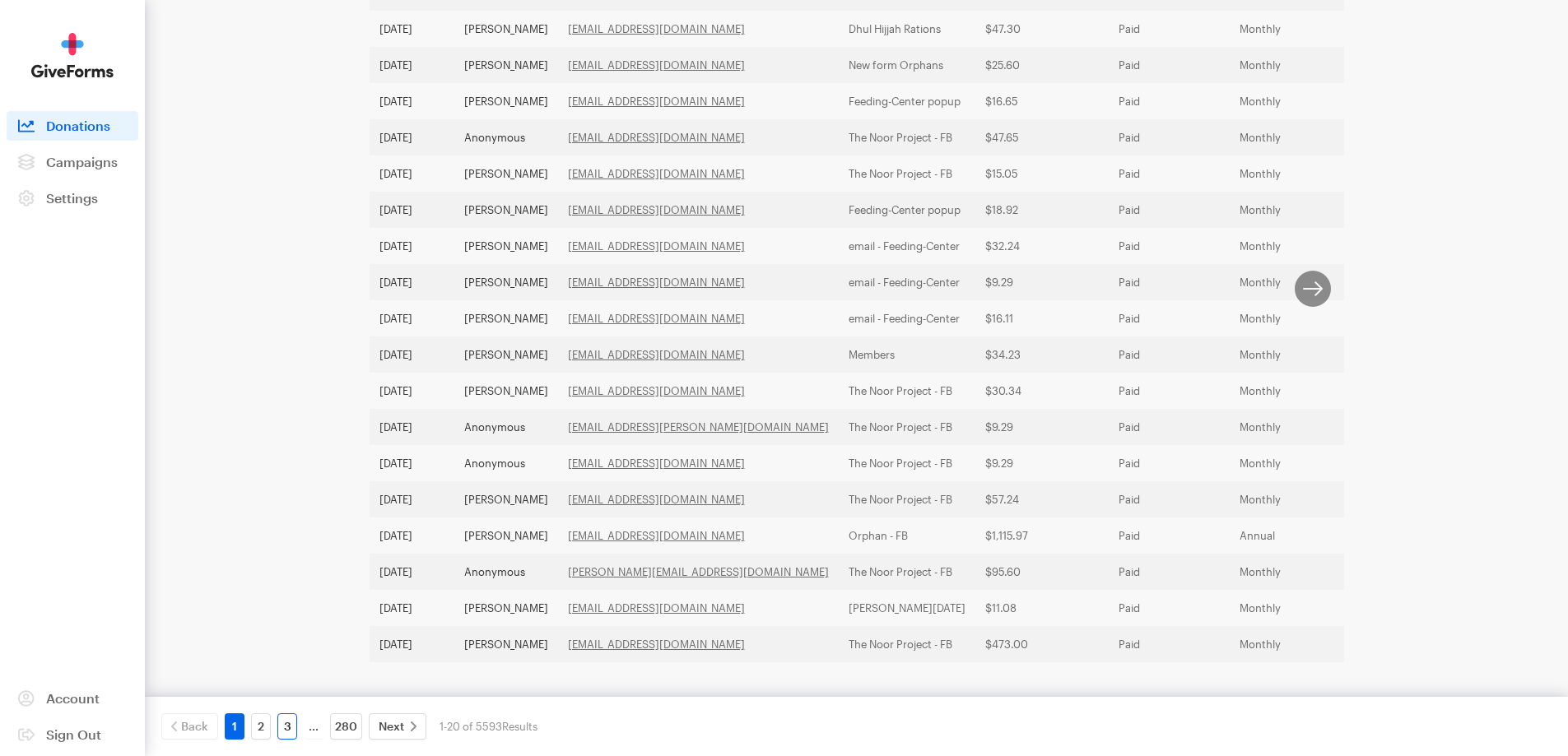
click at [289, 732] on link "3" at bounding box center [287, 726] width 20 height 27
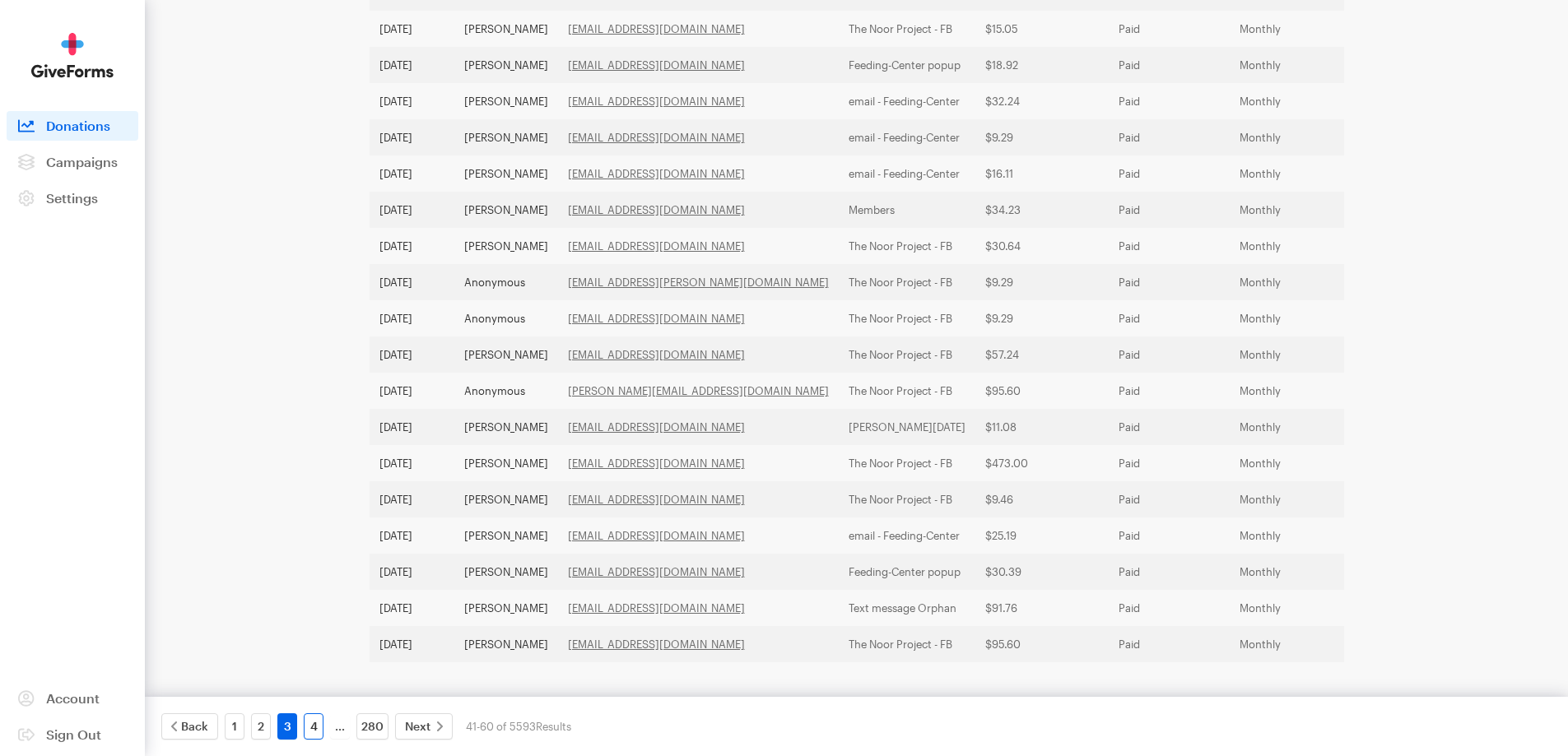
click at [315, 731] on link "4" at bounding box center [314, 726] width 20 height 27
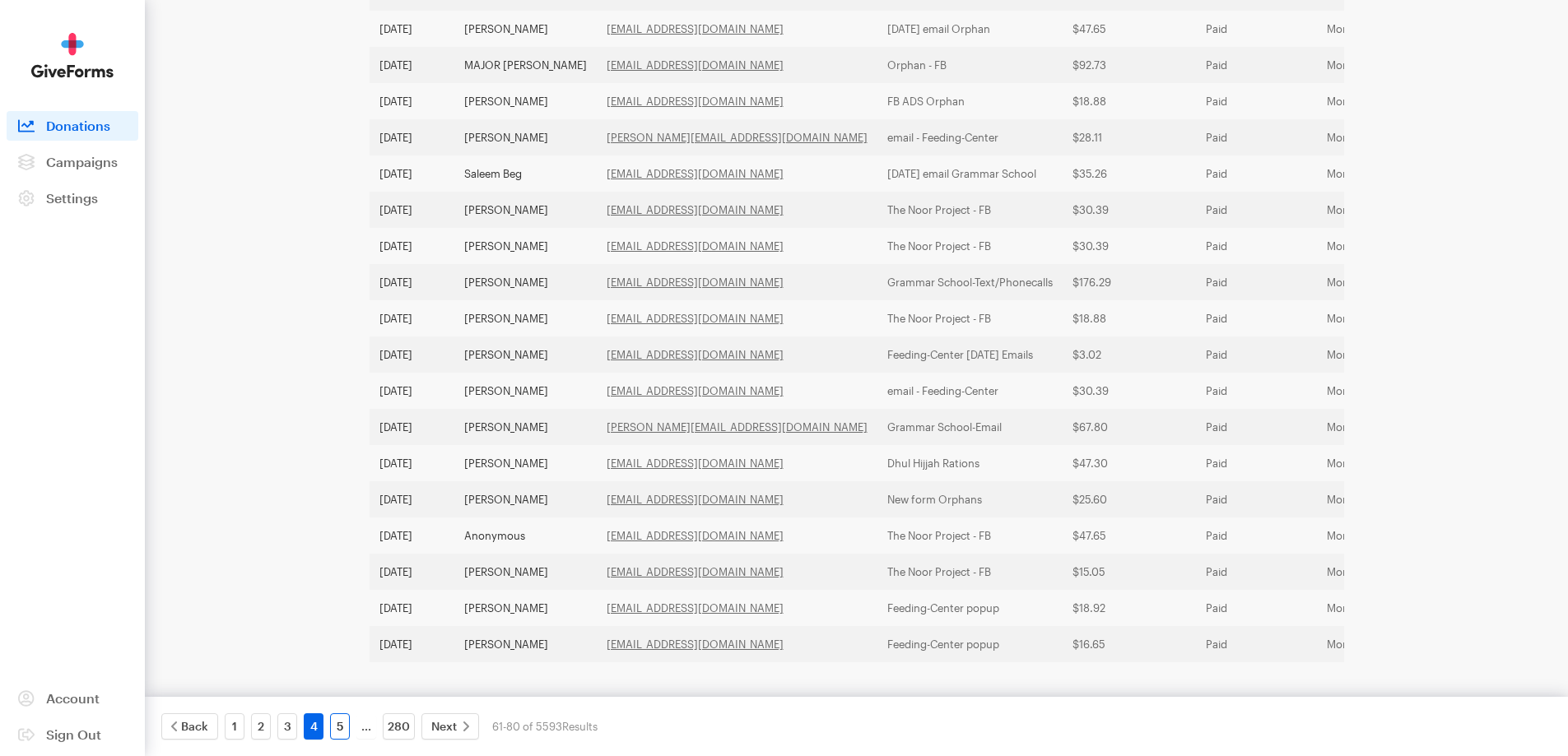
click at [338, 729] on link "5" at bounding box center [340, 726] width 20 height 27
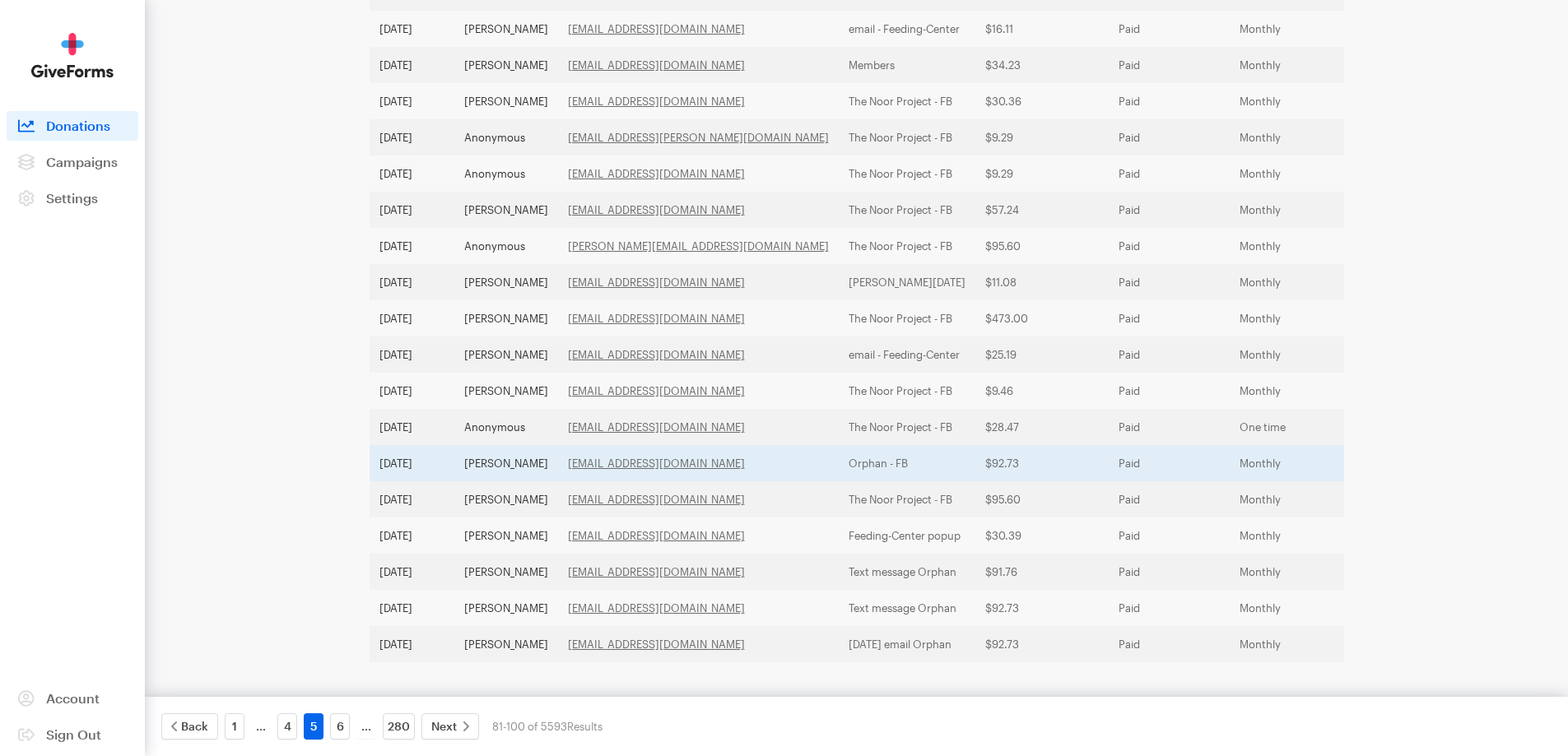
click at [489, 445] on td "[PERSON_NAME]" at bounding box center [506, 463] width 103 height 37
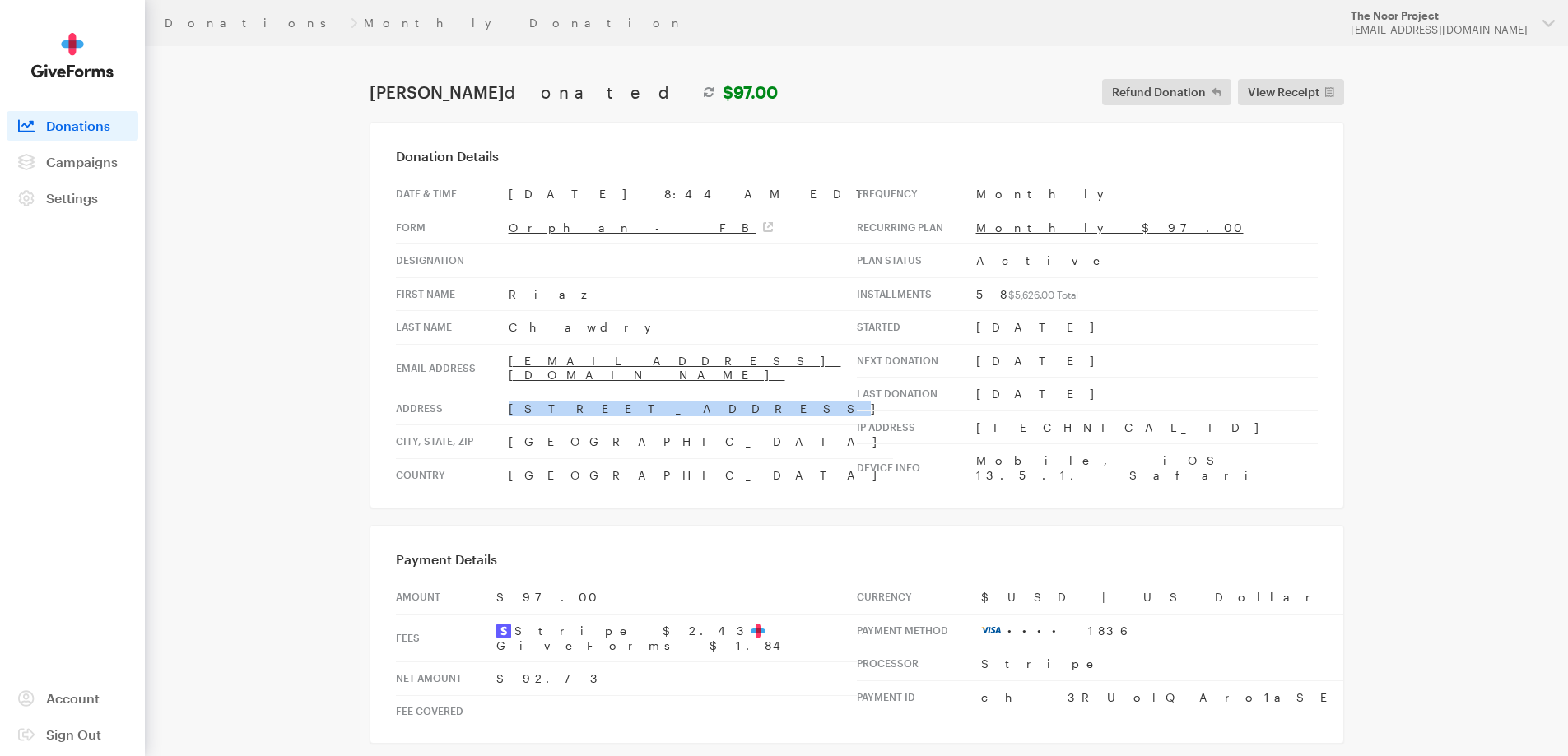
drag, startPoint x: 622, startPoint y: 395, endPoint x: 498, endPoint y: 396, distance: 124.0
click at [498, 396] on tr "Address [STREET_ADDRESS]" at bounding box center [645, 408] width 497 height 34
copy tr "[STREET_ADDRESS]"
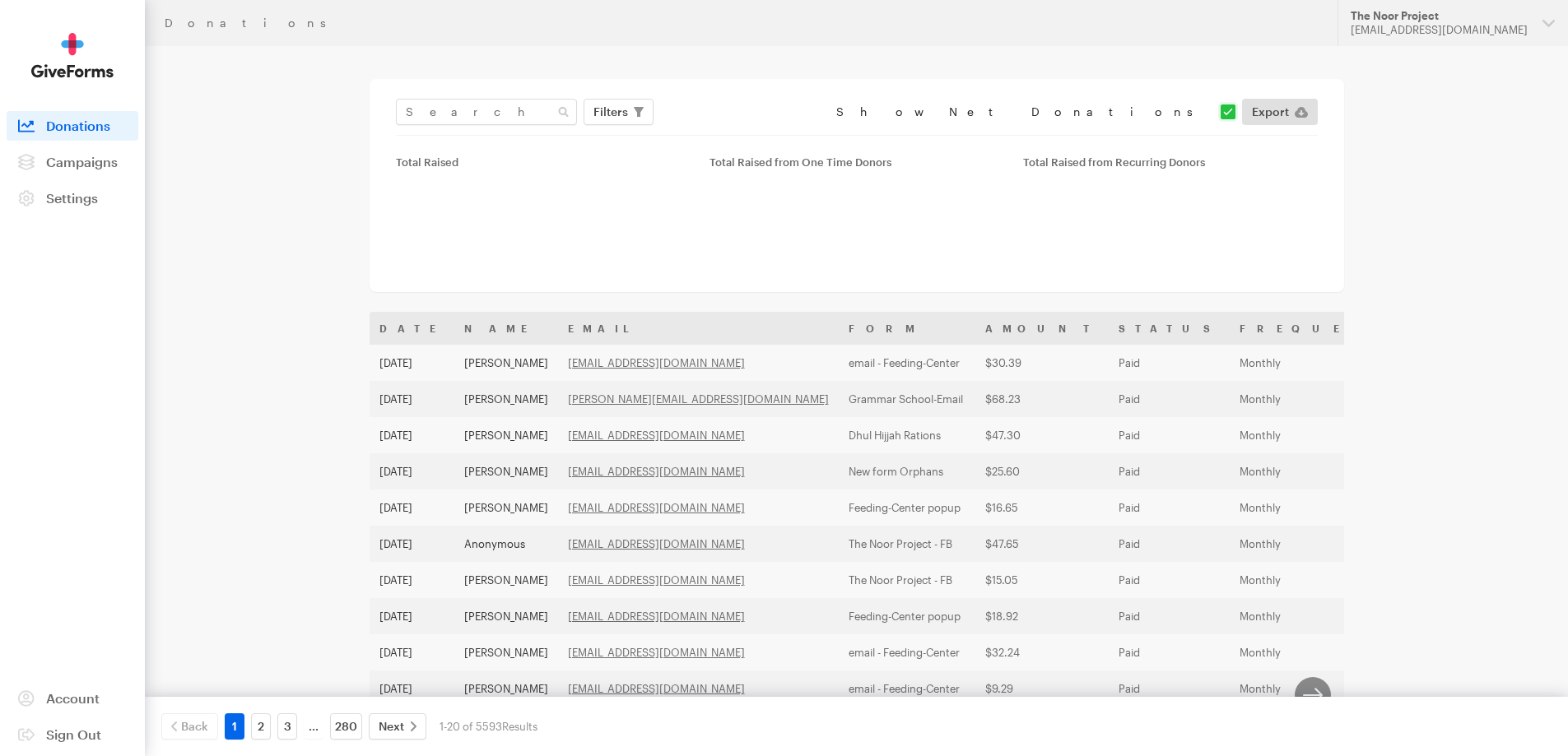
scroll to position [426, 0]
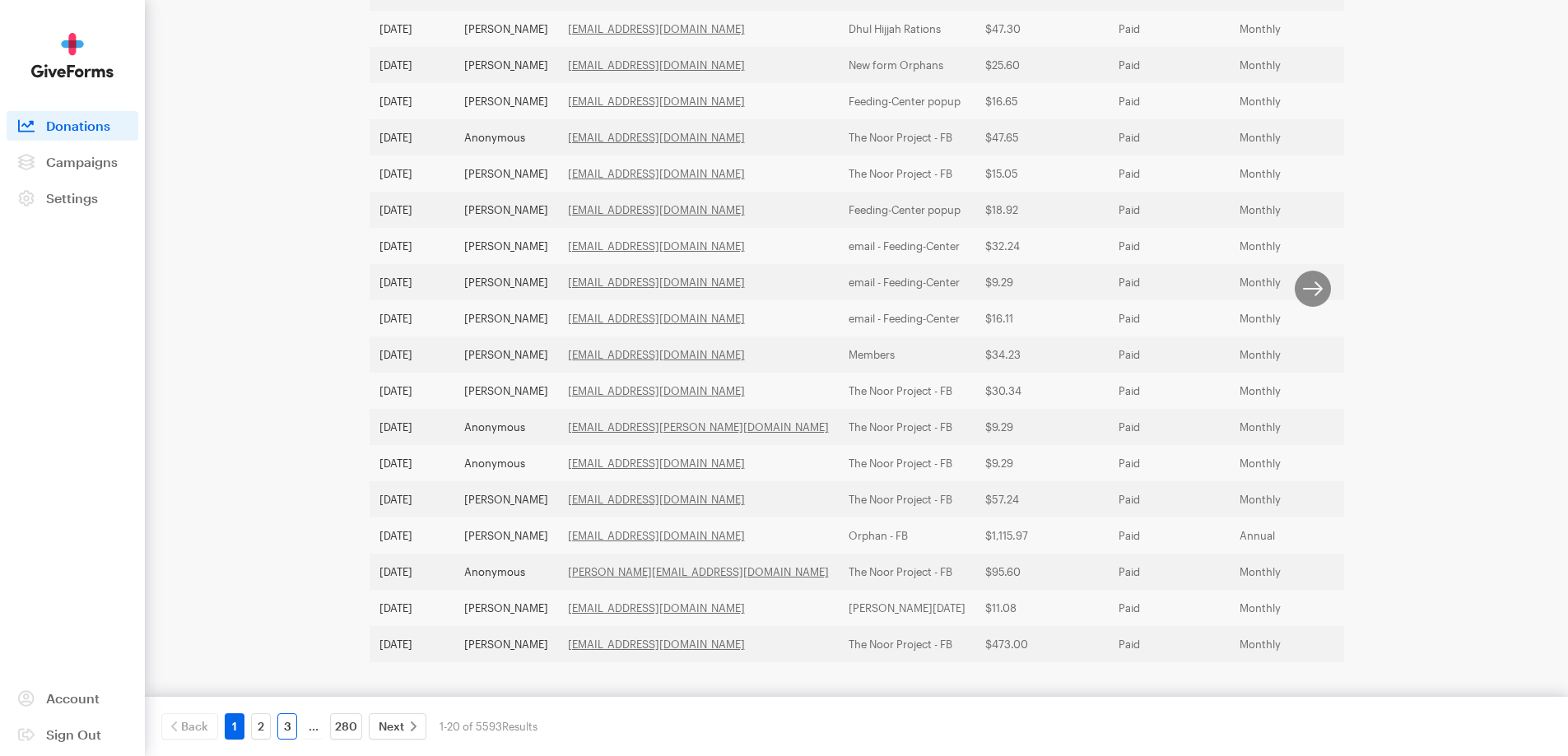
click at [290, 727] on link "3" at bounding box center [287, 726] width 20 height 27
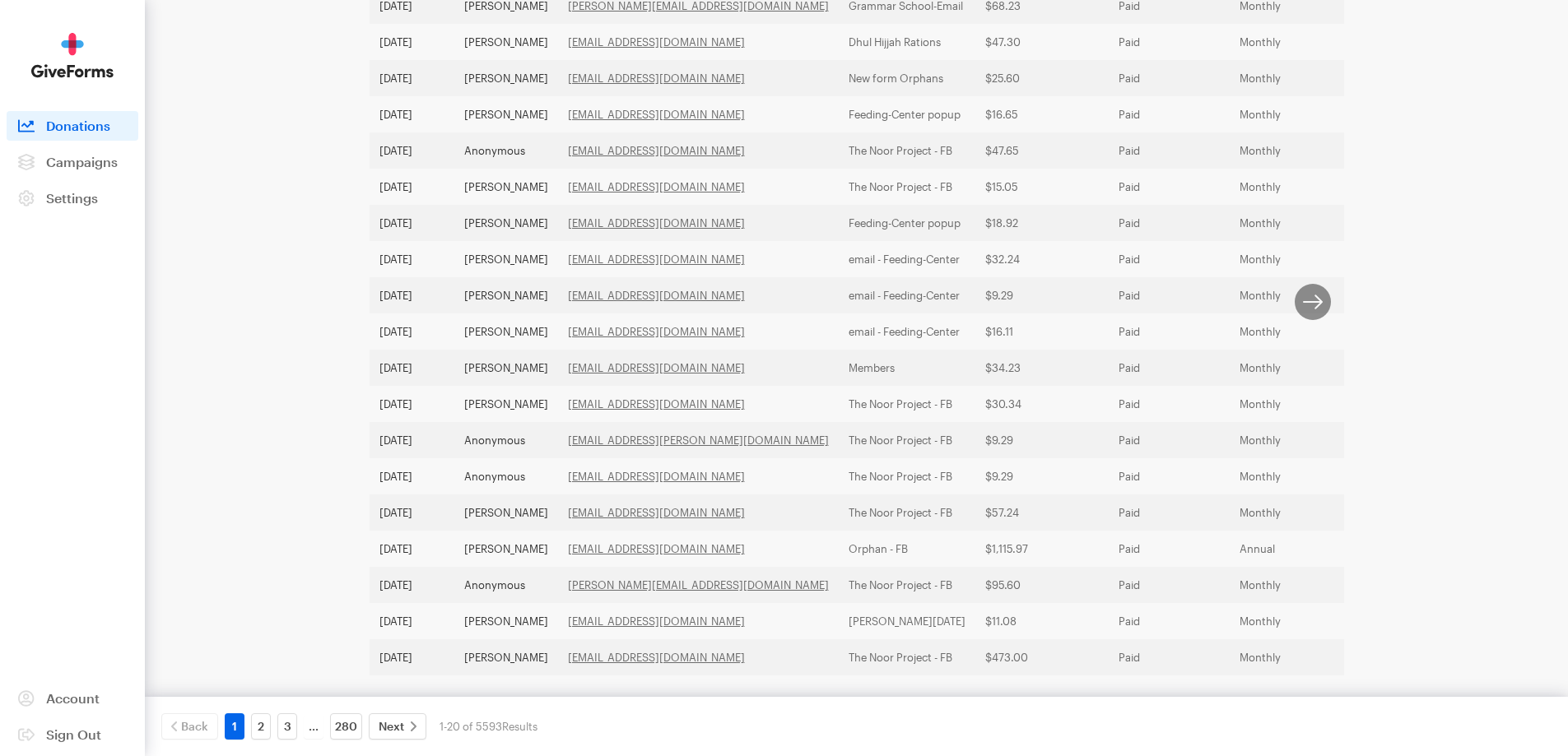
scroll to position [459, 0]
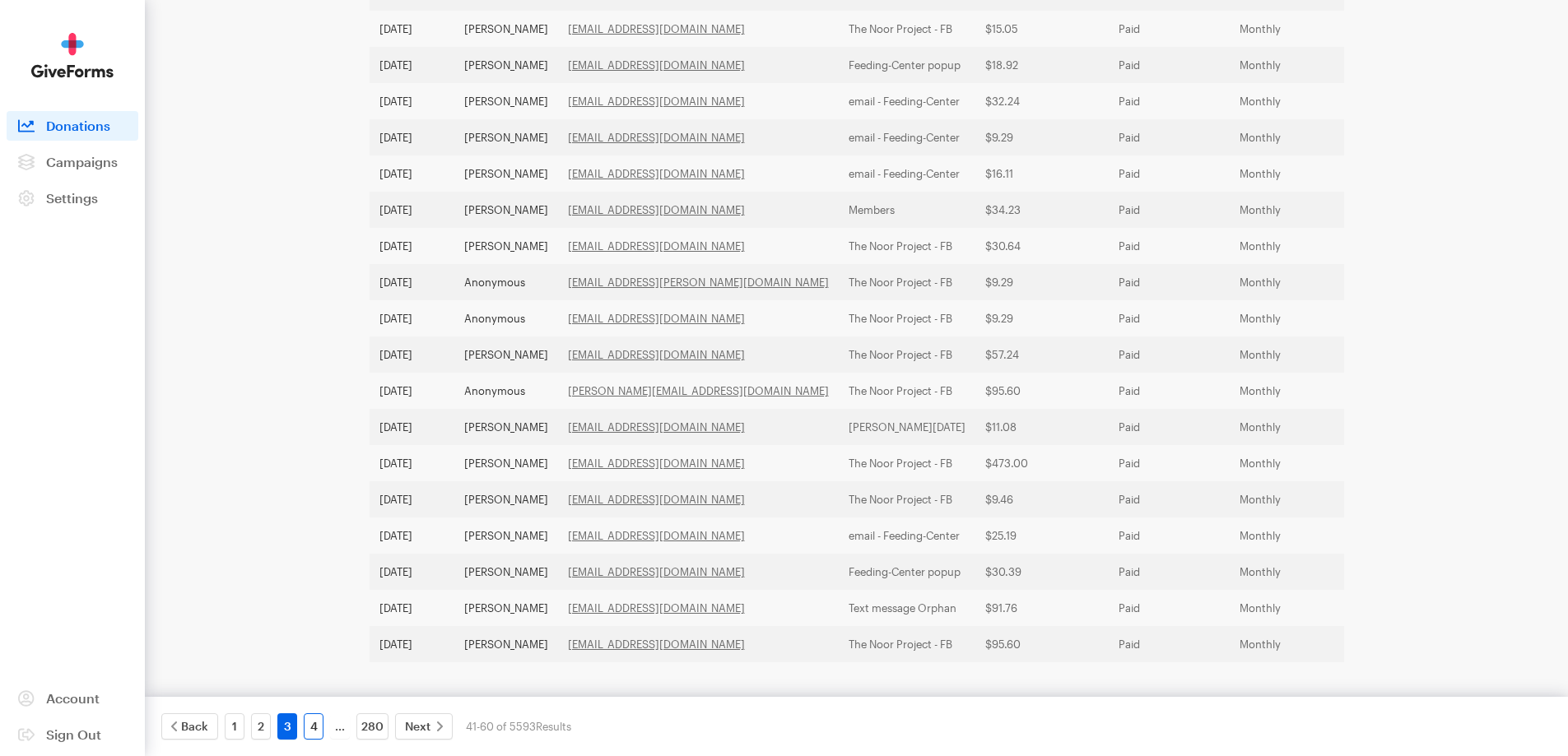
click at [312, 729] on link "4" at bounding box center [314, 726] width 20 height 27
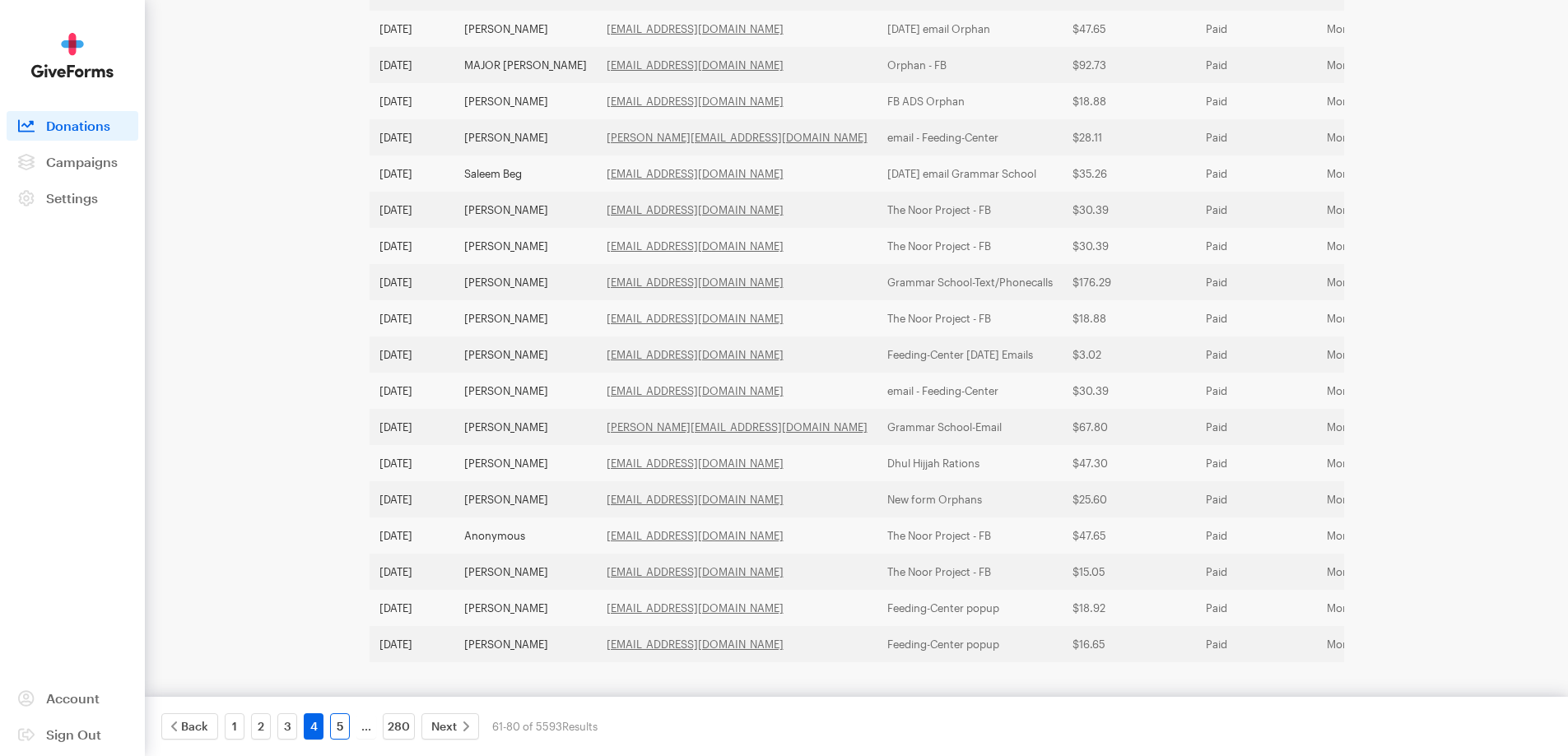
click at [338, 721] on link "5" at bounding box center [340, 726] width 20 height 27
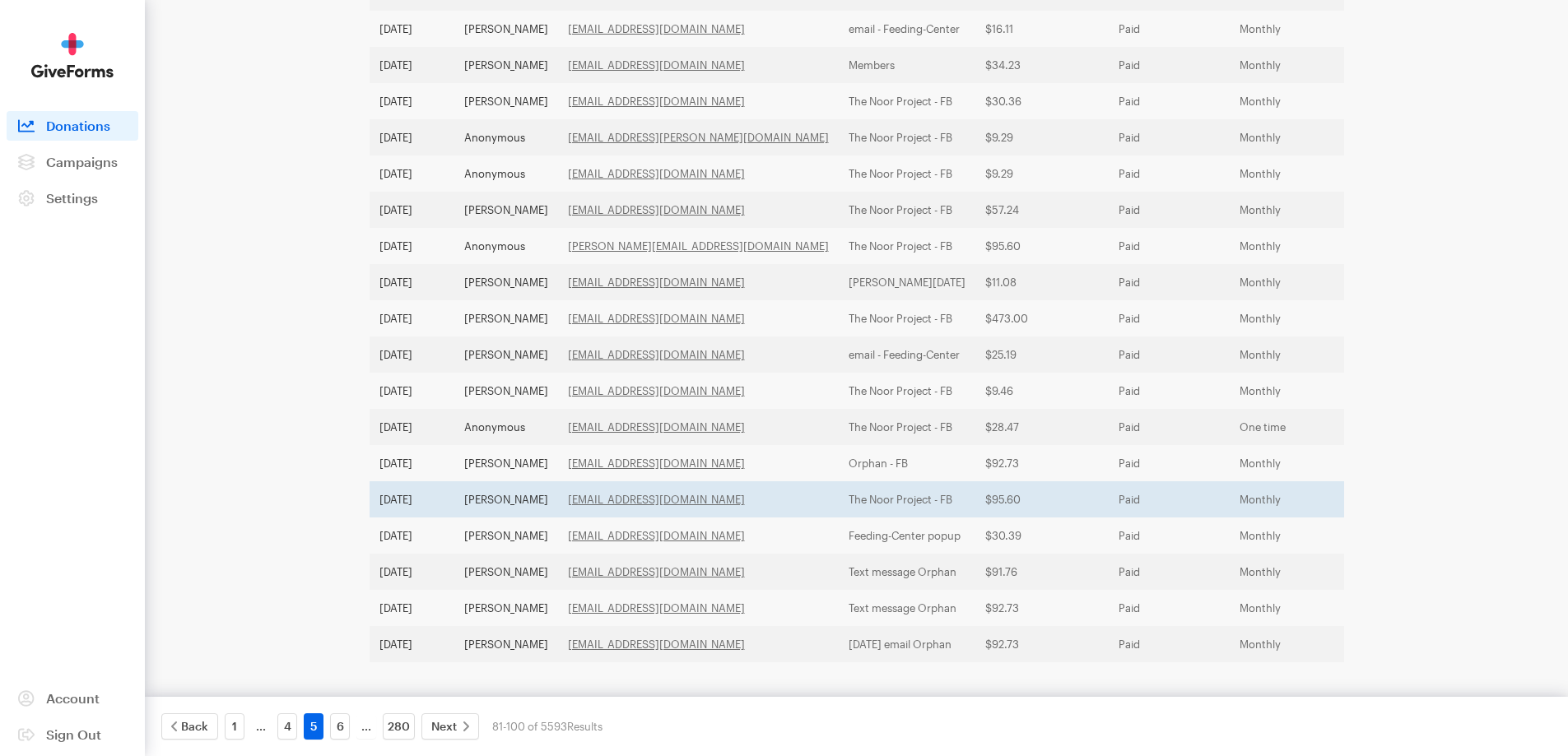
click at [507, 482] on td "[PERSON_NAME]" at bounding box center [506, 500] width 103 height 37
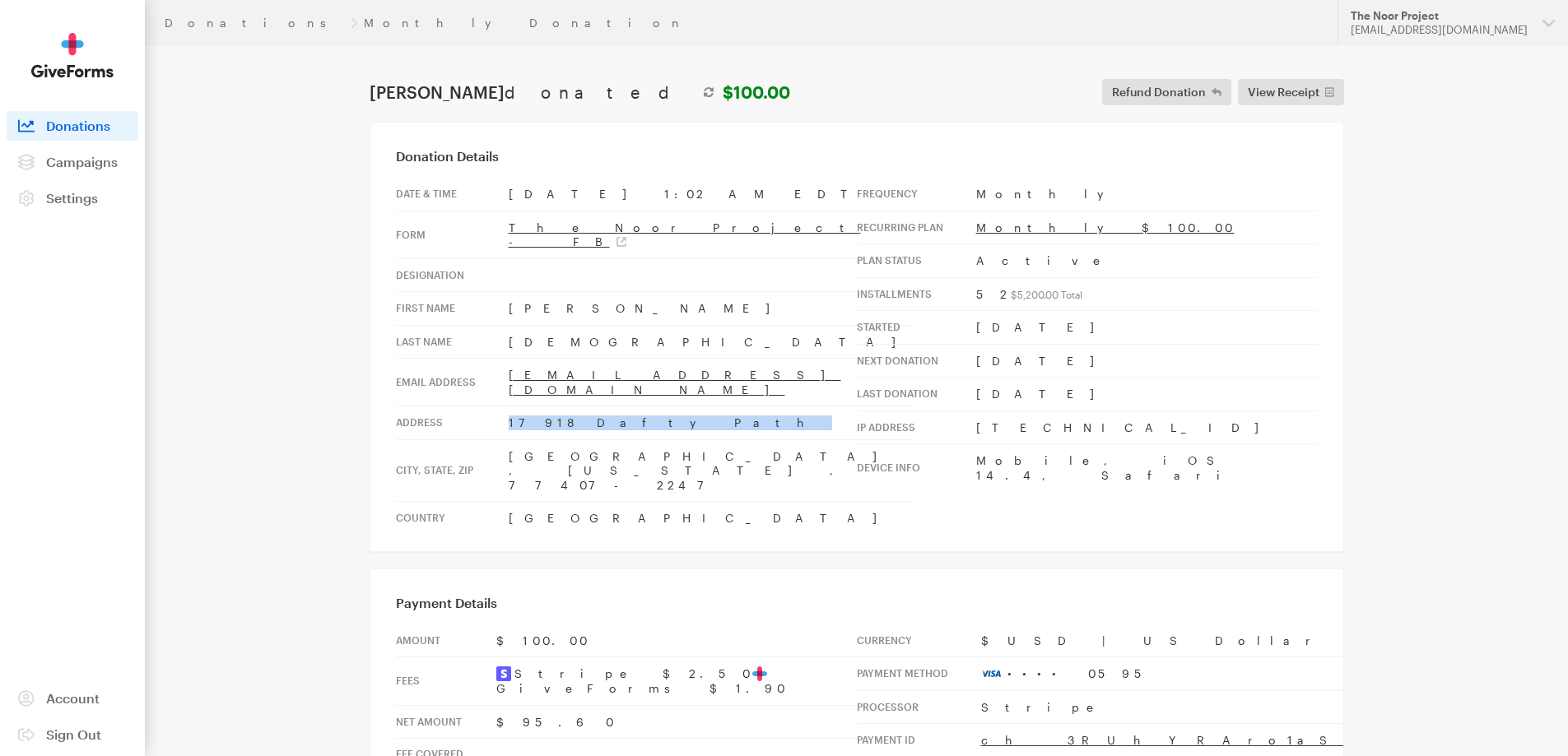
drag, startPoint x: 610, startPoint y: 393, endPoint x: 508, endPoint y: 395, distance: 102.0
click at [508, 407] on td "17918 Dafty Path" at bounding box center [709, 423] width 403 height 34
copy td "17918 Dafty Path"
drag, startPoint x: 559, startPoint y: 425, endPoint x: 504, endPoint y: 429, distance: 55.1
click at [504, 440] on tr "City, [GEOGRAPHIC_DATA] , [US_STATE] , 77407-2247" at bounding box center [654, 471] width 516 height 62
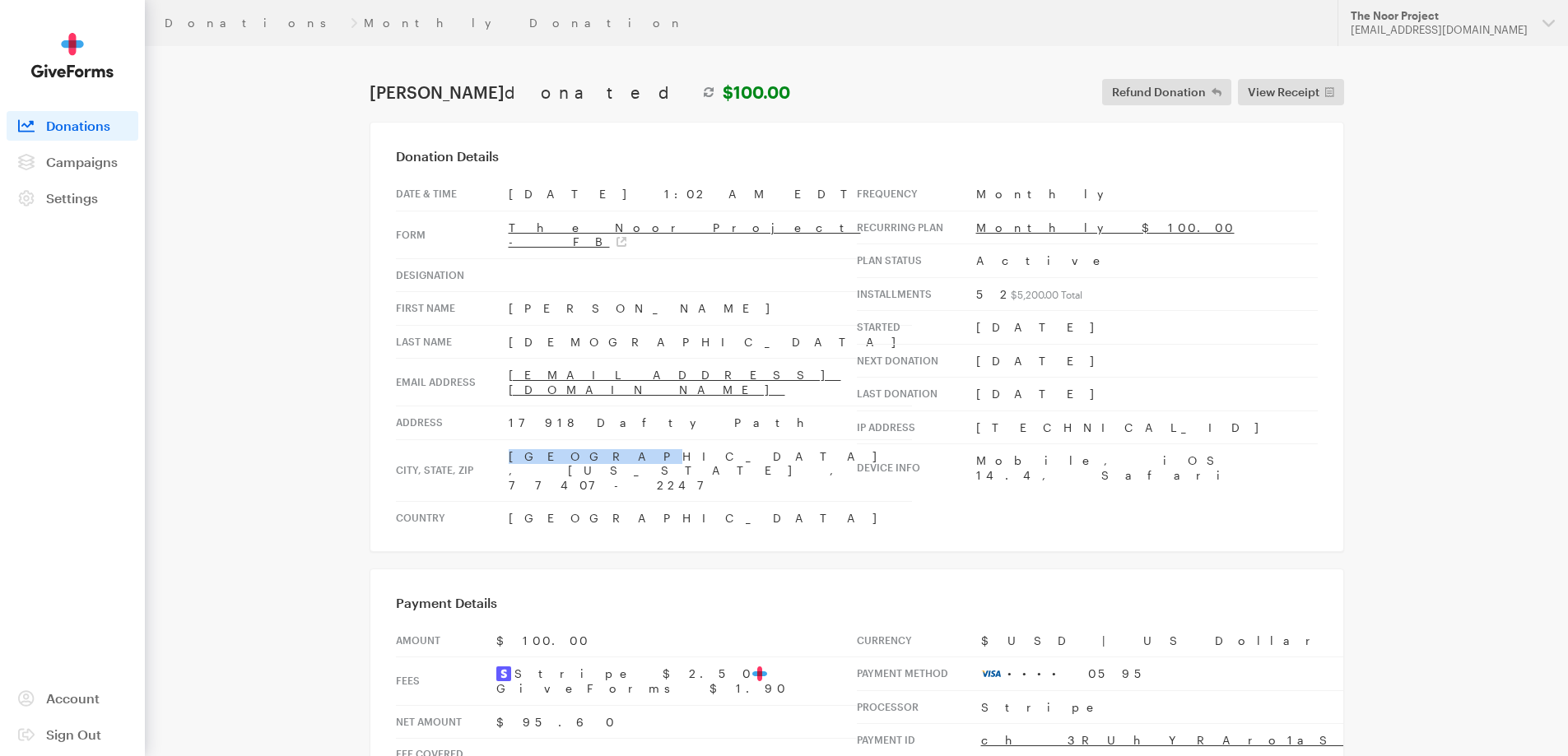
copy tr "[GEOGRAPHIC_DATA]"
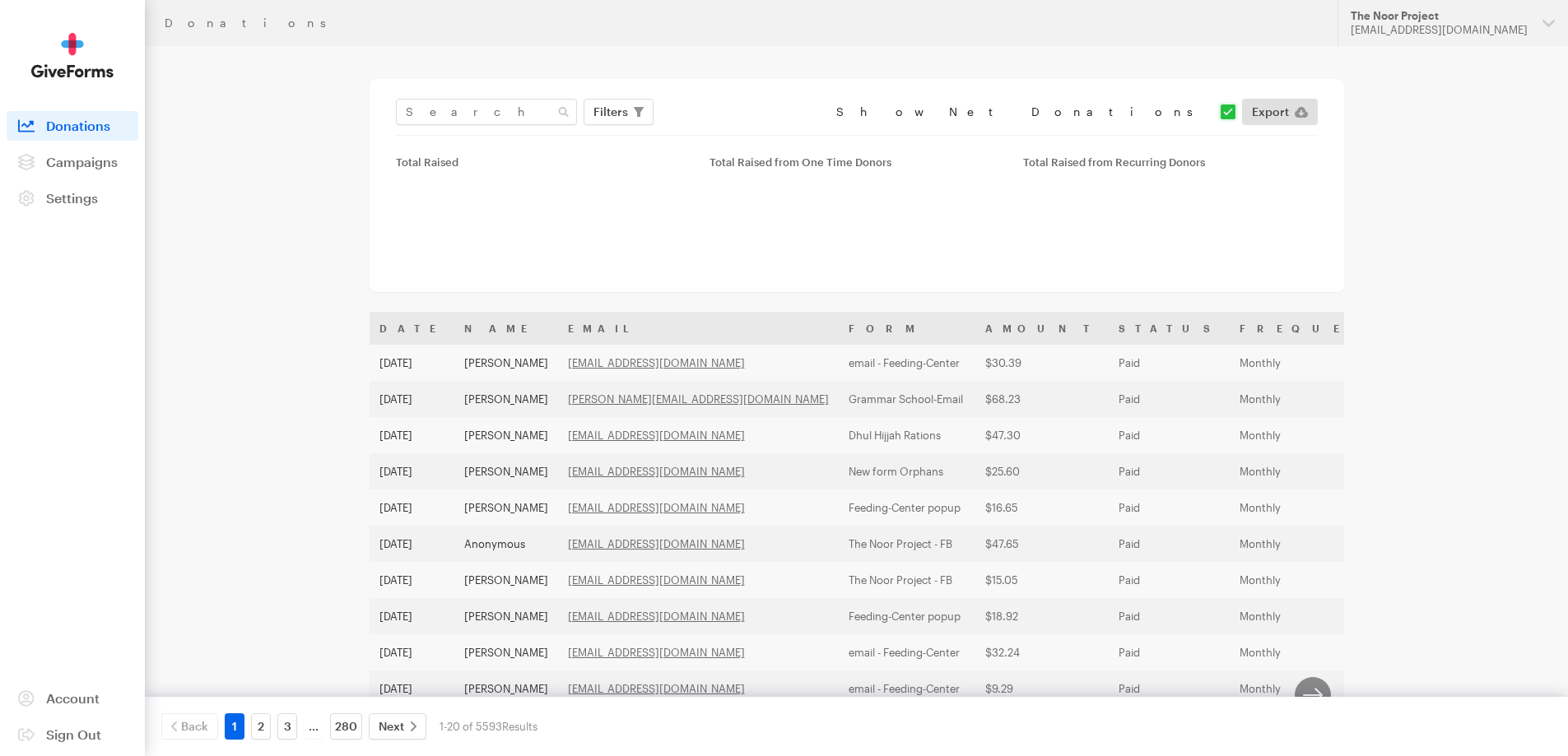
scroll to position [426, 0]
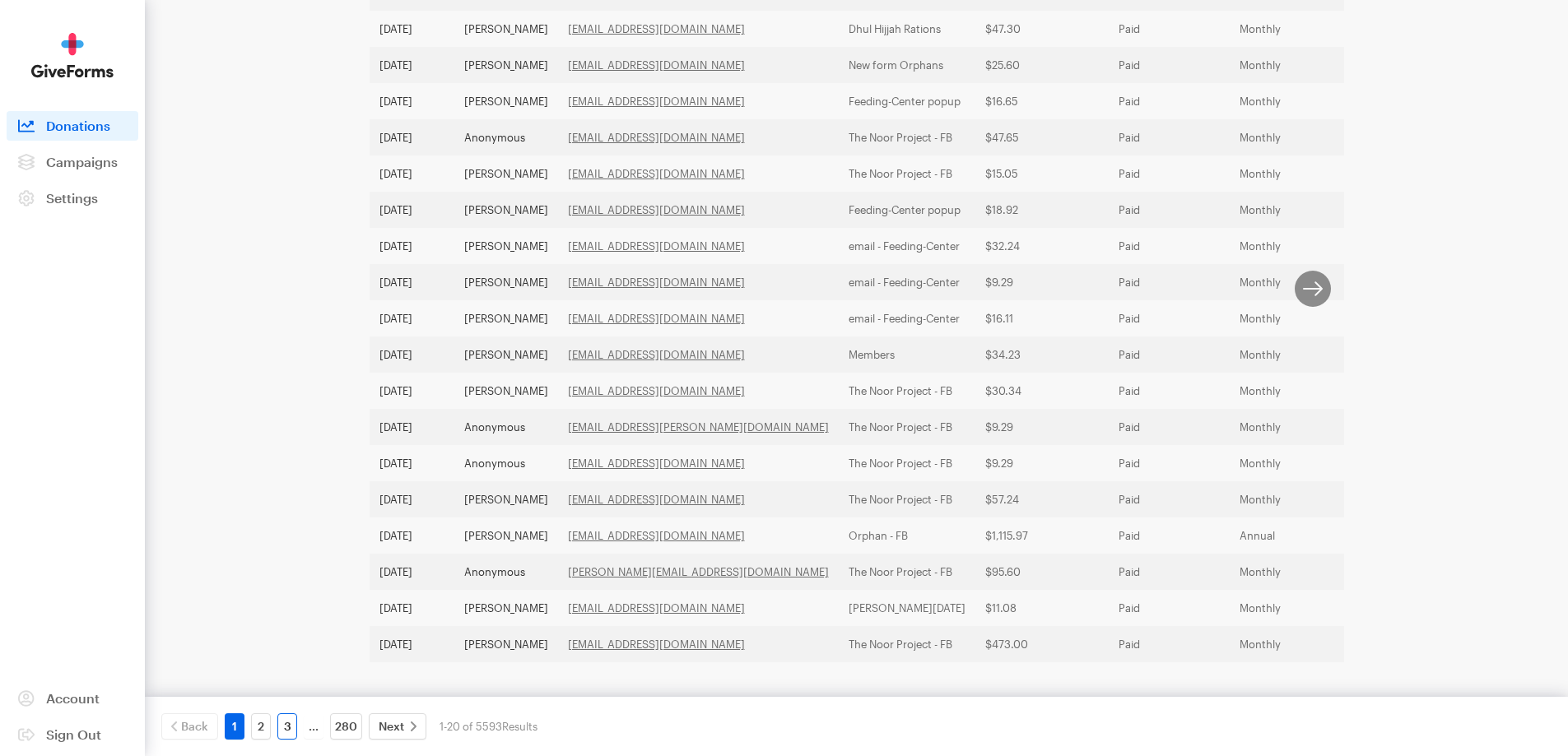
click at [285, 734] on link "3" at bounding box center [287, 726] width 20 height 27
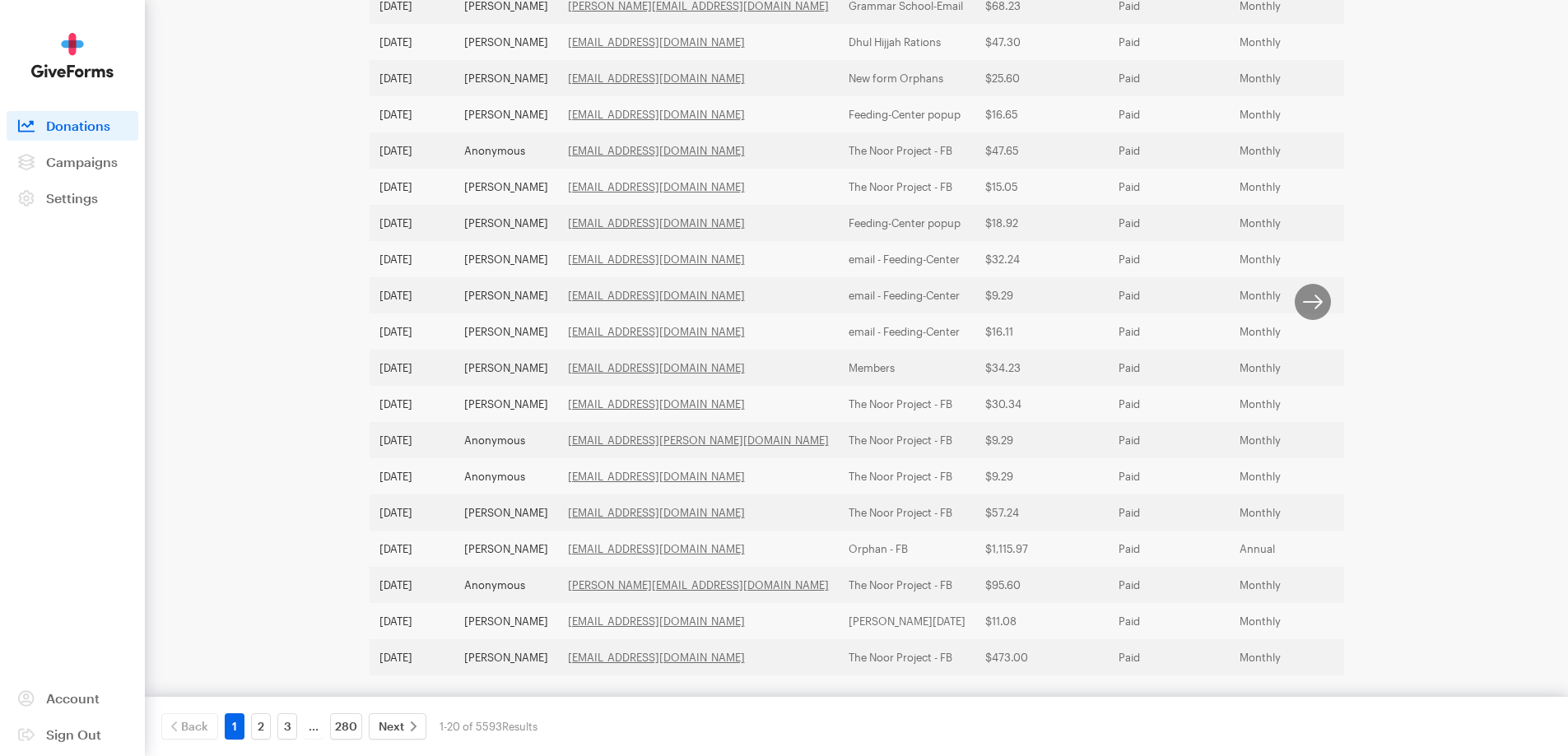
scroll to position [459, 0]
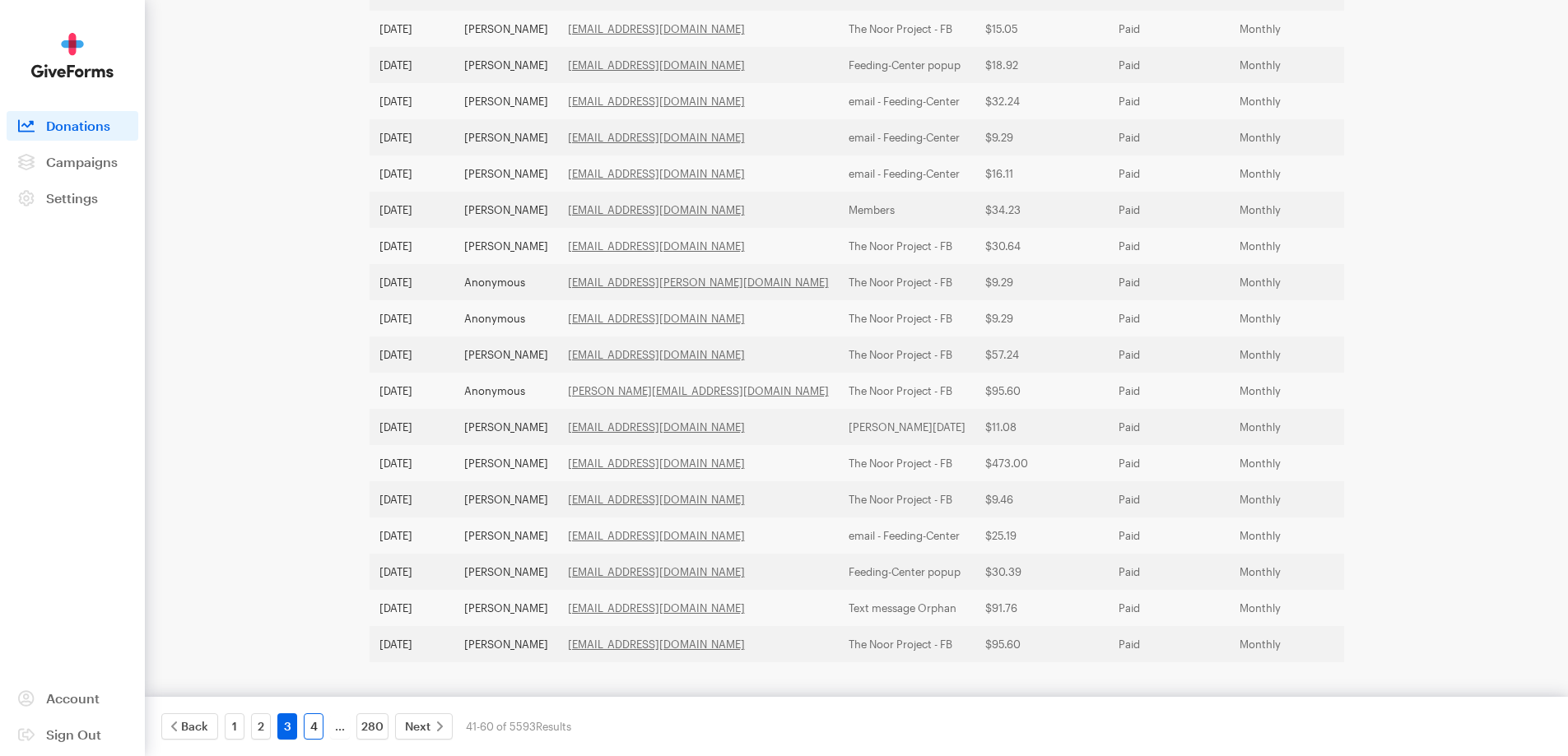
click at [306, 729] on link "4" at bounding box center [314, 726] width 20 height 27
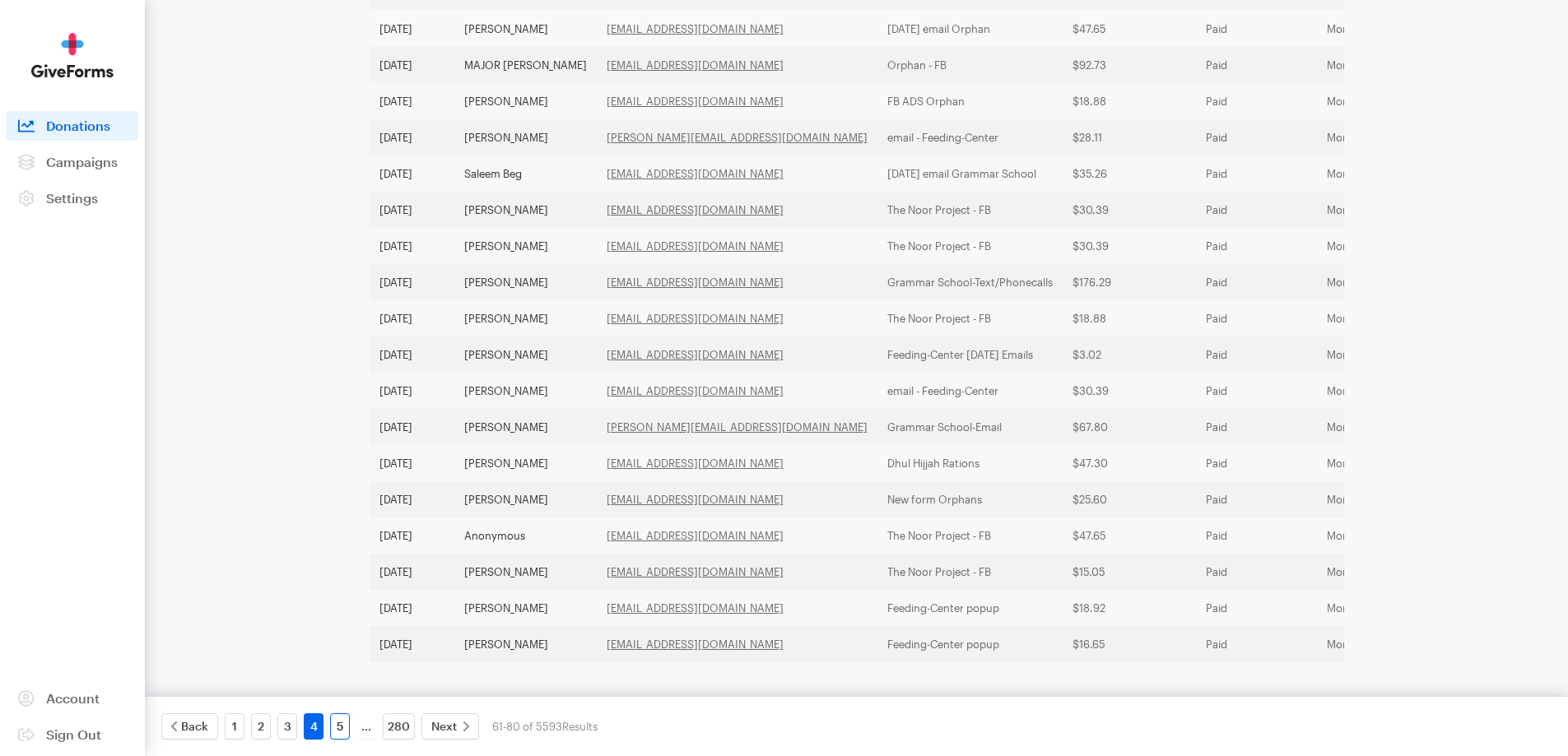
click at [342, 730] on link "5" at bounding box center [340, 726] width 20 height 27
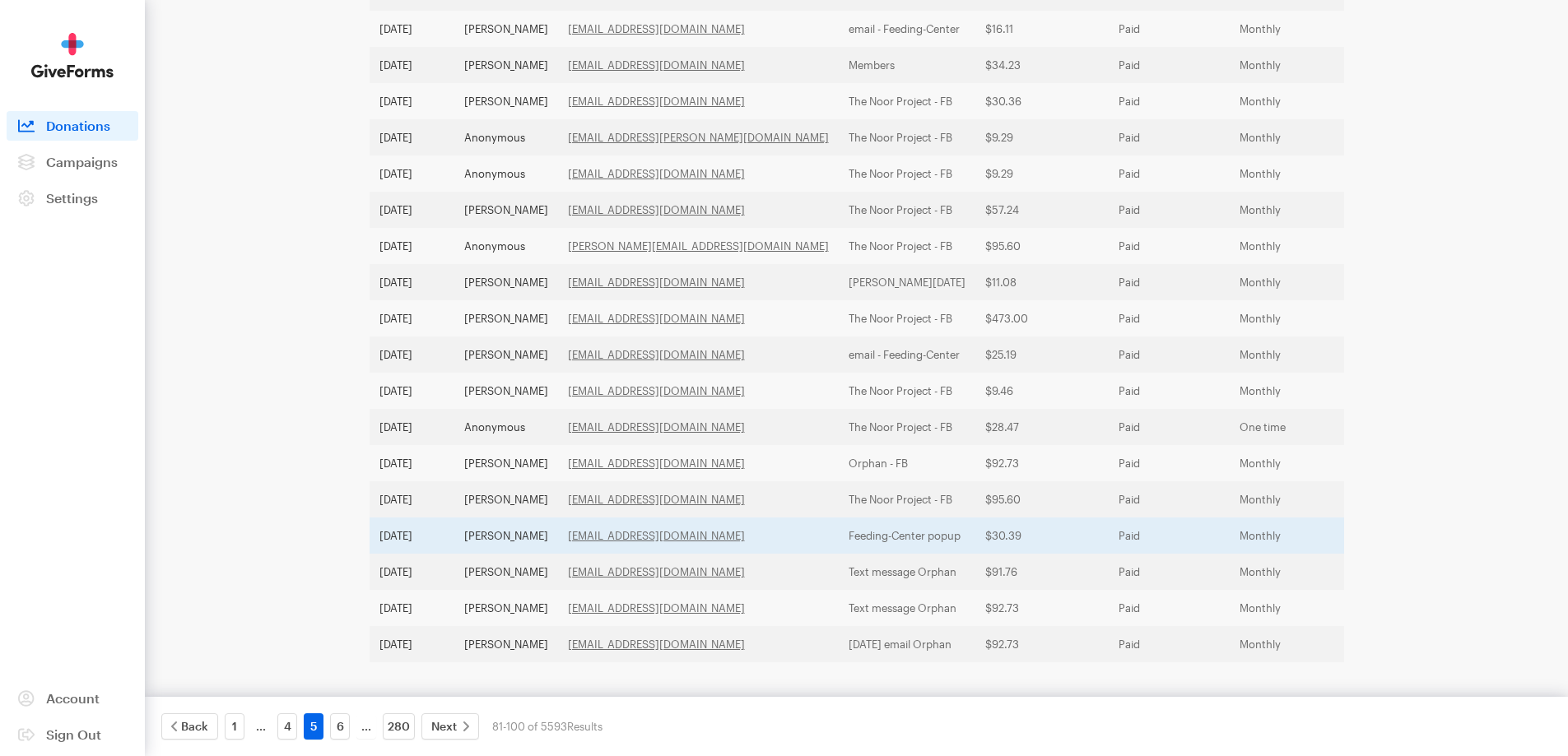
click at [538, 517] on td "[PERSON_NAME]" at bounding box center [506, 536] width 103 height 37
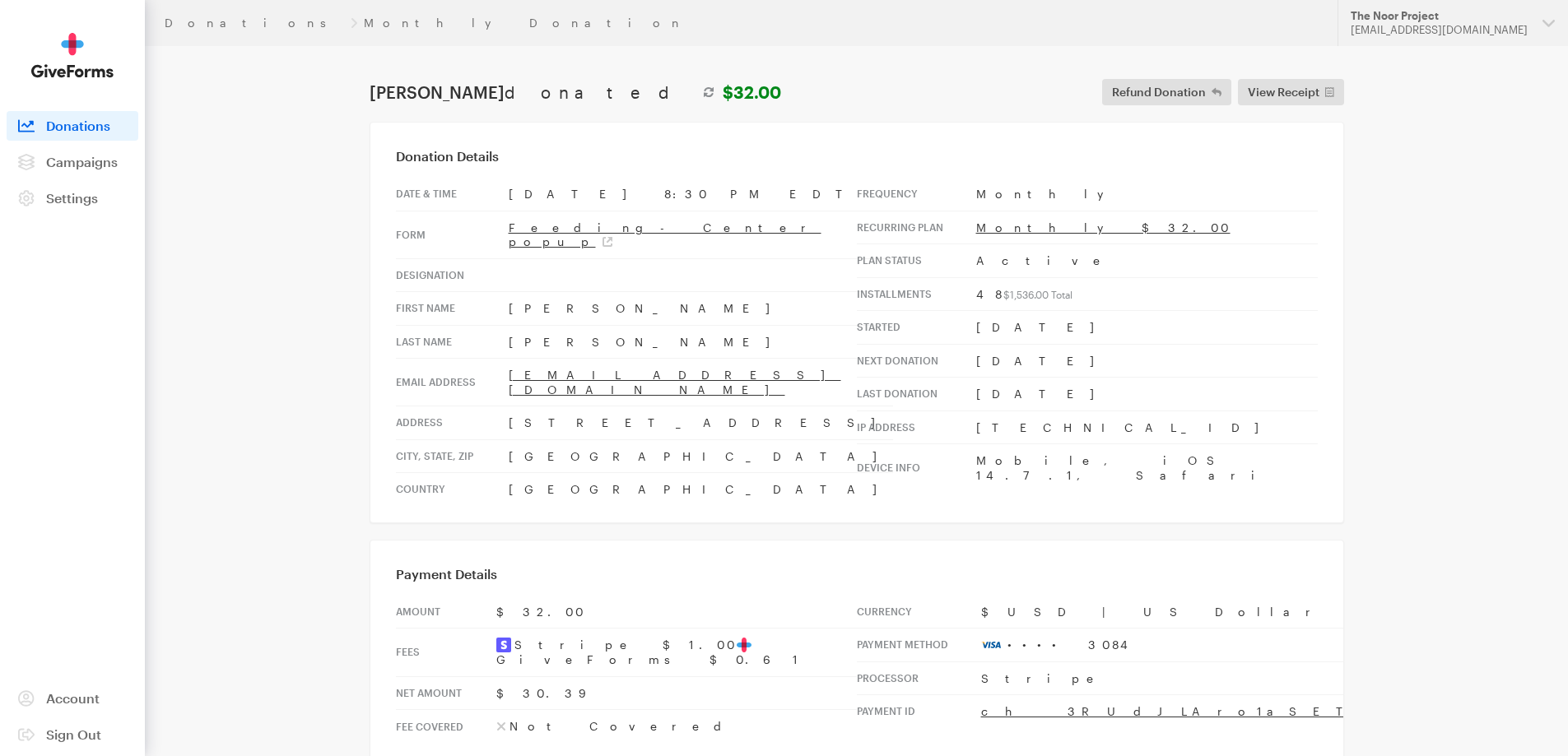
drag, startPoint x: 646, startPoint y: 397, endPoint x: 488, endPoint y: 379, distance: 159.0
click at [488, 407] on tr "Address [STREET_ADDRESS]" at bounding box center [645, 423] width 497 height 34
copy tr "[STREET_ADDRESS]"
drag, startPoint x: 605, startPoint y: 427, endPoint x: 492, endPoint y: 431, distance: 113.1
click at [492, 440] on tr "City, state, zip [GEOGRAPHIC_DATA] , [GEOGRAPHIC_DATA], 07606" at bounding box center [645, 456] width 497 height 34
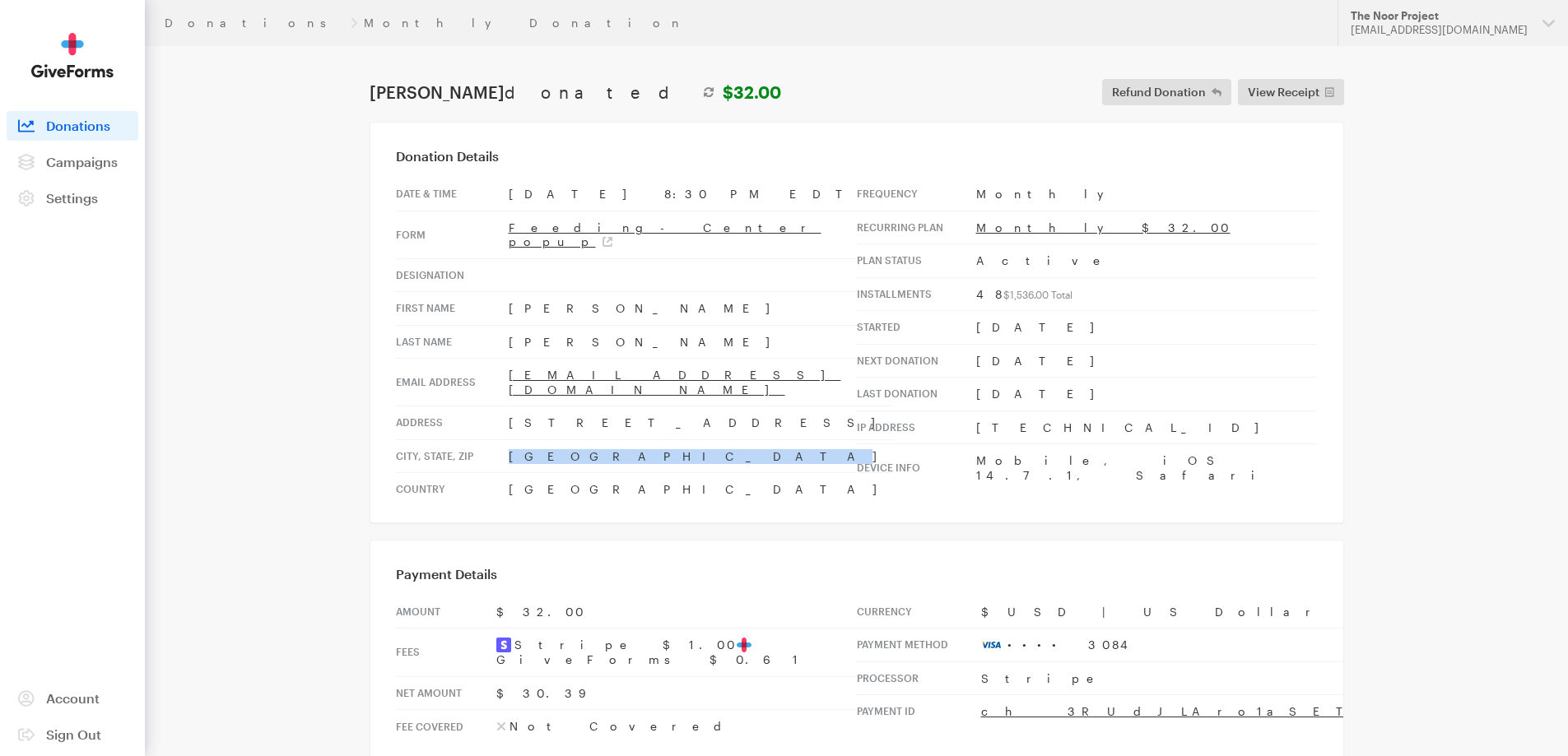
copy tr "[GEOGRAPHIC_DATA]"
